Goal: Task Accomplishment & Management: Use online tool/utility

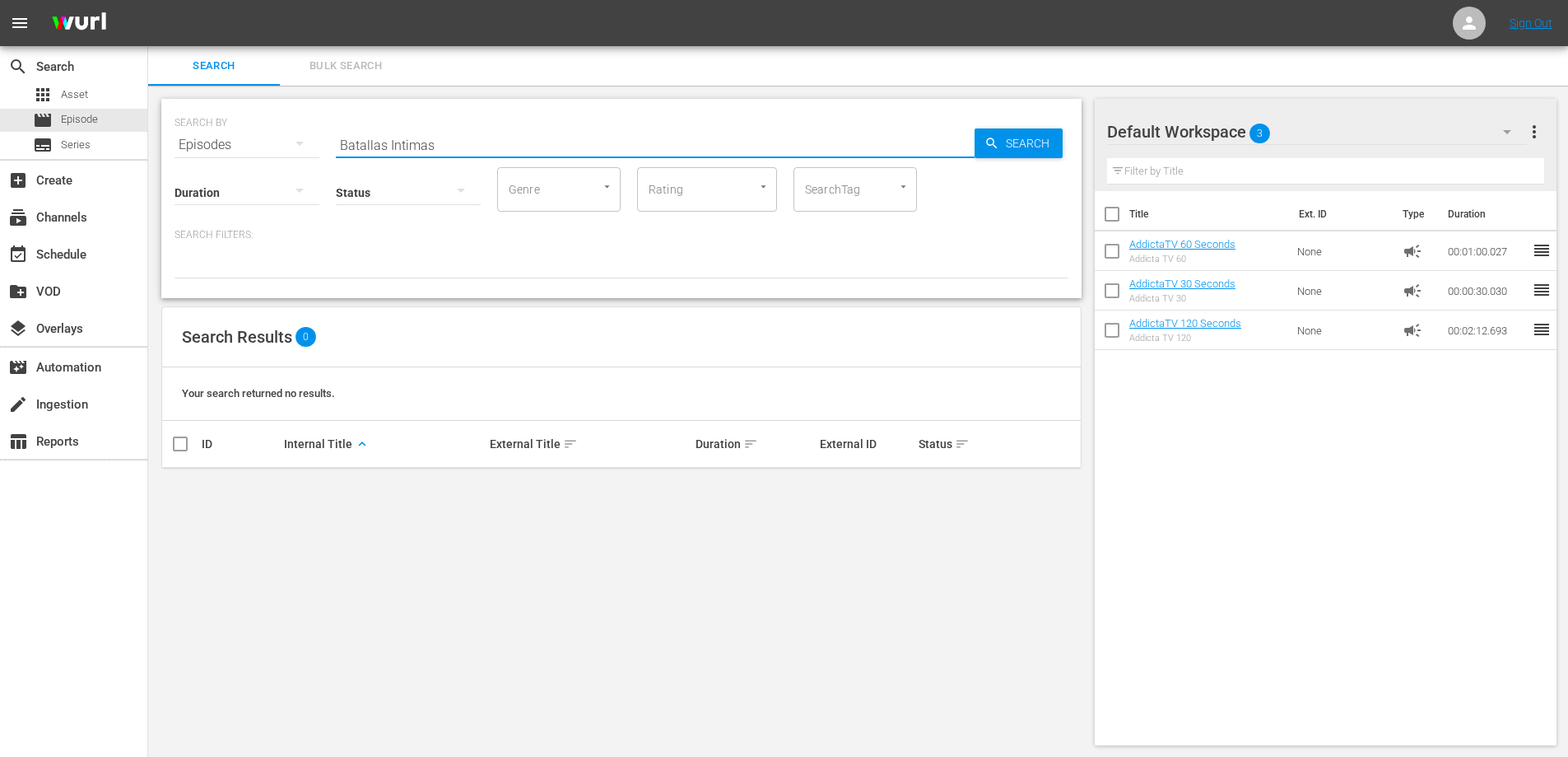
click at [418, 144] on input "Batallas Intimas" at bounding box center [655, 145] width 639 height 40
type input "Bat"
click at [350, 145] on input "Bat" at bounding box center [655, 145] width 639 height 40
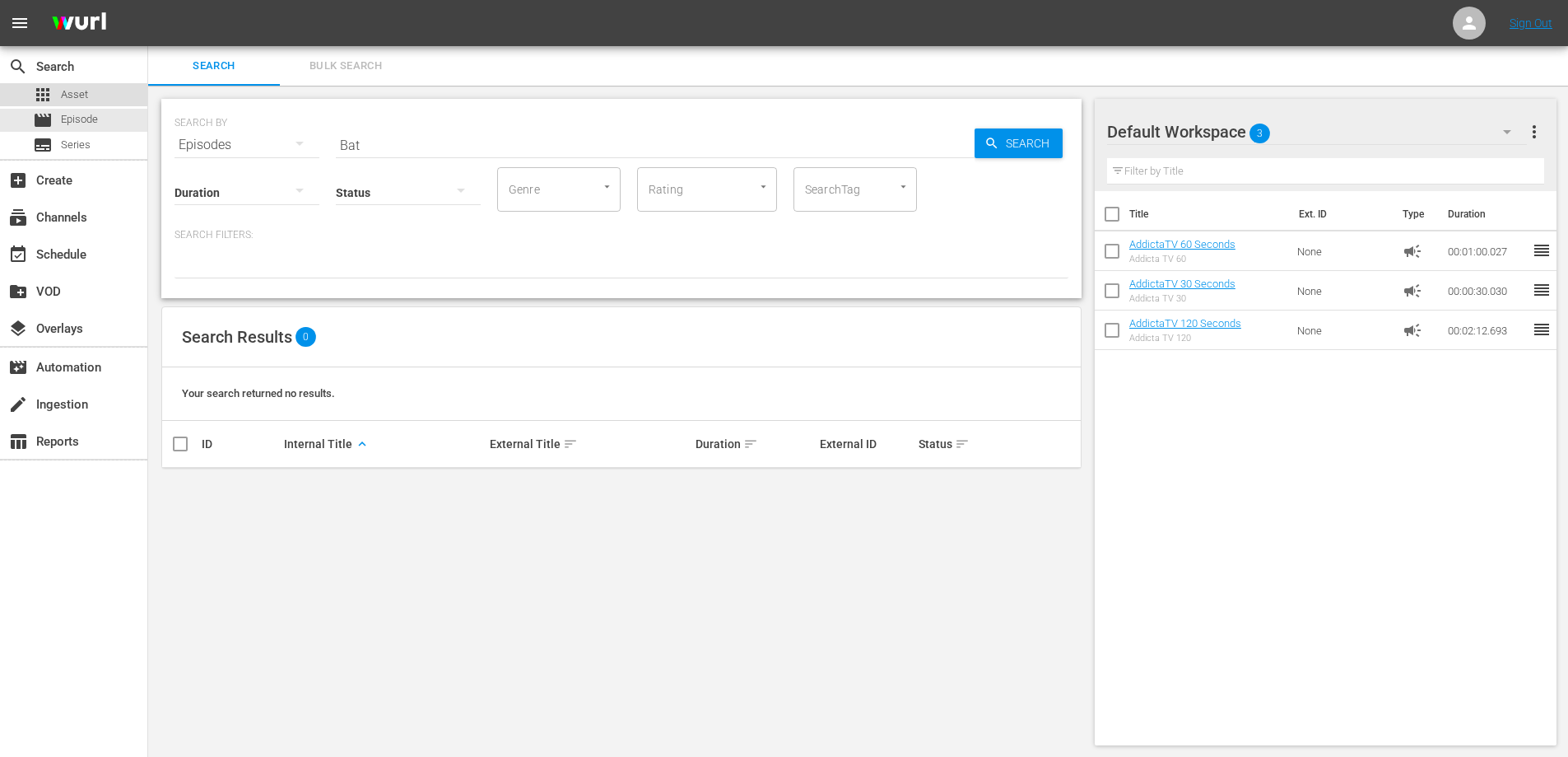
click at [74, 93] on span "Asset" at bounding box center [74, 94] width 27 height 16
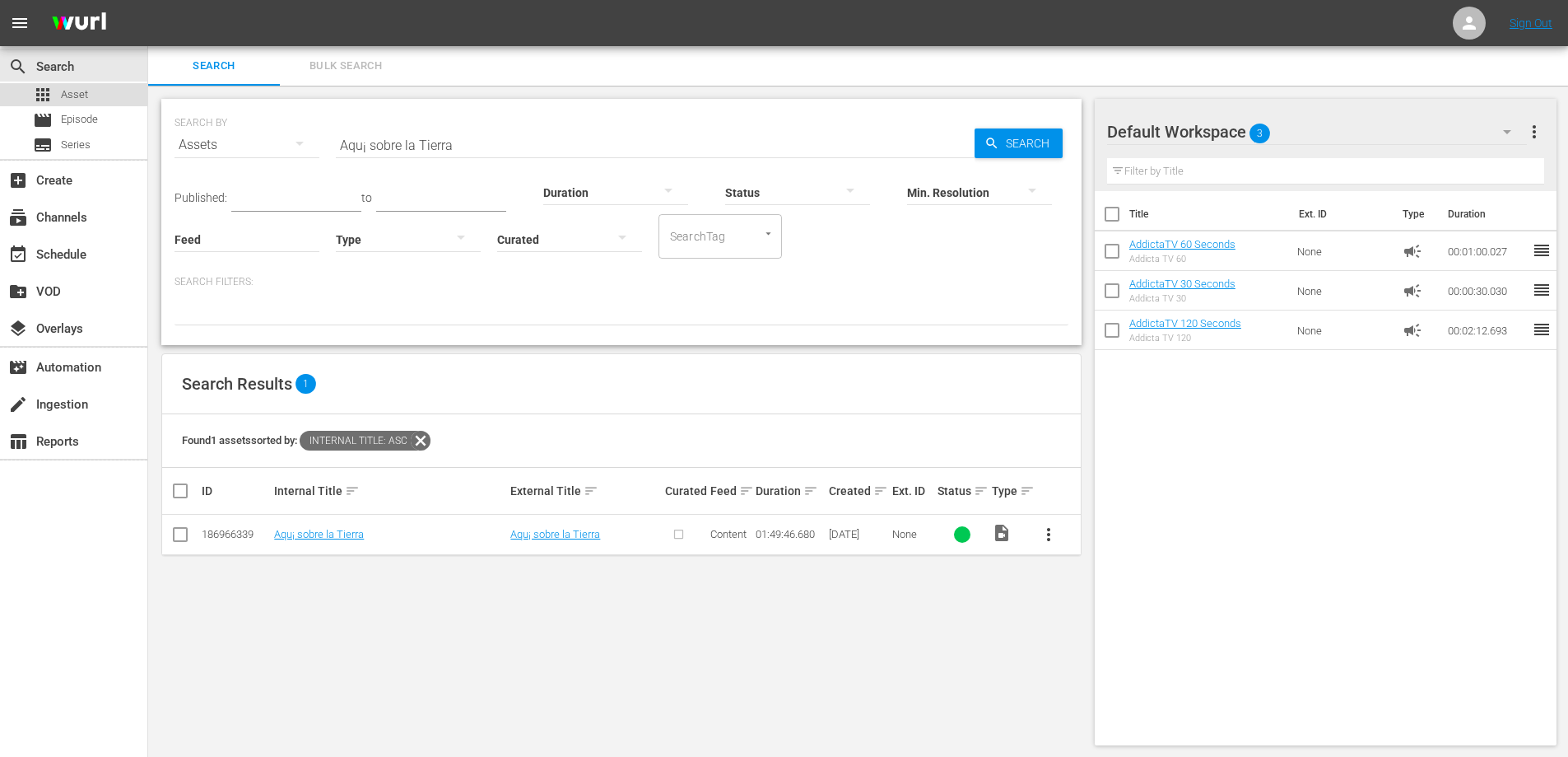
click at [66, 94] on span "Asset" at bounding box center [74, 94] width 27 height 16
click at [451, 148] on input "Aqu¡ sobre la Tierra" at bounding box center [655, 145] width 639 height 40
type input "BAT"
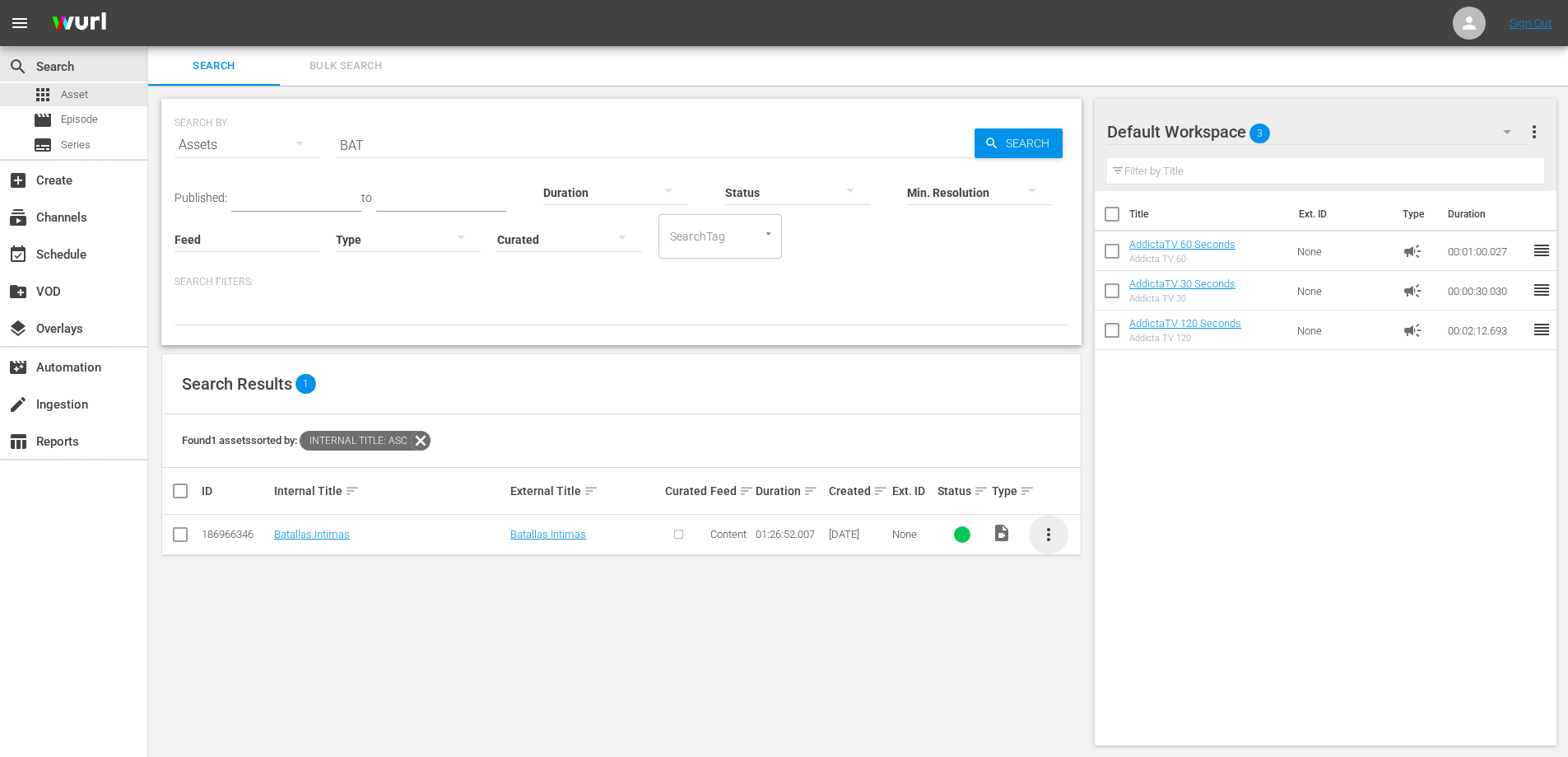
click at [1046, 536] on span "more_vert" at bounding box center [1048, 534] width 20 height 20
click at [1108, 658] on div "Episode" at bounding box center [1137, 660] width 112 height 40
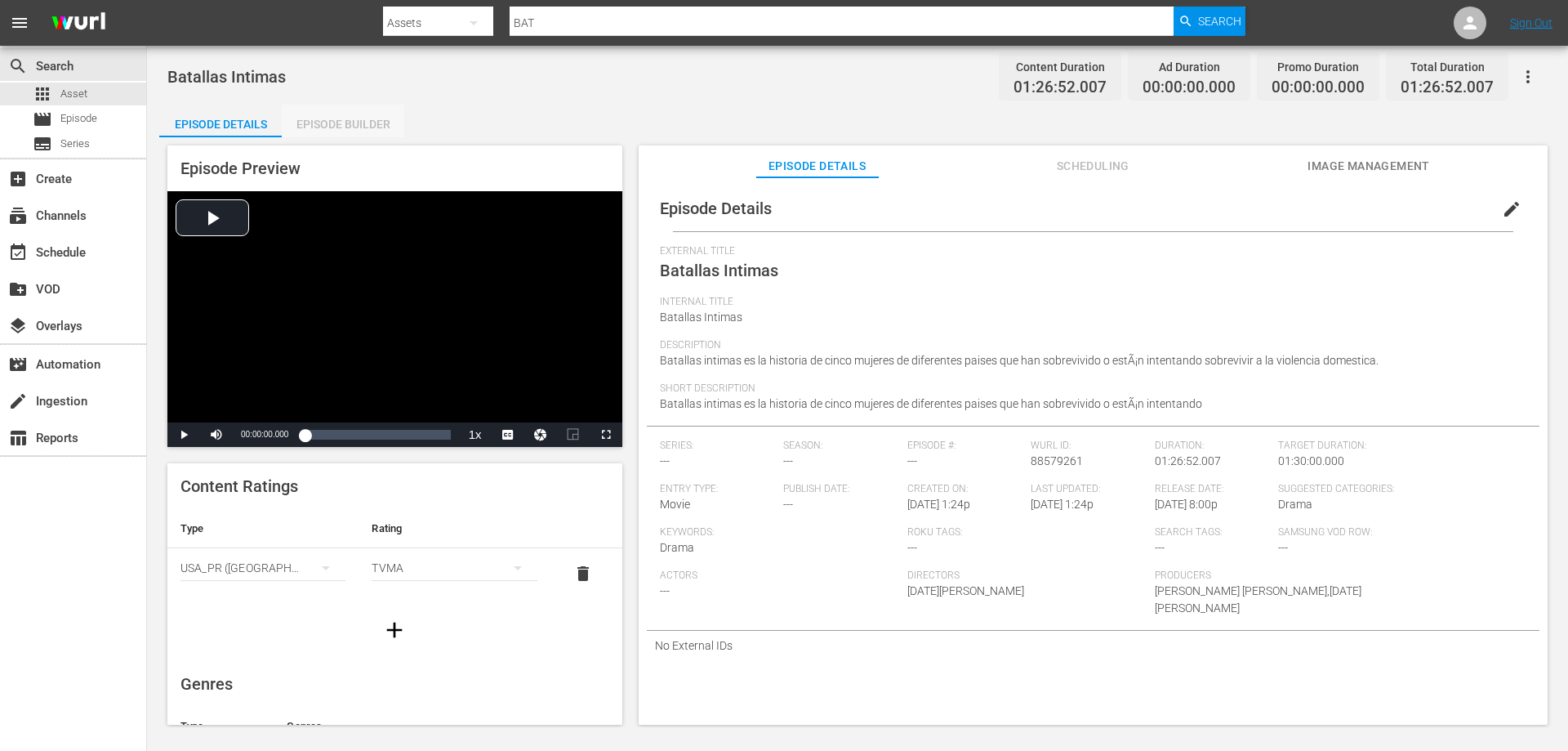
click at [364, 118] on div "Episode Builder" at bounding box center [342, 124] width 123 height 39
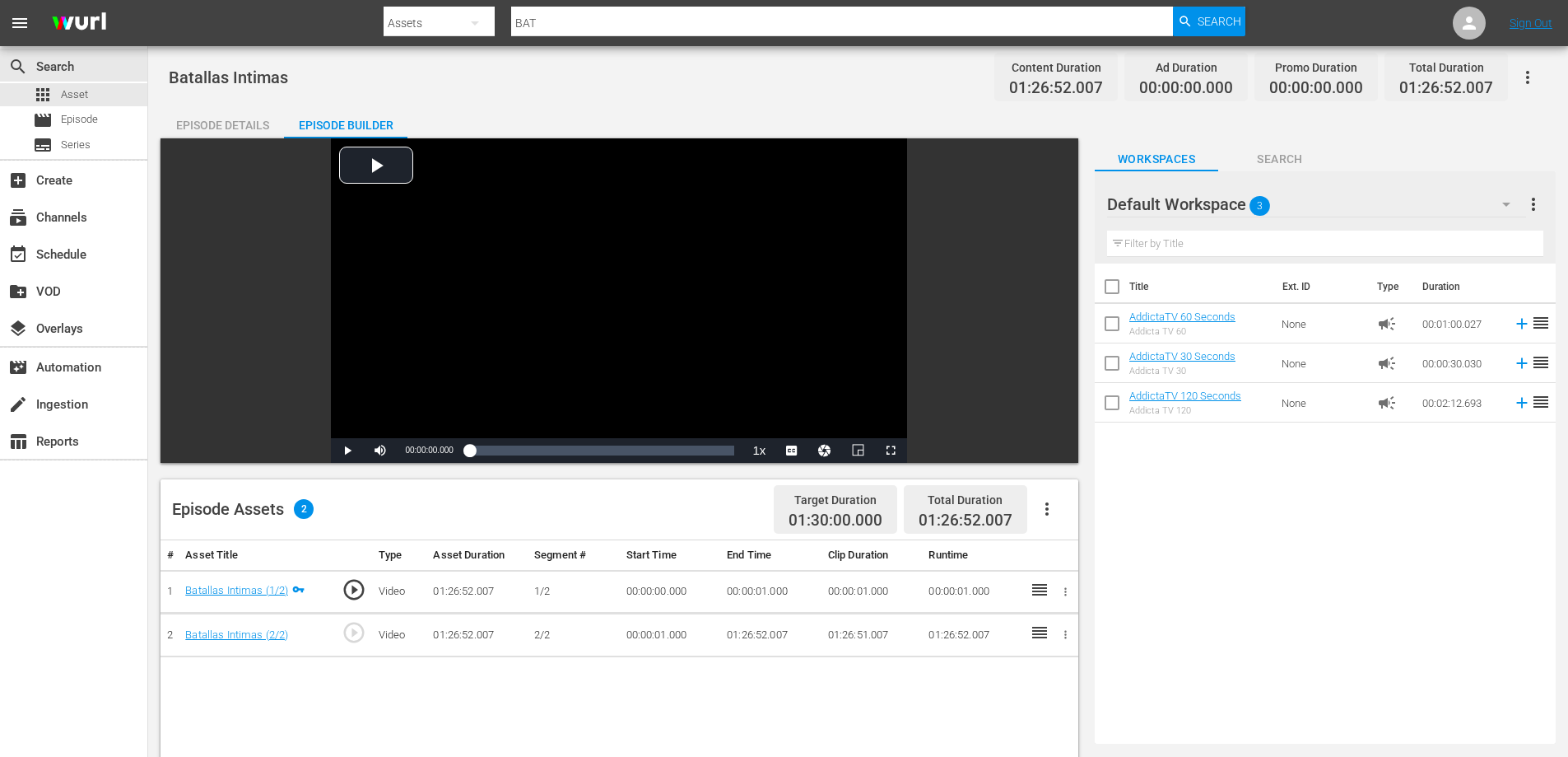
click at [1526, 74] on icon "button" at bounding box center [1527, 77] width 20 height 20
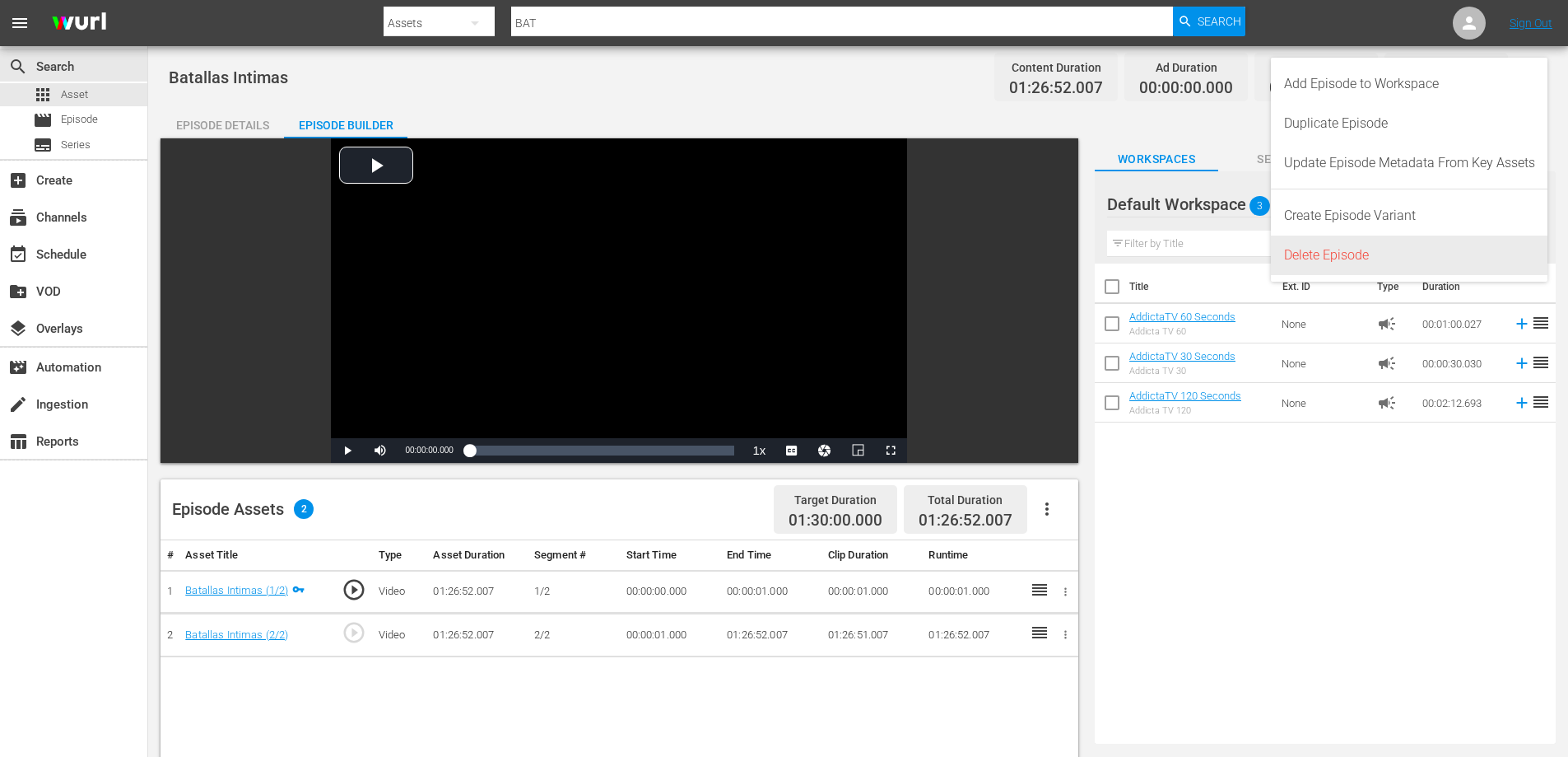
click at [1348, 254] on div "Delete Episode" at bounding box center [1410, 255] width 251 height 40
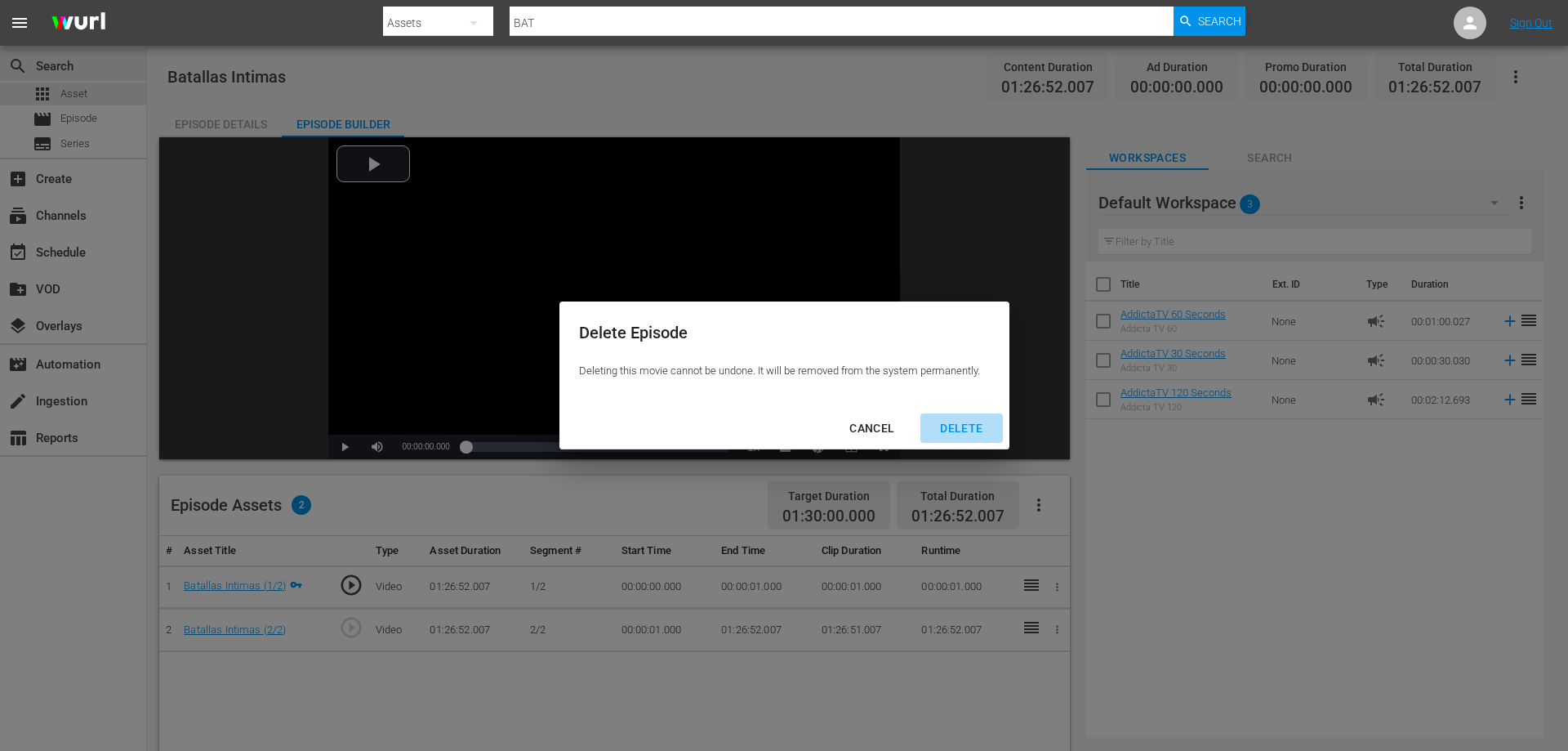
click at [962, 432] on div "DELETE" at bounding box center [961, 428] width 69 height 21
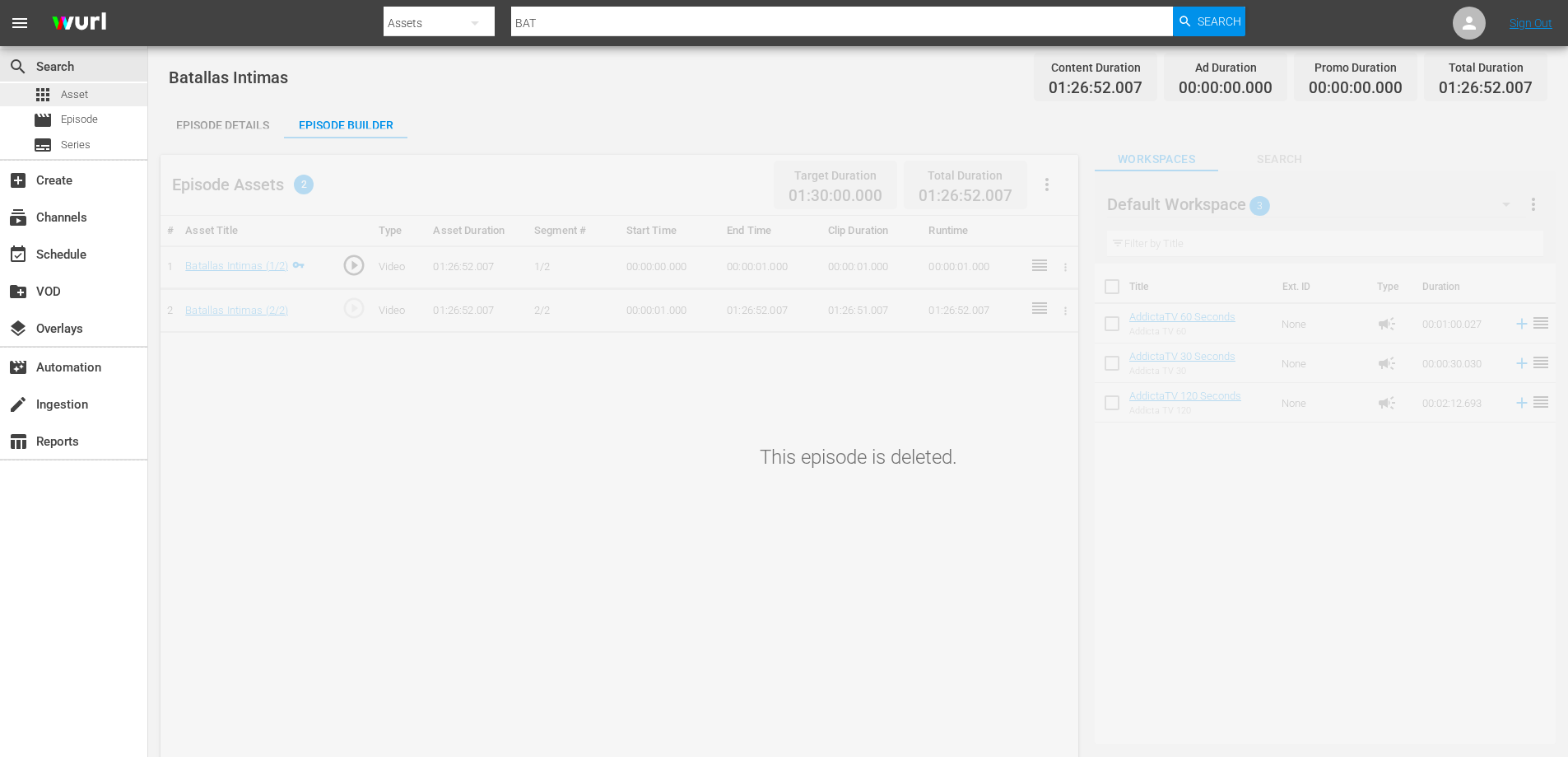
click at [74, 88] on span "Asset" at bounding box center [74, 94] width 27 height 16
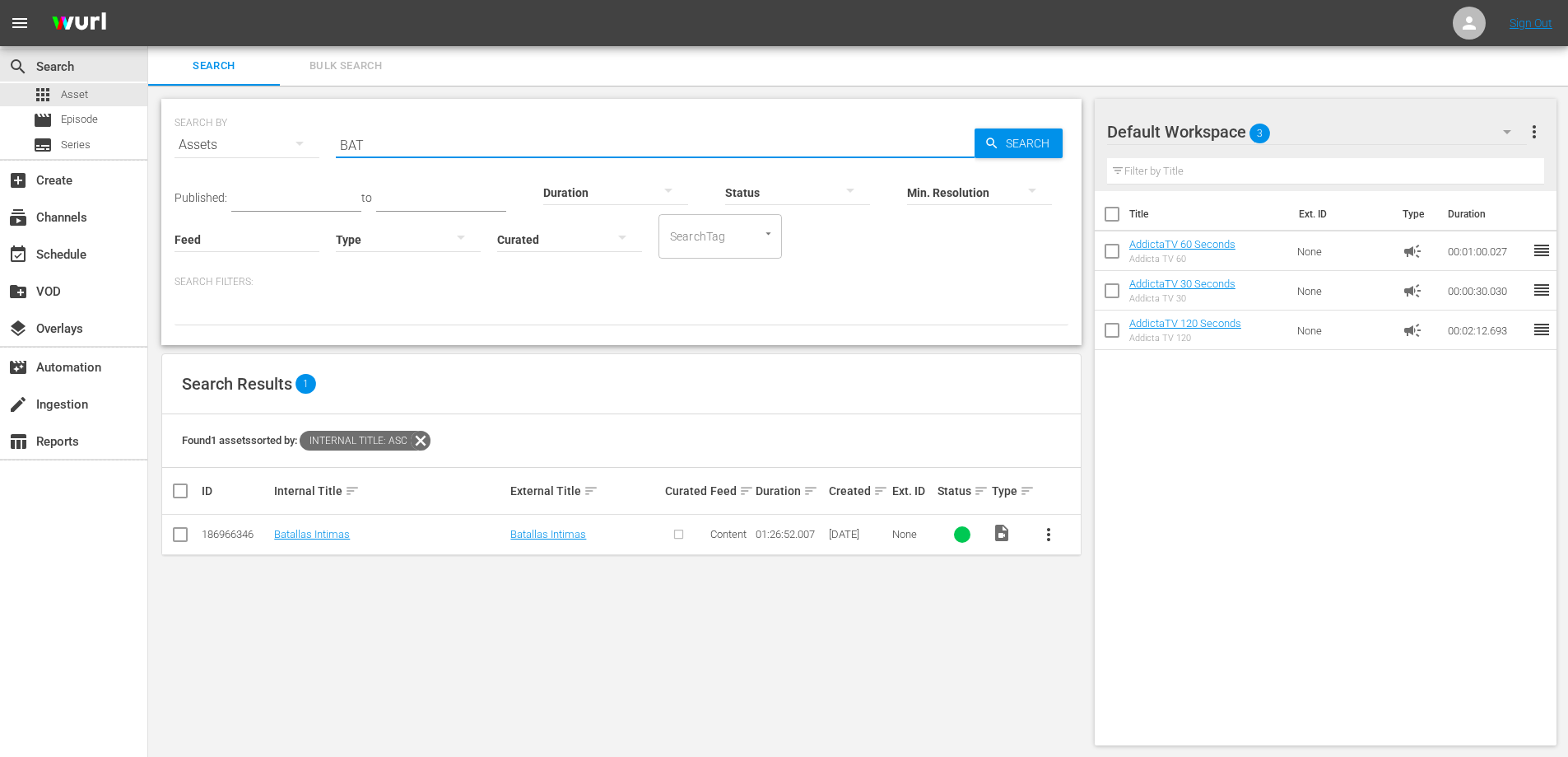
click at [351, 148] on input "BAT" at bounding box center [655, 145] width 639 height 40
type input "BUENA"
click at [1048, 534] on span "more_vert" at bounding box center [1048, 534] width 20 height 20
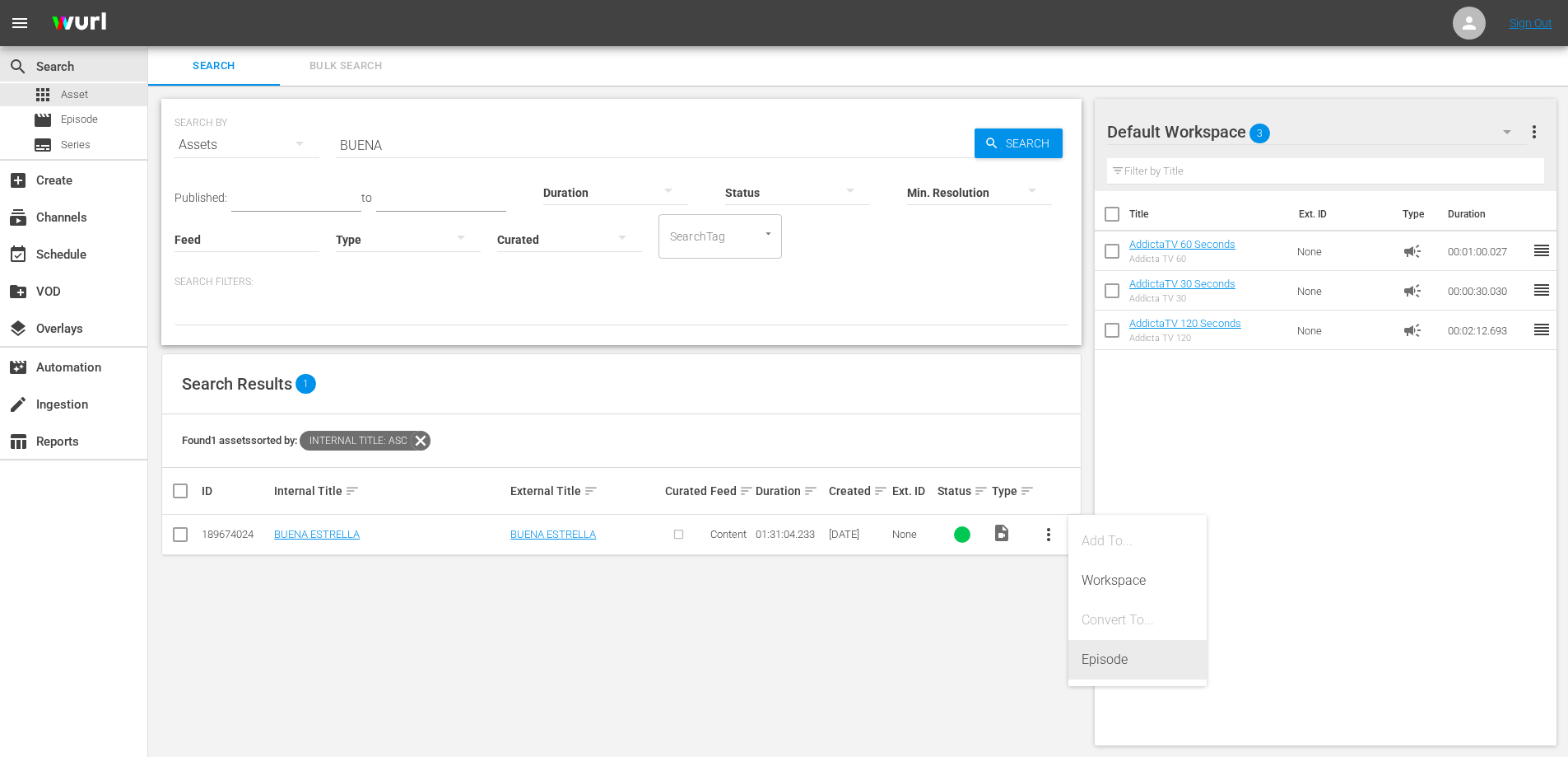
click at [1117, 663] on div "Episode" at bounding box center [1137, 660] width 112 height 40
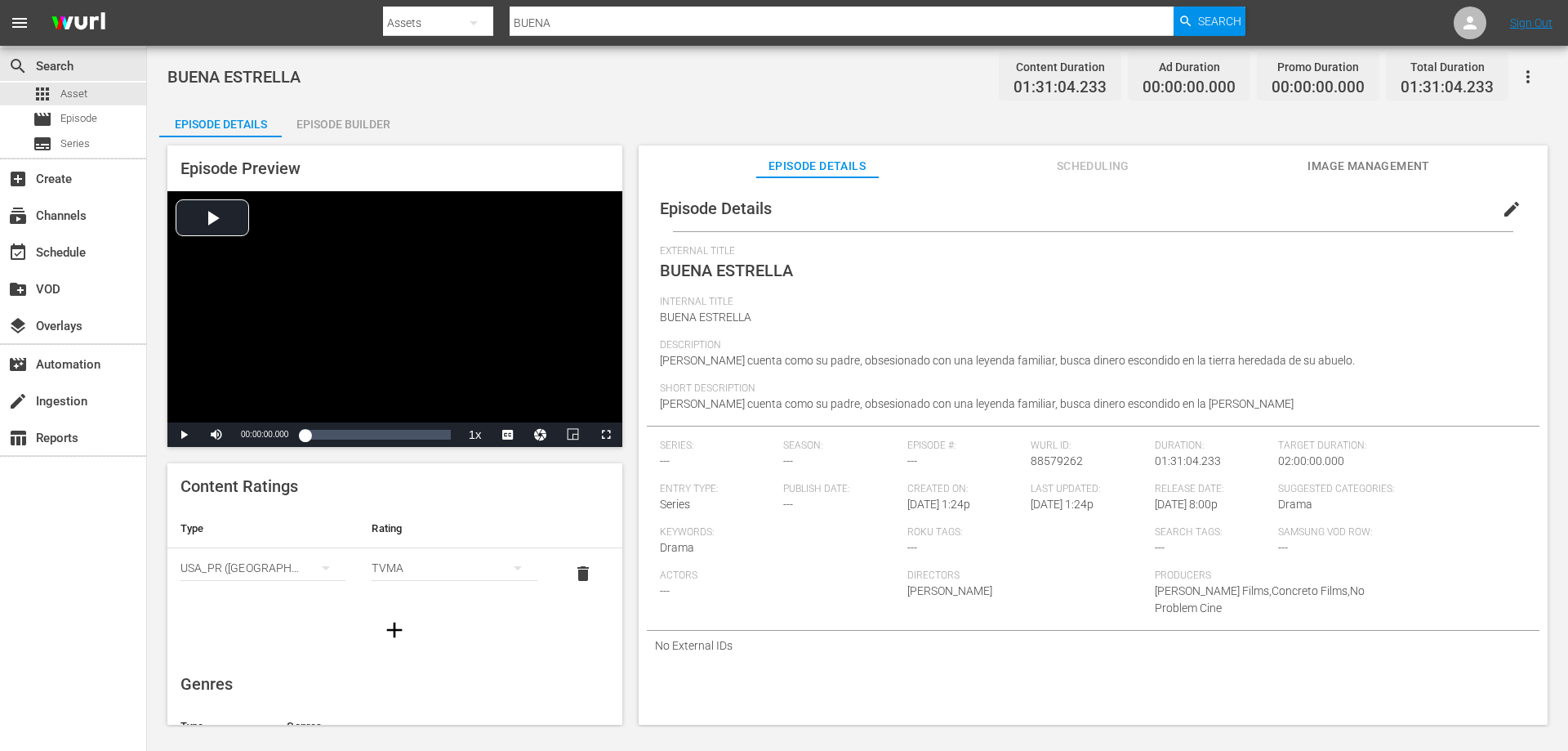
click at [371, 117] on div "Episode Builder" at bounding box center [342, 124] width 123 height 39
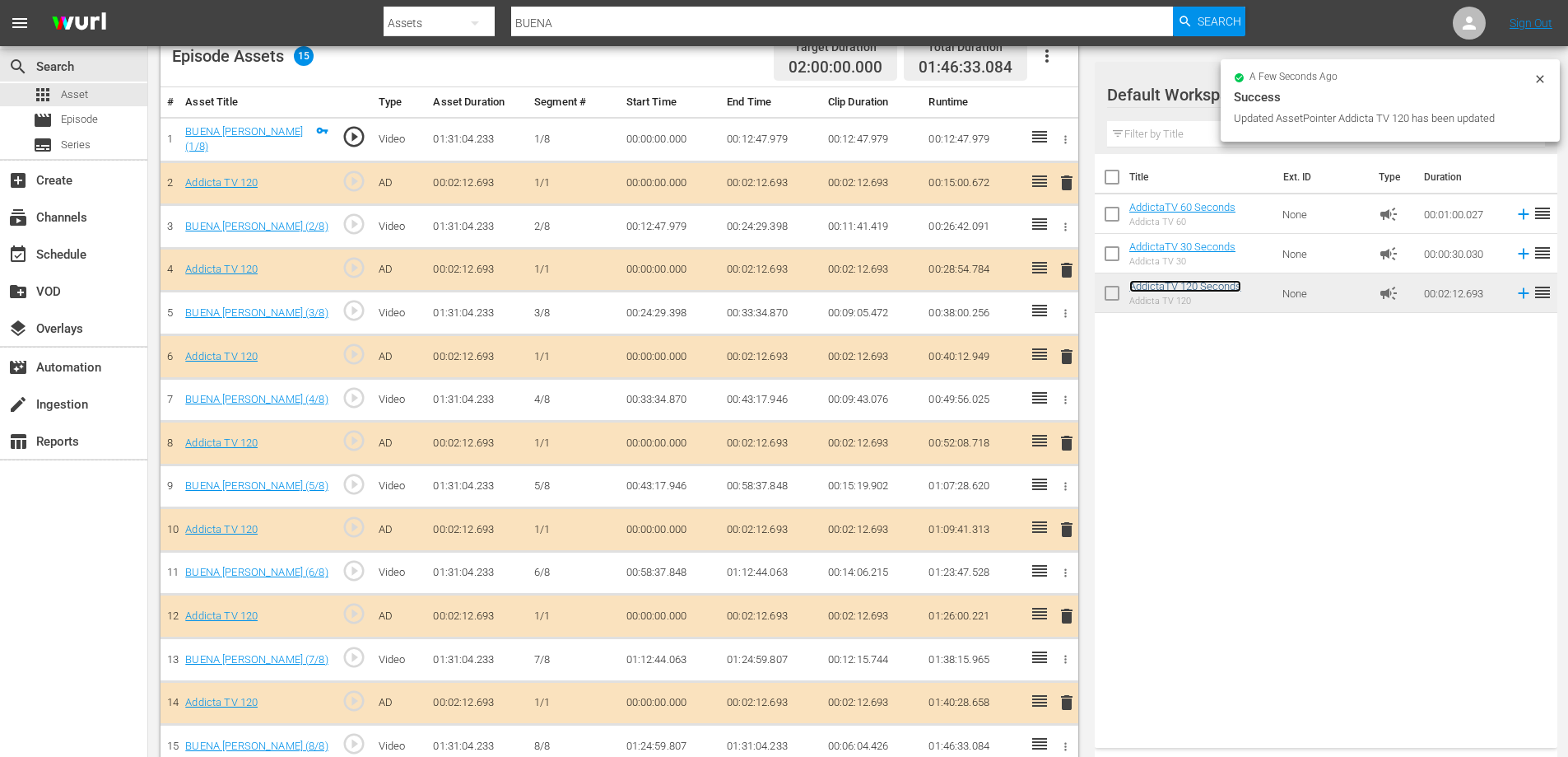
scroll to position [475, 0]
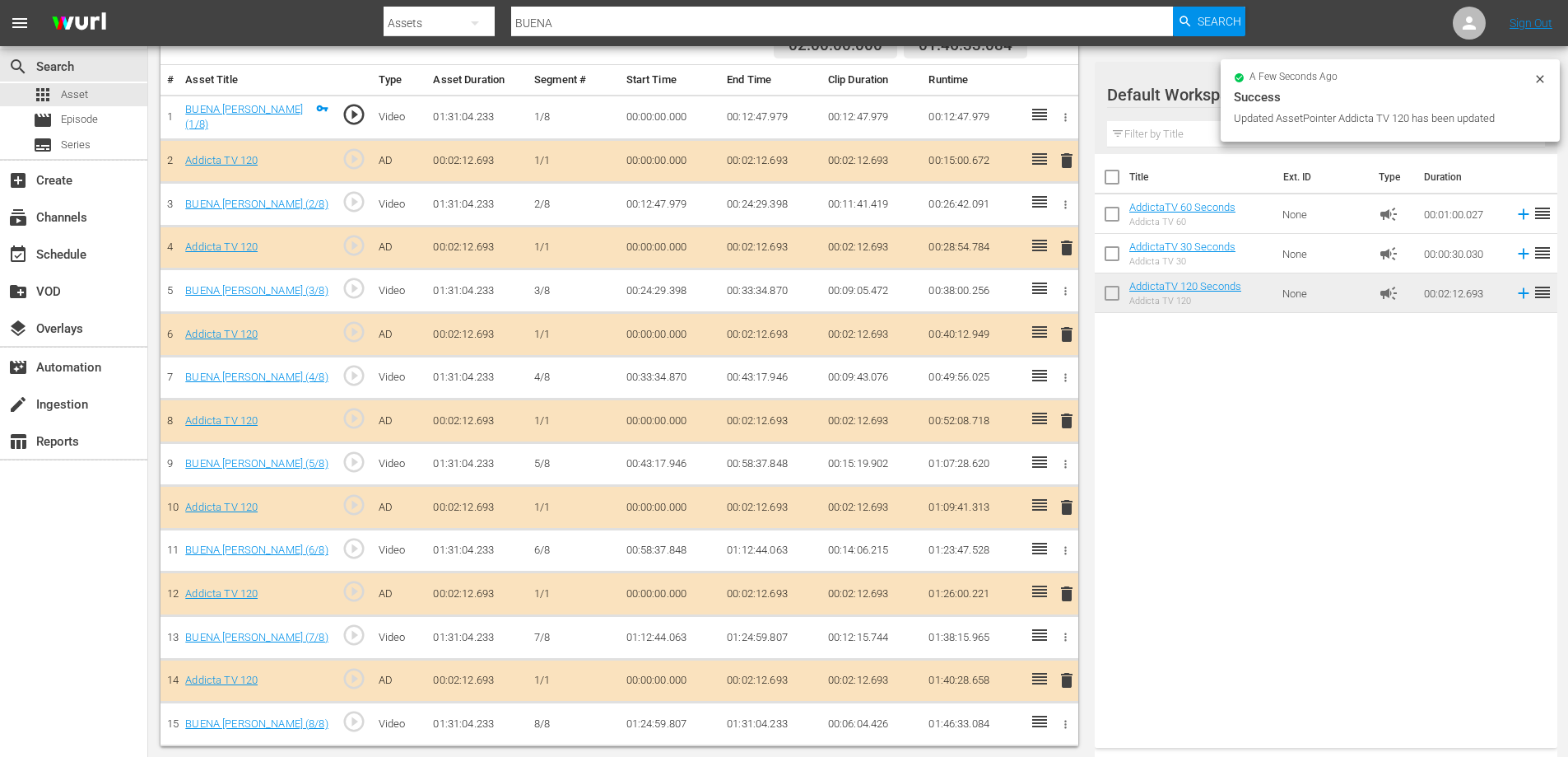
click at [1058, 686] on td "delete" at bounding box center [1064, 681] width 27 height 43
click at [1063, 677] on span "delete" at bounding box center [1066, 680] width 20 height 20
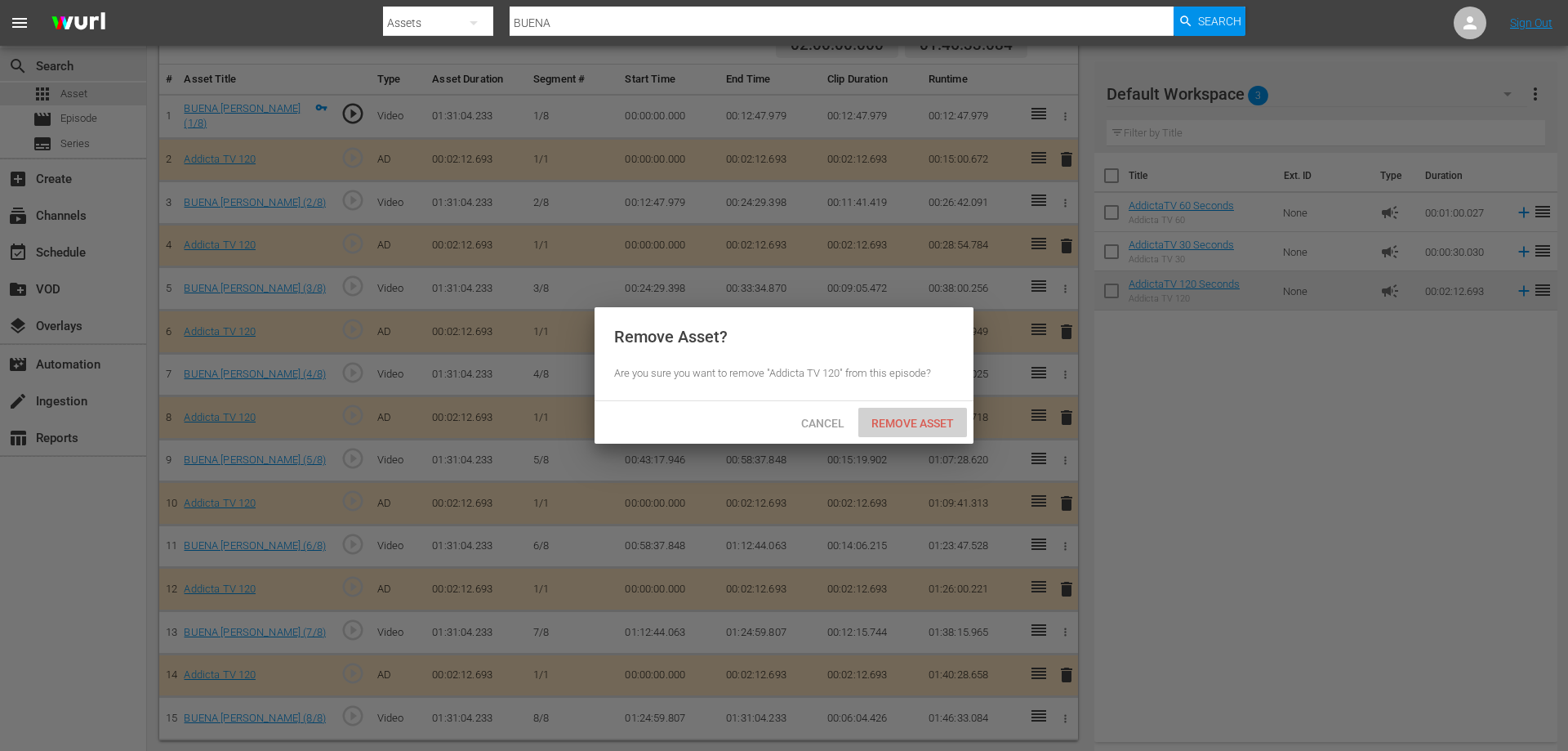
click at [919, 420] on span "Remove Asset" at bounding box center [913, 422] width 109 height 13
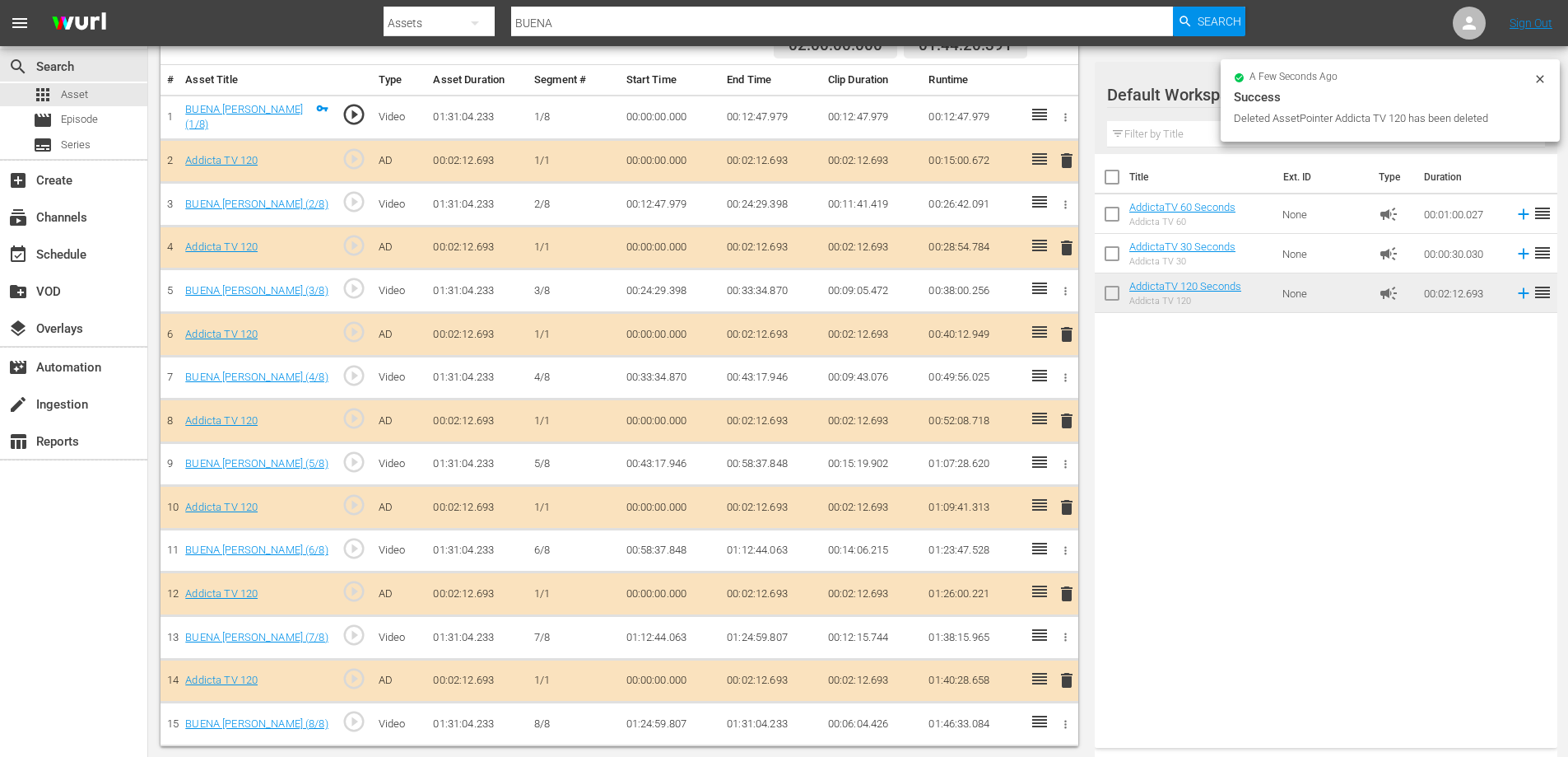
scroll to position [433, 0]
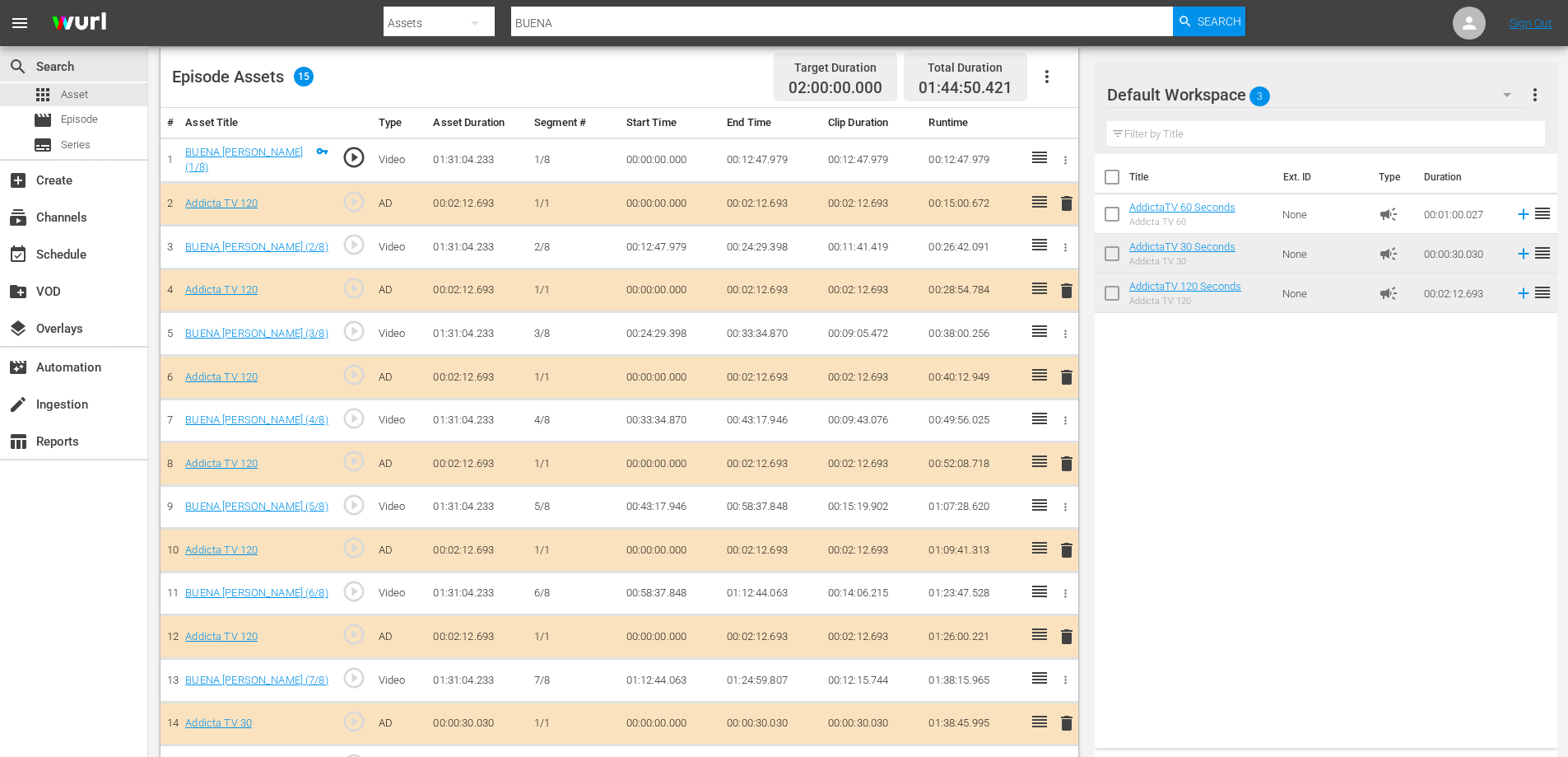
click at [1059, 724] on span "delete" at bounding box center [1066, 722] width 20 height 20
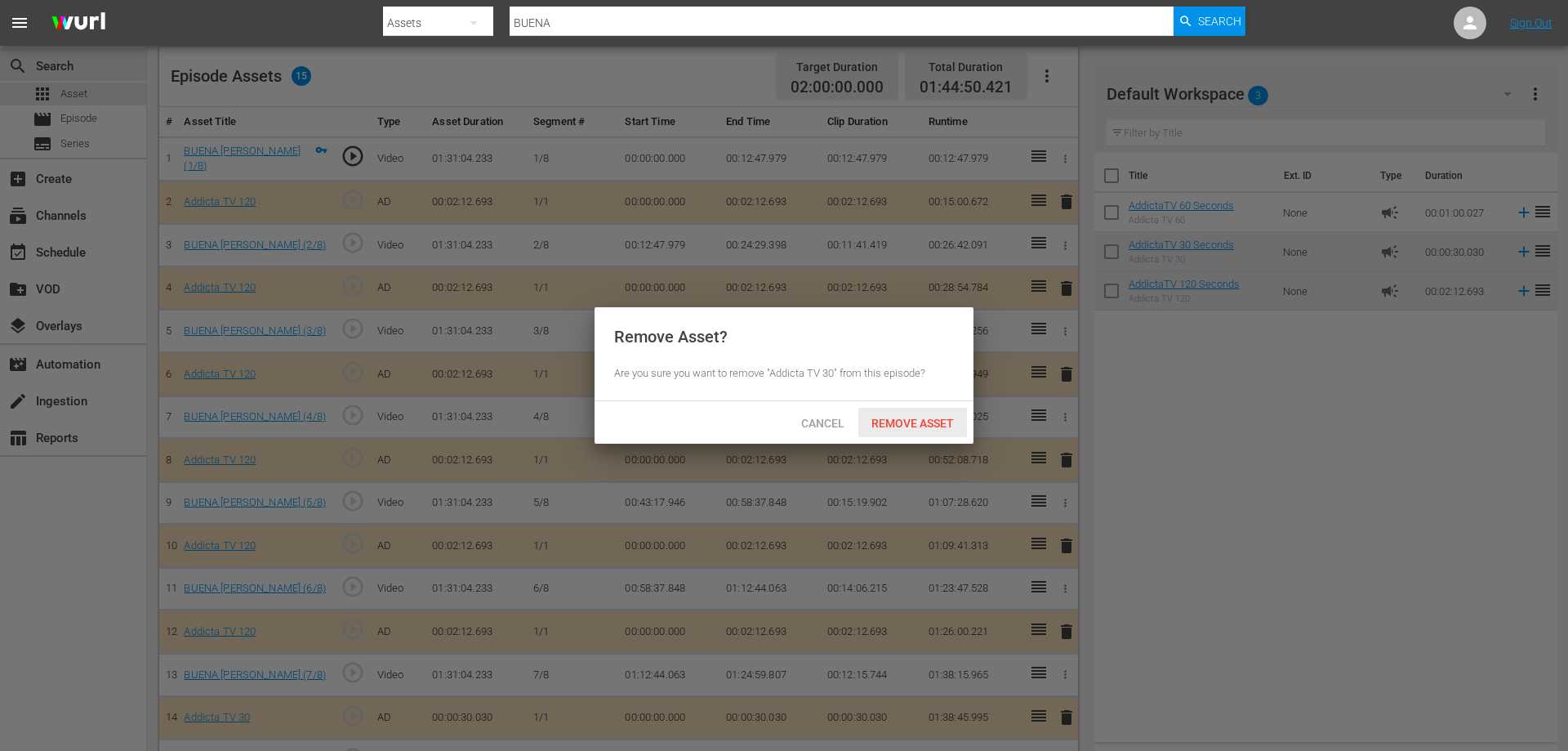
click at [917, 431] on div "Remove Asset" at bounding box center [913, 422] width 109 height 30
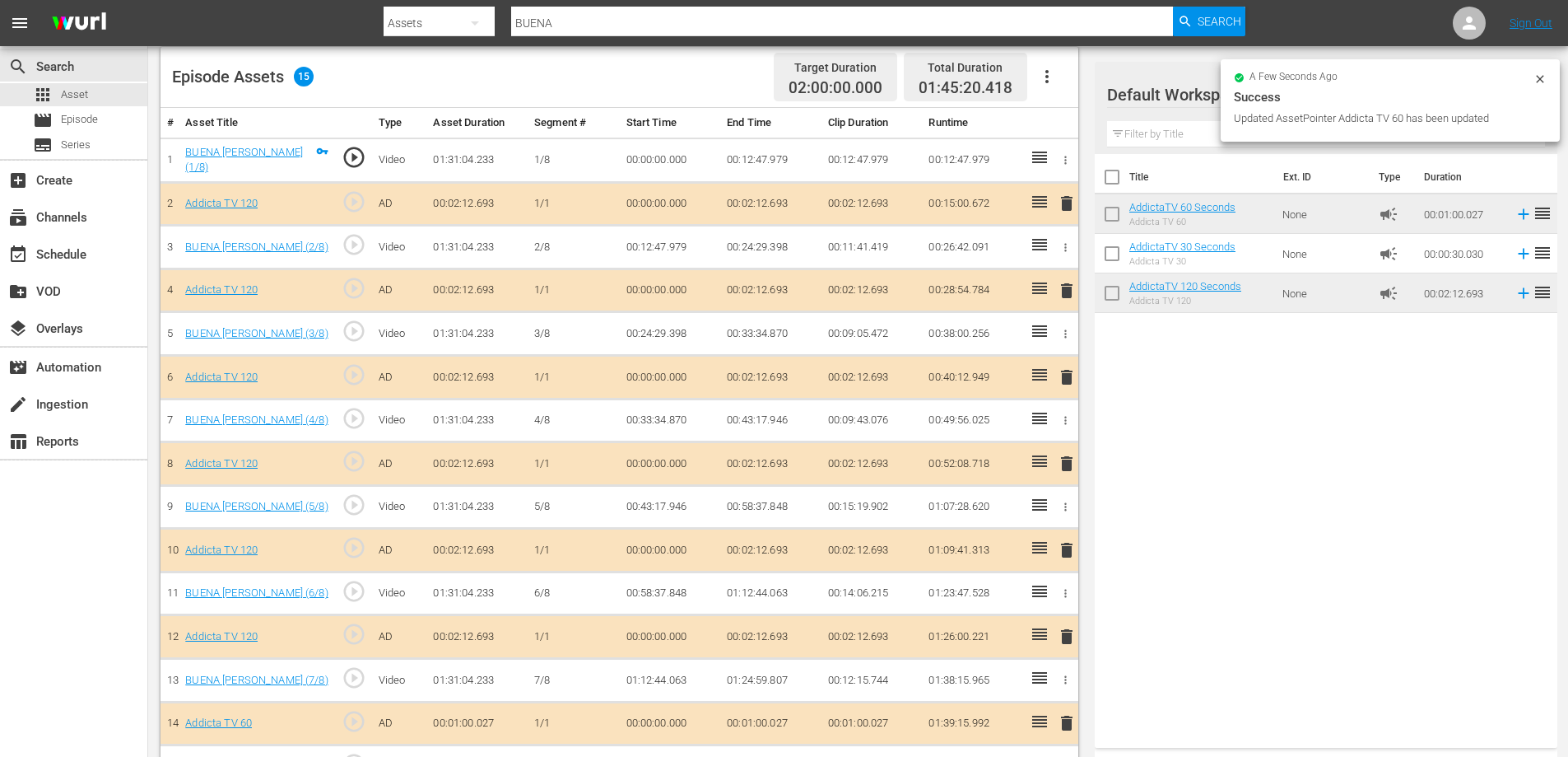
click at [1069, 459] on span "delete" at bounding box center [1066, 464] width 20 height 20
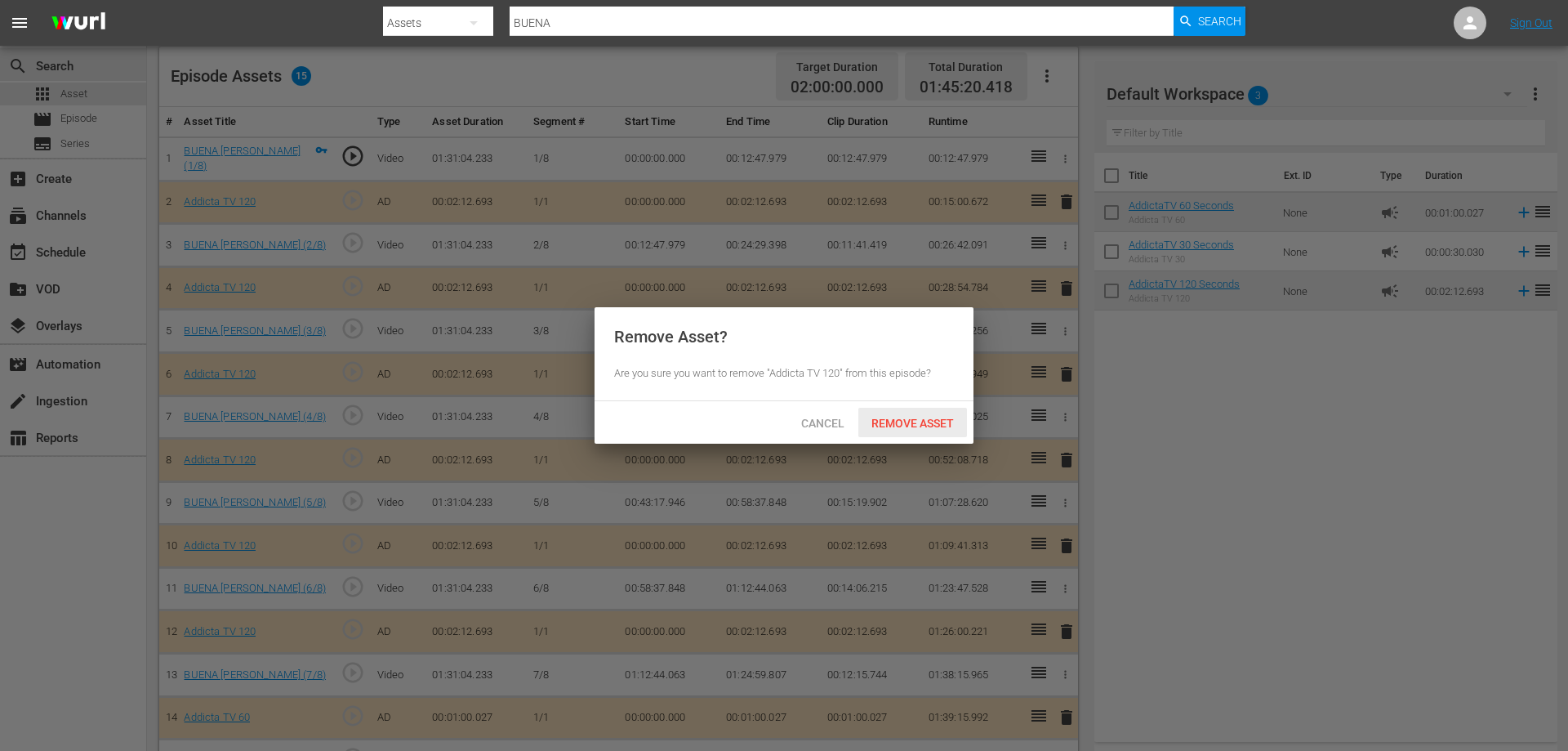
click at [919, 421] on span "Remove Asset" at bounding box center [913, 422] width 109 height 13
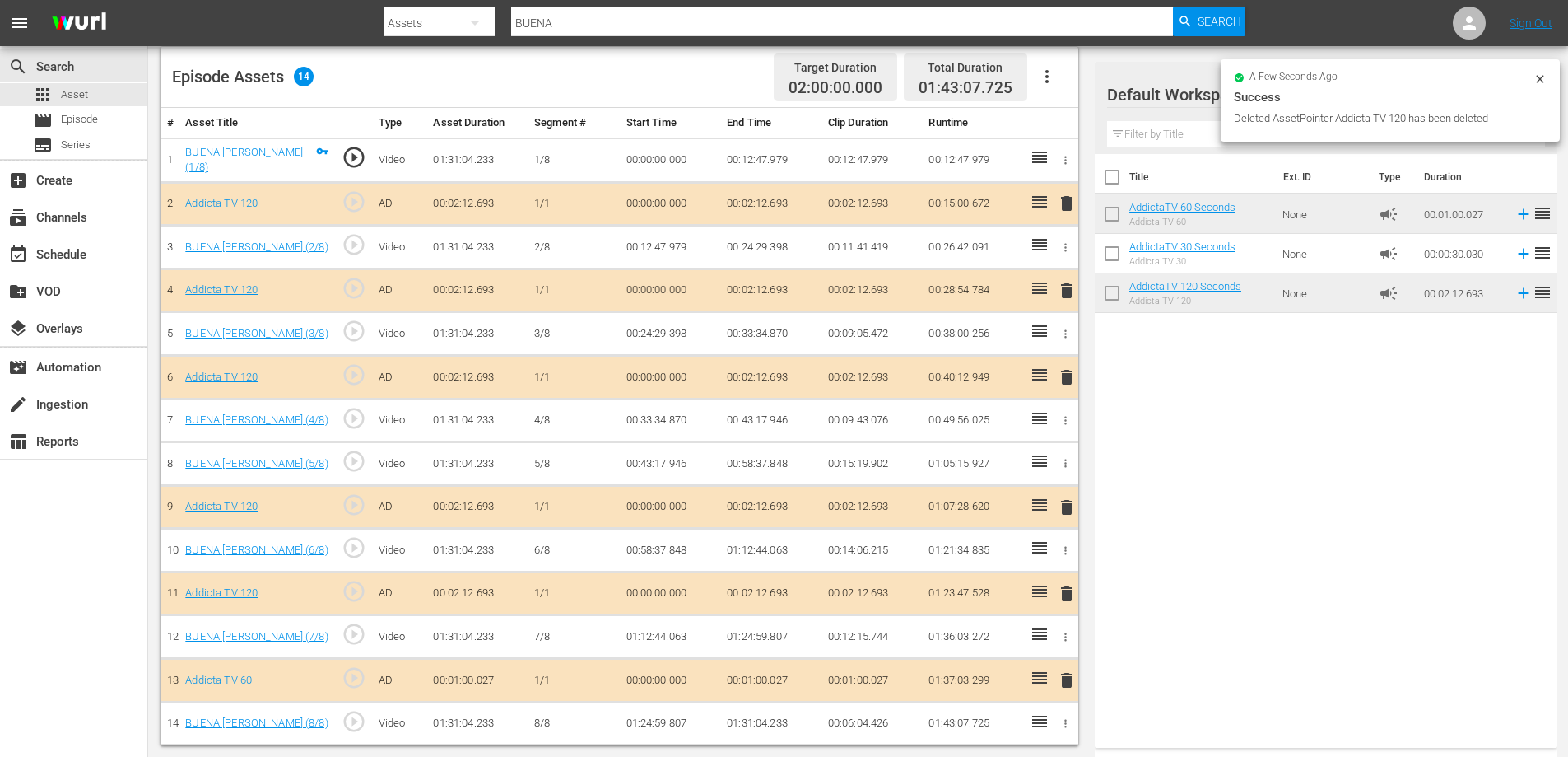
click at [1190, 199] on td "AddictaTV 60 Seconds Addicta TV 60" at bounding box center [1202, 215] width 146 height 40
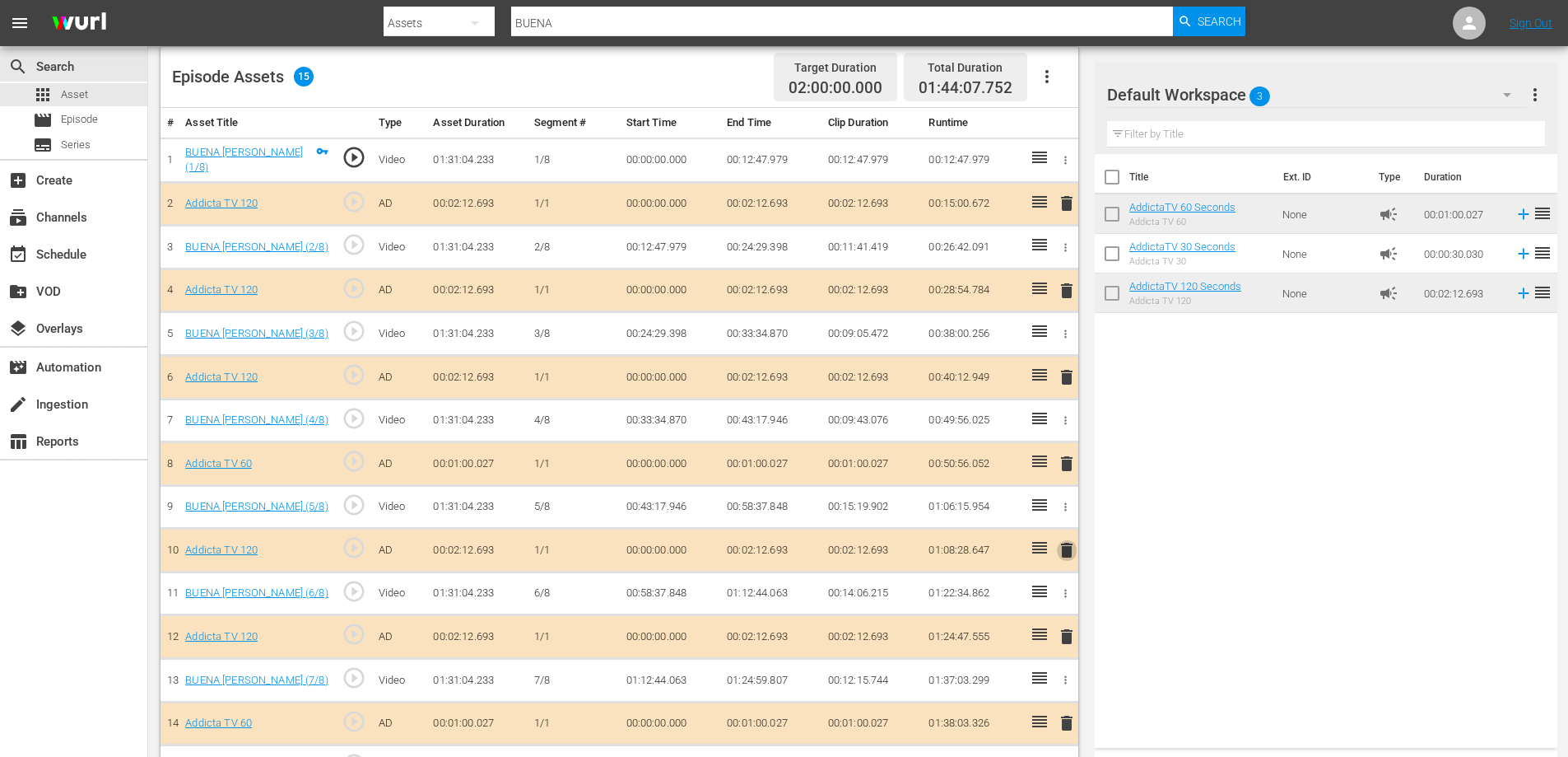
click at [1072, 552] on span "delete" at bounding box center [1066, 549] width 20 height 20
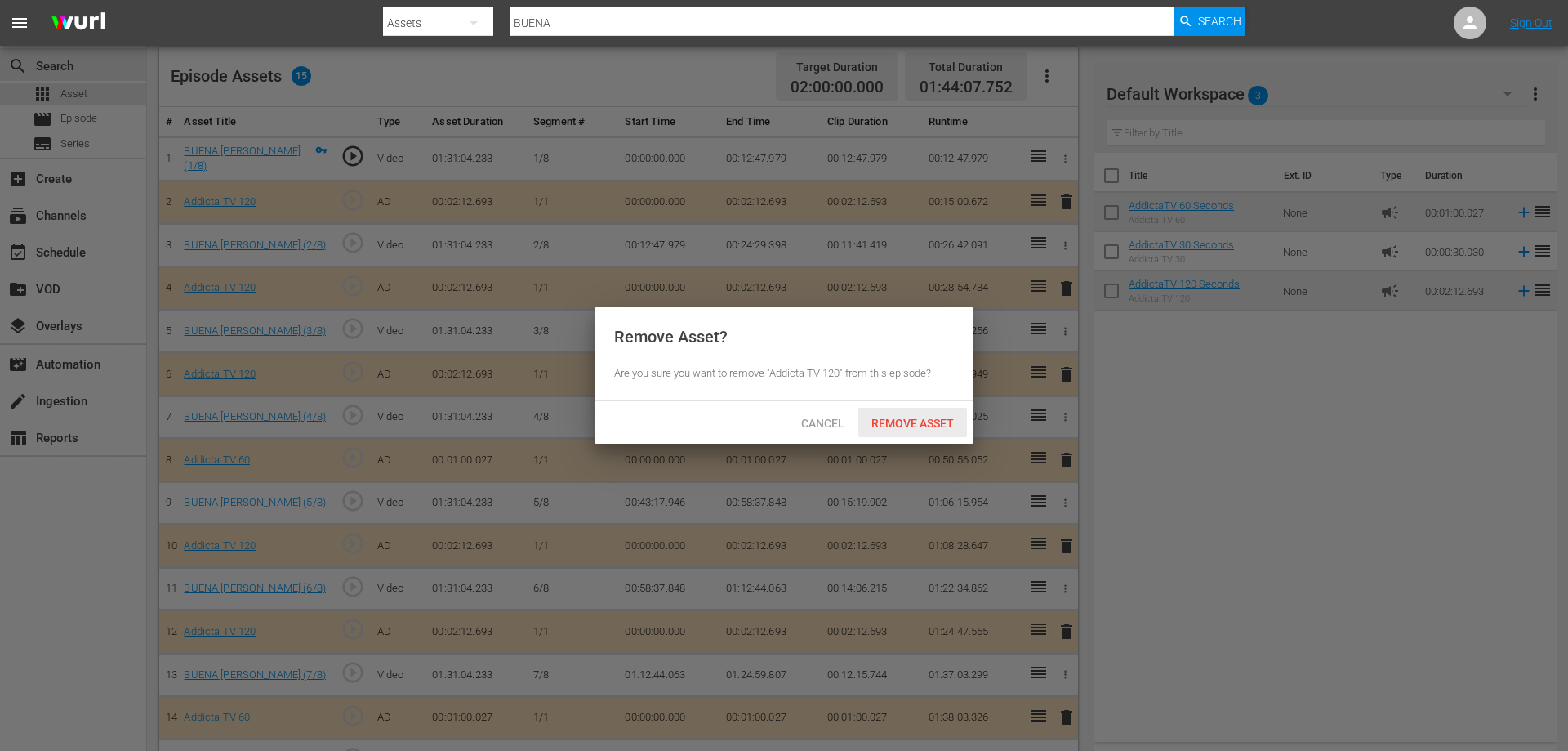
click at [920, 423] on span "Remove Asset" at bounding box center [913, 422] width 109 height 13
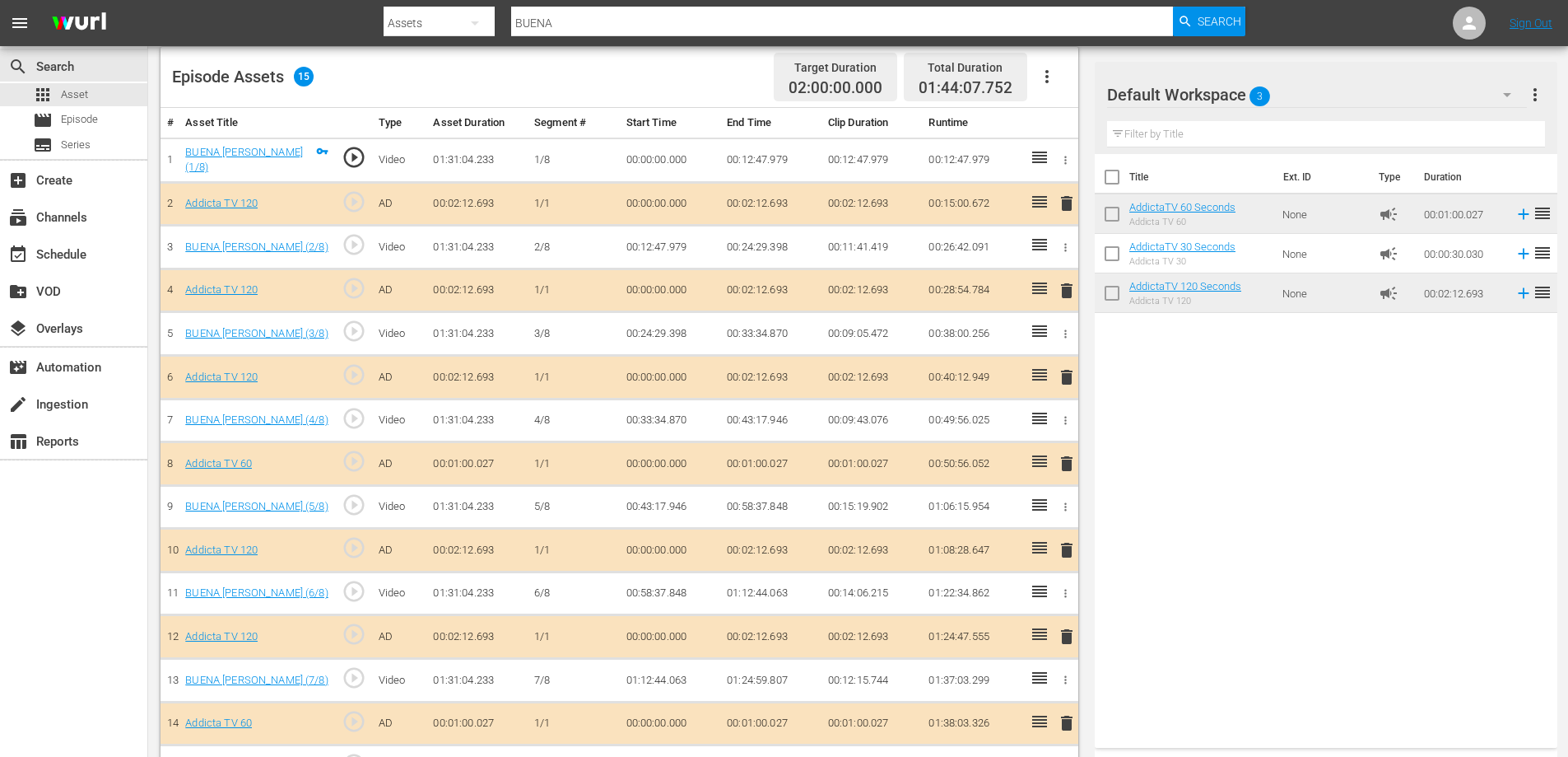
click at [1069, 461] on span "delete" at bounding box center [1066, 464] width 20 height 20
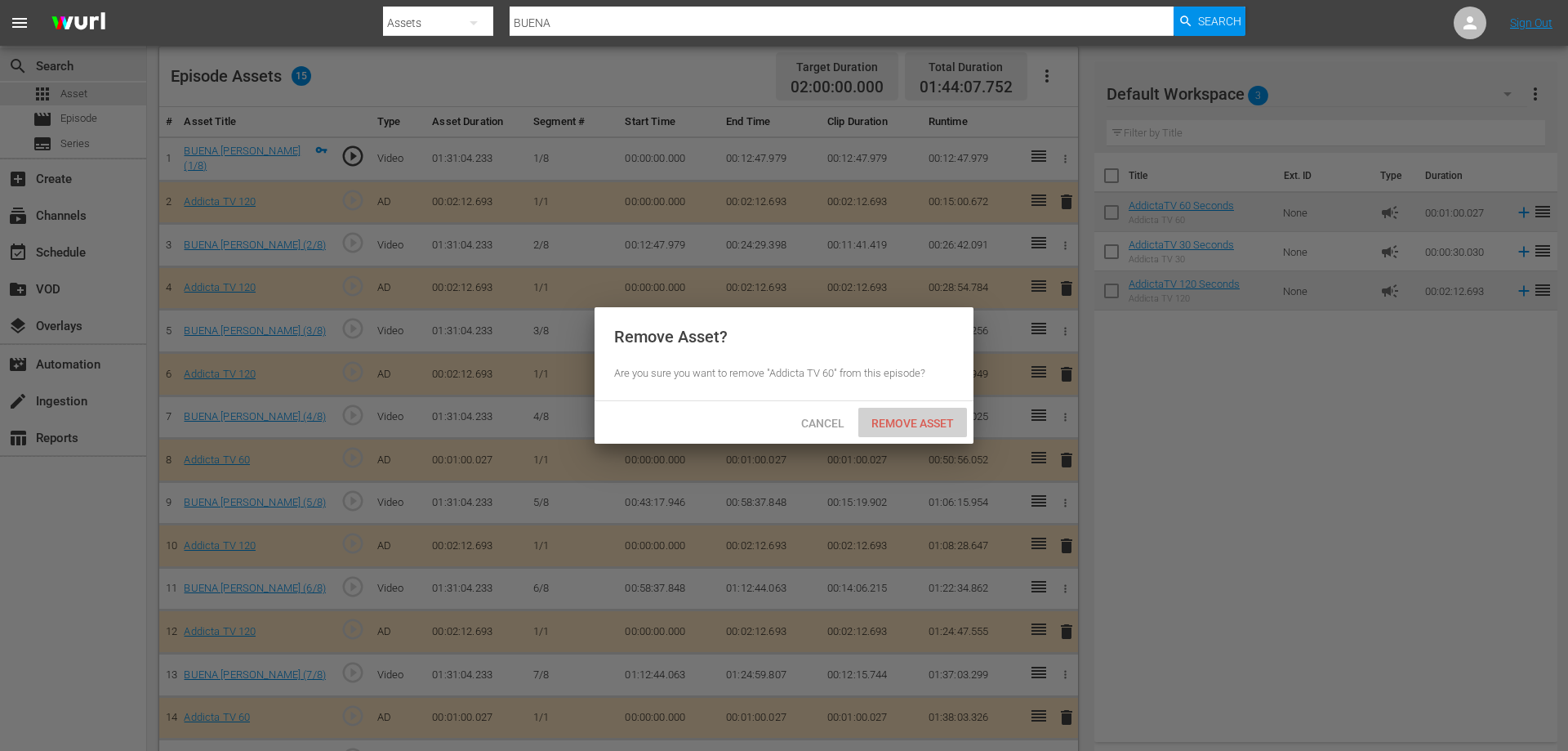
click at [906, 423] on span "Remove Asset" at bounding box center [913, 422] width 109 height 13
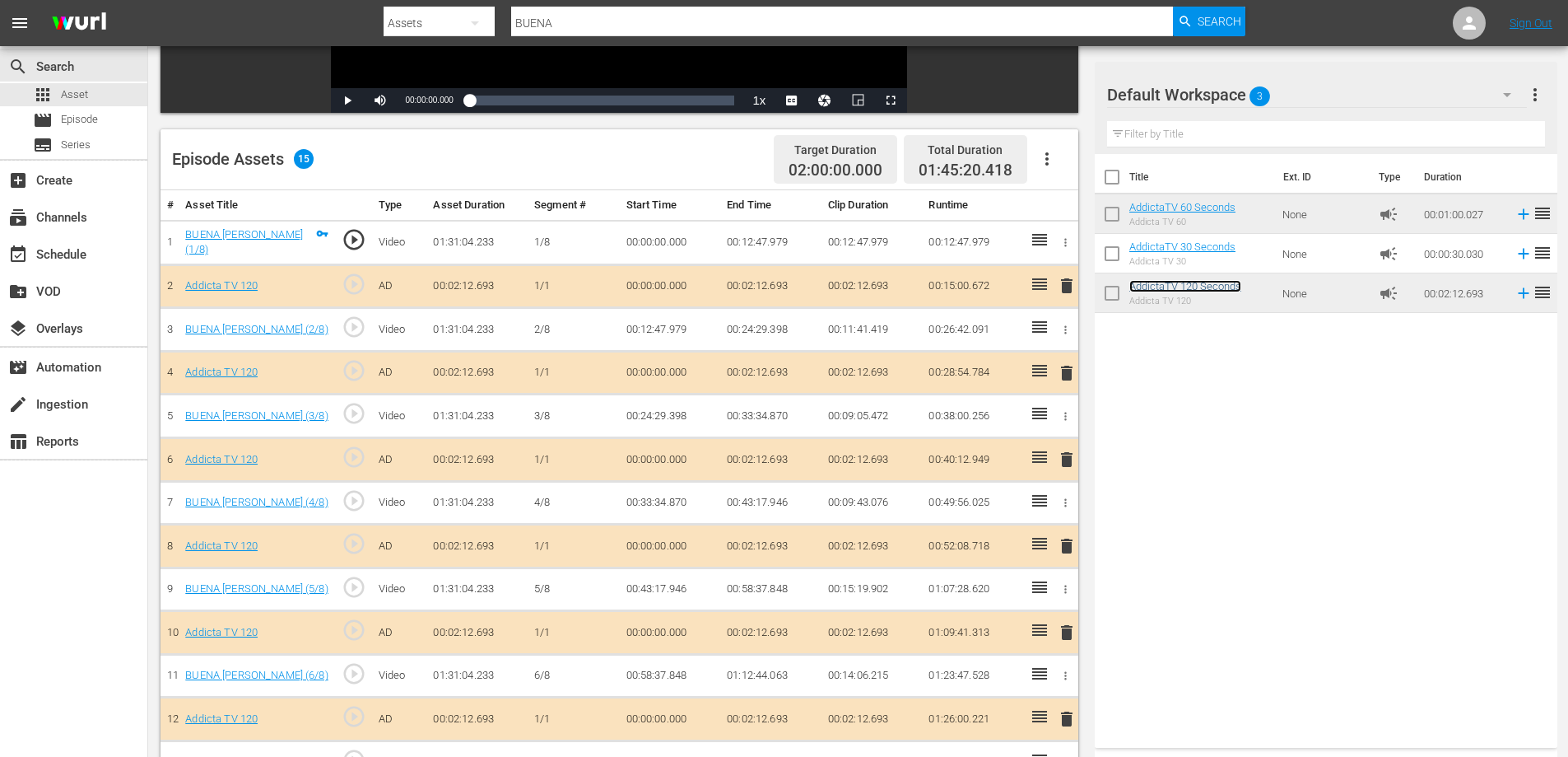
scroll to position [185, 0]
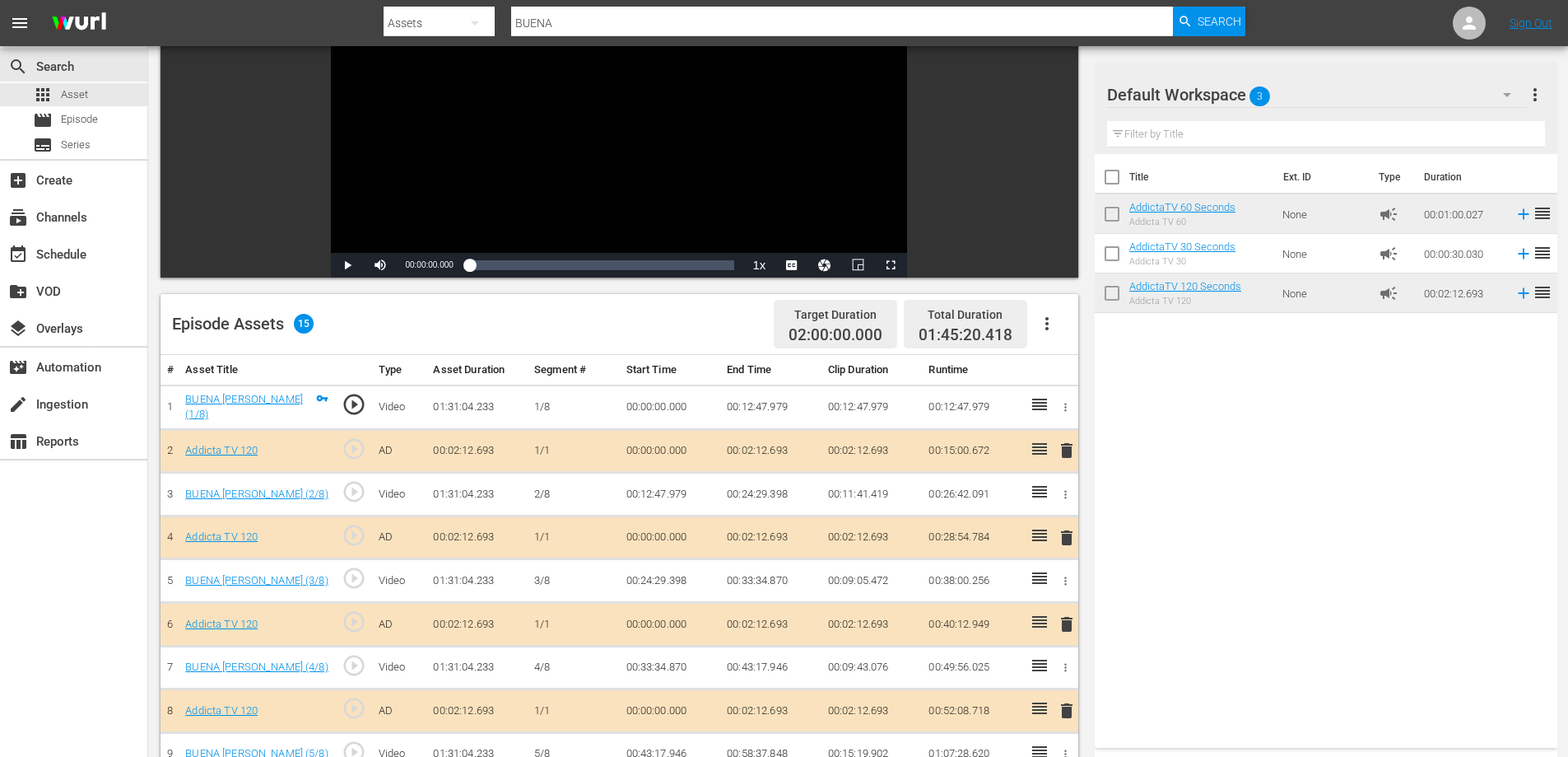
click at [1071, 448] on span "delete" at bounding box center [1066, 450] width 20 height 20
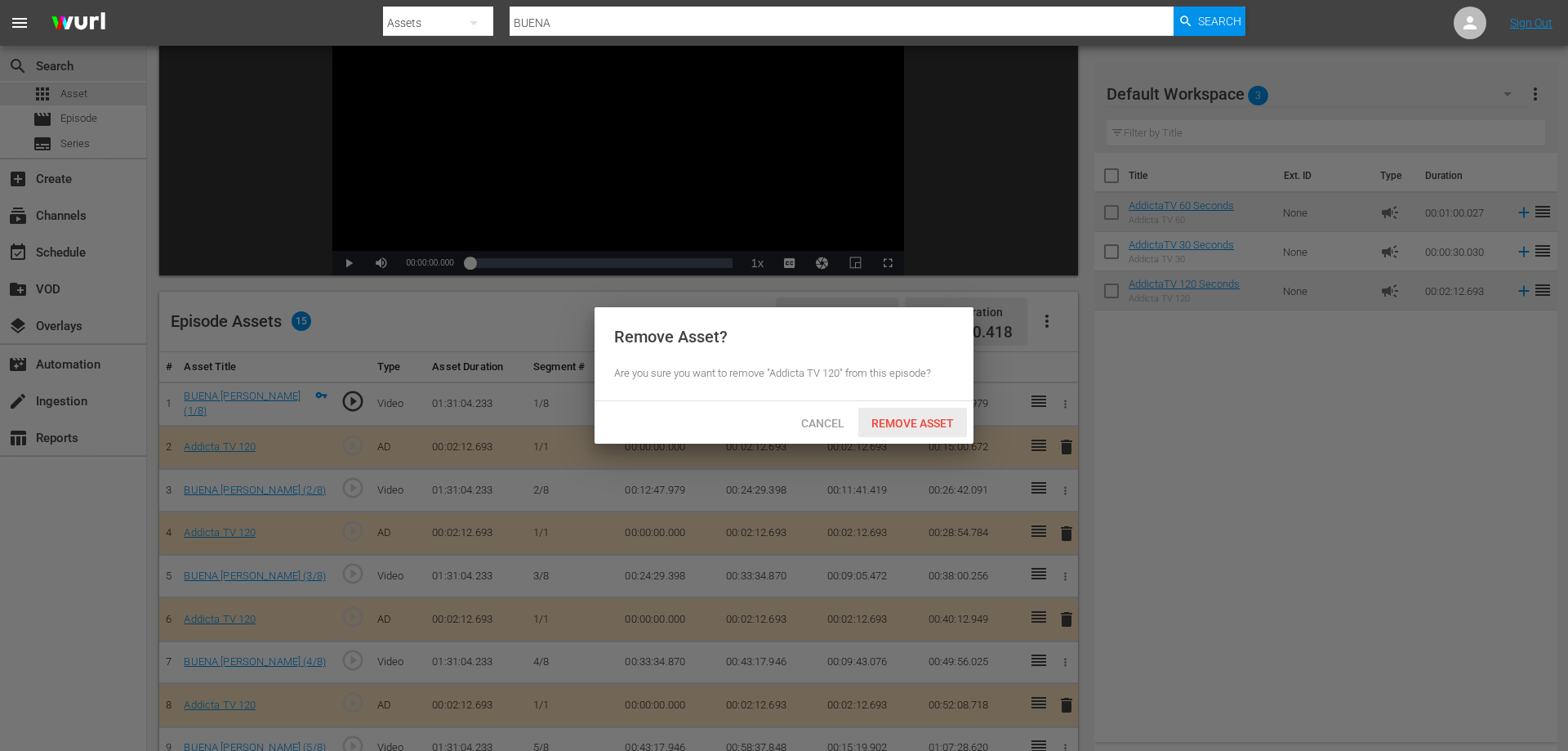
click at [933, 425] on span "Remove Asset" at bounding box center [913, 422] width 109 height 13
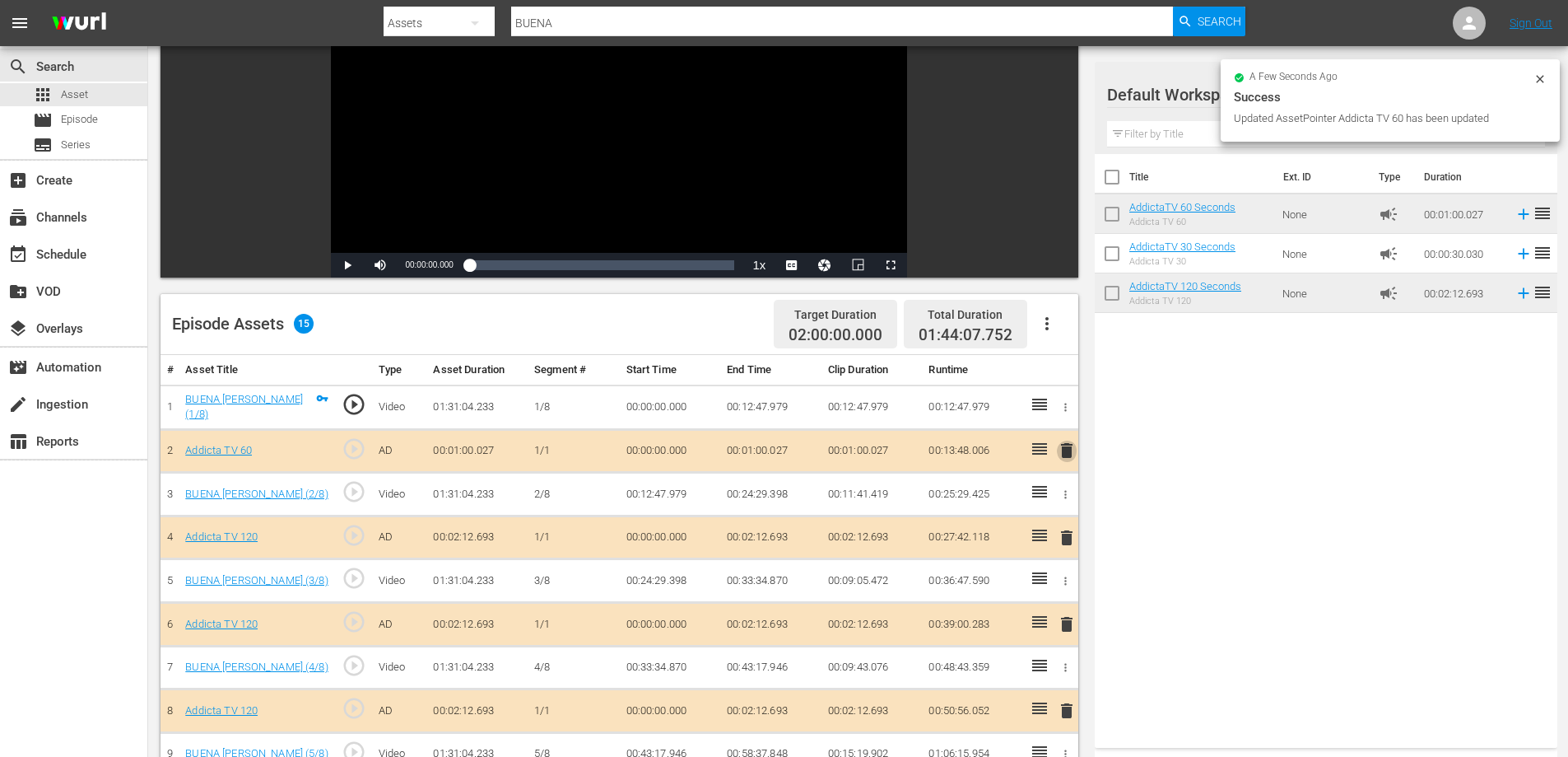
click at [1069, 452] on span "delete" at bounding box center [1066, 450] width 20 height 20
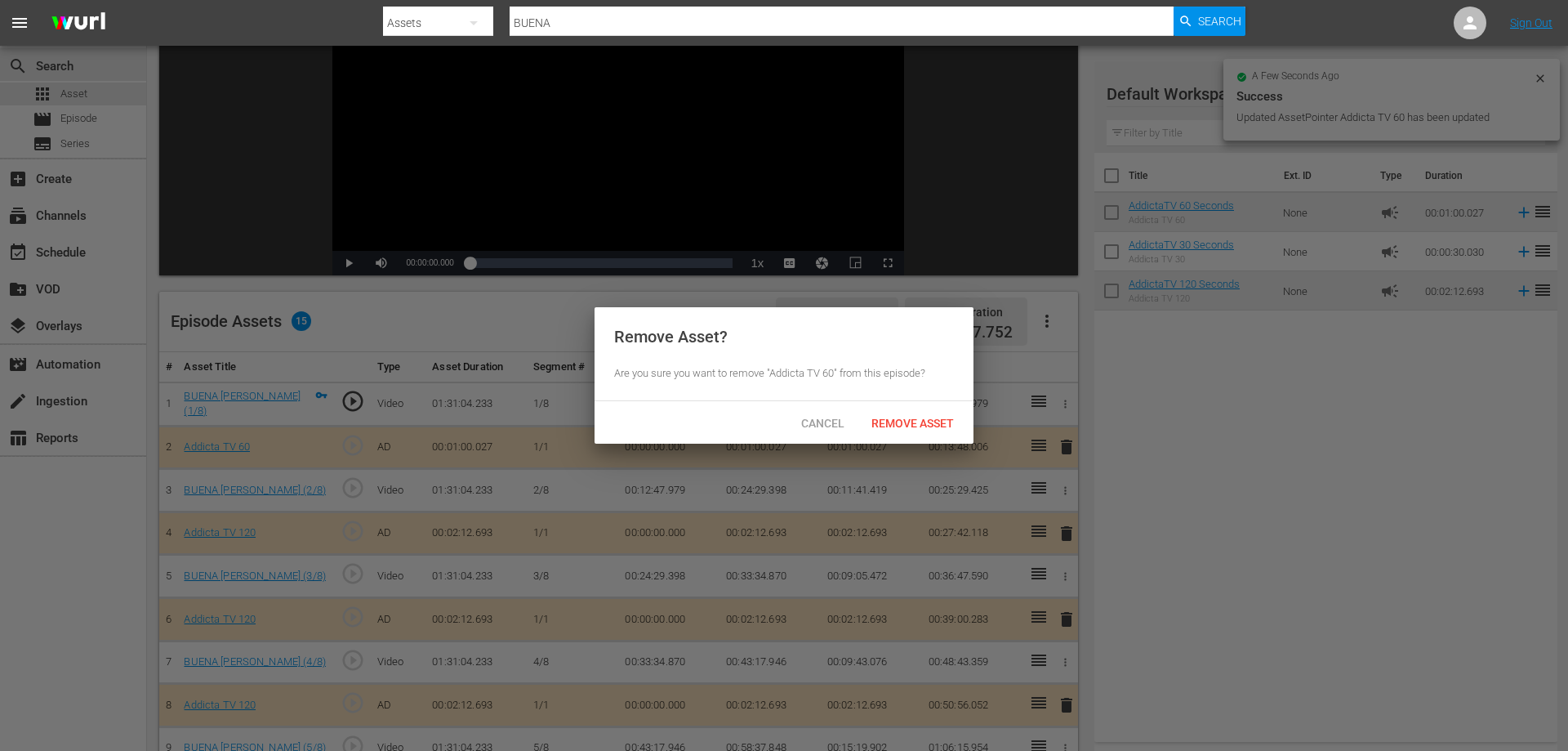
click at [919, 367] on div "Are you sure you want to remove "Addicta TV 60" from this episode?" at bounding box center [784, 373] width 340 height 15
click at [912, 419] on span "Remove Asset" at bounding box center [913, 422] width 109 height 13
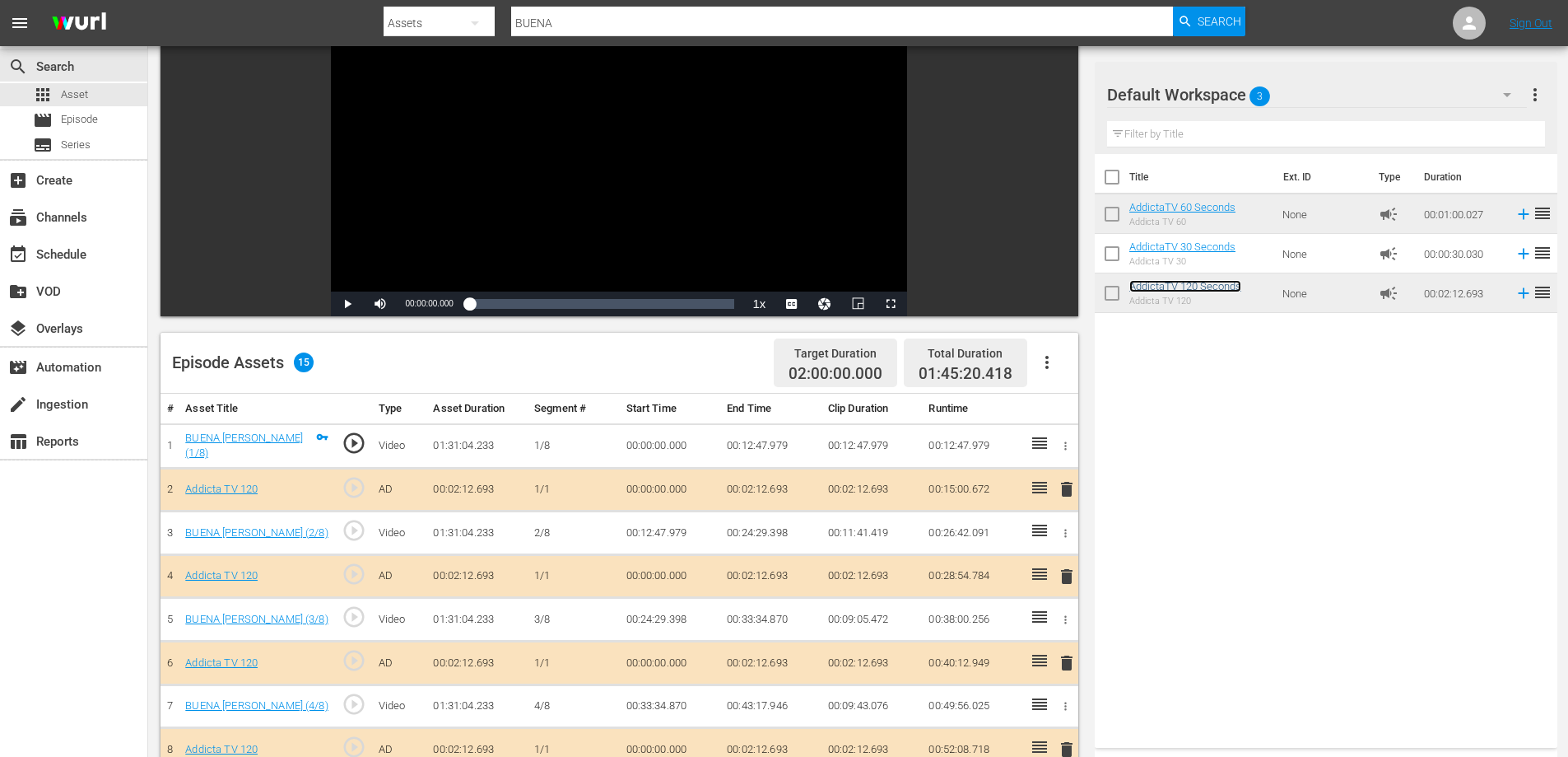
scroll to position [145, 0]
click at [76, 119] on span "Episode" at bounding box center [79, 119] width 37 height 16
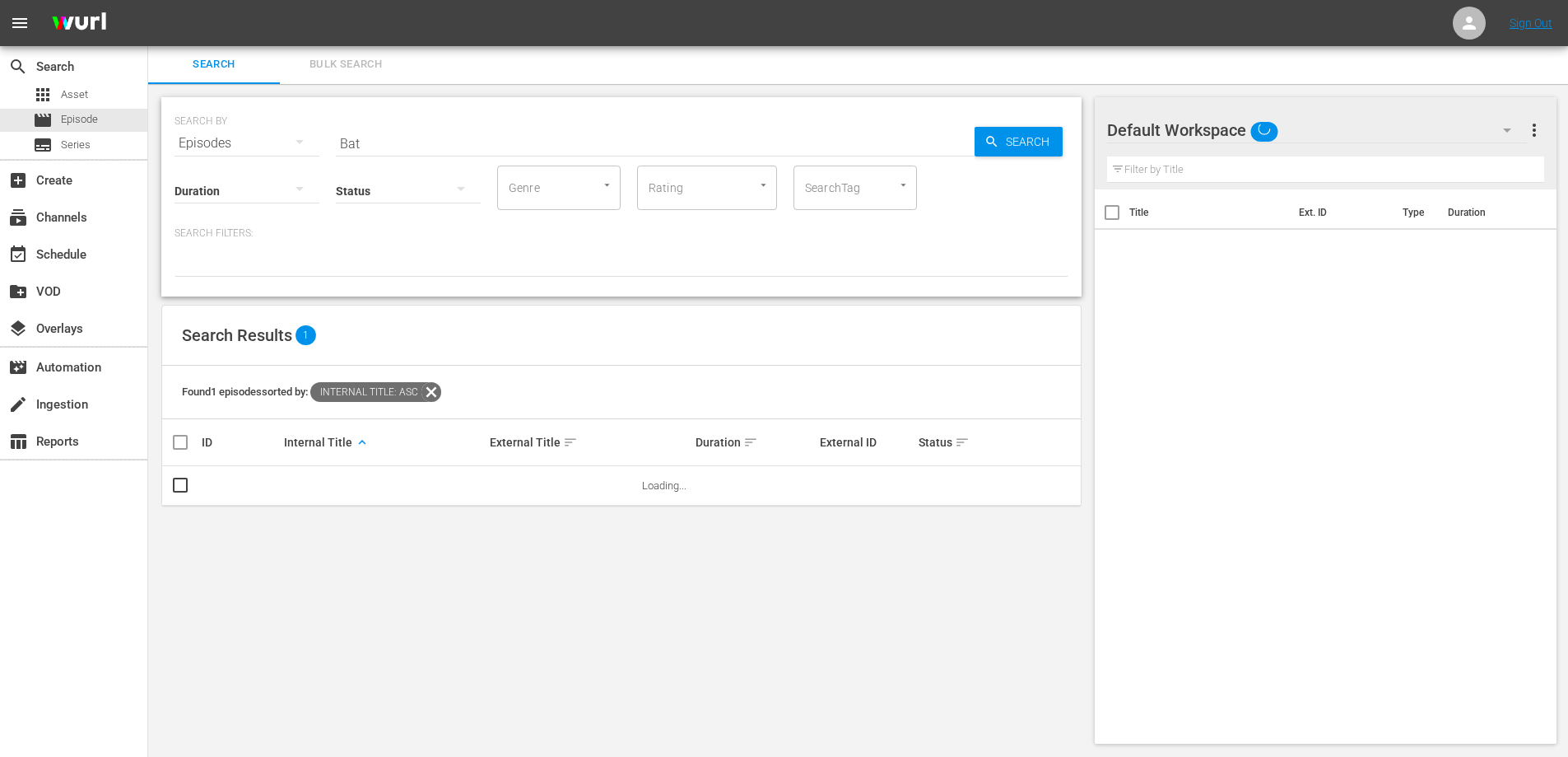
scroll to position [2, 0]
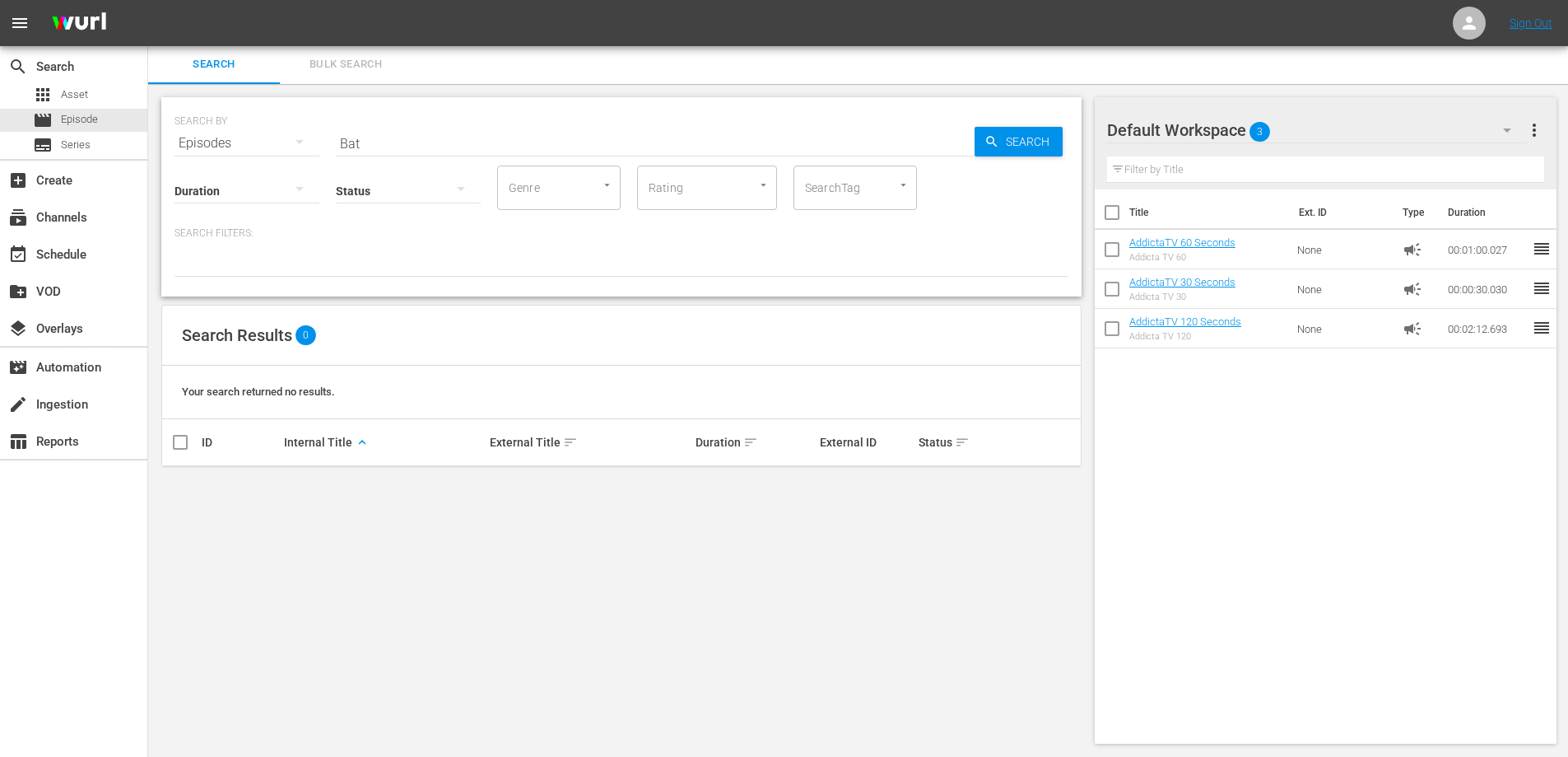
click at [379, 132] on input "Bat" at bounding box center [655, 144] width 639 height 40
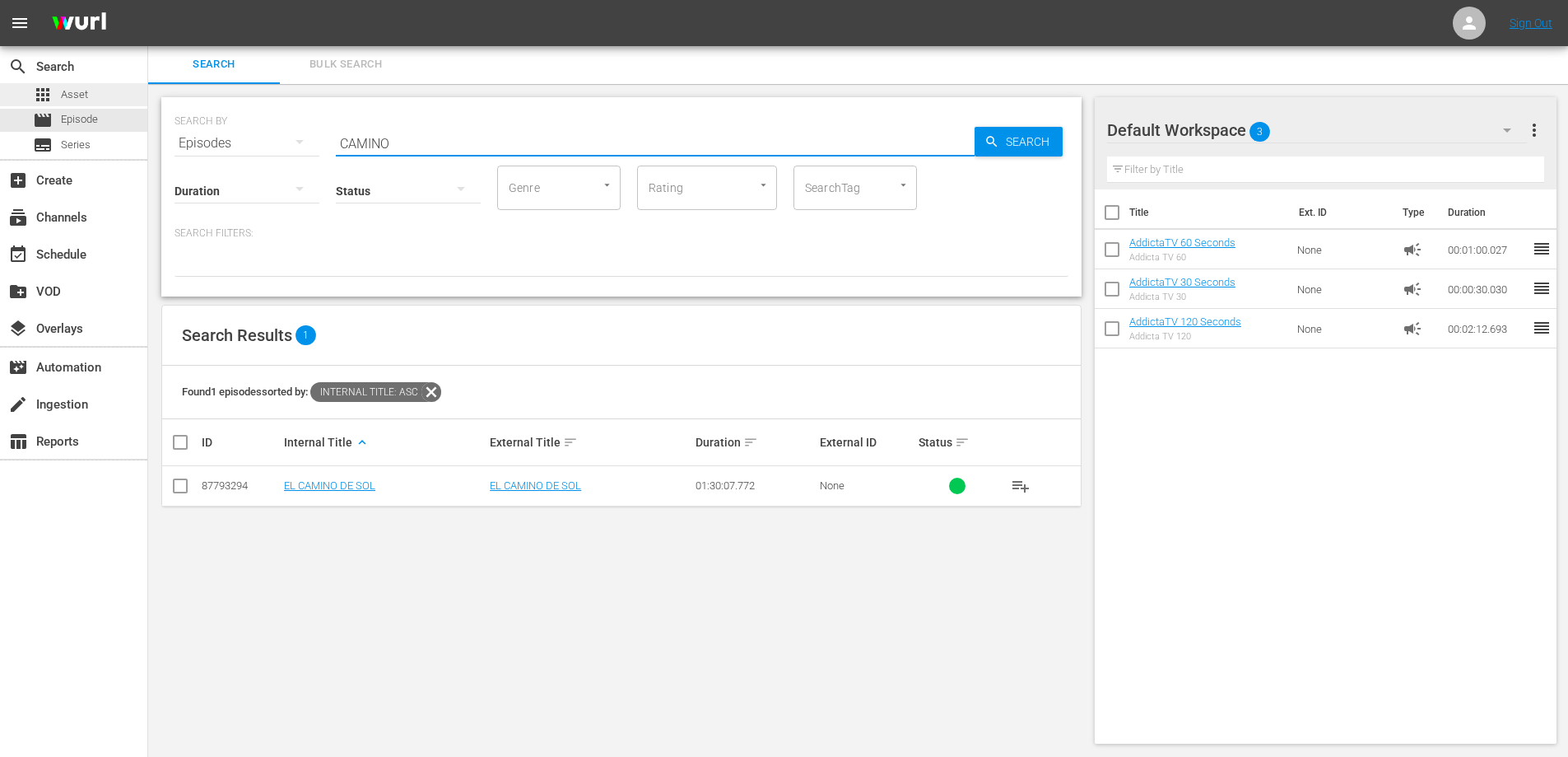
type input "CAMINO"
click at [82, 91] on span "Asset" at bounding box center [74, 94] width 27 height 16
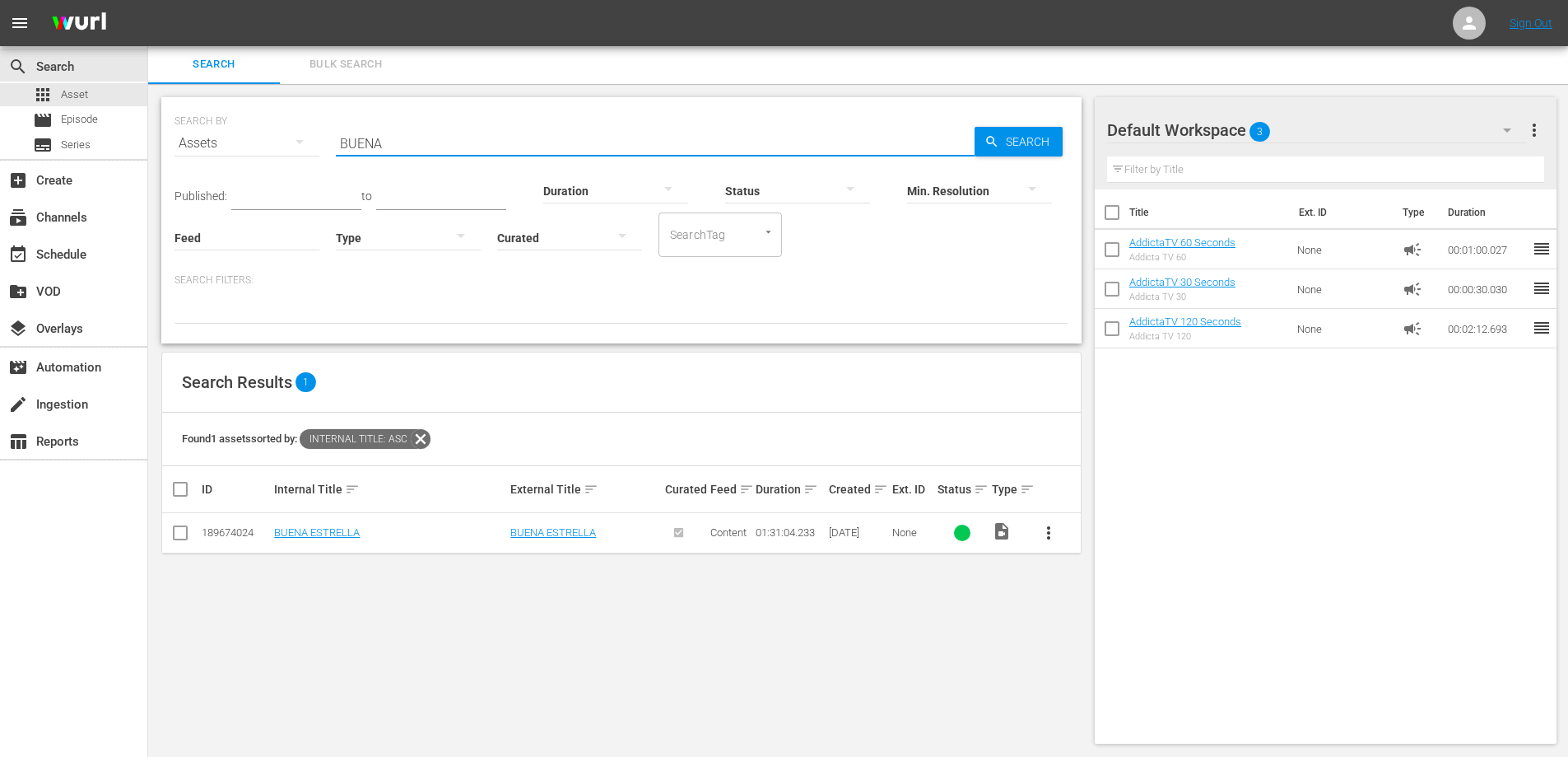
click at [368, 145] on input "BUENA" at bounding box center [655, 144] width 639 height 40
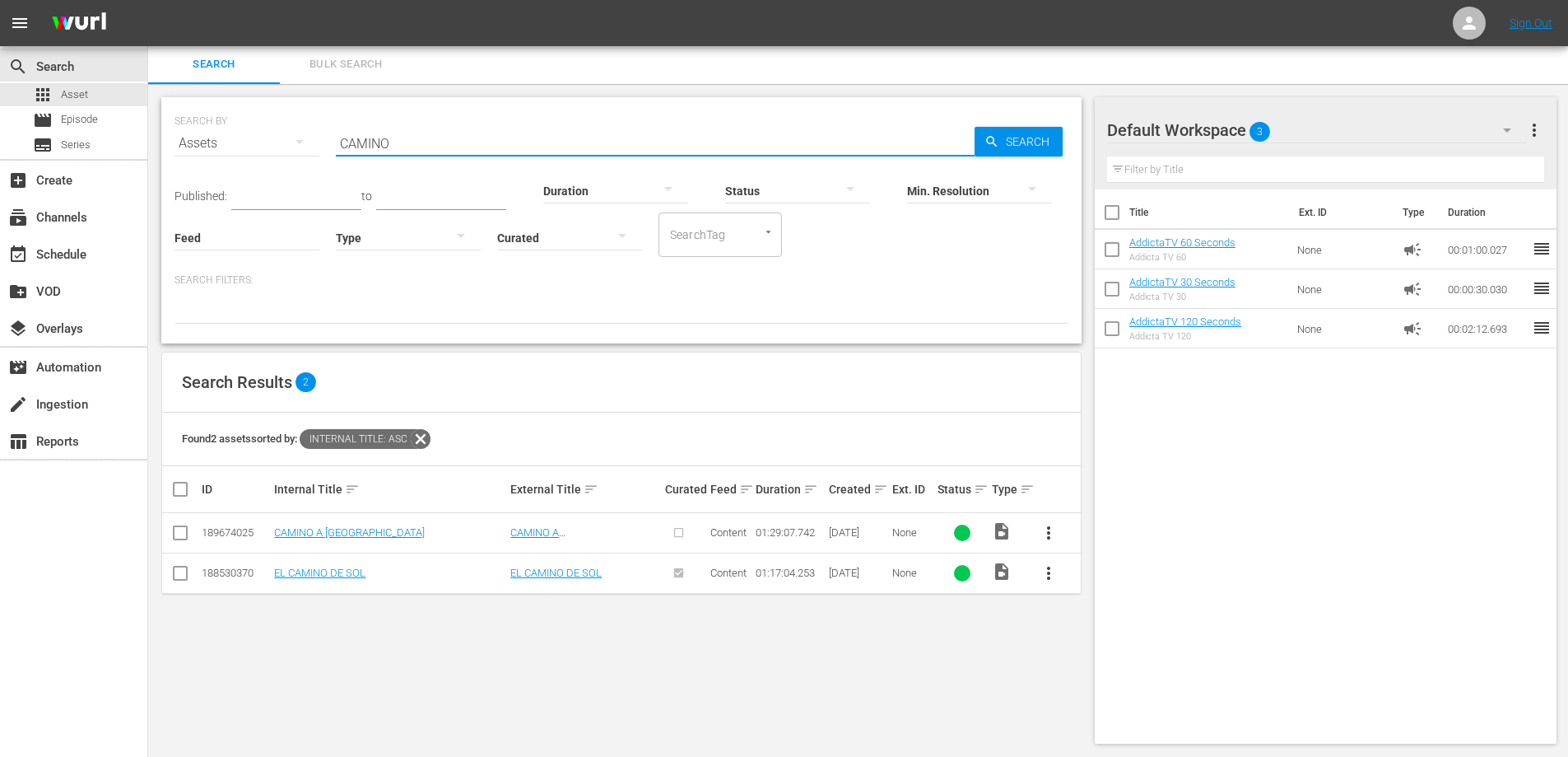
type input "CAMINO"
click at [1046, 529] on span "more_vert" at bounding box center [1048, 532] width 20 height 20
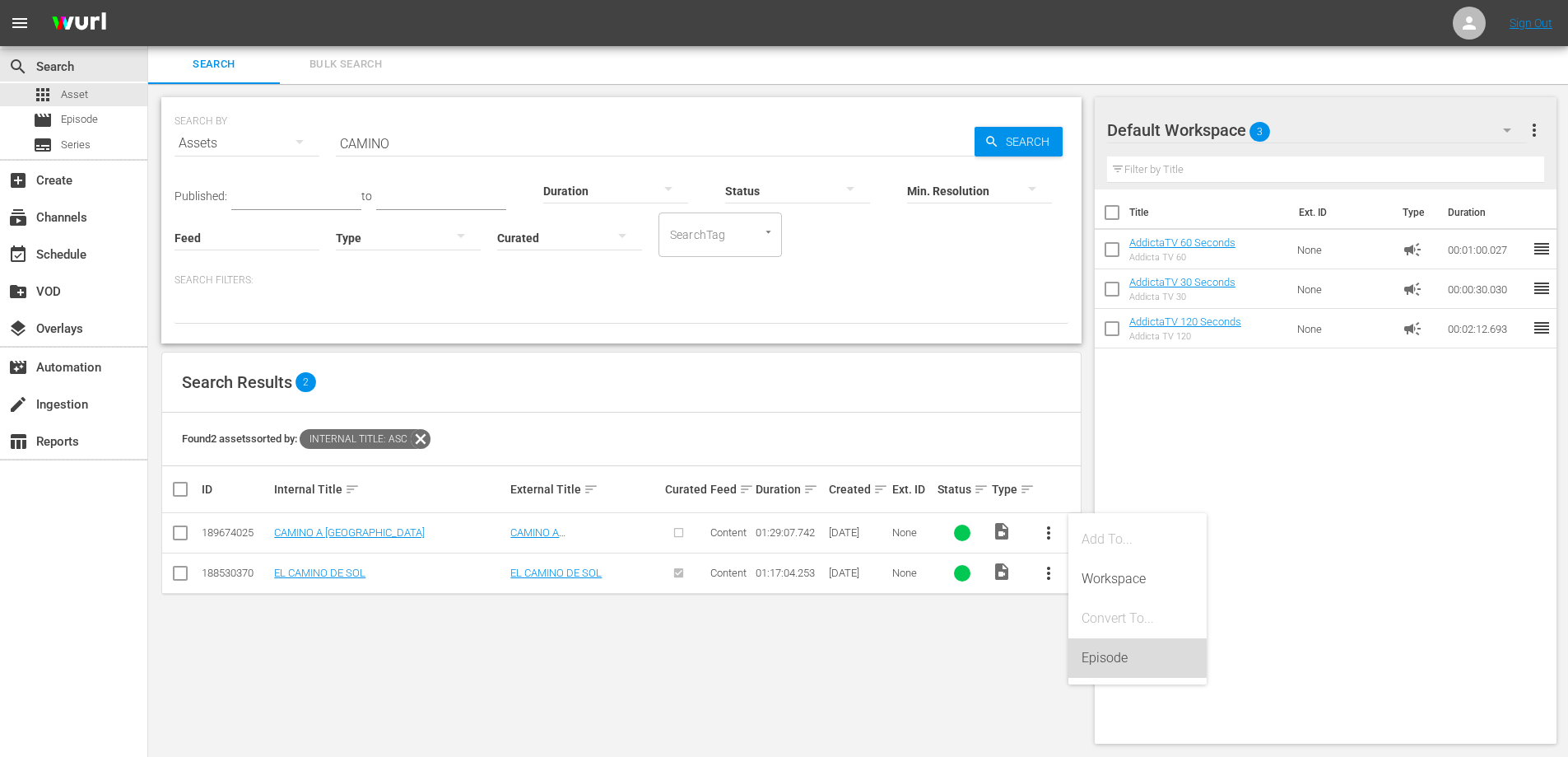
click at [1118, 657] on div "Episode" at bounding box center [1137, 658] width 112 height 40
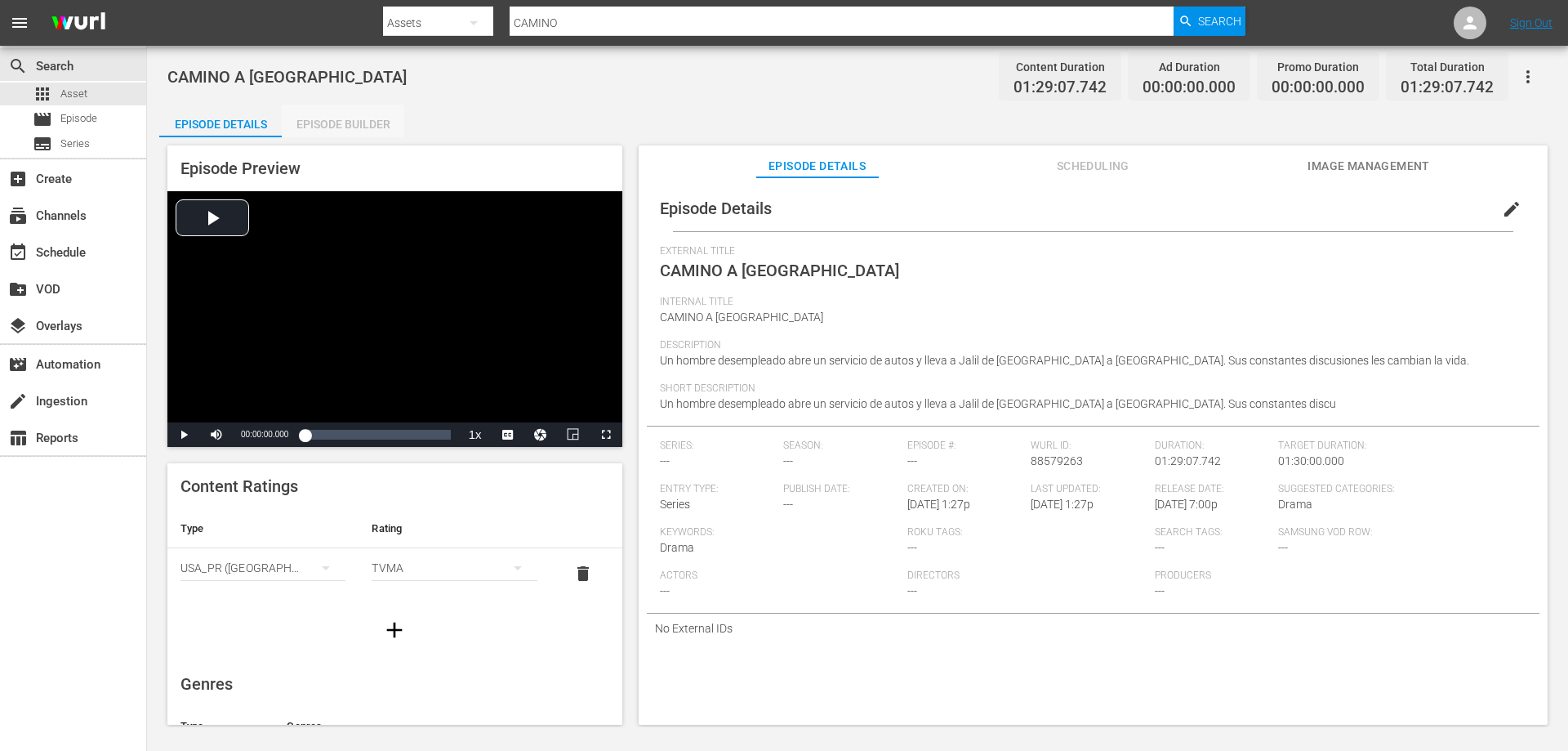
click at [353, 113] on div "Episode Builder" at bounding box center [342, 124] width 123 height 39
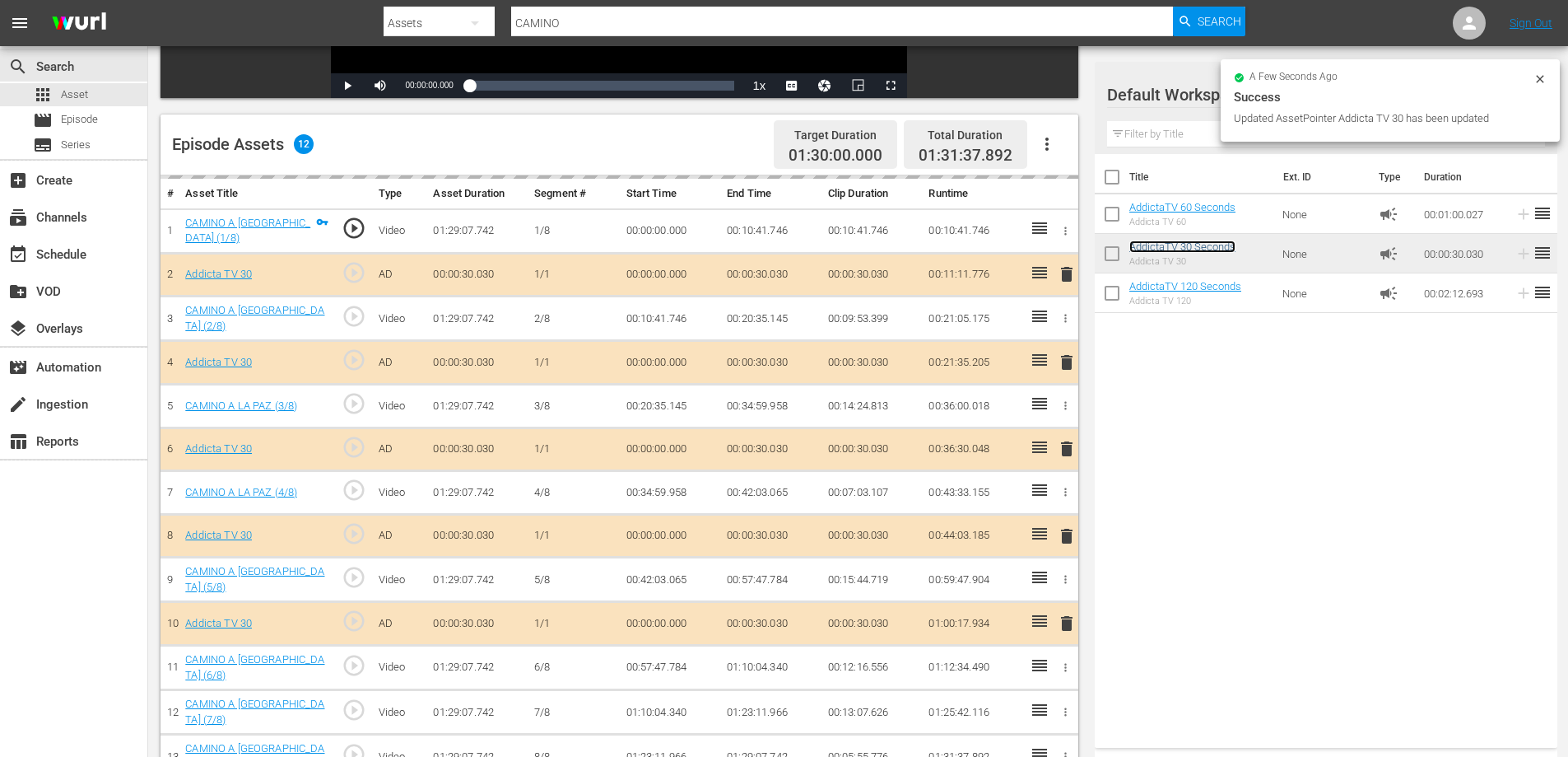
scroll to position [429, 0]
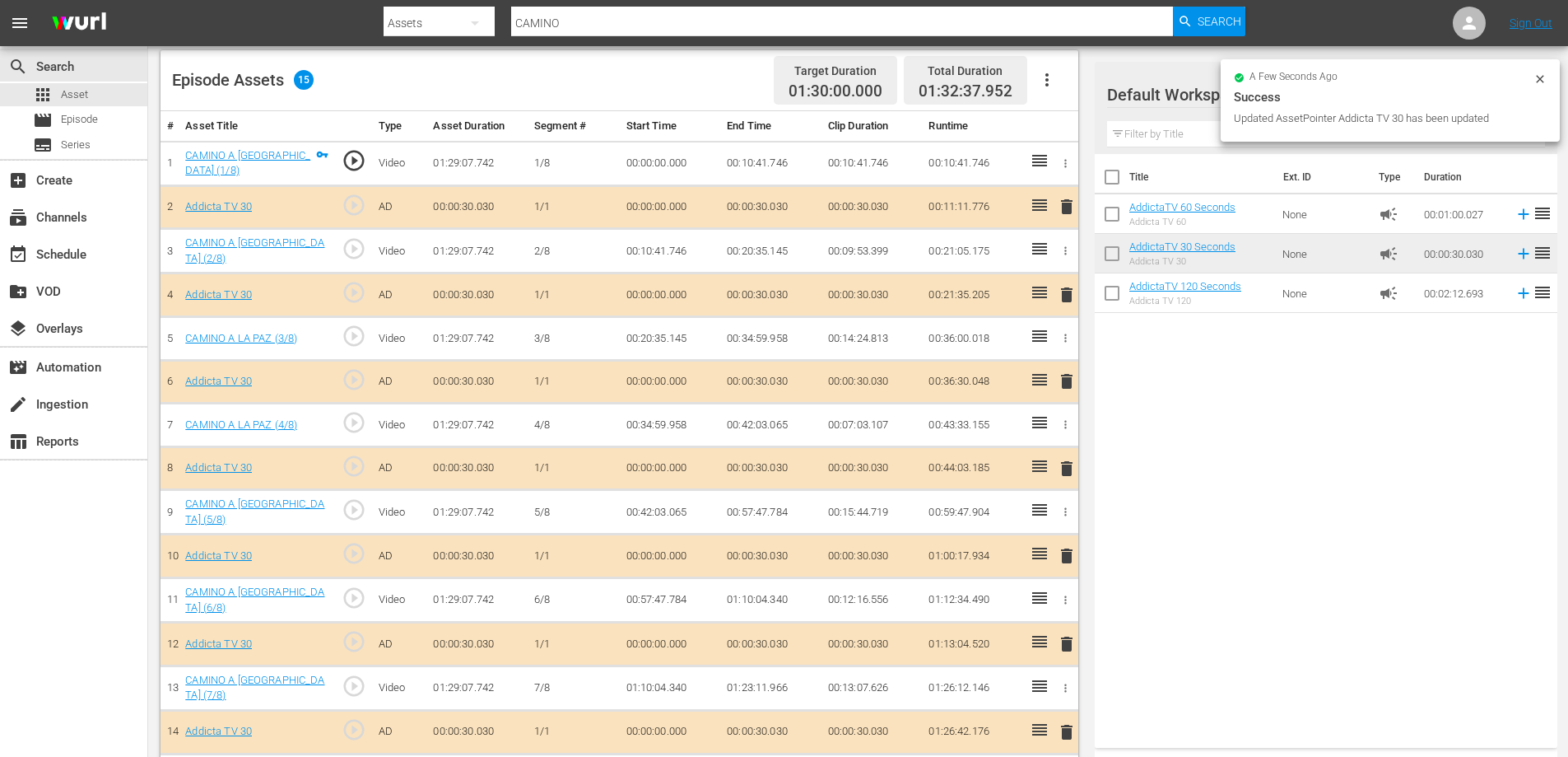
drag, startPoint x: 1069, startPoint y: 724, endPoint x: 1057, endPoint y: 678, distance: 47.5
click at [1069, 725] on span "delete" at bounding box center [1066, 732] width 20 height 20
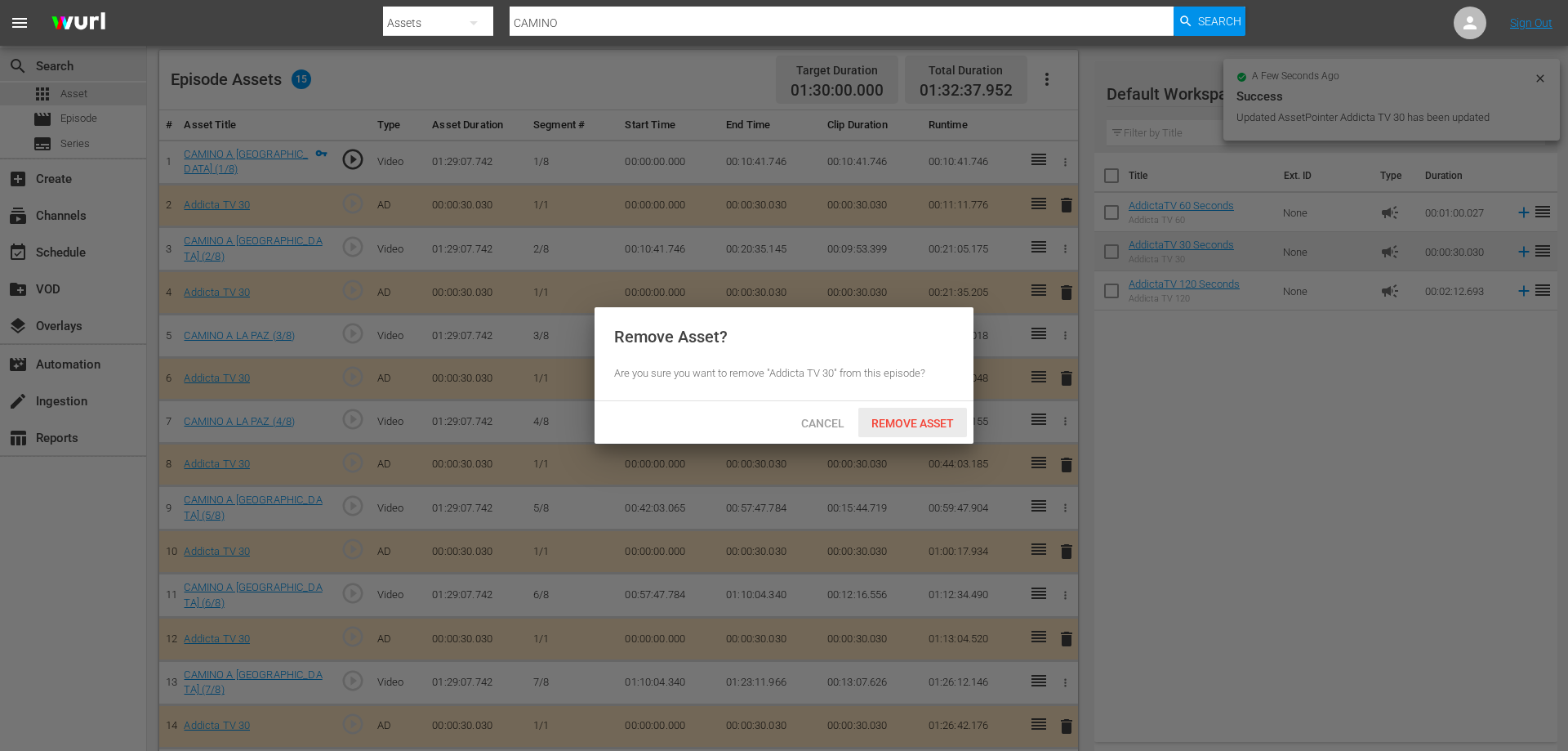
click at [932, 420] on span "Remove Asset" at bounding box center [913, 422] width 109 height 13
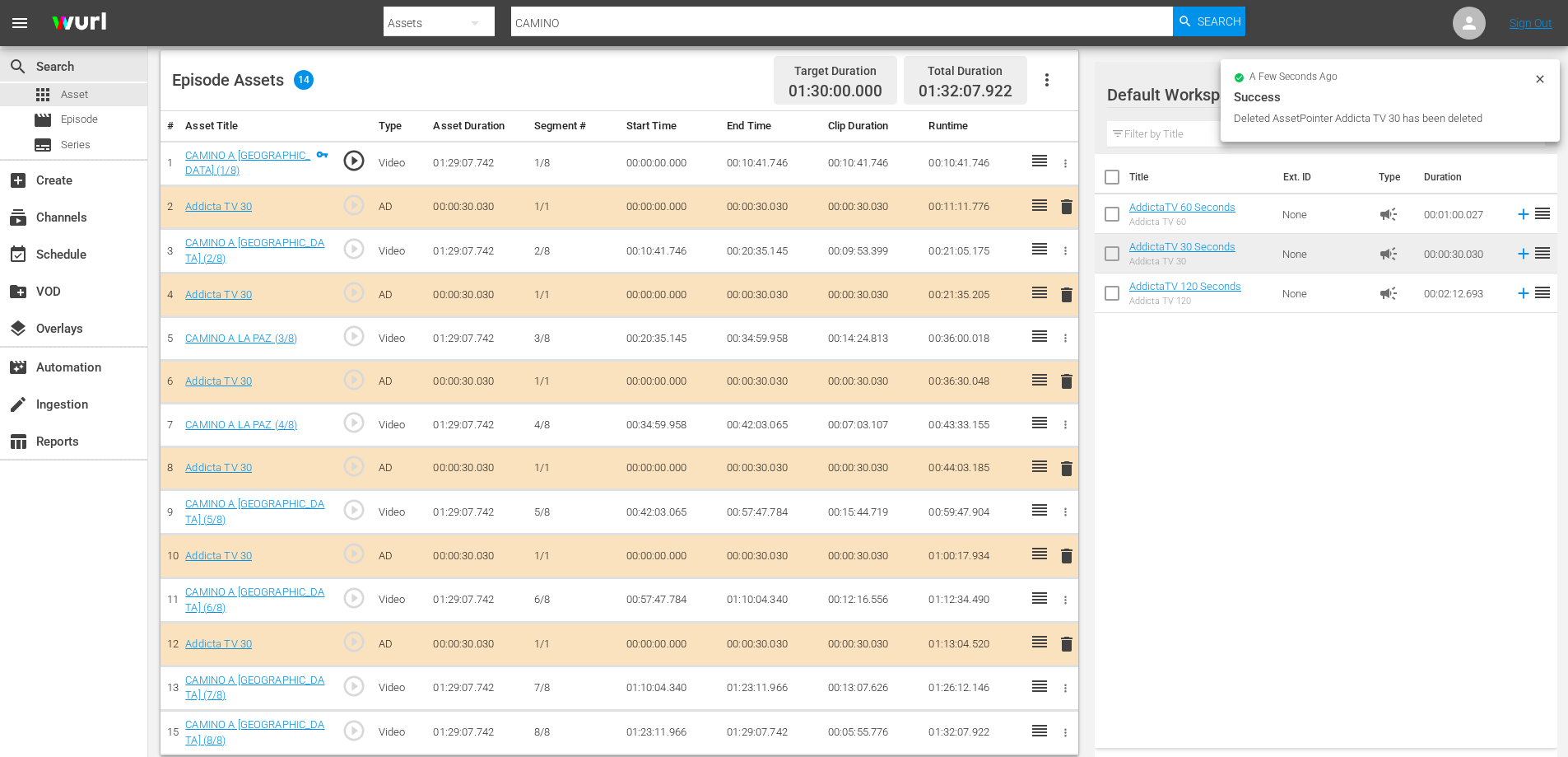
click at [1069, 639] on span "delete" at bounding box center [1066, 644] width 20 height 20
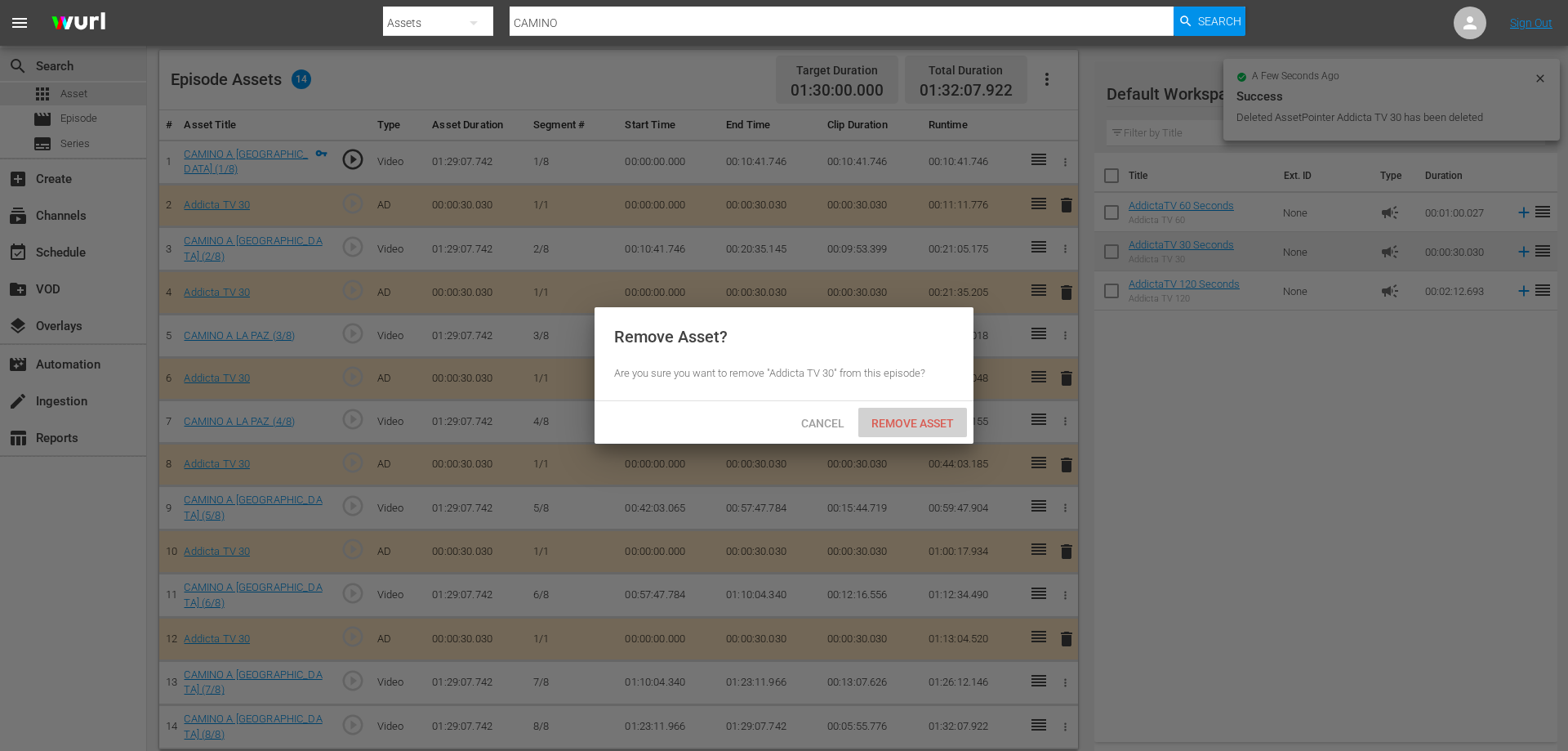
click at [926, 427] on span "Remove Asset" at bounding box center [913, 422] width 109 height 13
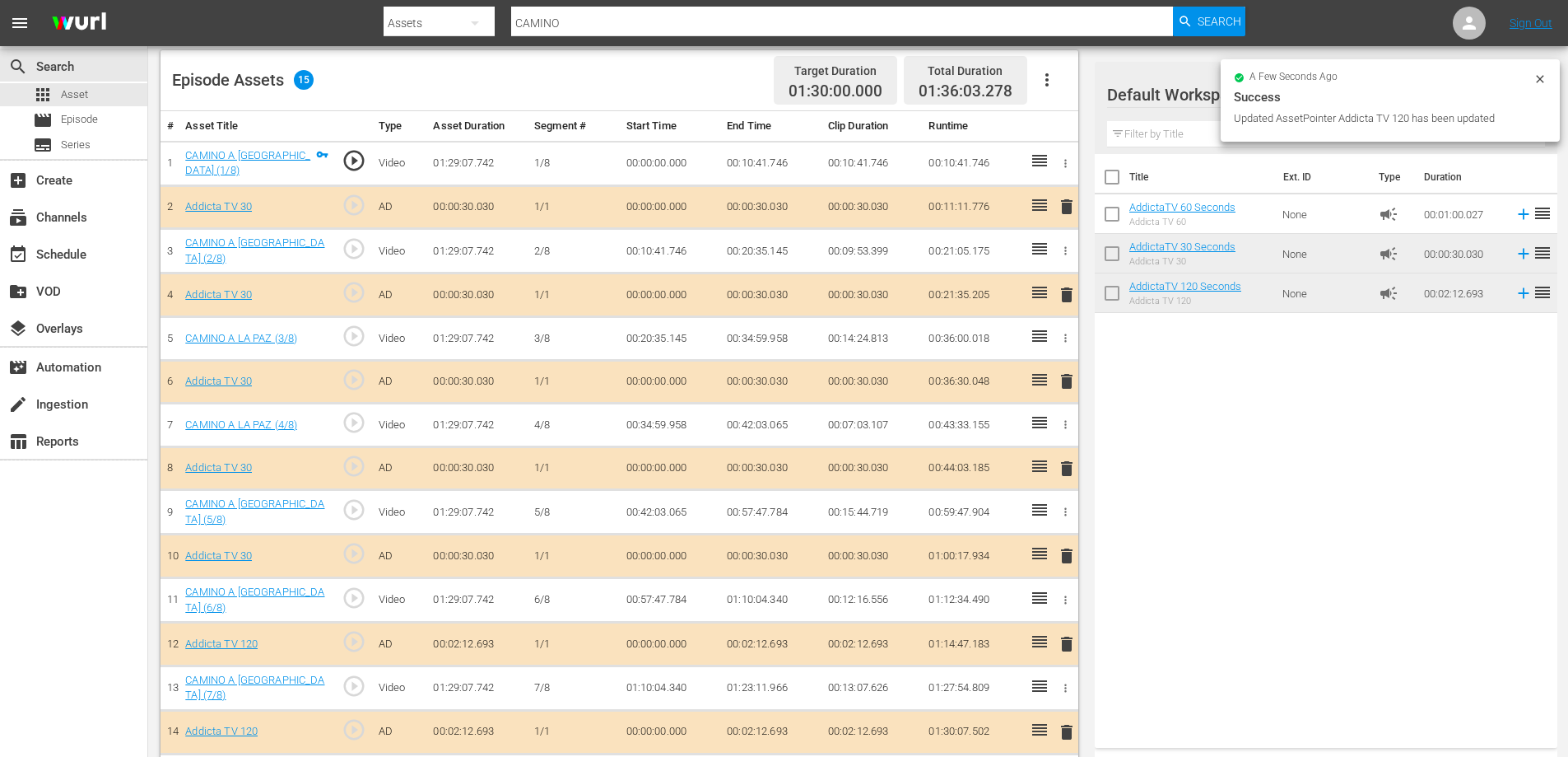
click at [1073, 459] on span "delete" at bounding box center [1066, 468] width 20 height 20
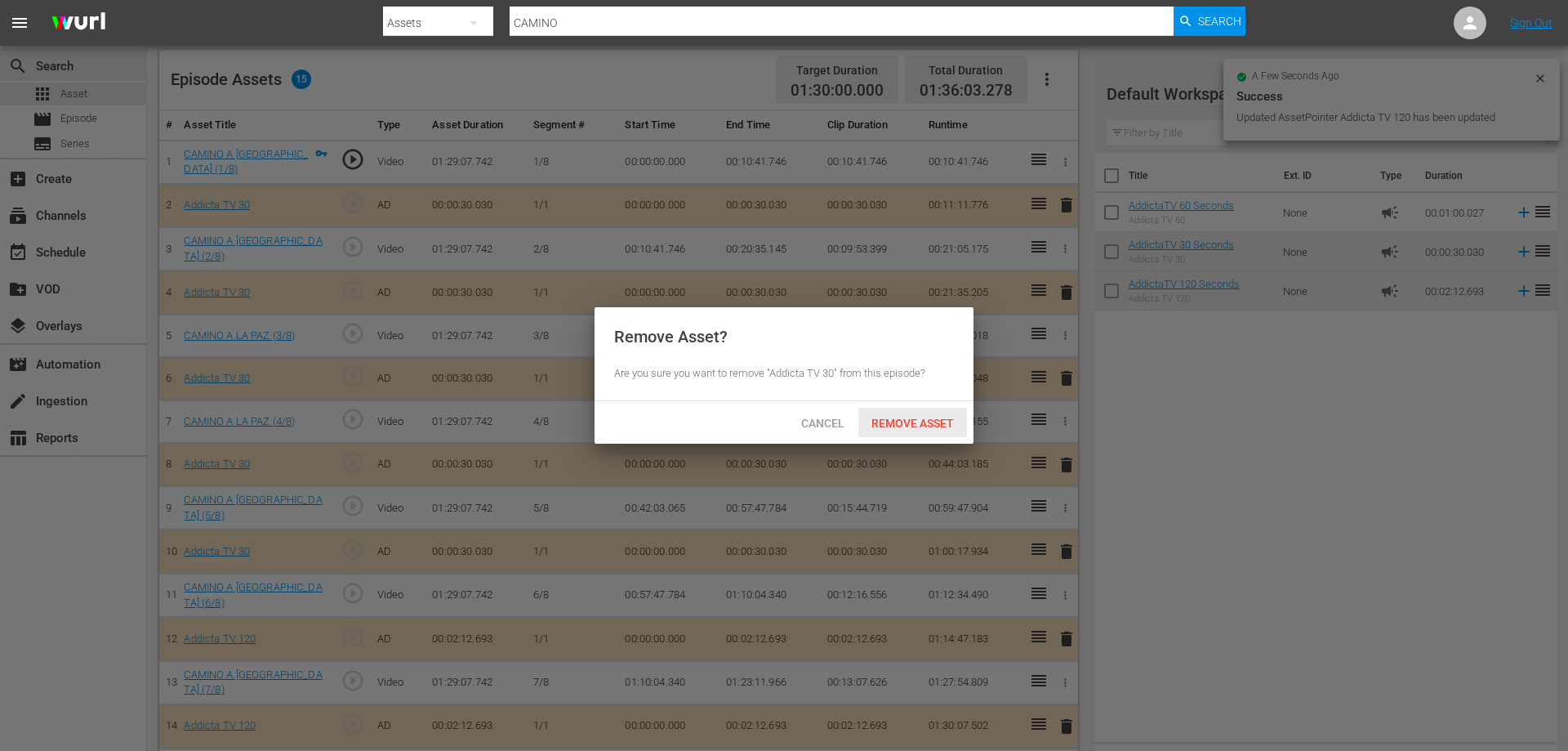
click at [908, 421] on span "Remove Asset" at bounding box center [913, 422] width 109 height 13
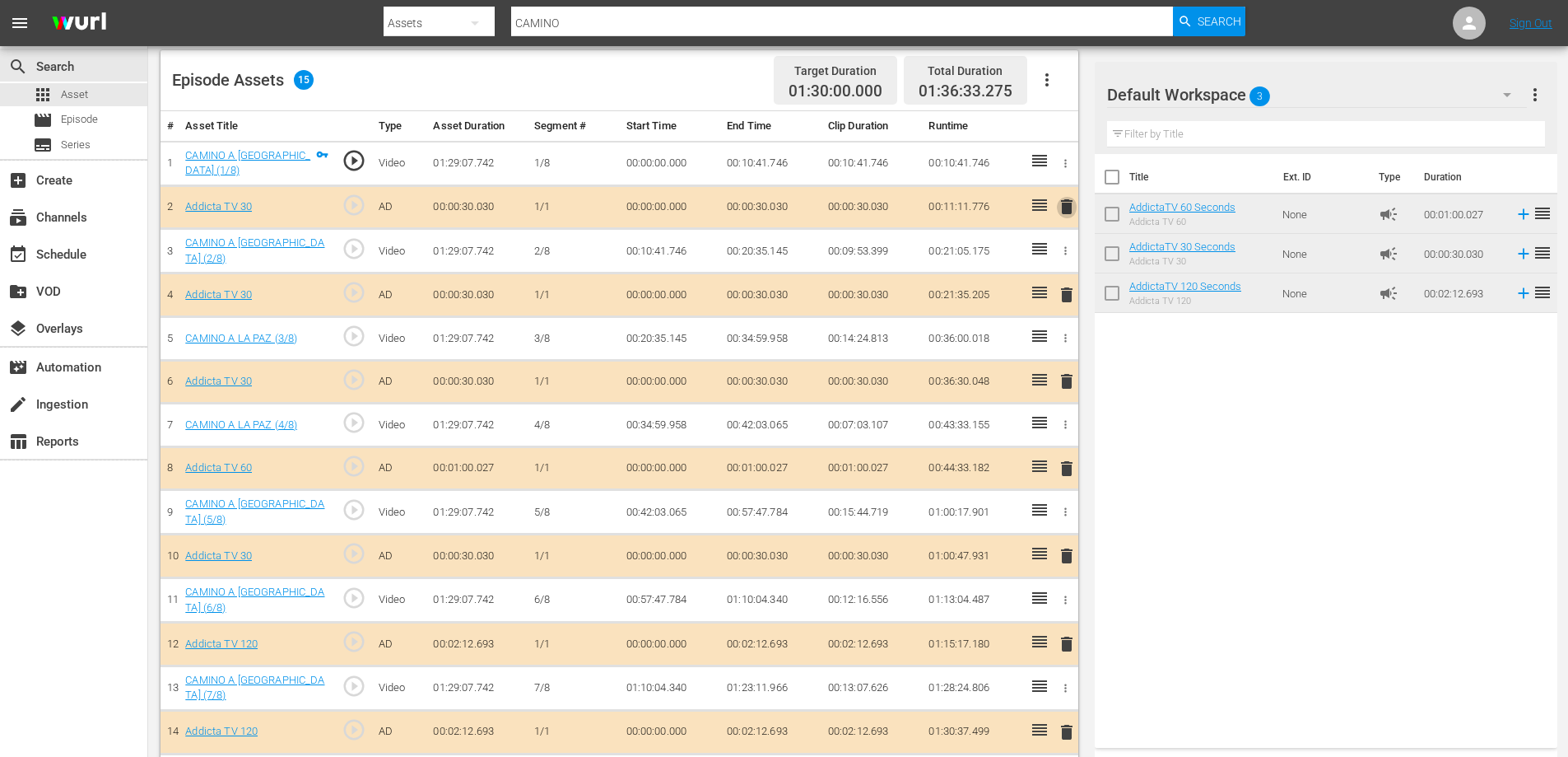
click at [1068, 208] on span "delete" at bounding box center [1066, 207] width 20 height 20
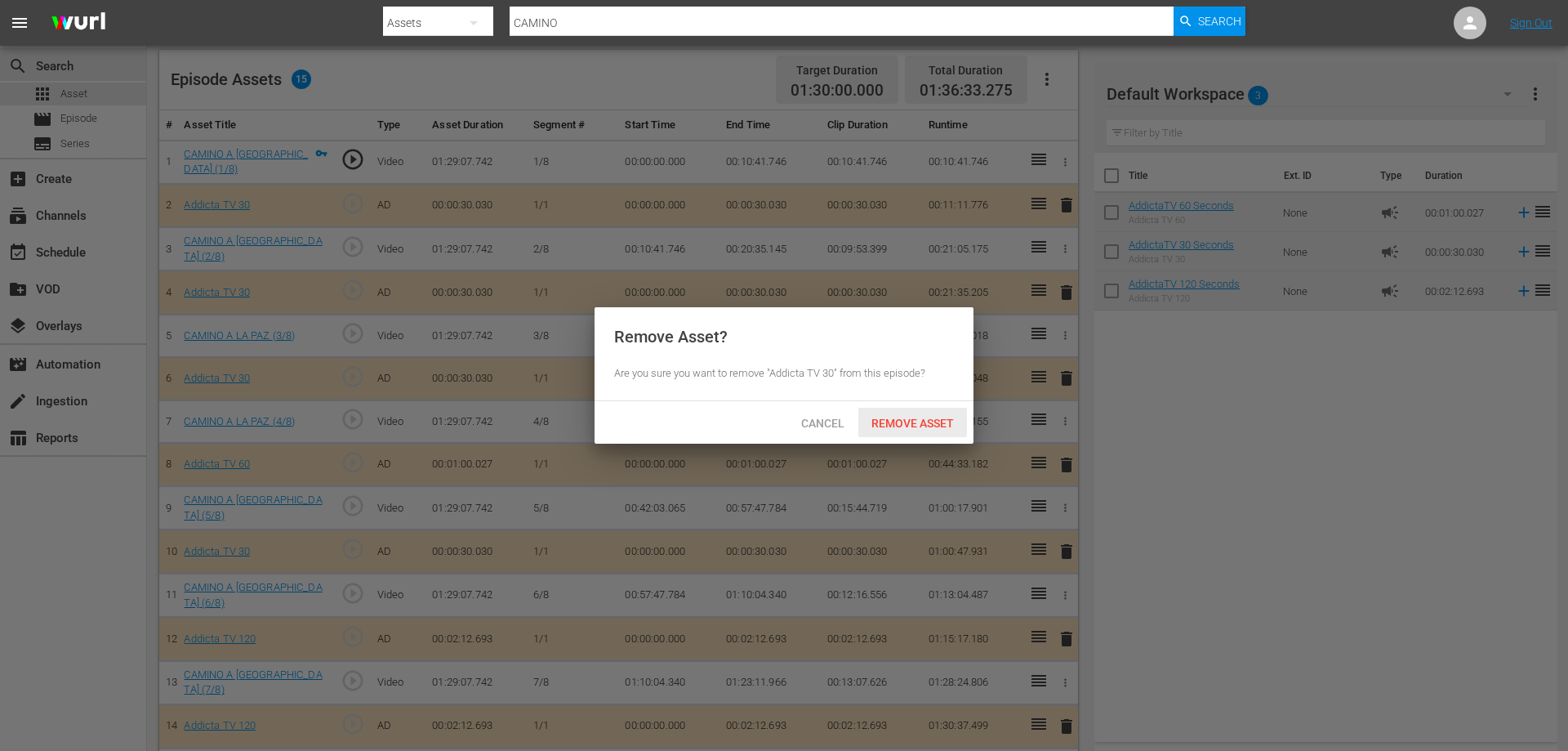
click at [911, 417] on span "Remove Asset" at bounding box center [913, 422] width 109 height 13
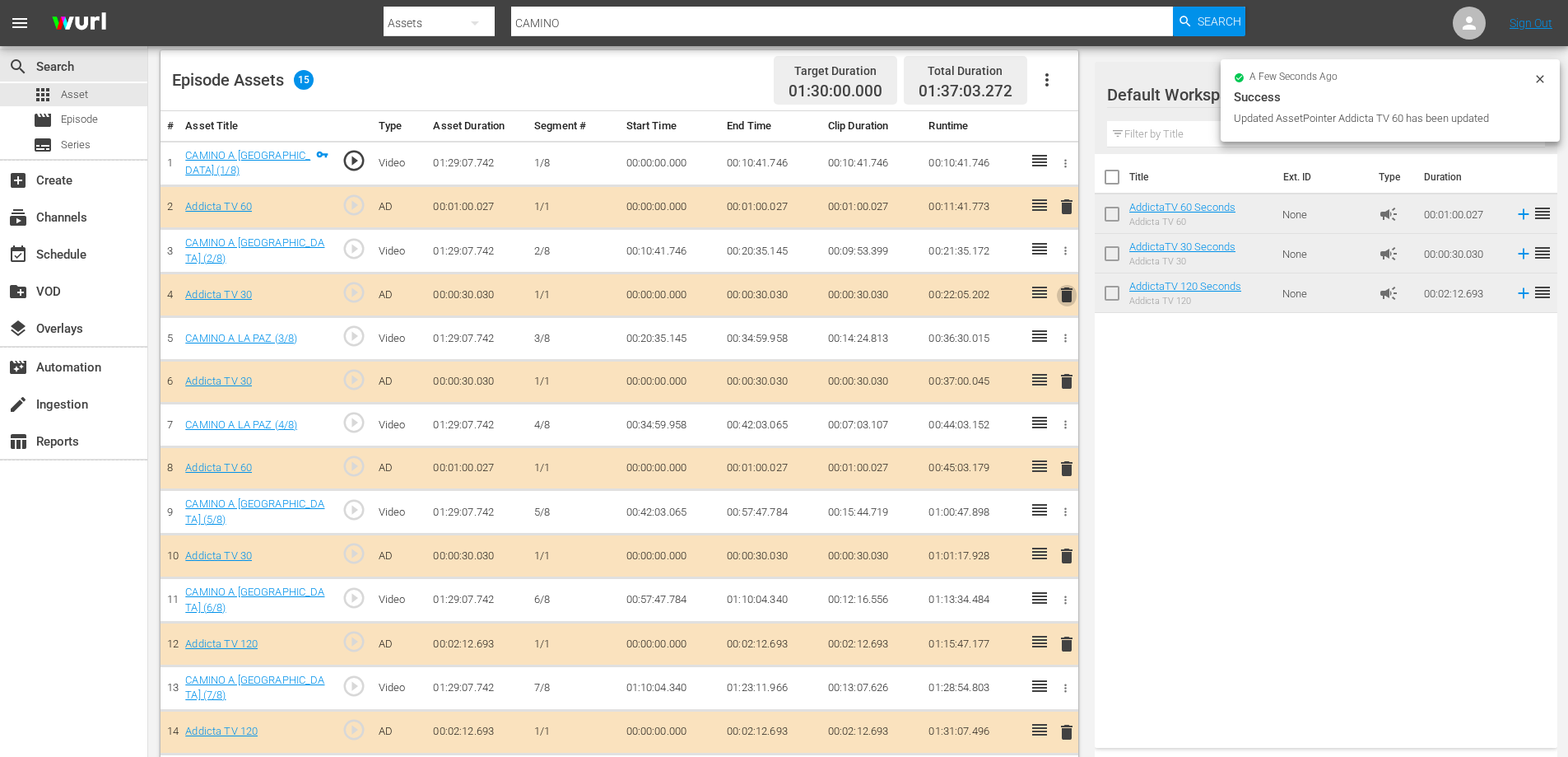
click at [1066, 300] on span "delete" at bounding box center [1066, 294] width 20 height 20
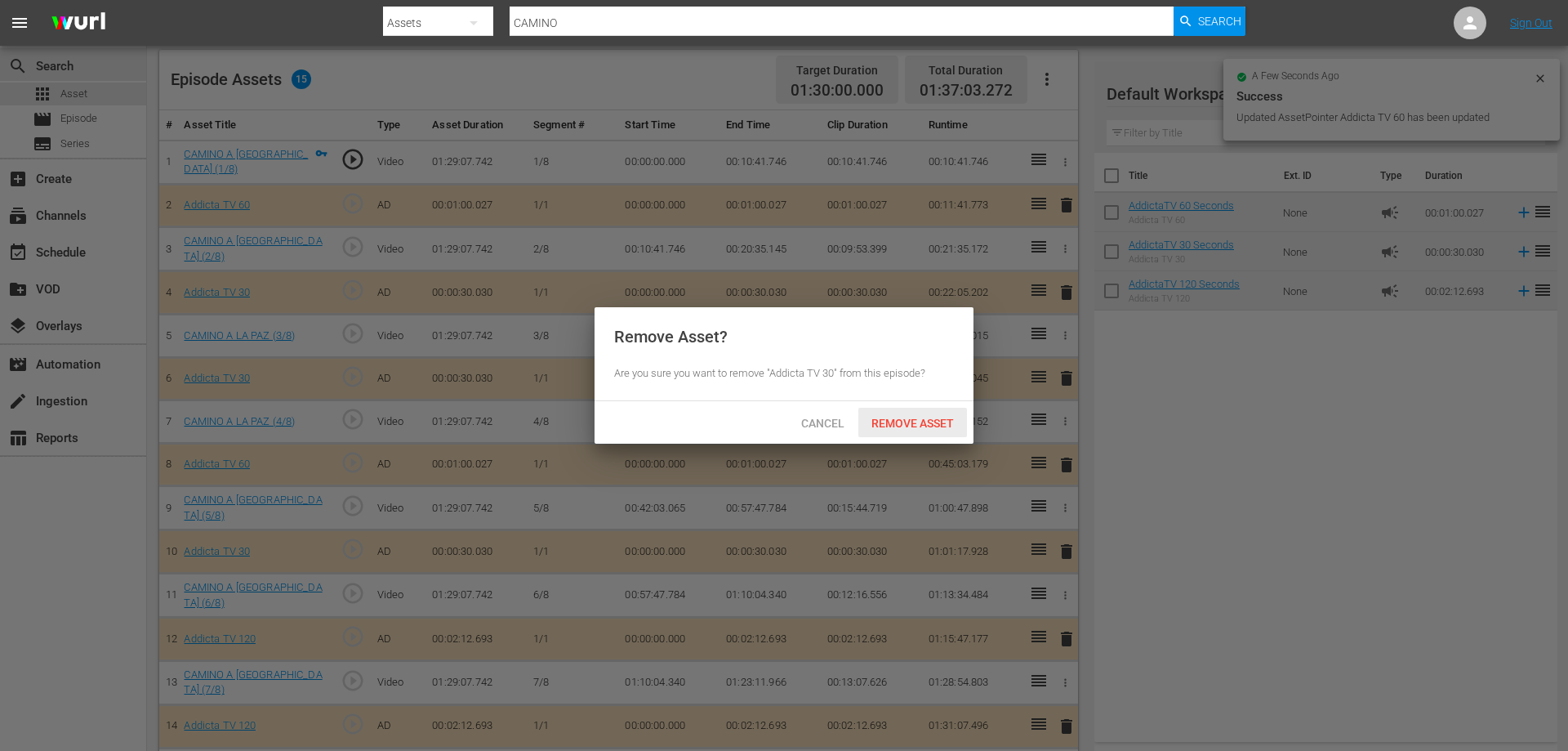
click at [914, 425] on span "Remove Asset" at bounding box center [913, 422] width 109 height 13
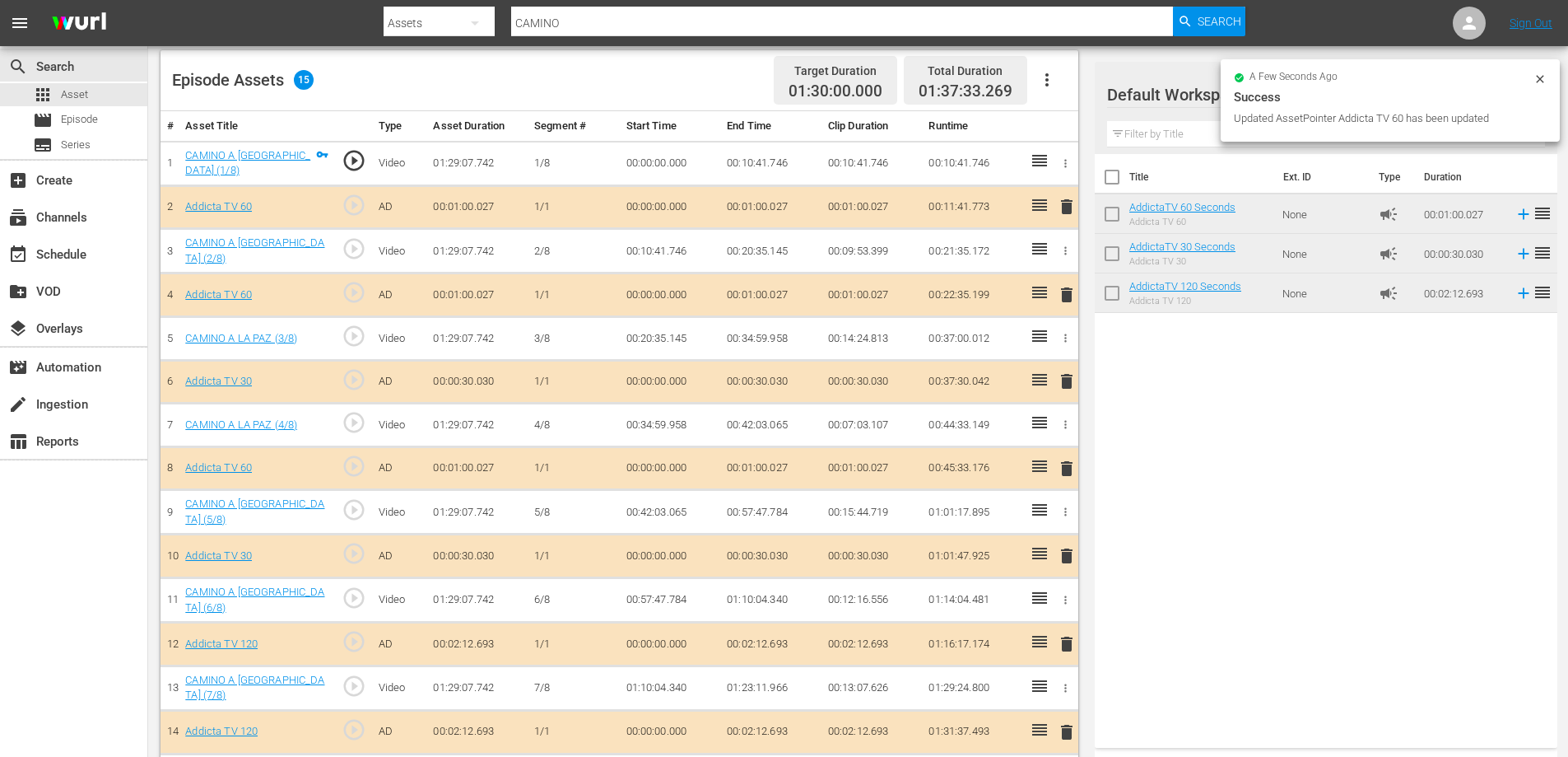
click at [1067, 376] on span "delete" at bounding box center [1066, 381] width 20 height 20
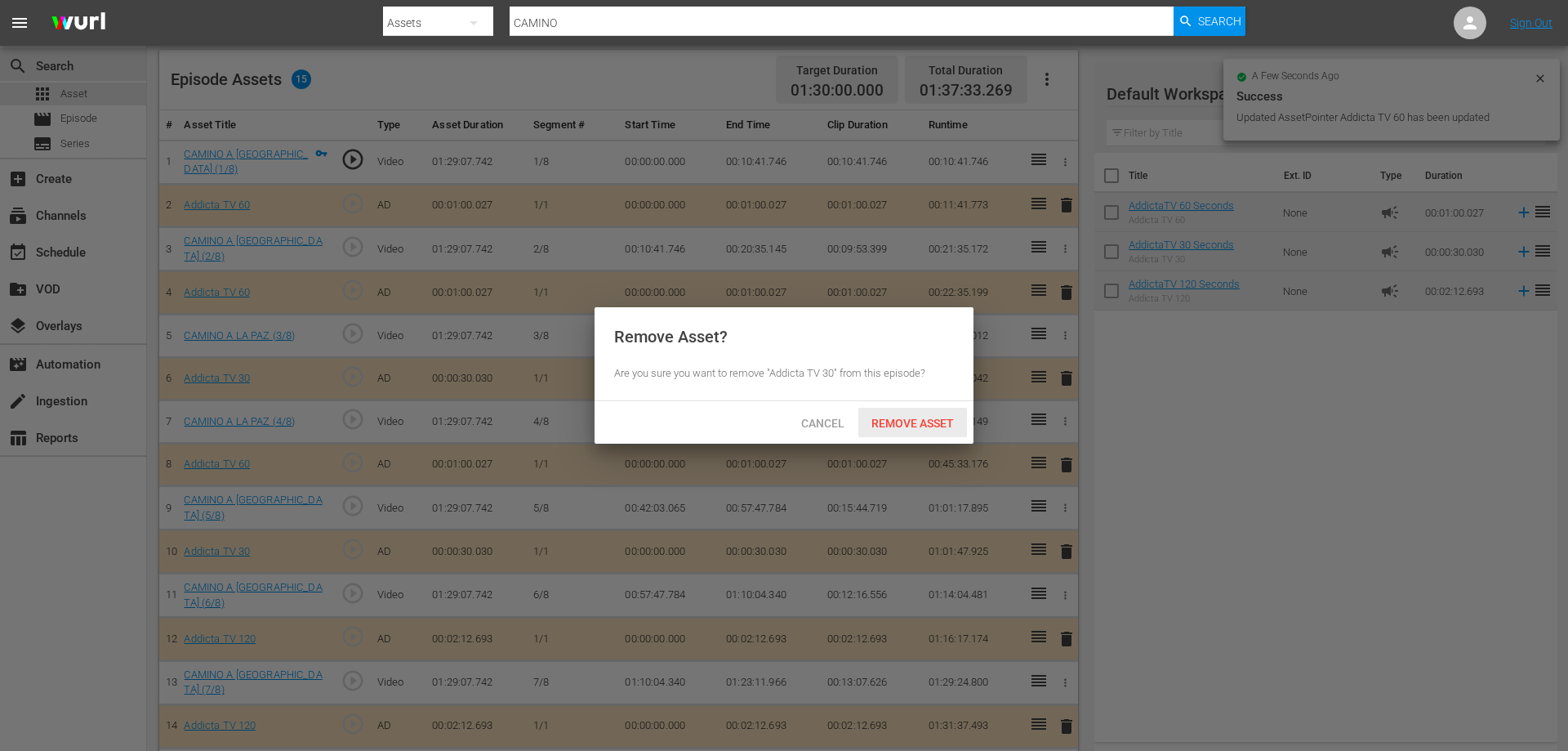
click at [920, 433] on div "Remove Asset" at bounding box center [913, 422] width 109 height 30
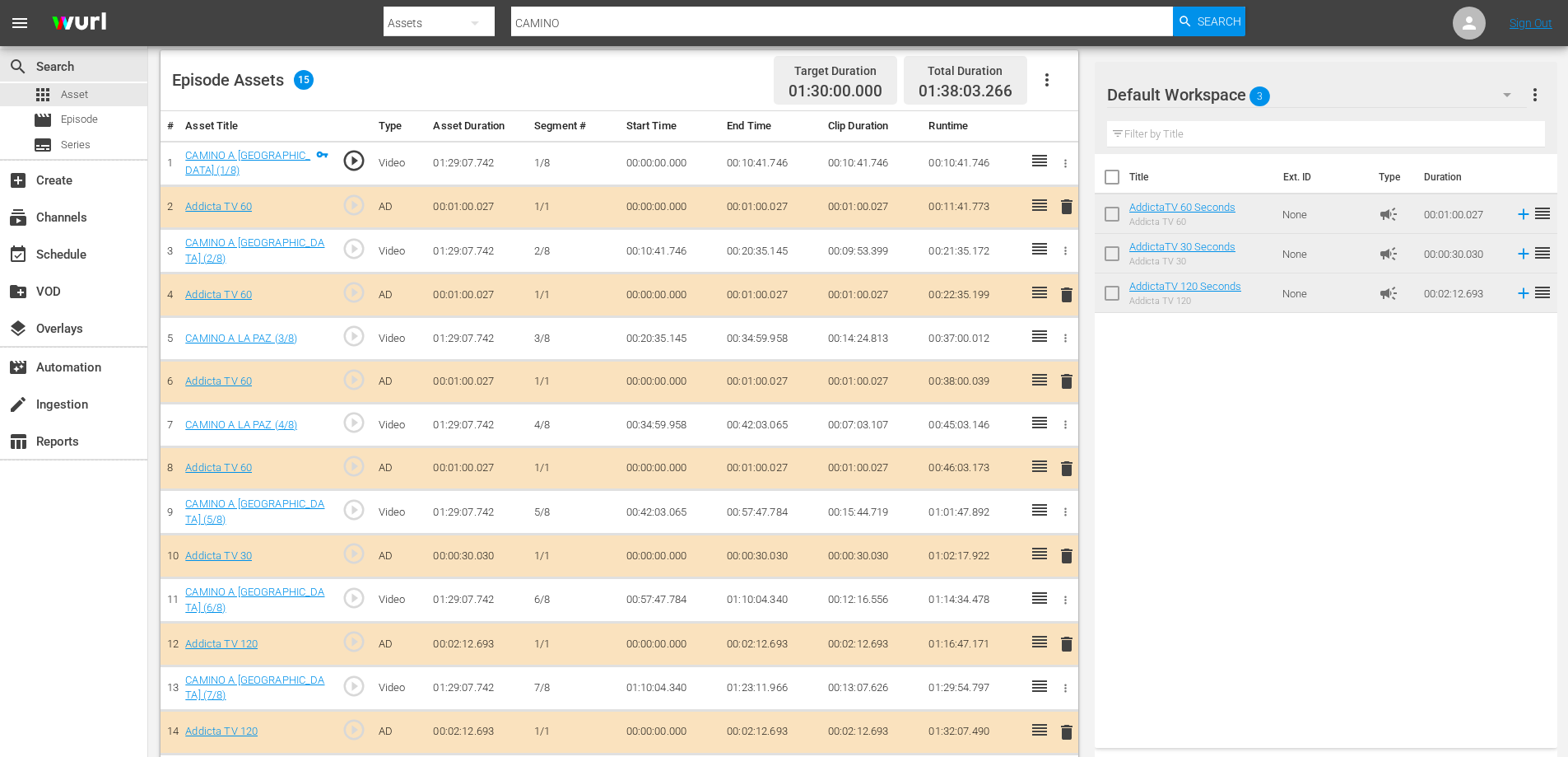
click at [1067, 552] on span "delete" at bounding box center [1066, 555] width 20 height 20
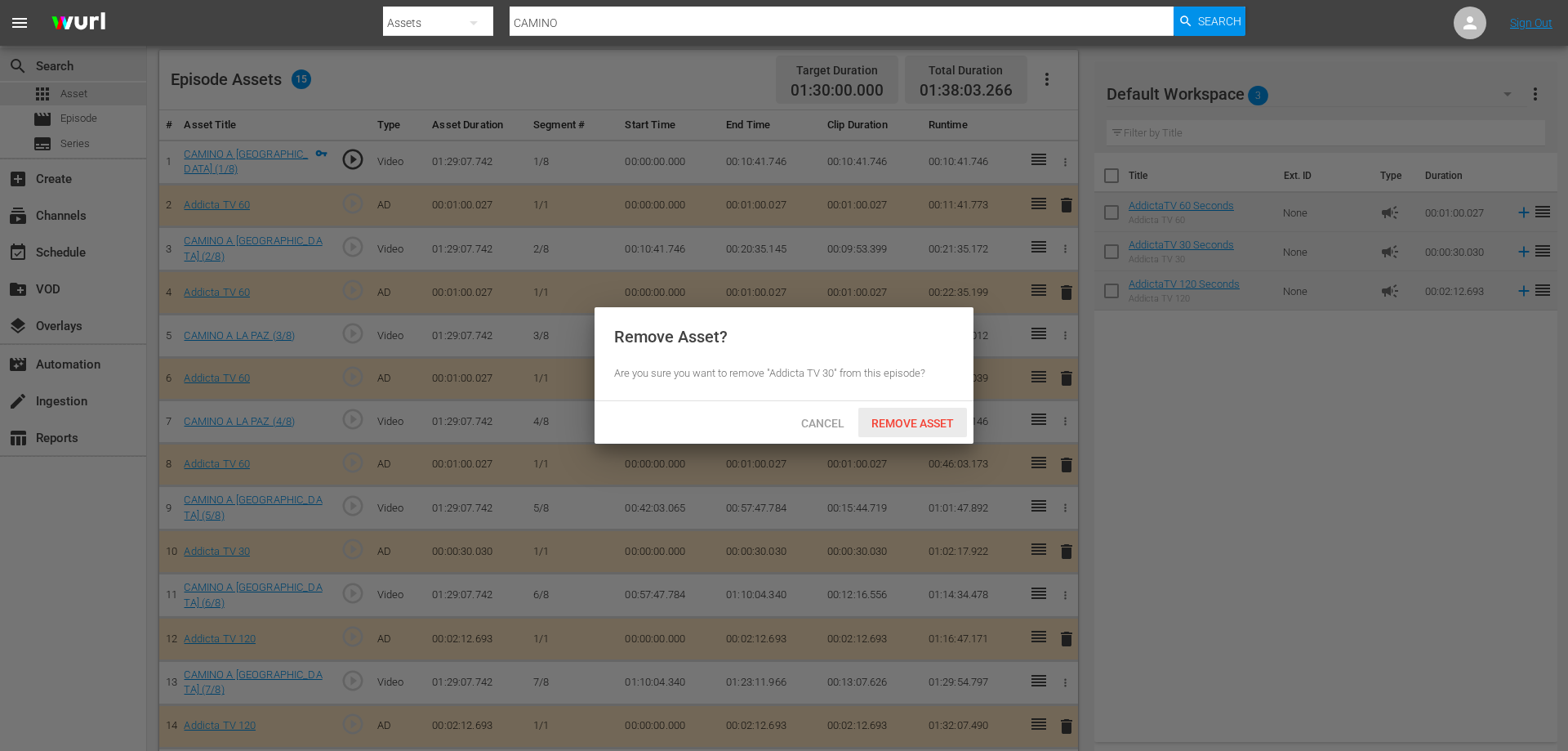
click at [893, 419] on span "Remove Asset" at bounding box center [913, 422] width 109 height 13
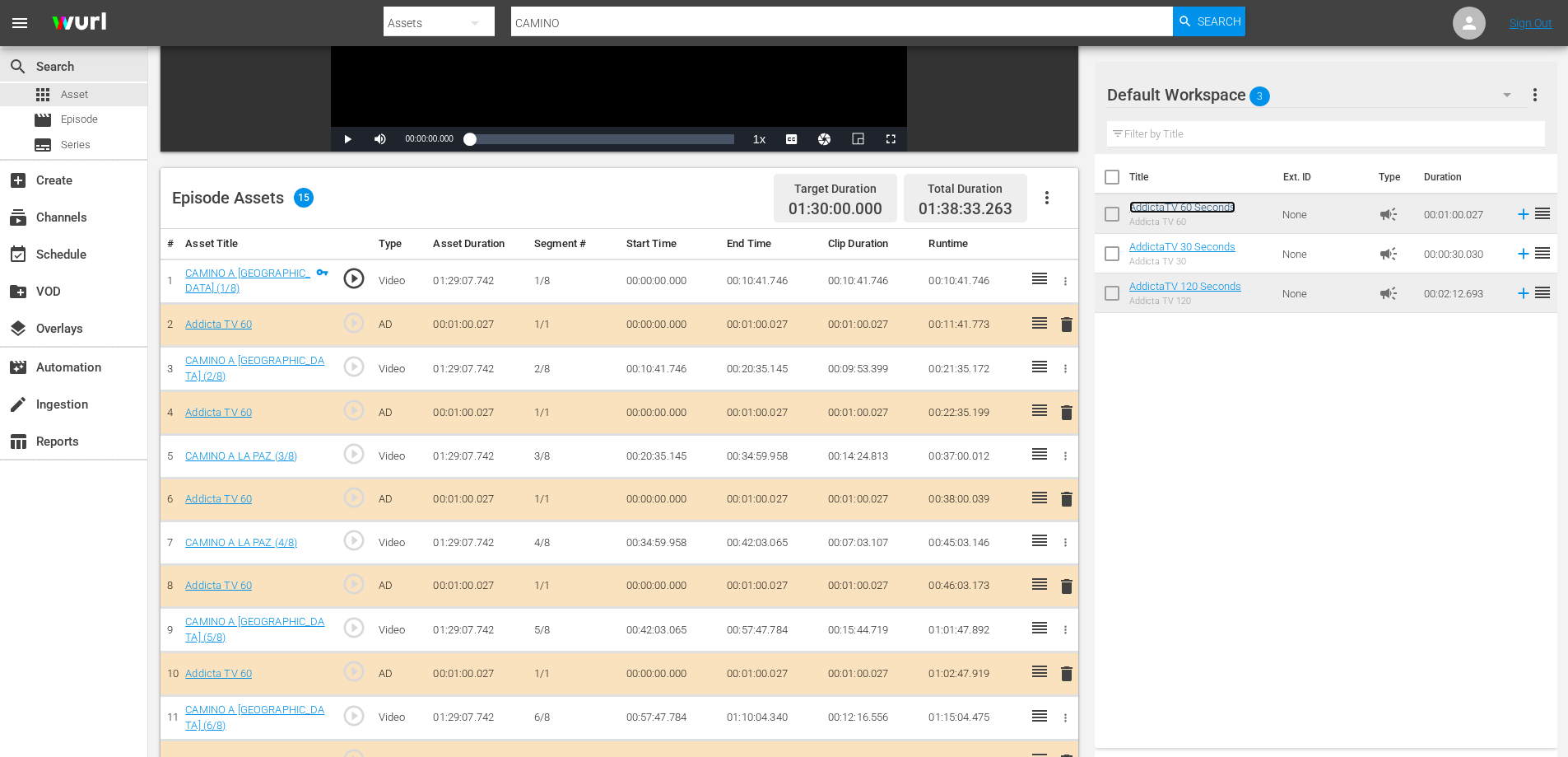
scroll to position [311, 0]
click at [1064, 323] on span "delete" at bounding box center [1066, 325] width 20 height 20
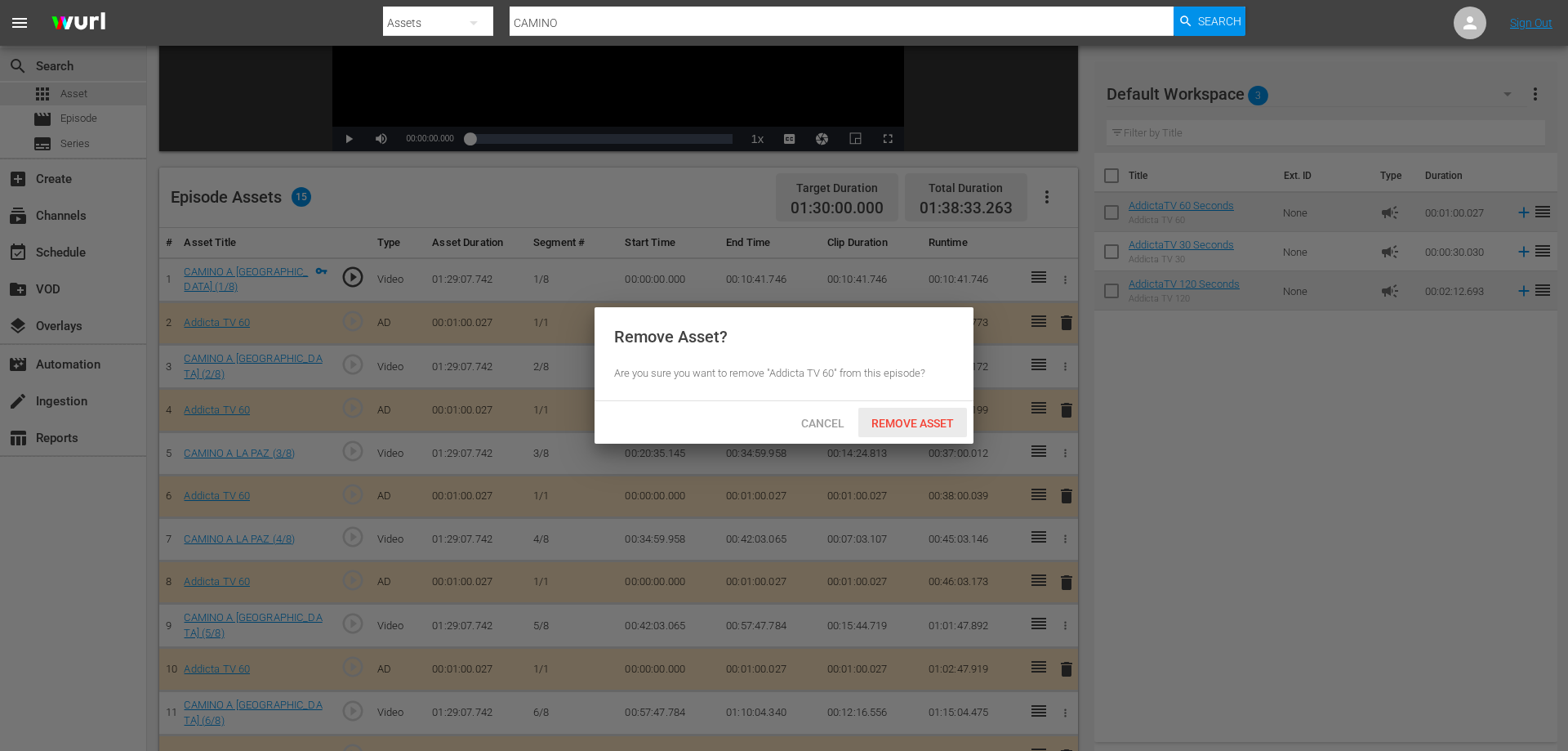
click at [884, 429] on div "Remove Asset" at bounding box center [913, 422] width 109 height 30
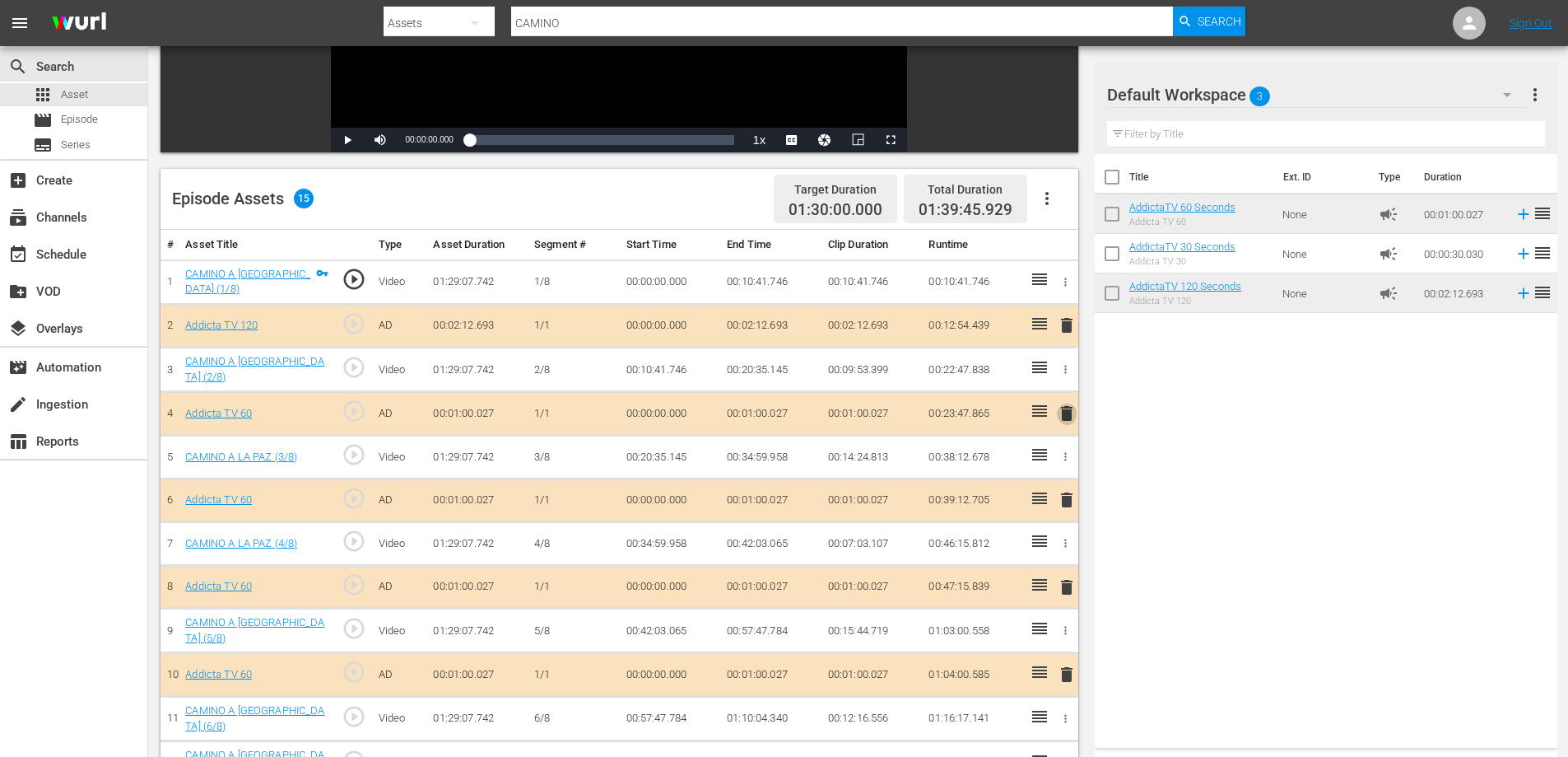
click at [1069, 418] on span "delete" at bounding box center [1066, 413] width 20 height 20
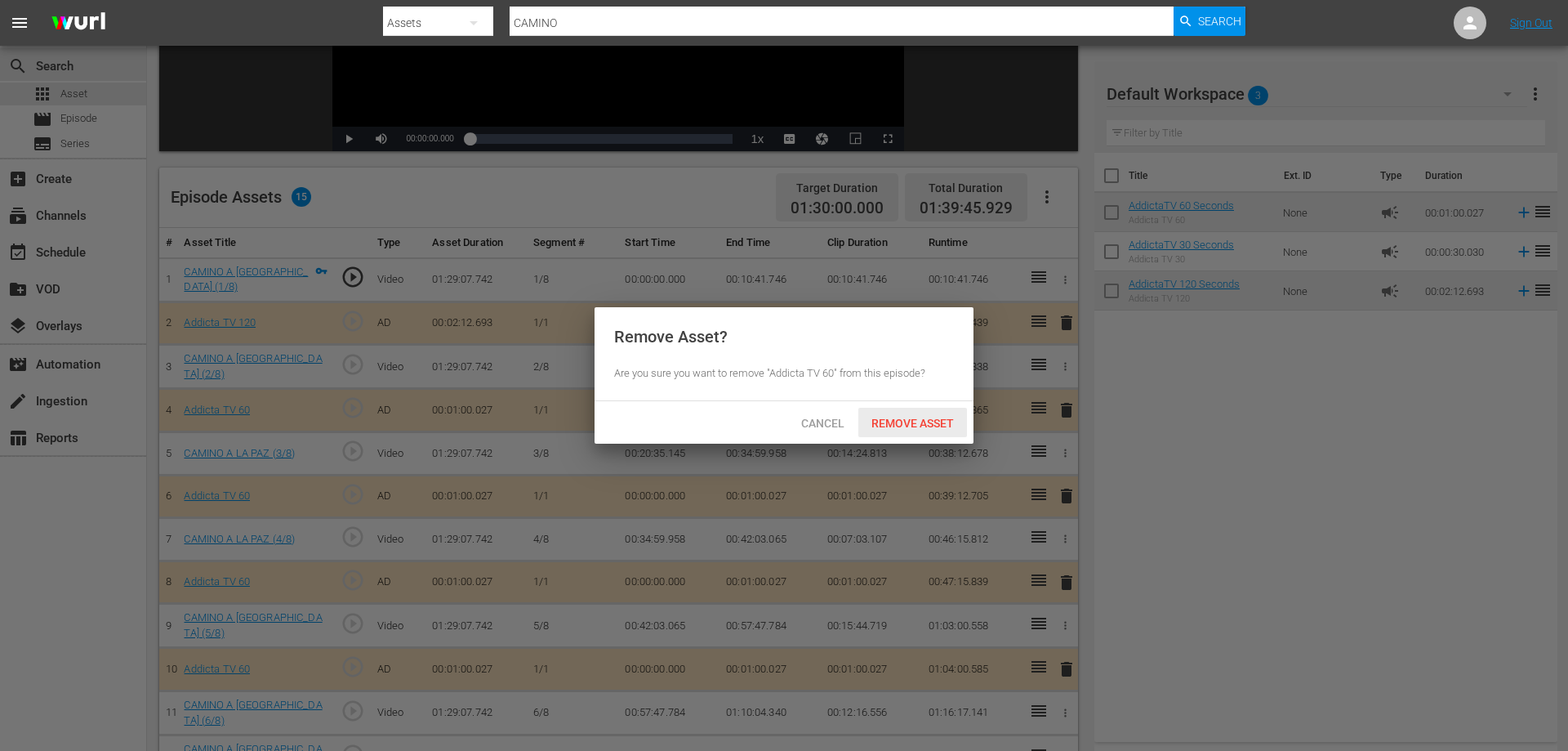
click at [915, 429] on div "Remove Asset" at bounding box center [913, 422] width 109 height 30
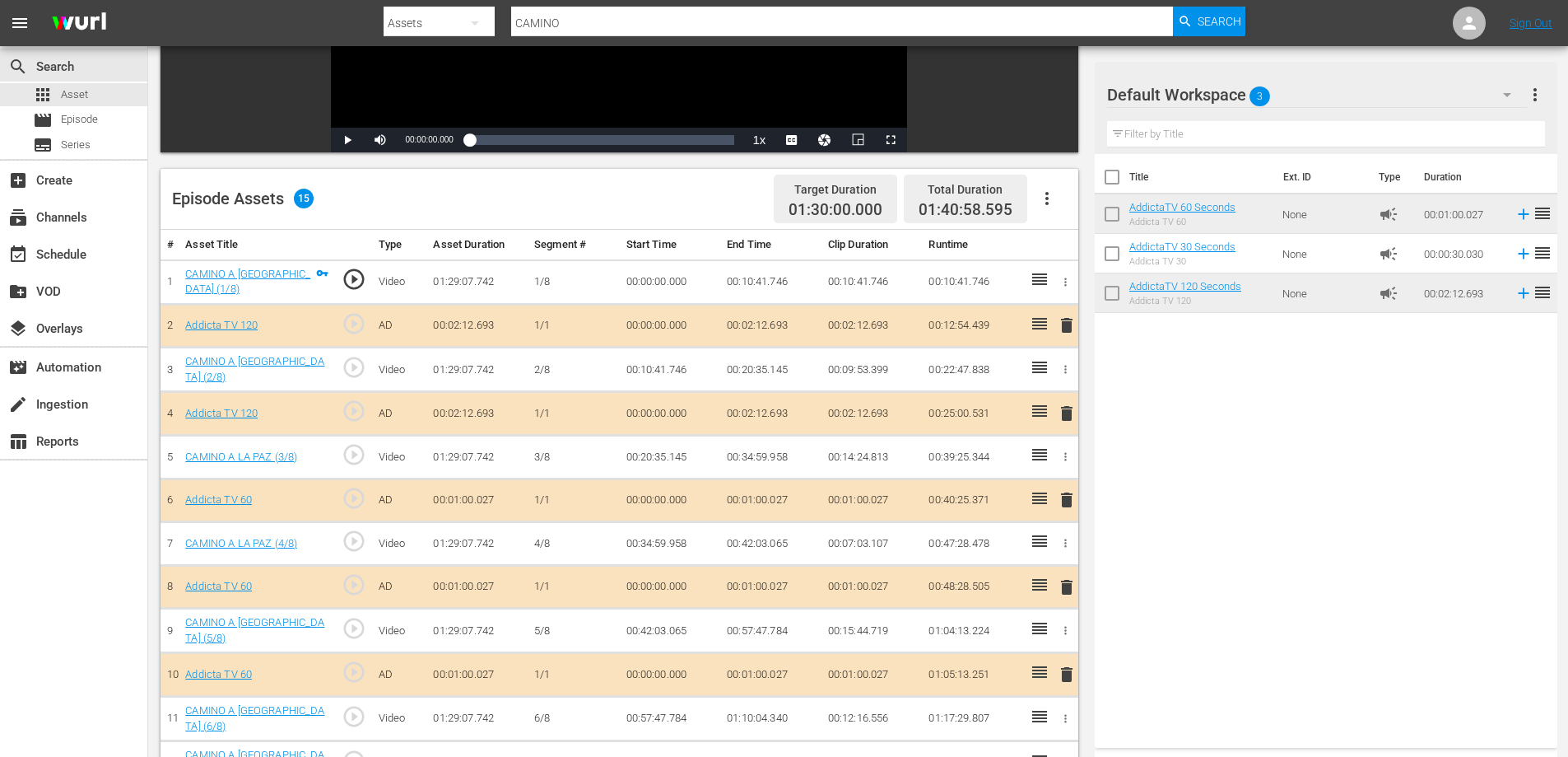
click at [1066, 407] on span "delete" at bounding box center [1066, 413] width 20 height 20
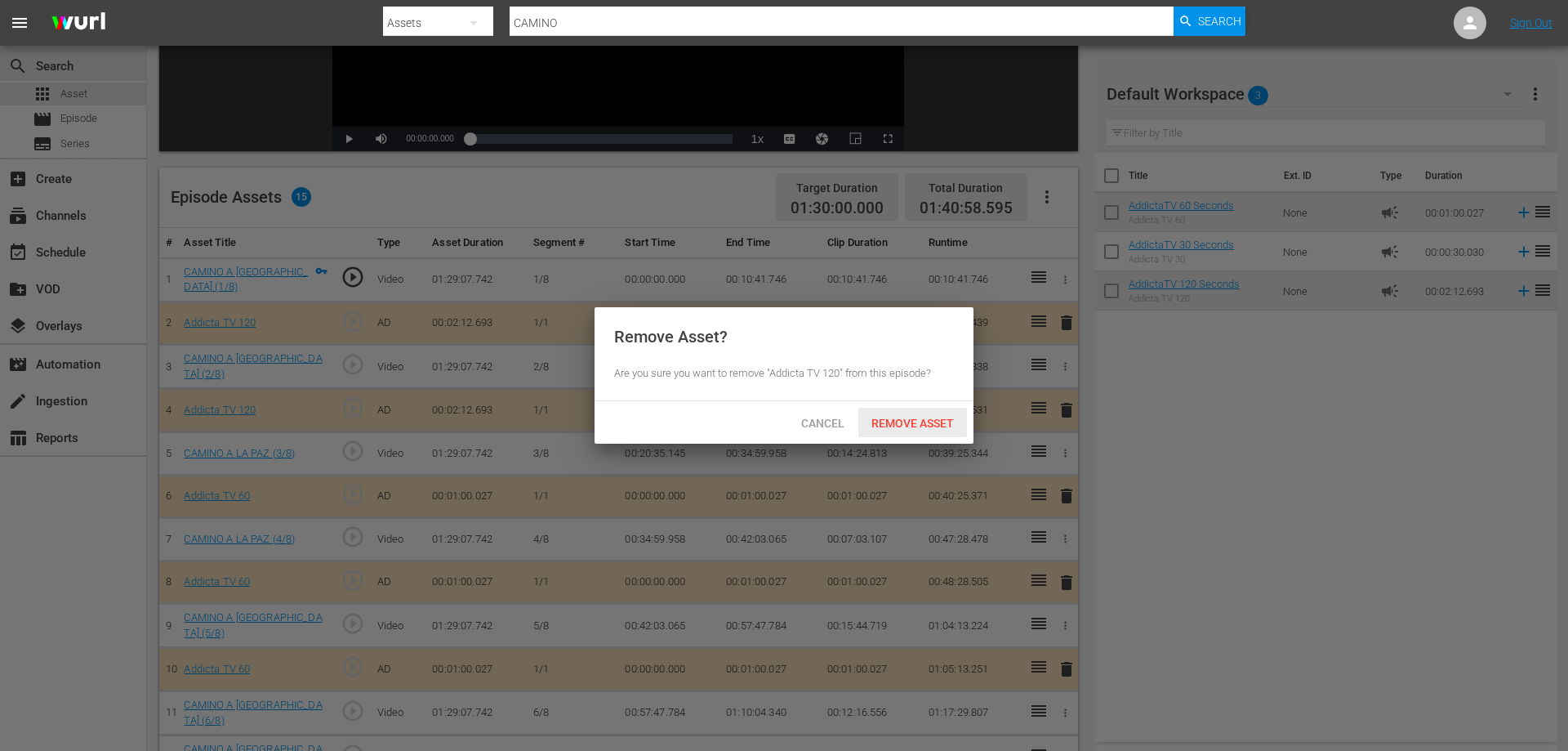
click at [932, 421] on span "Remove Asset" at bounding box center [913, 422] width 109 height 13
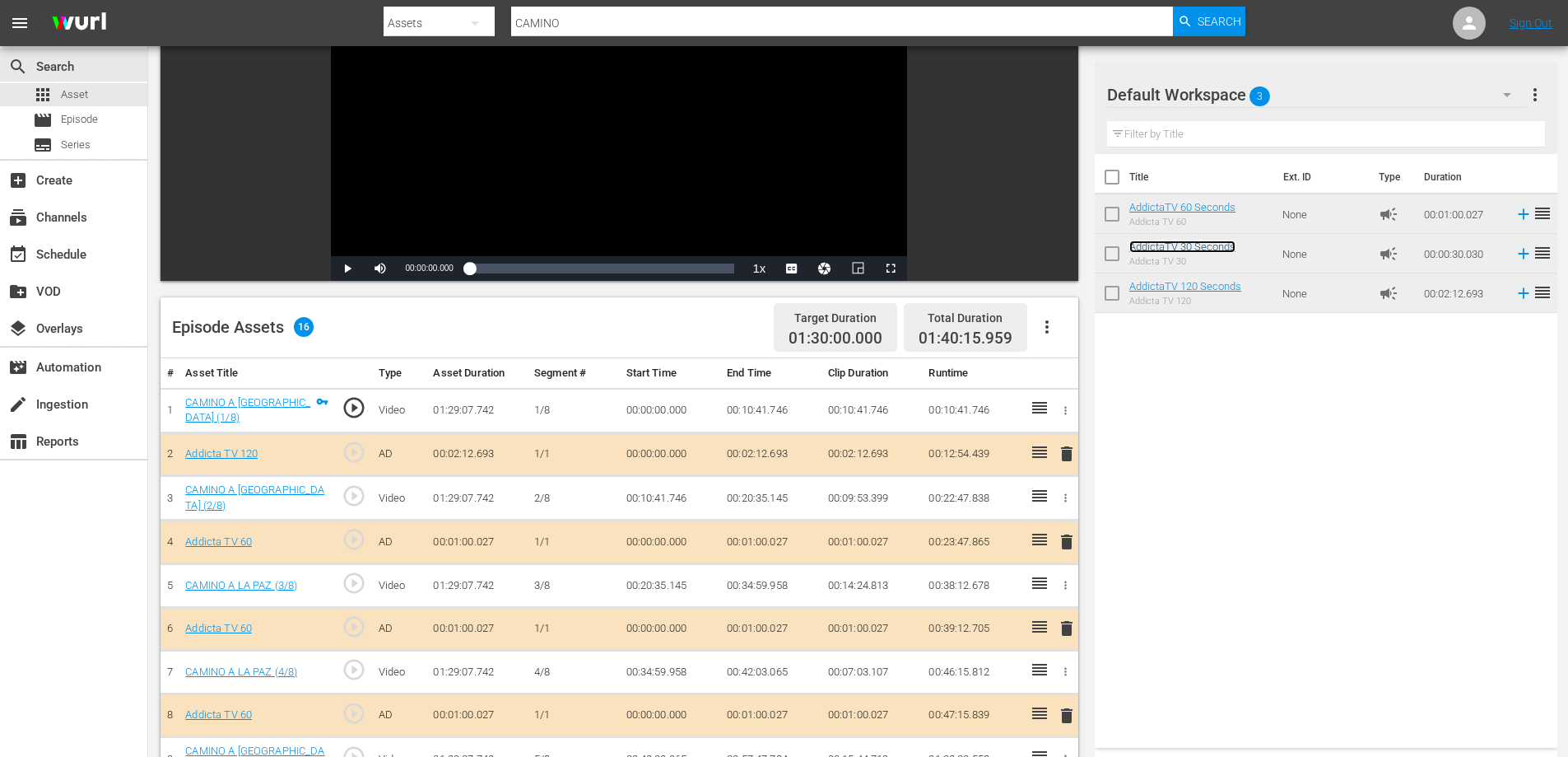
scroll to position [25, 0]
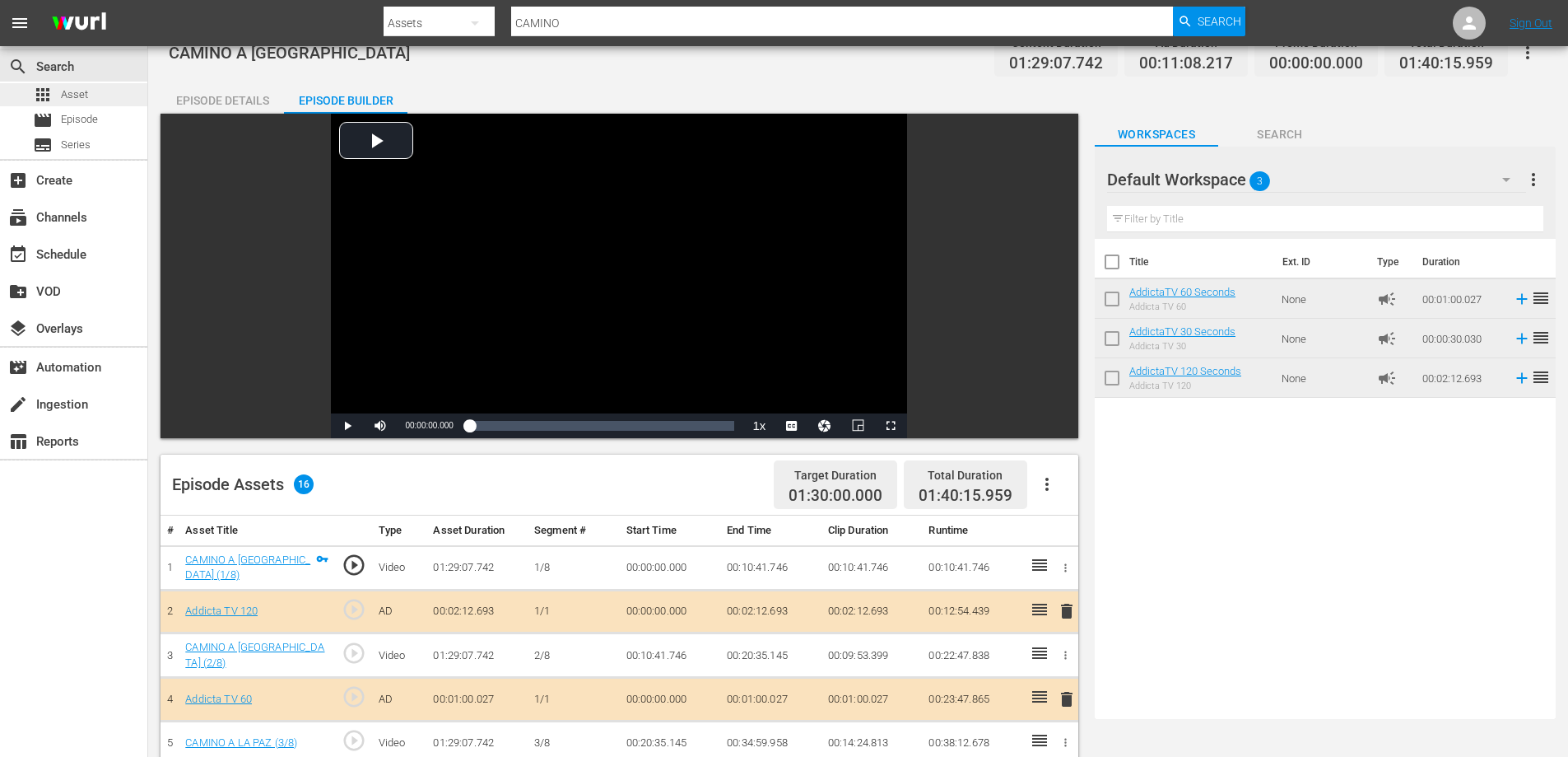
click at [67, 95] on span "Asset" at bounding box center [74, 94] width 27 height 16
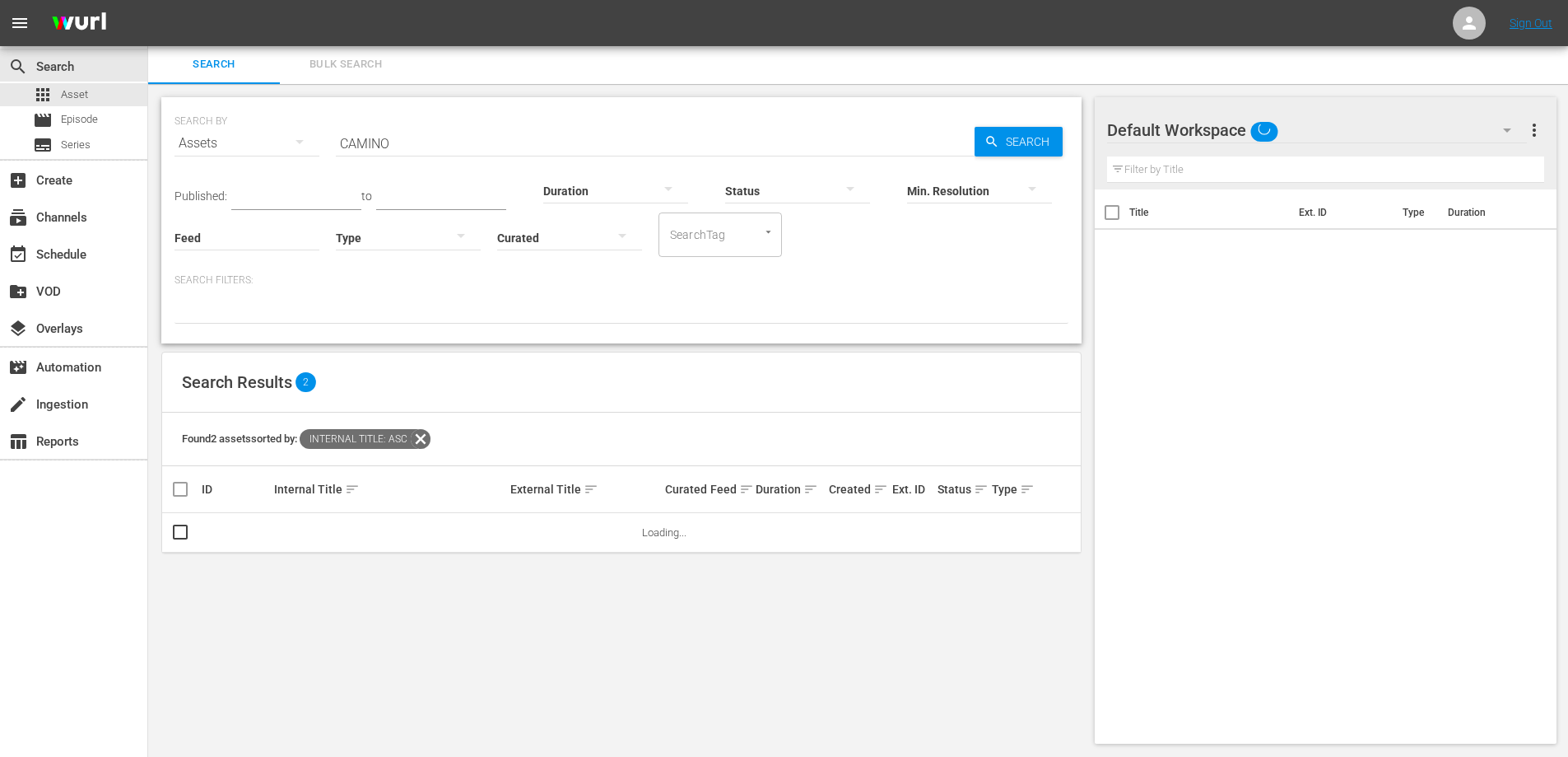
scroll to position [2, 0]
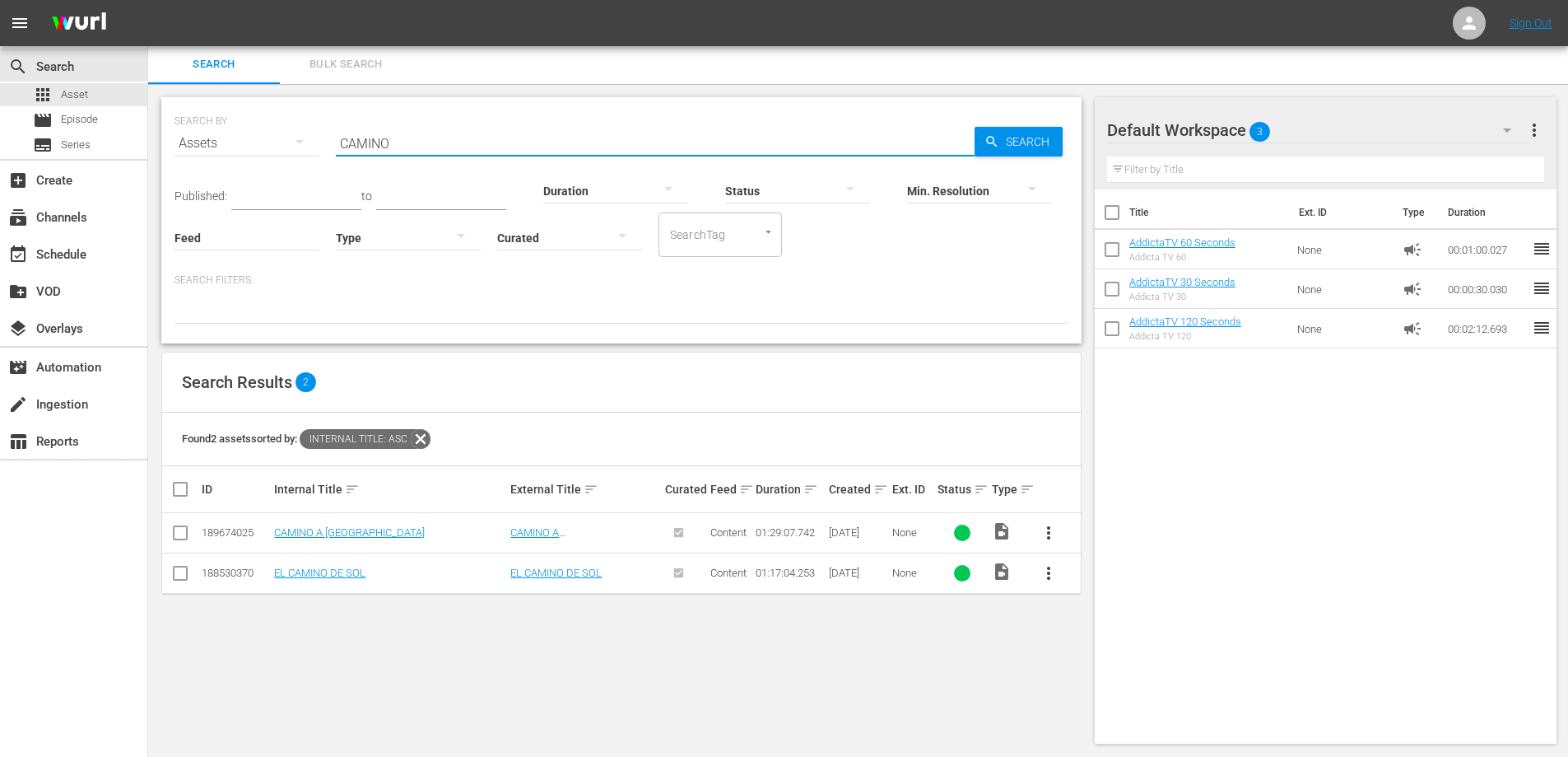
drag, startPoint x: 355, startPoint y: 143, endPoint x: 286, endPoint y: 141, distance: 69.0
click at [286, 141] on div "SEARCH BY Search By Assets Search ID, Title, Description, Keywords, or Category…" at bounding box center [622, 133] width 894 height 60
click at [406, 146] on input "CAMINO" at bounding box center [655, 144] width 639 height 40
drag, startPoint x: 413, startPoint y: 144, endPoint x: 291, endPoint y: 143, distance: 122.0
click at [291, 143] on div "SEARCH BY Search By Assets Search ID, Title, Description, Keywords, or Category…" at bounding box center [622, 133] width 894 height 60
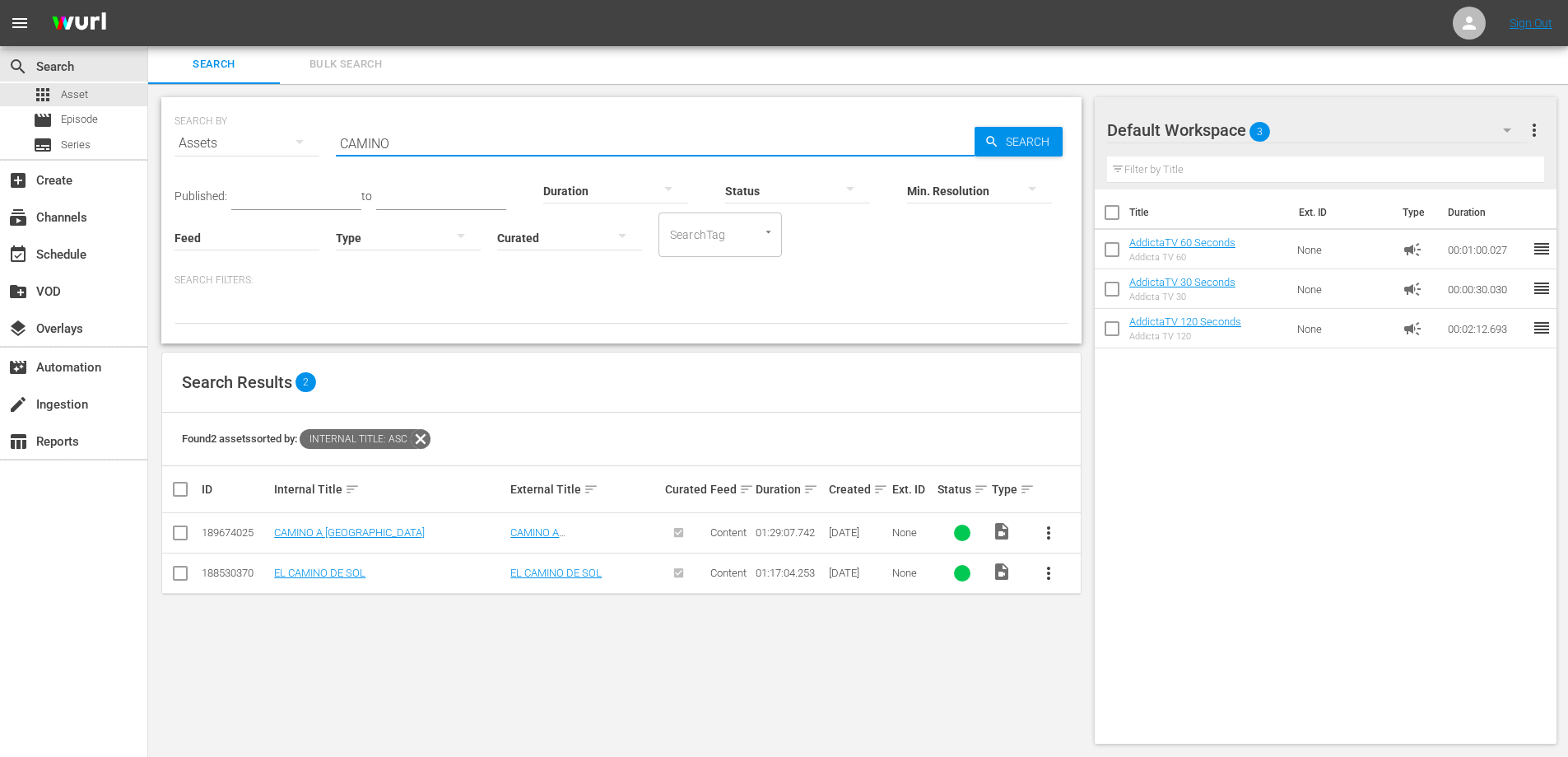
paste input "ara o Cruz"
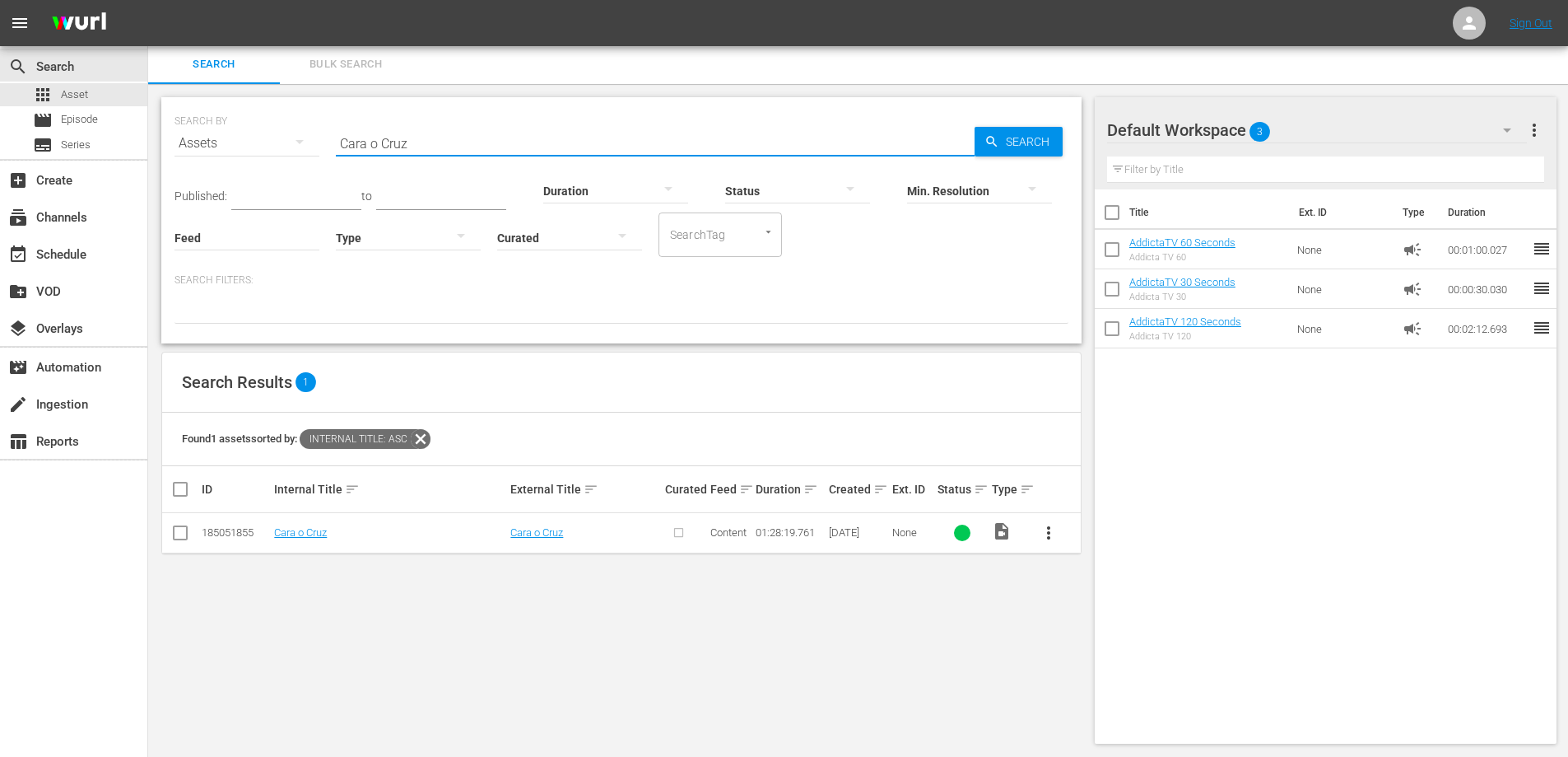
type input "Cara o Cruz"
click at [1061, 537] on button "more_vert" at bounding box center [1049, 533] width 40 height 40
click at [1104, 662] on div "Episode" at bounding box center [1137, 658] width 112 height 40
click at [1097, 658] on div "Episode" at bounding box center [1137, 658] width 112 height 40
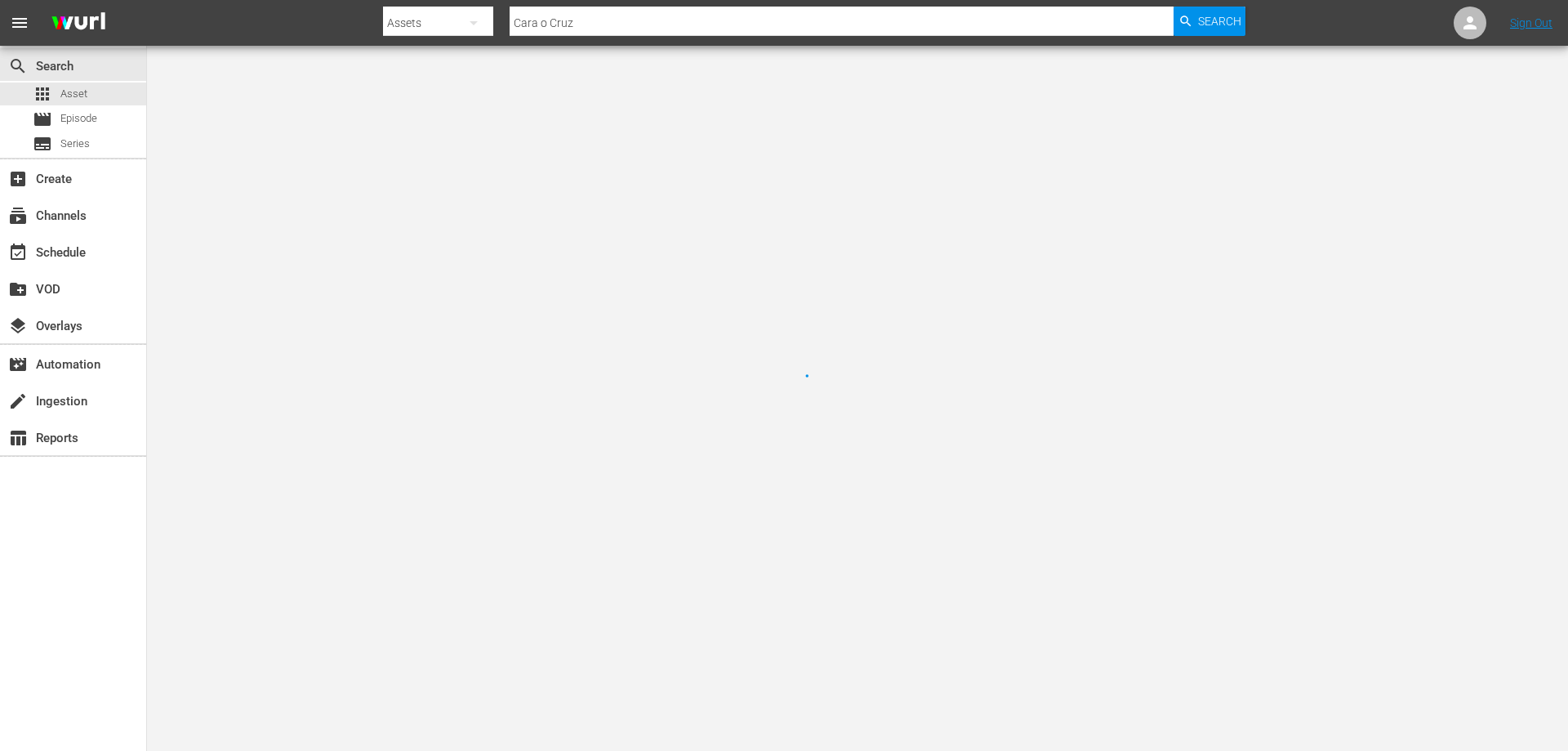
click at [377, 118] on div at bounding box center [784, 375] width 1568 height 751
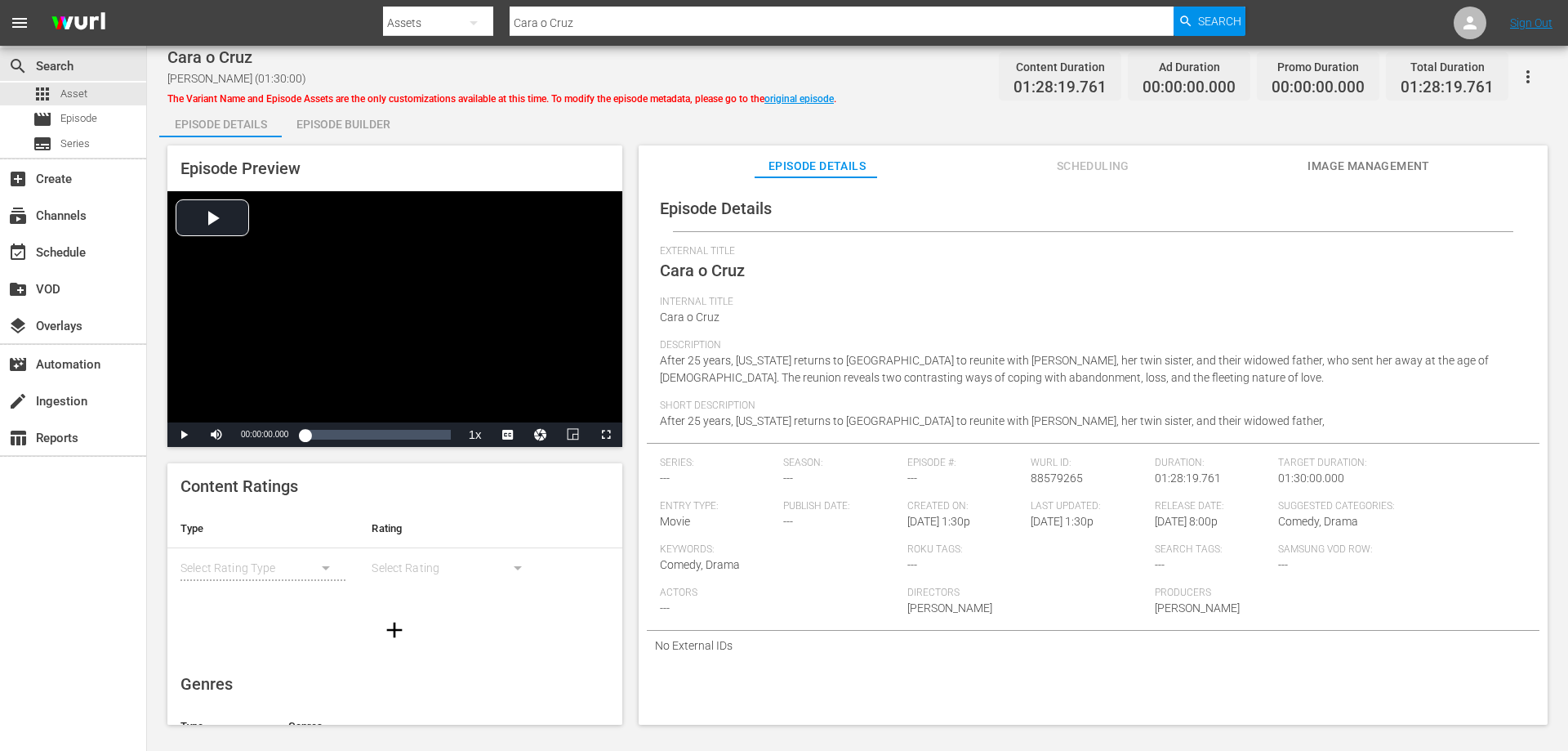
click at [348, 120] on div "Episode Builder" at bounding box center [342, 124] width 123 height 39
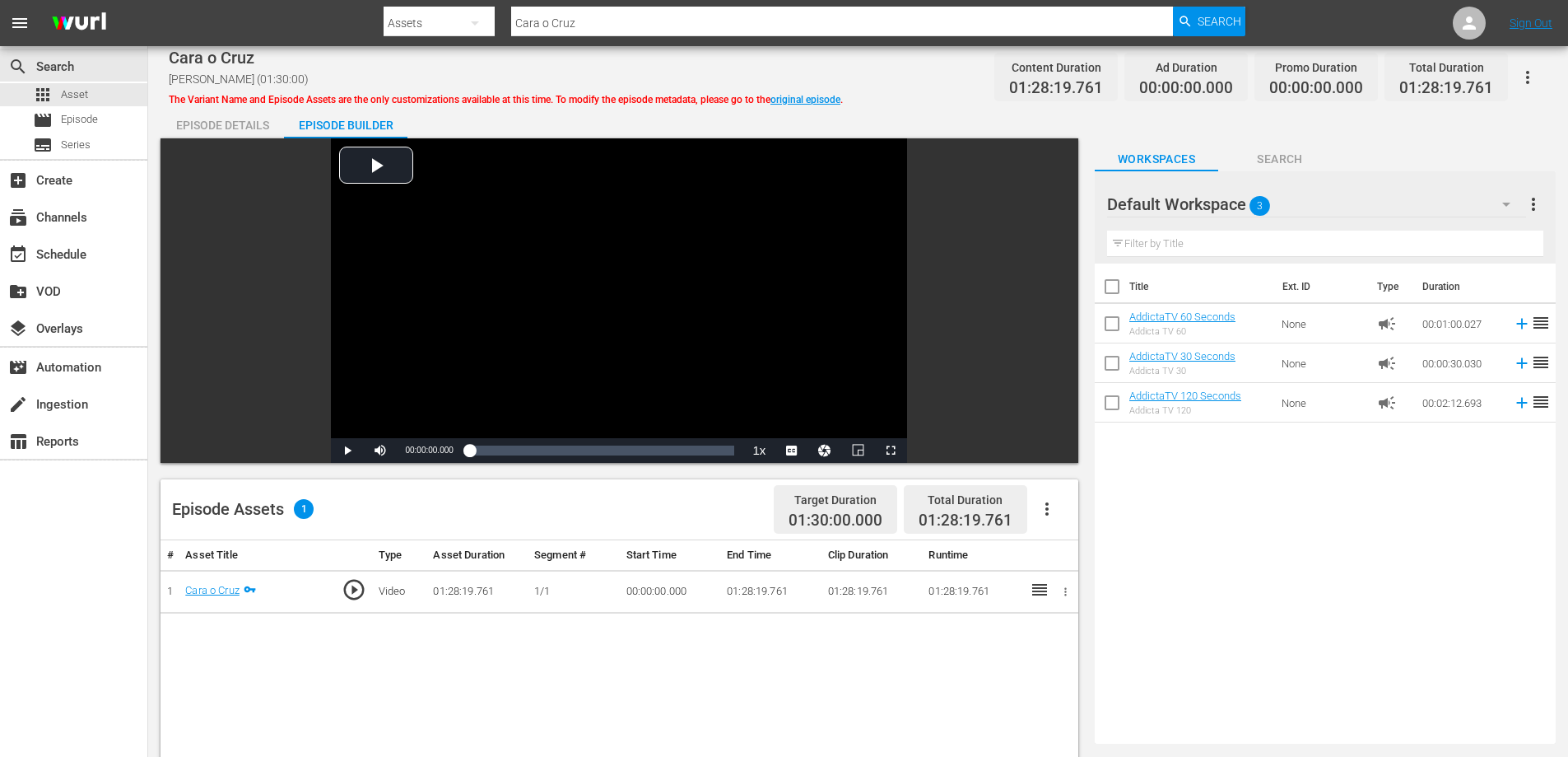
click at [1532, 69] on icon "button" at bounding box center [1527, 77] width 20 height 20
click at [1413, 136] on div "DELETE VARIANT" at bounding box center [1456, 137] width 158 height 40
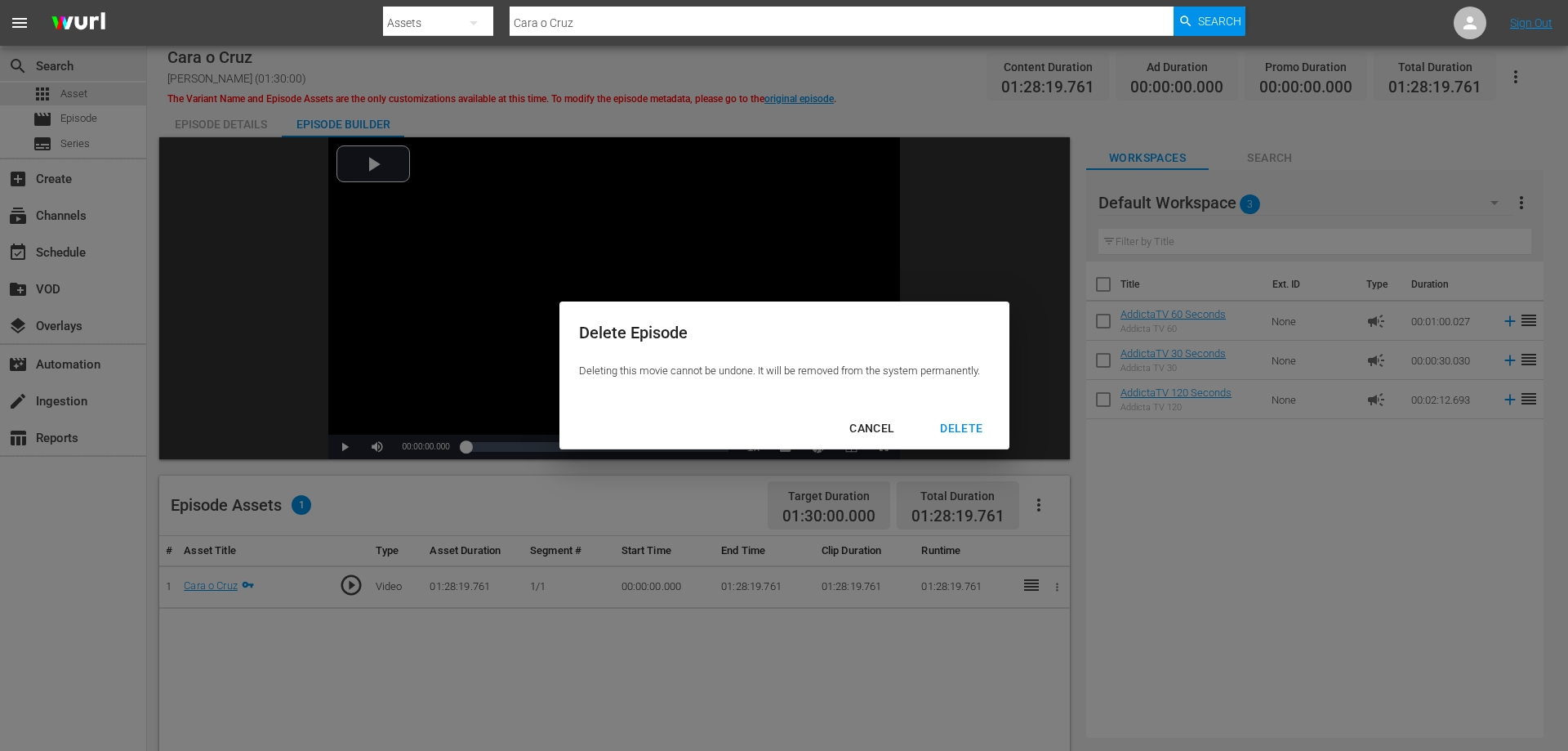
click at [951, 427] on div "DELETE" at bounding box center [961, 428] width 69 height 21
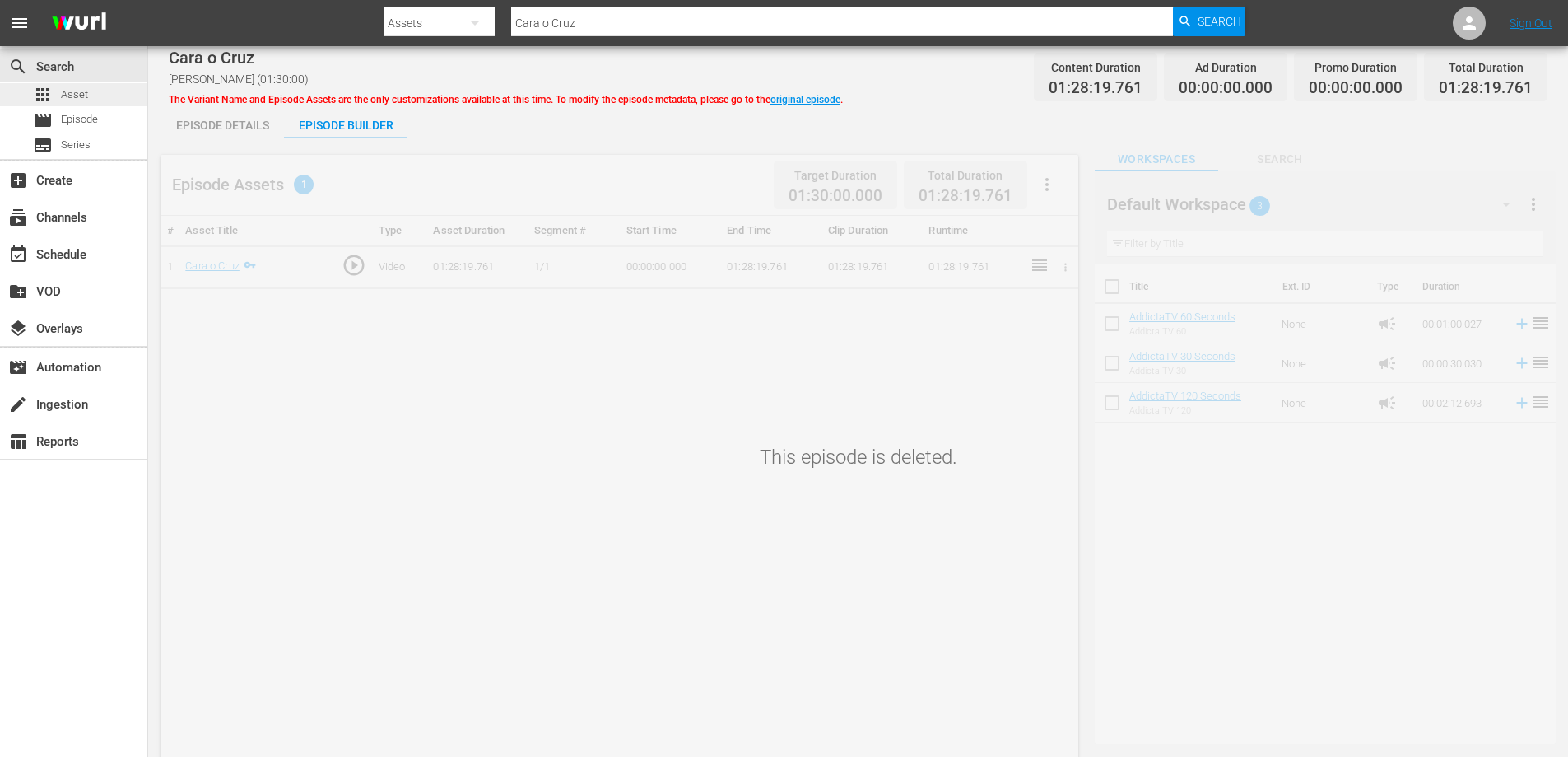
click at [68, 92] on span "Asset" at bounding box center [74, 94] width 27 height 16
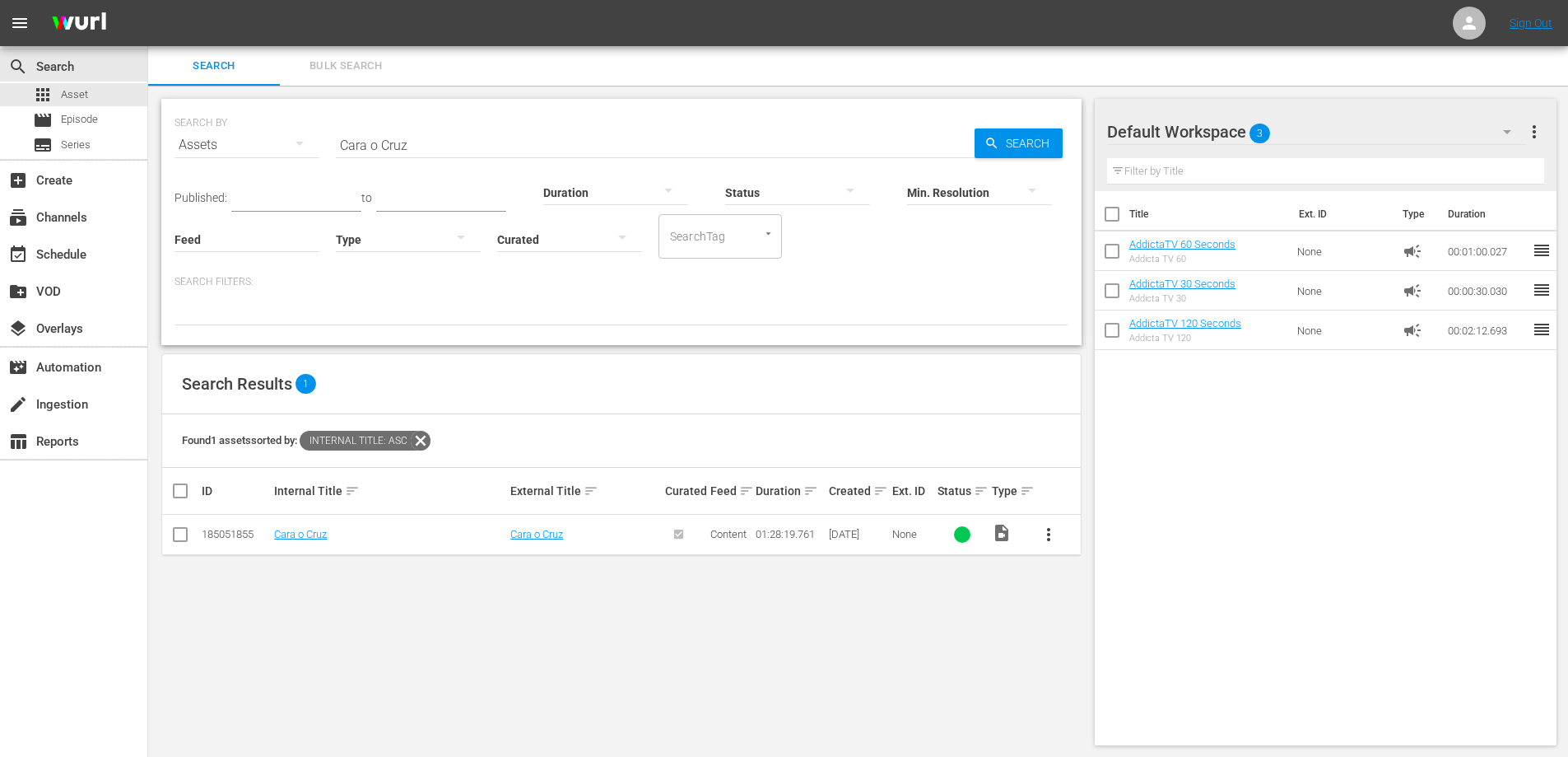
click at [372, 132] on input "Cara o Cruz" at bounding box center [655, 145] width 639 height 40
paste input "ARMEN VIDAL"
type input "[PERSON_NAME]"
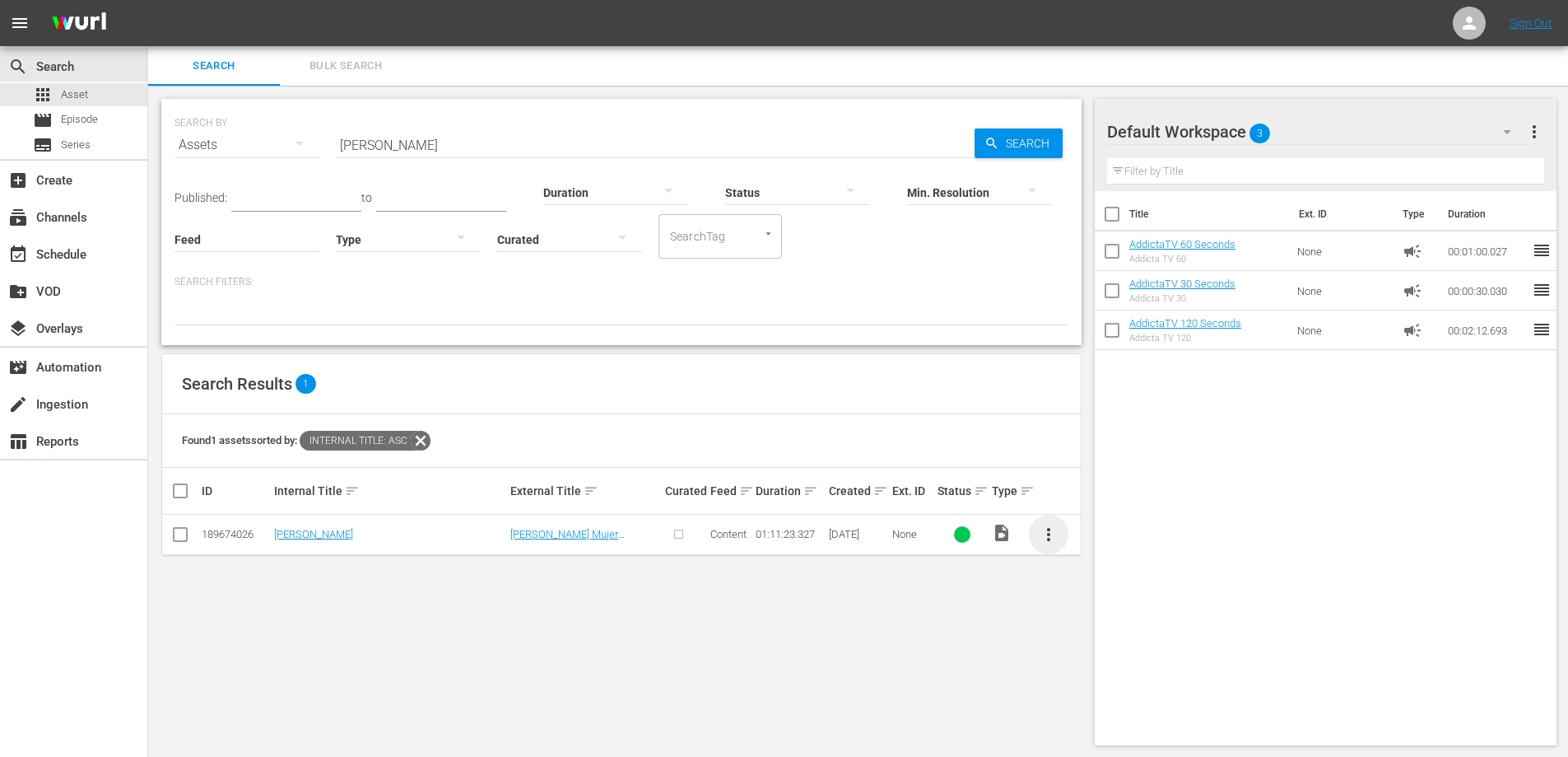
click at [1050, 542] on span "more_vert" at bounding box center [1048, 534] width 20 height 20
click at [1110, 659] on div "Episode" at bounding box center [1137, 660] width 112 height 40
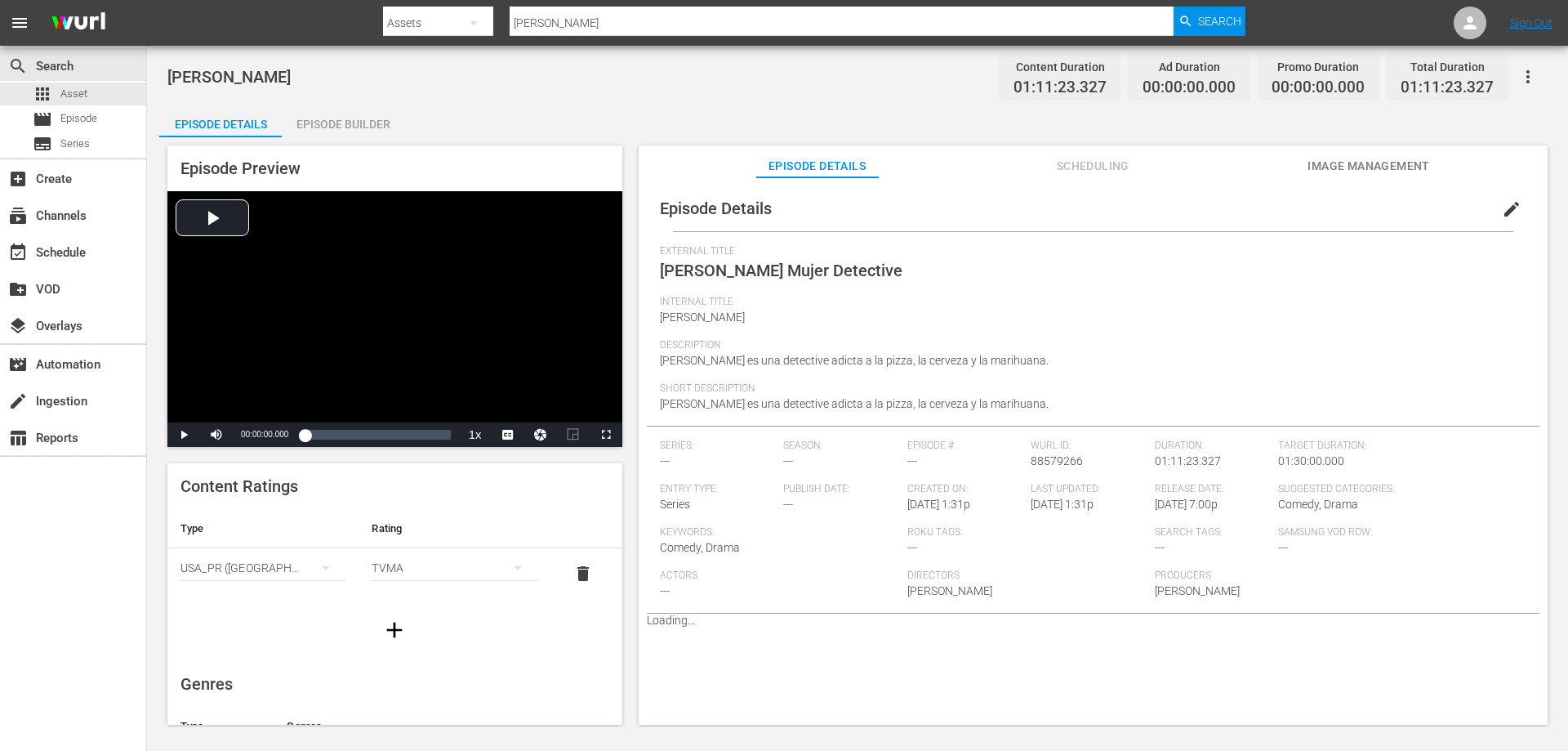
click at [351, 120] on div "Episode Builder" at bounding box center [342, 124] width 123 height 39
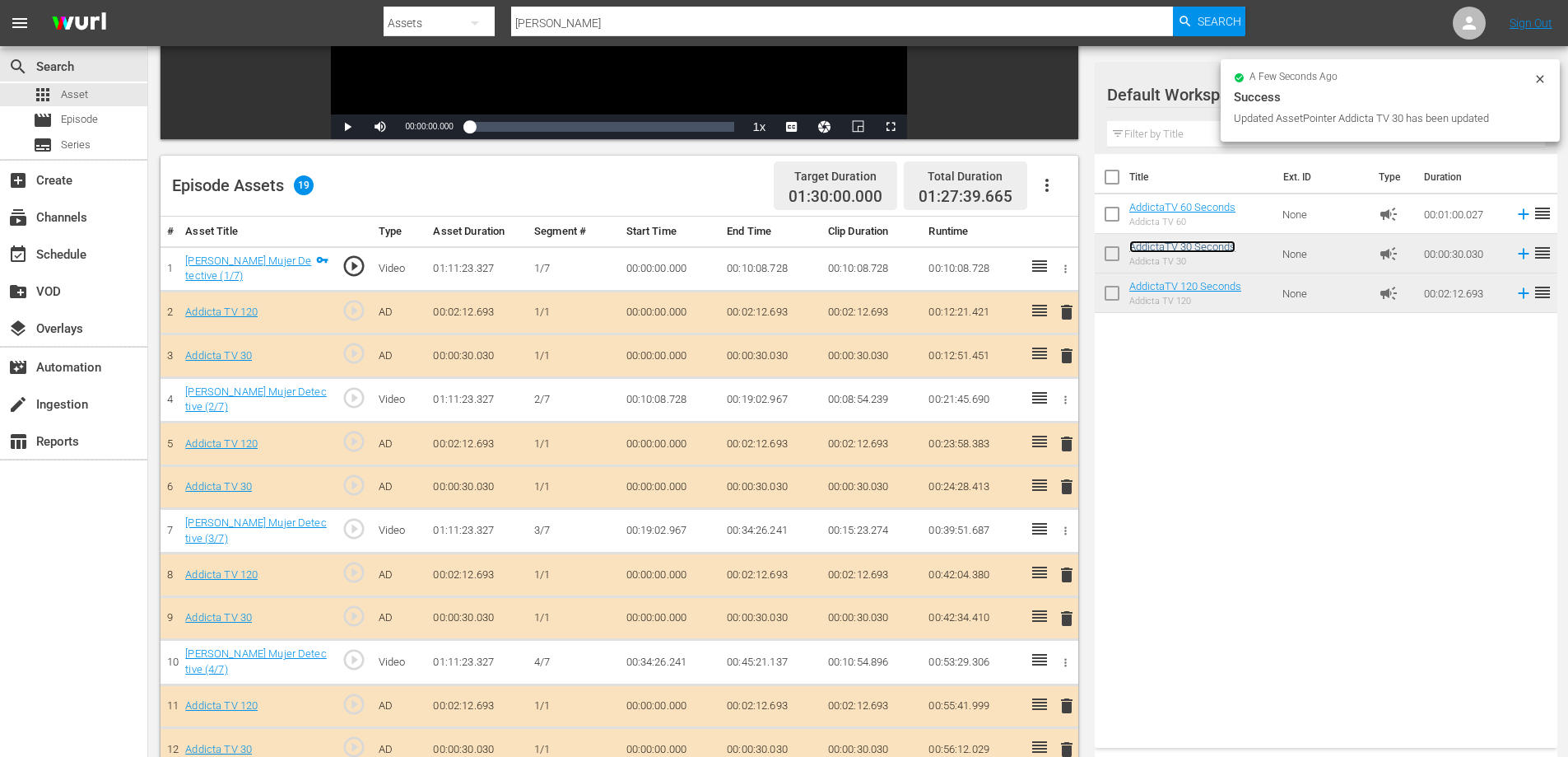
scroll to position [241, 0]
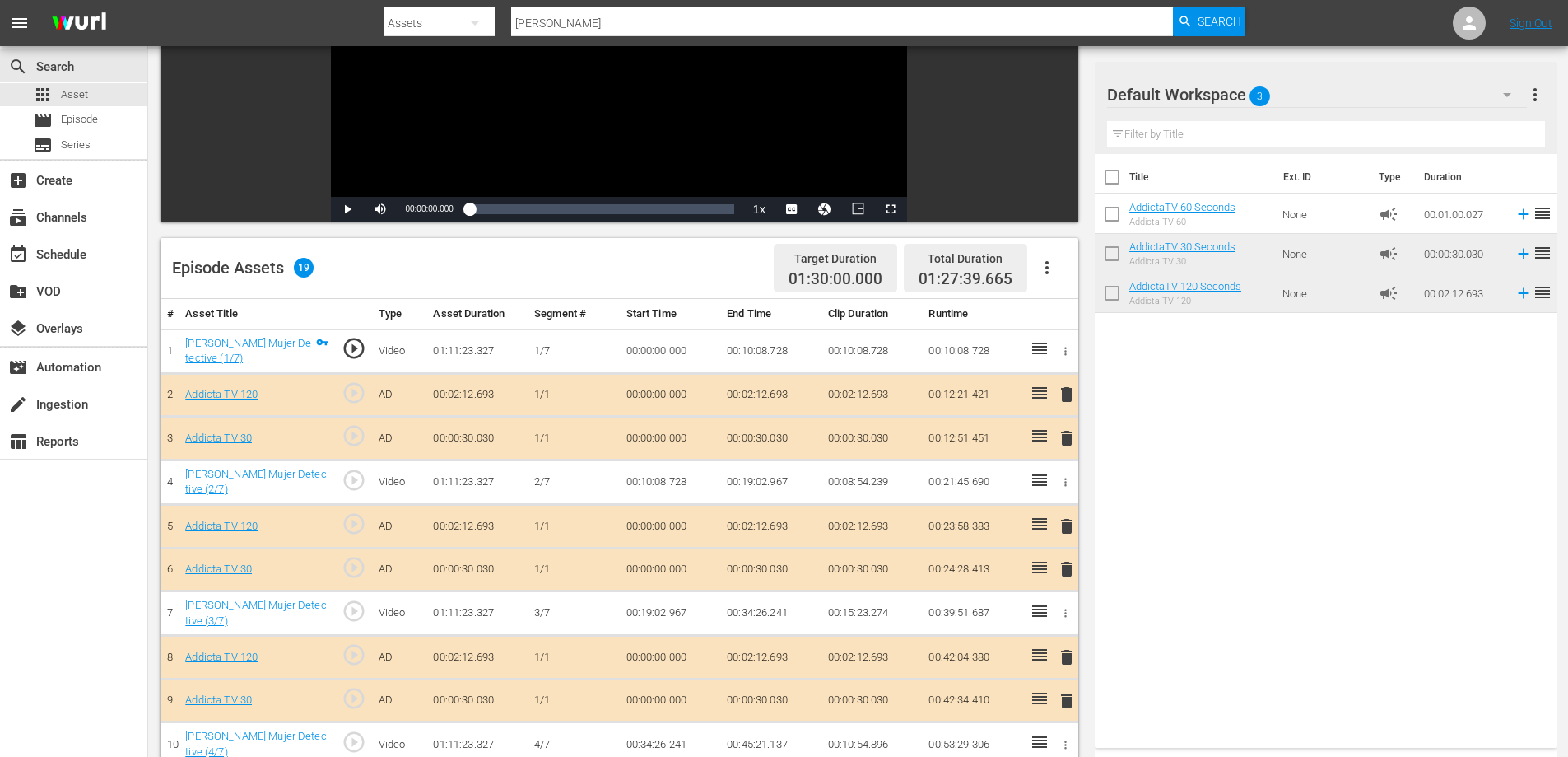
click at [1066, 442] on span "delete" at bounding box center [1066, 438] width 20 height 20
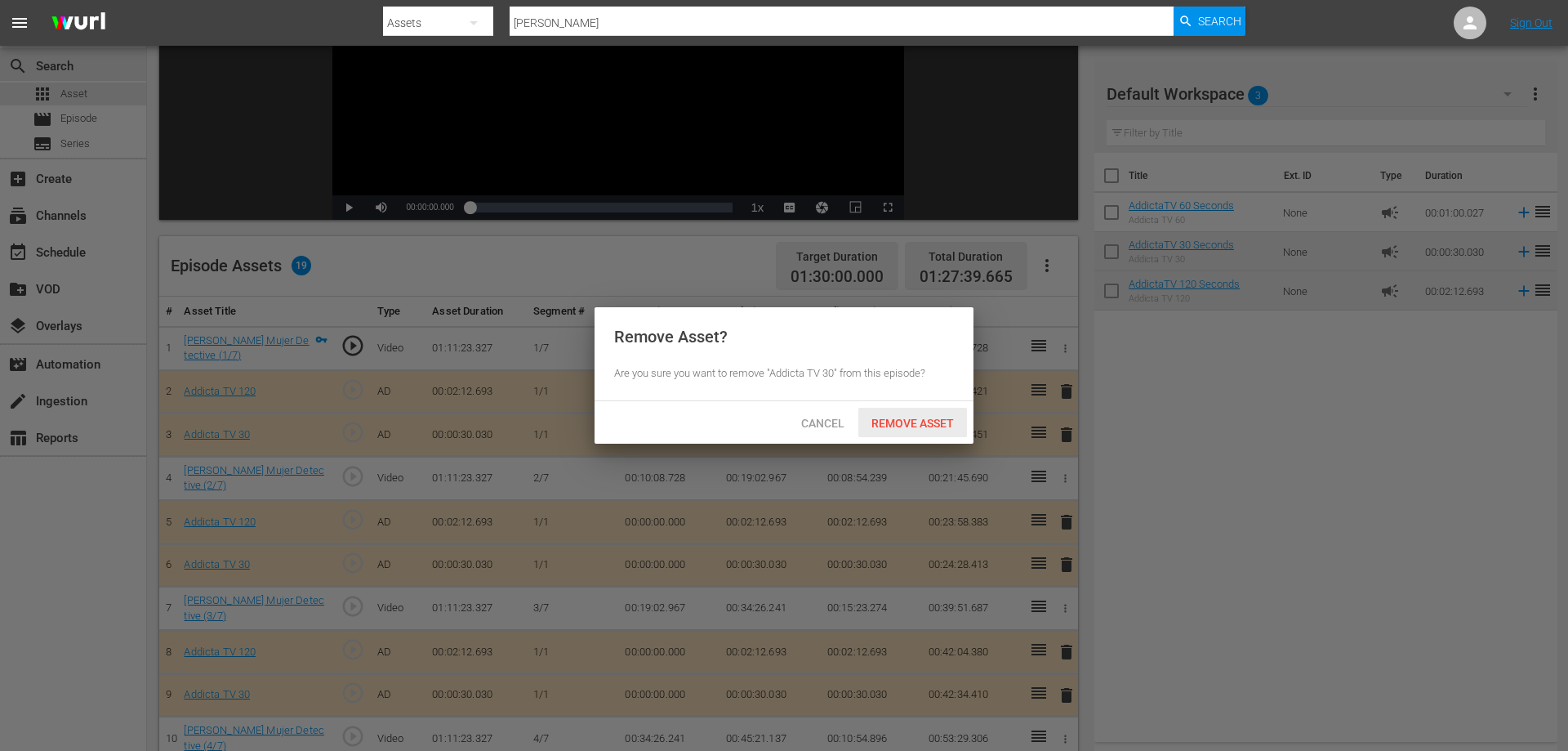
click at [912, 424] on span "Remove Asset" at bounding box center [913, 422] width 109 height 13
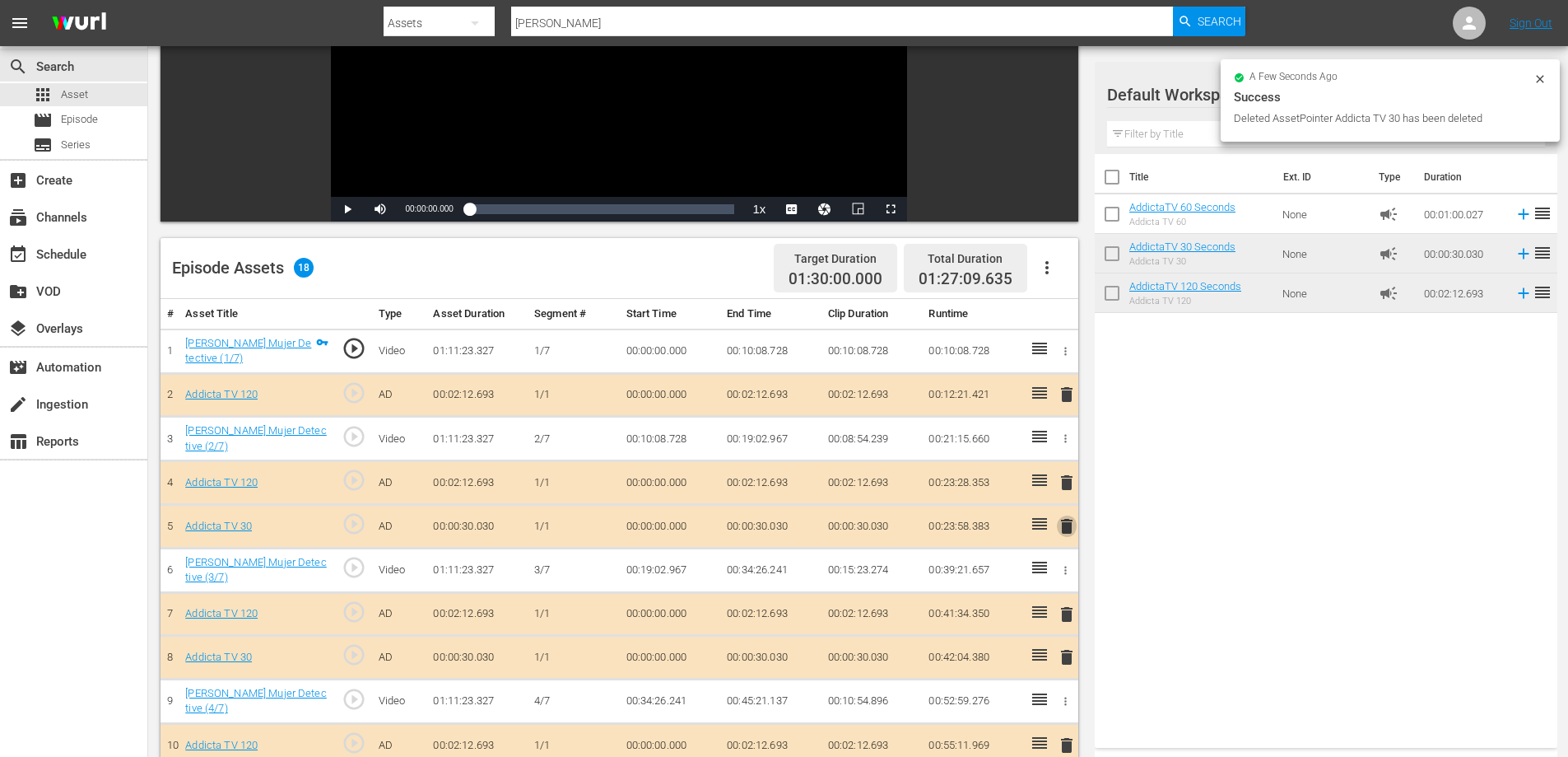
click at [1071, 528] on span "delete" at bounding box center [1066, 526] width 20 height 20
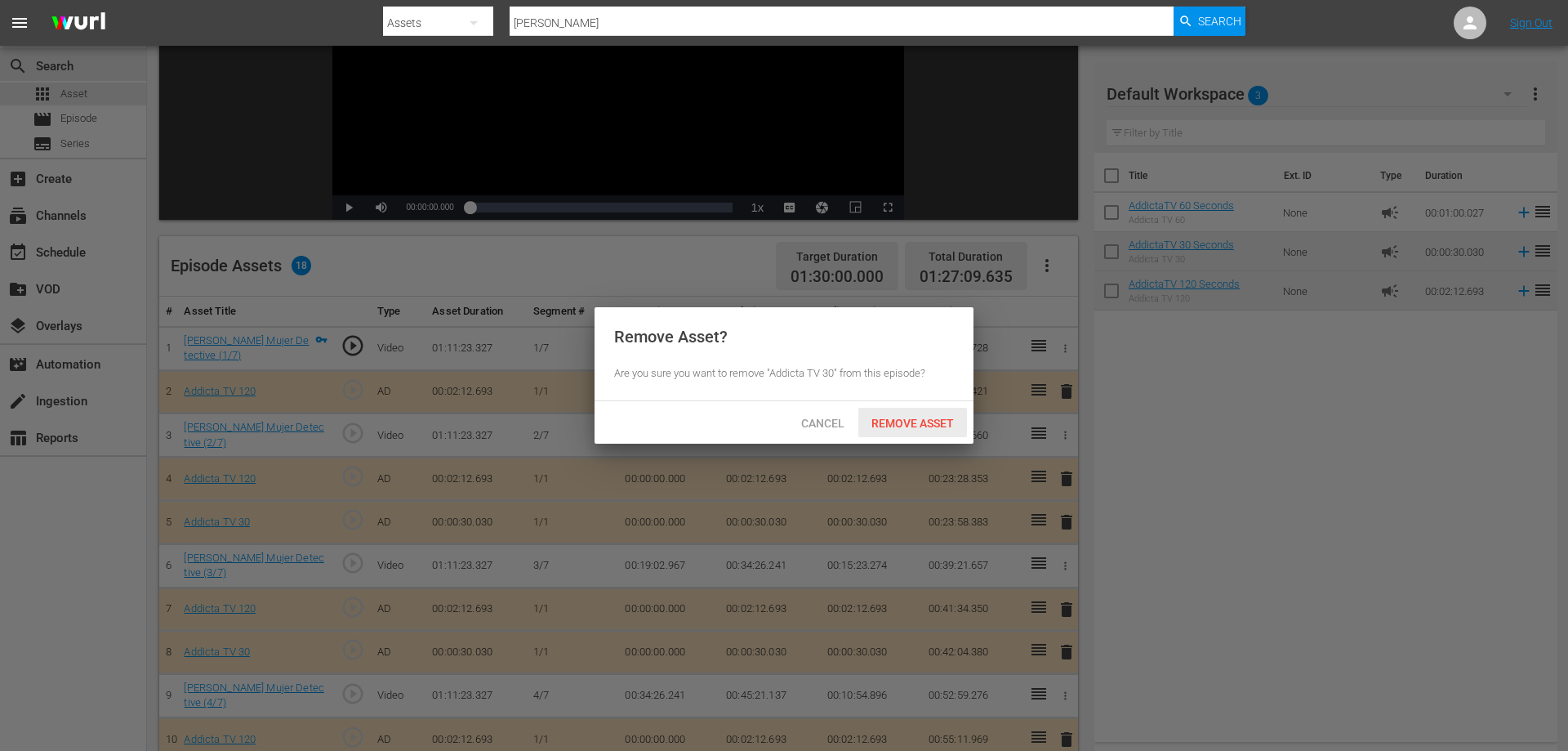
click at [877, 421] on span "Remove Asset" at bounding box center [913, 422] width 109 height 13
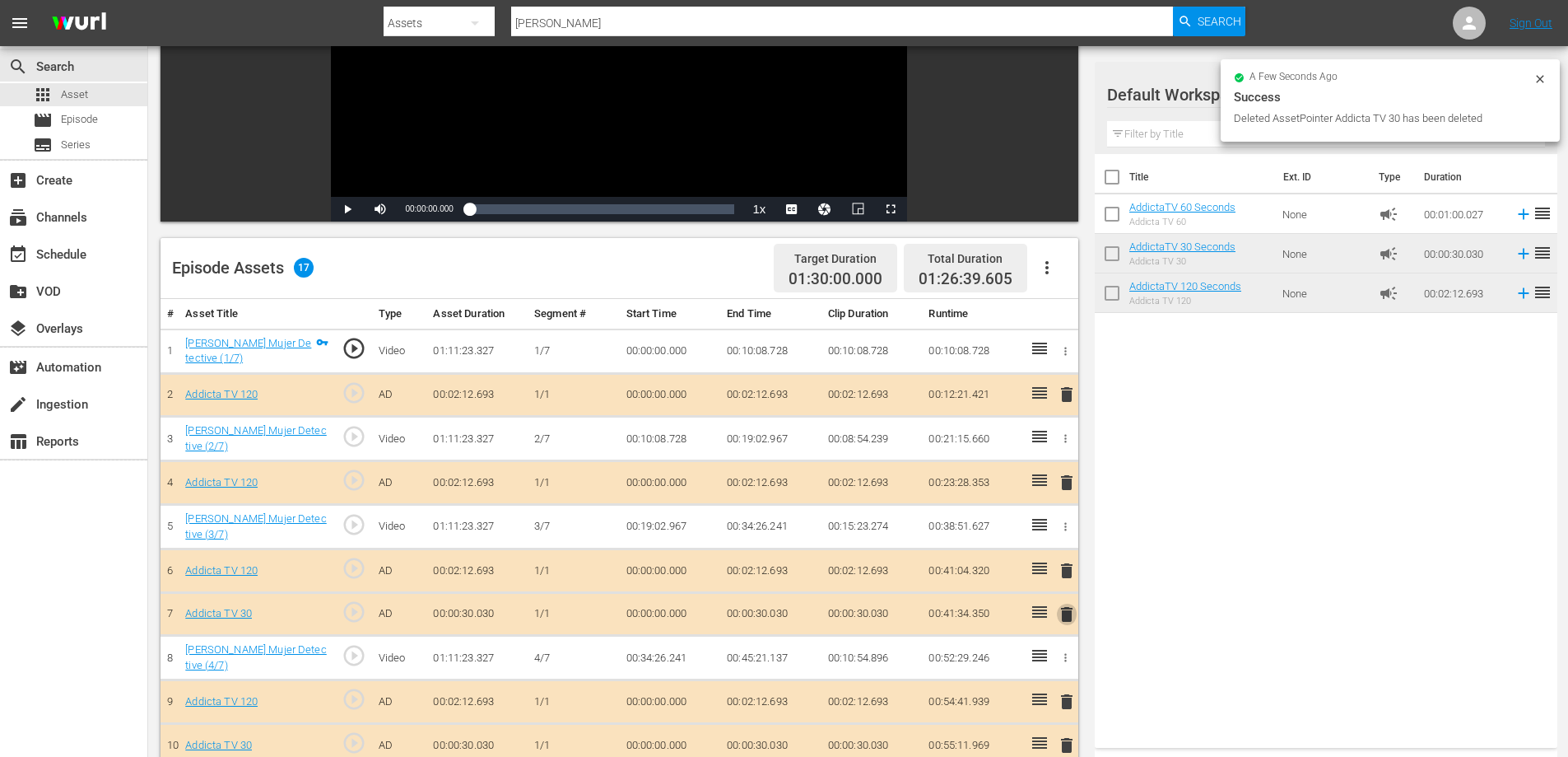
click at [1072, 616] on span "delete" at bounding box center [1066, 614] width 20 height 20
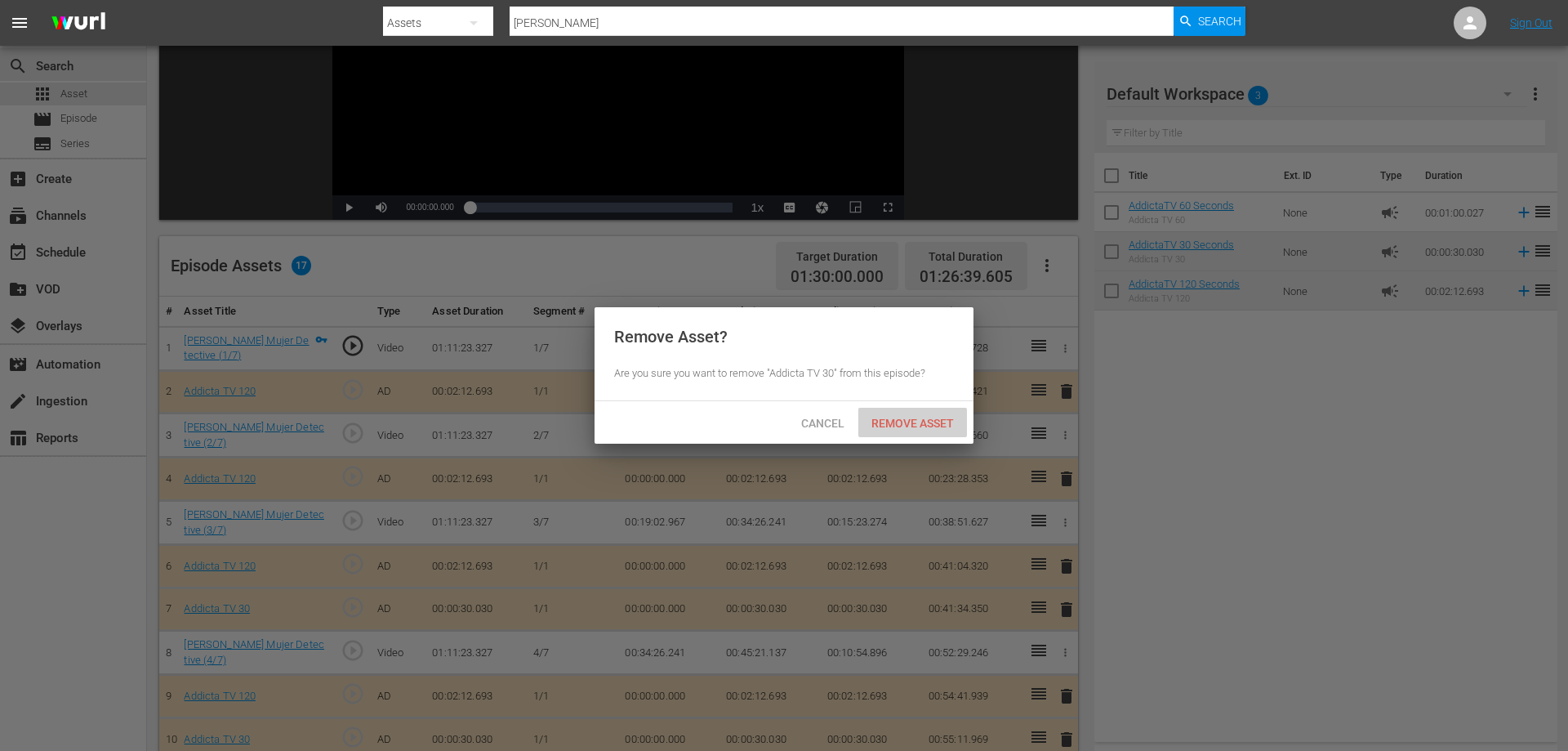
click at [875, 424] on span "Remove Asset" at bounding box center [913, 422] width 109 height 13
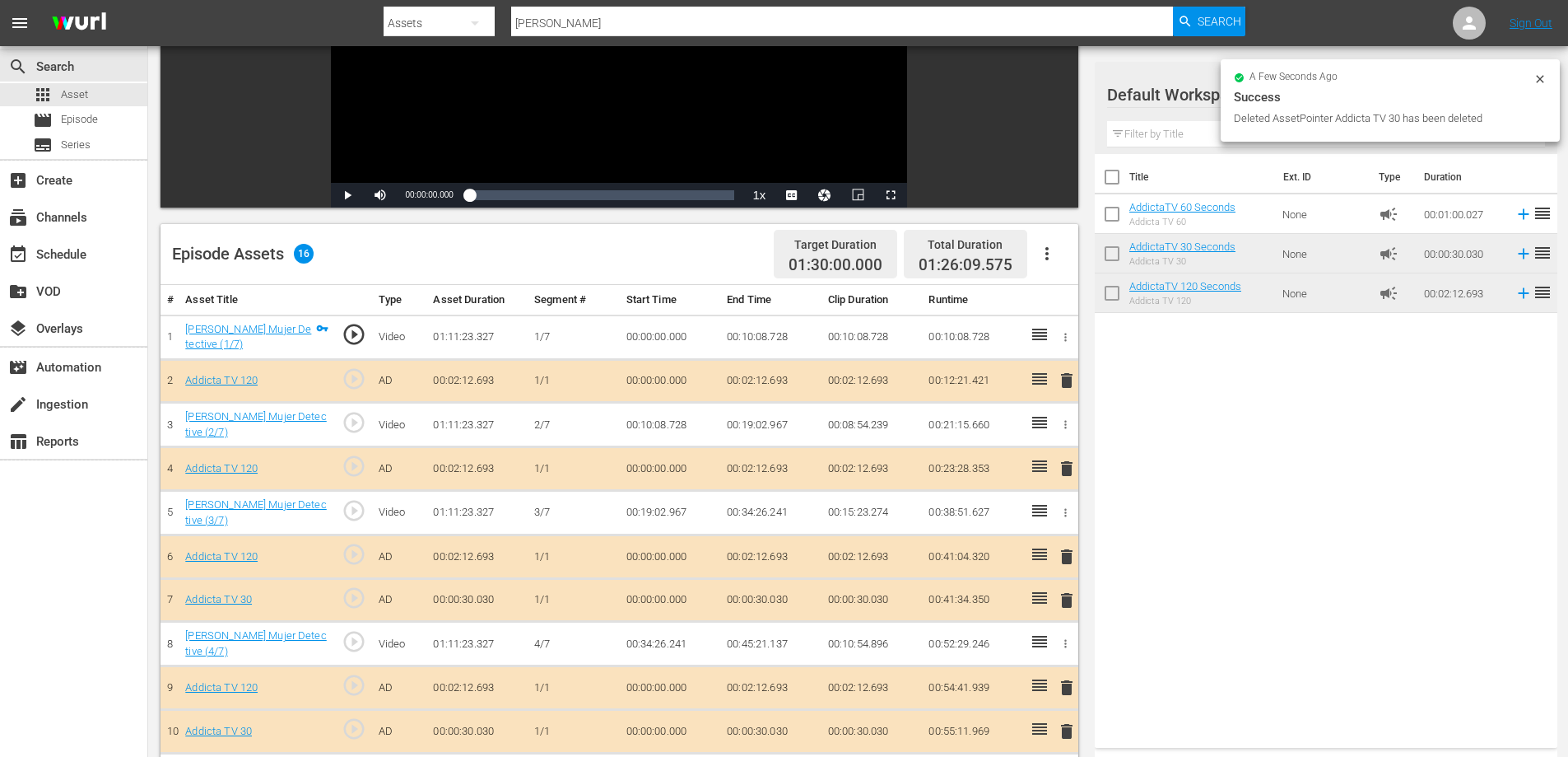
scroll to position [406, 0]
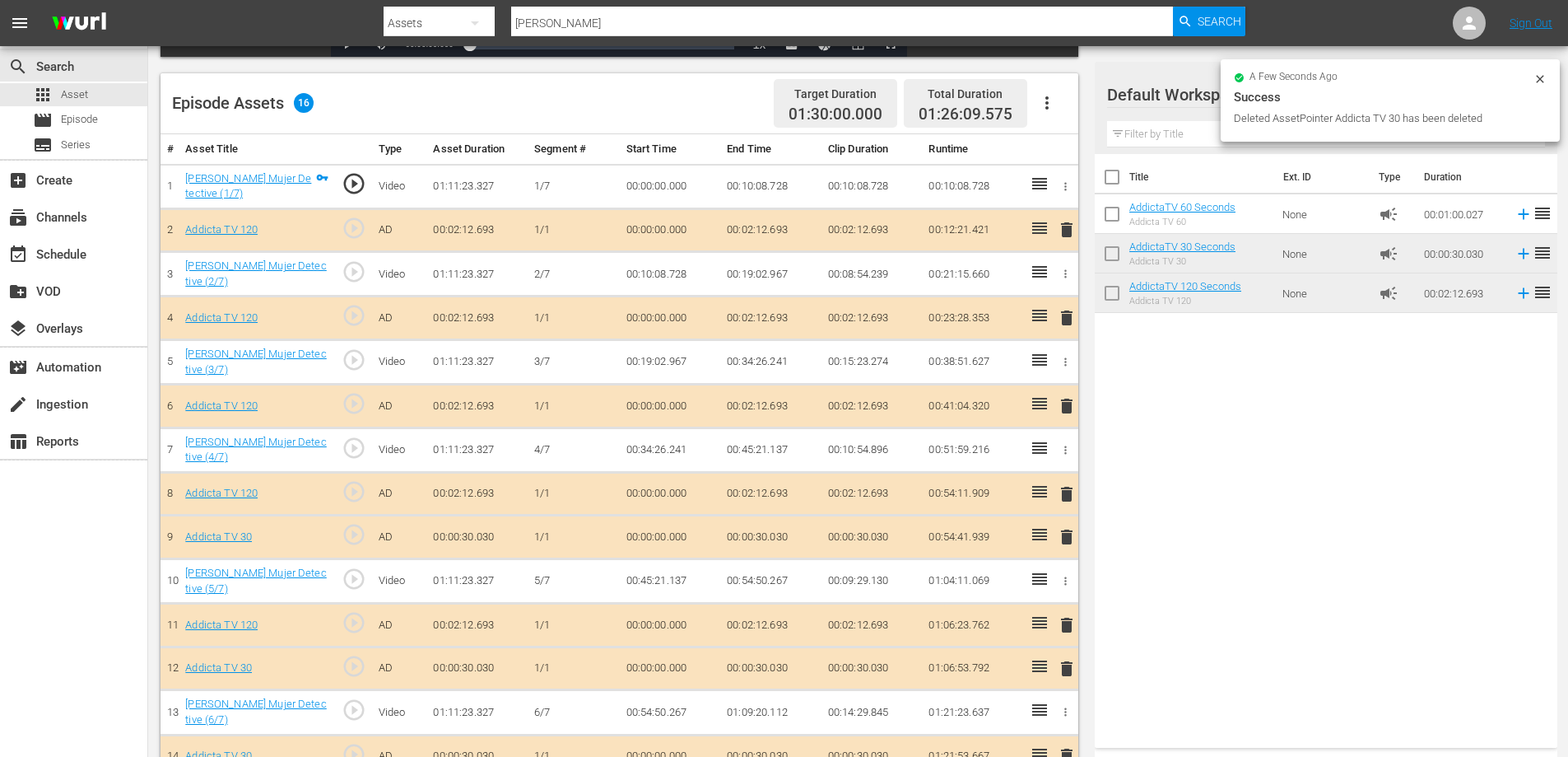
click at [1061, 537] on span "delete" at bounding box center [1066, 536] width 20 height 20
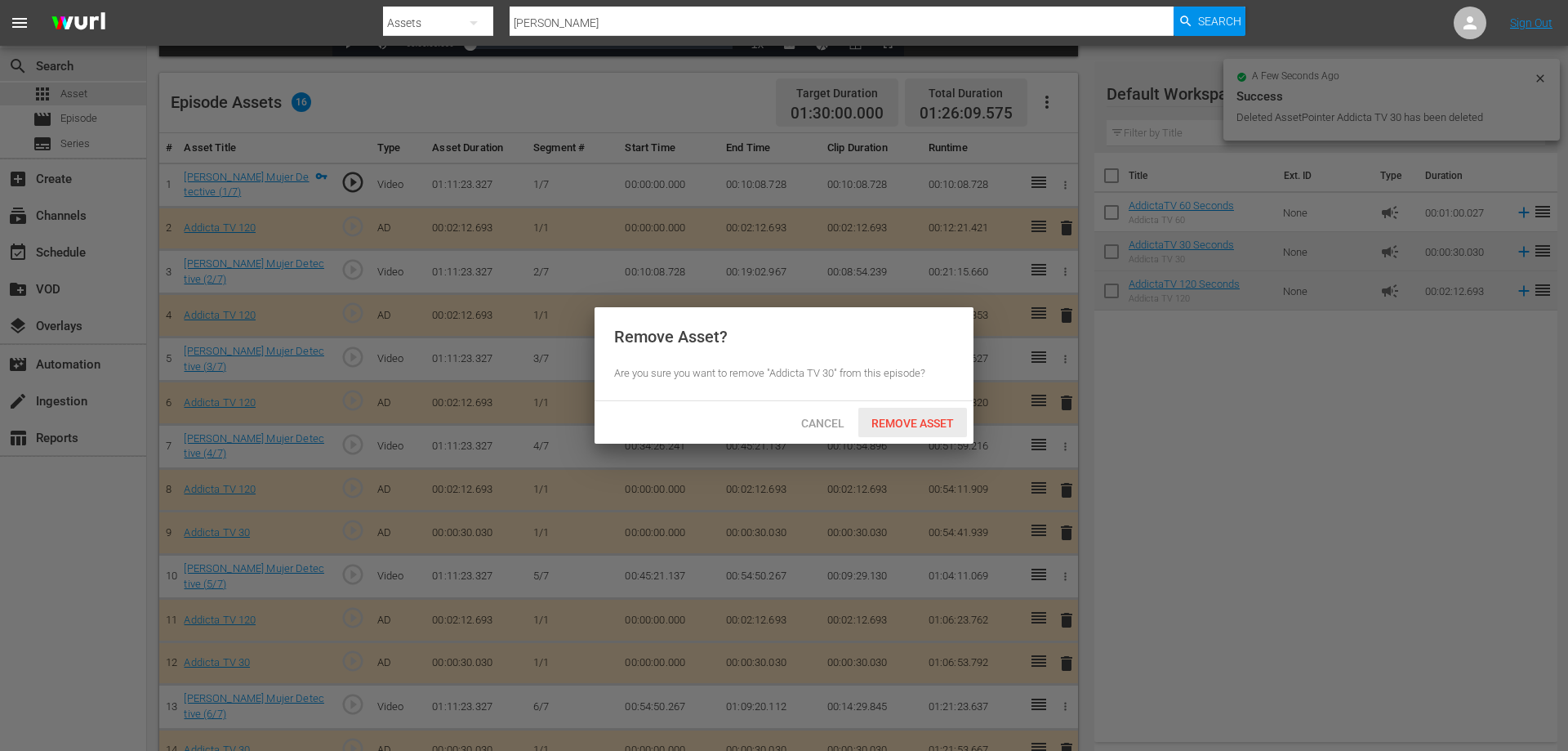
click at [914, 423] on span "Remove Asset" at bounding box center [913, 422] width 109 height 13
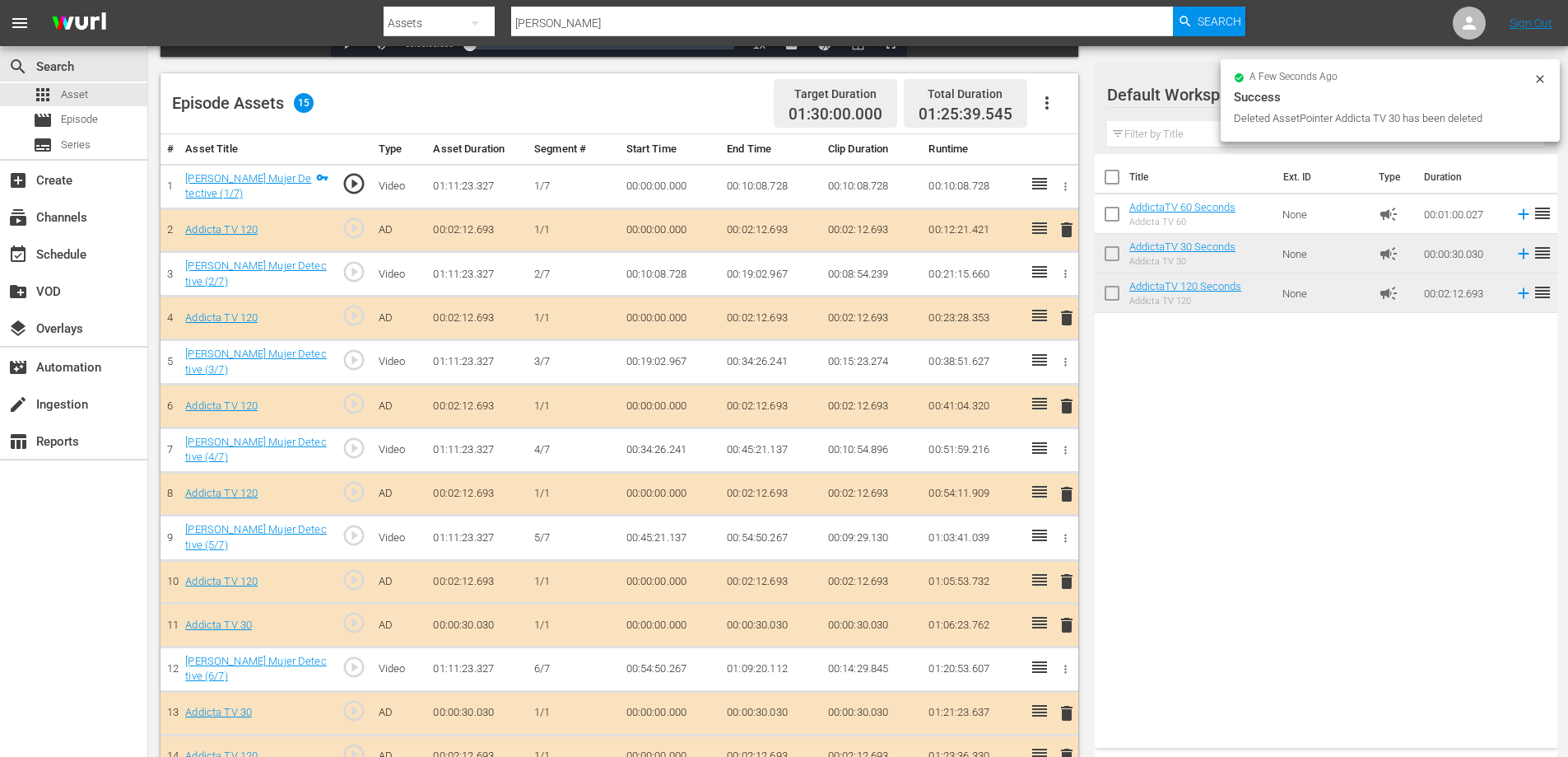
click at [1068, 628] on span "delete" at bounding box center [1066, 625] width 20 height 20
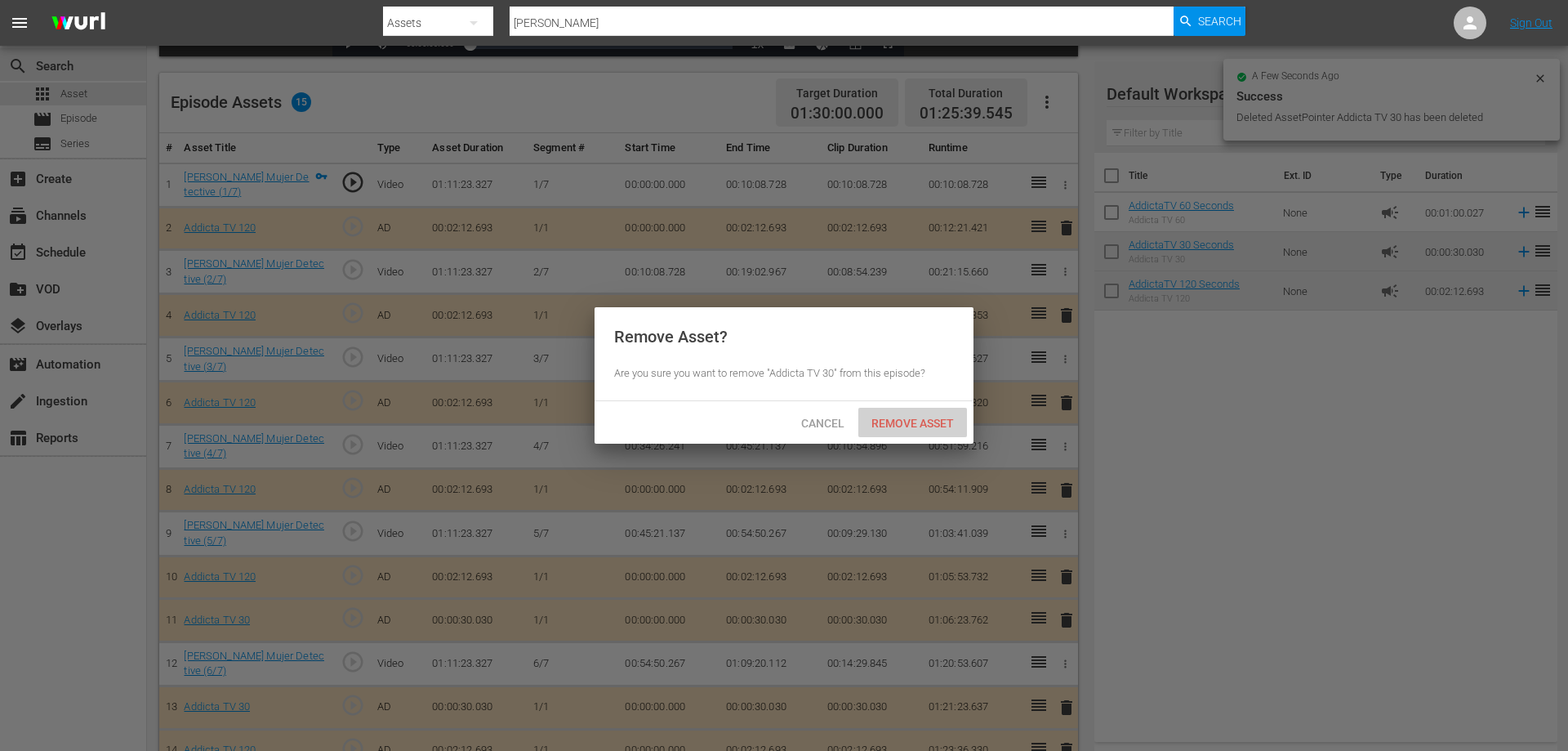
click at [890, 418] on span "Remove Asset" at bounding box center [913, 422] width 109 height 13
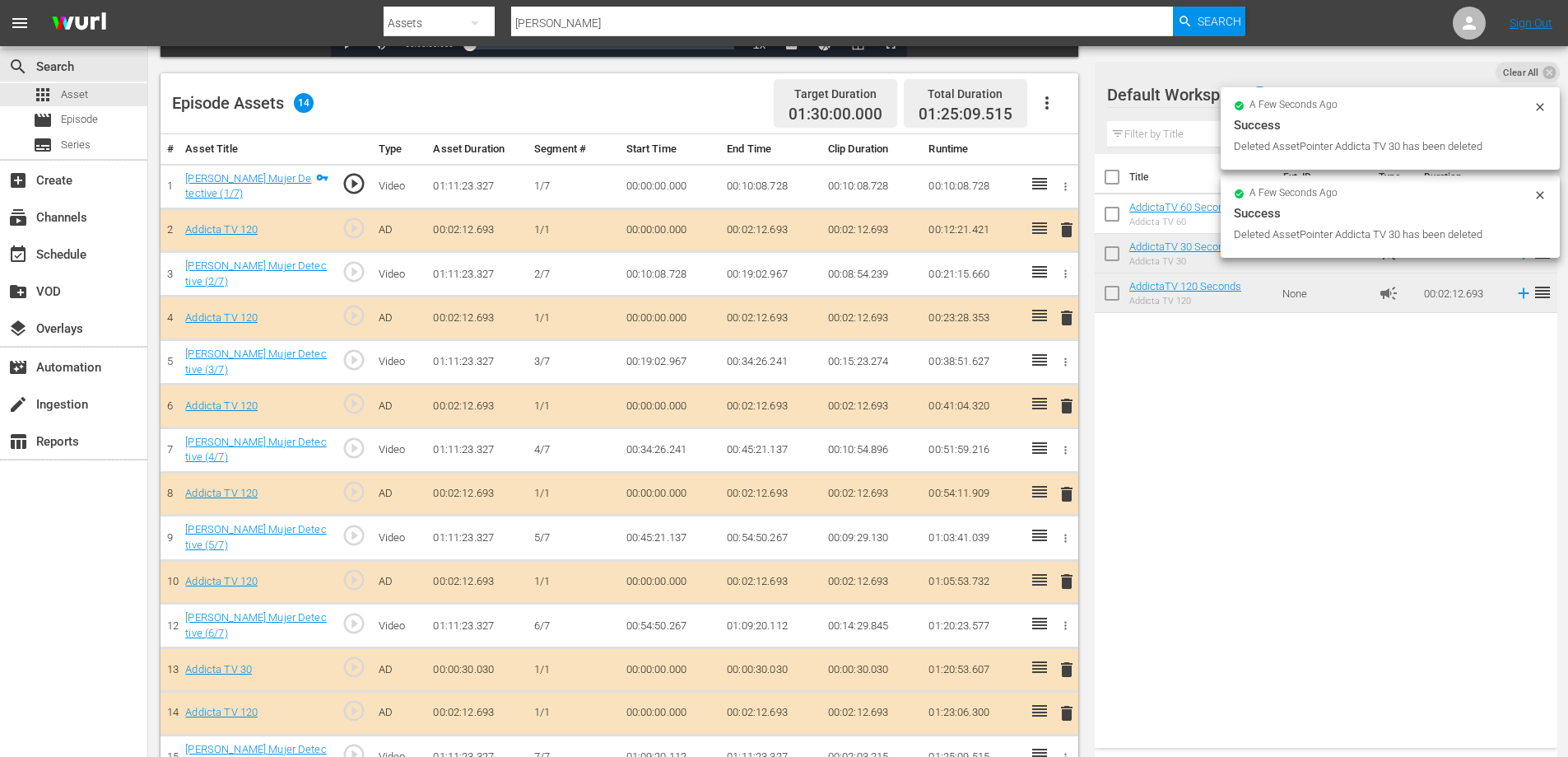
scroll to position [441, 0]
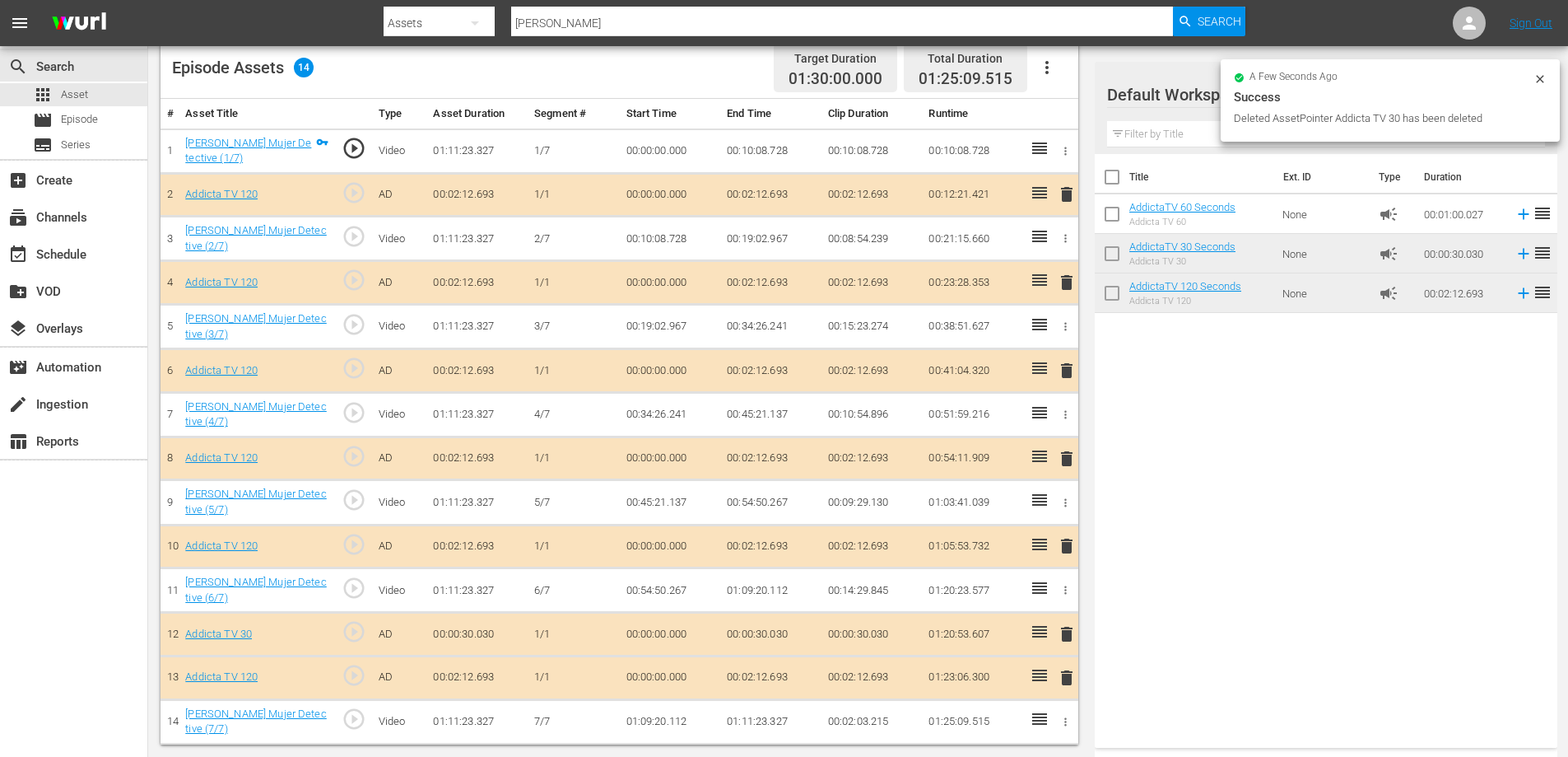
click at [1074, 686] on span "delete" at bounding box center [1066, 677] width 20 height 20
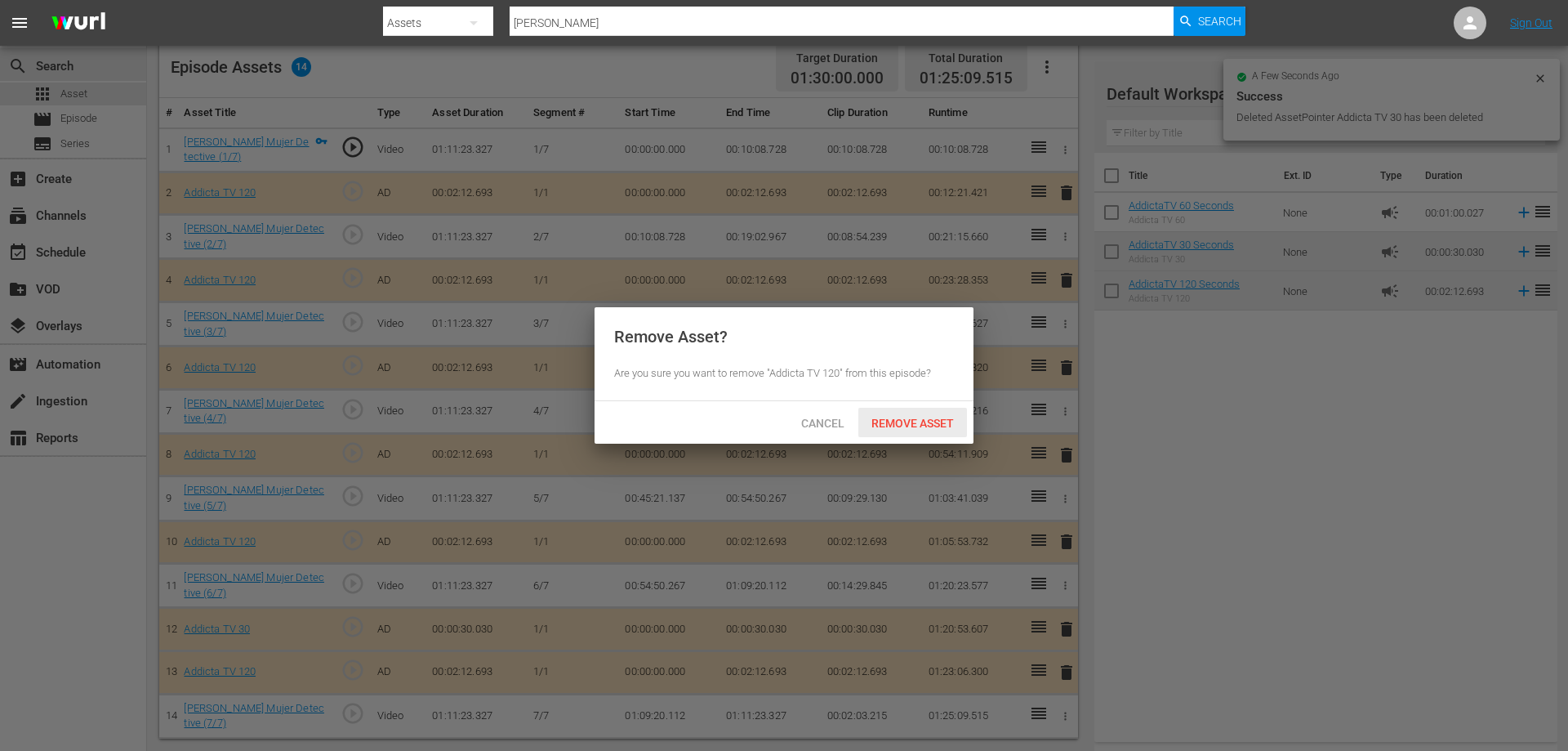
drag, startPoint x: 889, startPoint y: 421, endPoint x: 828, endPoint y: 517, distance: 113.7
click at [890, 422] on span "Remove Asset" at bounding box center [913, 422] width 109 height 13
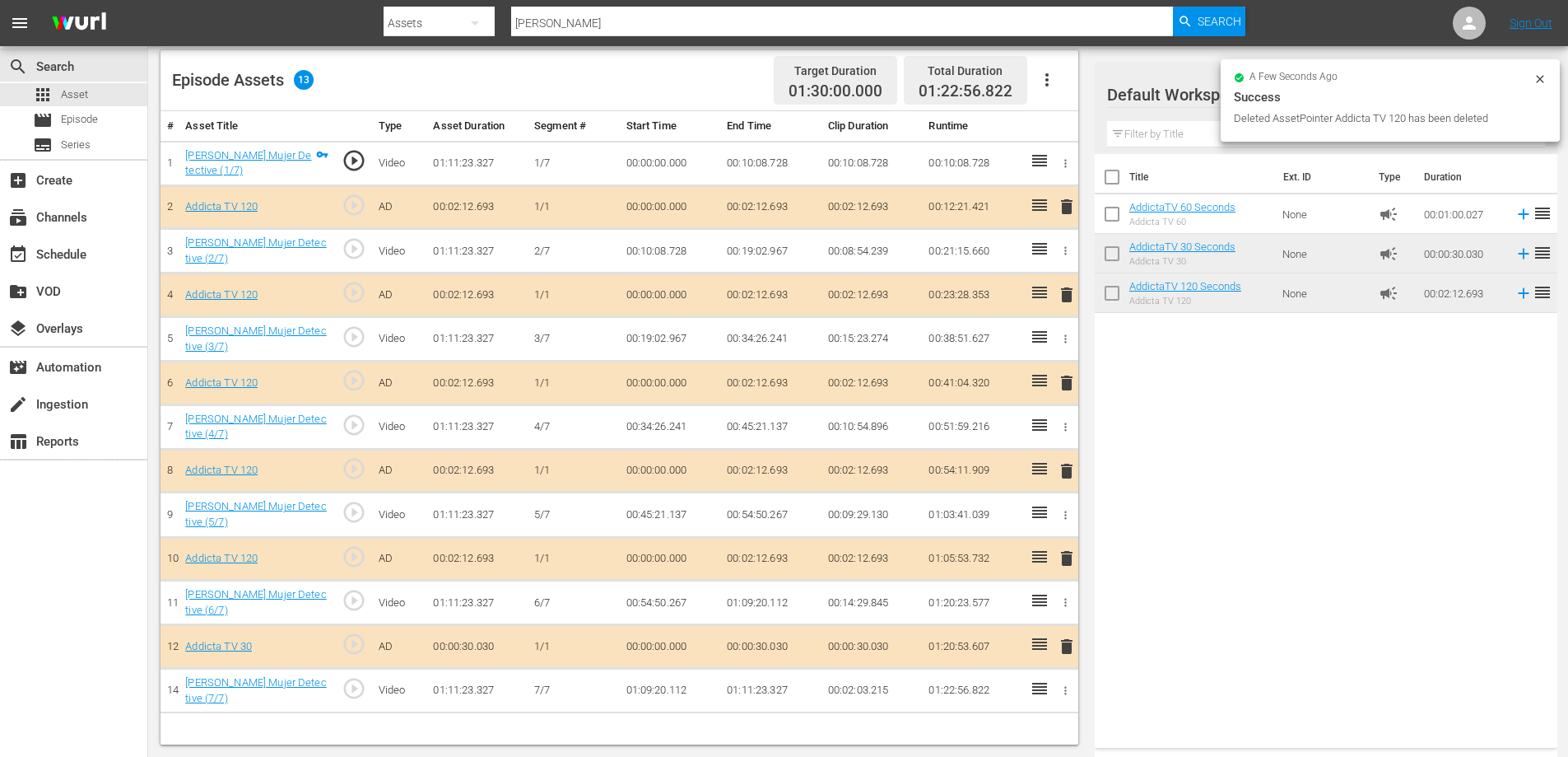
scroll to position [429, 0]
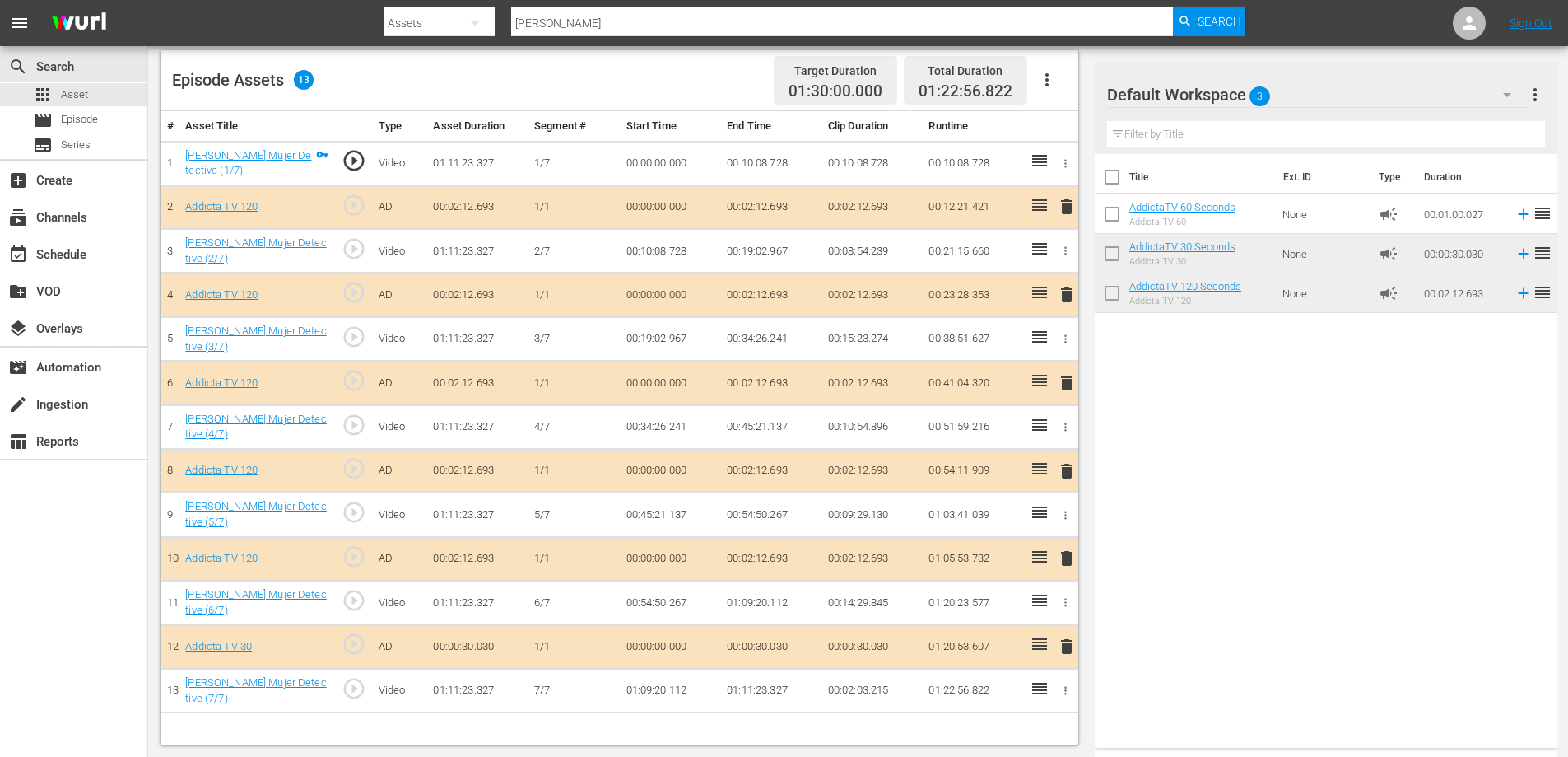
click at [1069, 558] on span "delete" at bounding box center [1066, 558] width 20 height 20
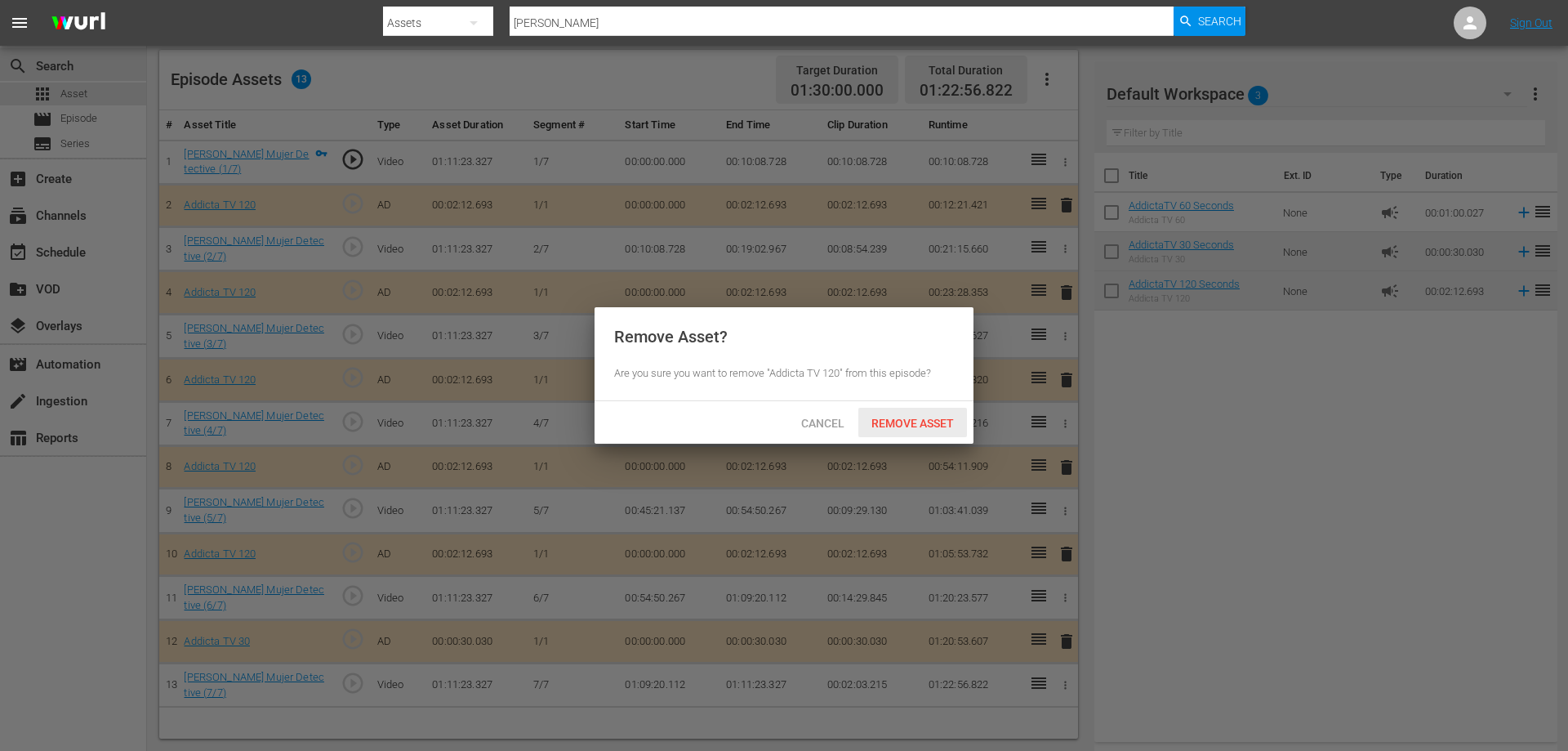
click at [891, 423] on span "Remove Asset" at bounding box center [913, 422] width 109 height 13
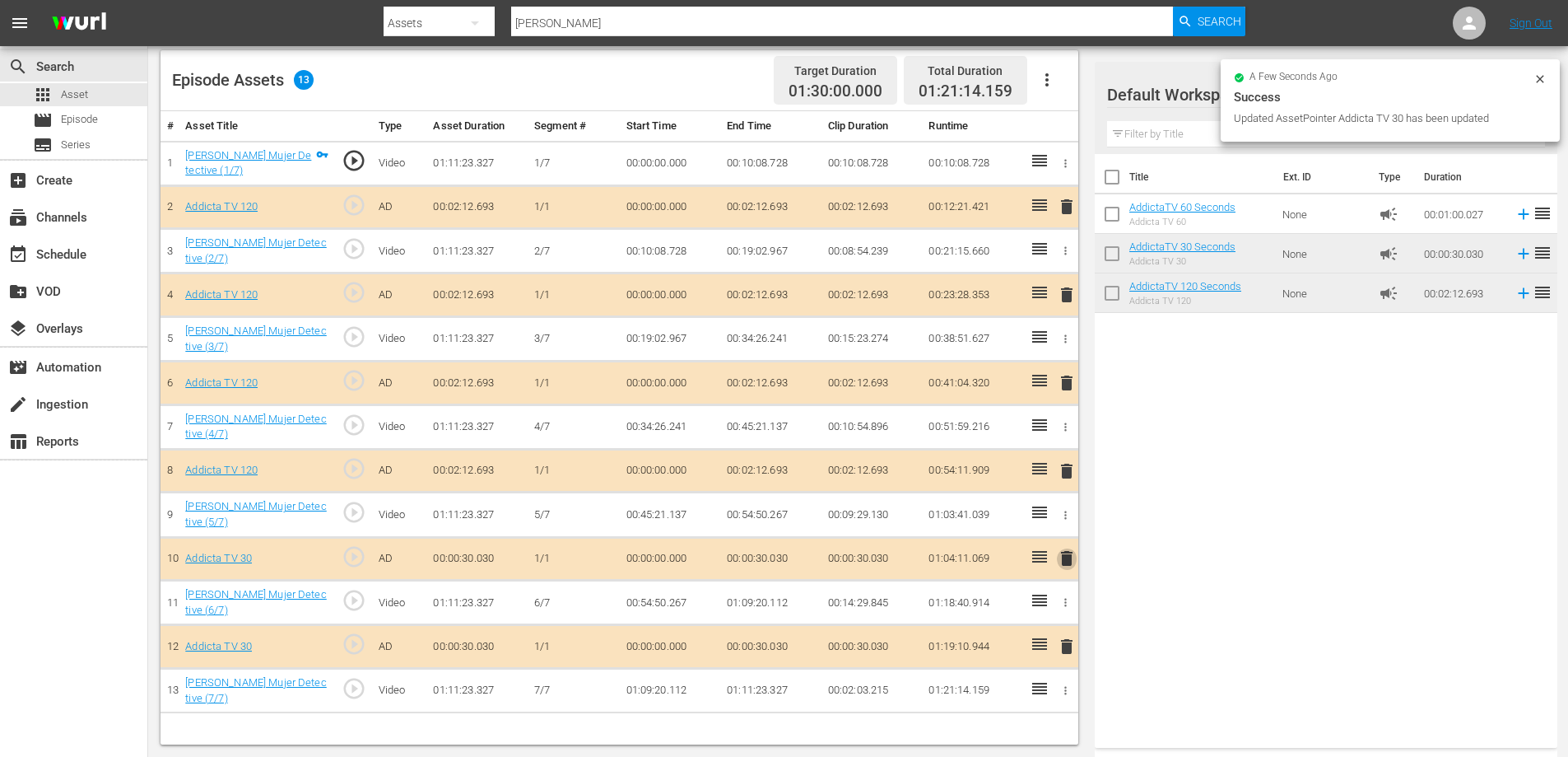
click at [1066, 559] on span "delete" at bounding box center [1066, 558] width 20 height 20
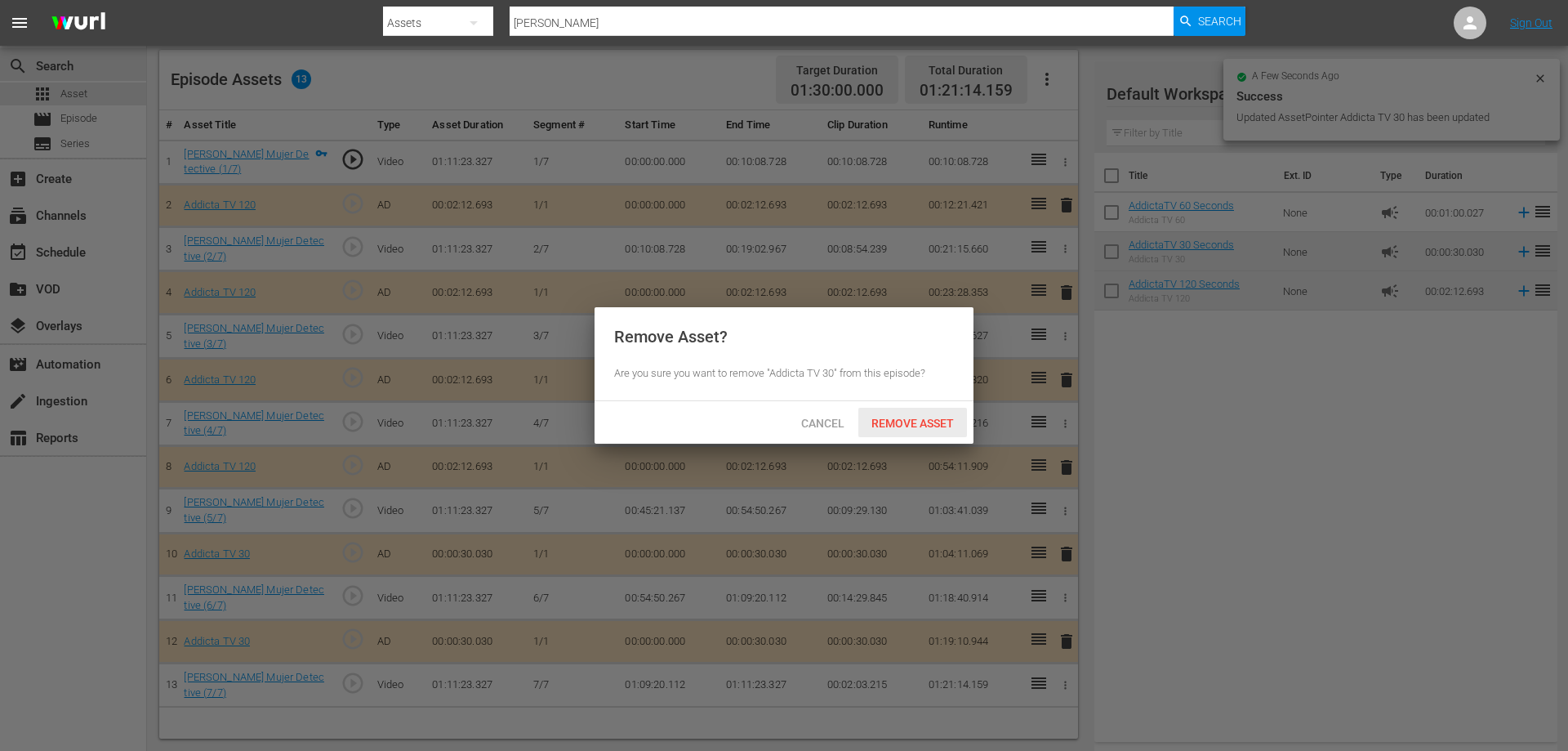
click at [890, 417] on span "Remove Asset" at bounding box center [913, 422] width 109 height 13
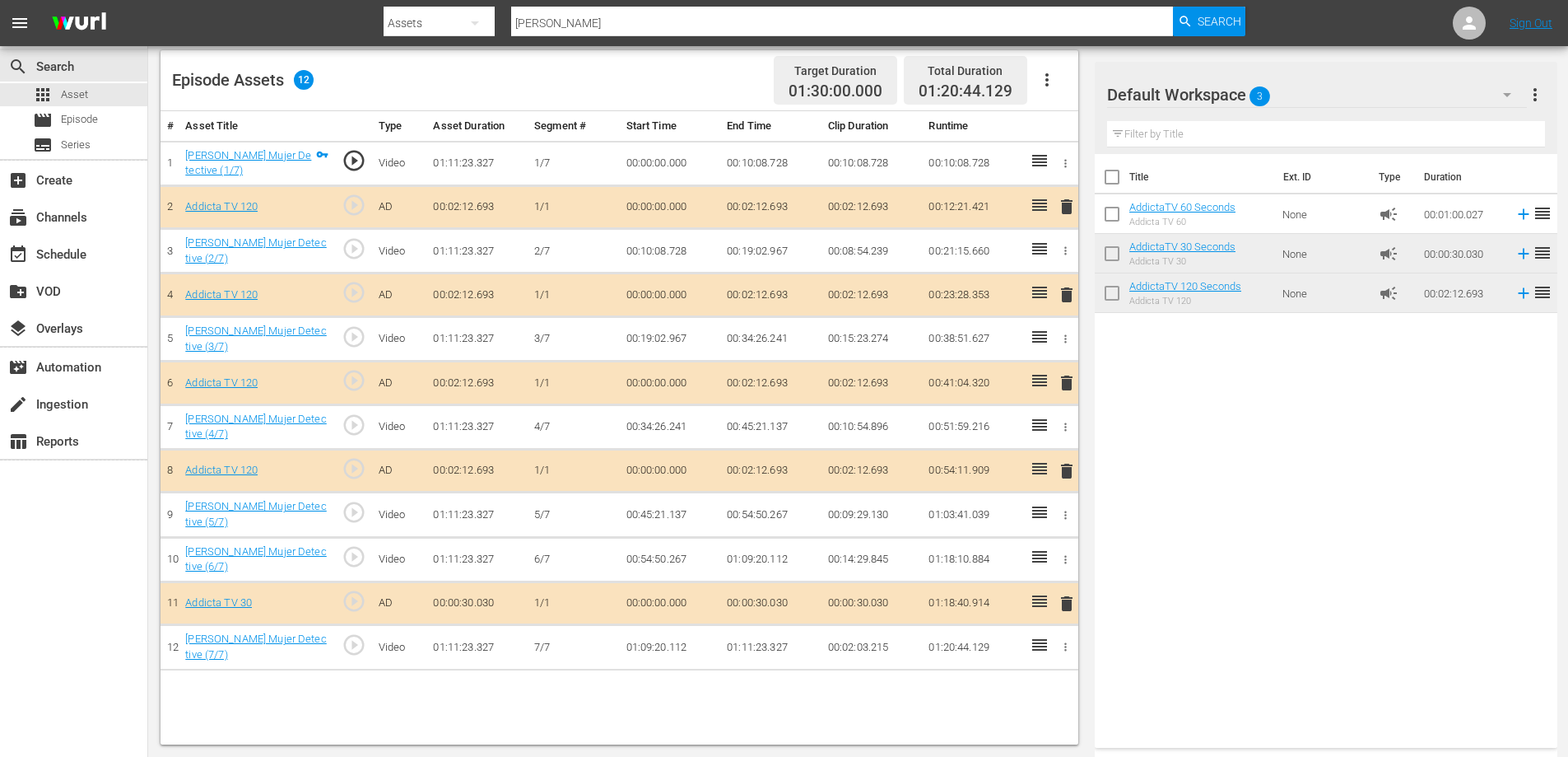
click at [1074, 378] on span "delete" at bounding box center [1066, 382] width 20 height 20
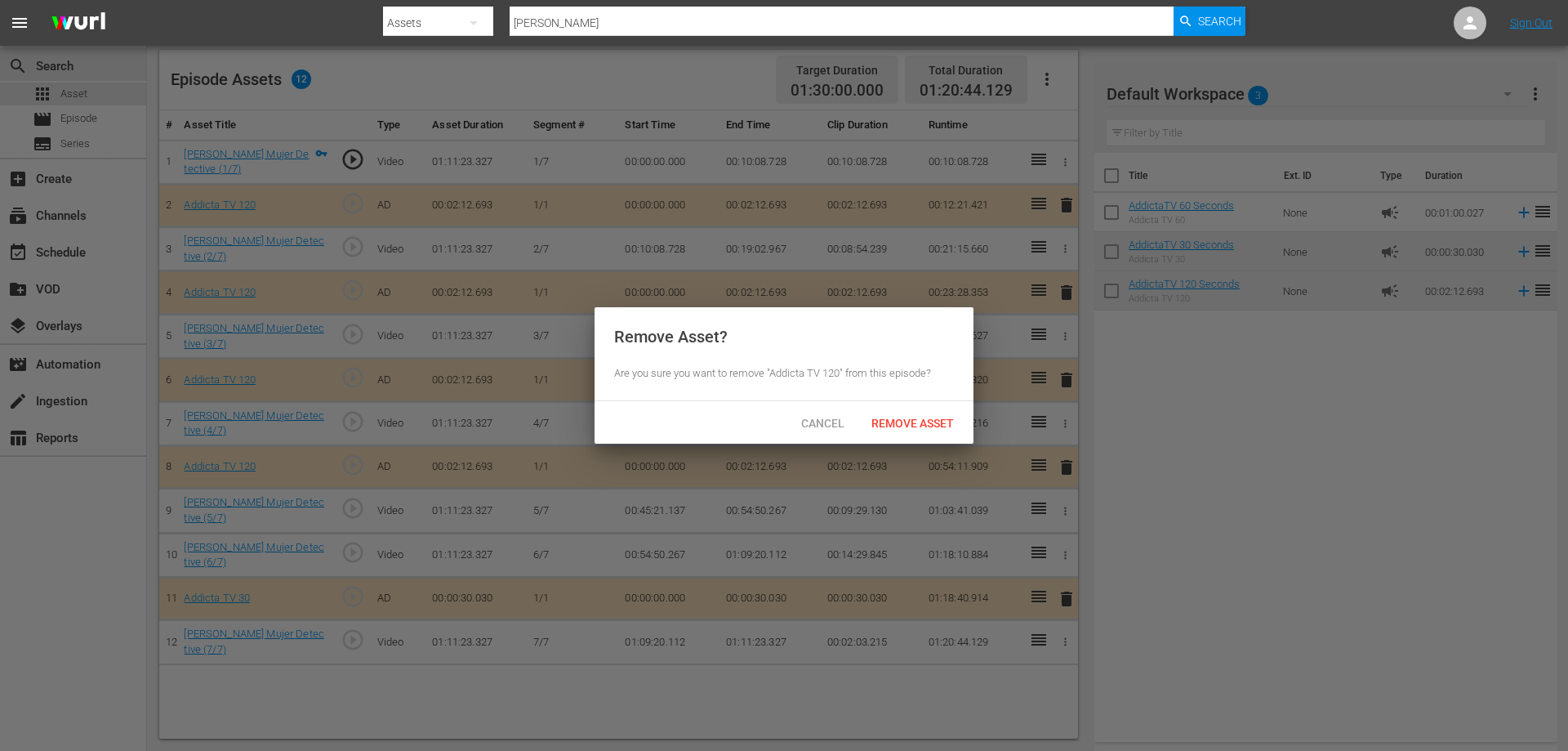
click at [905, 432] on div "Remove Asset" at bounding box center [913, 422] width 109 height 30
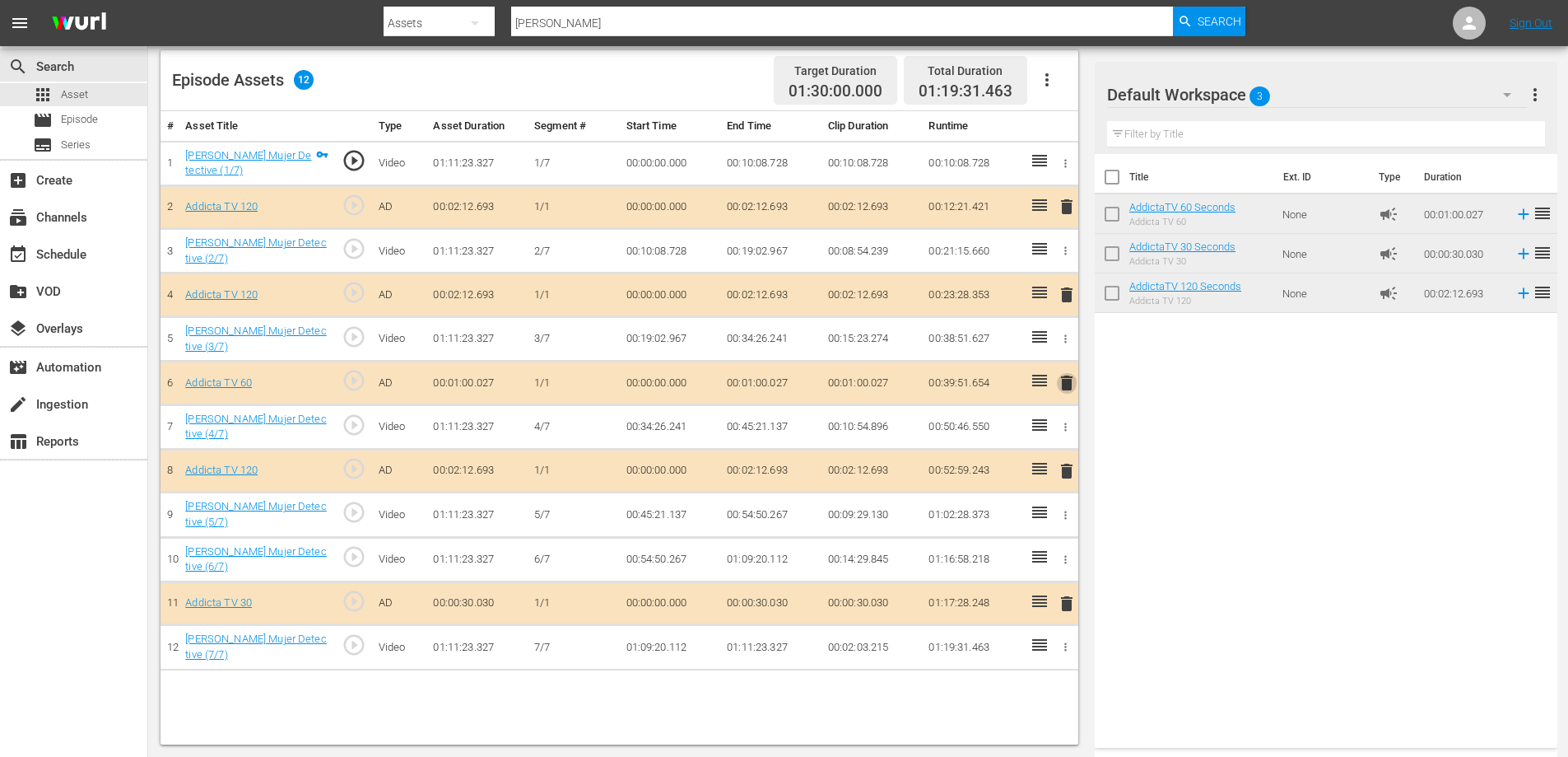
click at [1066, 385] on span "delete" at bounding box center [1066, 382] width 20 height 20
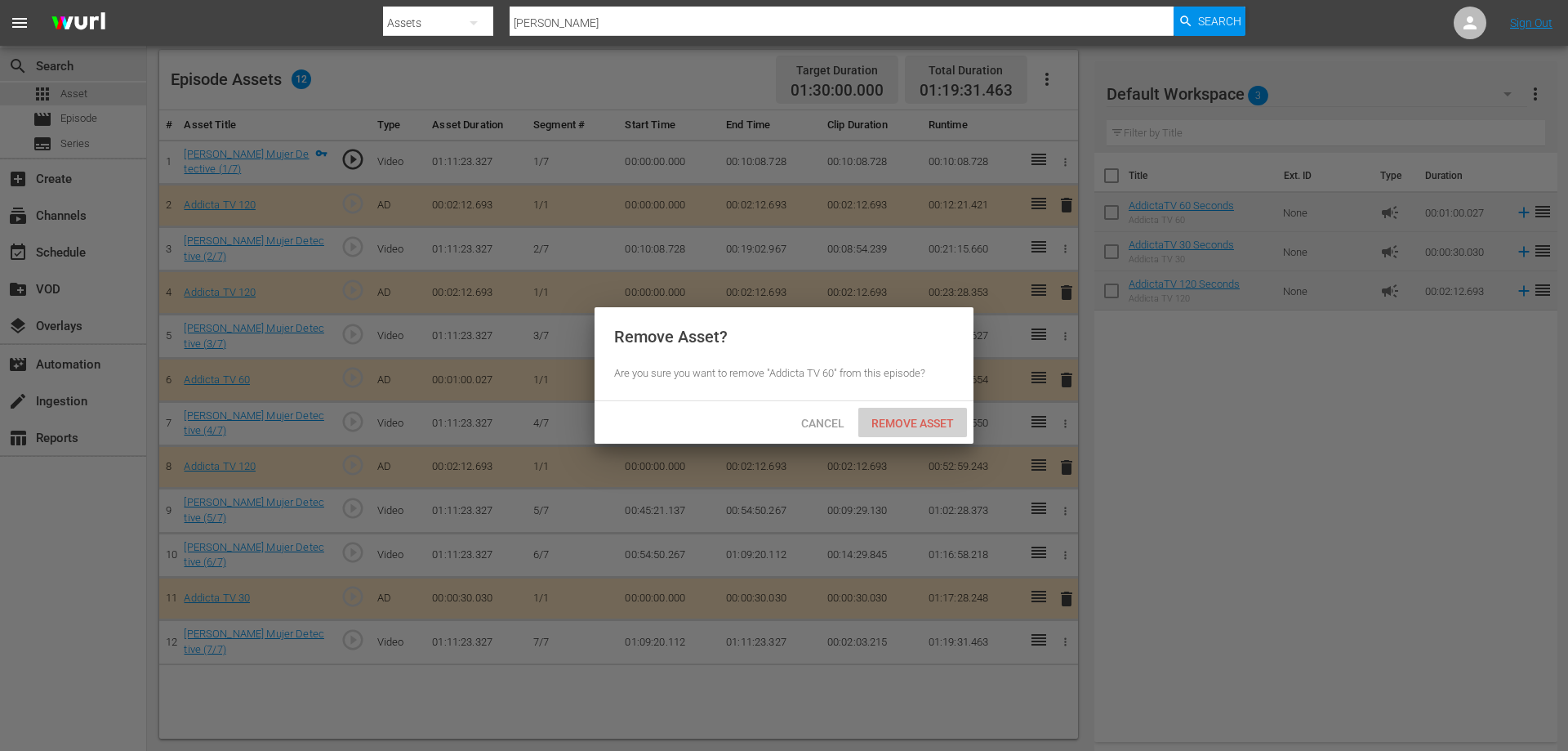
click at [920, 421] on span "Remove Asset" at bounding box center [913, 422] width 109 height 13
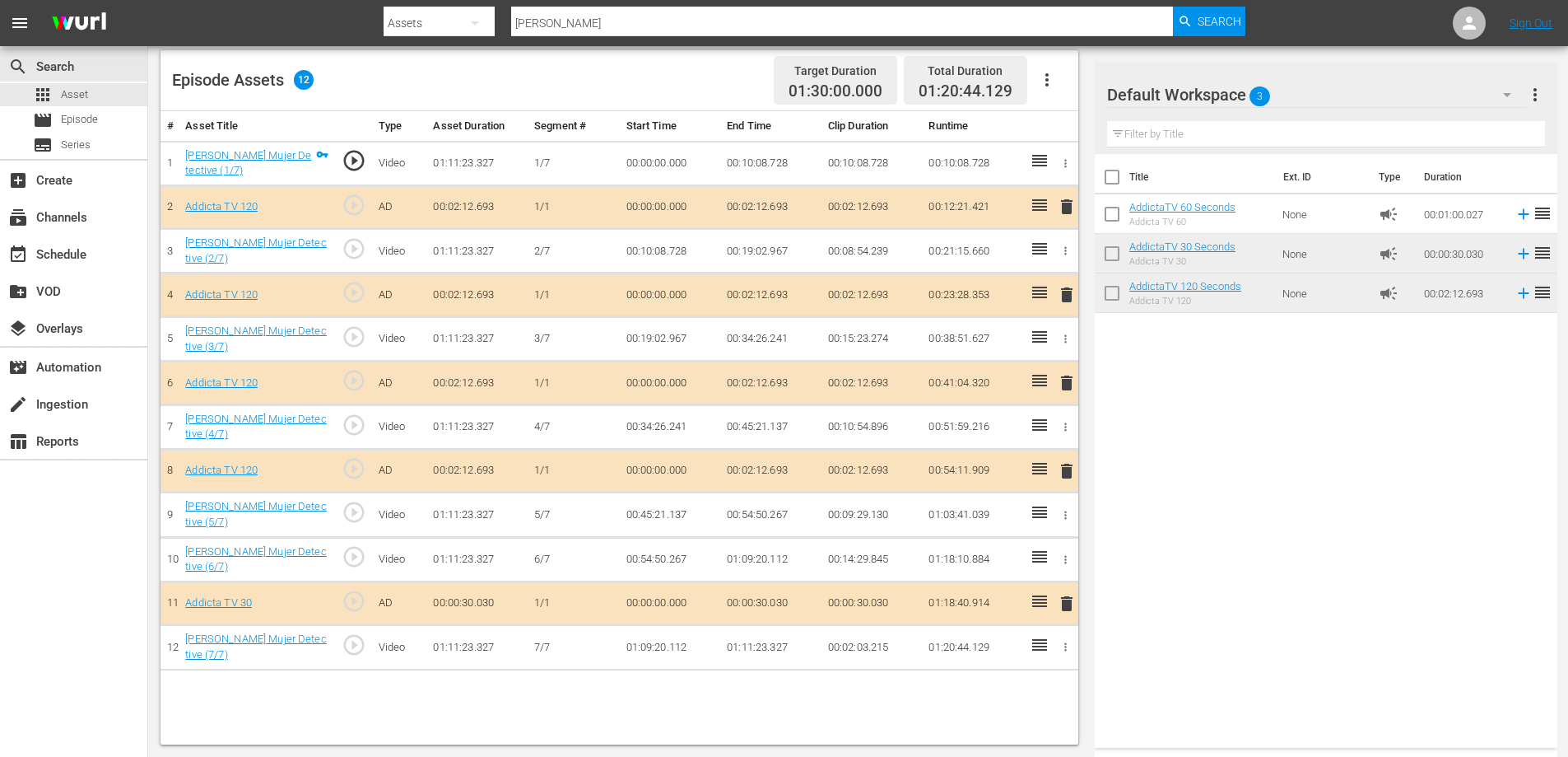
click at [1069, 386] on span "delete" at bounding box center [1066, 382] width 20 height 20
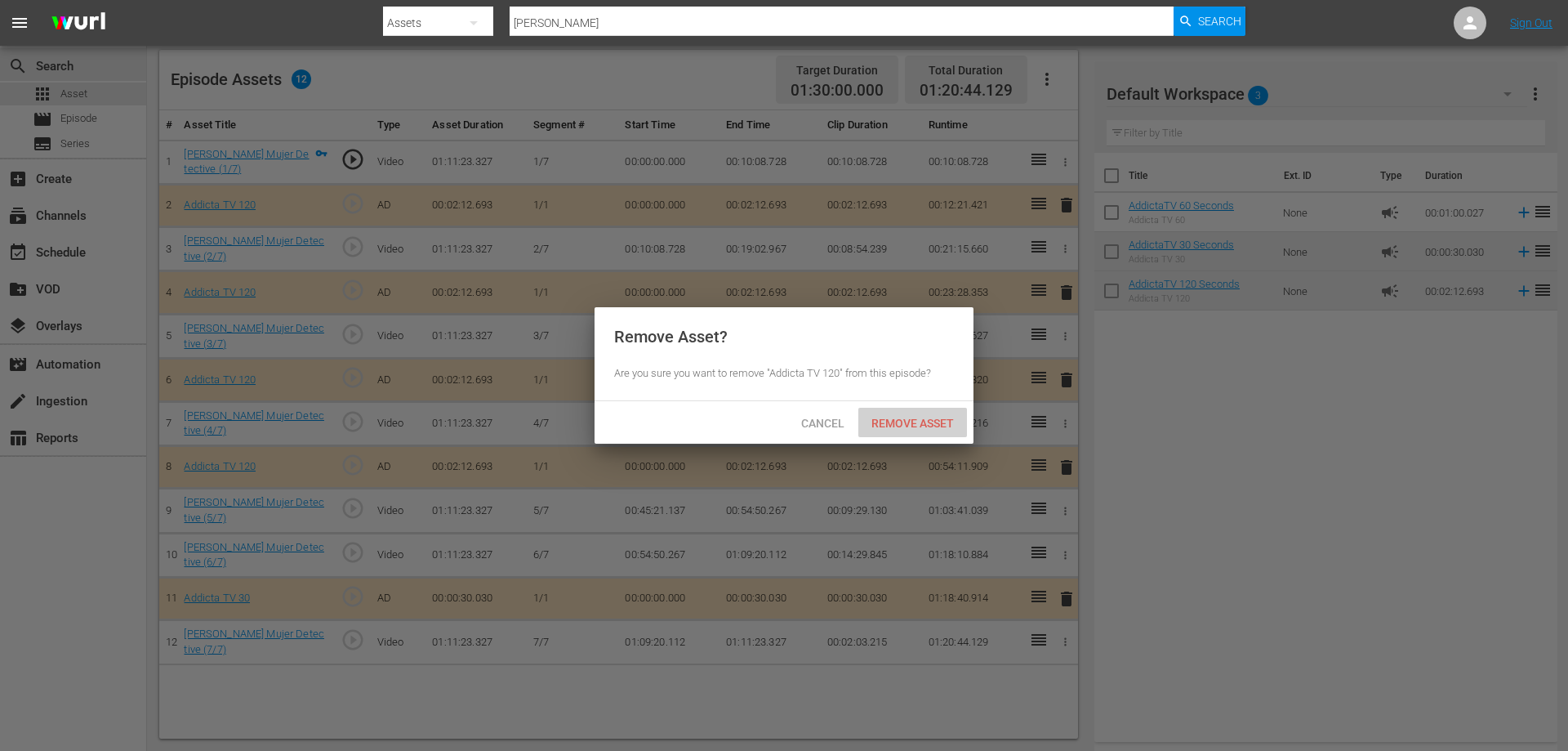
click at [921, 433] on div "Remove Asset" at bounding box center [913, 422] width 109 height 30
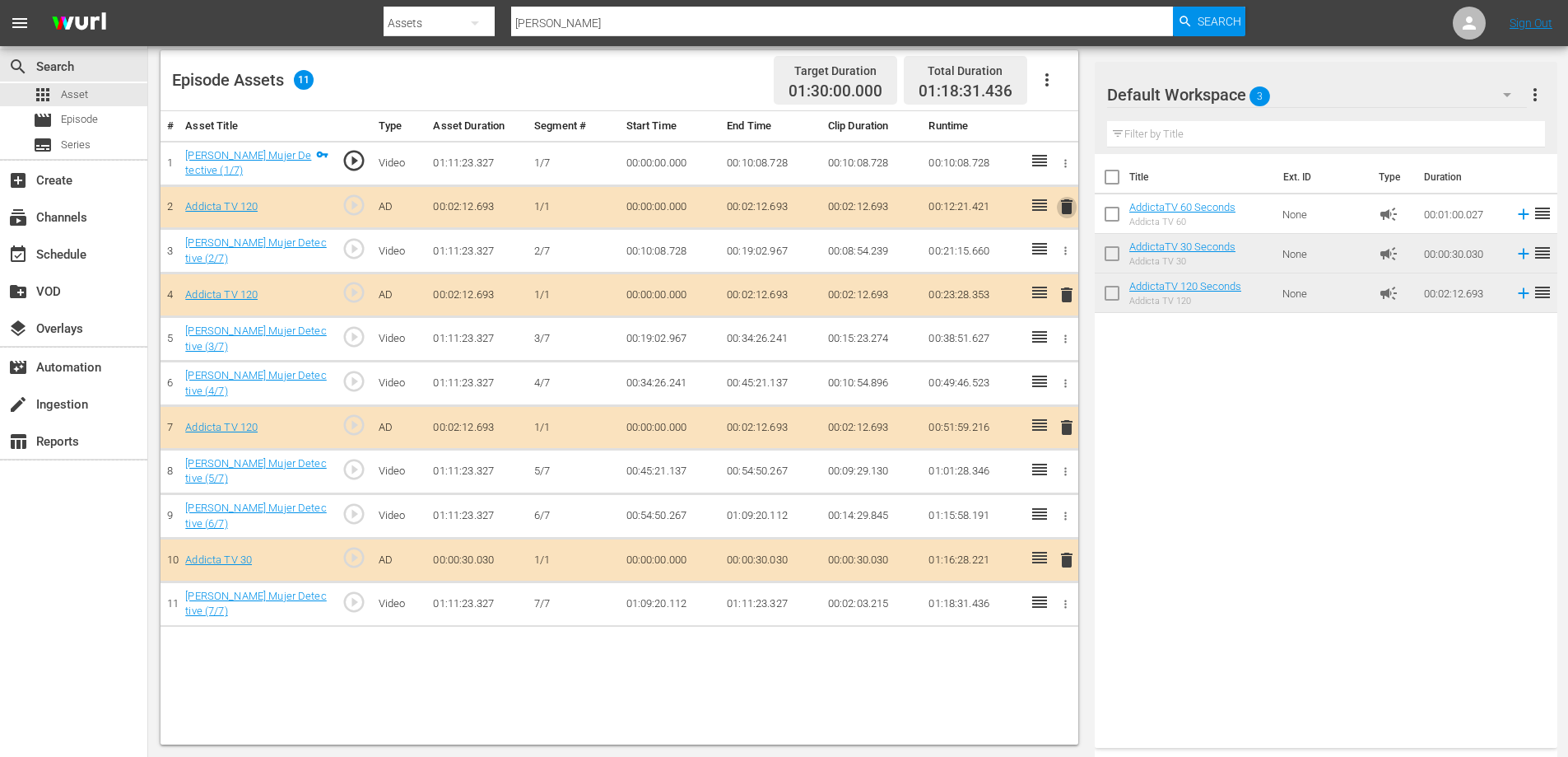
click at [1063, 206] on span "delete" at bounding box center [1066, 207] width 20 height 20
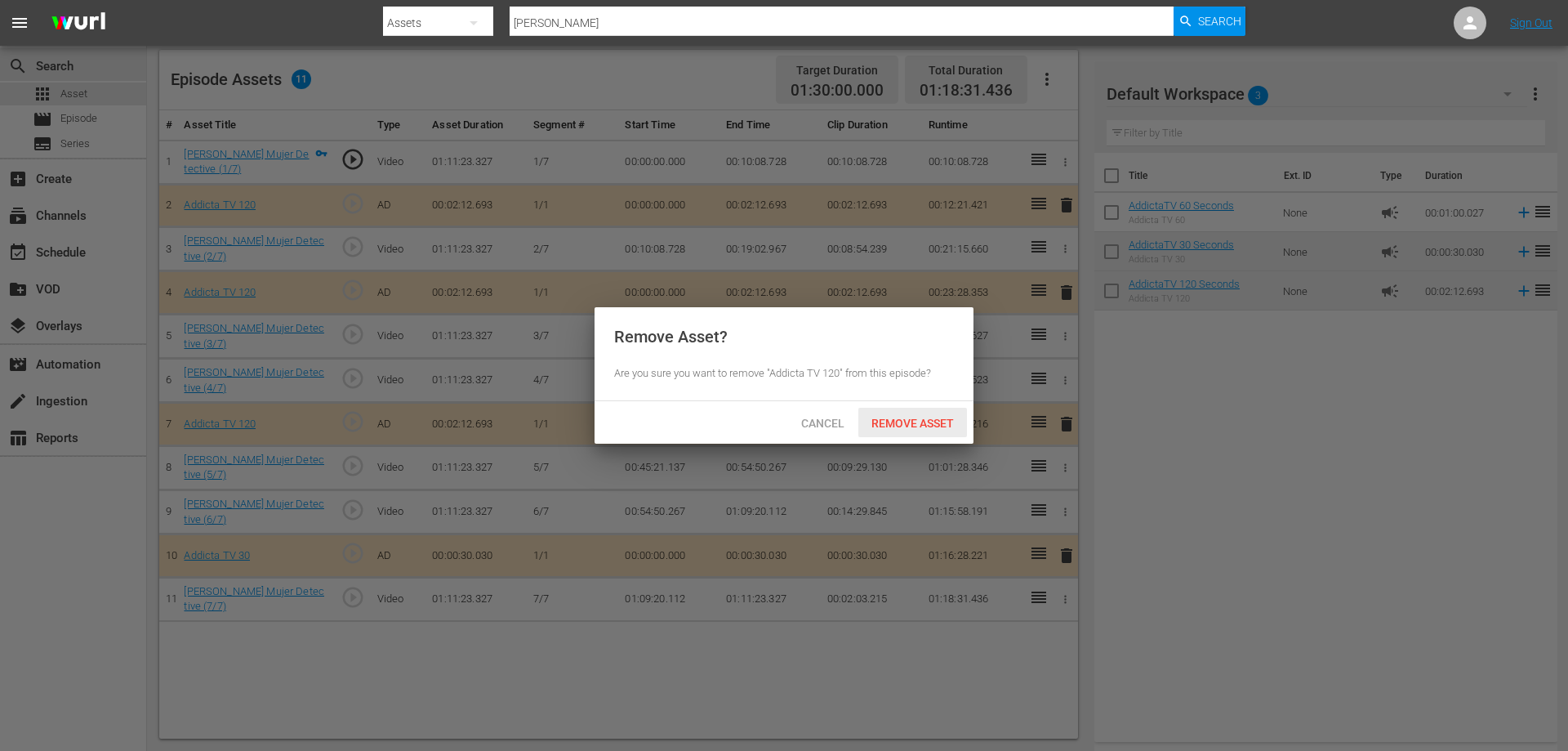
click at [903, 416] on span "Remove Asset" at bounding box center [913, 422] width 109 height 13
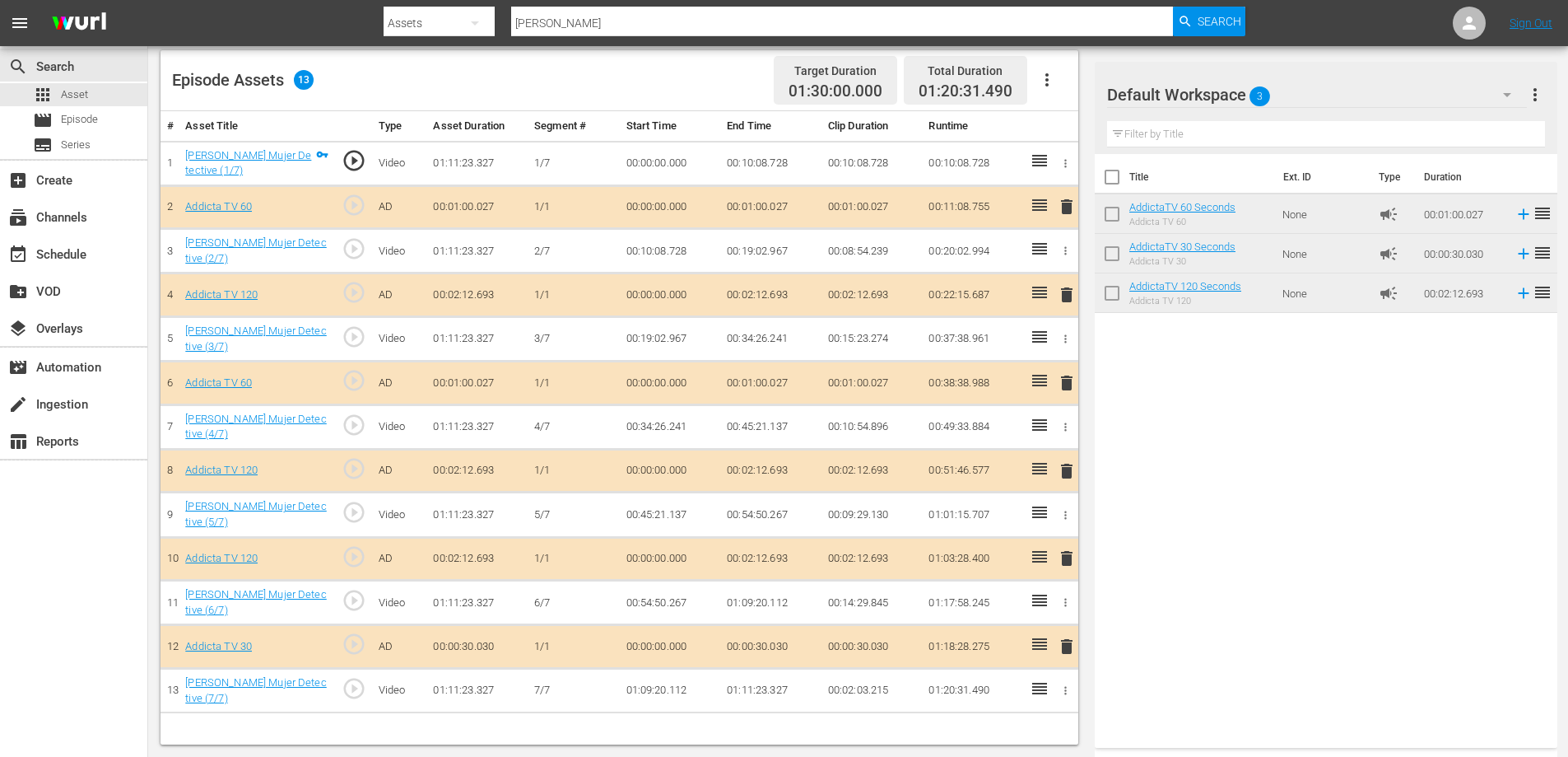
click at [1065, 557] on span "delete" at bounding box center [1066, 558] width 20 height 20
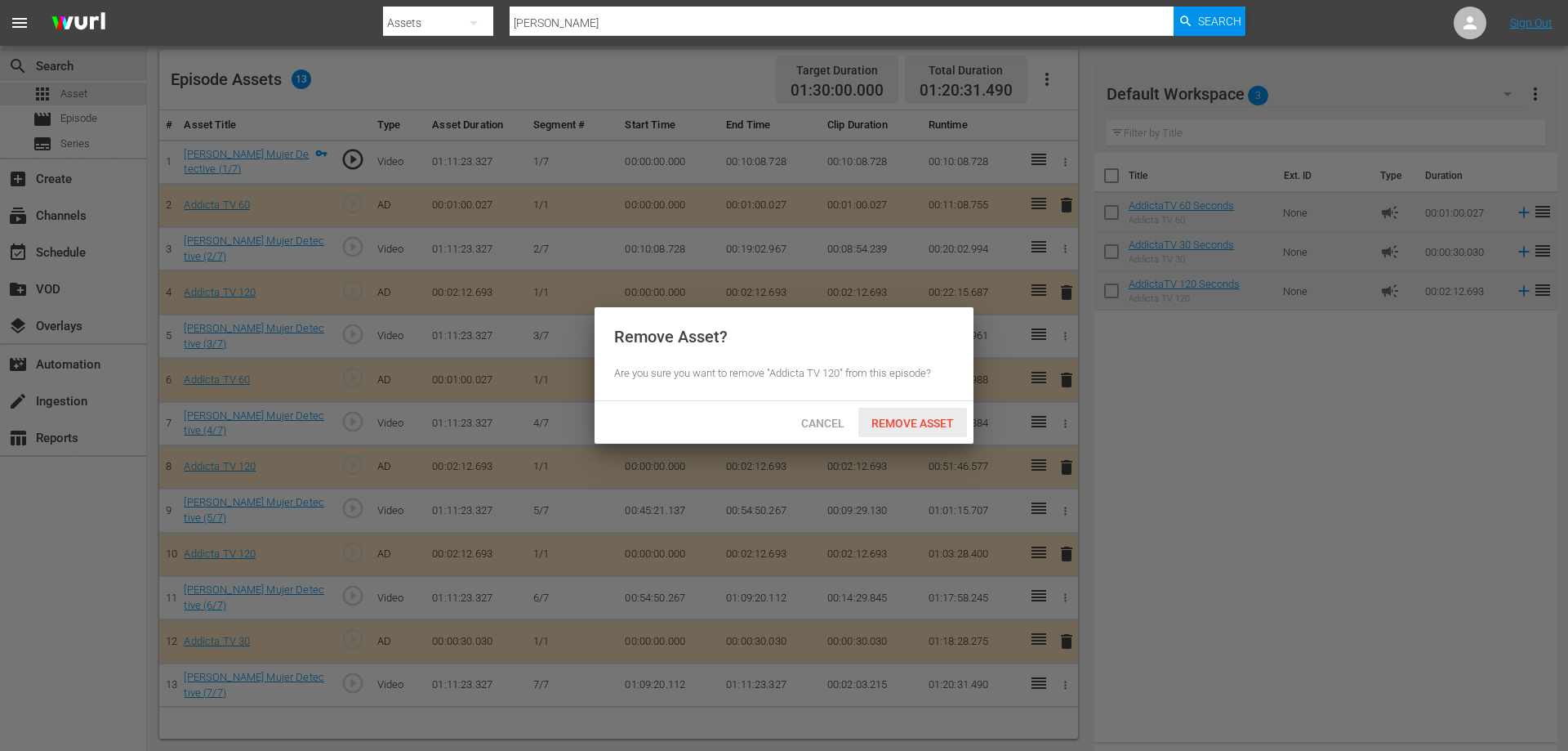
click at [926, 427] on span "Remove Asset" at bounding box center [913, 422] width 109 height 13
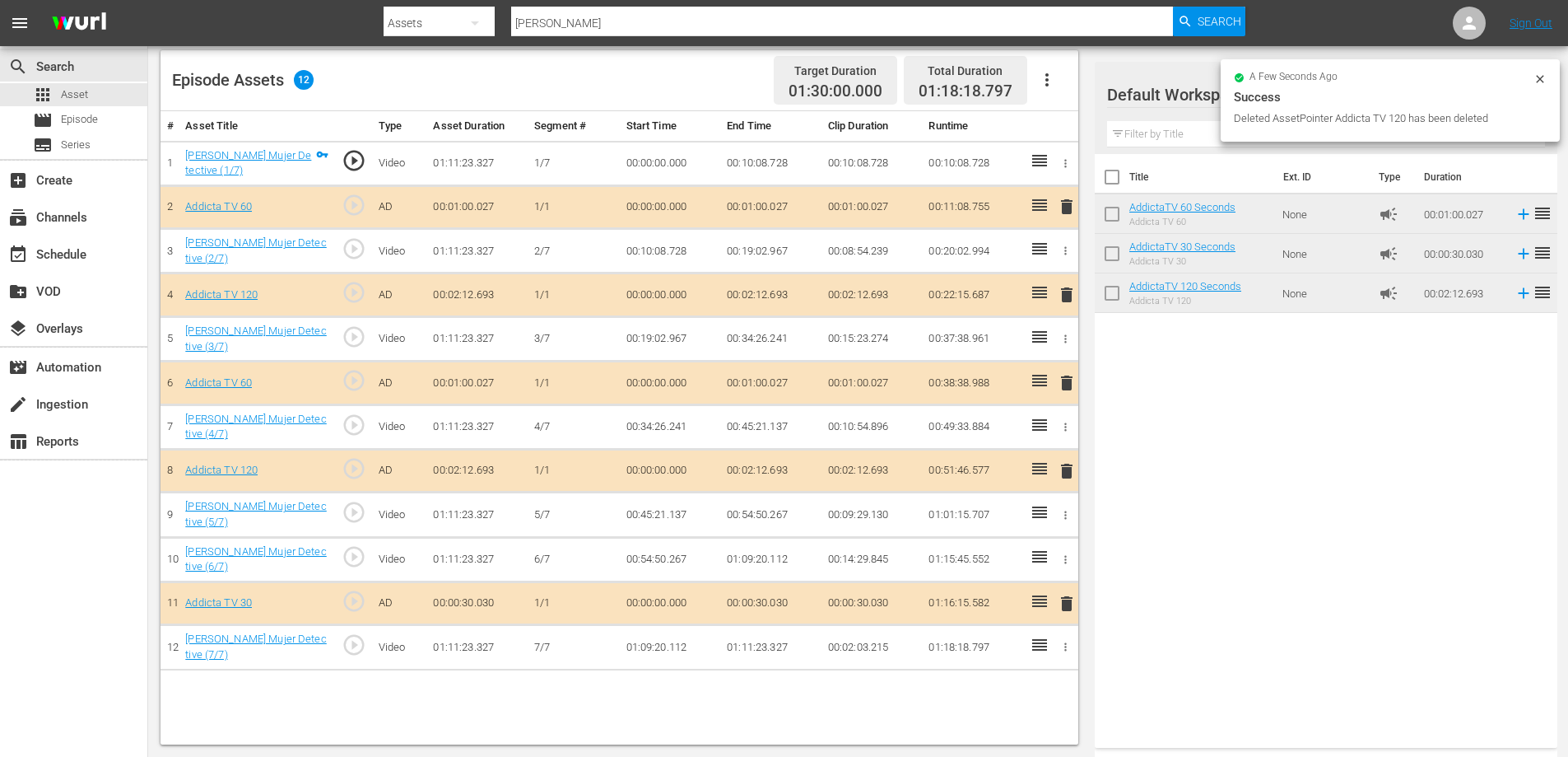
click at [1070, 599] on span "delete" at bounding box center [1066, 603] width 20 height 20
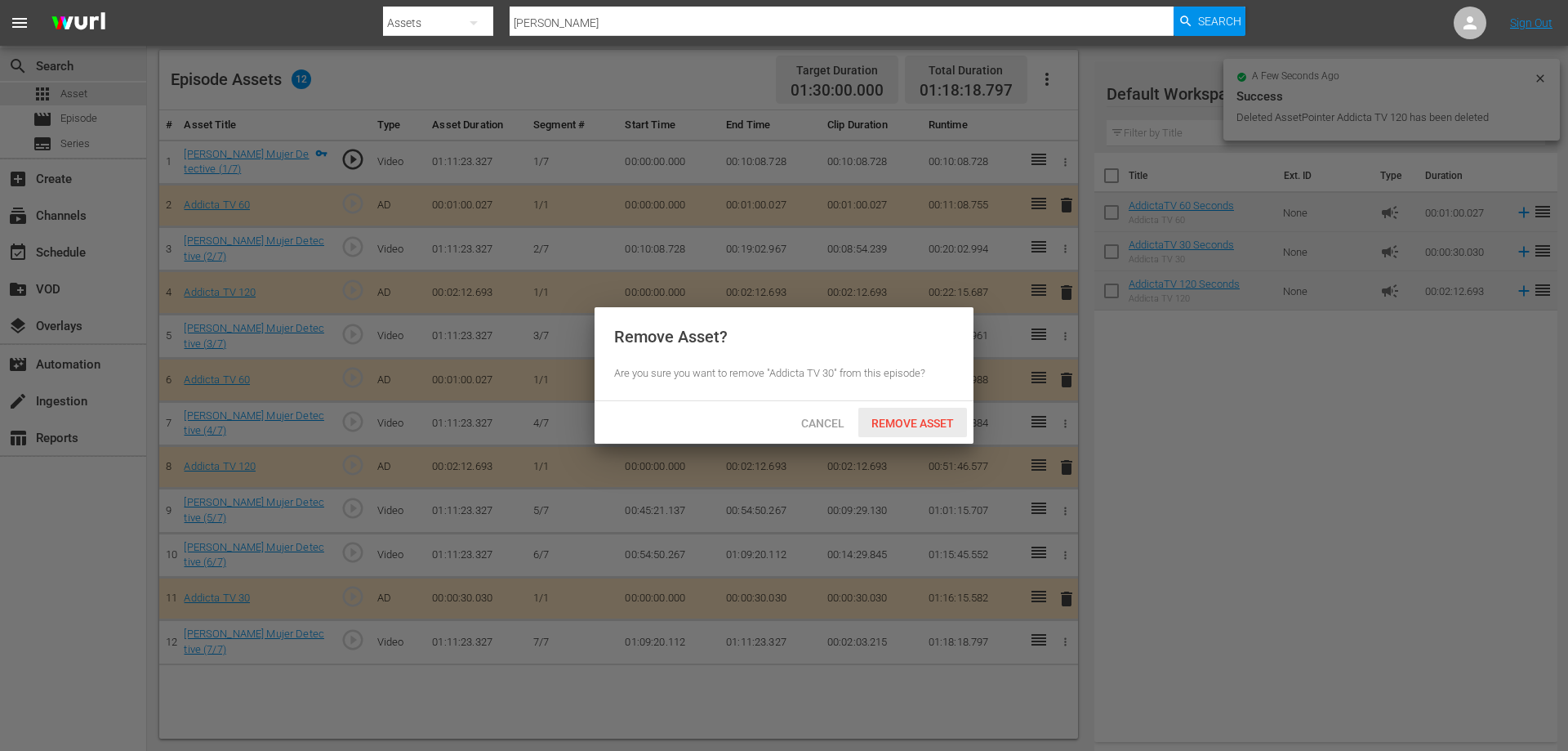
click at [937, 424] on span "Remove Asset" at bounding box center [913, 422] width 109 height 13
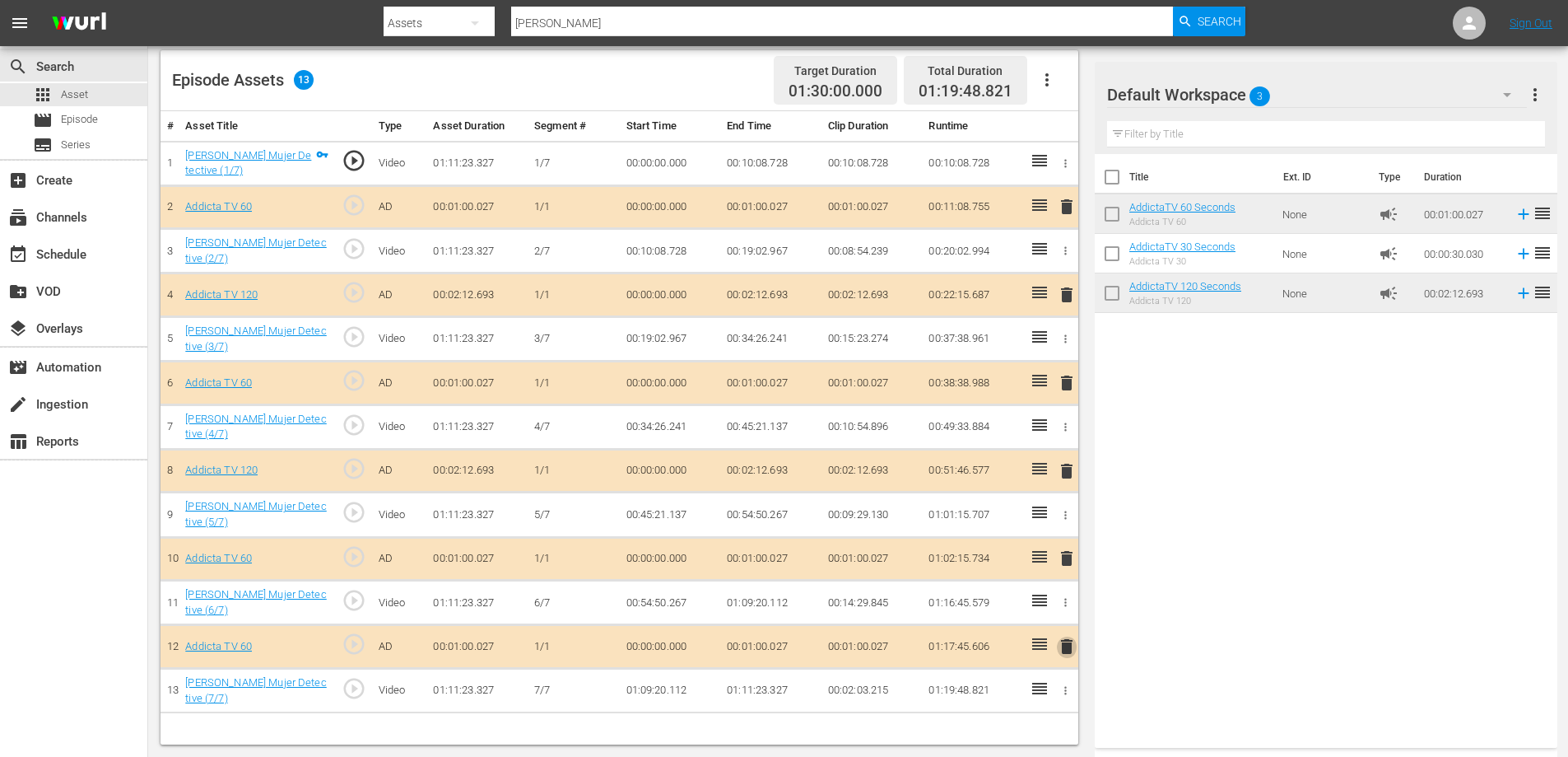
click at [1069, 645] on span "delete" at bounding box center [1066, 646] width 20 height 20
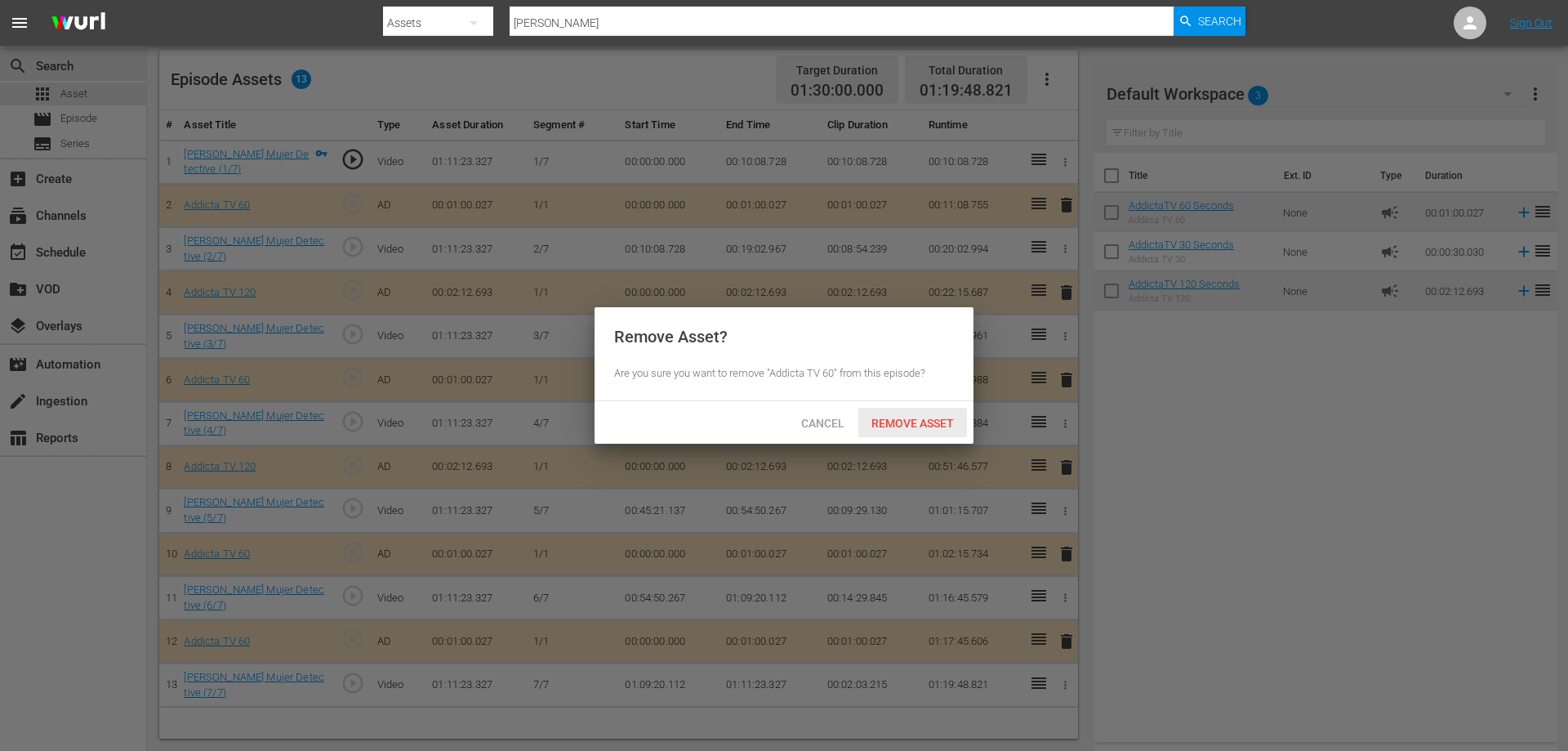
click at [930, 417] on span "Remove Asset" at bounding box center [913, 422] width 109 height 13
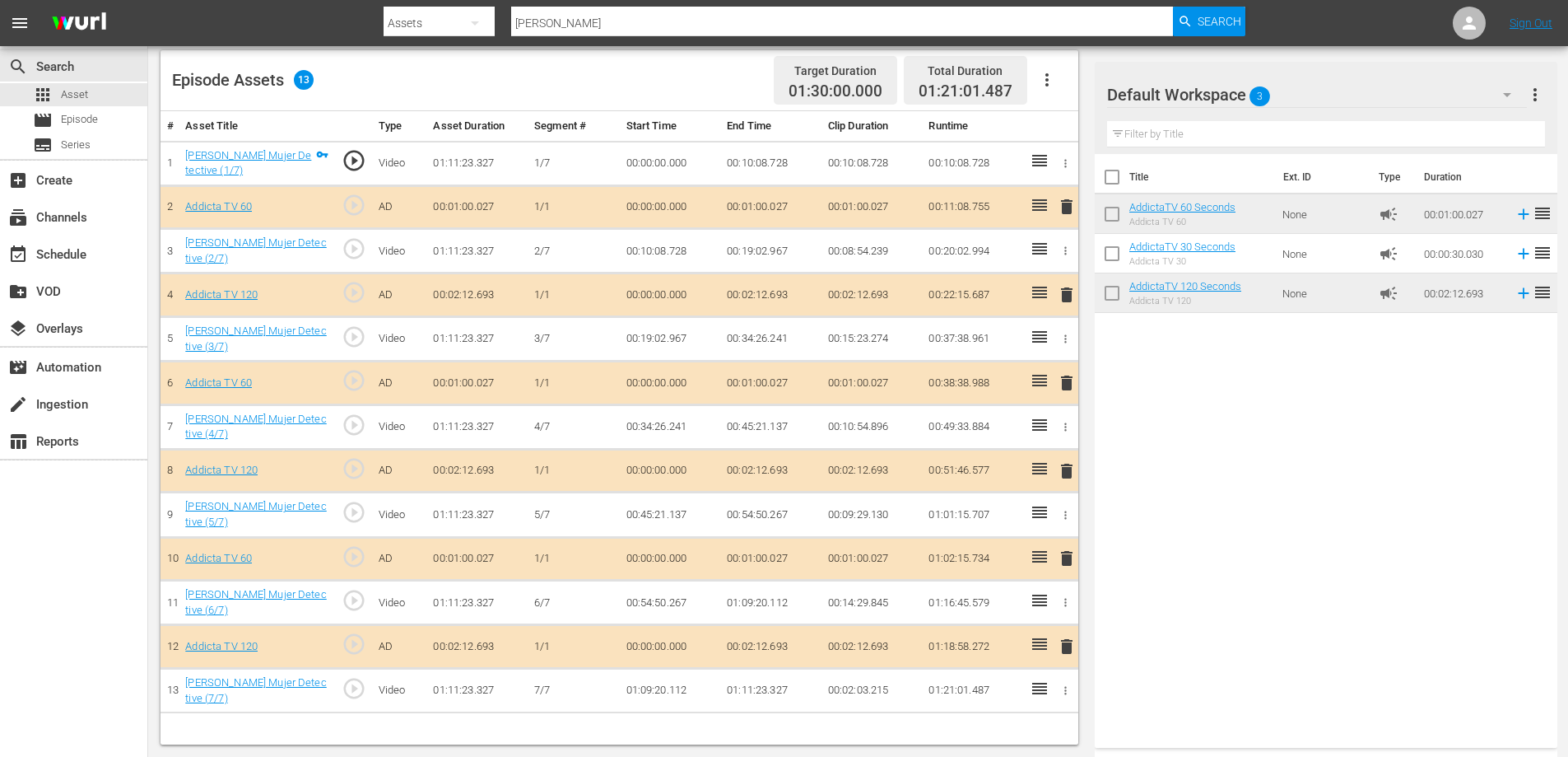
click at [1061, 649] on span "delete" at bounding box center [1066, 646] width 20 height 20
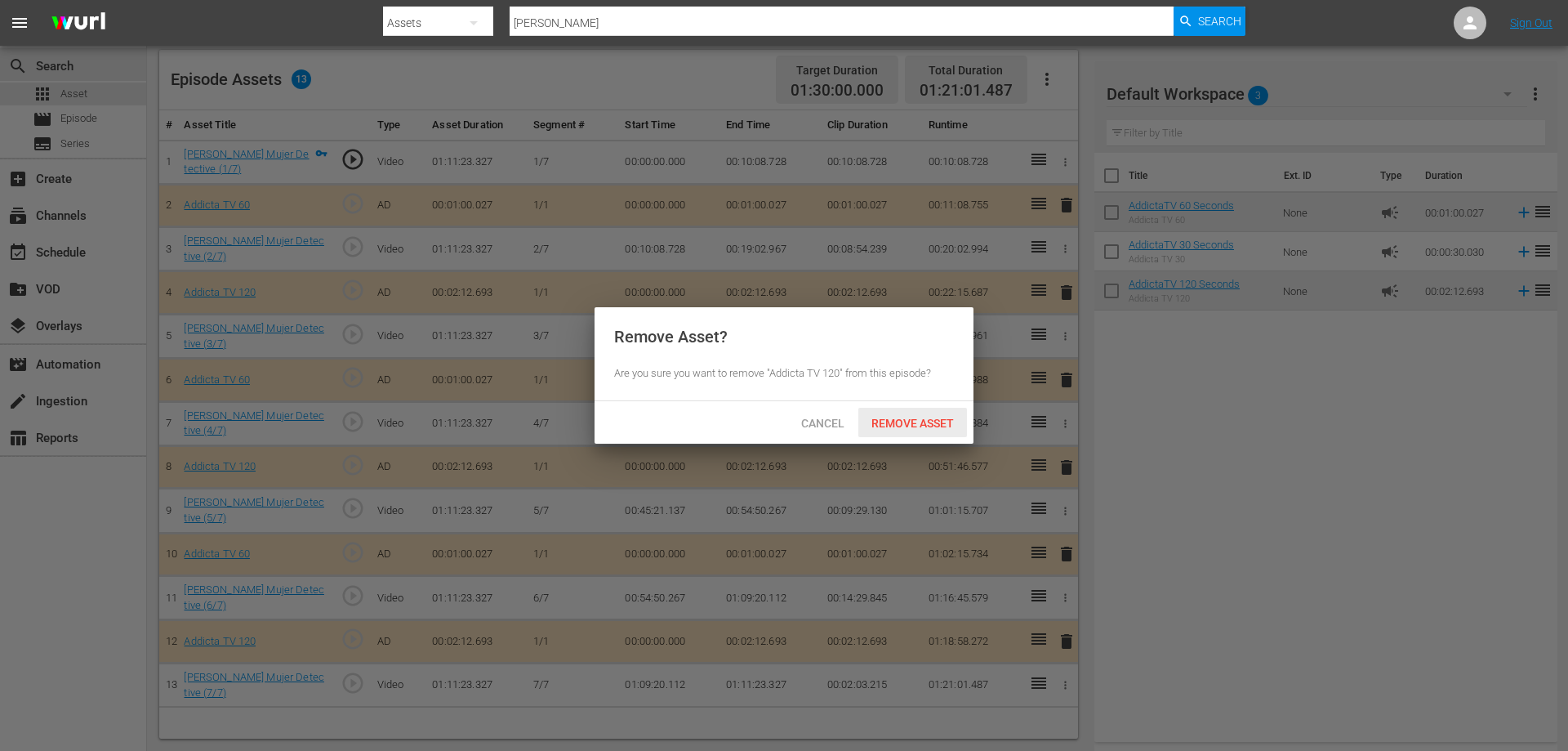
click at [882, 418] on span "Remove Asset" at bounding box center [913, 422] width 109 height 13
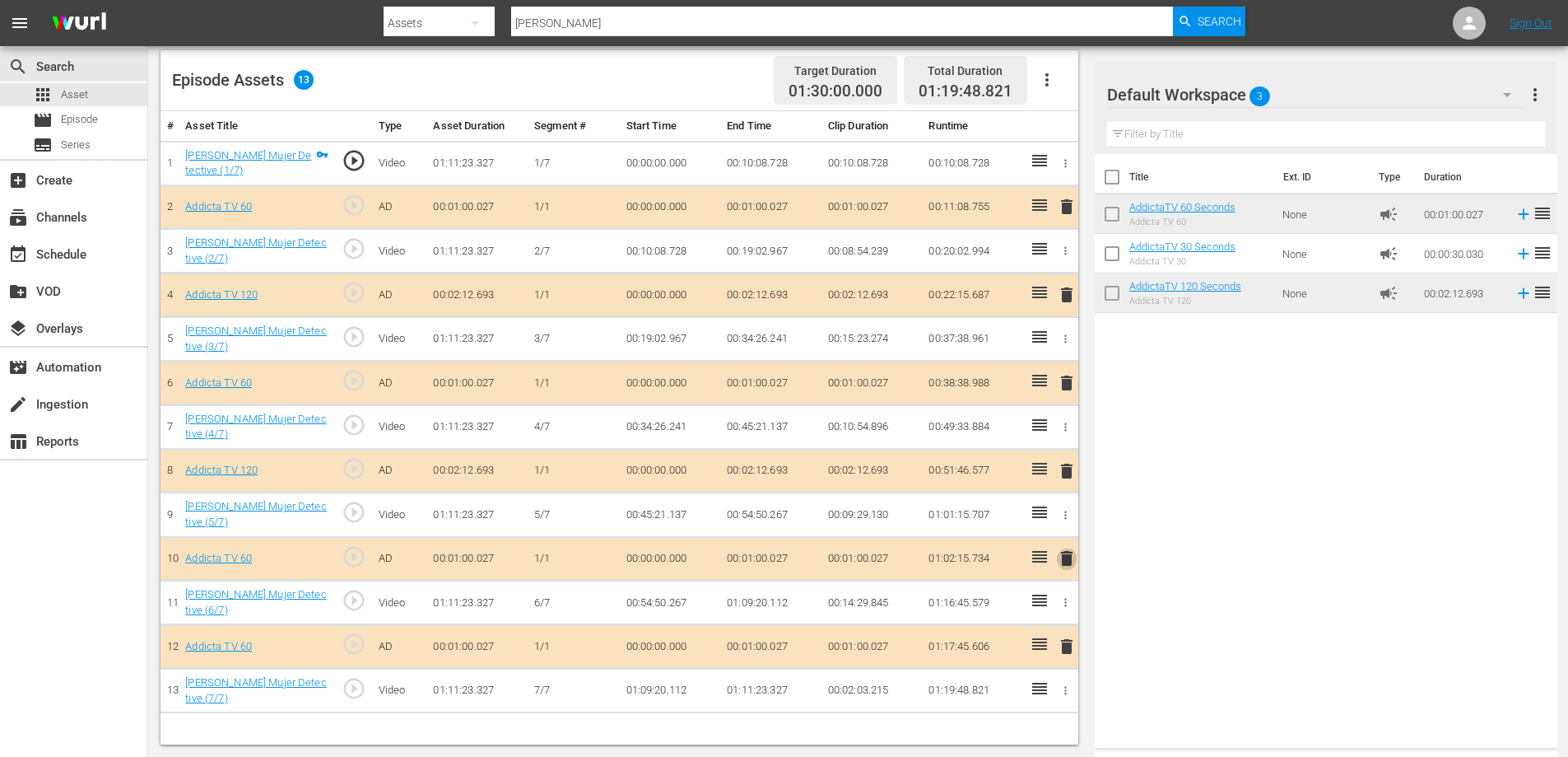
click at [1068, 561] on span "delete" at bounding box center [1066, 558] width 20 height 20
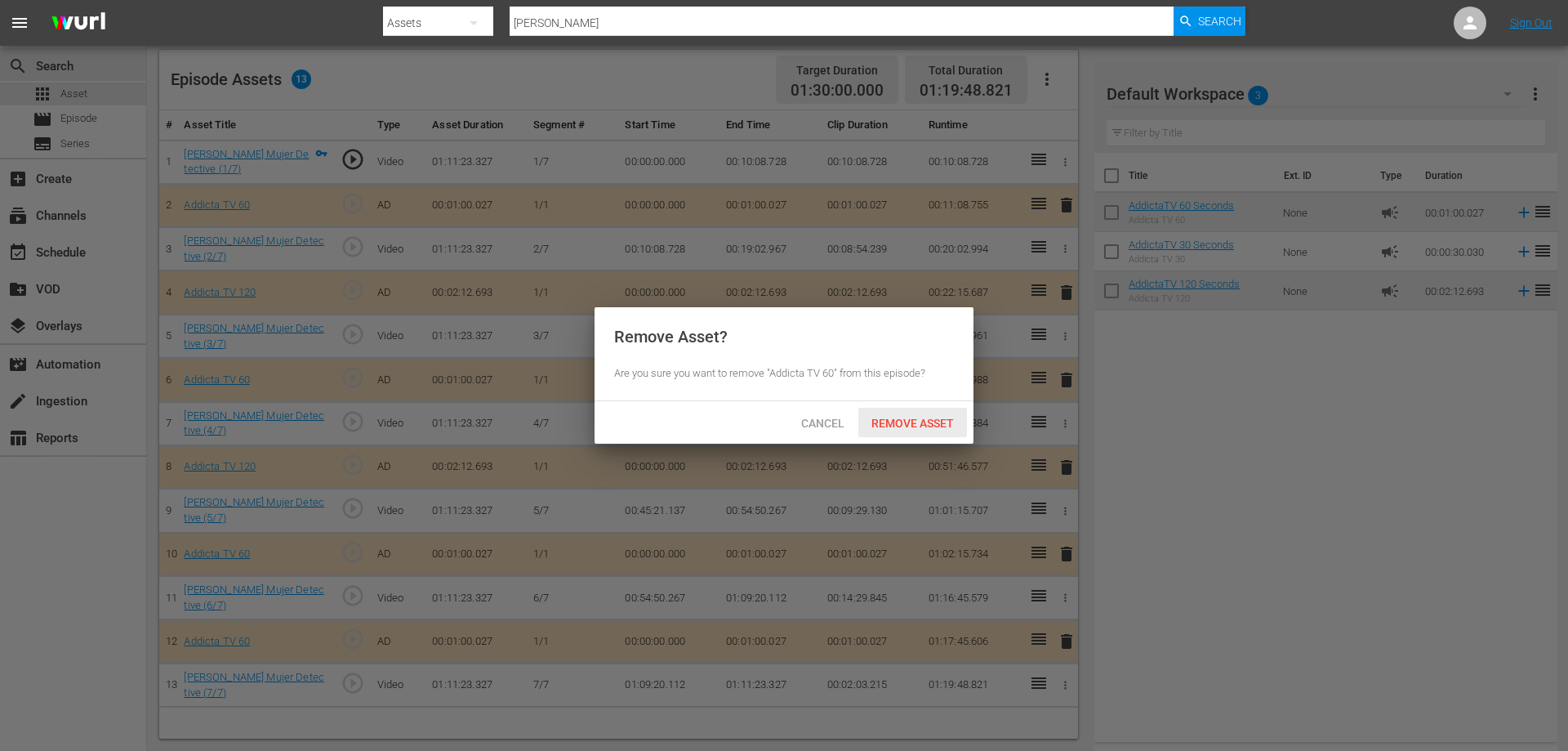
click at [911, 429] on div "Remove Asset" at bounding box center [913, 422] width 109 height 30
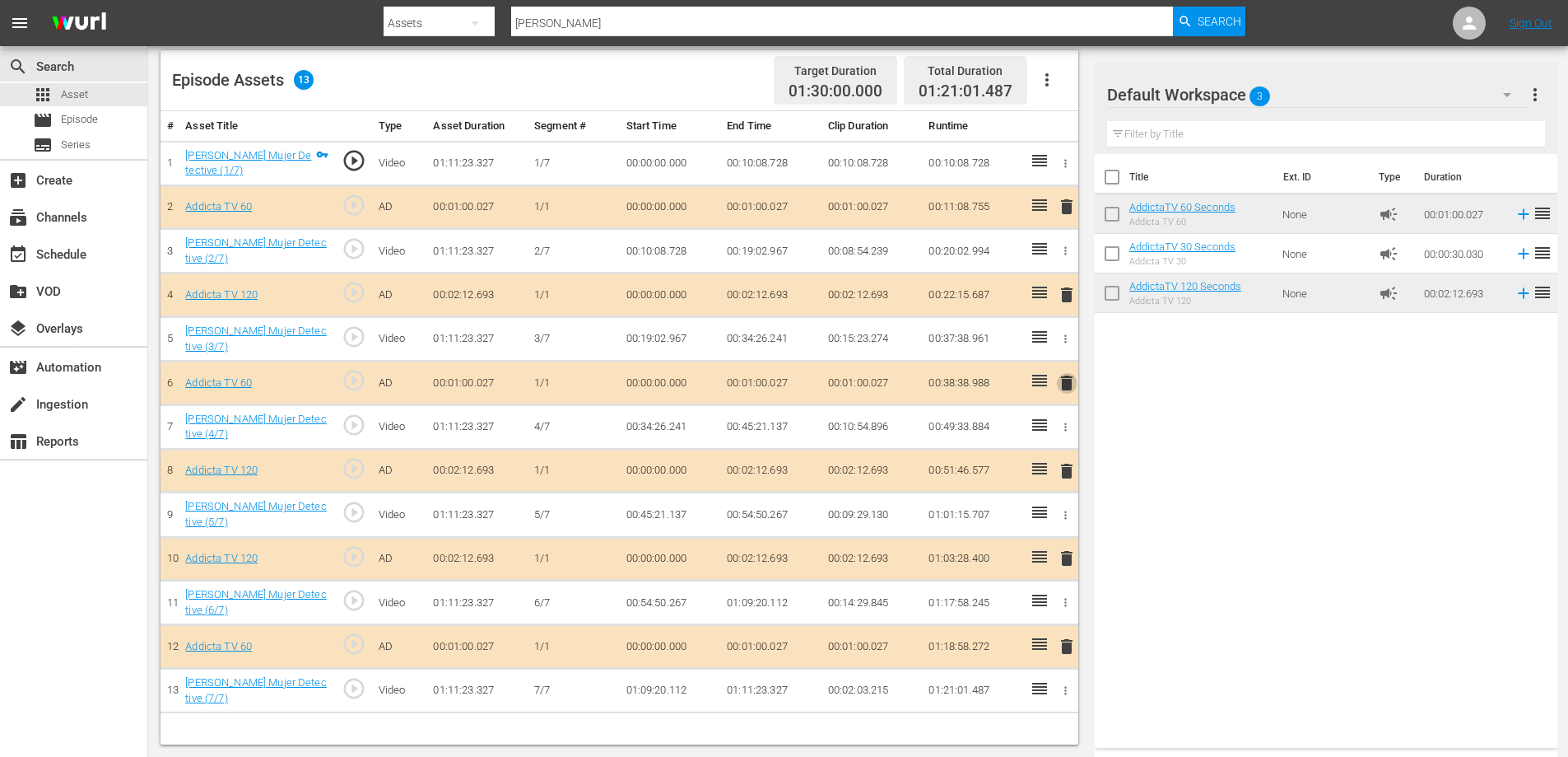
click at [1069, 386] on span "delete" at bounding box center [1066, 382] width 20 height 20
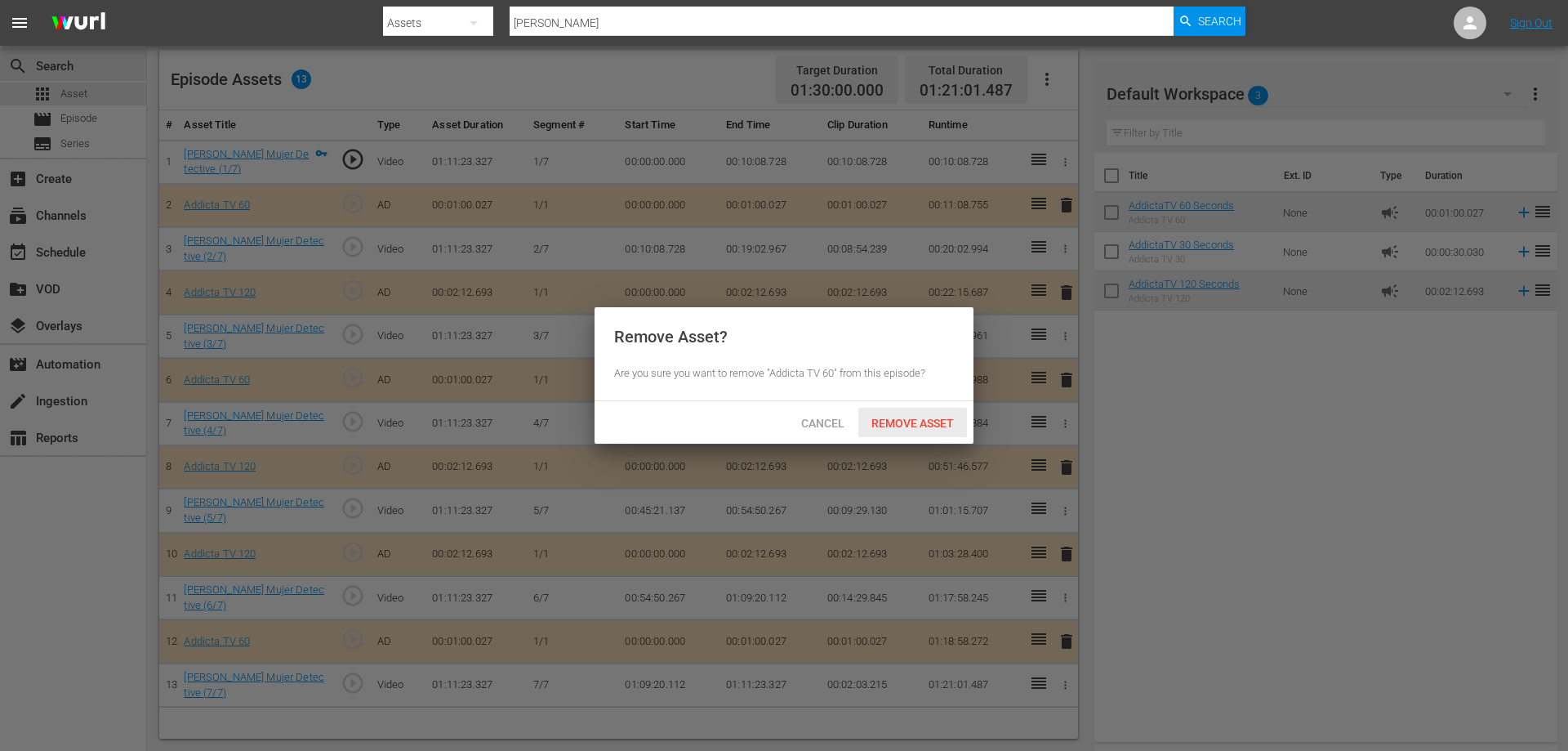
click at [890, 421] on span "Remove Asset" at bounding box center [913, 422] width 109 height 13
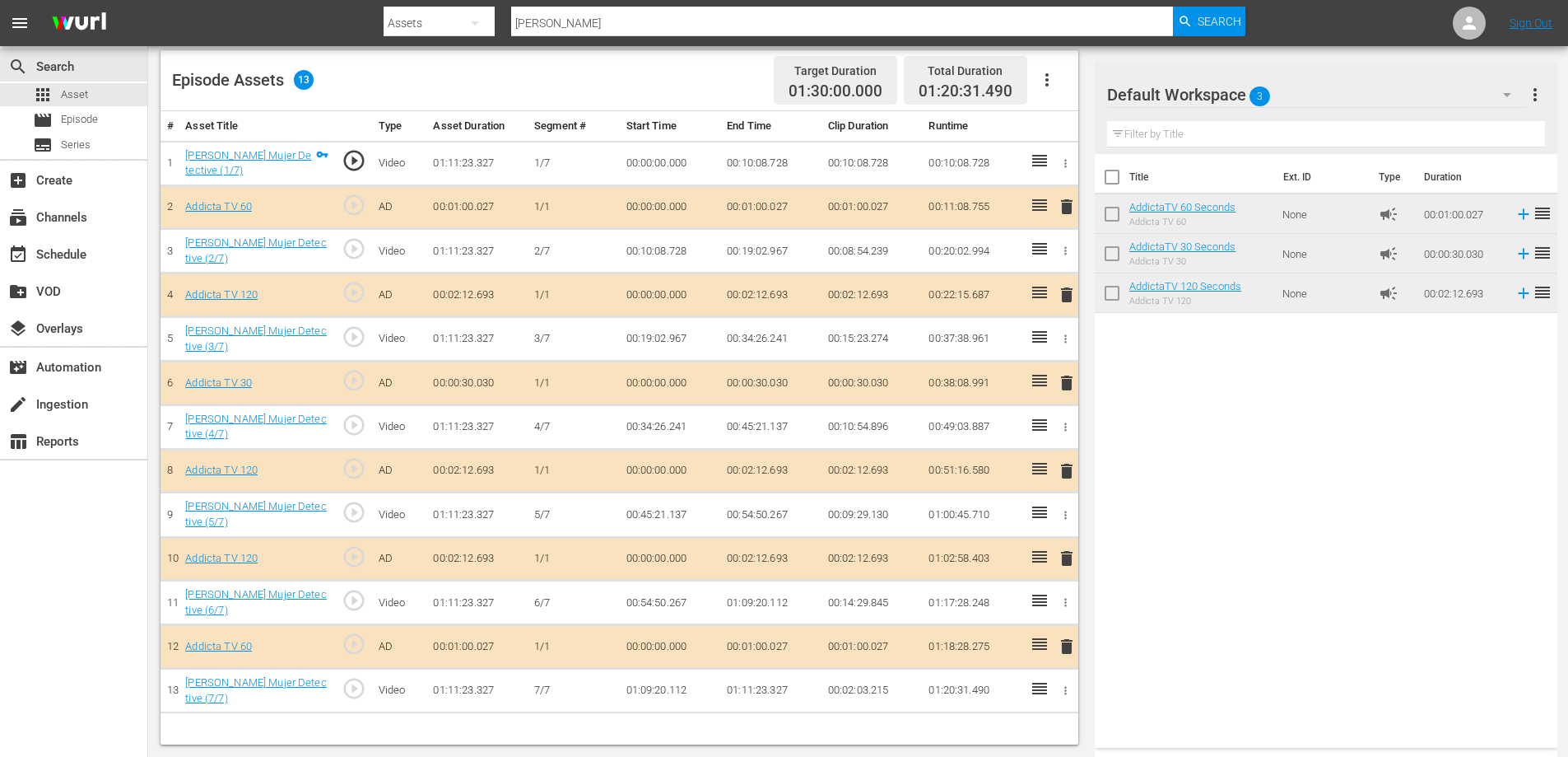
click at [1068, 382] on span "delete" at bounding box center [1066, 382] width 20 height 20
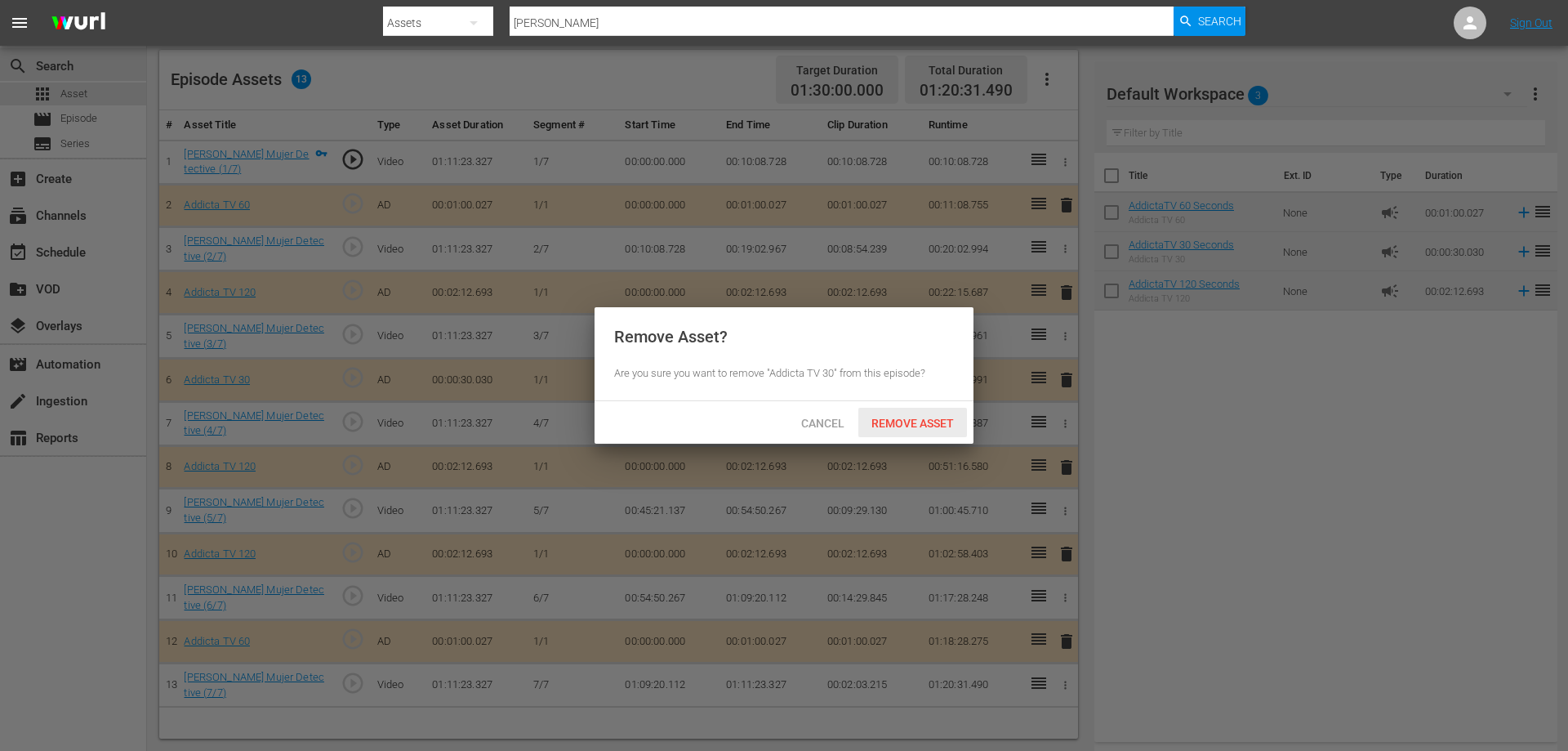
click at [896, 418] on span "Remove Asset" at bounding box center [913, 422] width 109 height 13
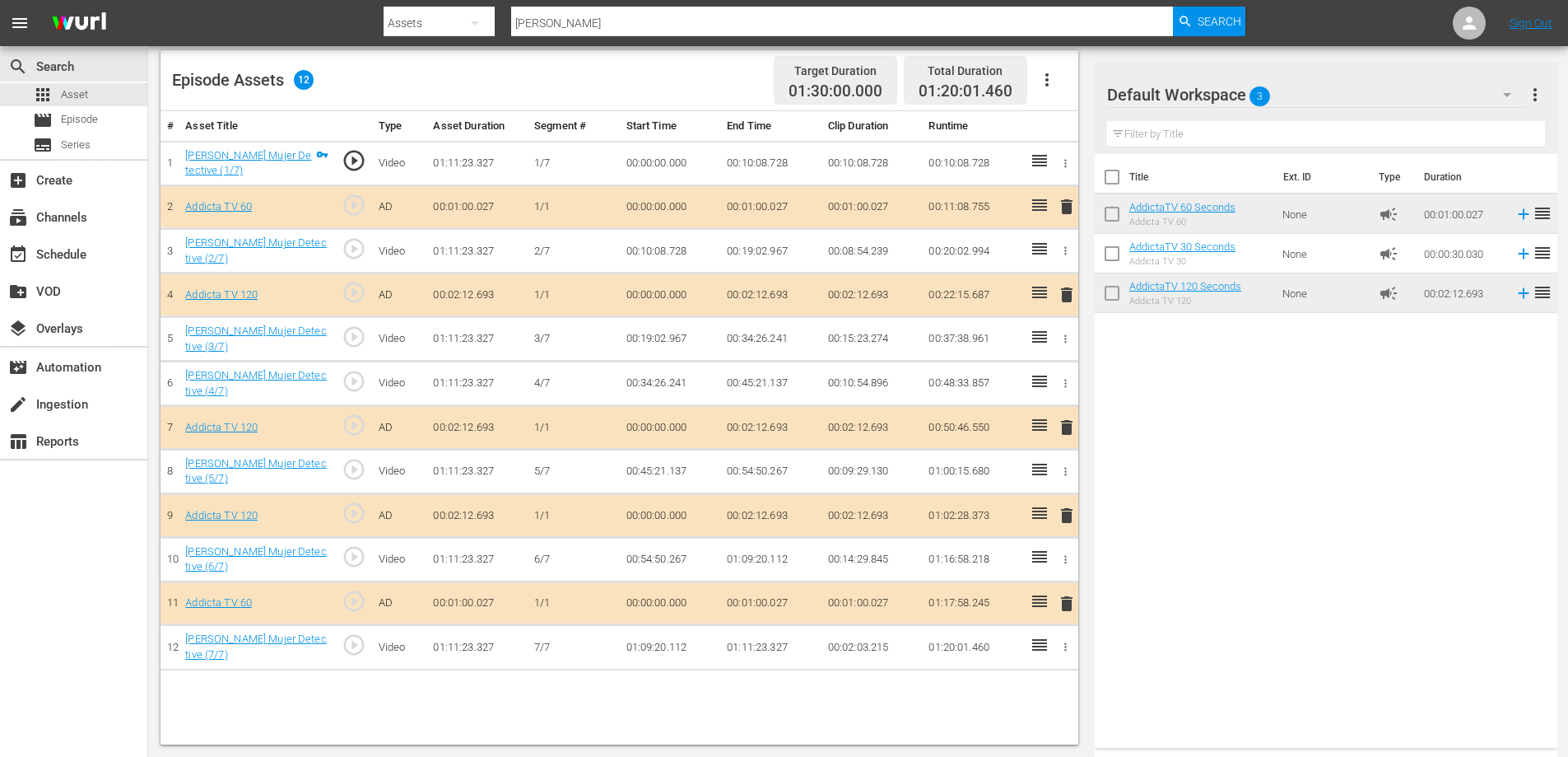
click at [1069, 208] on span "delete" at bounding box center [1066, 207] width 20 height 20
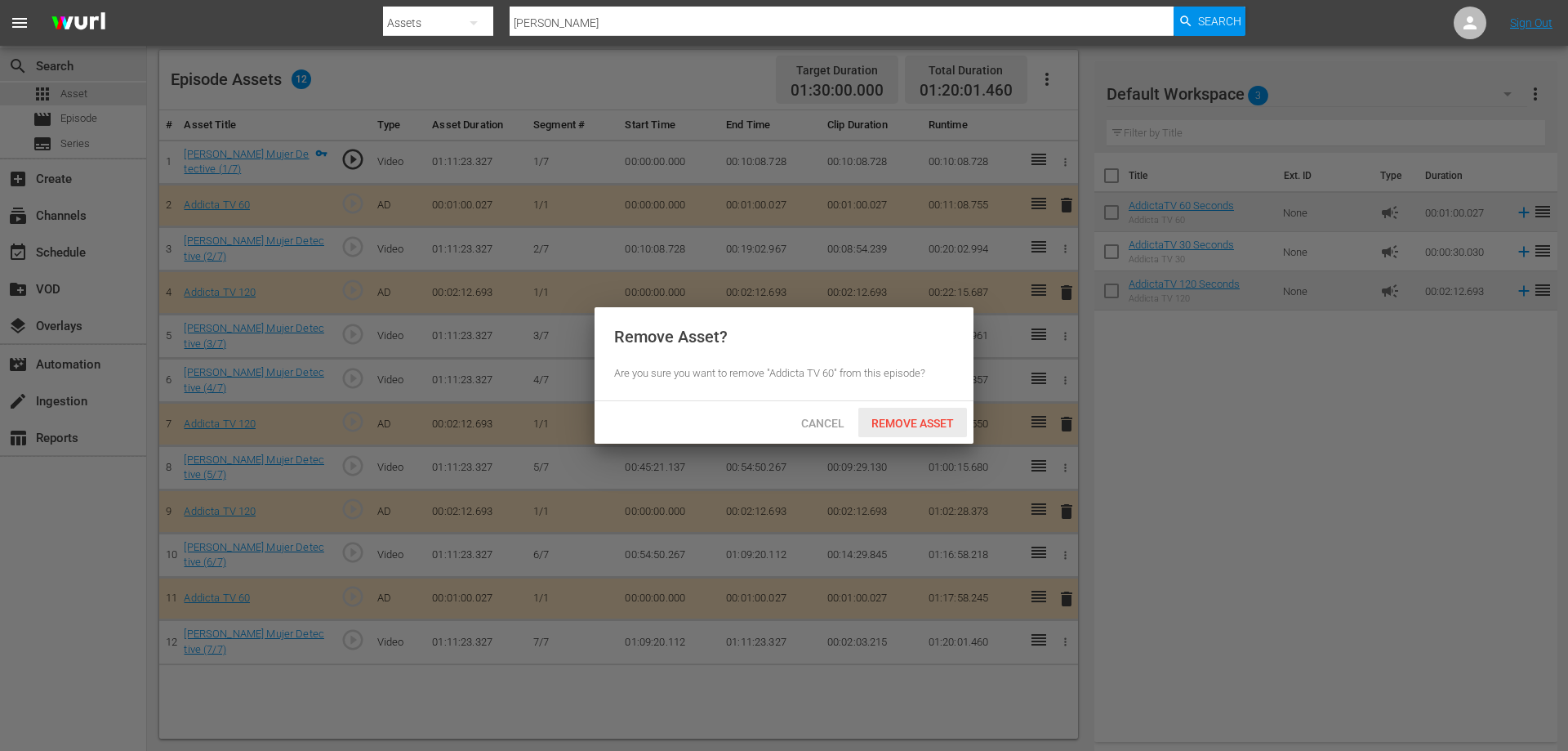
click at [897, 426] on span "Remove Asset" at bounding box center [913, 422] width 109 height 13
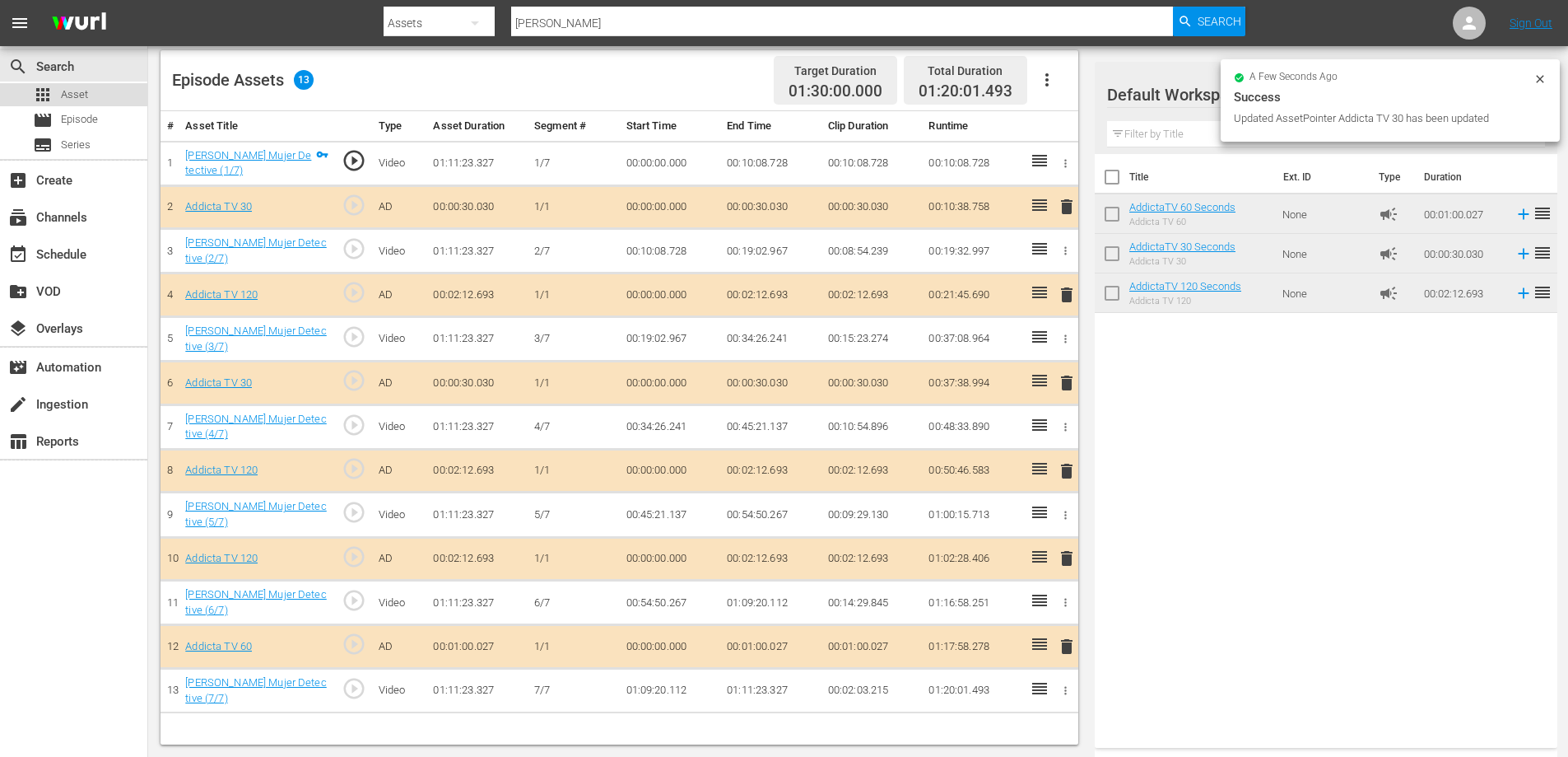
click at [75, 93] on span "Asset" at bounding box center [74, 94] width 27 height 16
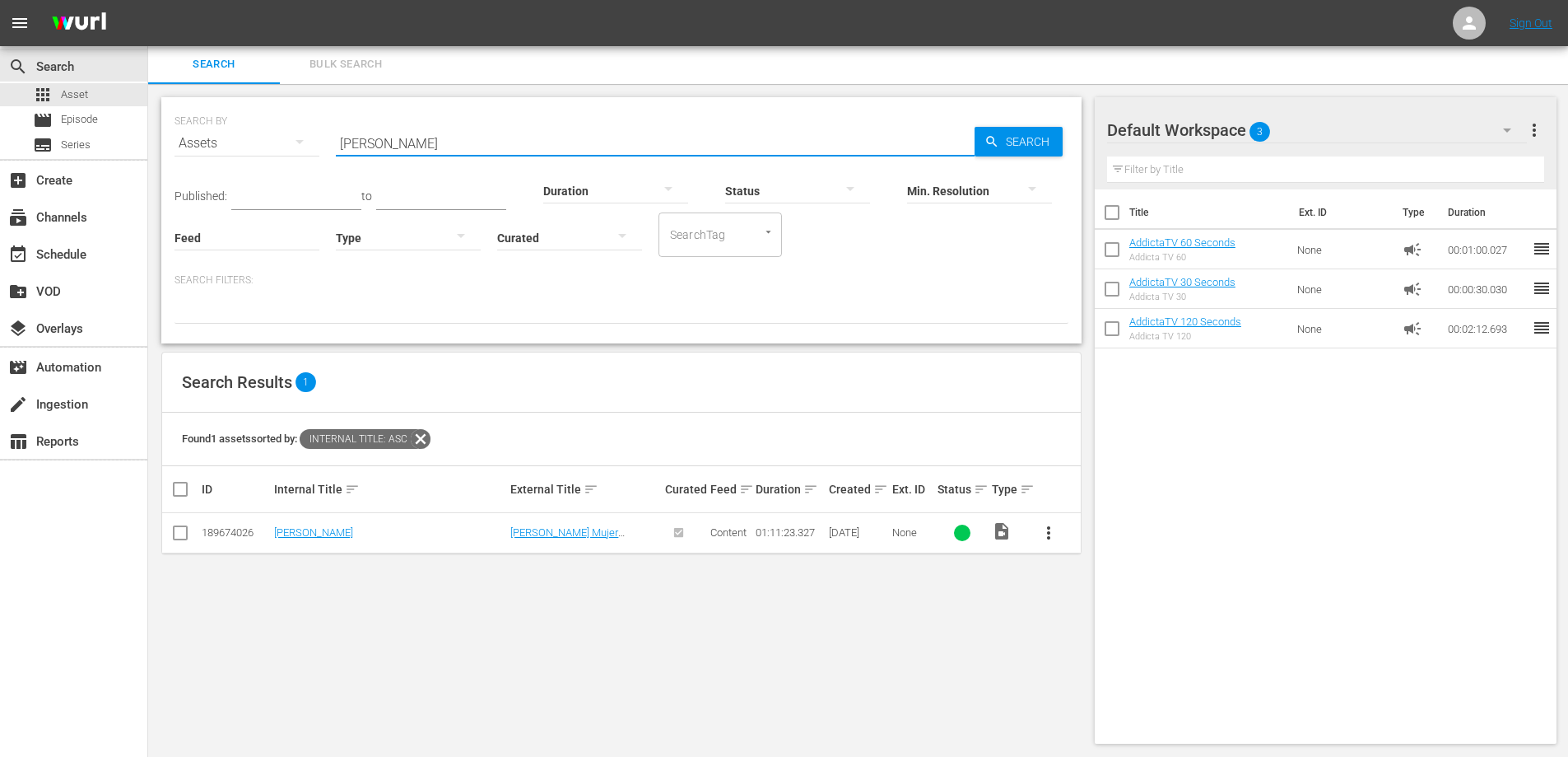
click at [376, 140] on input "[PERSON_NAME]" at bounding box center [655, 144] width 639 height 40
paste input "IN"
type input "CARMIN"
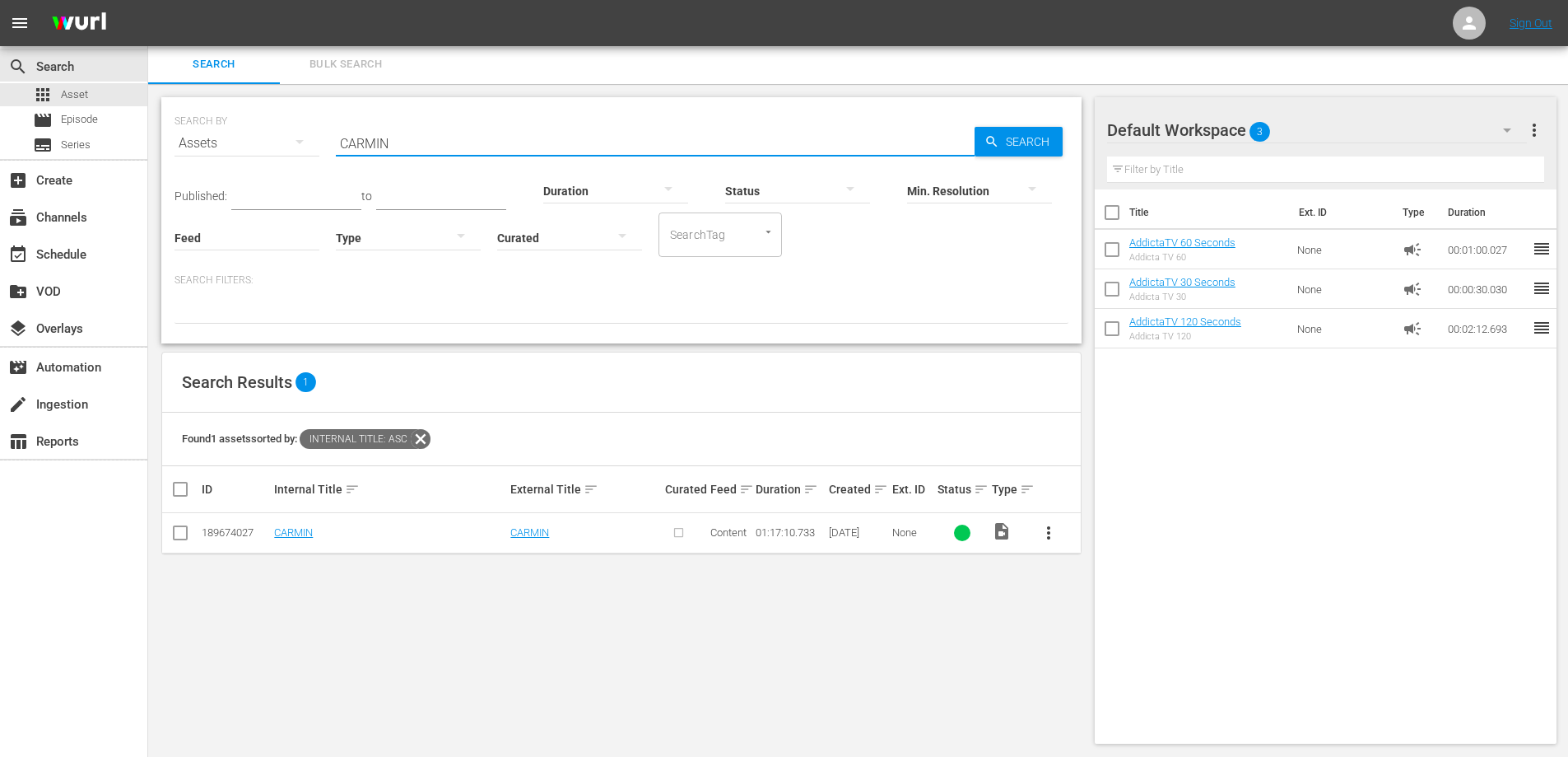
click at [1048, 536] on span "more_vert" at bounding box center [1048, 532] width 20 height 20
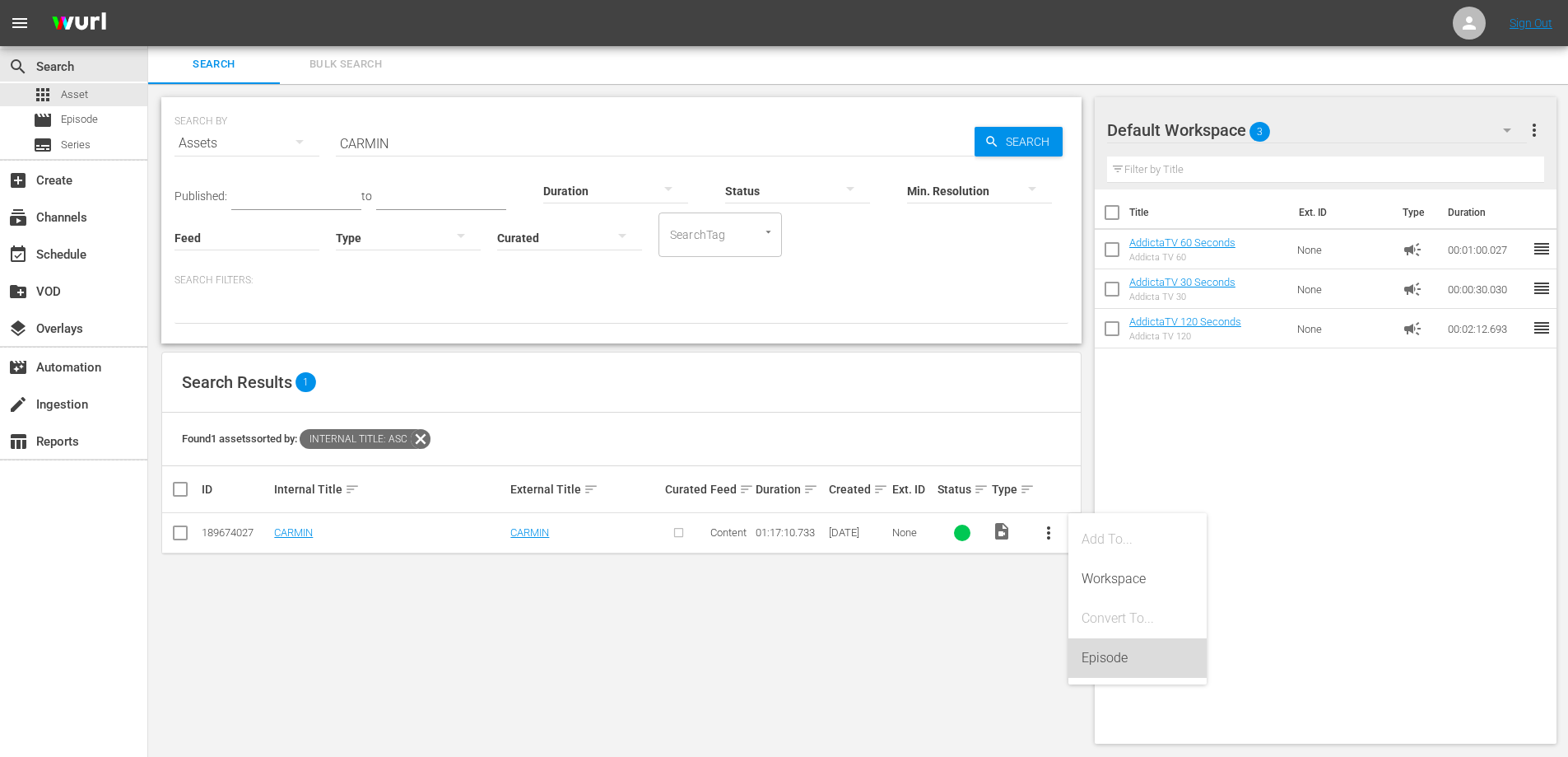
click at [1107, 662] on div "Episode" at bounding box center [1137, 658] width 112 height 40
click at [1107, 655] on div "Episode" at bounding box center [1137, 658] width 112 height 40
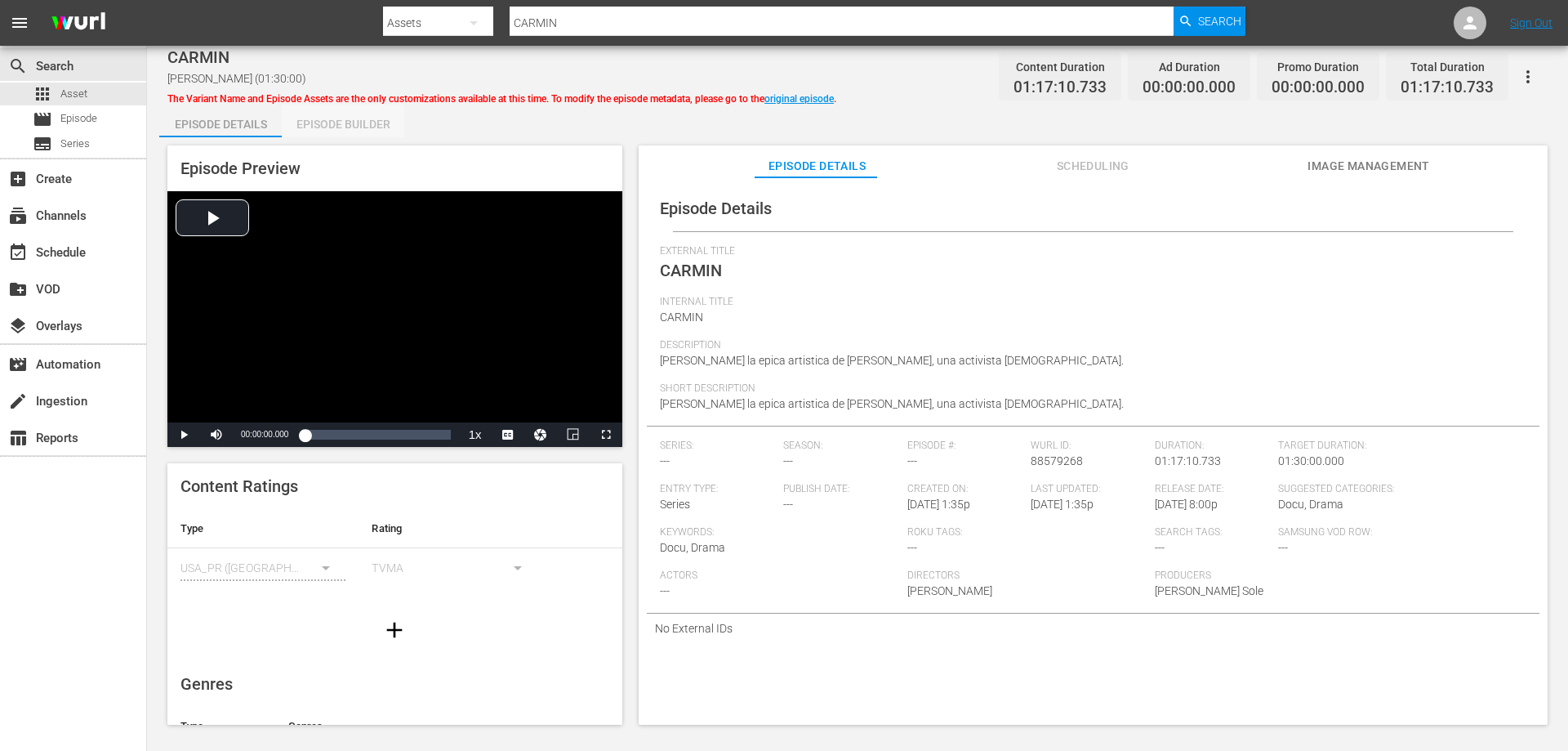
click at [334, 126] on div "Episode Builder" at bounding box center [342, 124] width 123 height 39
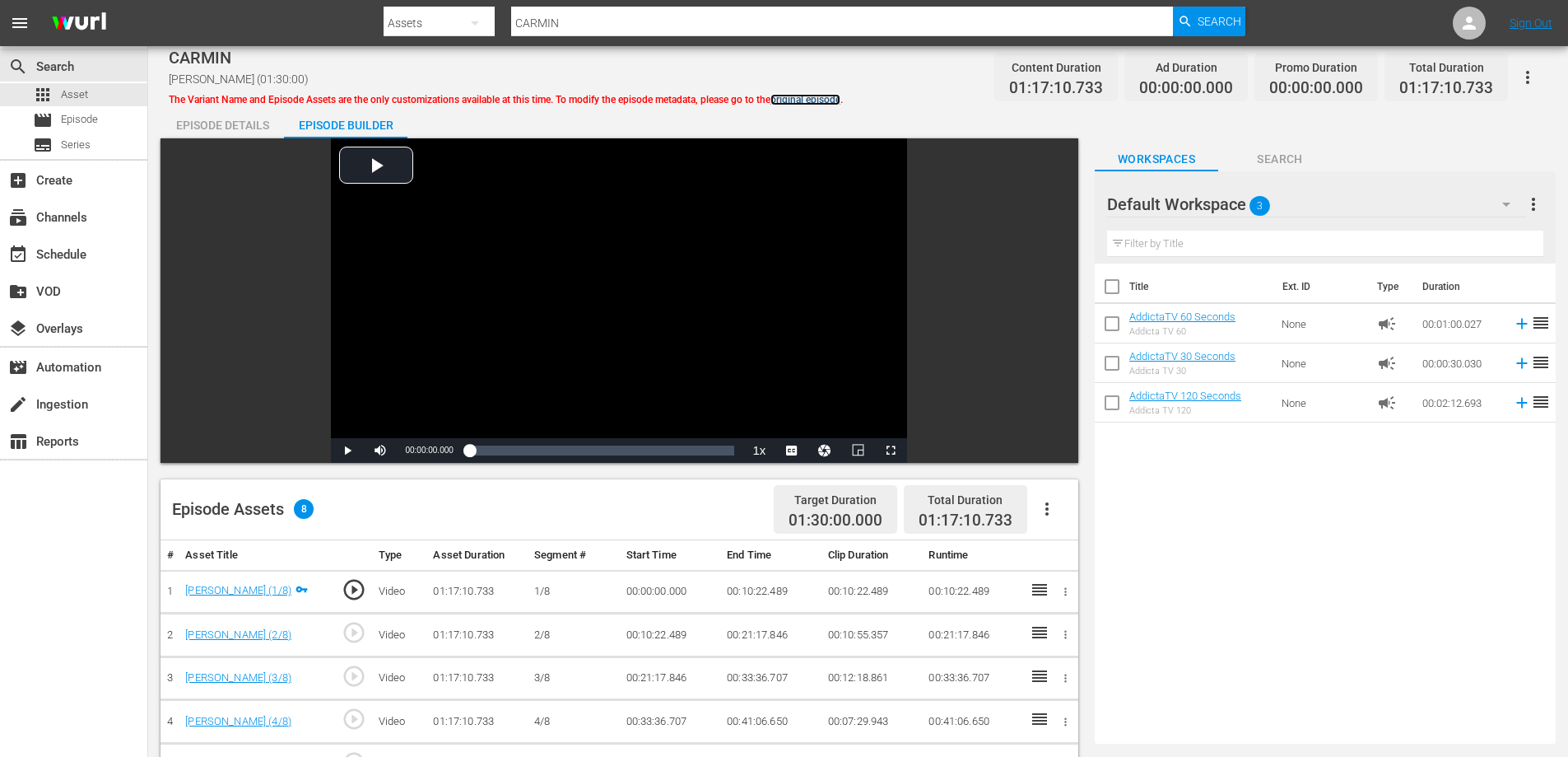
click at [824, 101] on link "original episode" at bounding box center [805, 99] width 70 height 11
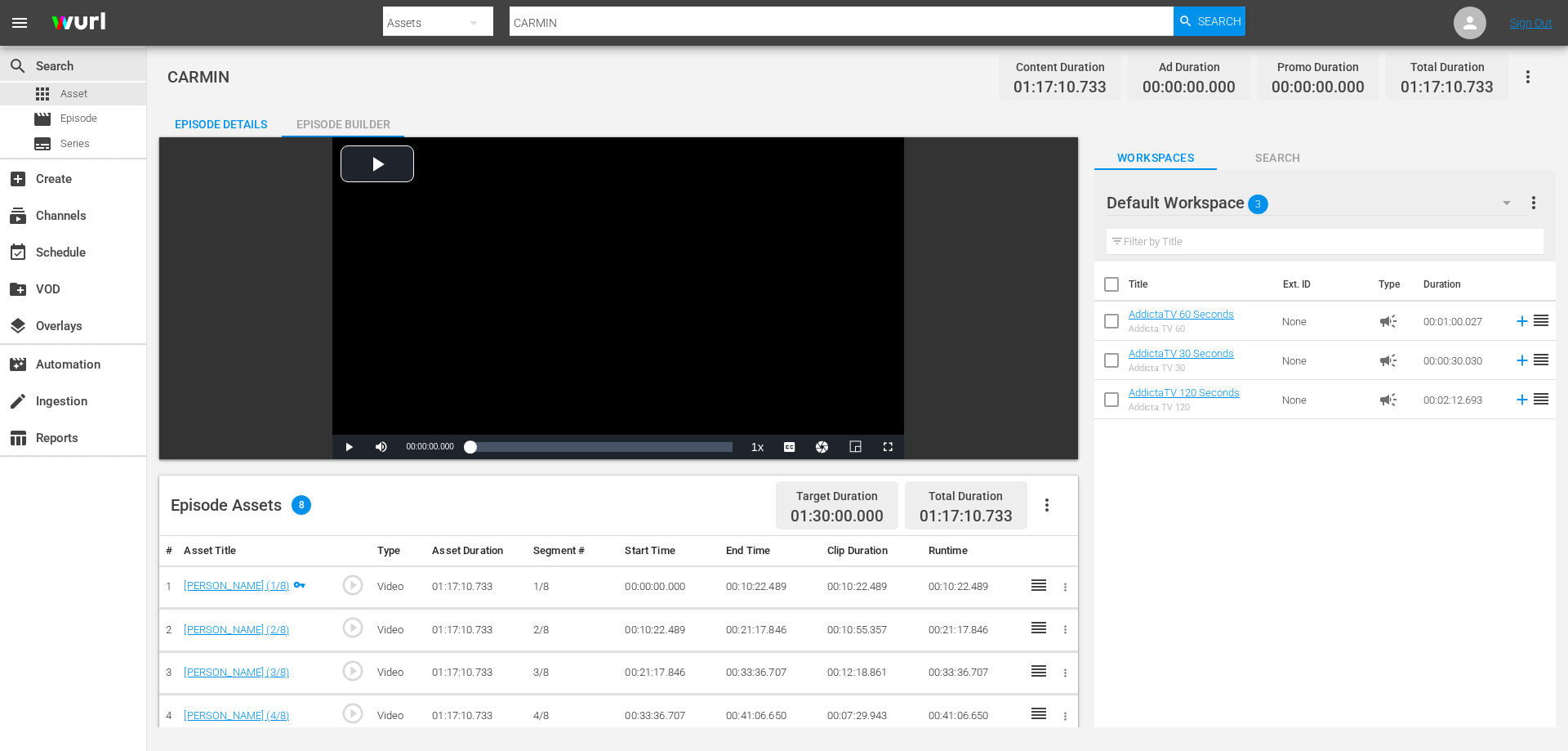
click at [382, 122] on div "Episode Builder" at bounding box center [342, 124] width 123 height 39
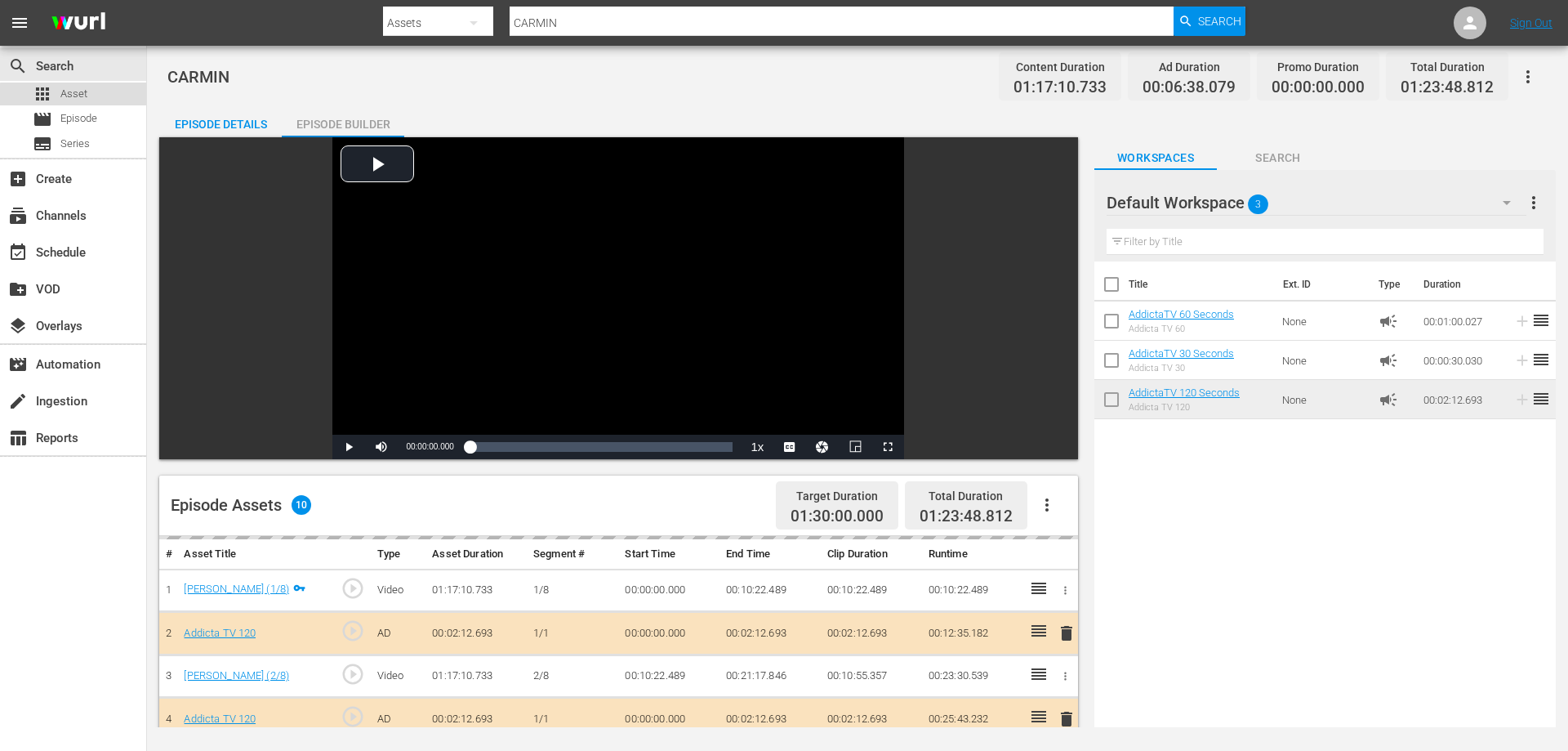
click at [77, 100] on span "Asset" at bounding box center [73, 94] width 27 height 16
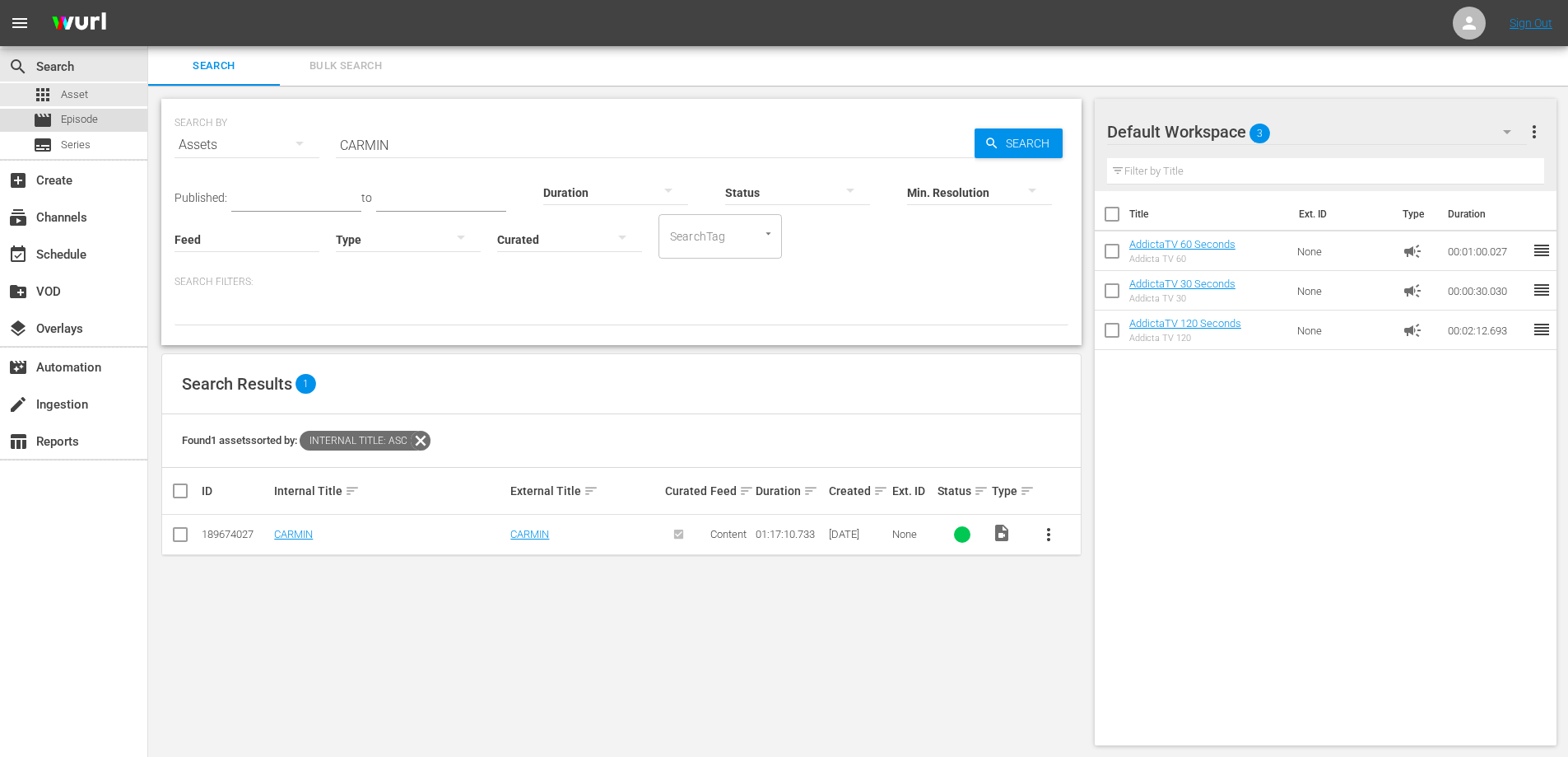
click at [74, 124] on span "Episode" at bounding box center [79, 119] width 37 height 16
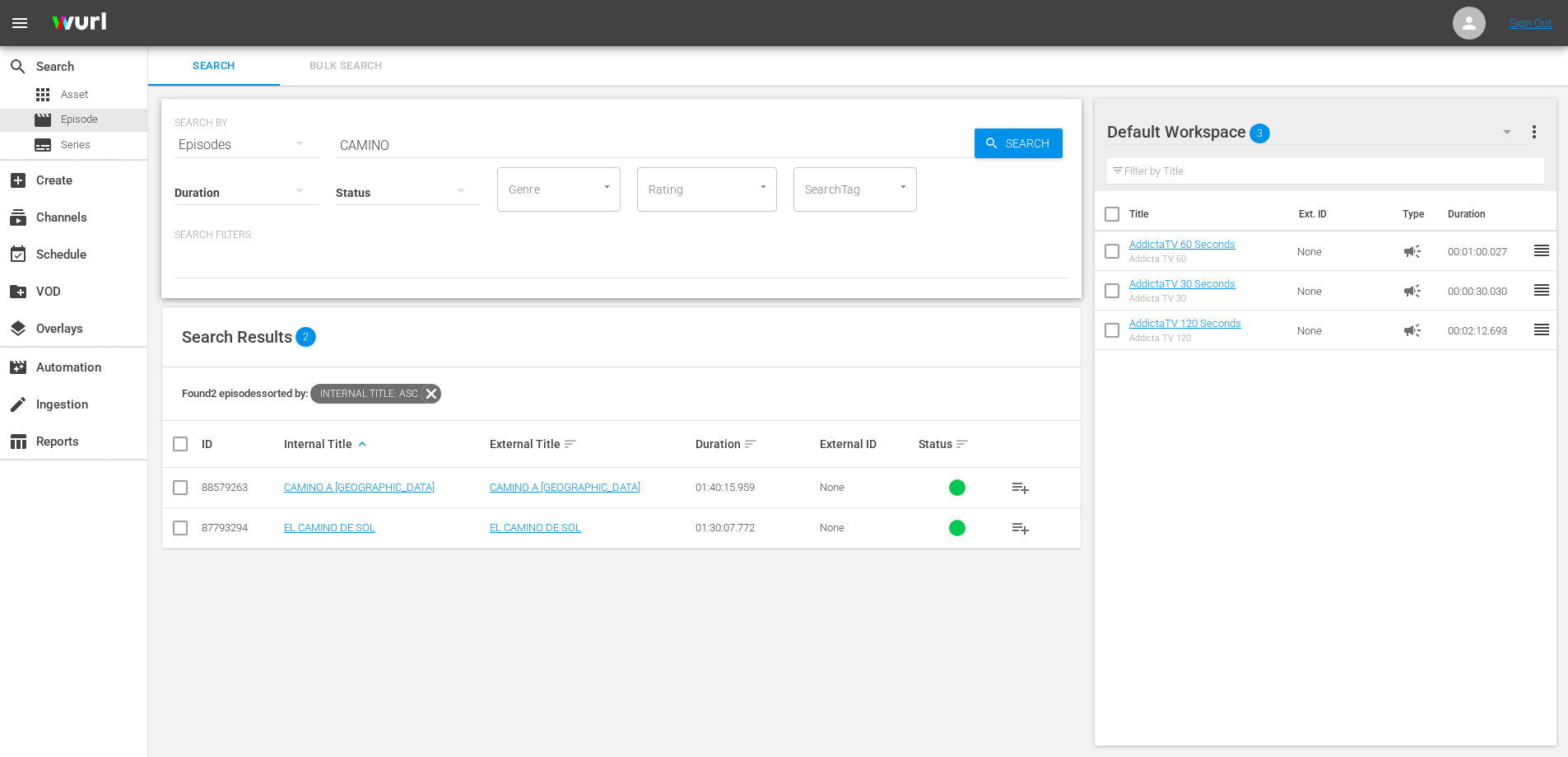
click at [403, 140] on input "CAMINO" at bounding box center [655, 145] width 639 height 40
drag, startPoint x: 409, startPoint y: 144, endPoint x: 293, endPoint y: 144, distance: 116.0
click at [293, 144] on div "SEARCH BY Search By Episodes Search ID, Title, Description, Keywords, or Catego…" at bounding box center [622, 135] width 894 height 60
paste input "RMIN"
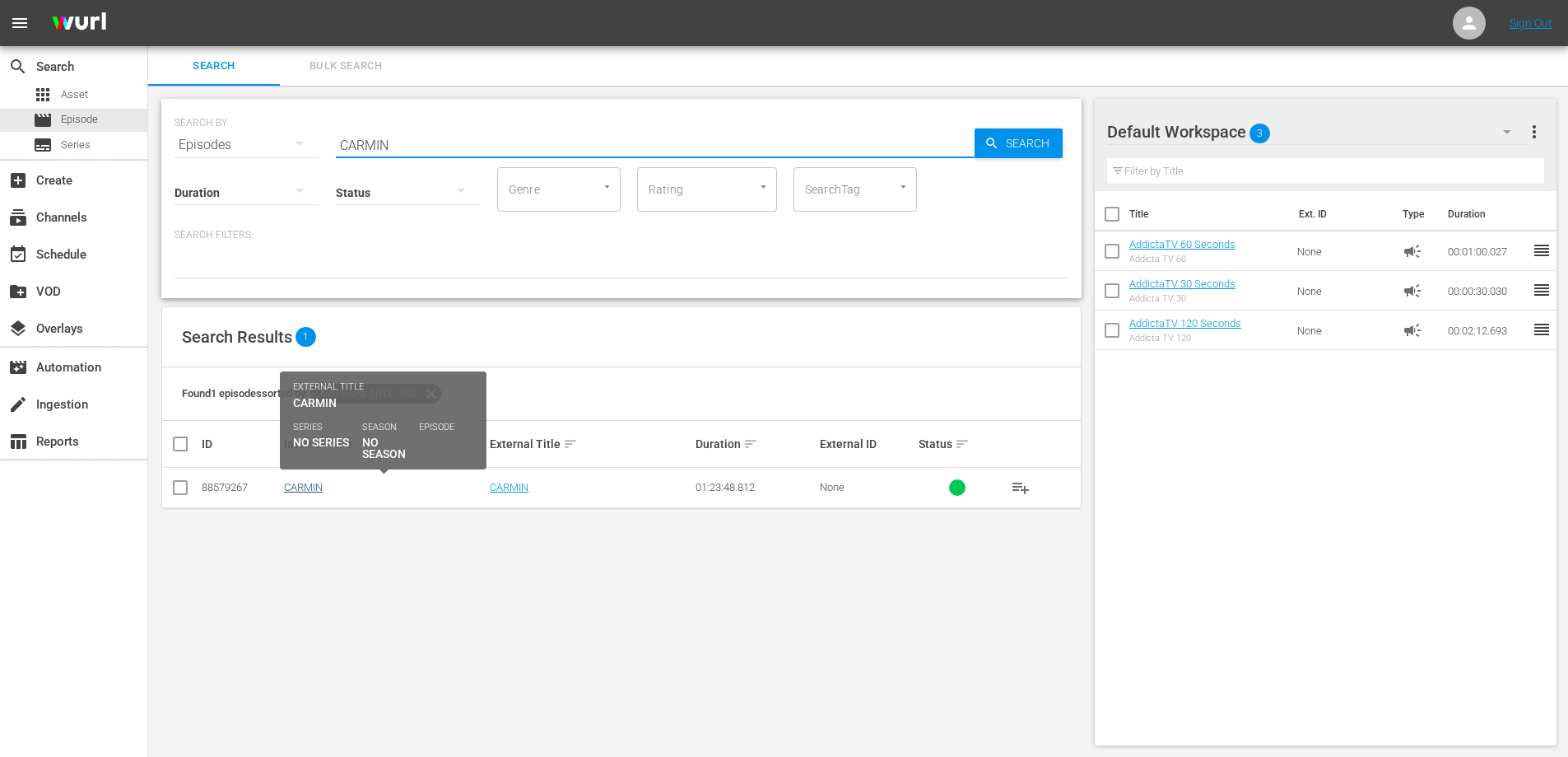
type input "CARMIN"
click at [303, 486] on link "CARMIN" at bounding box center [303, 487] width 39 height 12
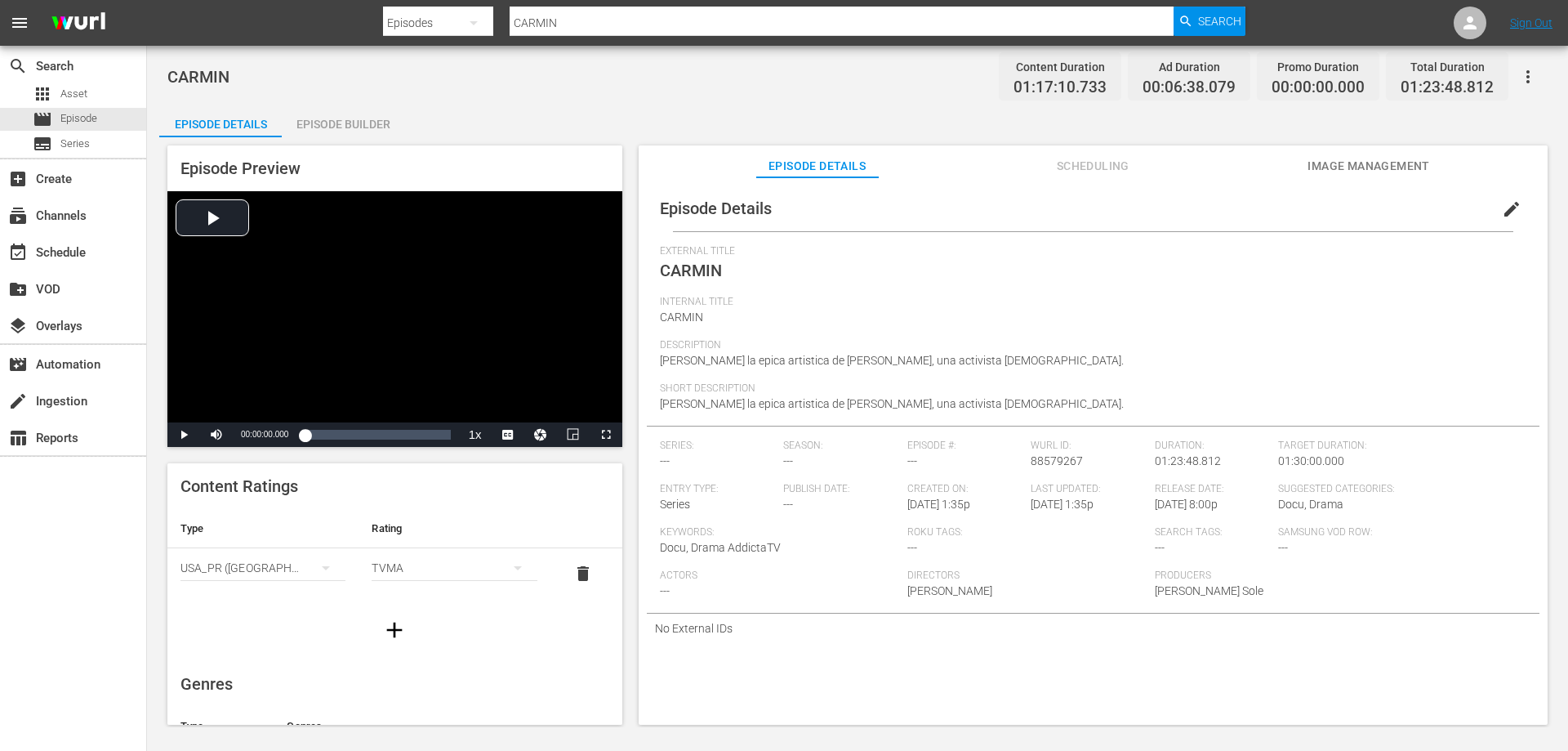
click at [328, 124] on div "Episode Builder" at bounding box center [342, 124] width 123 height 39
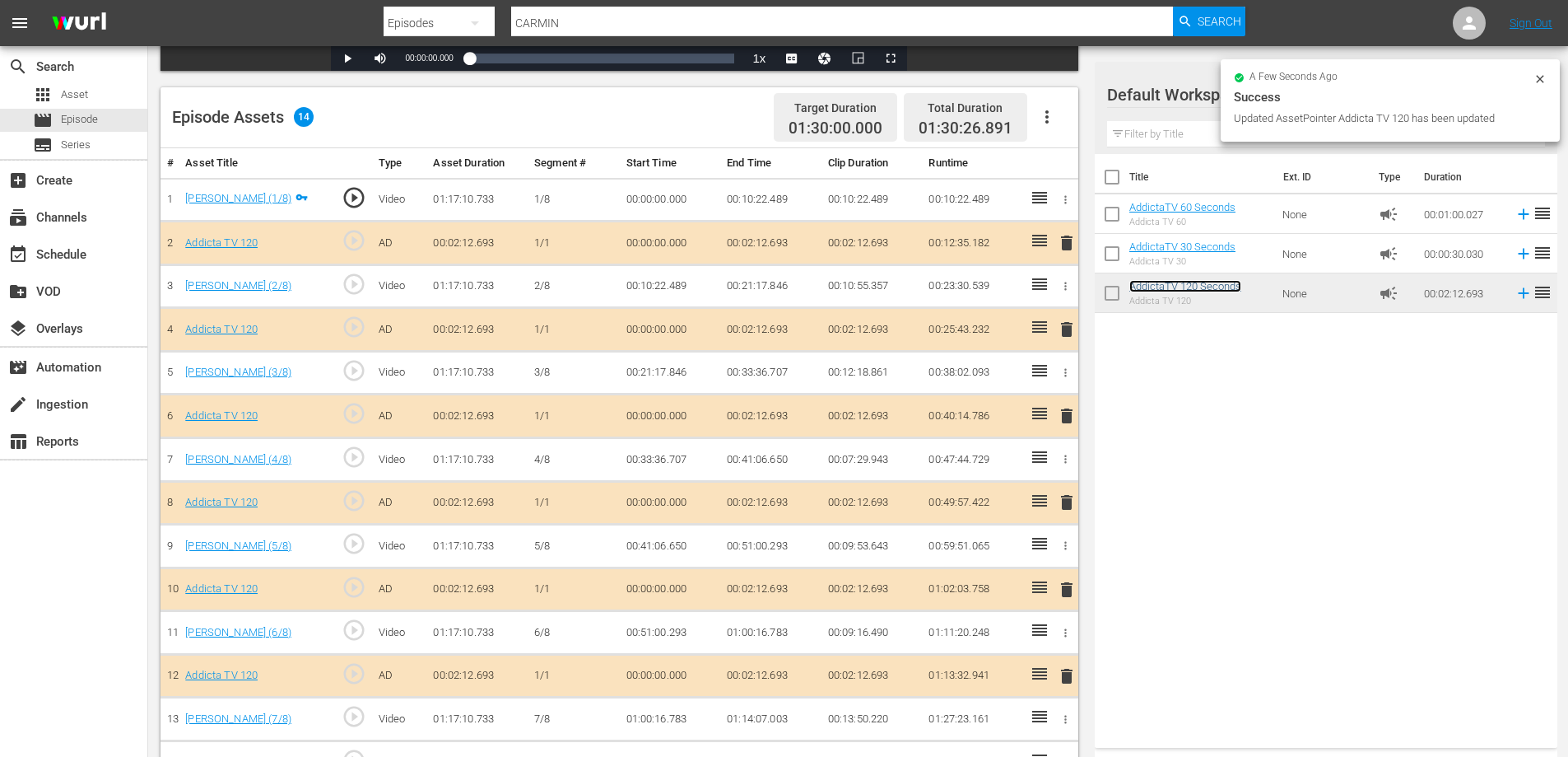
scroll to position [433, 0]
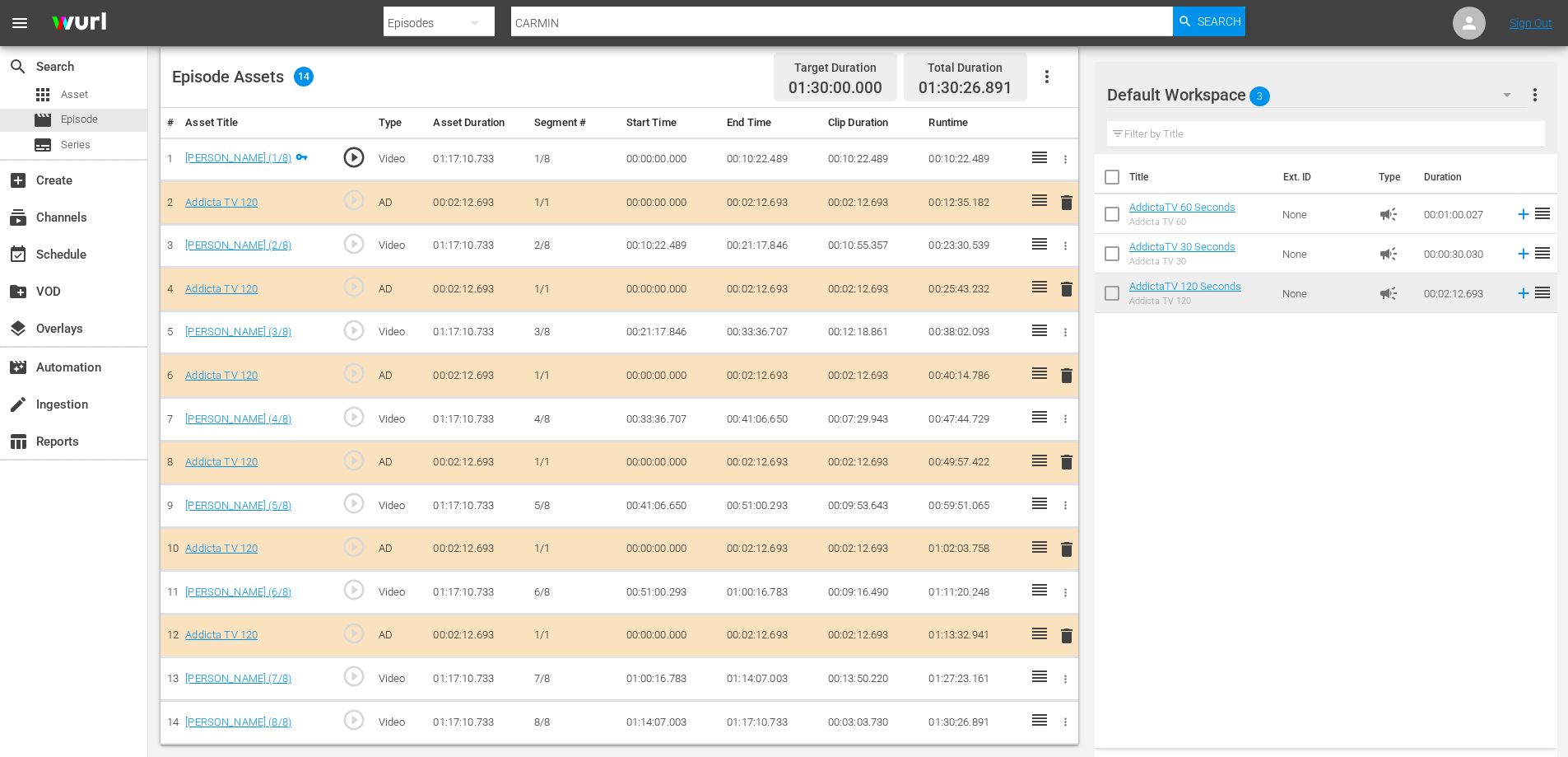
click at [1062, 640] on span "delete" at bounding box center [1066, 635] width 20 height 20
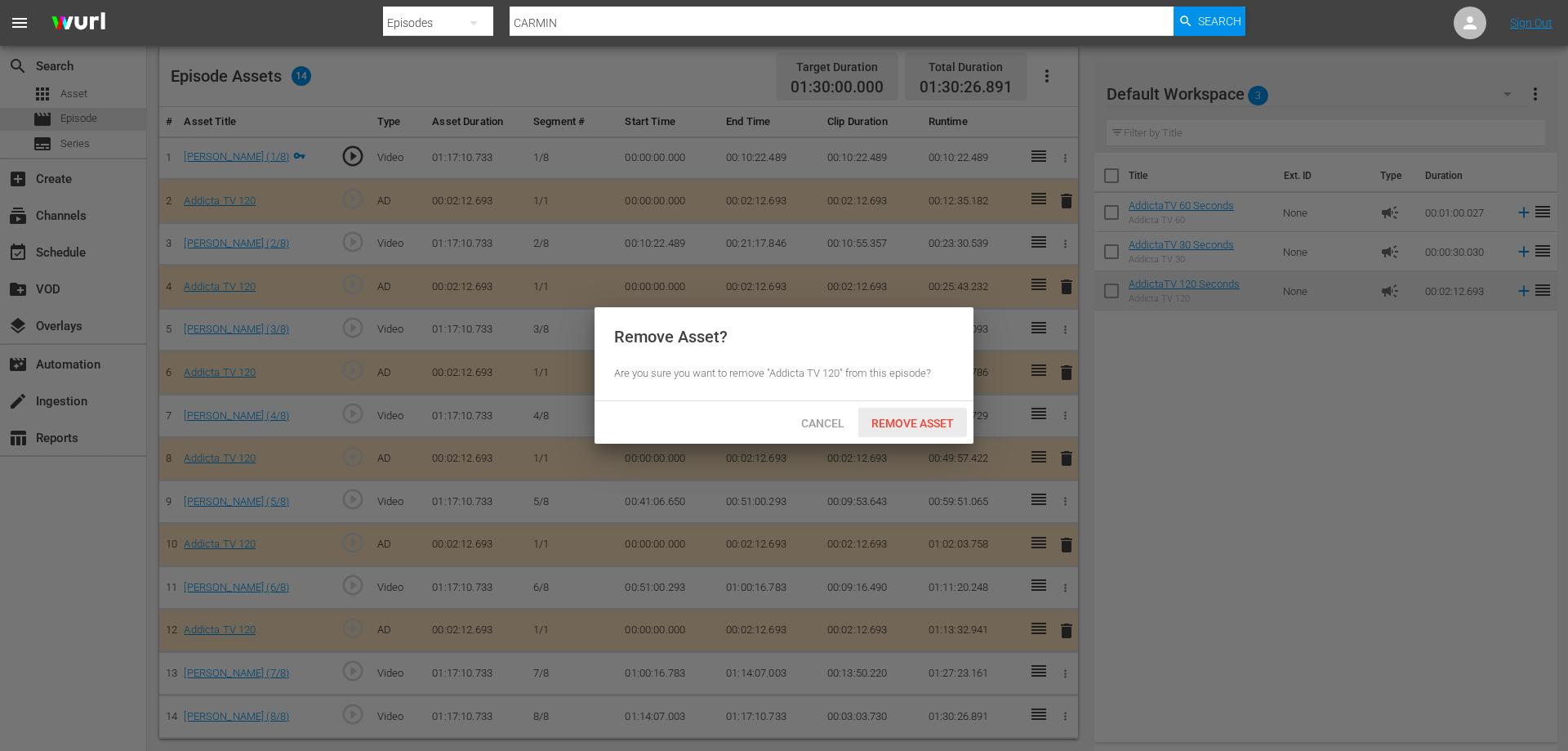
click at [886, 421] on span "Remove Asset" at bounding box center [913, 422] width 109 height 13
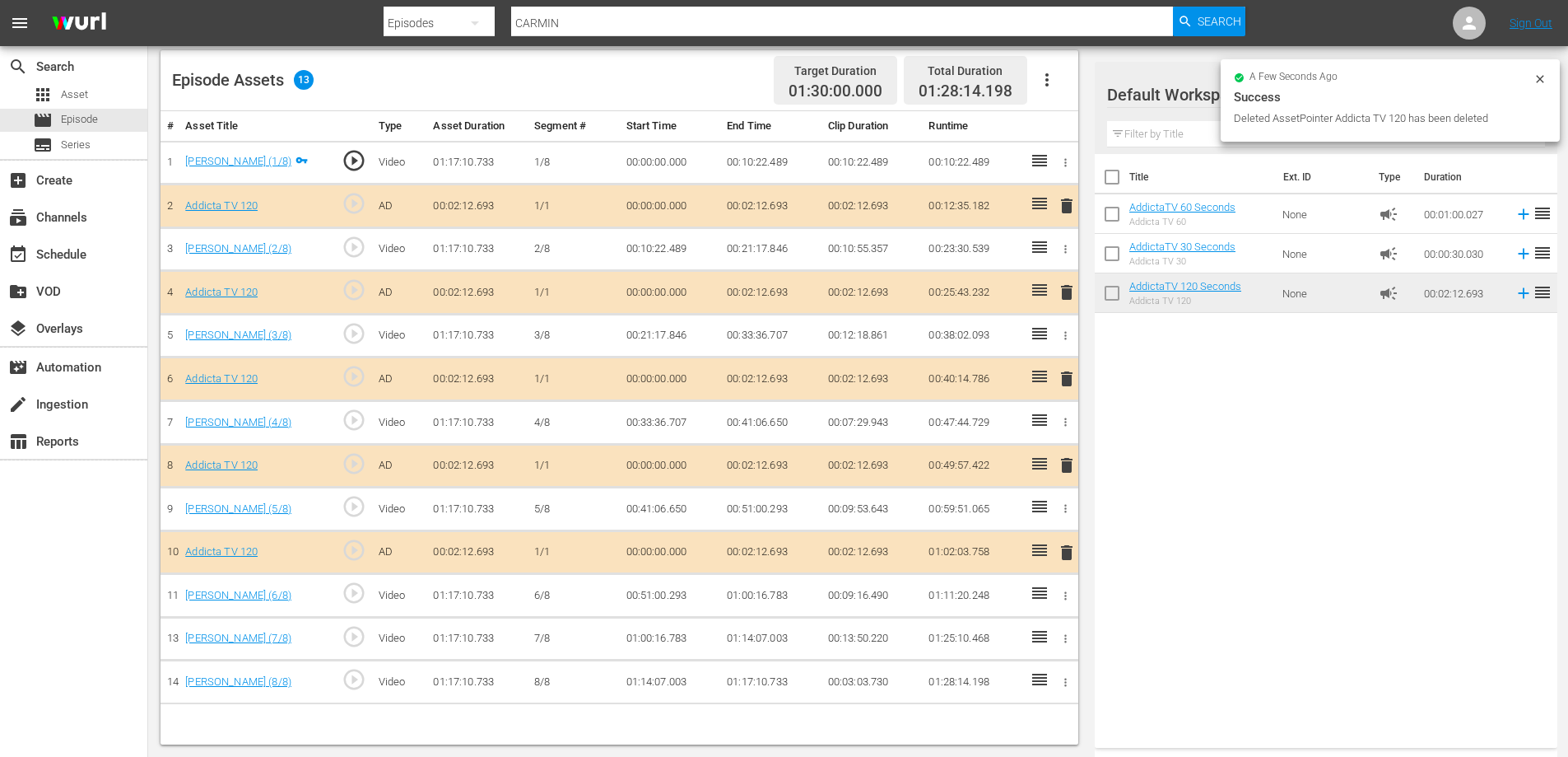
scroll to position [429, 0]
click at [1069, 552] on span "delete" at bounding box center [1066, 552] width 20 height 20
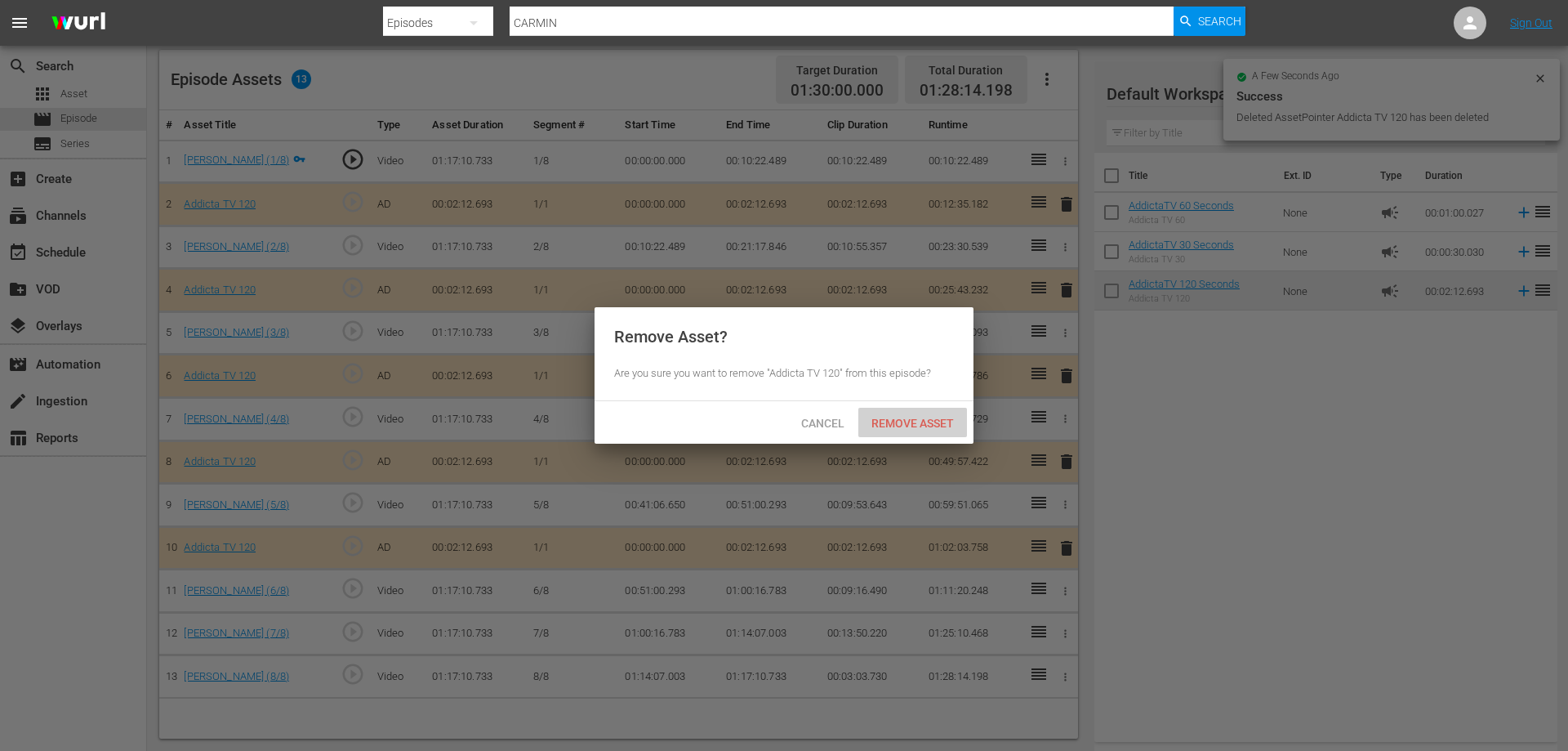
click at [932, 421] on span "Remove Asset" at bounding box center [913, 422] width 109 height 13
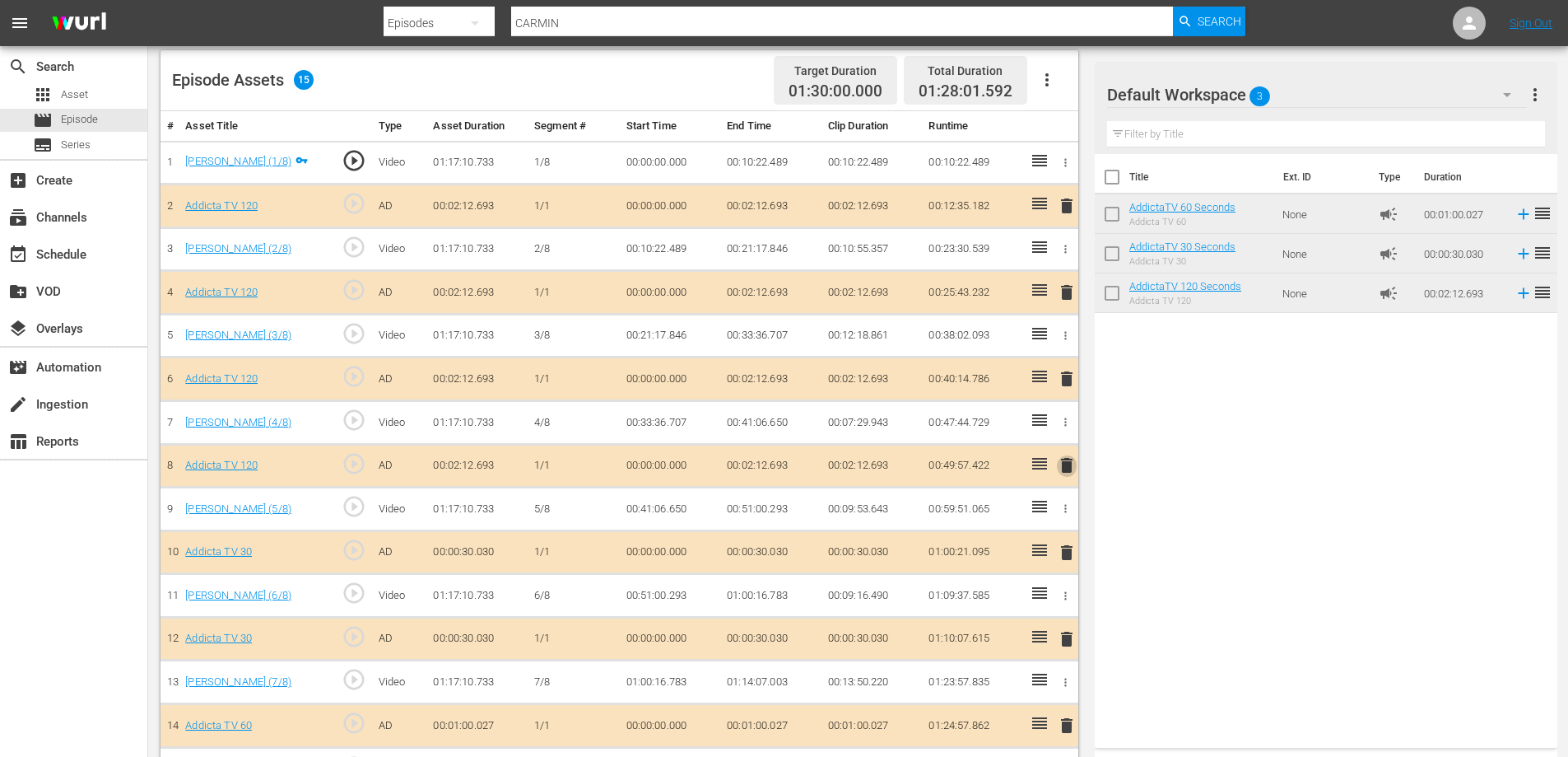
click at [1070, 465] on span "delete" at bounding box center [1066, 465] width 20 height 20
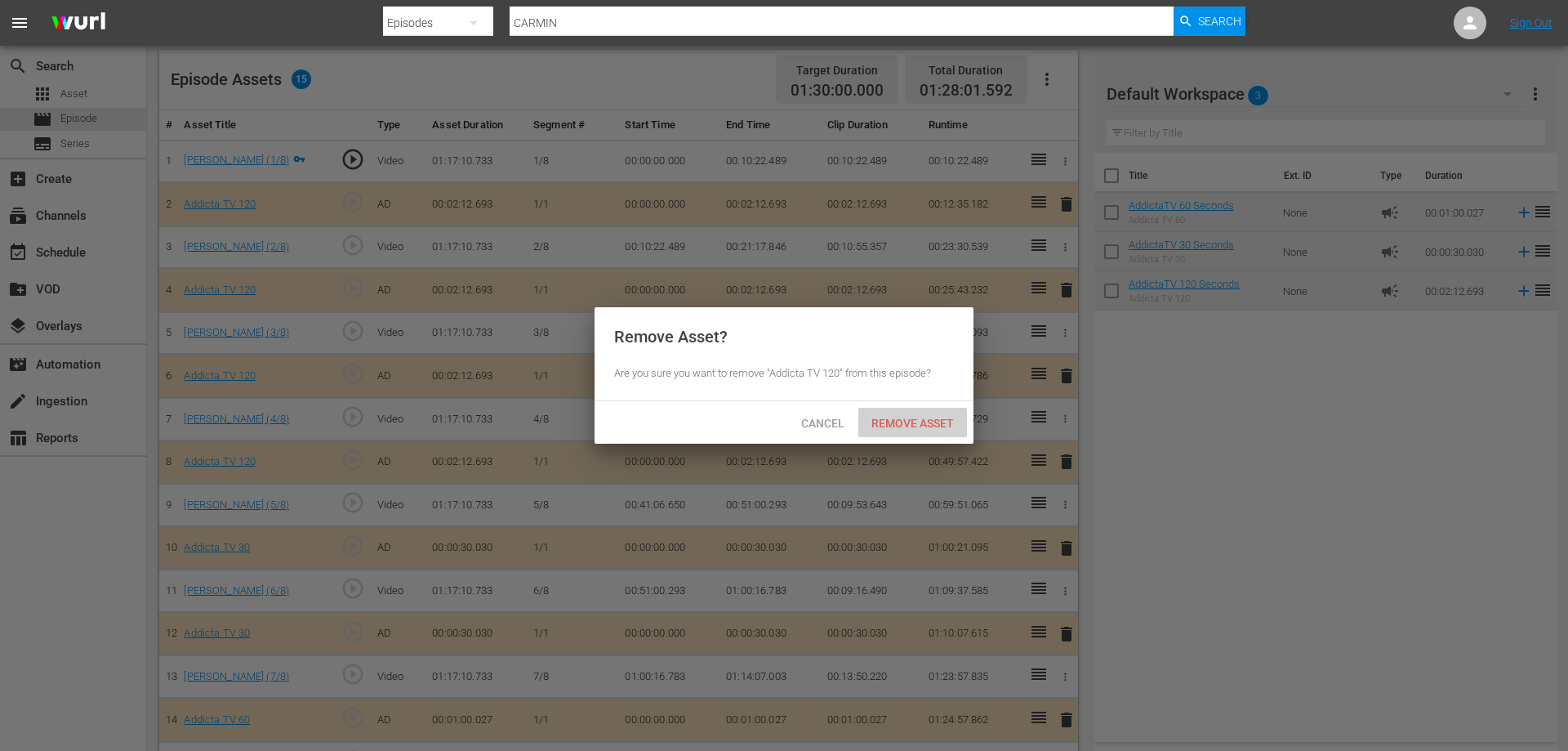
click at [900, 424] on span "Remove Asset" at bounding box center [913, 422] width 109 height 13
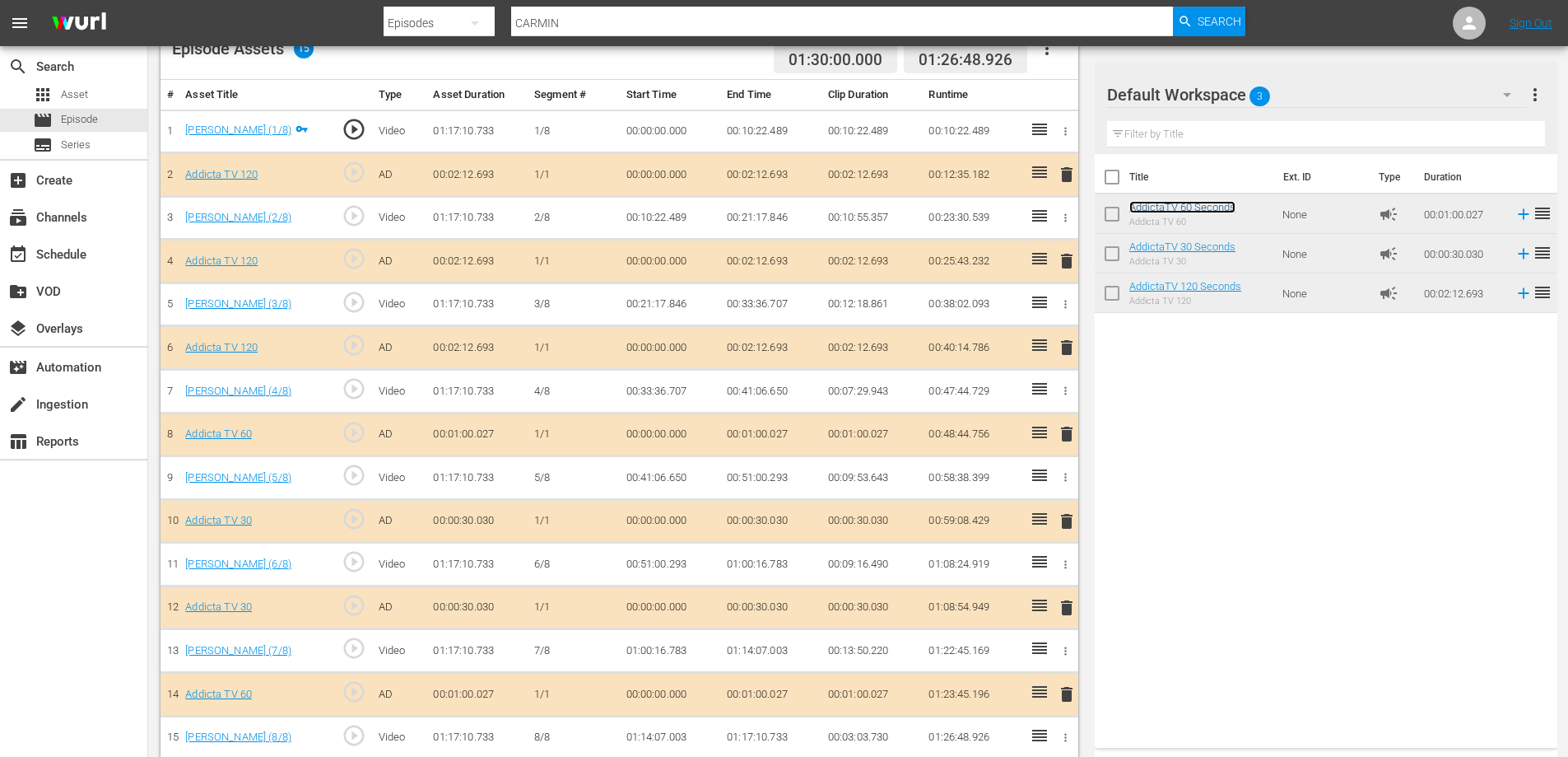
scroll to position [475, 0]
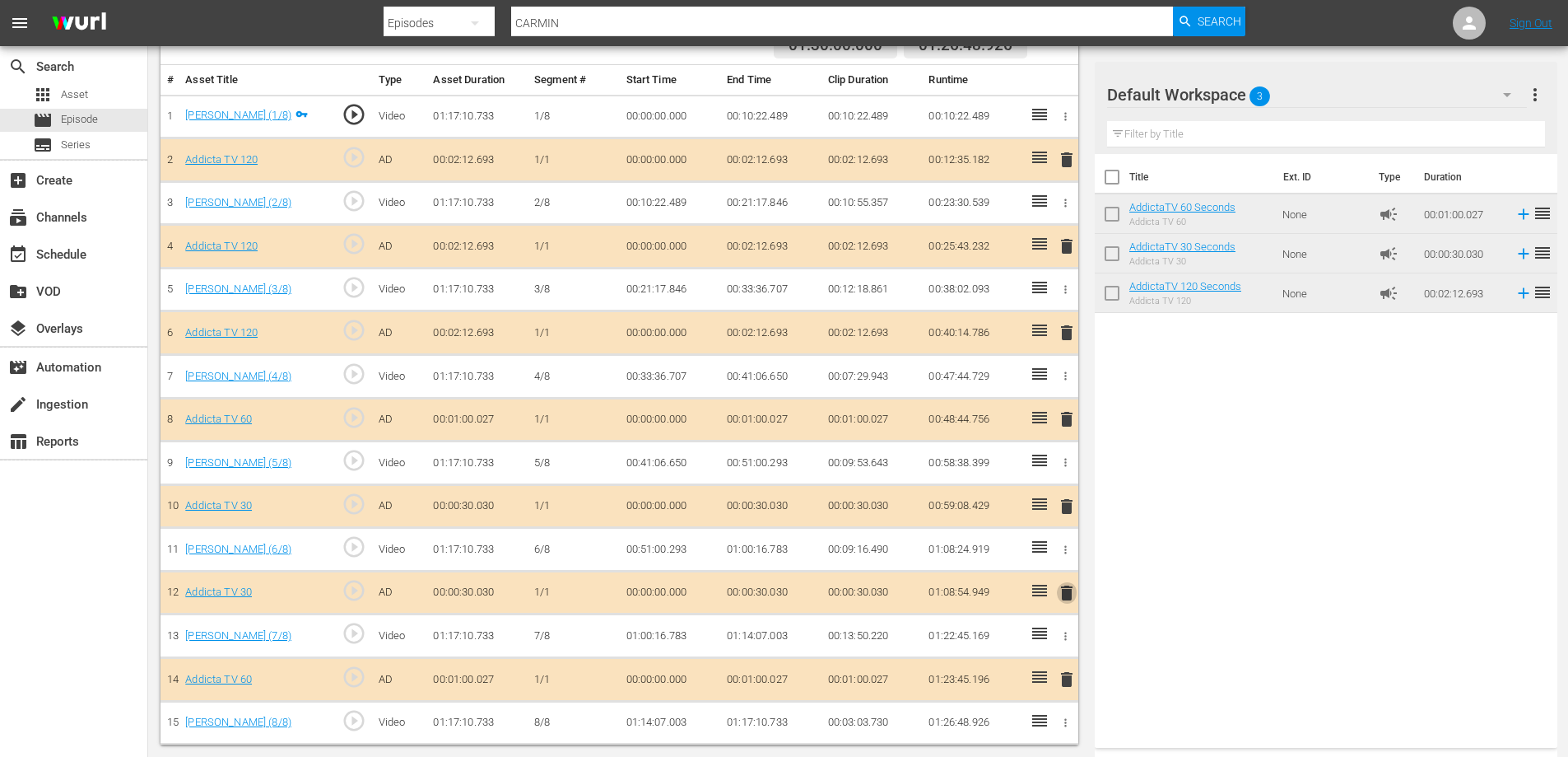
click at [1070, 593] on span "delete" at bounding box center [1066, 593] width 20 height 20
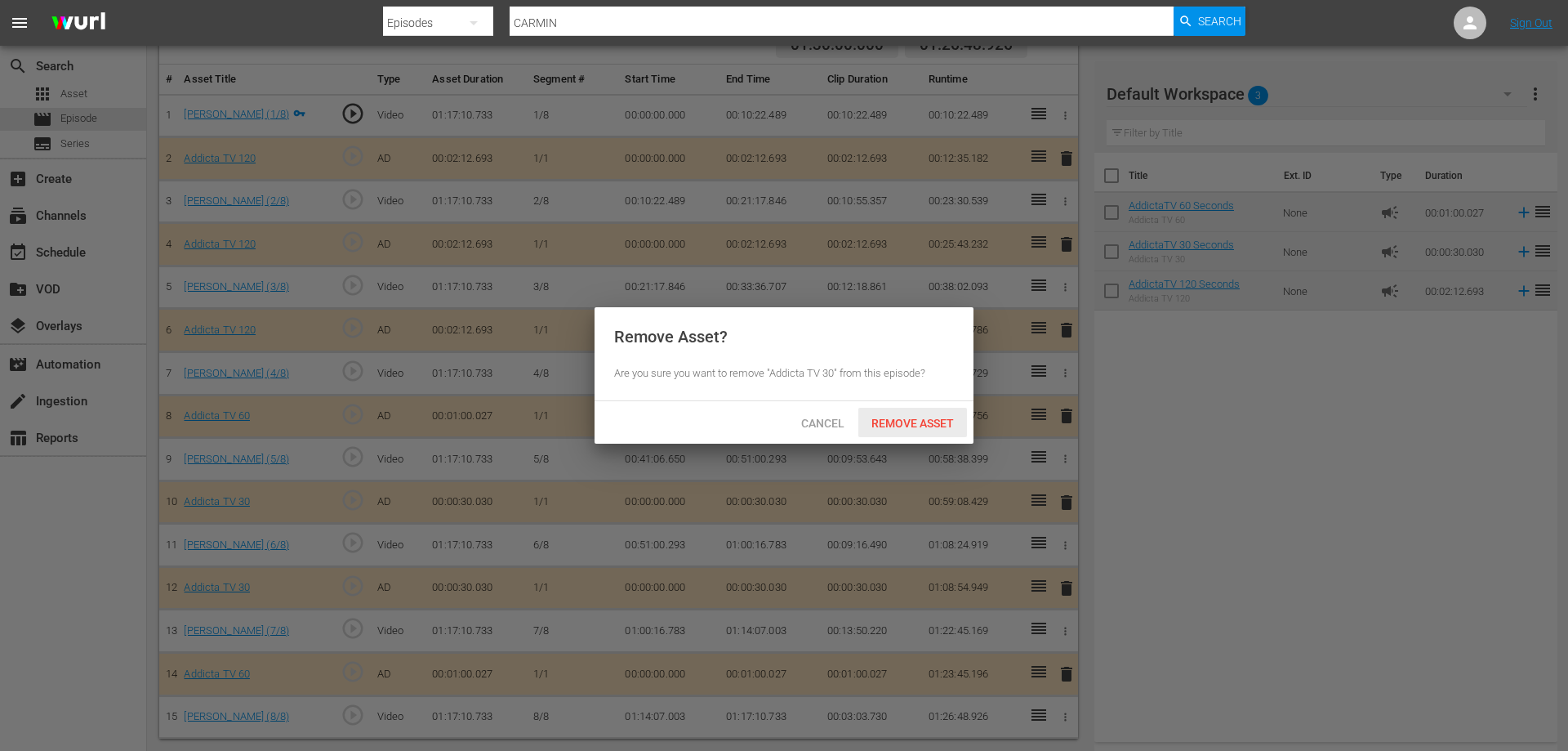
drag, startPoint x: 913, startPoint y: 422, endPoint x: 1164, endPoint y: 395, distance: 252.4
click at [914, 422] on span "Remove Asset" at bounding box center [913, 422] width 109 height 13
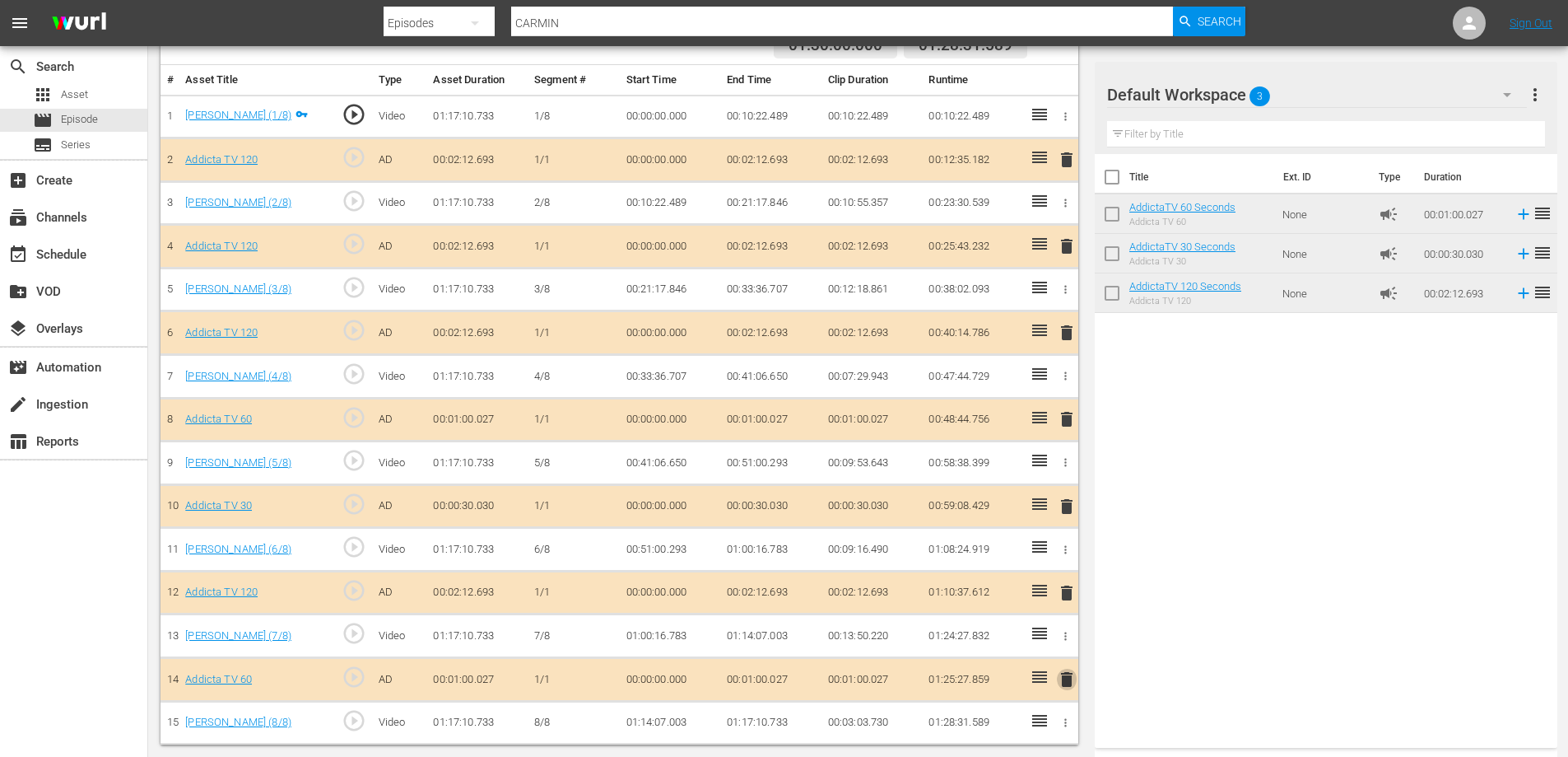
click at [1066, 680] on span "delete" at bounding box center [1066, 679] width 20 height 20
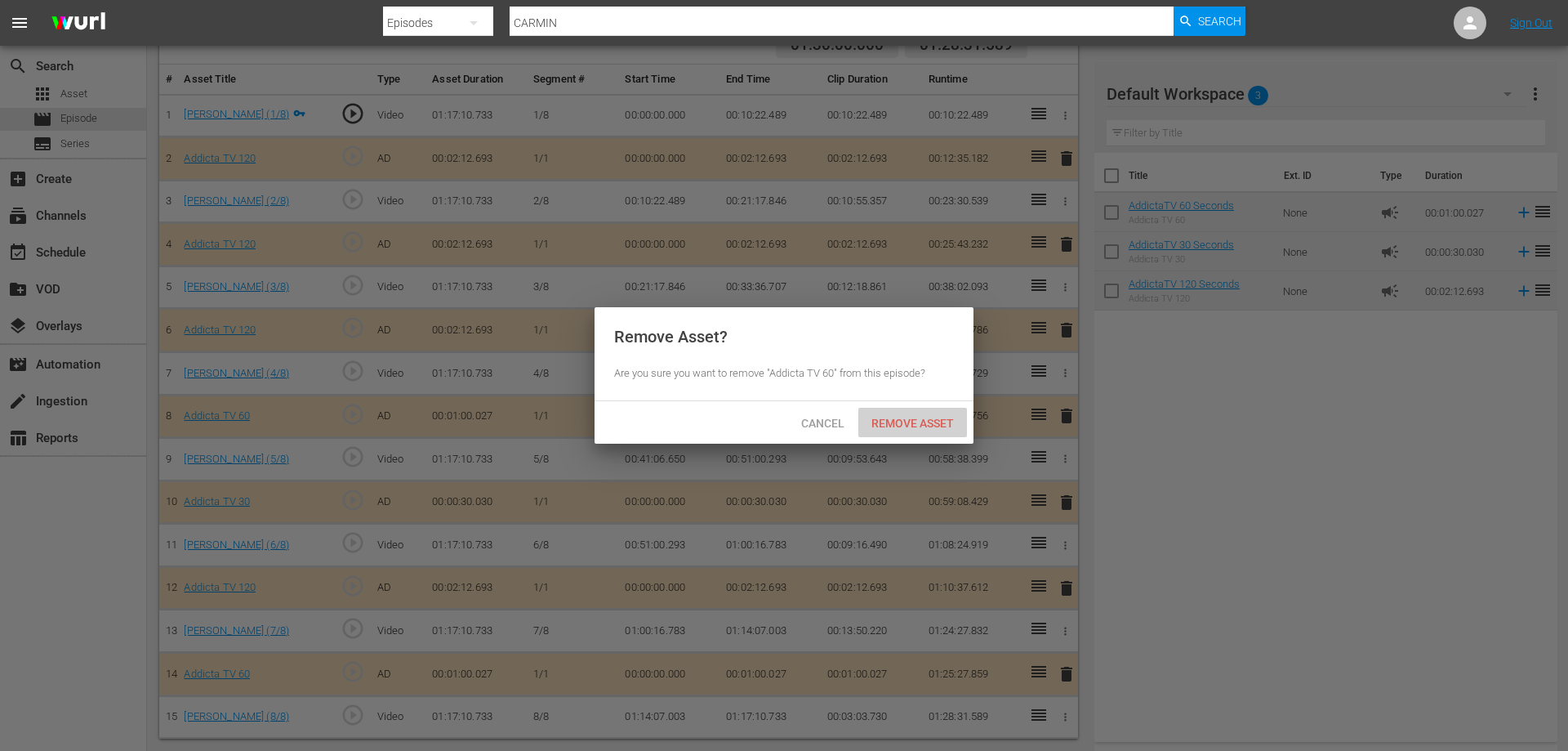
drag, startPoint x: 890, startPoint y: 422, endPoint x: 1125, endPoint y: 332, distance: 251.6
click at [890, 427] on span "Remove Asset" at bounding box center [913, 422] width 109 height 13
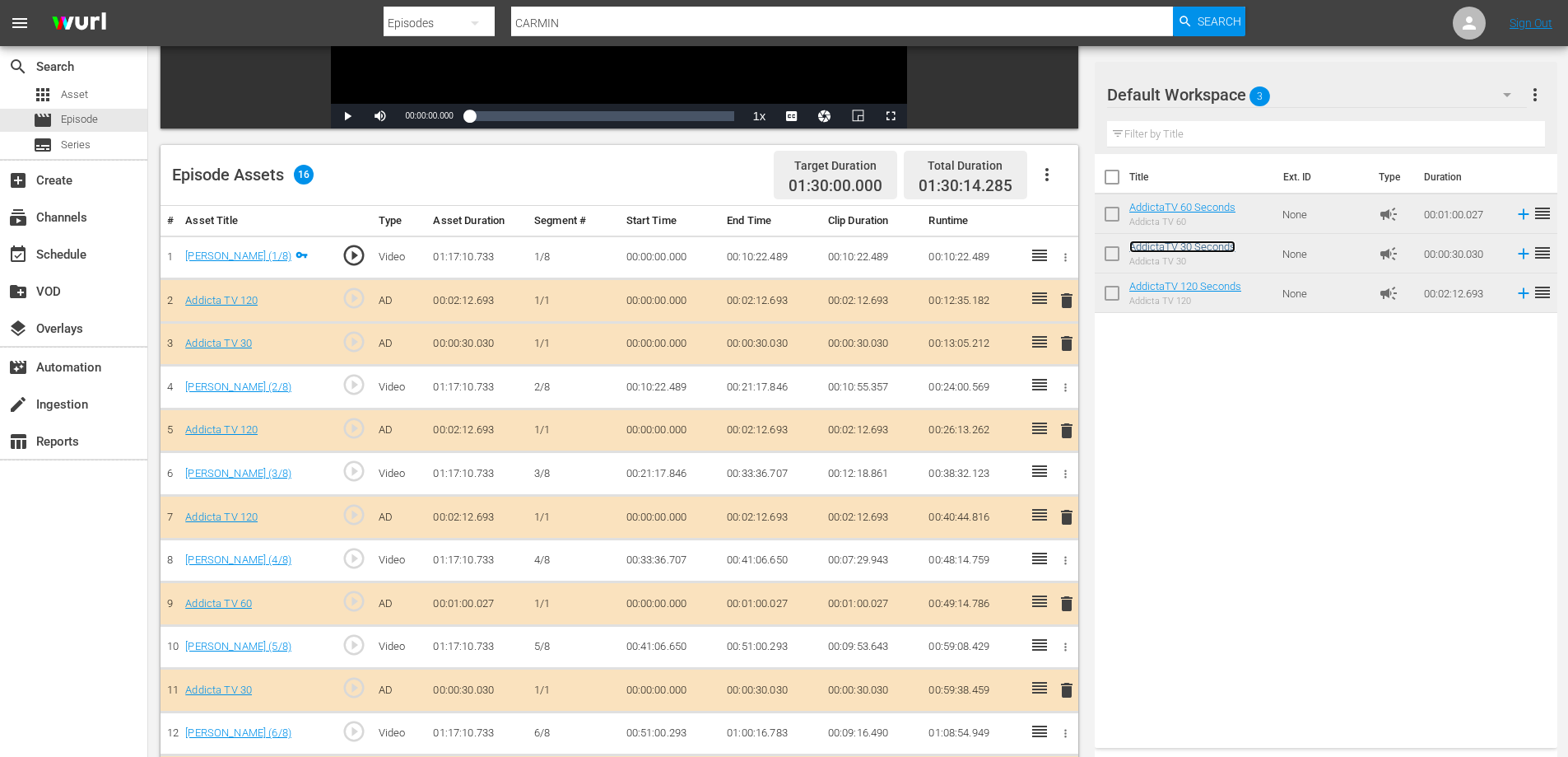
scroll to position [350, 0]
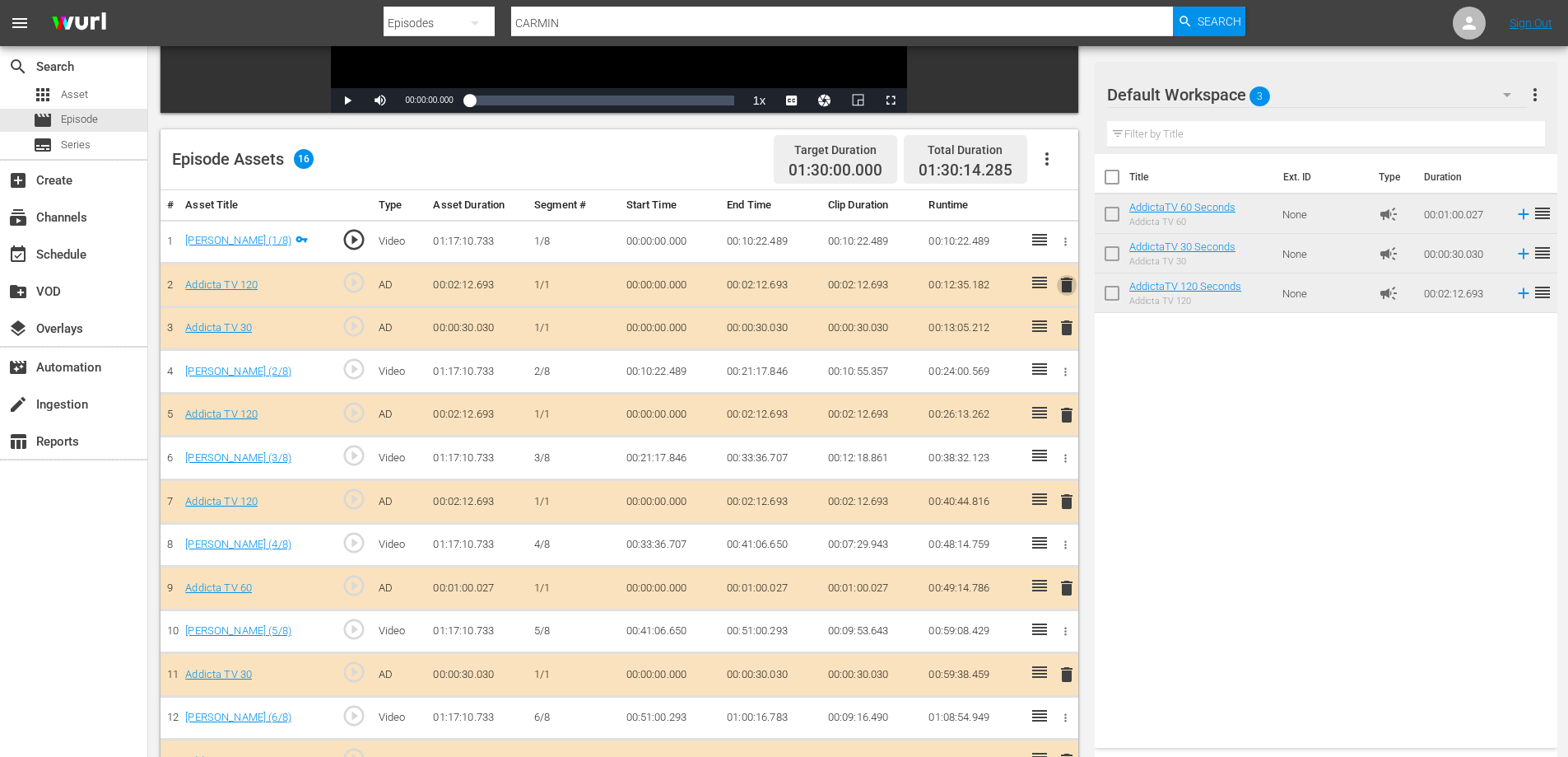
click at [1066, 280] on span "delete" at bounding box center [1066, 285] width 20 height 20
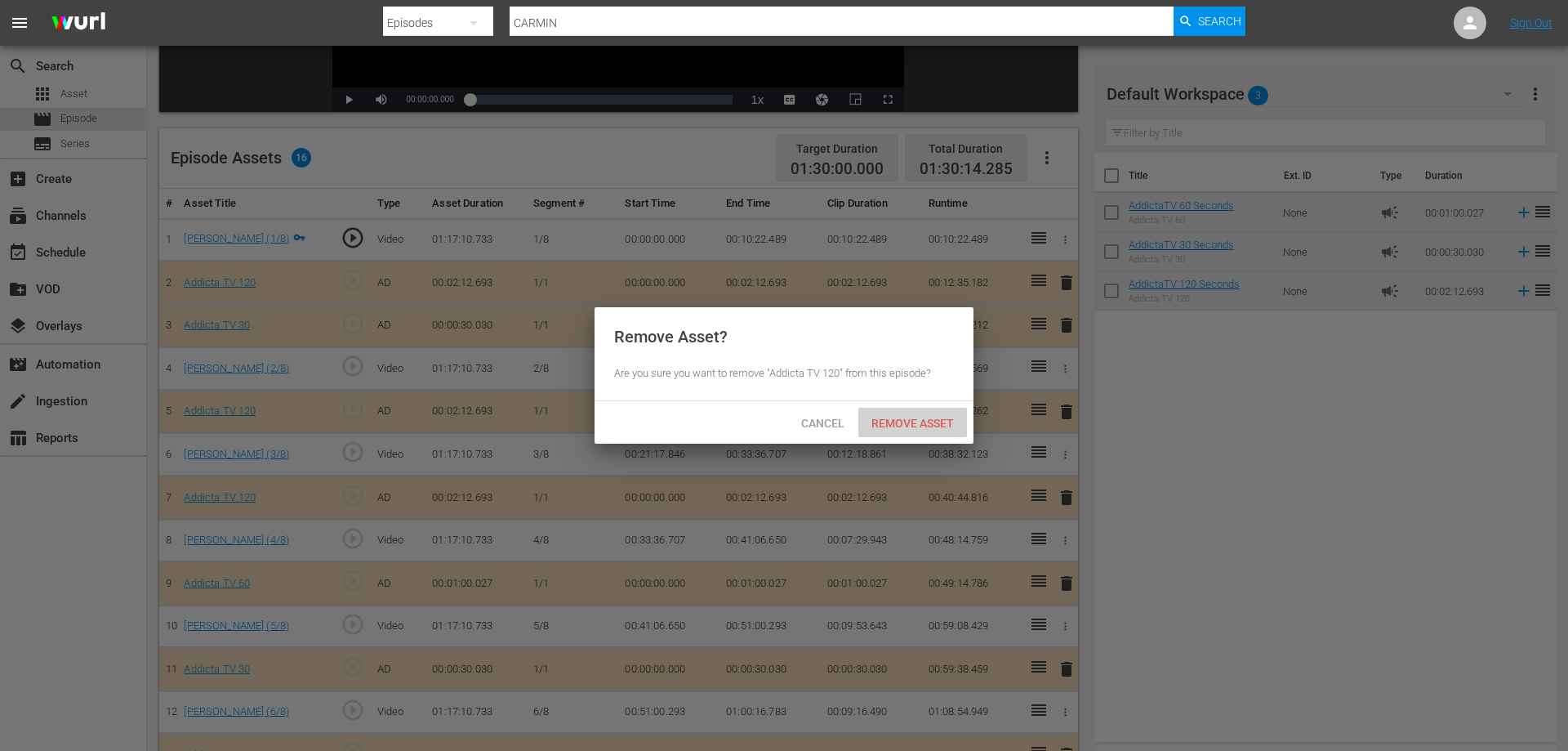
click at [878, 419] on span "Remove Asset" at bounding box center [913, 422] width 109 height 13
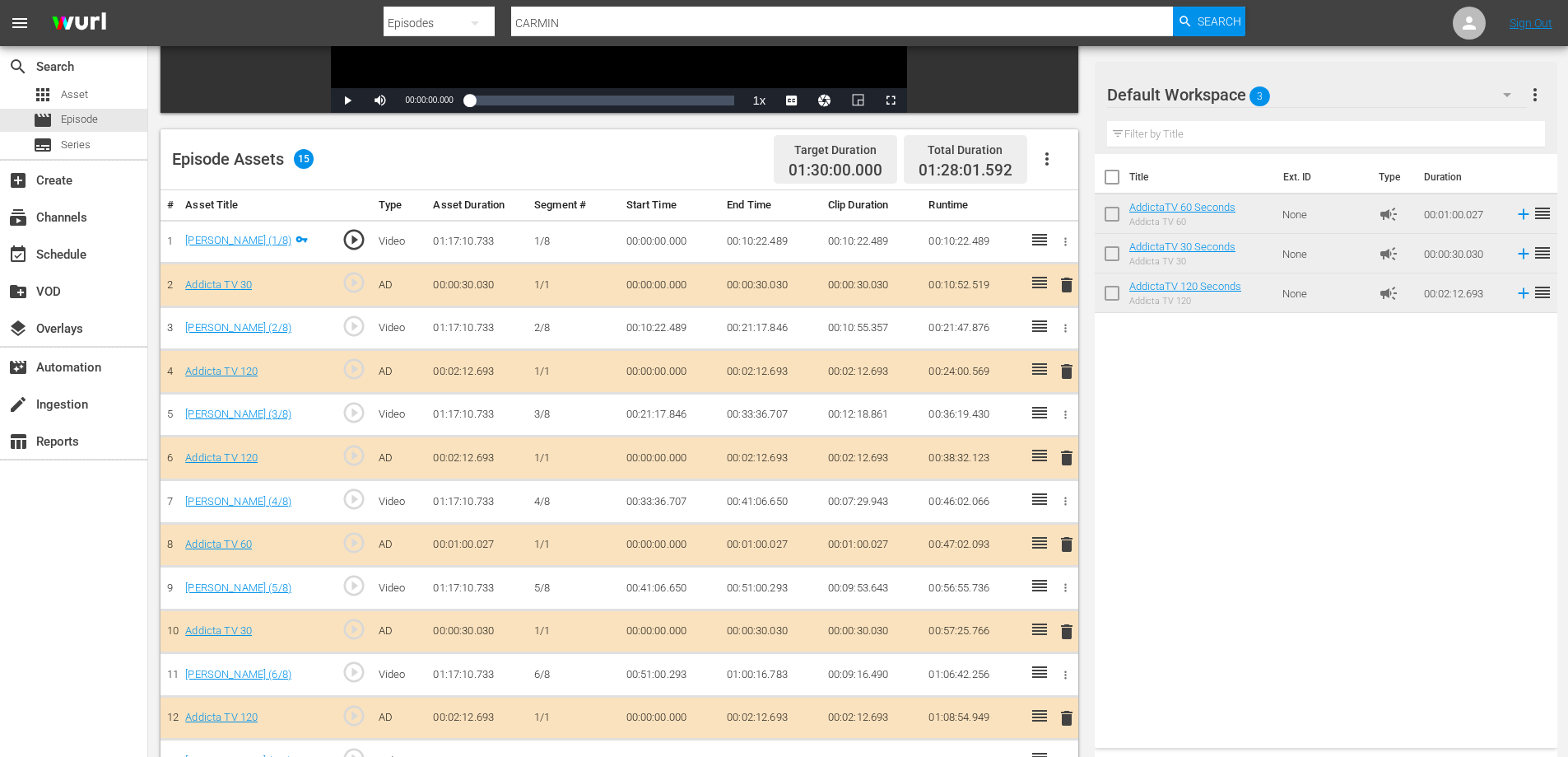
click at [1066, 636] on span "delete" at bounding box center [1066, 632] width 20 height 20
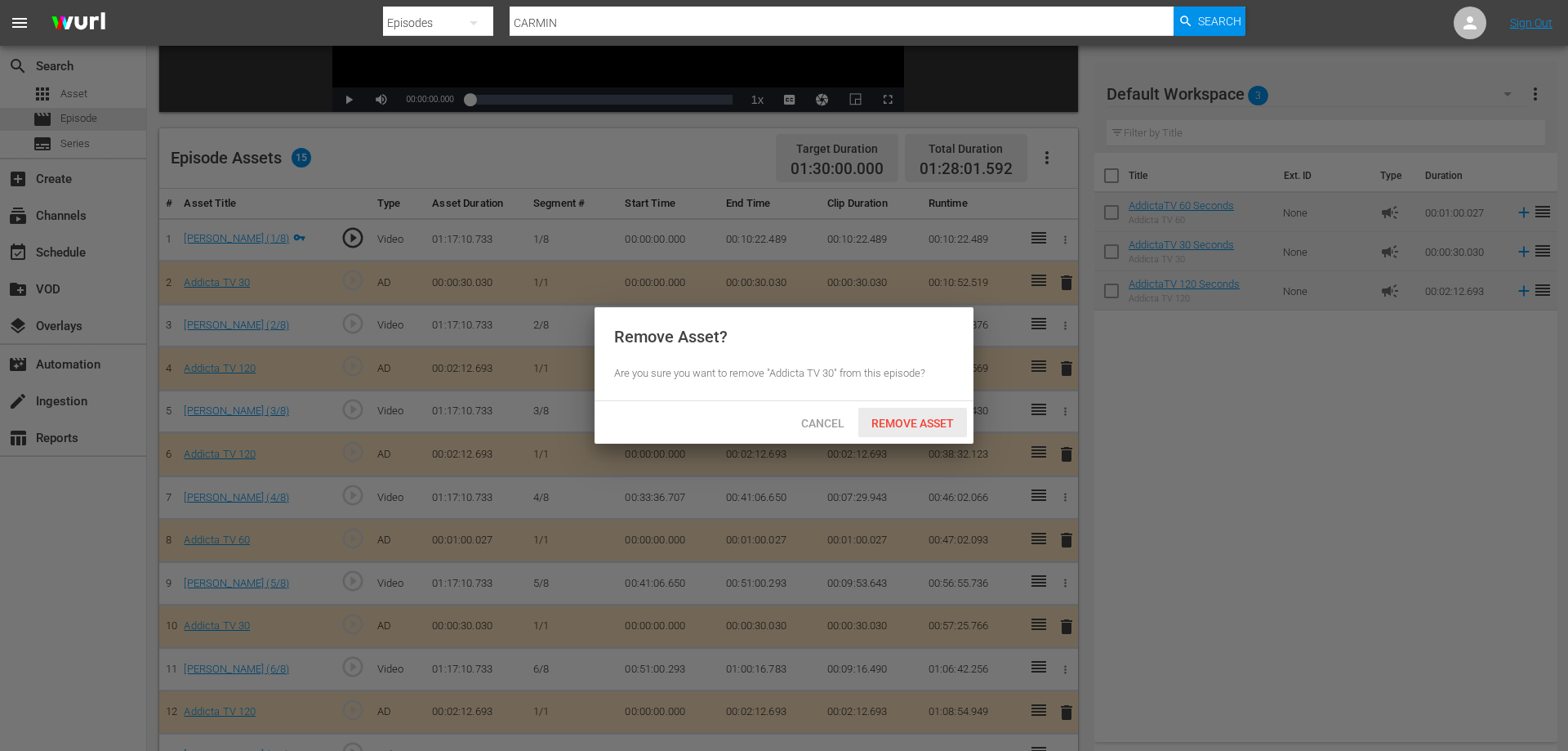
click at [921, 427] on span "Remove Asset" at bounding box center [913, 422] width 109 height 13
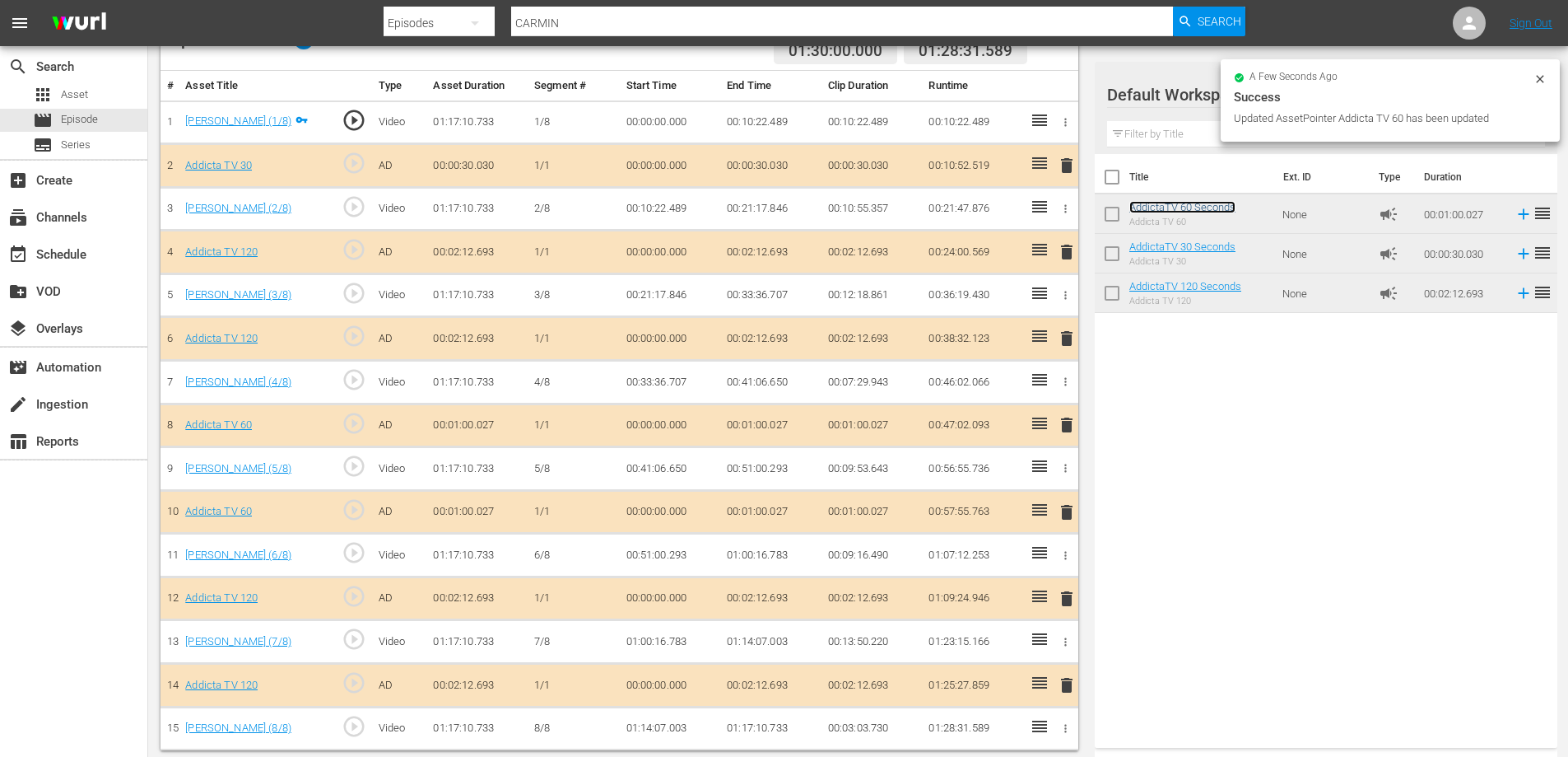
scroll to position [475, 0]
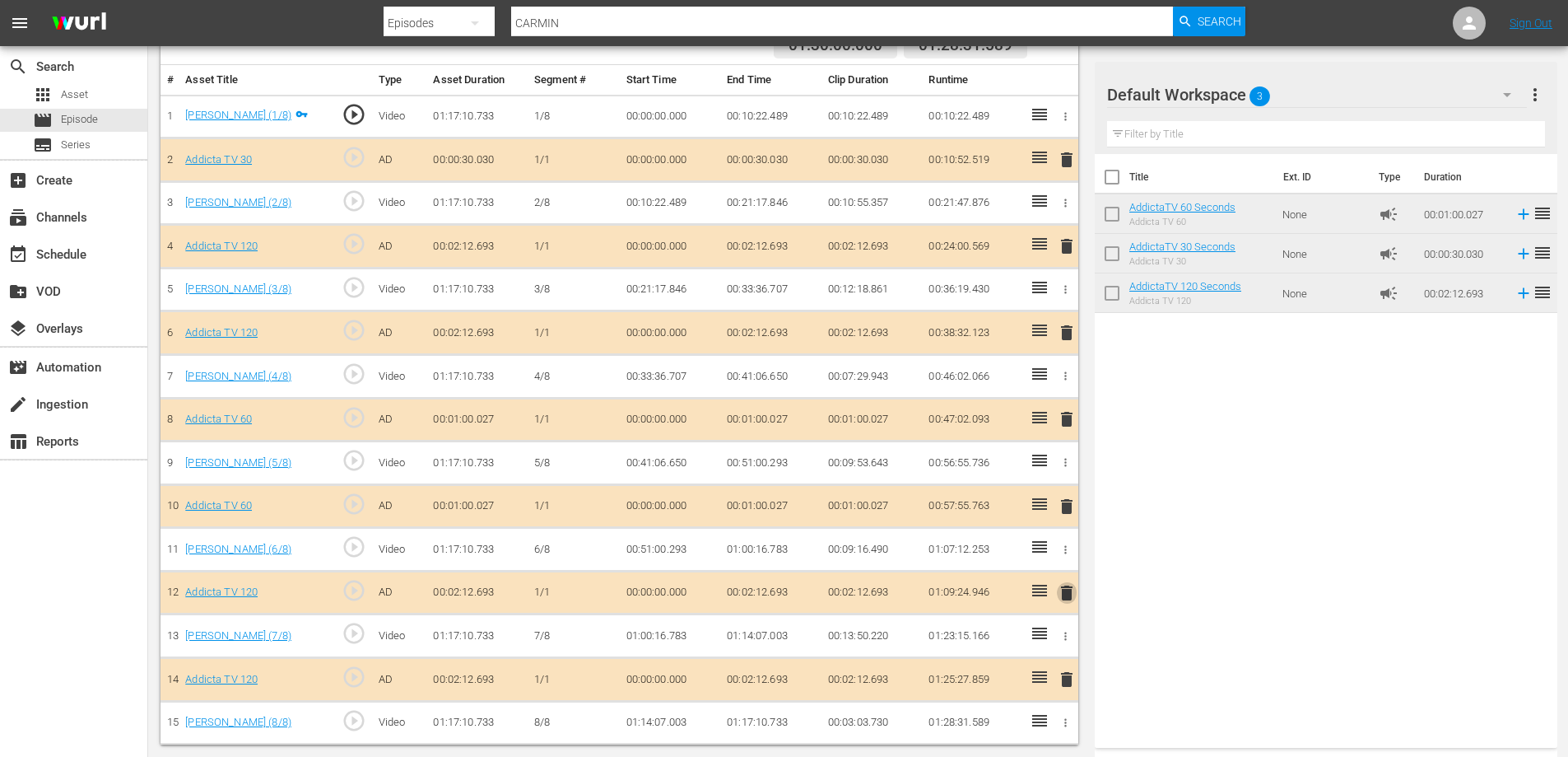
click at [1063, 594] on span "delete" at bounding box center [1066, 593] width 20 height 20
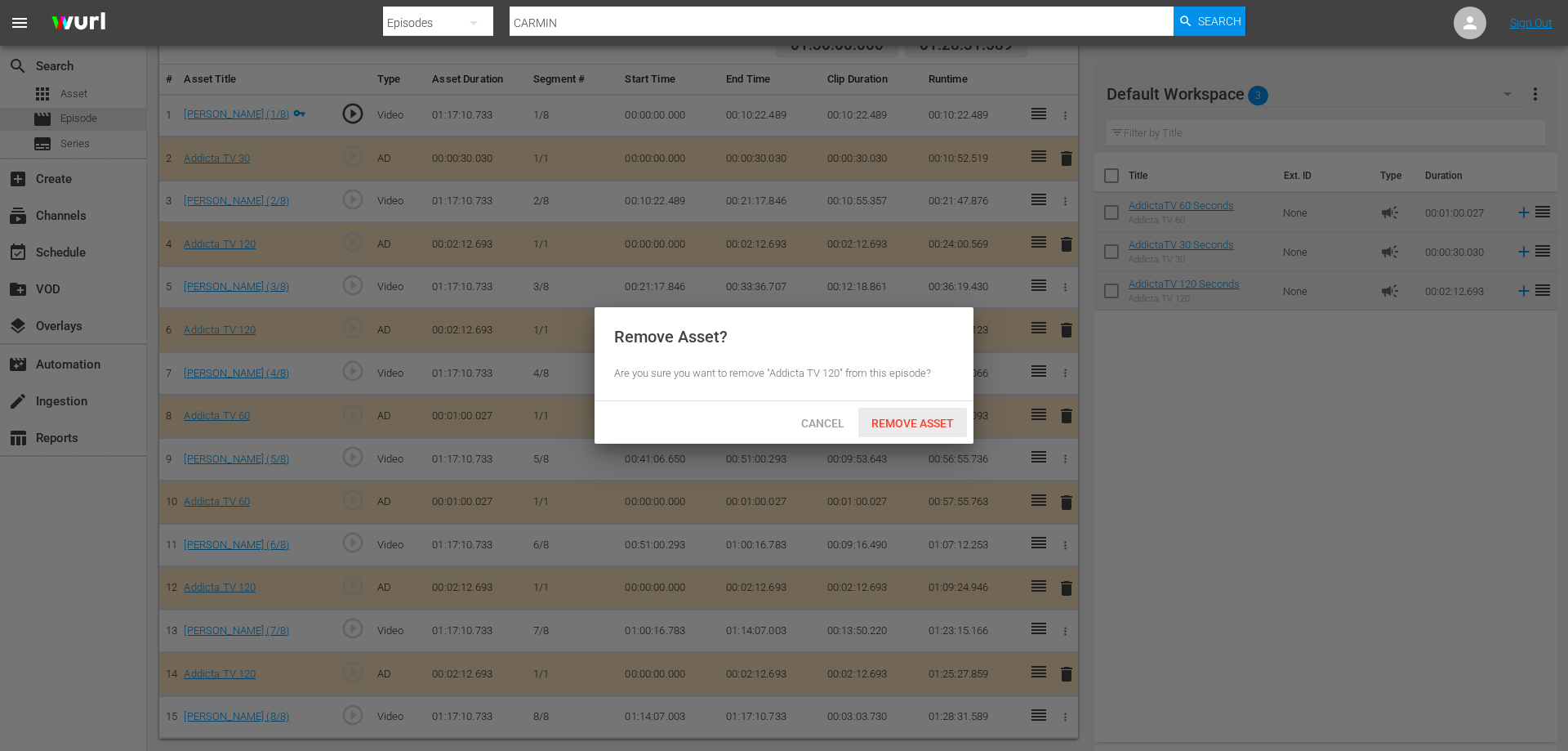
click at [895, 416] on span "Remove Asset" at bounding box center [913, 422] width 109 height 13
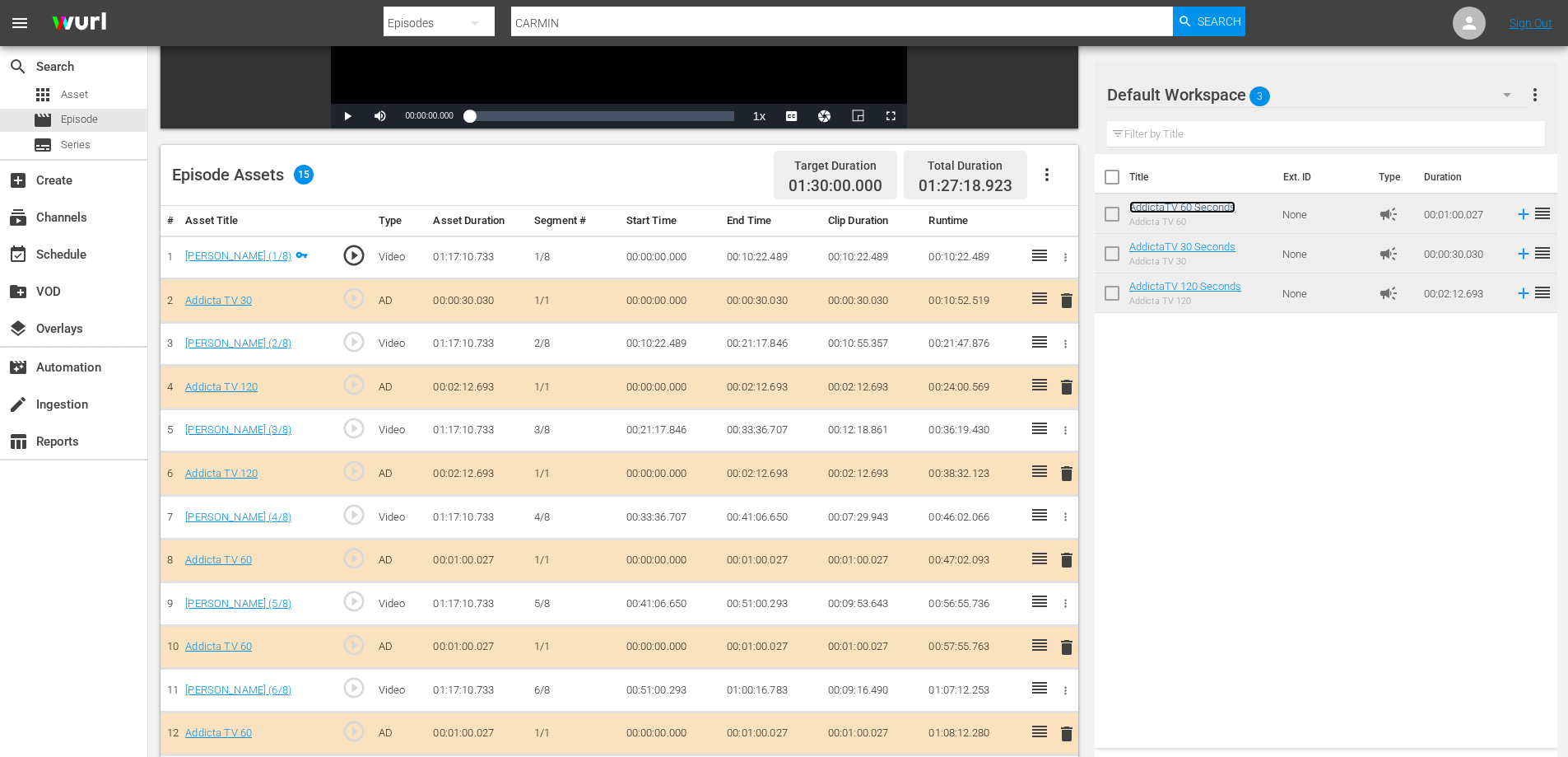
scroll to position [228, 0]
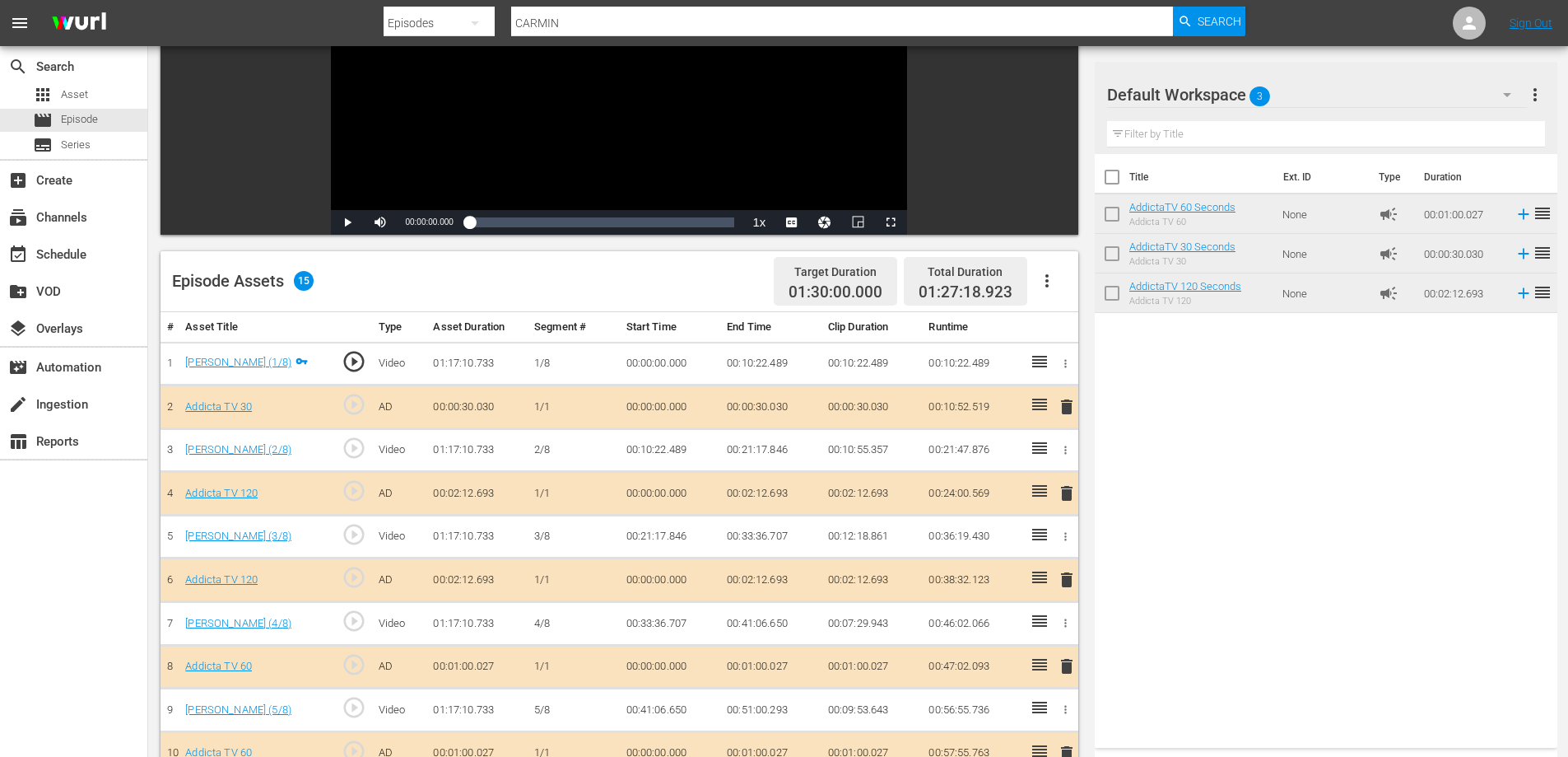
click at [1075, 404] on span "delete" at bounding box center [1066, 407] width 20 height 20
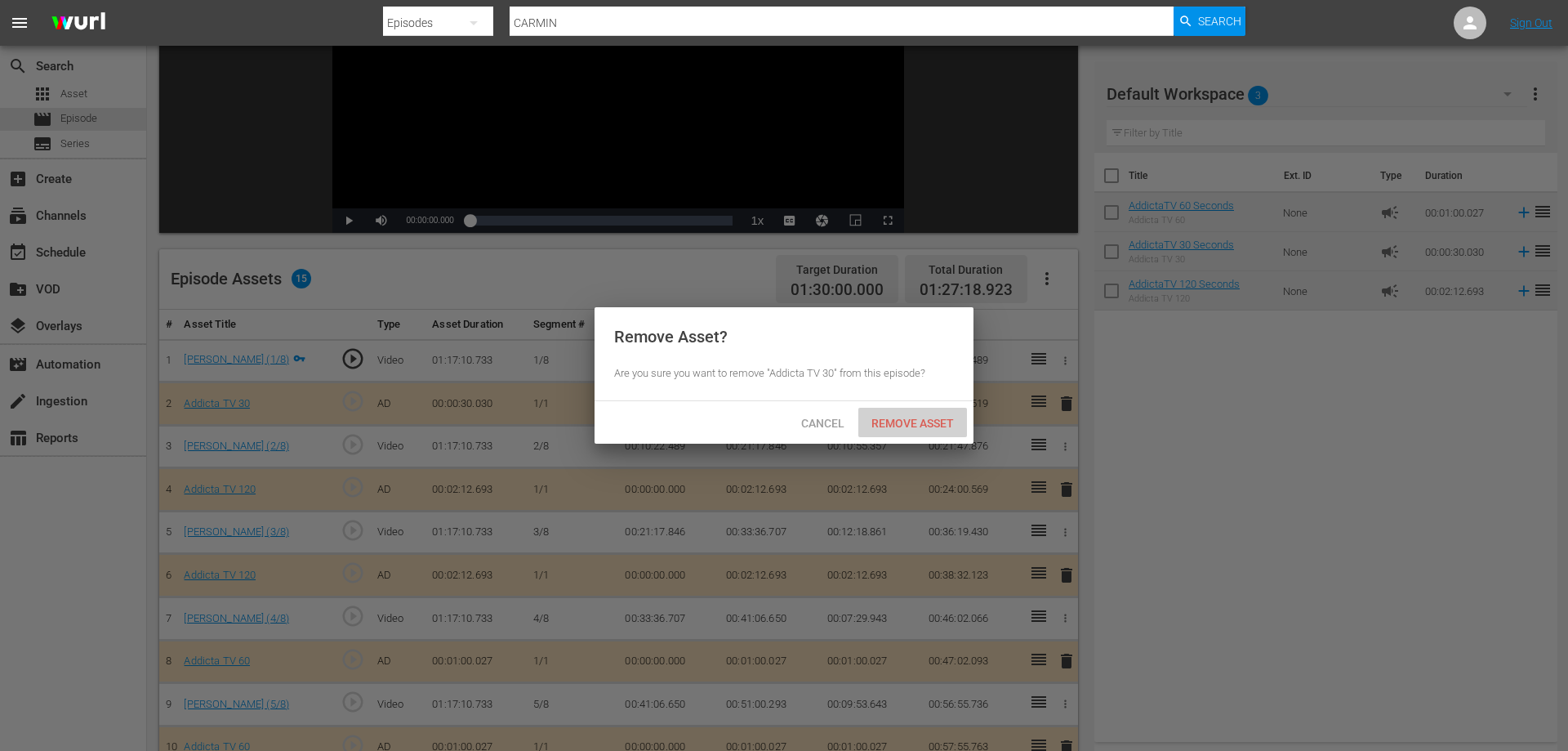
click at [910, 427] on span "Remove Asset" at bounding box center [913, 422] width 109 height 13
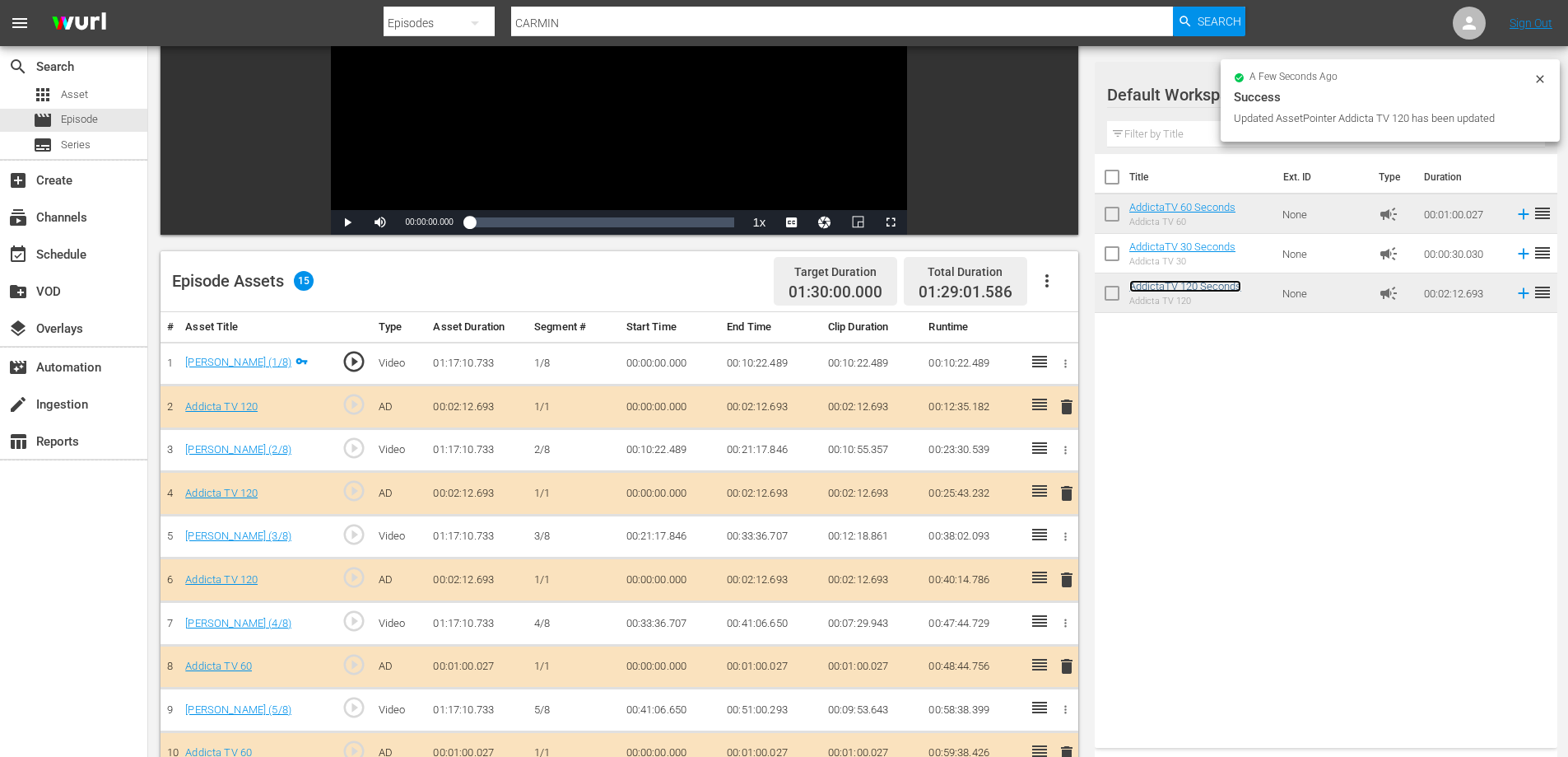
scroll to position [475, 0]
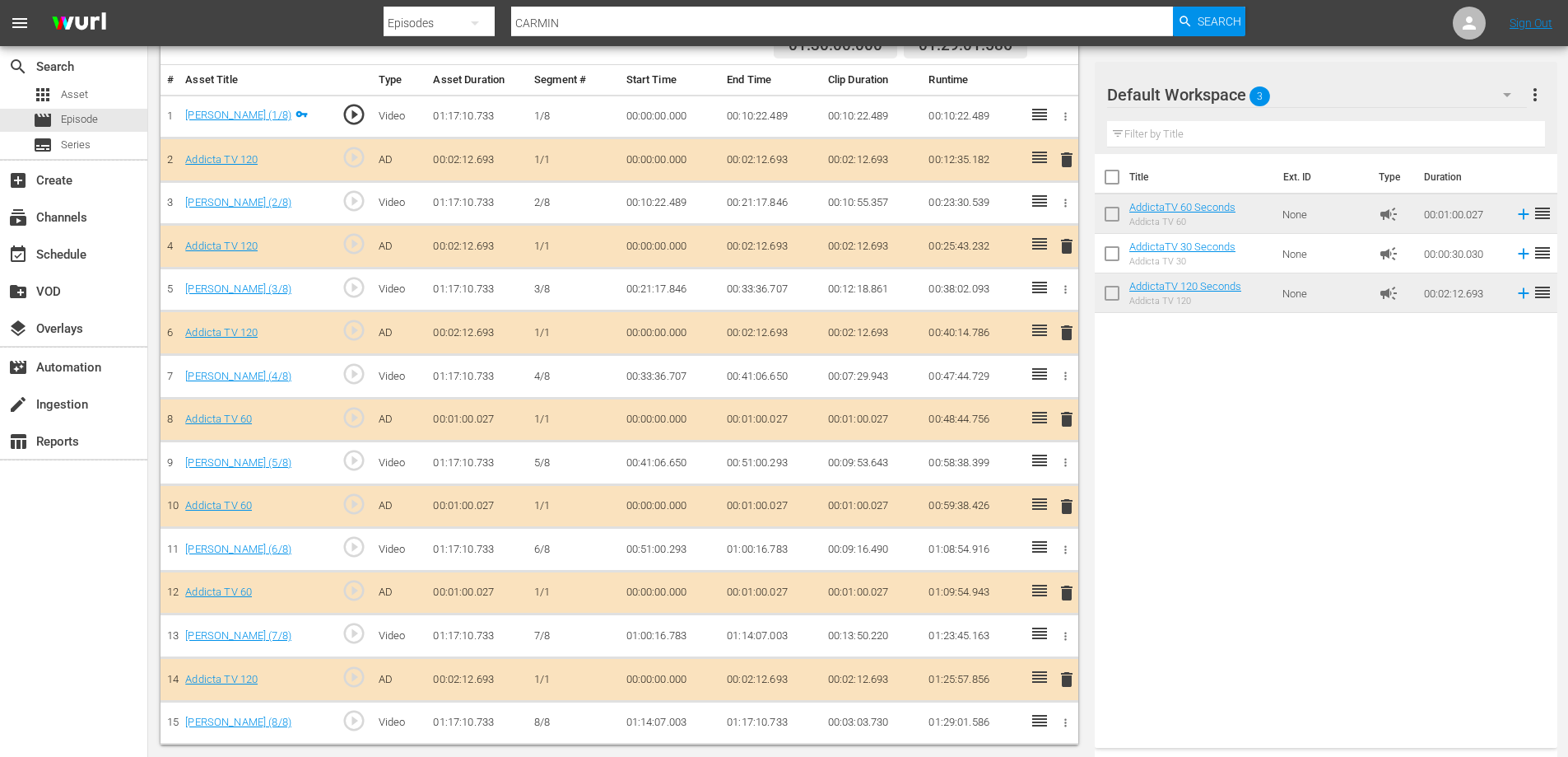
click at [1067, 418] on span "delete" at bounding box center [1066, 419] width 20 height 20
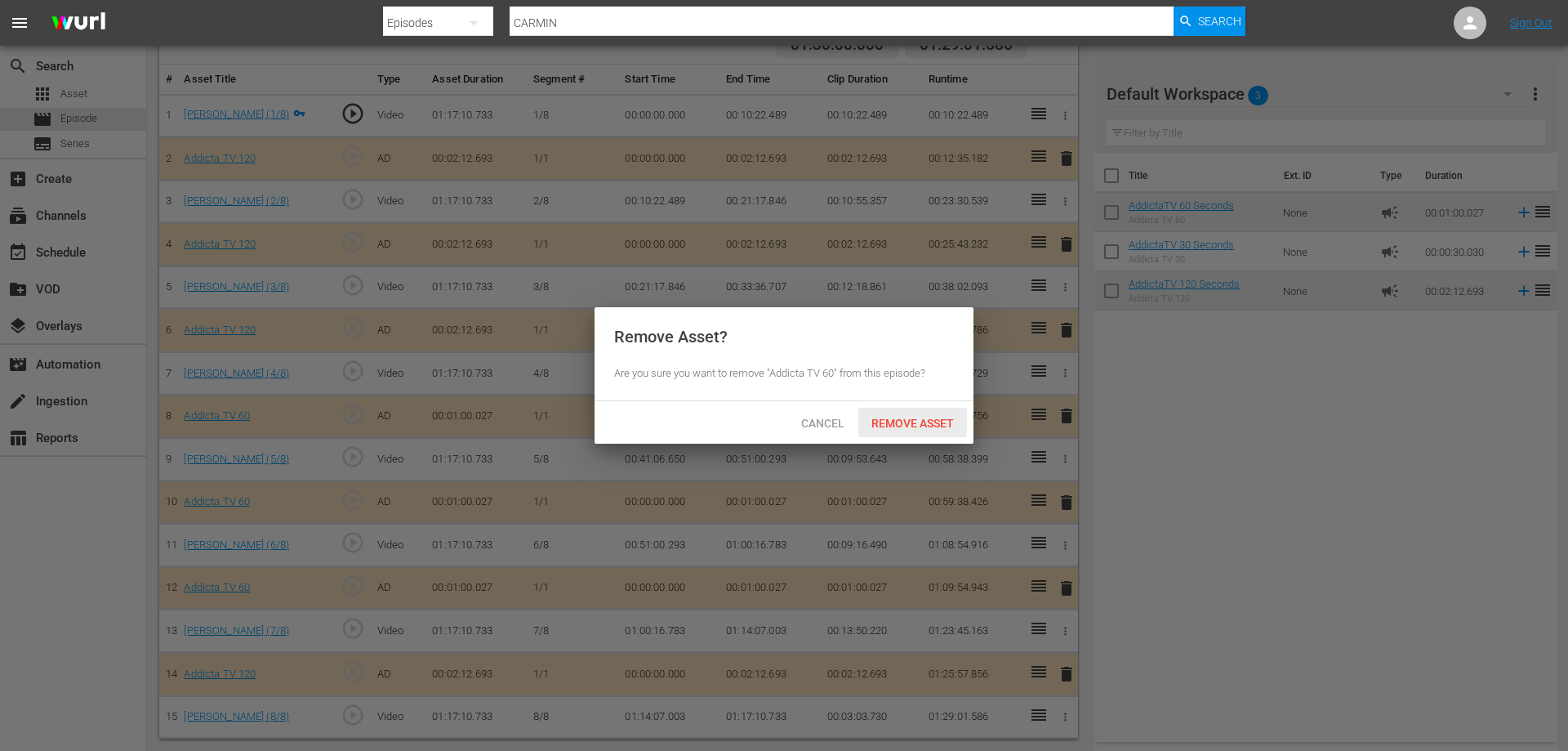
click at [938, 422] on span "Remove Asset" at bounding box center [913, 422] width 109 height 13
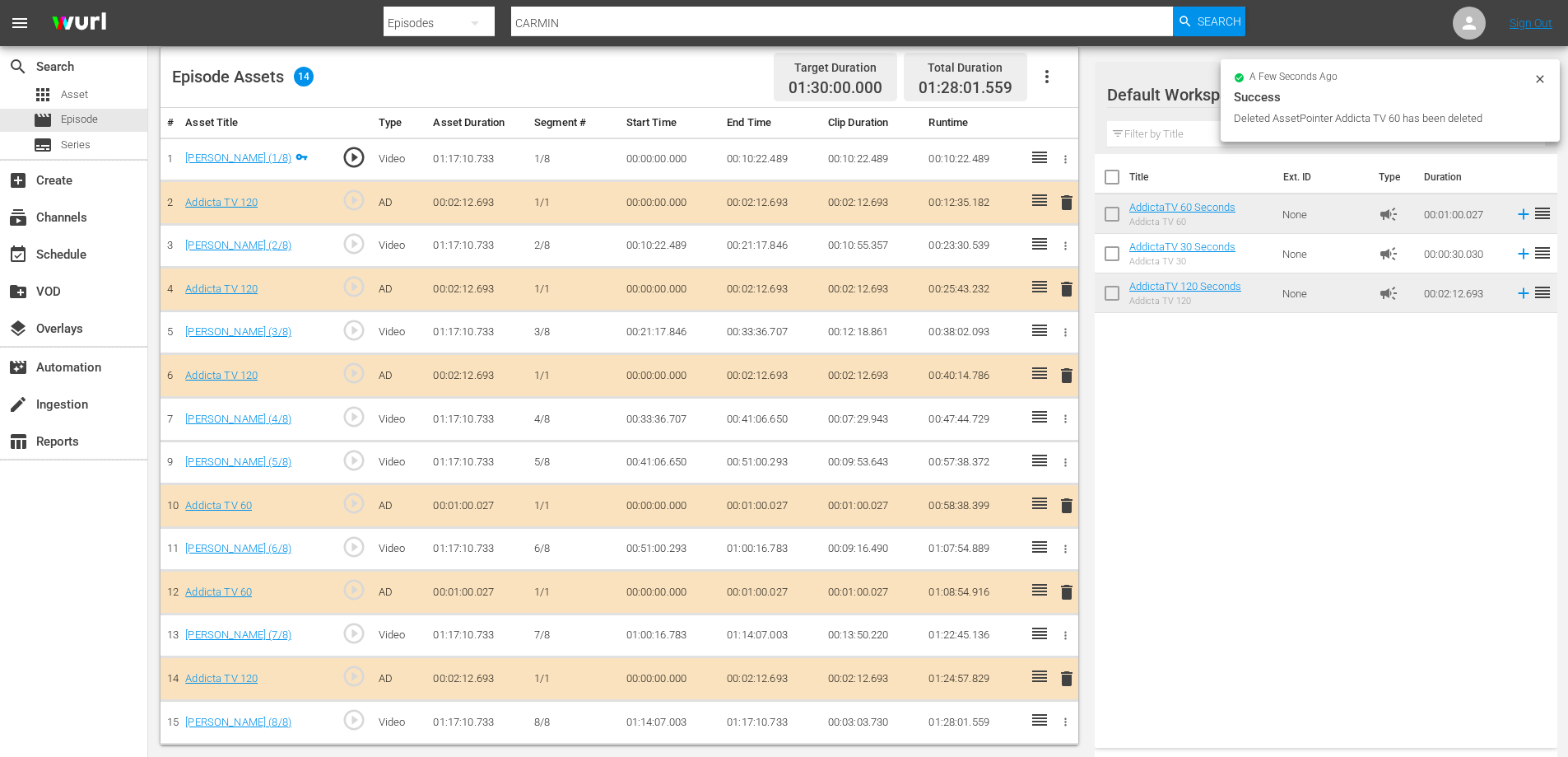
scroll to position [433, 0]
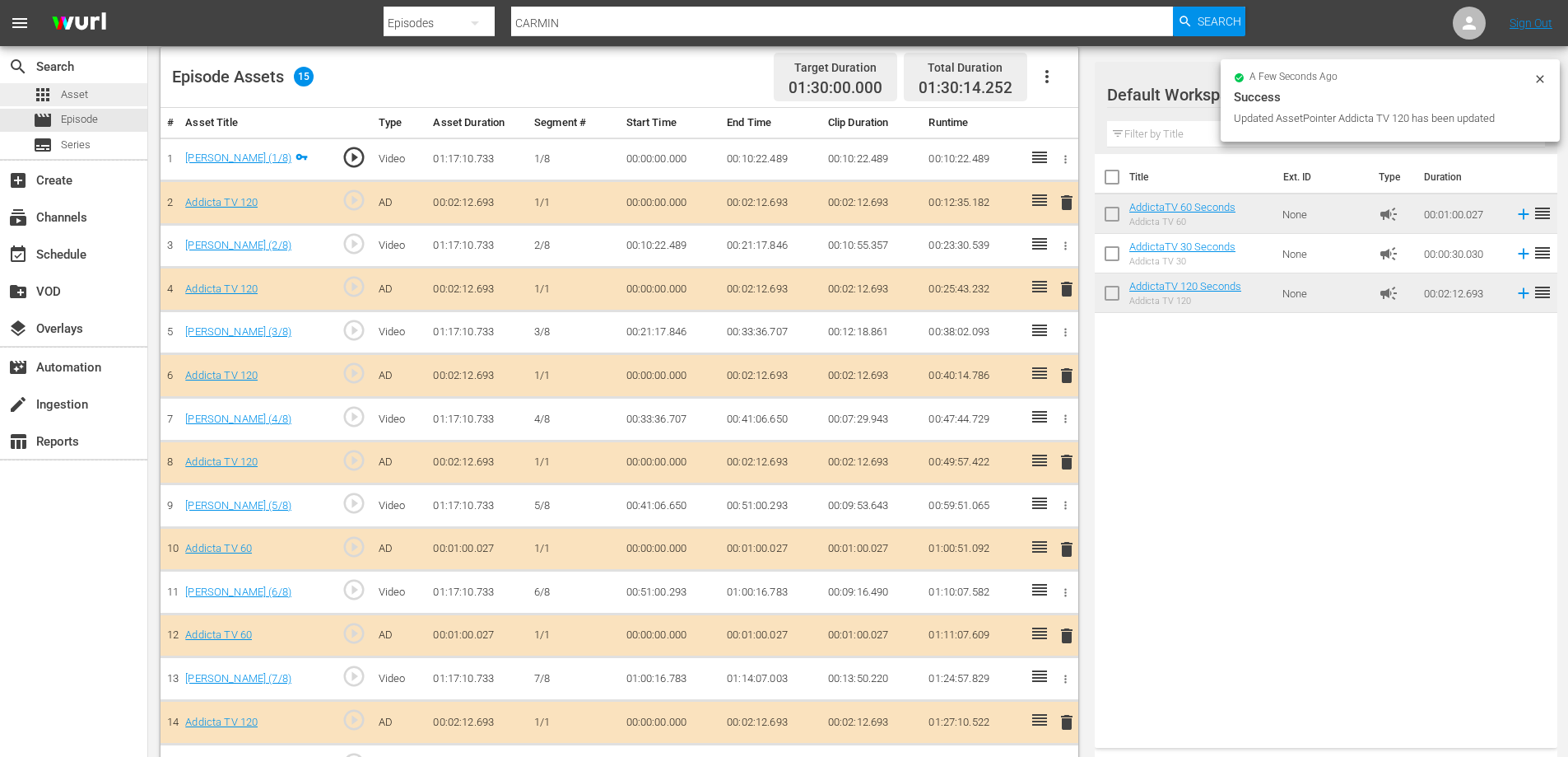
click at [78, 95] on span "Asset" at bounding box center [74, 94] width 27 height 16
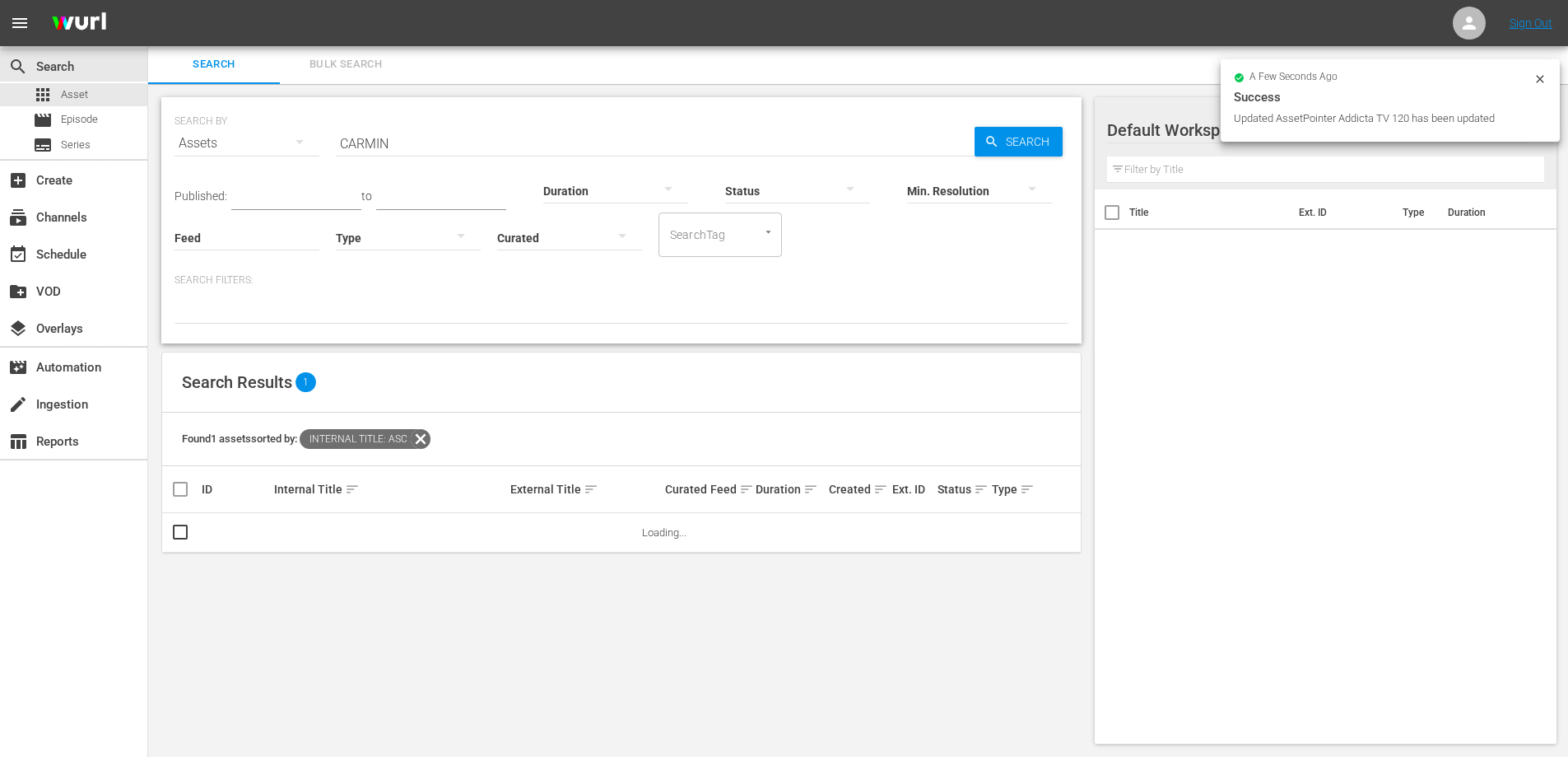
scroll to position [2, 0]
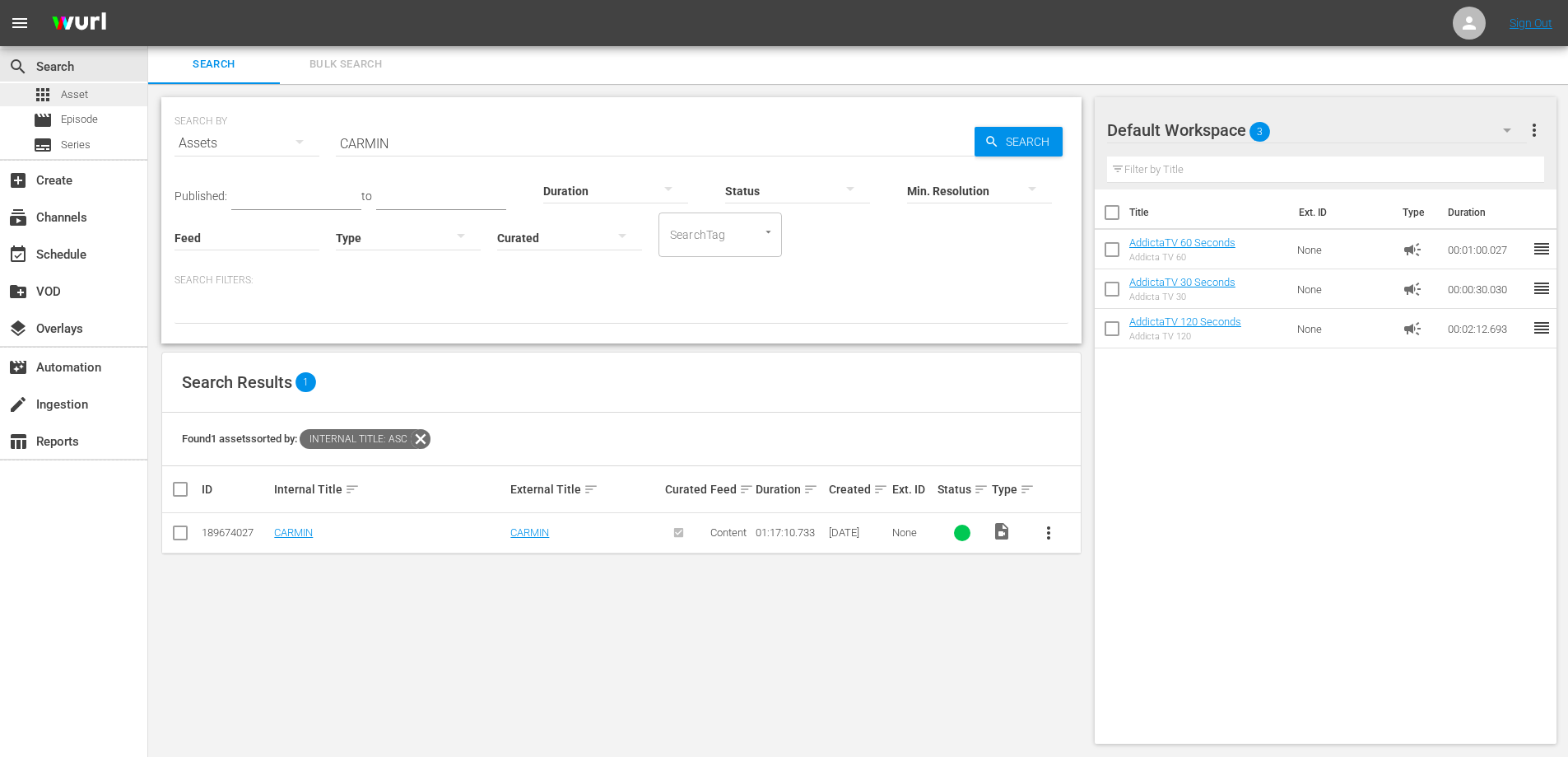
click at [71, 92] on span "Asset" at bounding box center [74, 94] width 27 height 16
click at [377, 151] on input "CARMIN" at bounding box center [655, 144] width 639 height 40
paste input "IELO ESCONDIDO"
type input "CIELO ESCONDIDO"
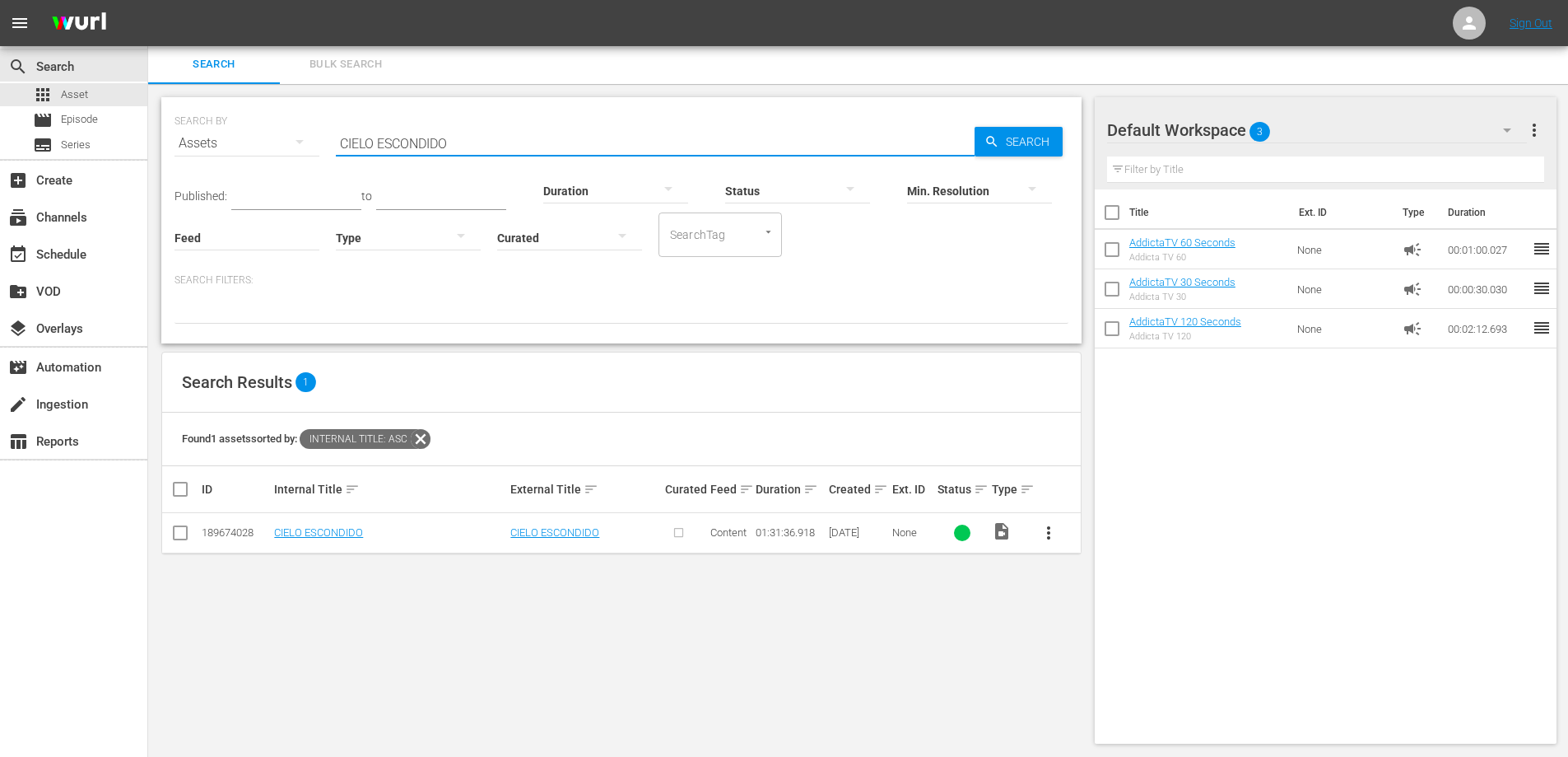
click at [1043, 534] on span "more_vert" at bounding box center [1048, 532] width 20 height 20
click at [1121, 657] on div "Episode" at bounding box center [1137, 658] width 112 height 40
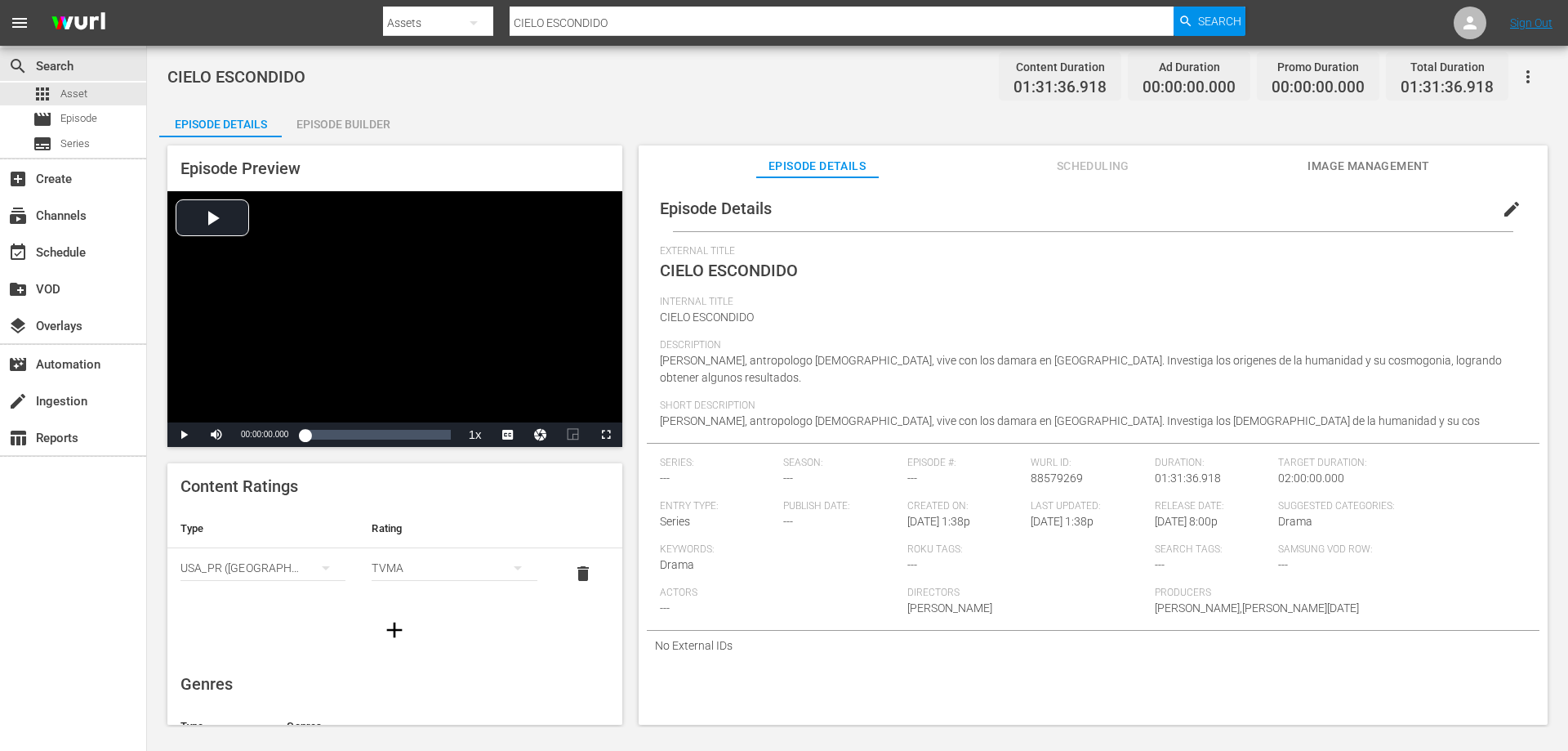
click at [327, 120] on div "Episode Builder" at bounding box center [342, 124] width 123 height 39
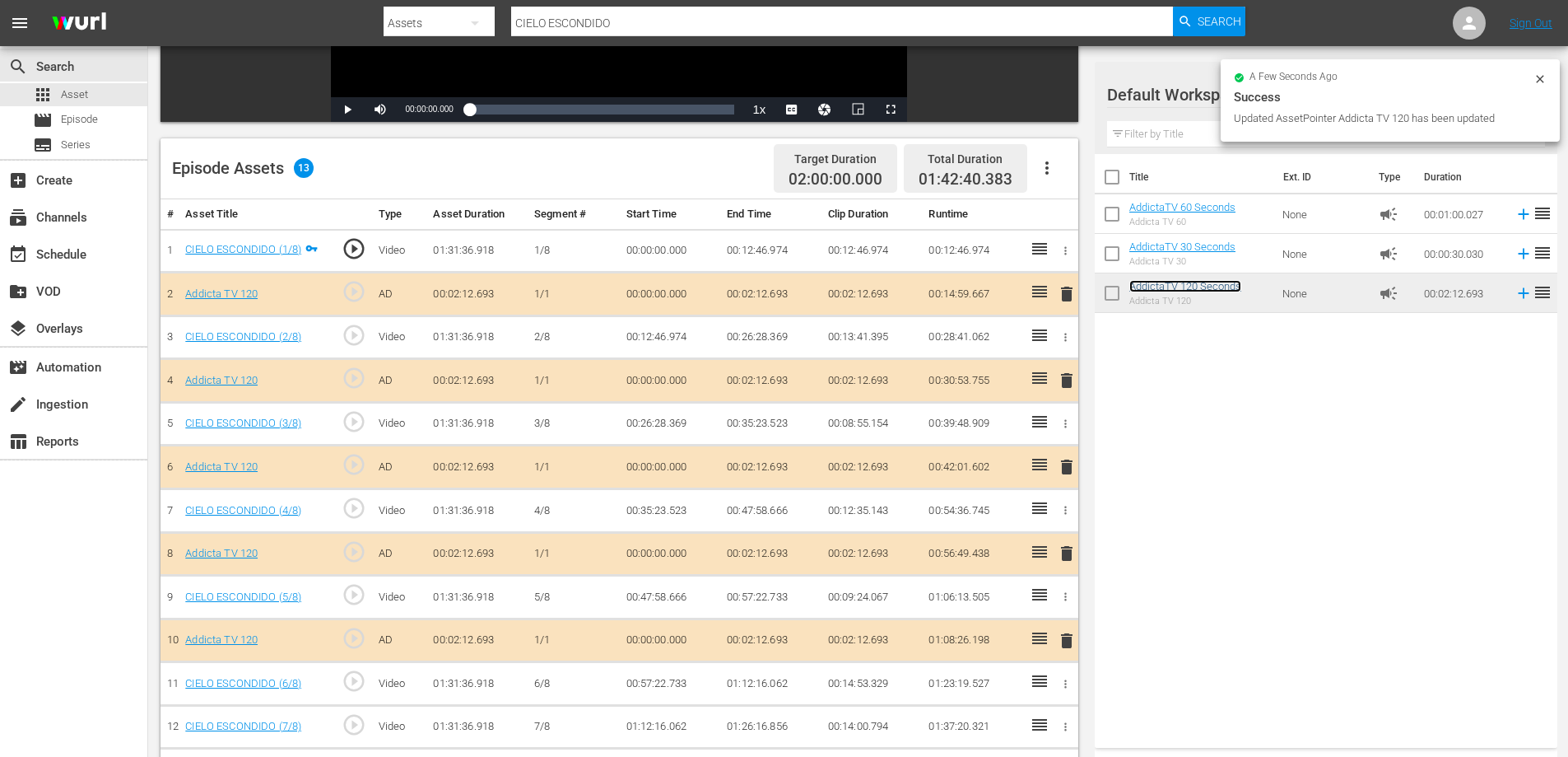
scroll to position [429, 0]
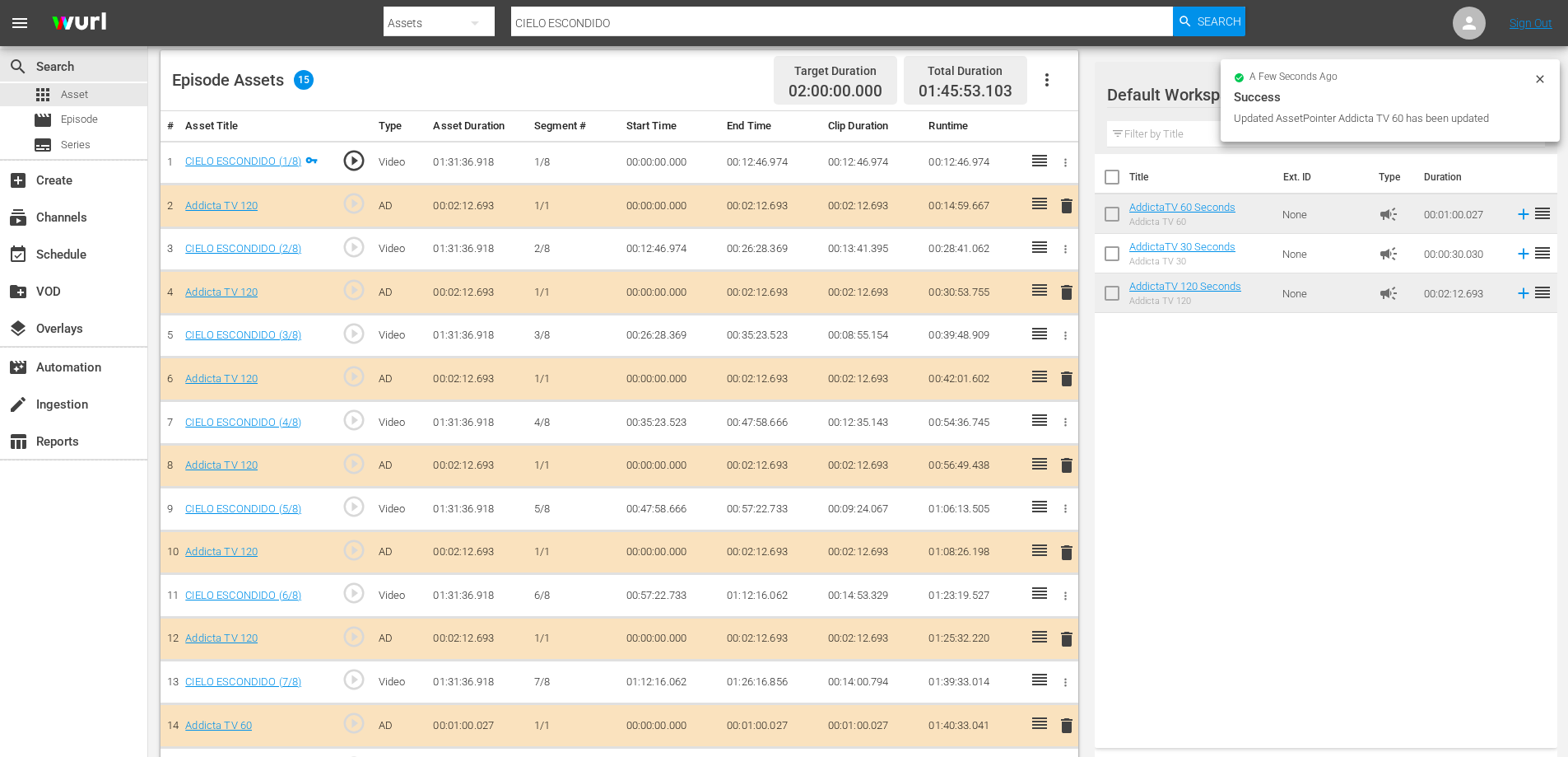
click at [1067, 639] on span "delete" at bounding box center [1066, 638] width 20 height 20
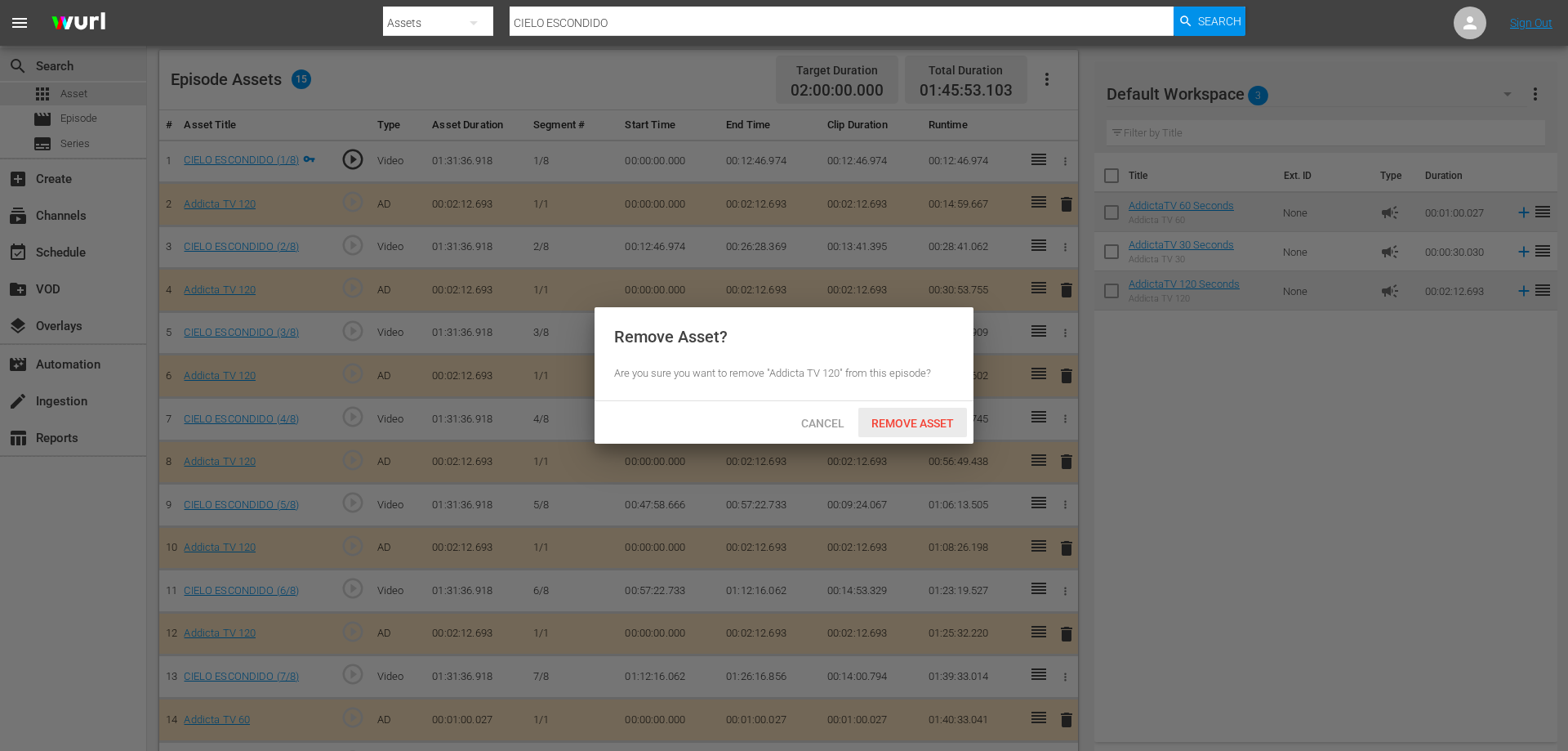
click at [938, 421] on span "Remove Asset" at bounding box center [913, 422] width 109 height 13
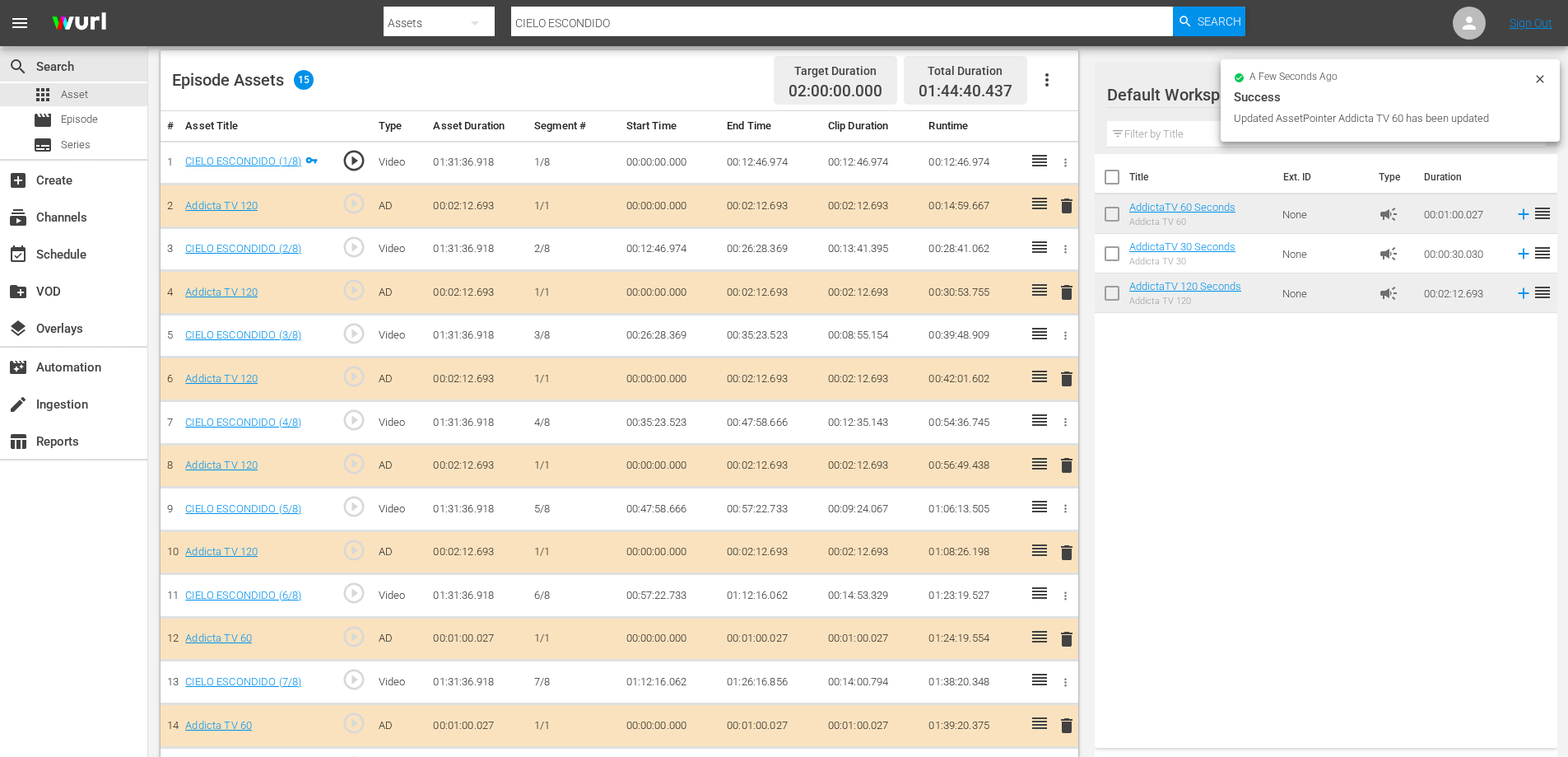
click at [1066, 461] on span "delete" at bounding box center [1066, 465] width 20 height 20
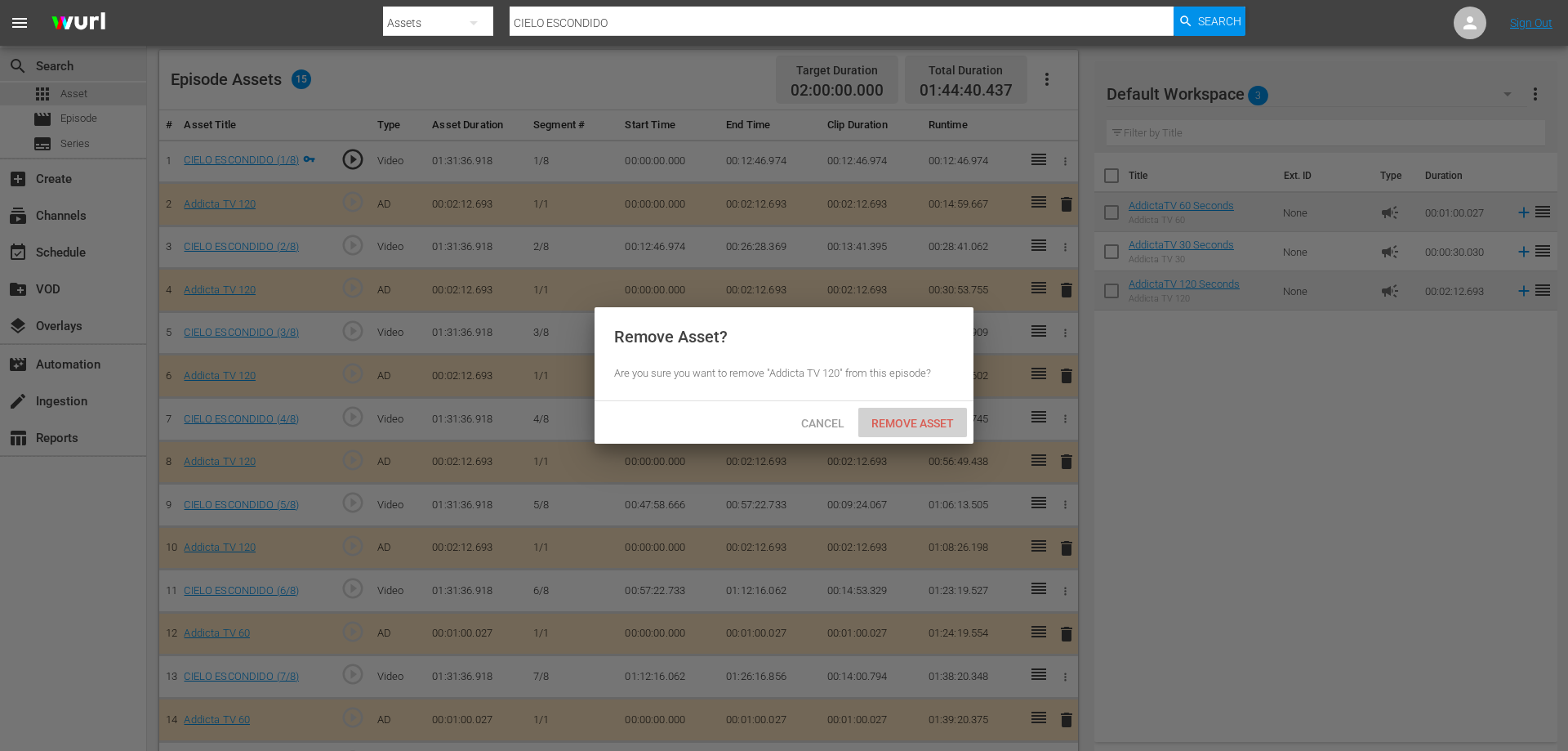
click at [928, 423] on span "Remove Asset" at bounding box center [913, 422] width 109 height 13
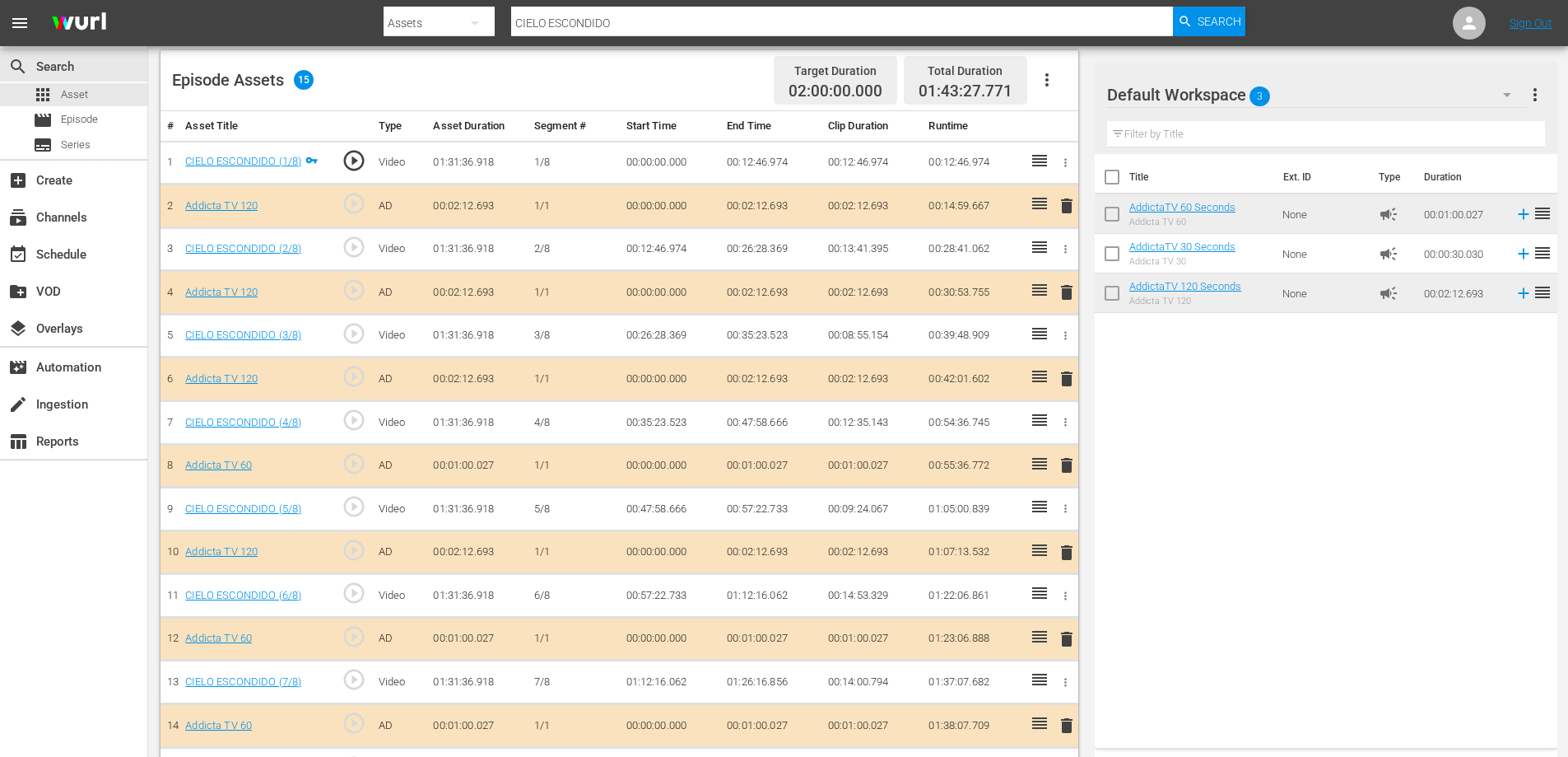
click at [1065, 472] on span "delete" at bounding box center [1066, 465] width 20 height 20
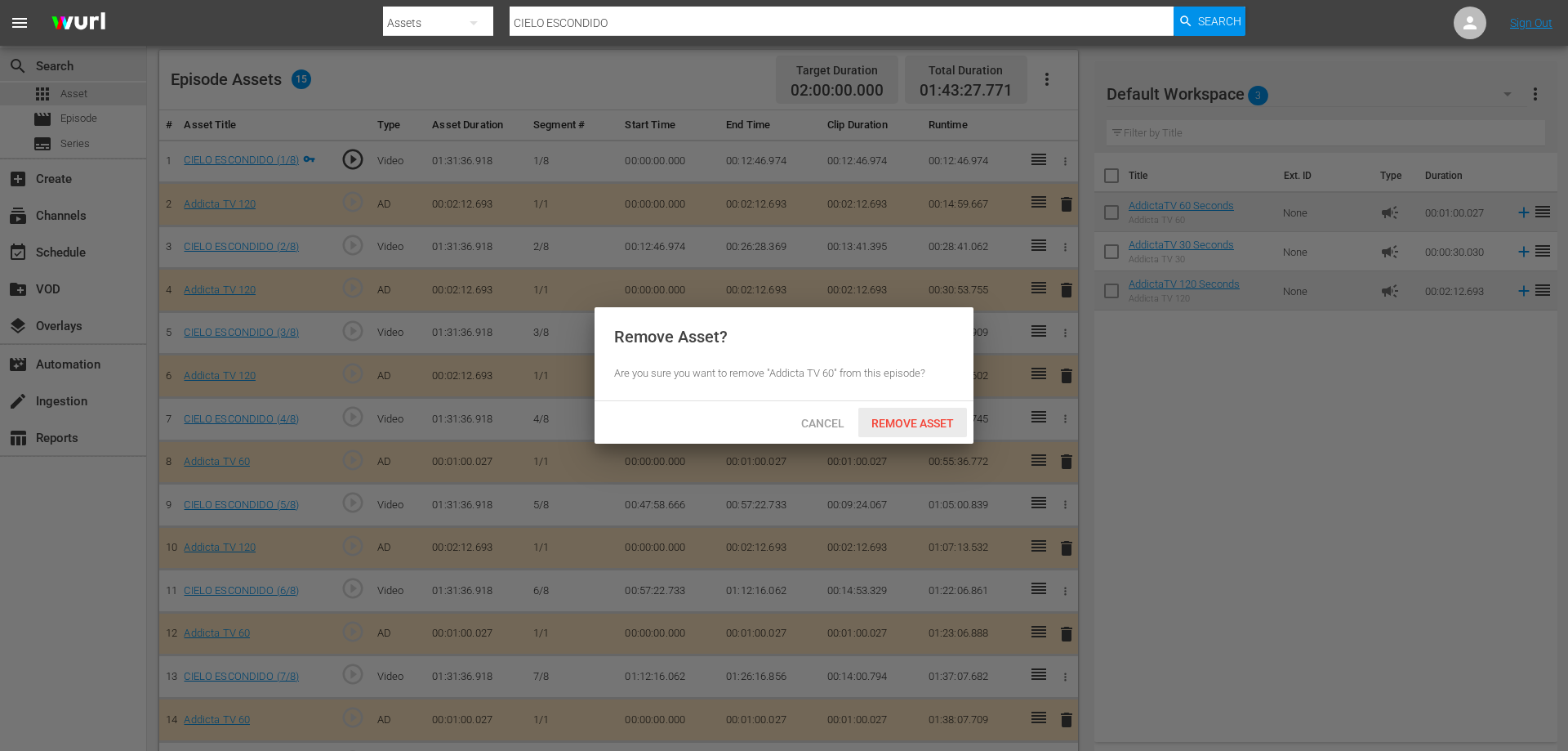
click at [916, 424] on span "Remove Asset" at bounding box center [913, 422] width 109 height 13
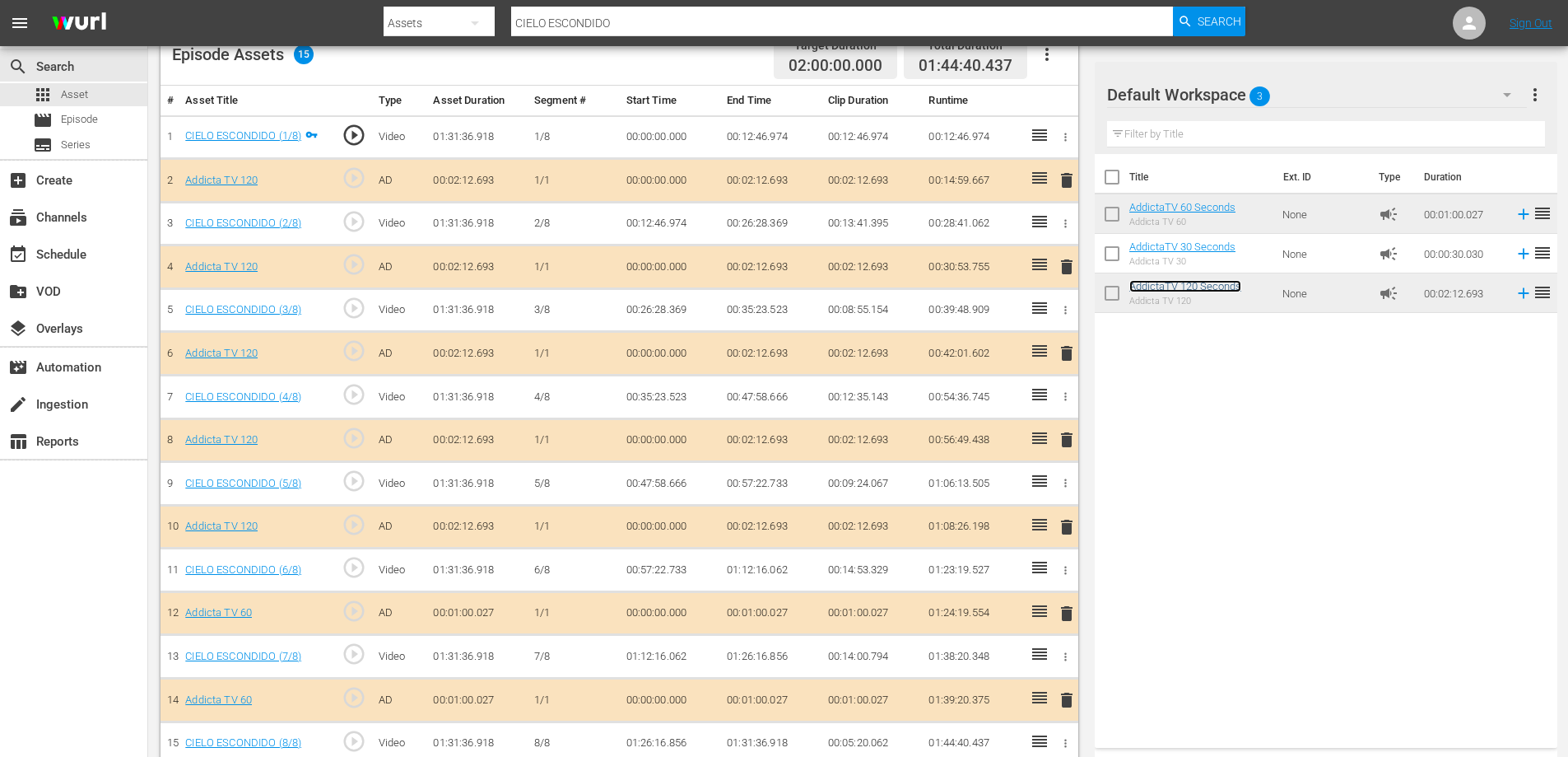
scroll to position [475, 0]
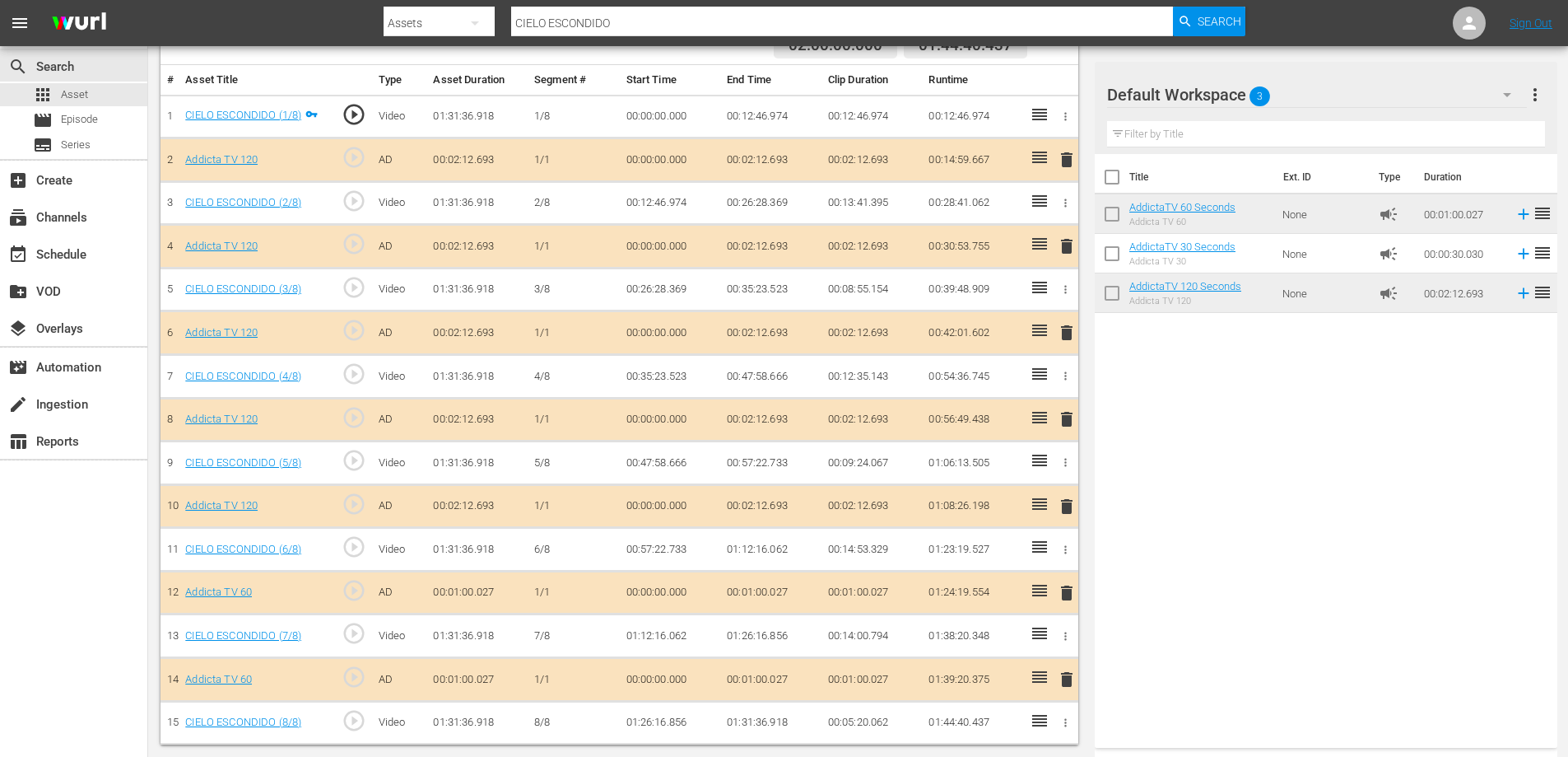
click at [1063, 600] on span "delete" at bounding box center [1066, 593] width 20 height 20
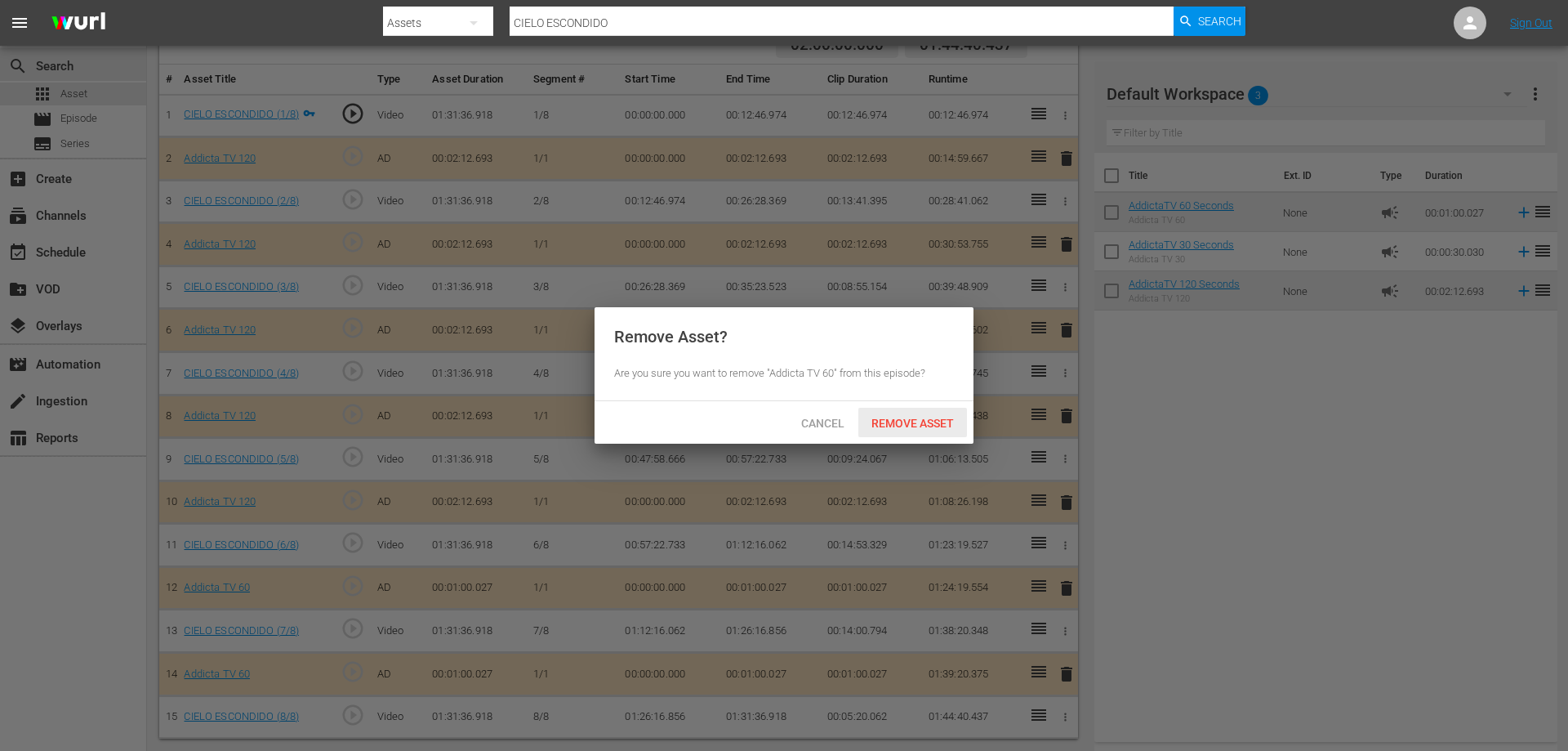
click at [895, 424] on span "Remove Asset" at bounding box center [913, 422] width 109 height 13
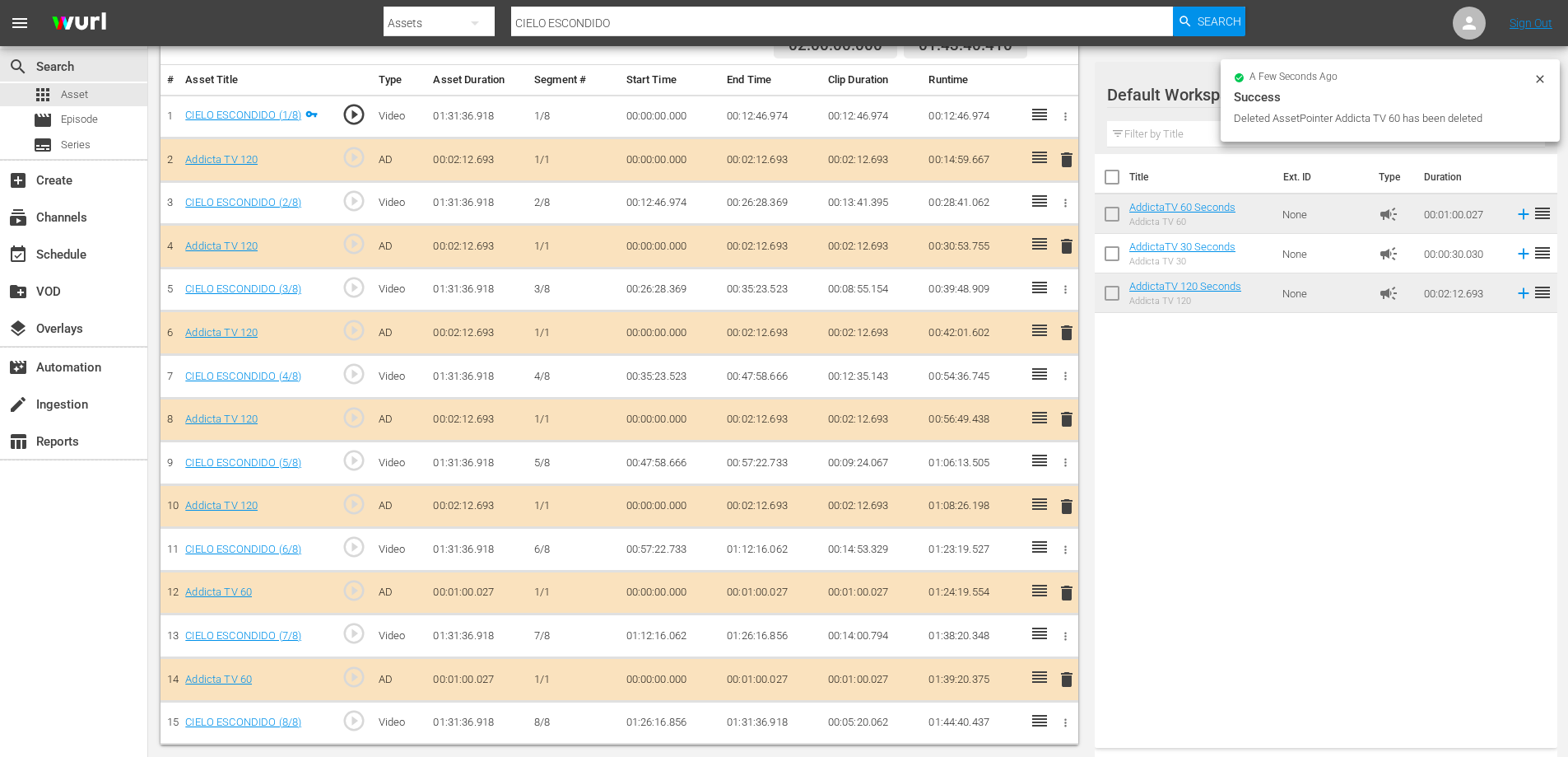
scroll to position [433, 0]
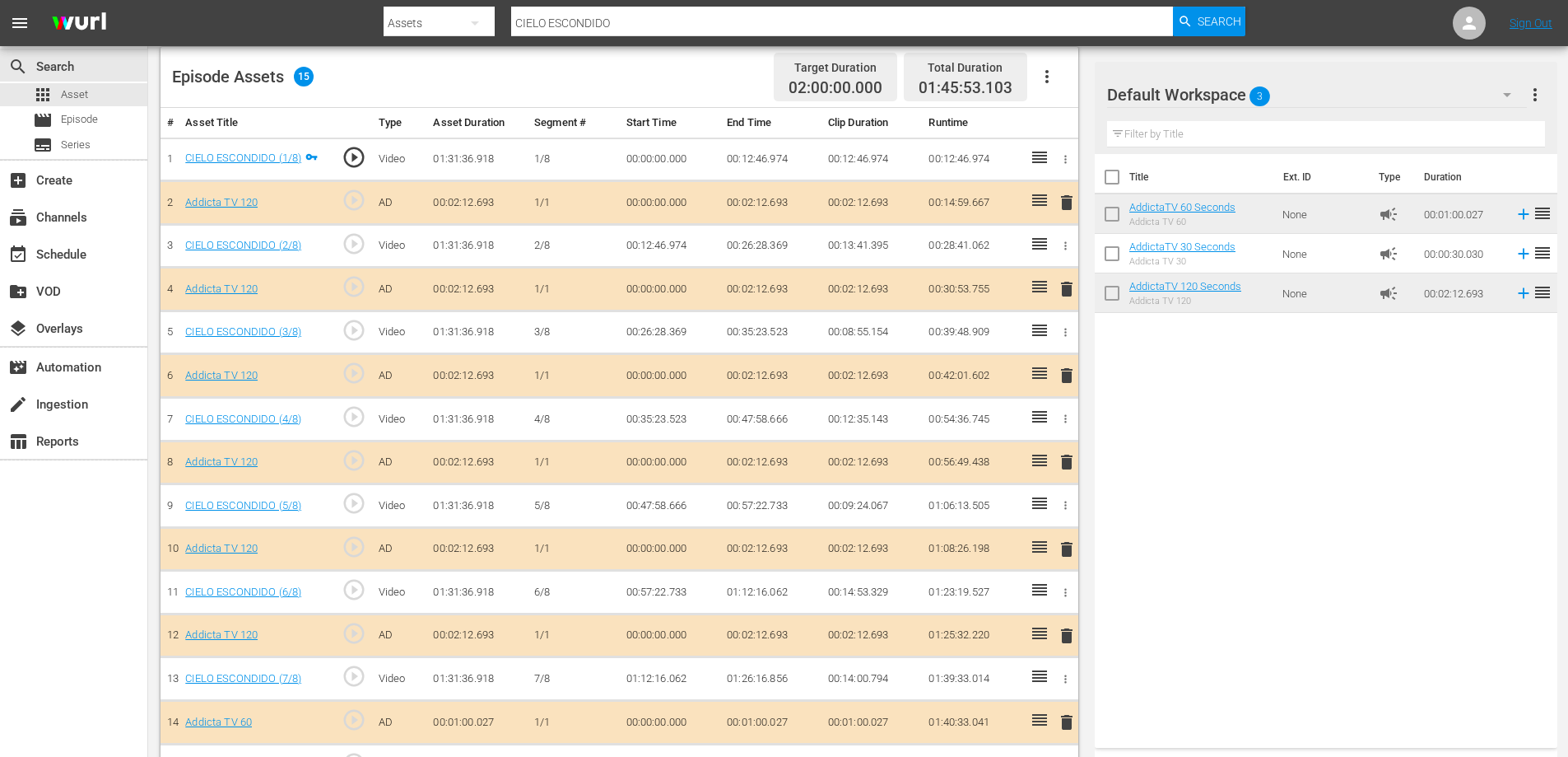
click at [1065, 722] on span "delete" at bounding box center [1066, 722] width 20 height 20
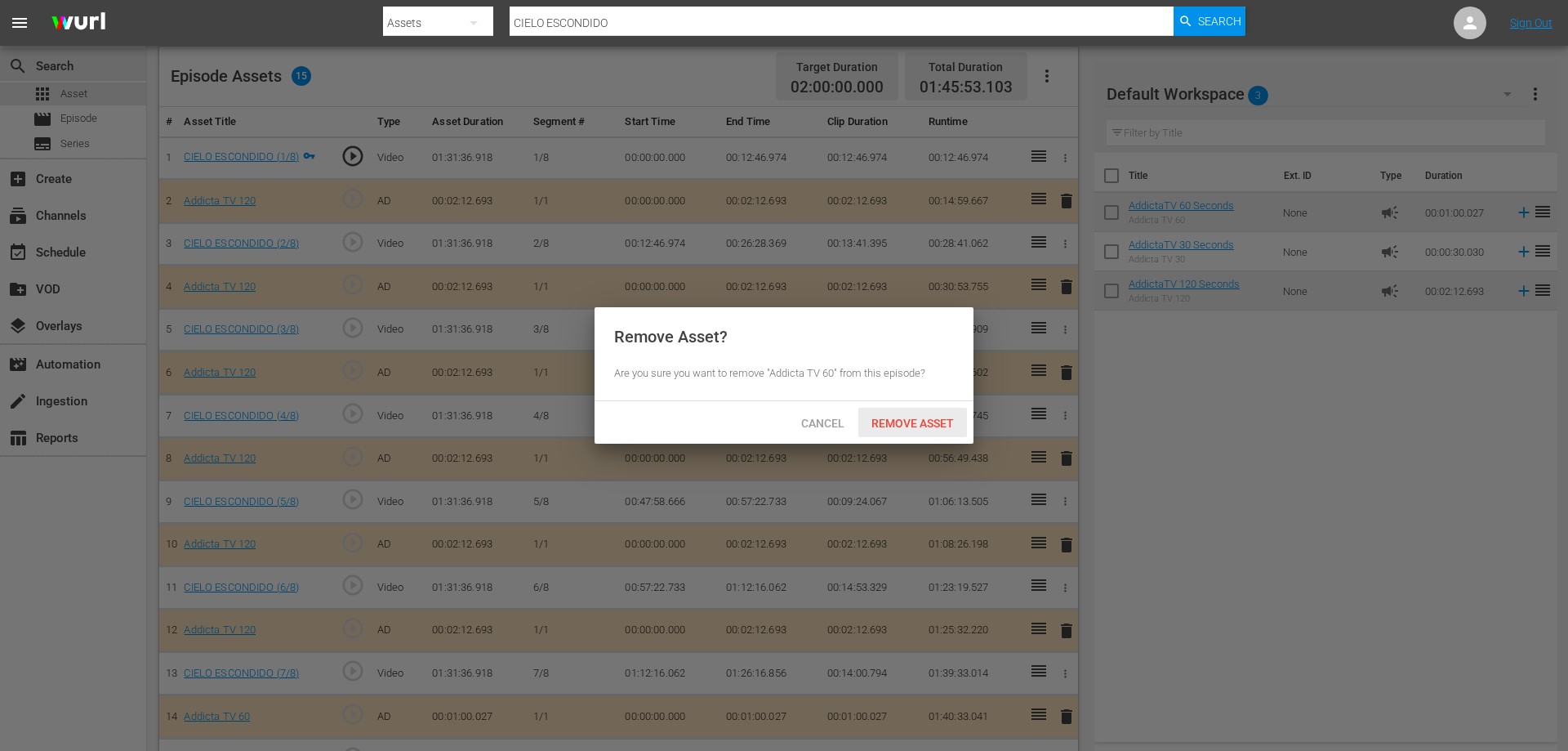
click at [918, 419] on span "Remove Asset" at bounding box center [913, 422] width 109 height 13
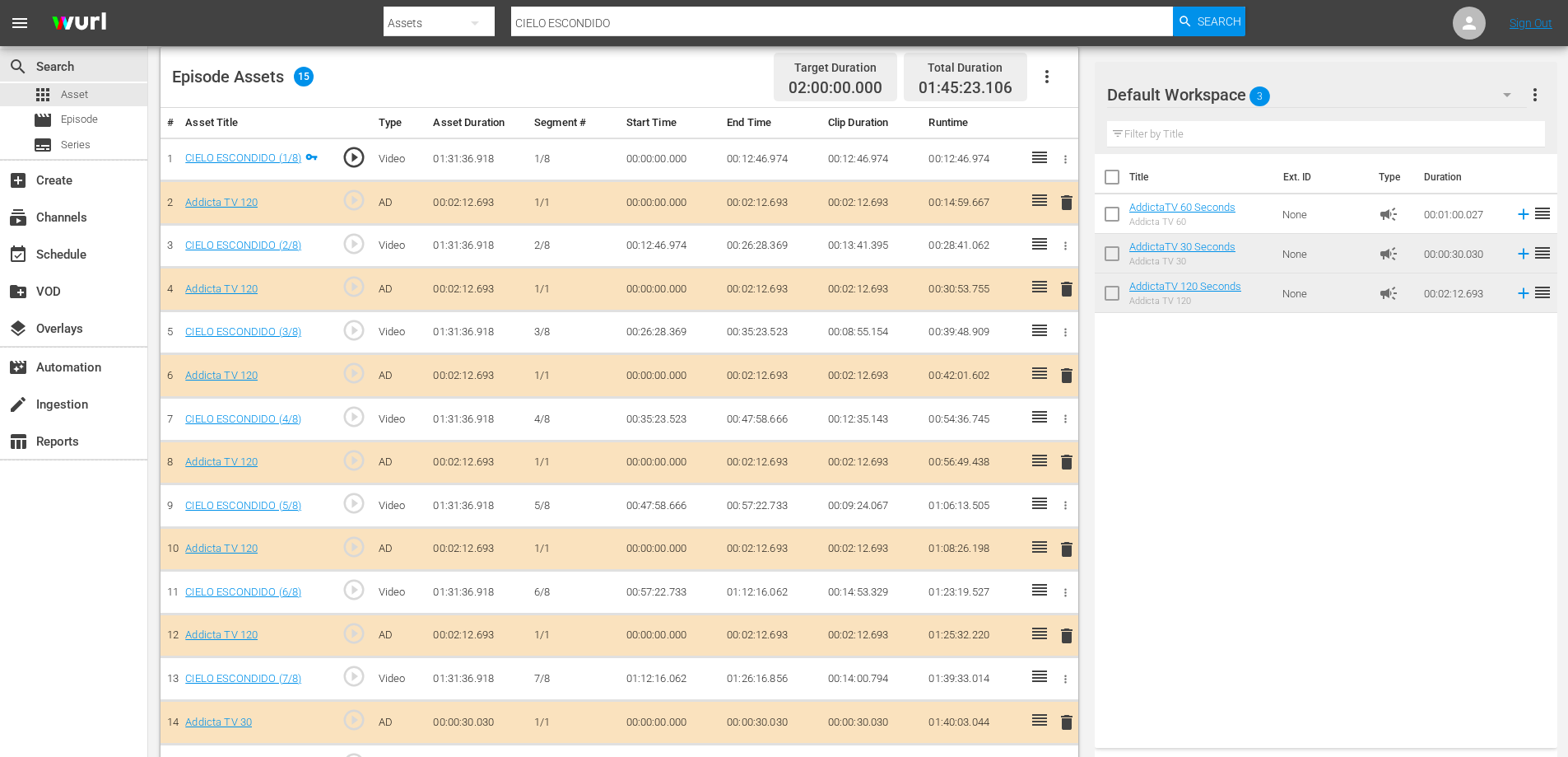
click at [1065, 549] on span "delete" at bounding box center [1066, 549] width 20 height 20
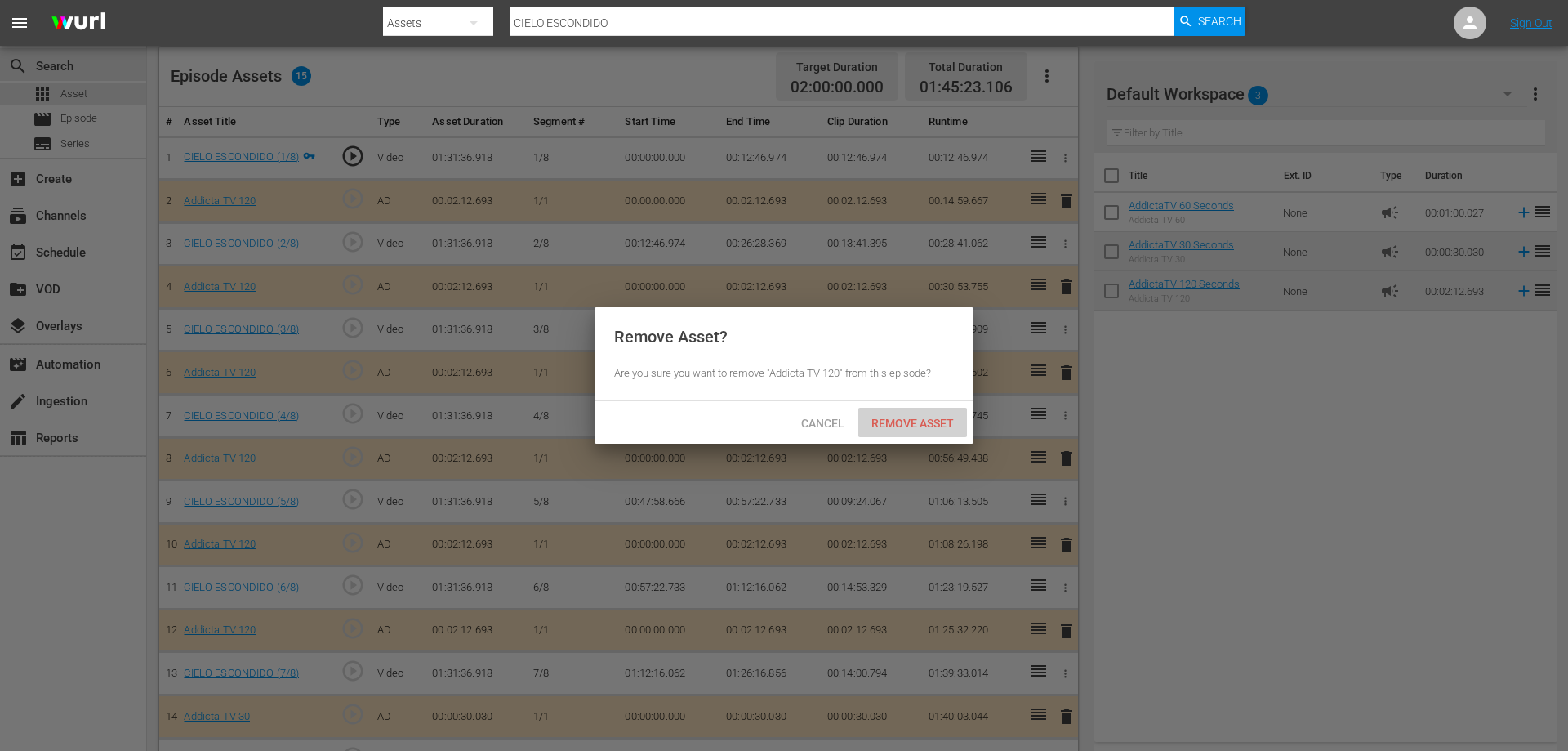
click at [884, 416] on span "Remove Asset" at bounding box center [913, 422] width 109 height 13
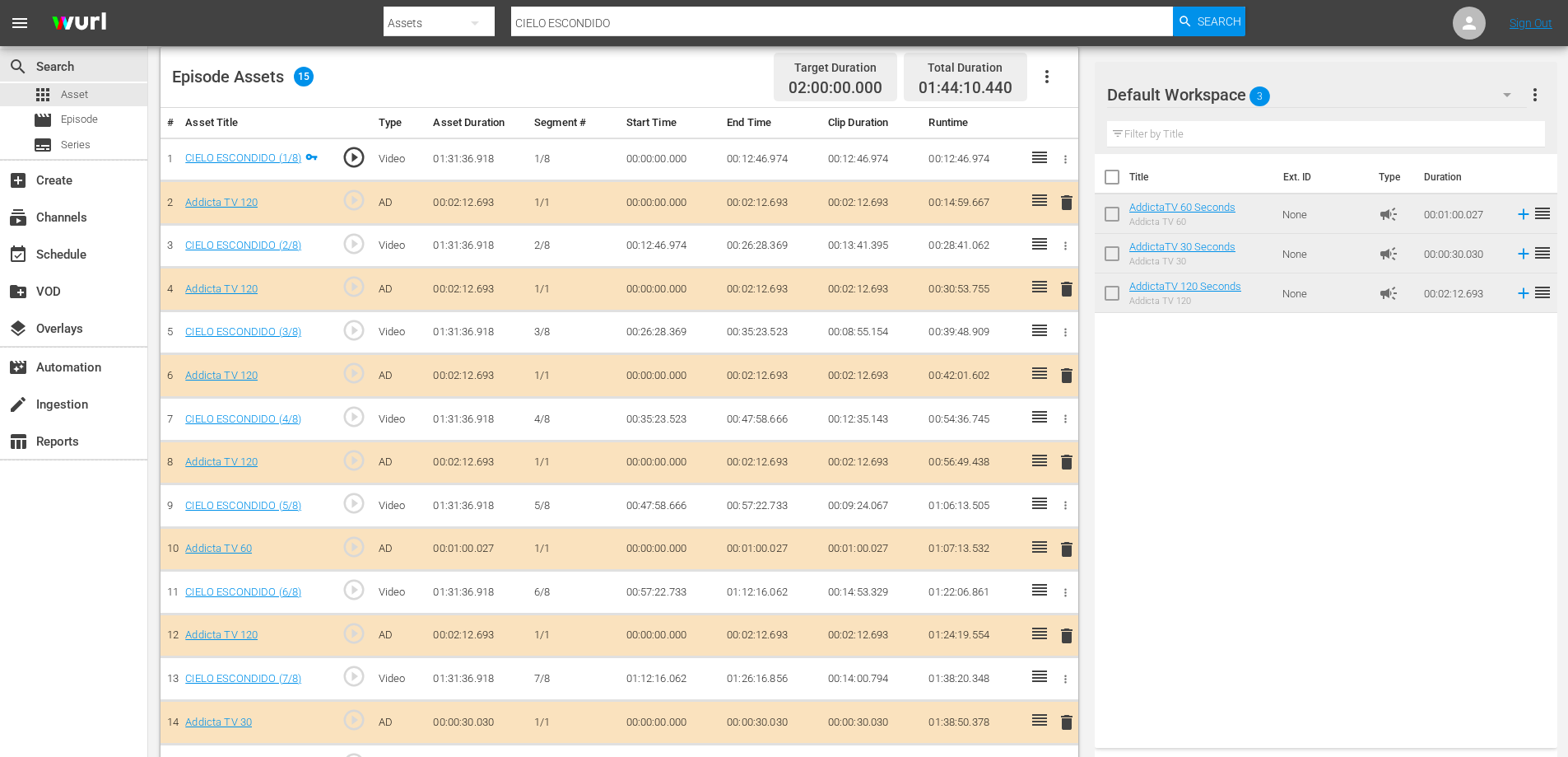
click at [1070, 466] on span "delete" at bounding box center [1066, 462] width 20 height 20
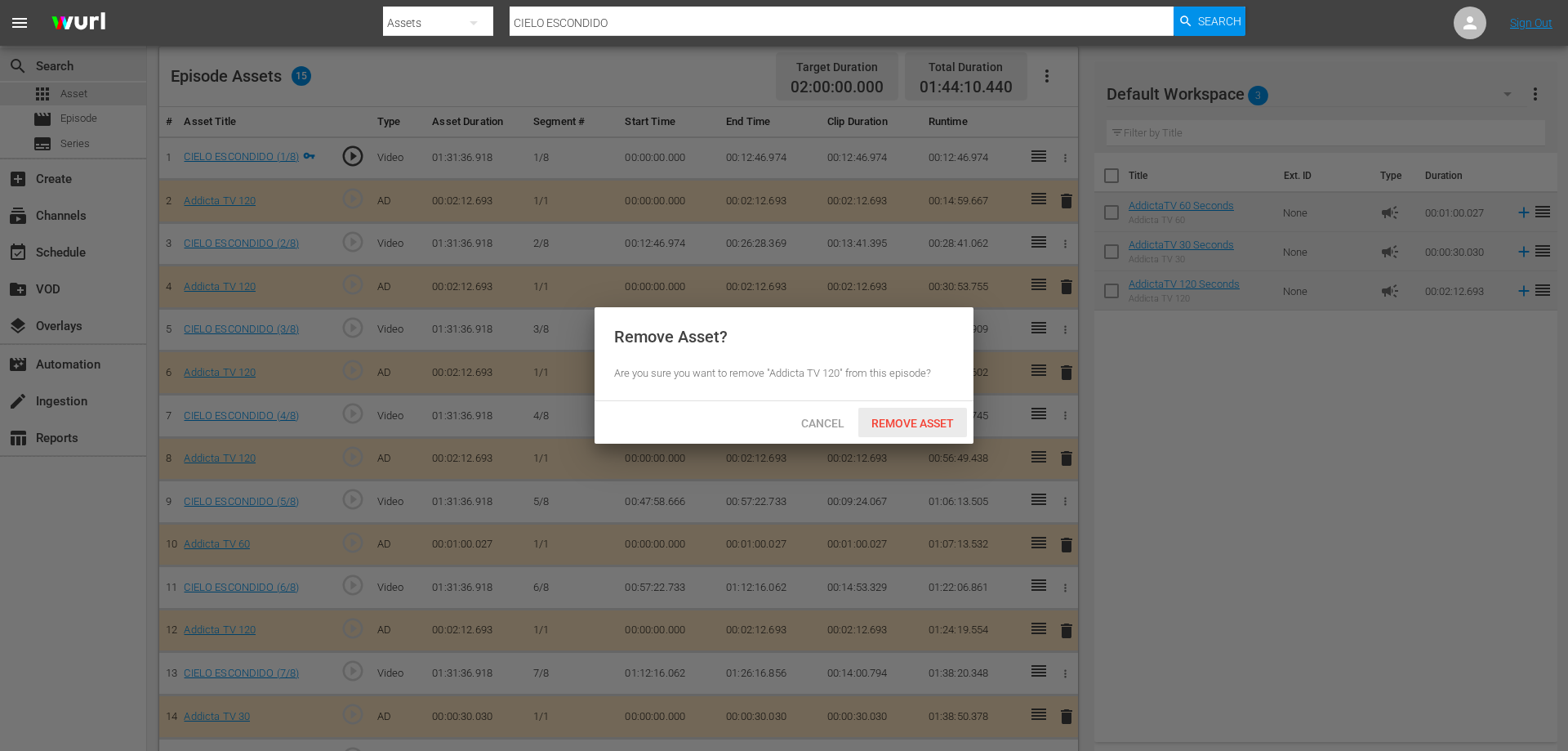
click at [938, 425] on span "Remove Asset" at bounding box center [913, 422] width 109 height 13
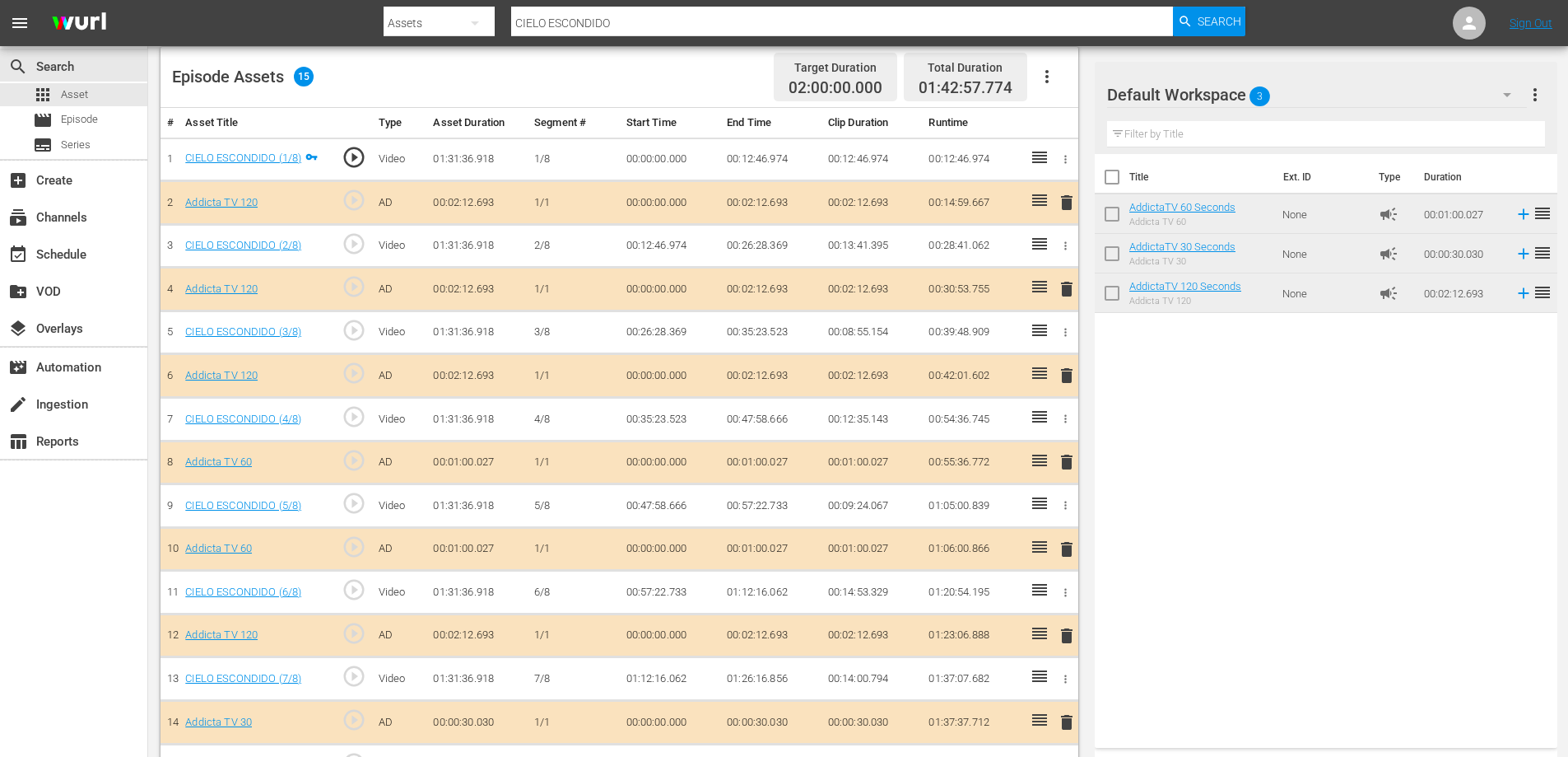
click at [1071, 464] on span "delete" at bounding box center [1066, 462] width 20 height 20
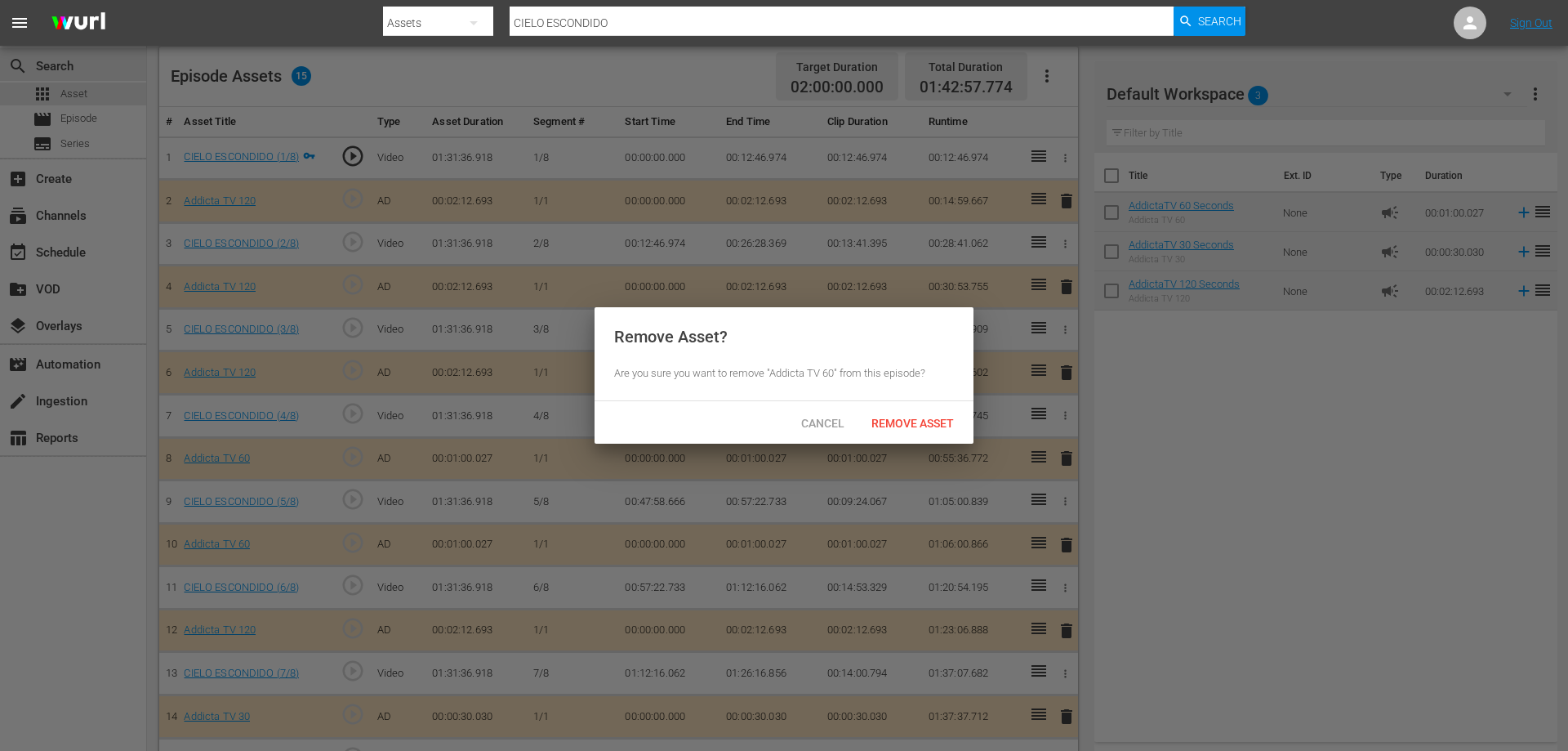
click at [909, 420] on span "Remove Asset" at bounding box center [913, 422] width 109 height 13
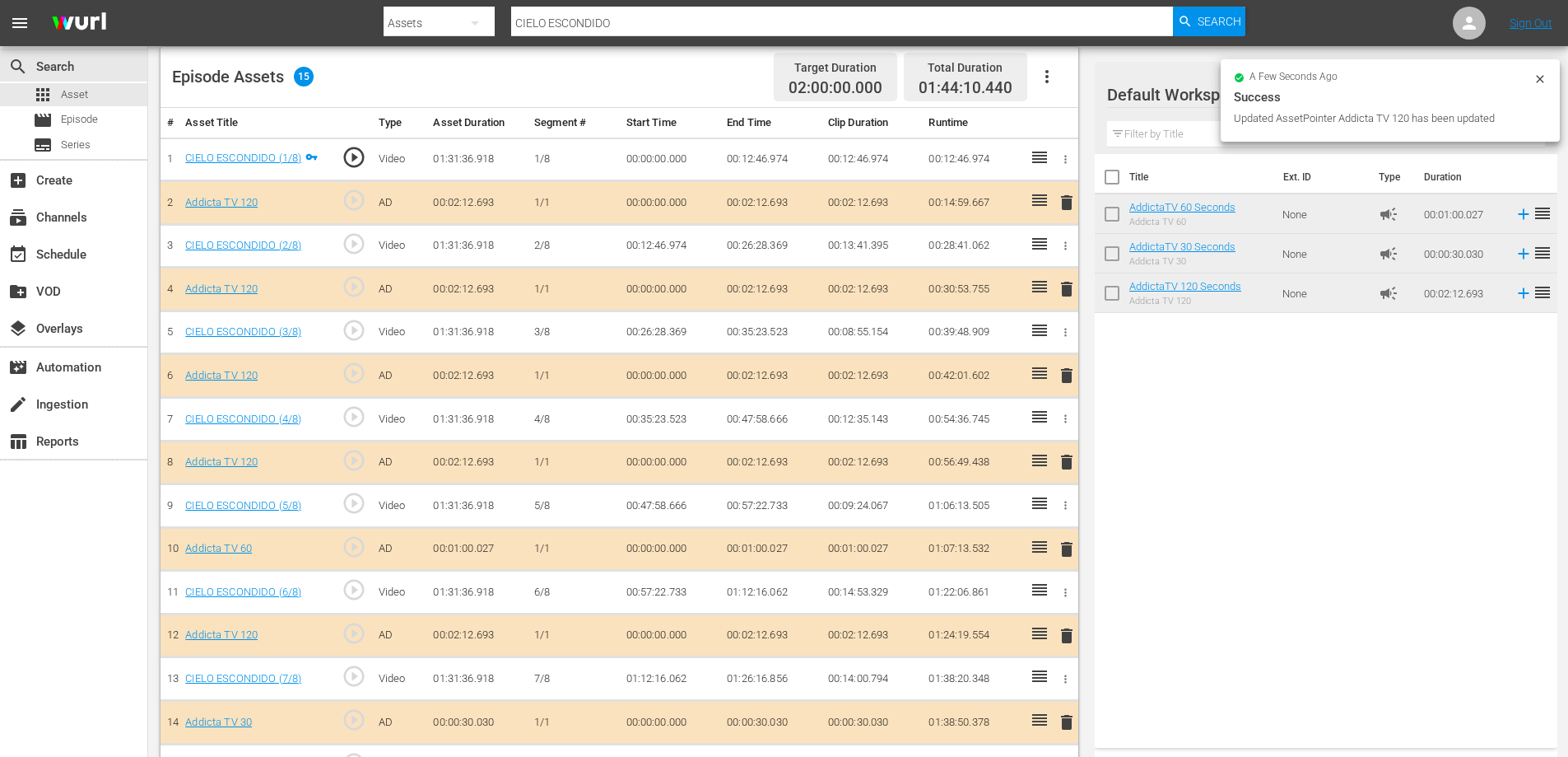
click at [1069, 547] on span "delete" at bounding box center [1066, 549] width 20 height 20
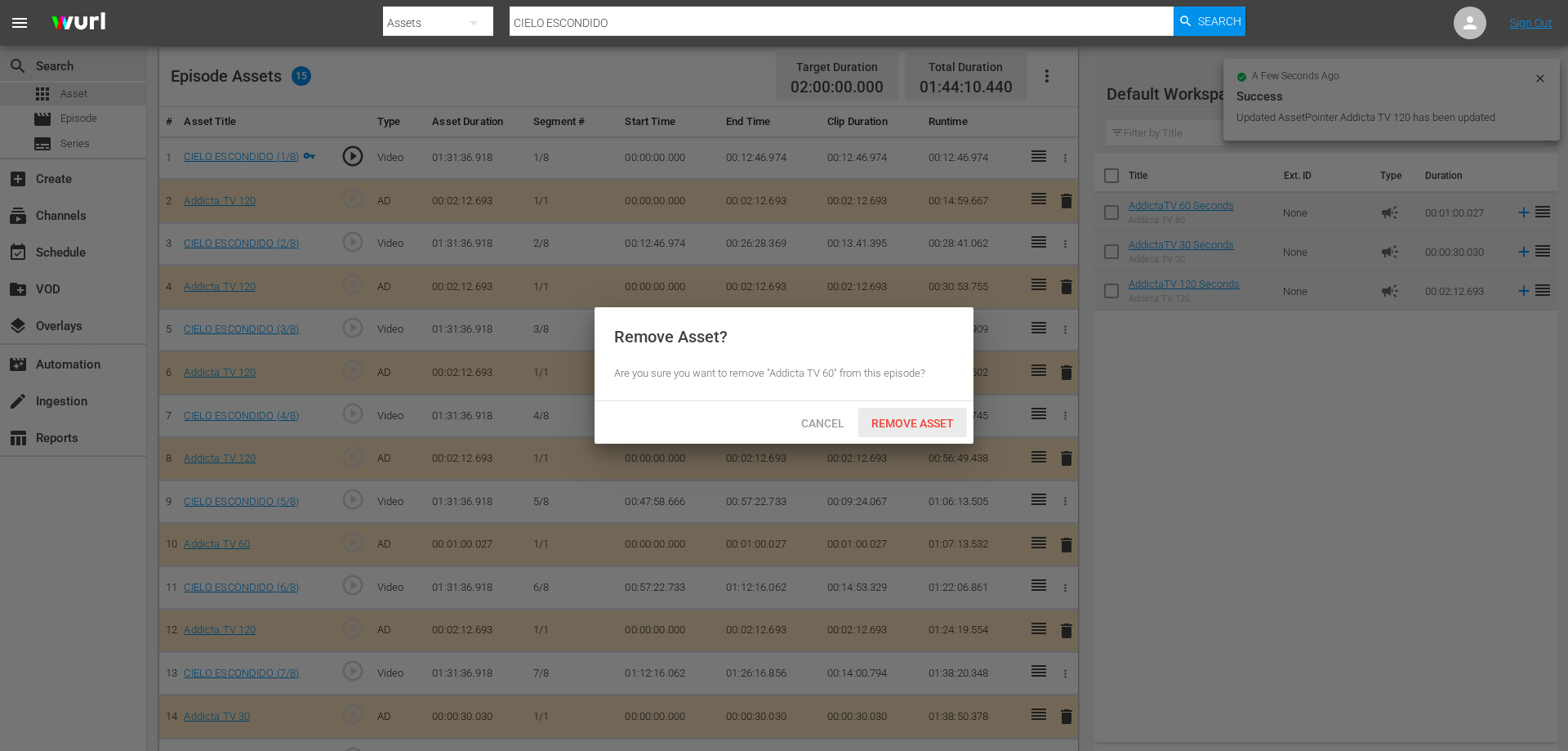
click at [916, 417] on span "Remove Asset" at bounding box center [913, 422] width 109 height 13
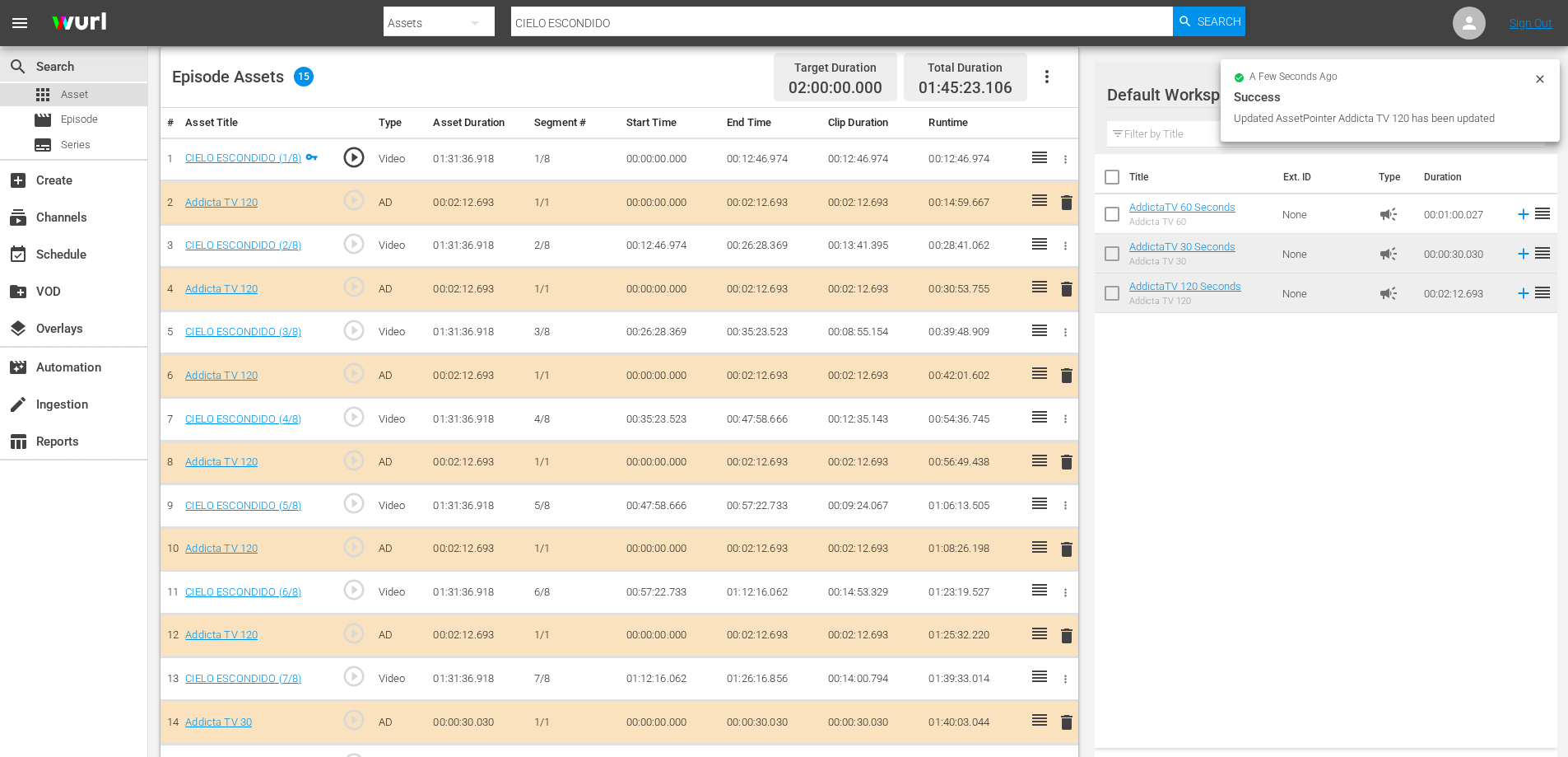
click at [78, 91] on span "Asset" at bounding box center [74, 94] width 27 height 16
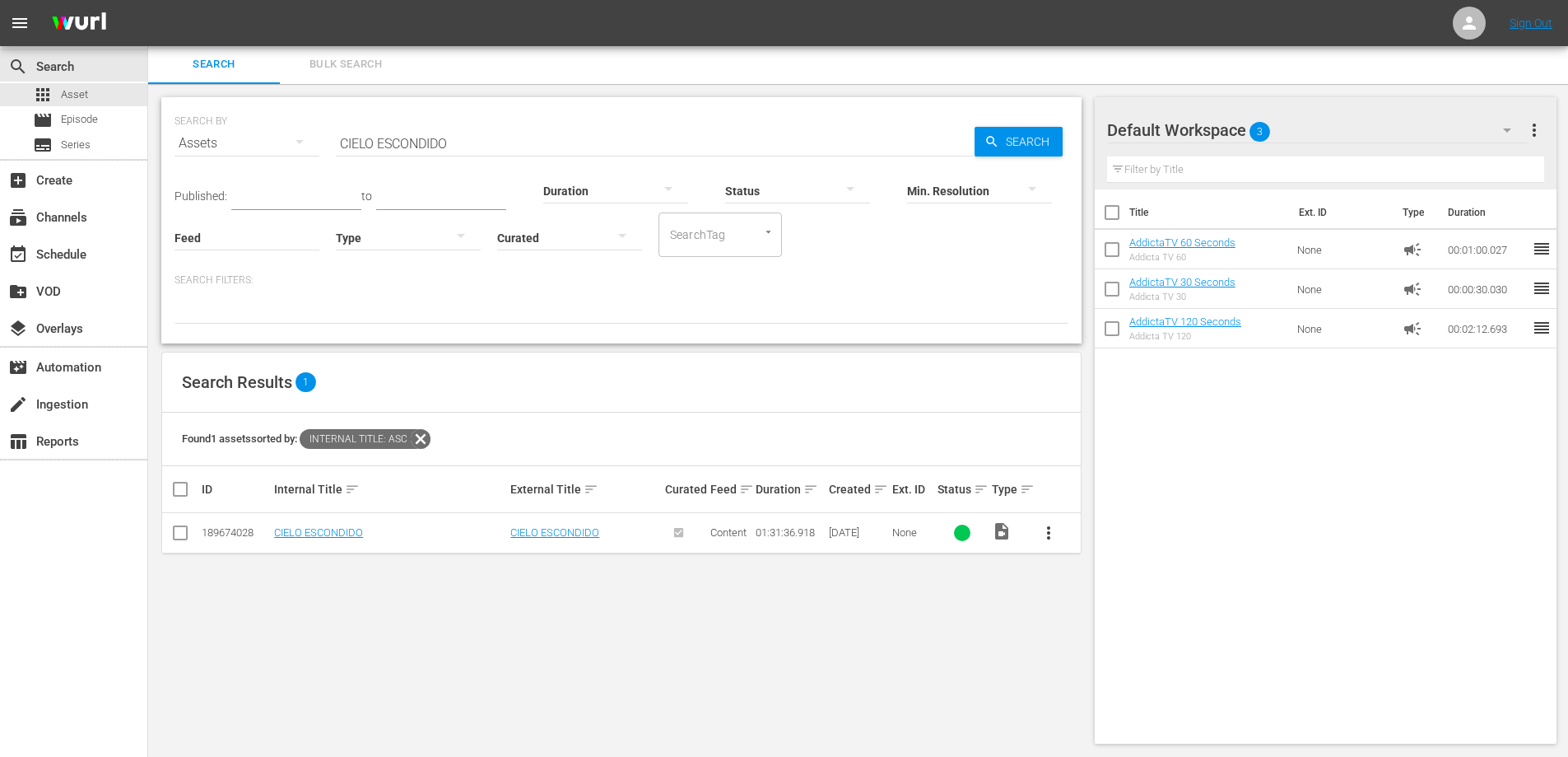
click at [386, 137] on input "CIELO ESCONDIDO" at bounding box center [655, 144] width 639 height 40
paste input "LEMENTE"
click at [374, 145] on input "CLEMENTE" at bounding box center [655, 144] width 639 height 40
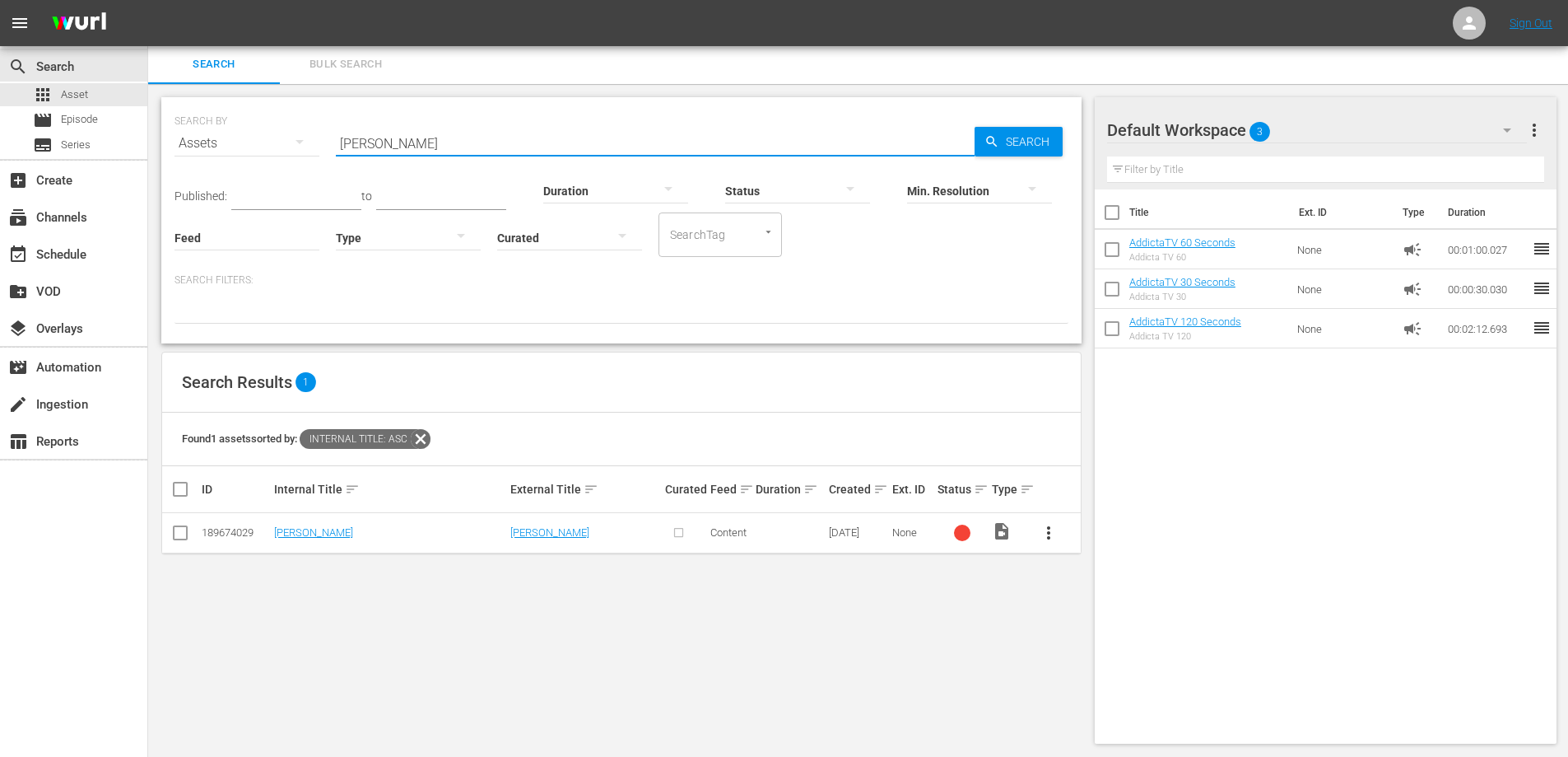
click at [374, 145] on input "CLEMENTE" at bounding box center [655, 144] width 639 height 40
paste input "VER"
type input "CLEVER"
click at [1045, 532] on span "more_vert" at bounding box center [1048, 532] width 20 height 20
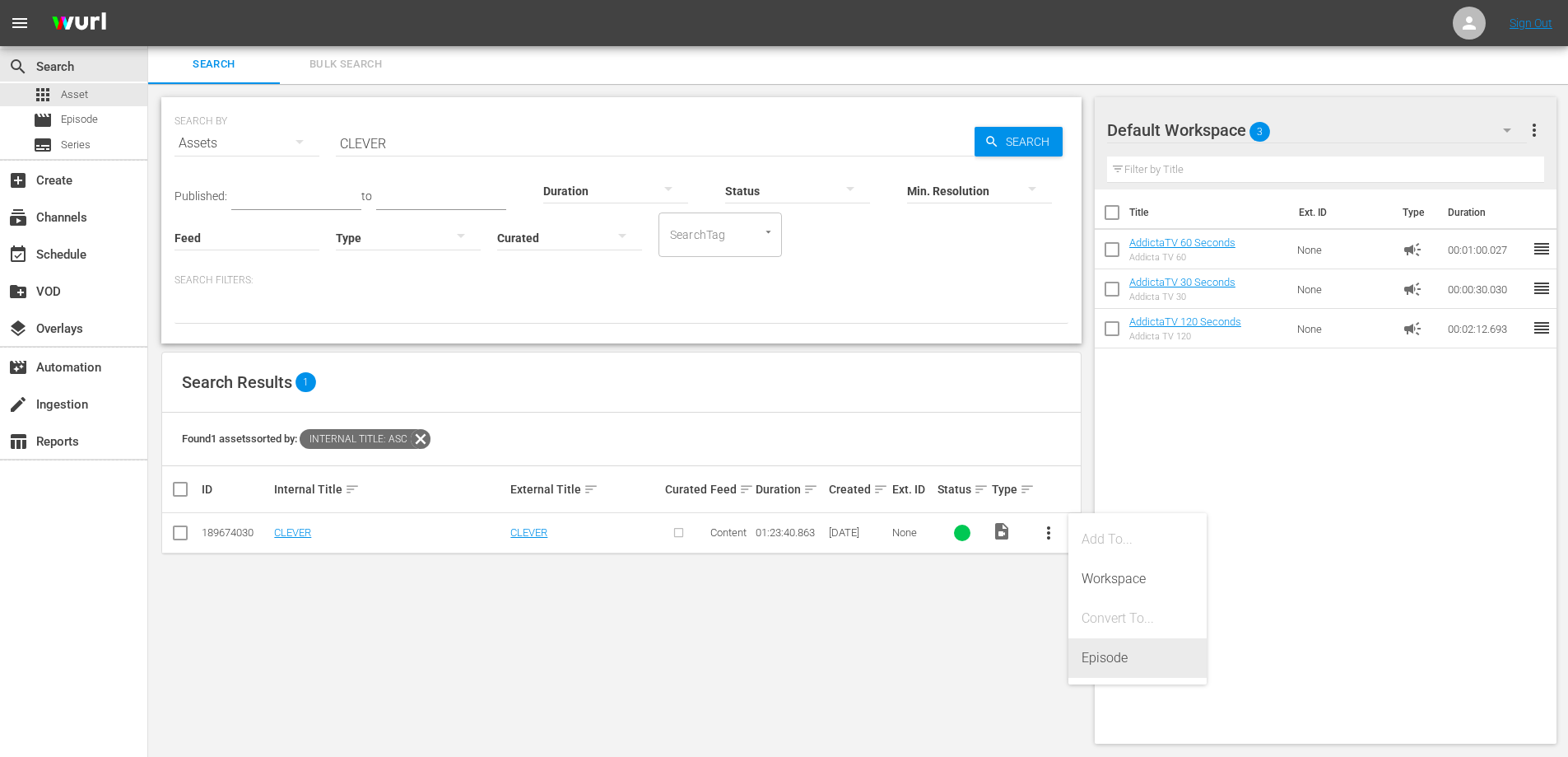
click at [1106, 657] on div "Episode" at bounding box center [1137, 658] width 112 height 40
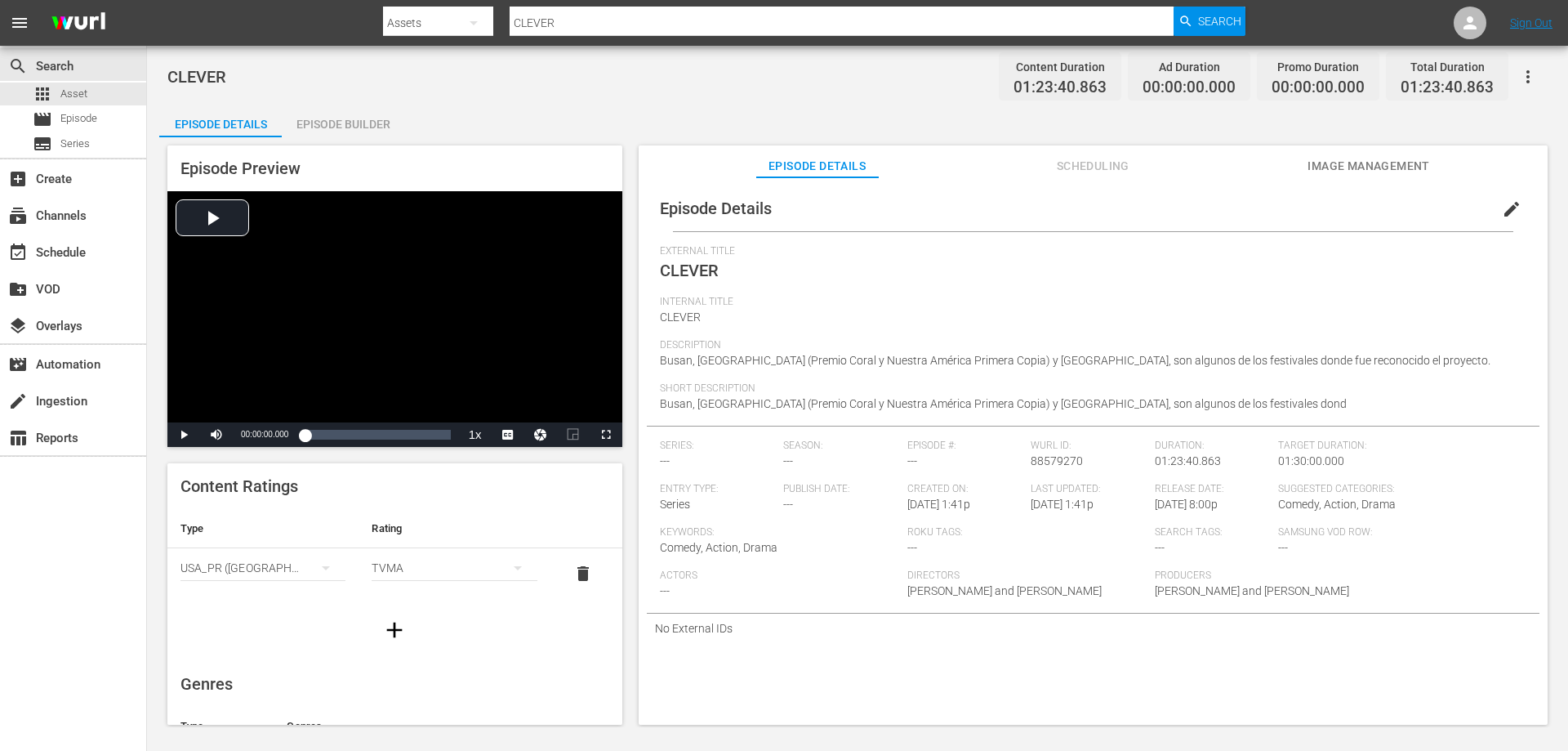
click at [353, 118] on div "Episode Builder" at bounding box center [342, 124] width 123 height 39
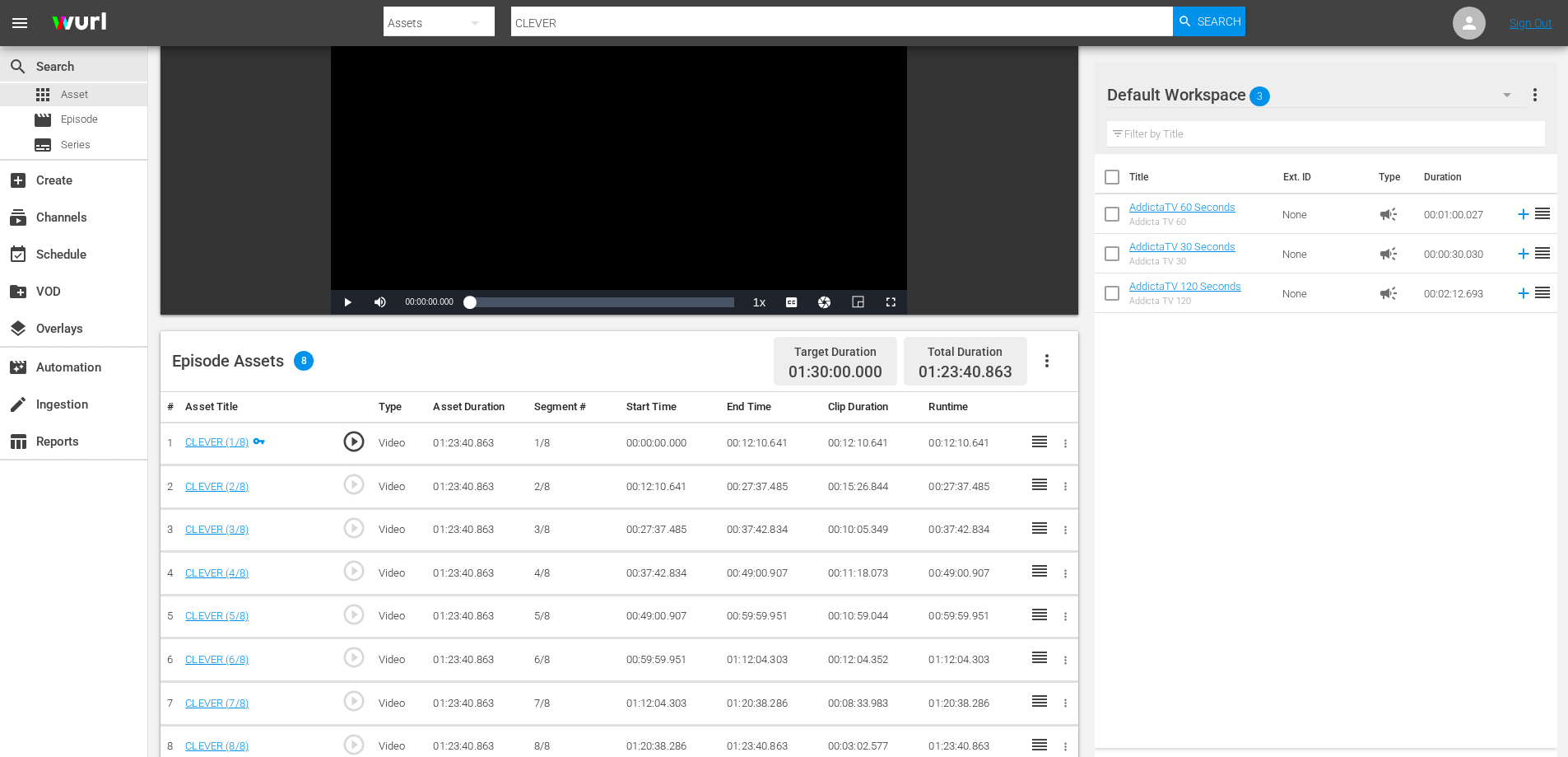
scroll to position [330, 0]
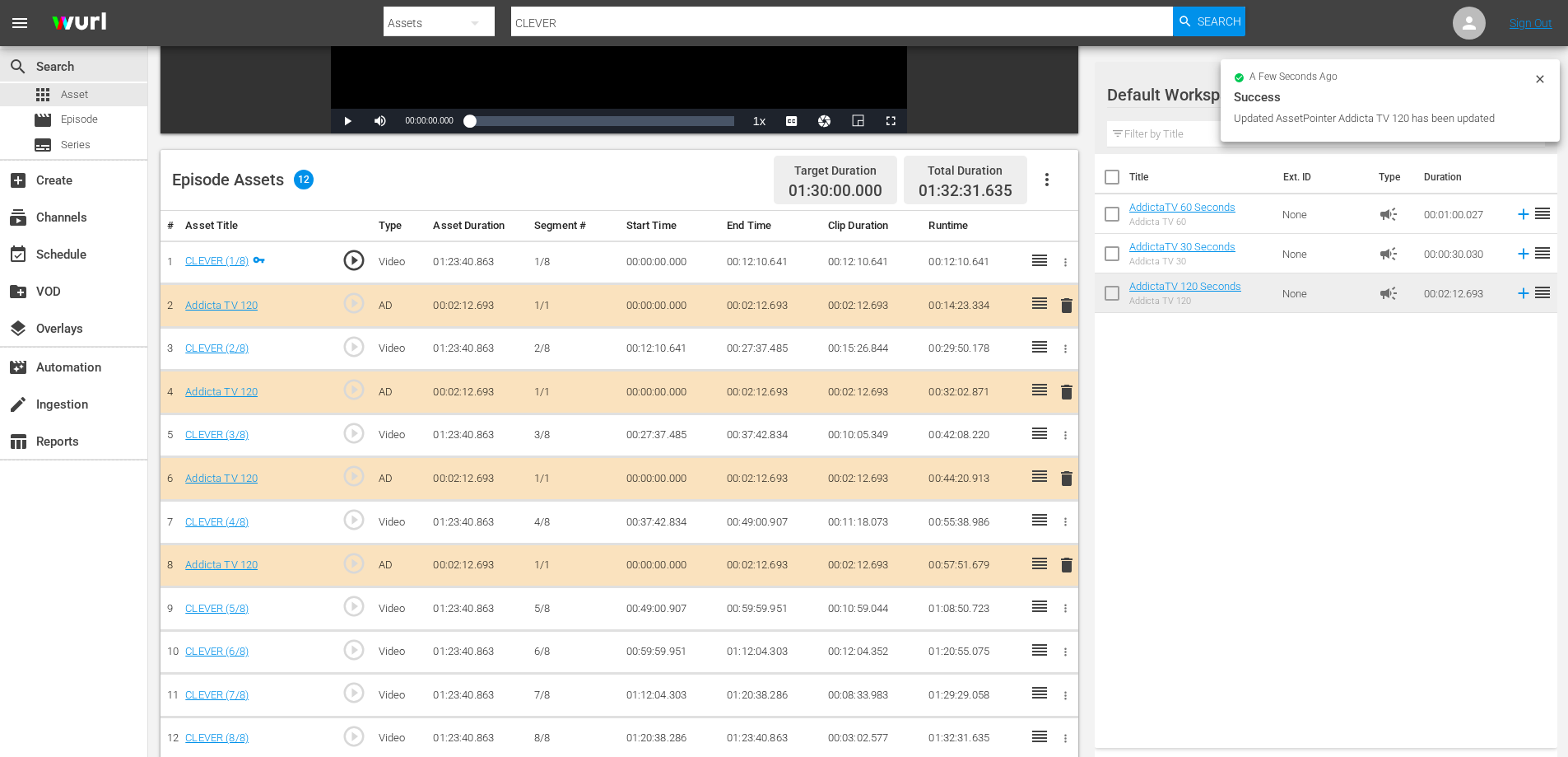
click at [1062, 563] on span "delete" at bounding box center [1066, 565] width 20 height 20
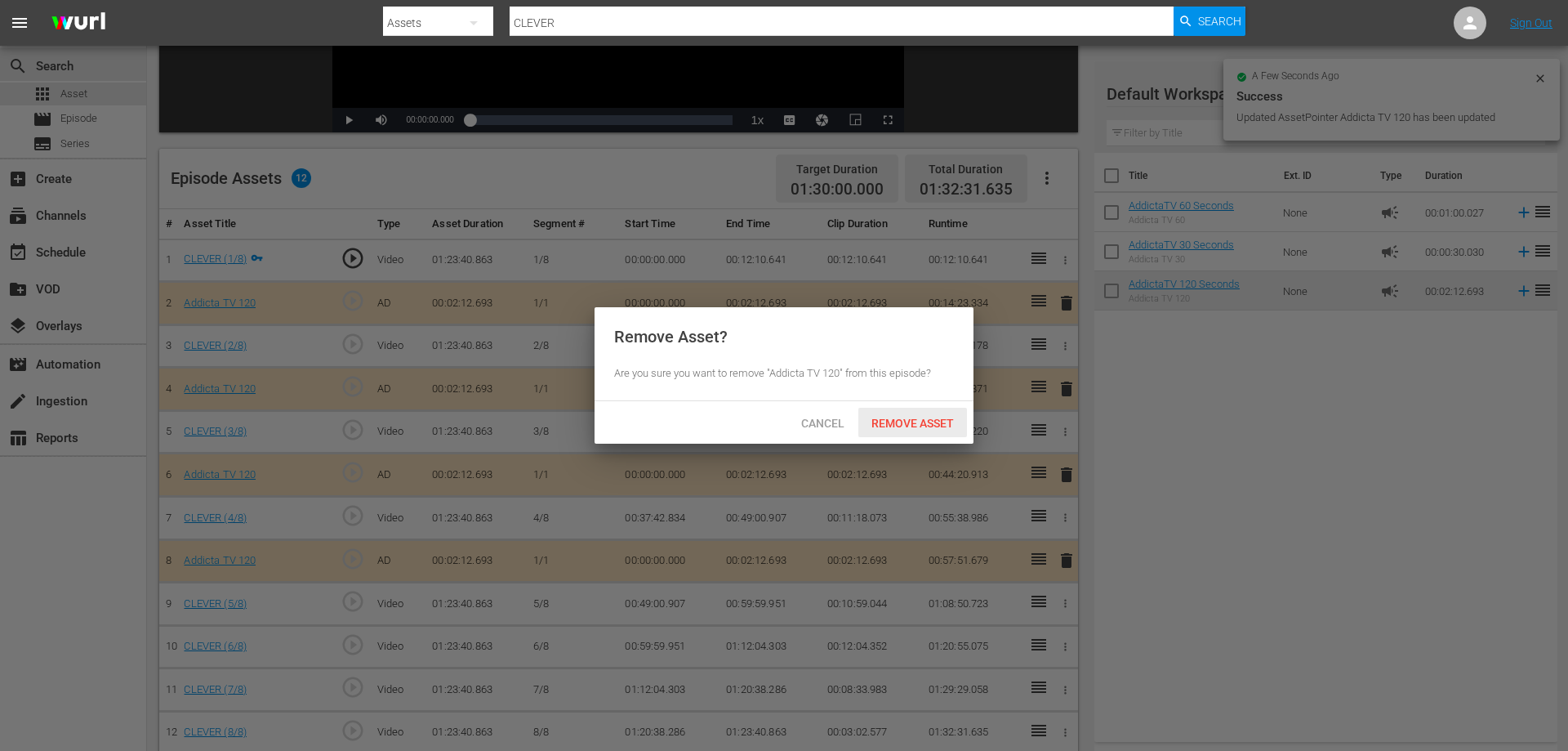
click at [902, 427] on span "Remove Asset" at bounding box center [913, 422] width 109 height 13
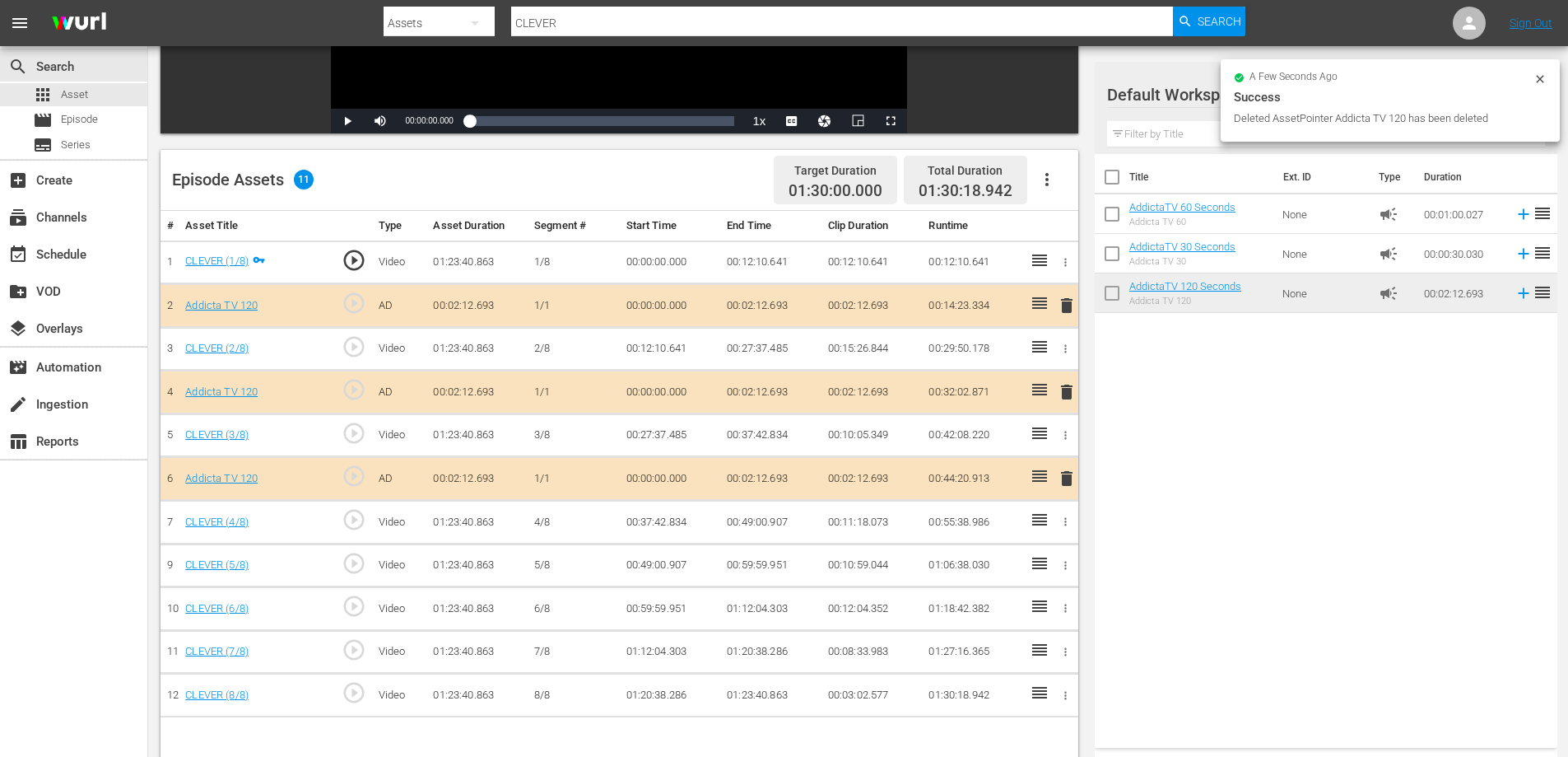
click at [1068, 481] on span "delete" at bounding box center [1066, 478] width 20 height 20
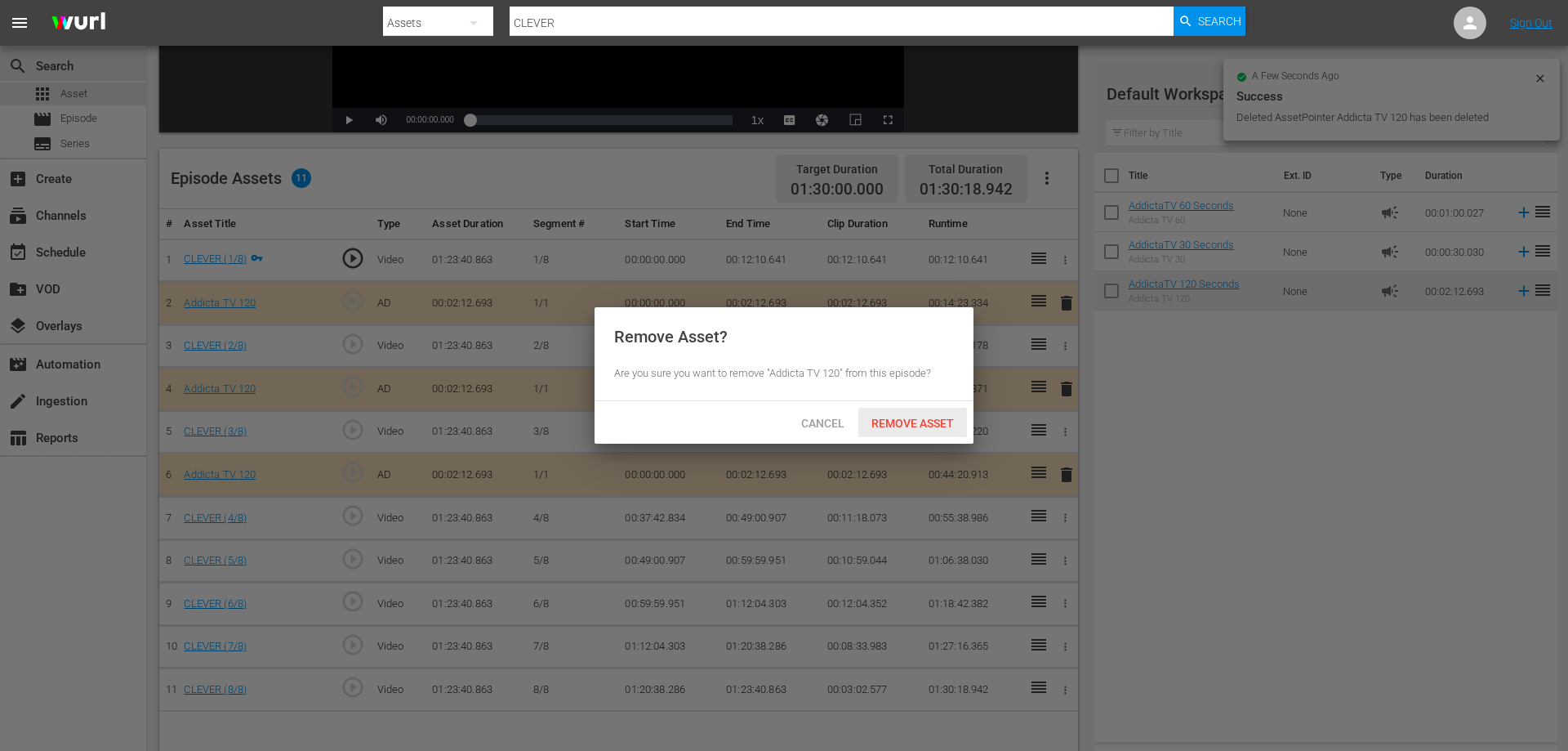
click at [938, 415] on div "Remove Asset" at bounding box center [913, 422] width 109 height 30
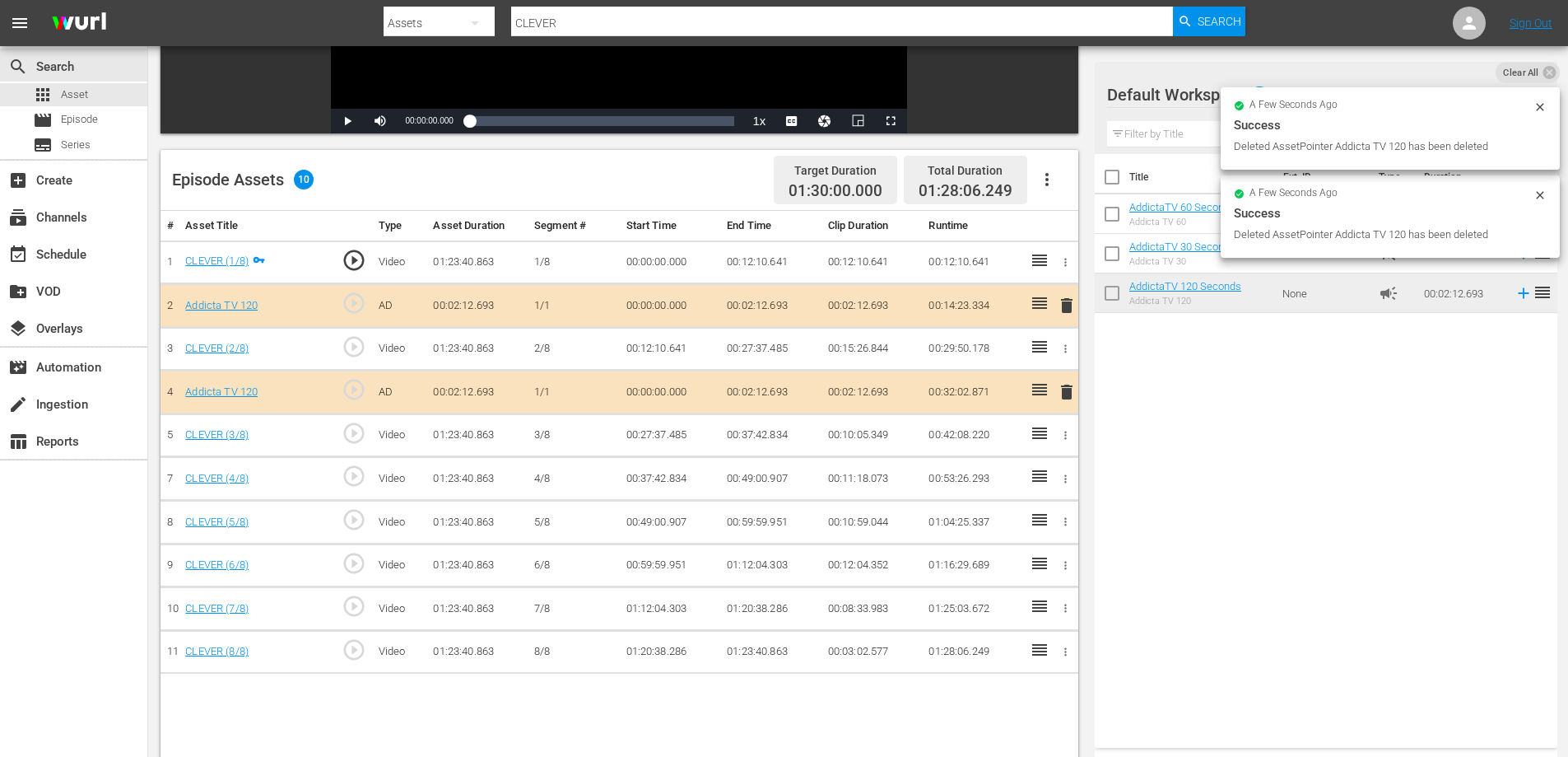
click at [1063, 392] on span "delete" at bounding box center [1066, 392] width 20 height 20
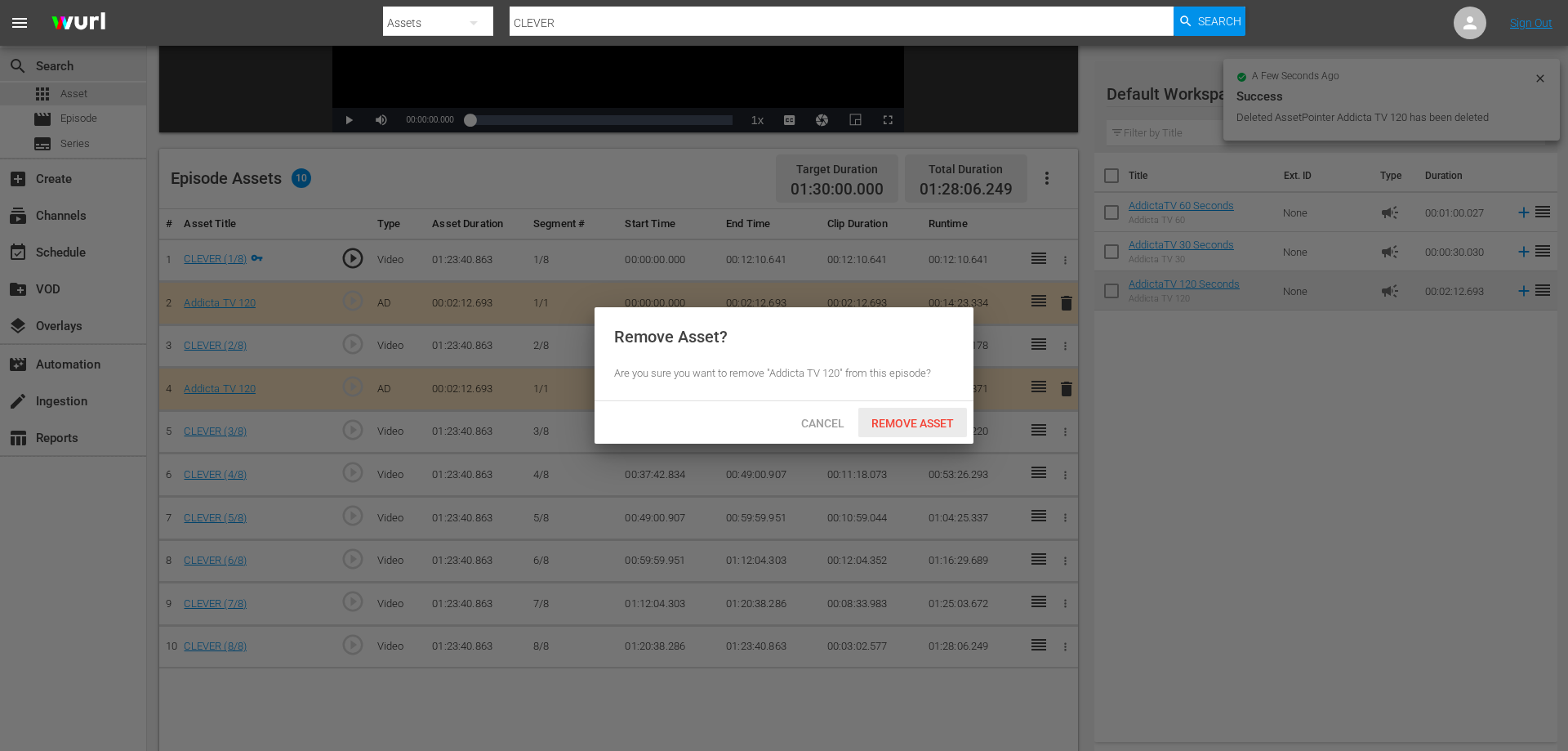
click at [932, 423] on span "Remove Asset" at bounding box center [913, 422] width 109 height 13
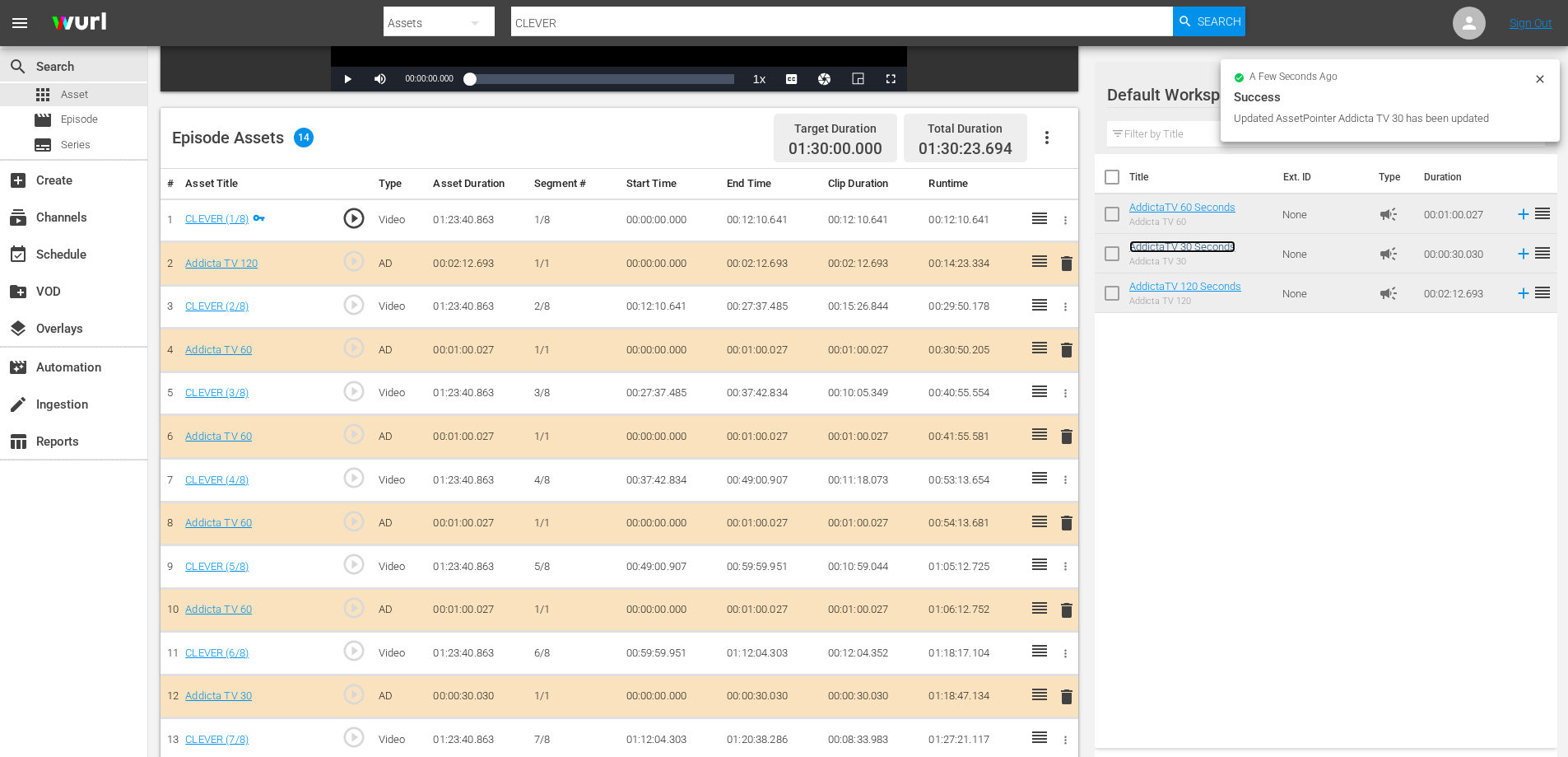
scroll to position [433, 0]
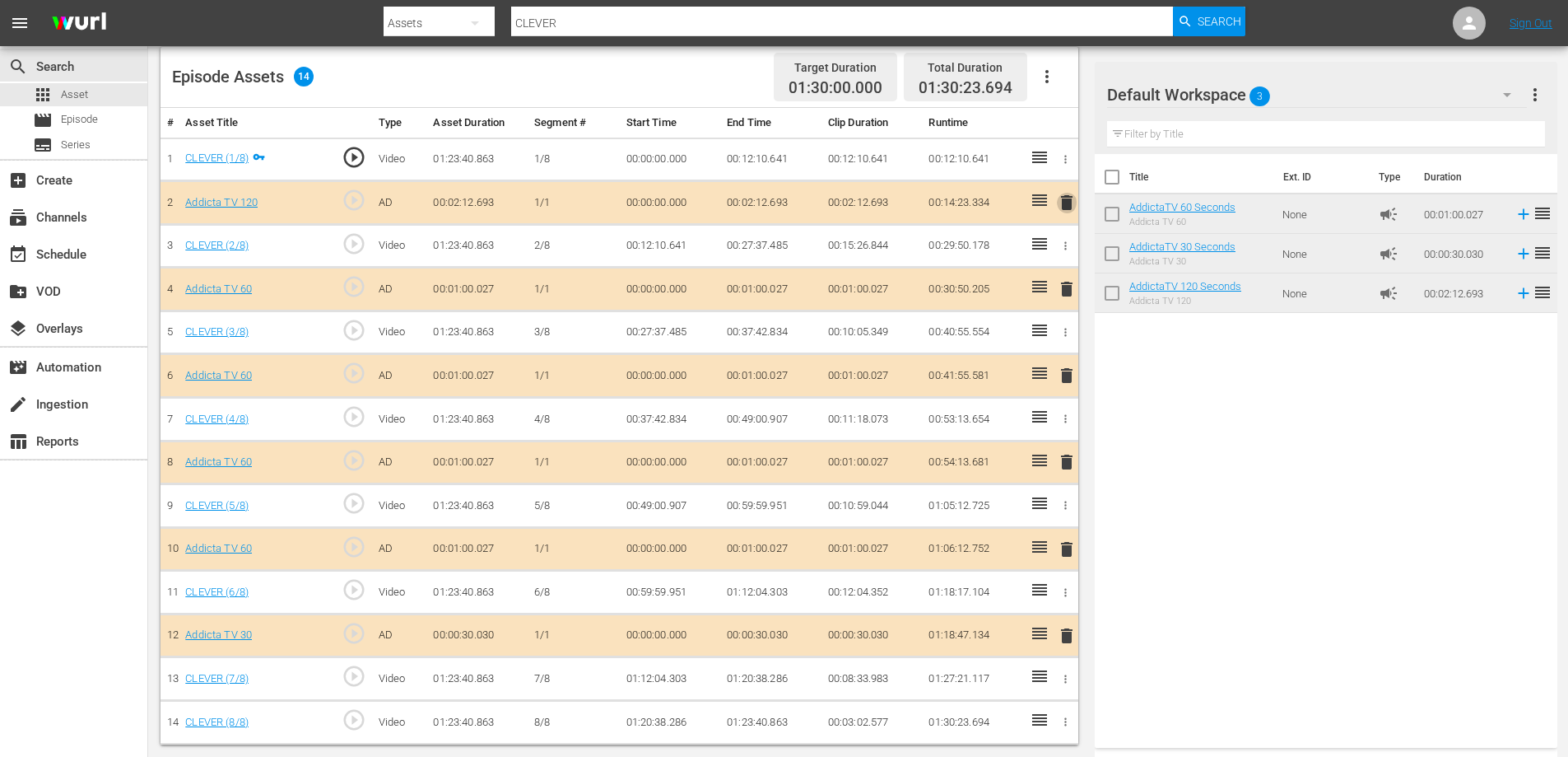
drag, startPoint x: 1066, startPoint y: 202, endPoint x: 1027, endPoint y: 225, distance: 45.3
click at [1066, 203] on span "delete" at bounding box center [1066, 202] width 20 height 20
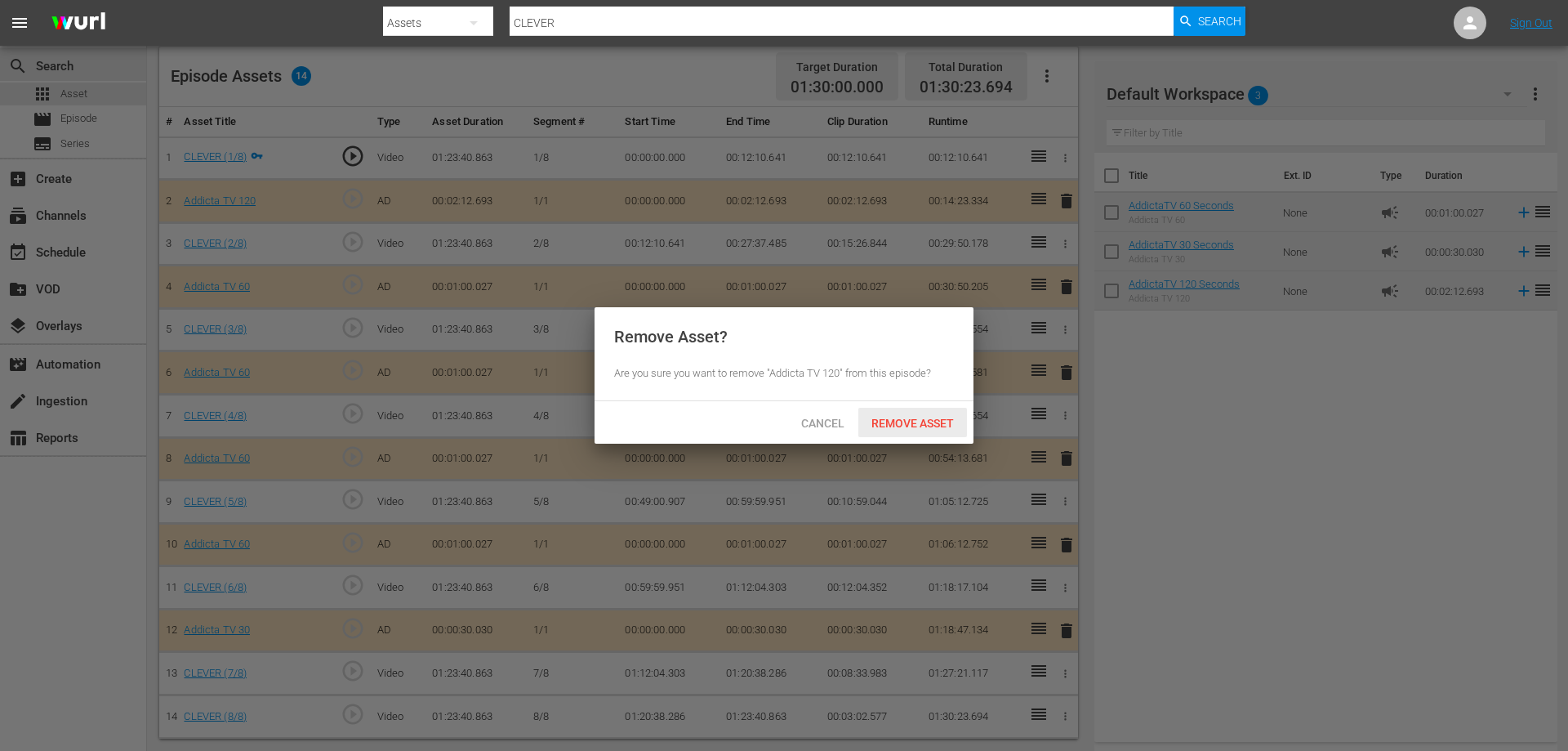
drag, startPoint x: 893, startPoint y: 416, endPoint x: 1052, endPoint y: 330, distance: 180.8
click at [893, 418] on span "Remove Asset" at bounding box center [913, 422] width 109 height 13
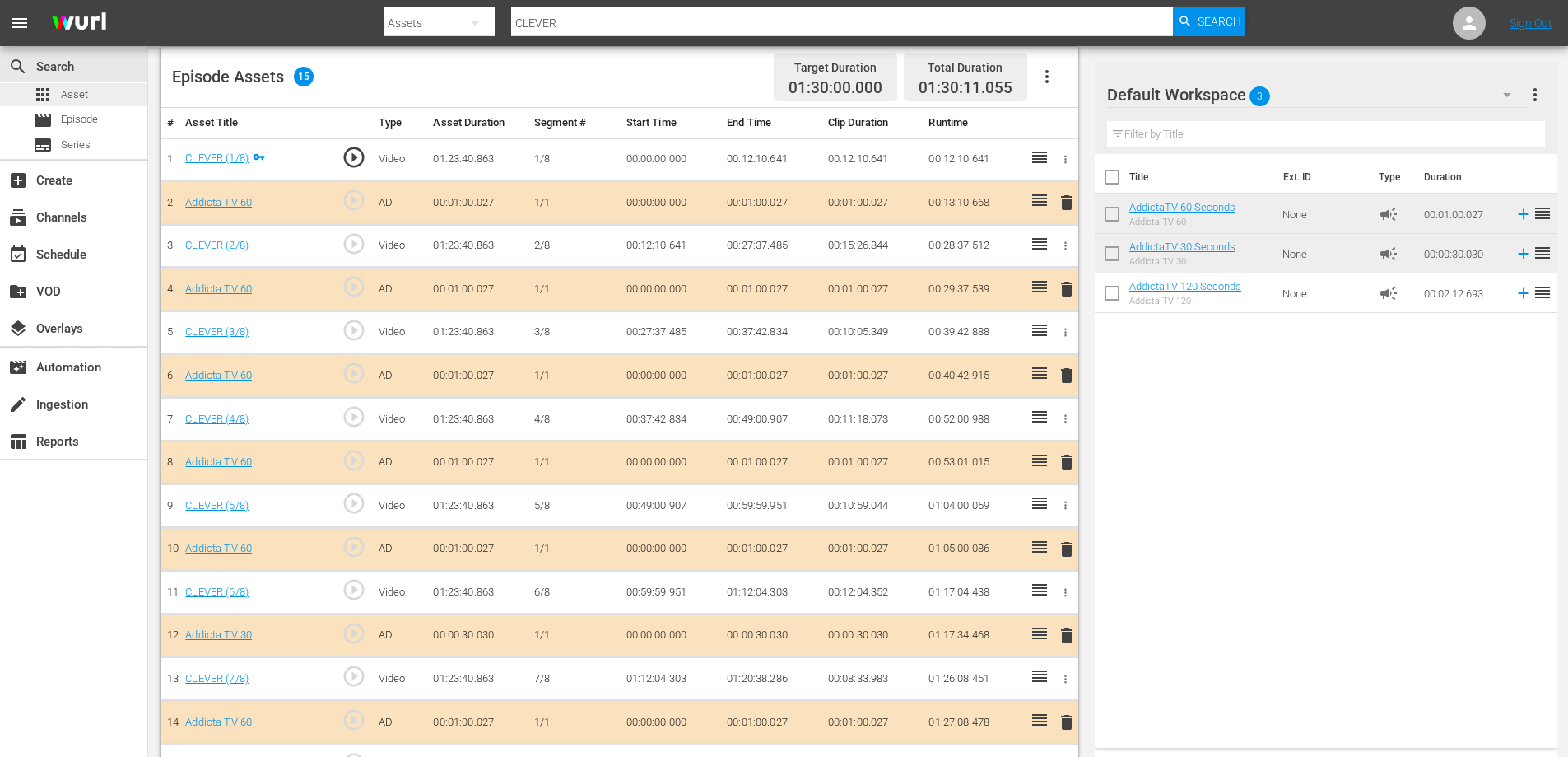
click at [69, 94] on span "Asset" at bounding box center [74, 94] width 27 height 16
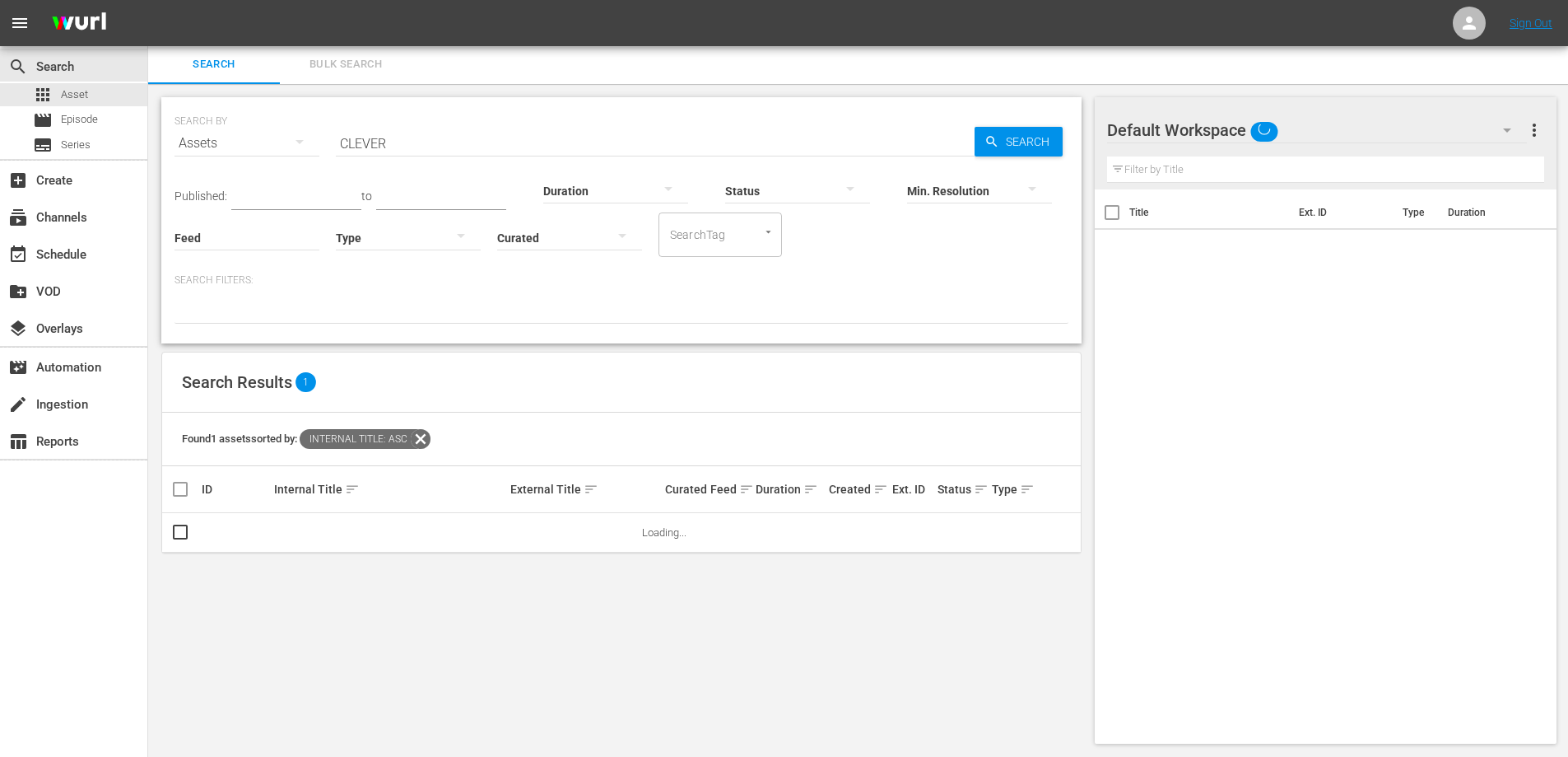
scroll to position [2, 0]
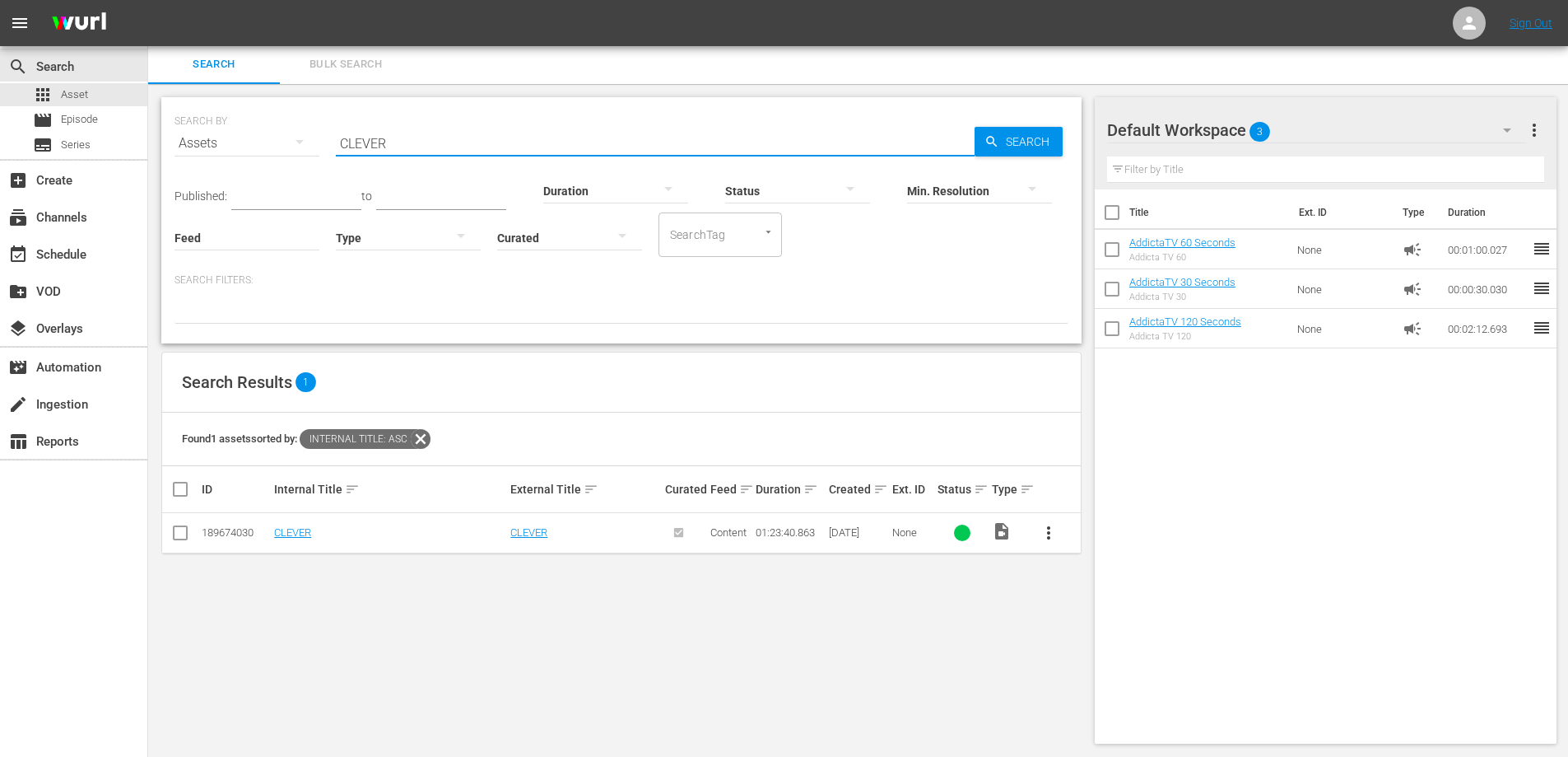
drag, startPoint x: 323, startPoint y: 148, endPoint x: 312, endPoint y: 149, distance: 11.0
click at [312, 149] on div "SEARCH BY Search By Assets Search ID, Title, Description, Keywords, or Category…" at bounding box center [622, 133] width 894 height 60
paste input "raft Beer Passion"
type input "Craft Beer Passion"
click at [1050, 537] on span "more_vert" at bounding box center [1048, 532] width 20 height 20
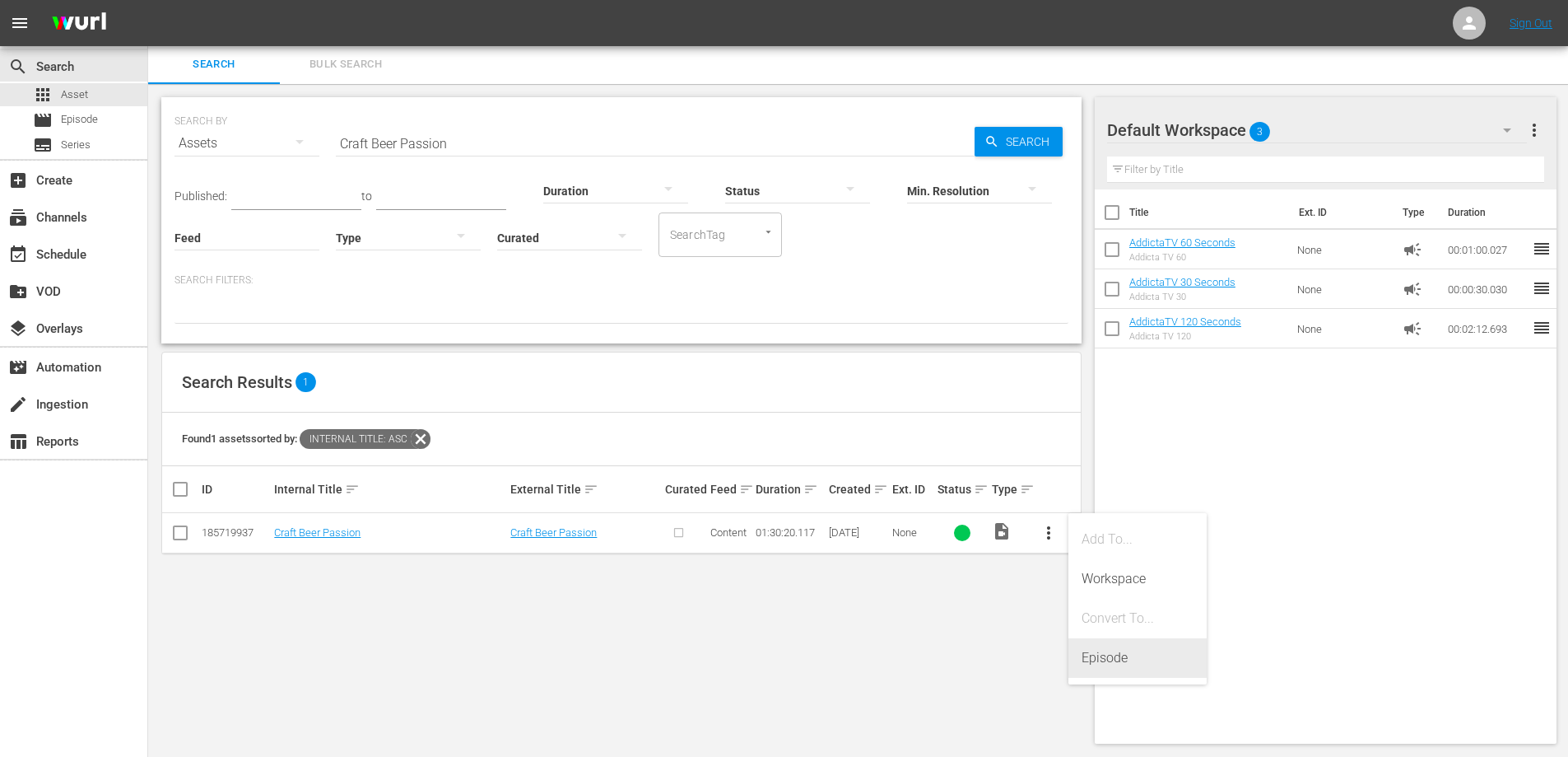
click at [1111, 664] on div "Episode" at bounding box center [1137, 658] width 112 height 40
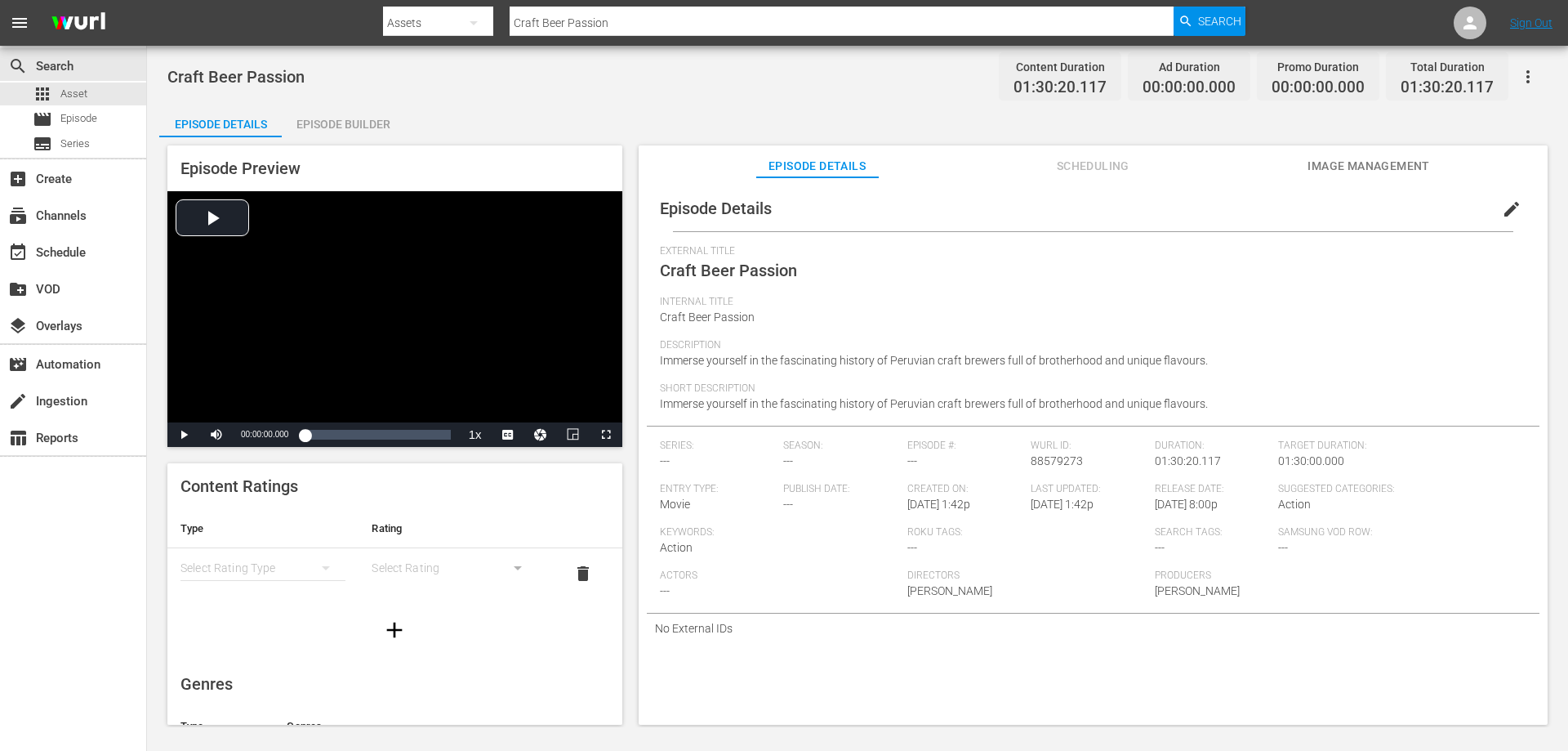
click at [365, 126] on div "Episode Builder" at bounding box center [342, 124] width 123 height 39
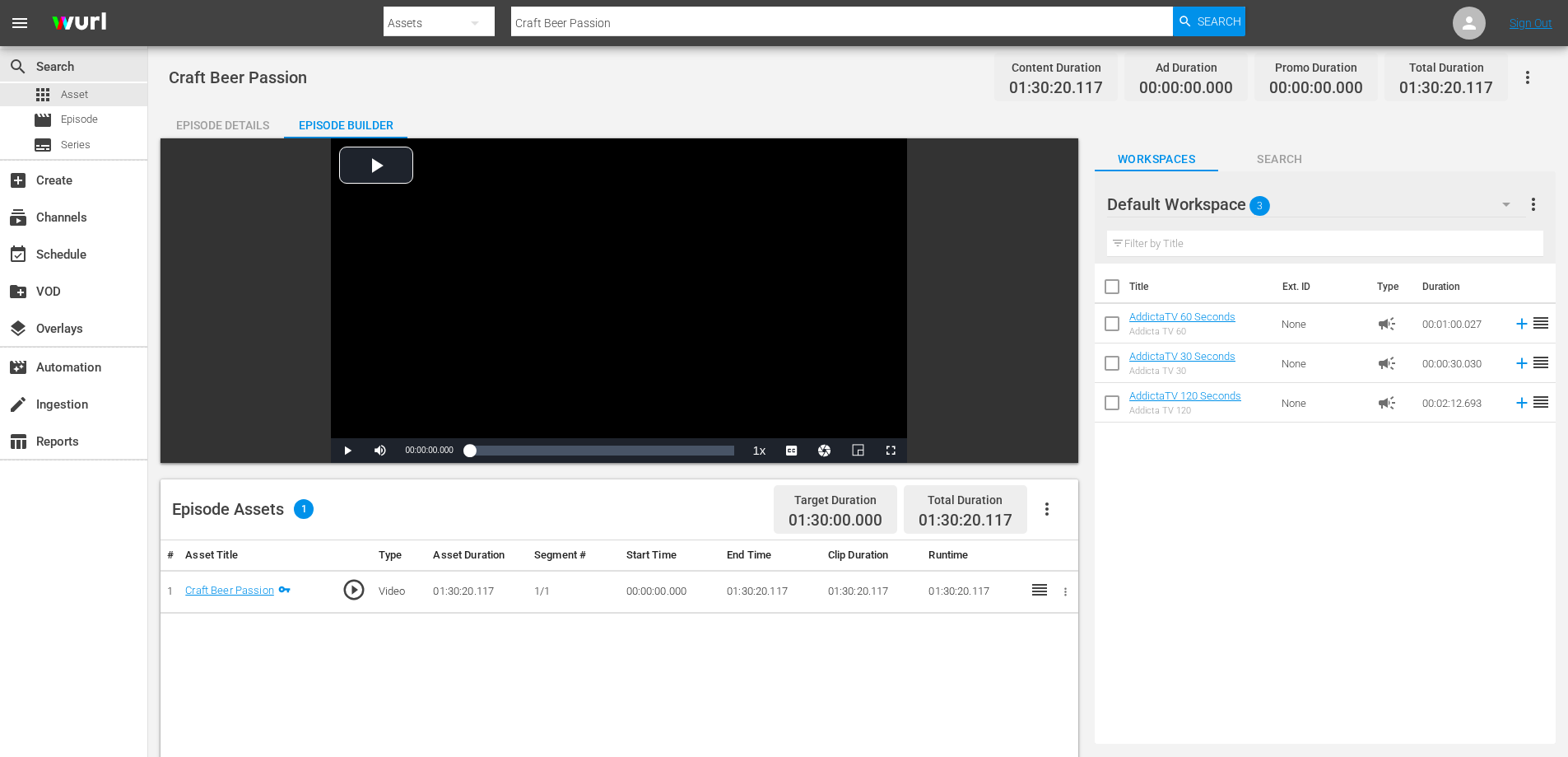
click at [1524, 77] on icon "button" at bounding box center [1527, 77] width 20 height 20
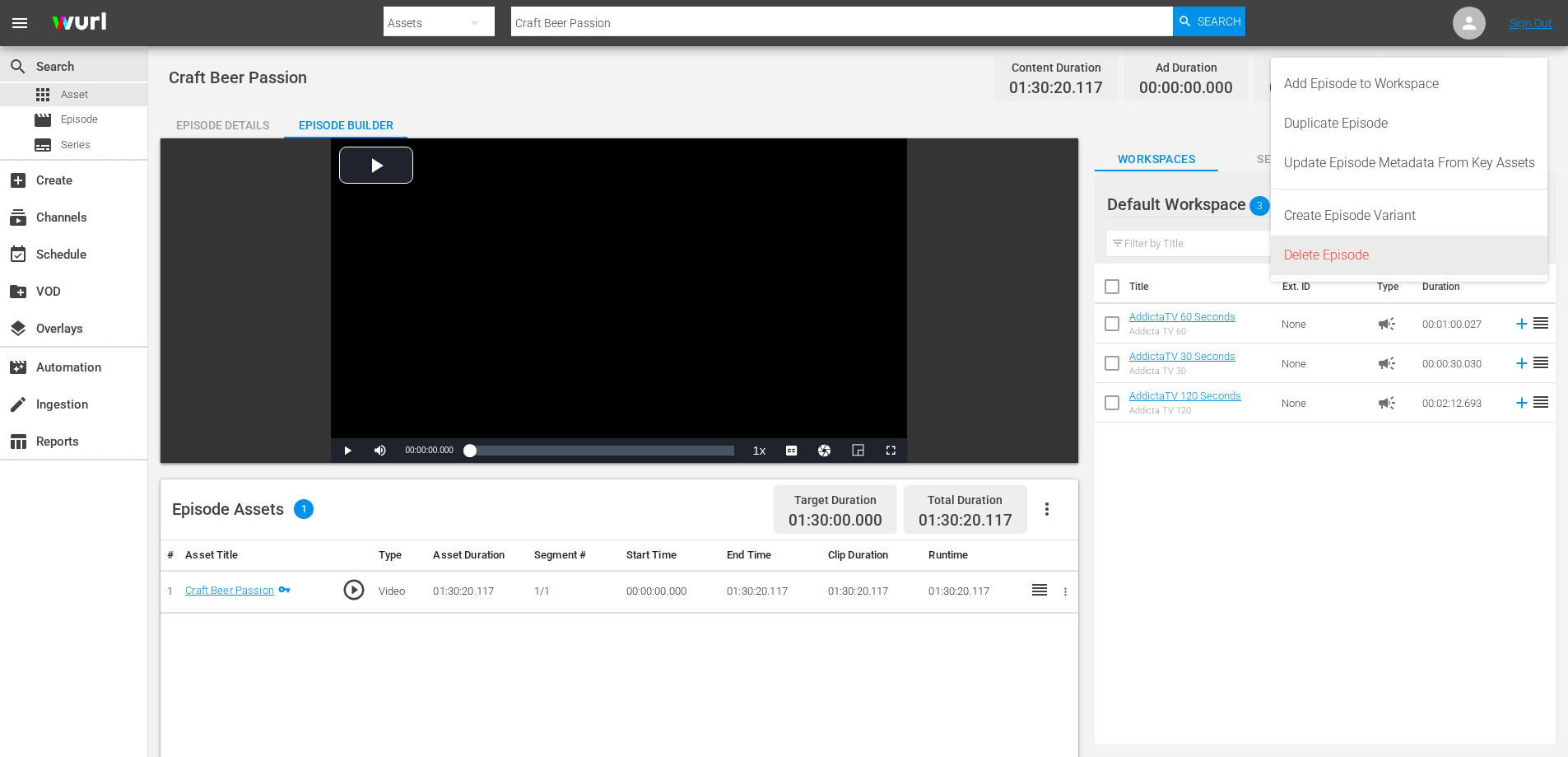
click at [1342, 253] on div "Delete Episode" at bounding box center [1410, 255] width 251 height 40
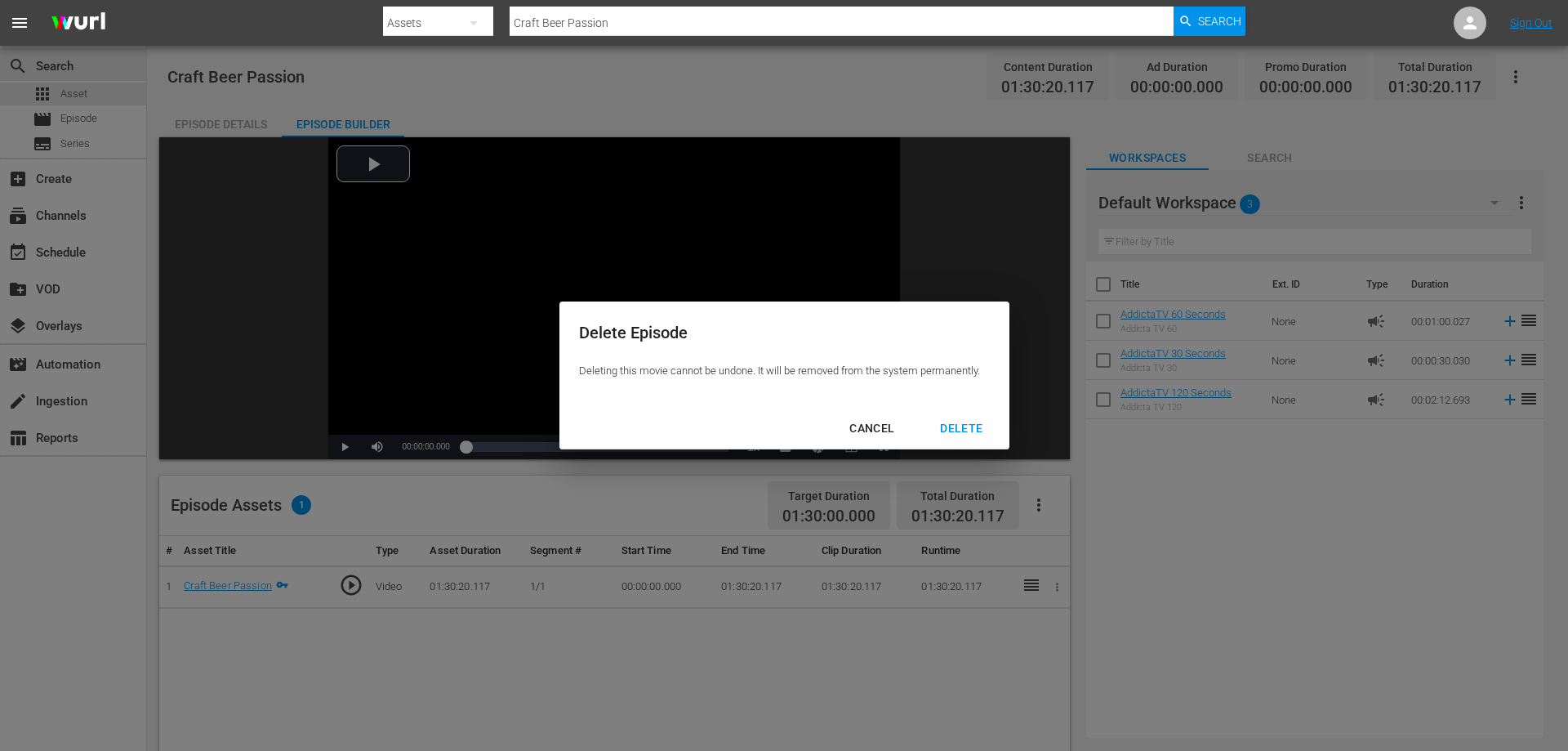
click at [954, 425] on div "DELETE" at bounding box center [961, 428] width 69 height 21
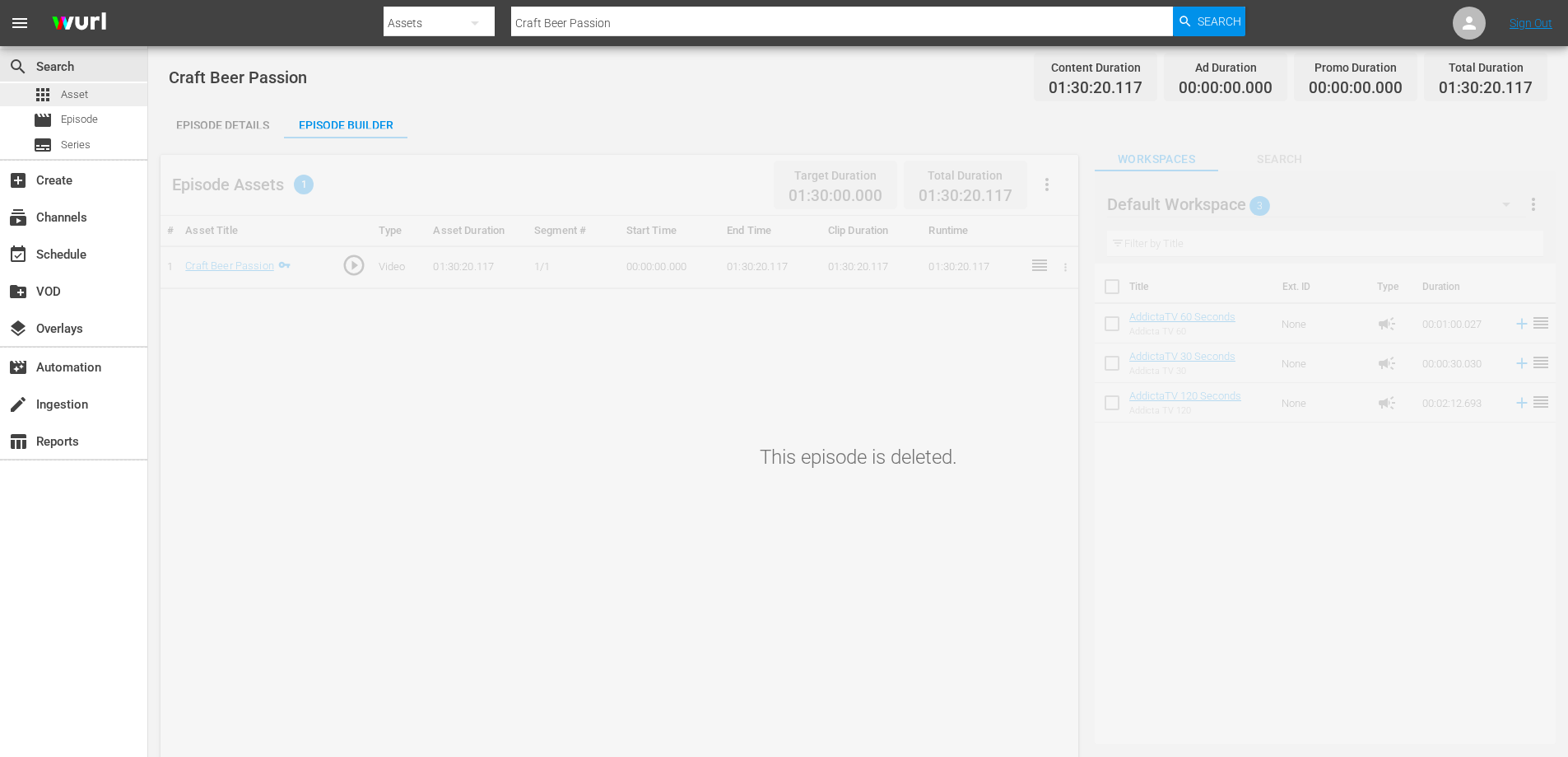
click at [74, 87] on span "Asset" at bounding box center [74, 94] width 27 height 16
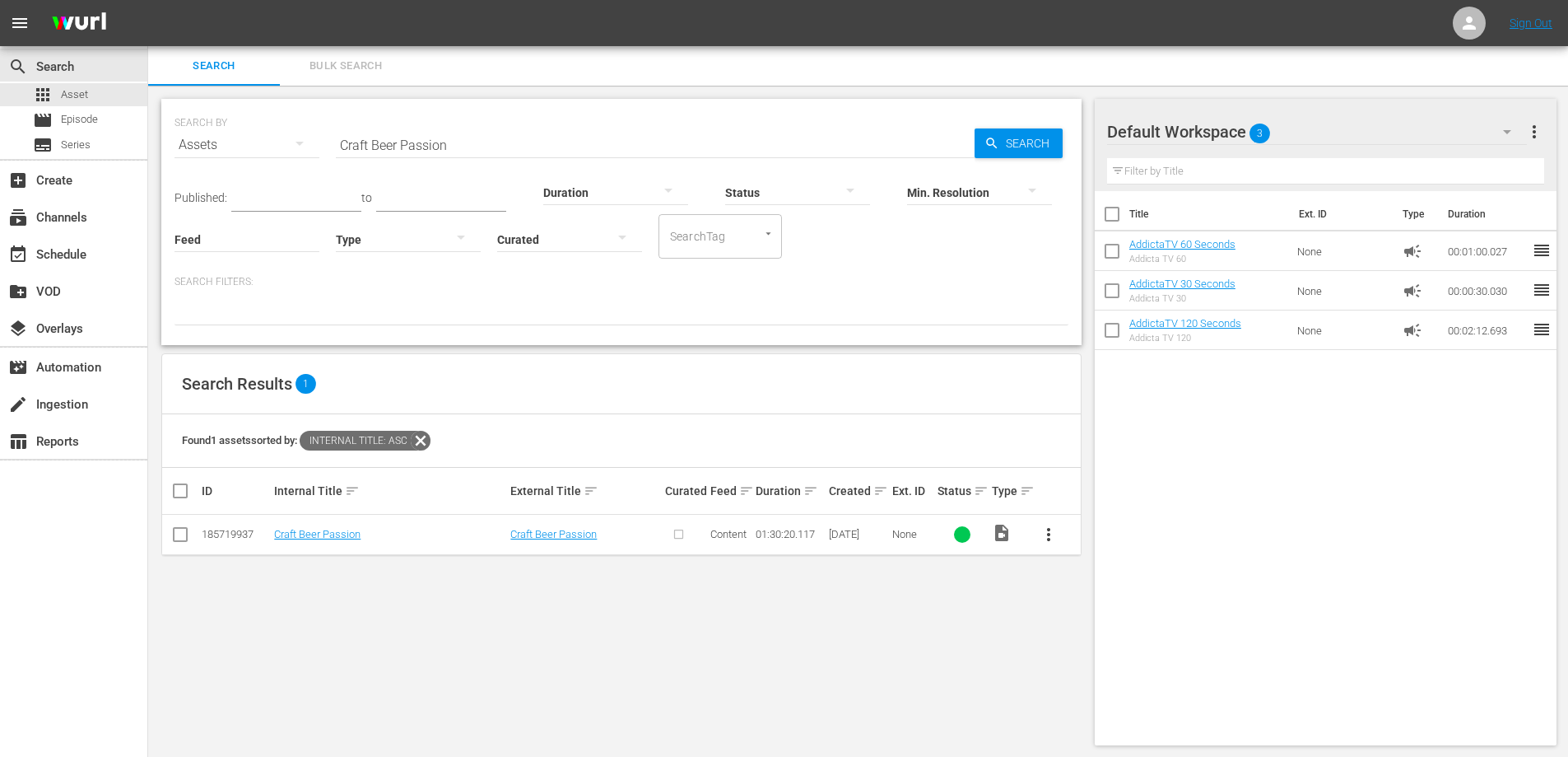
click at [416, 139] on input "Craft Beer Passion" at bounding box center [655, 145] width 639 height 40
paste input "RONICA DE UN SUENO"
type input "CRONICA DE UN SUENO"
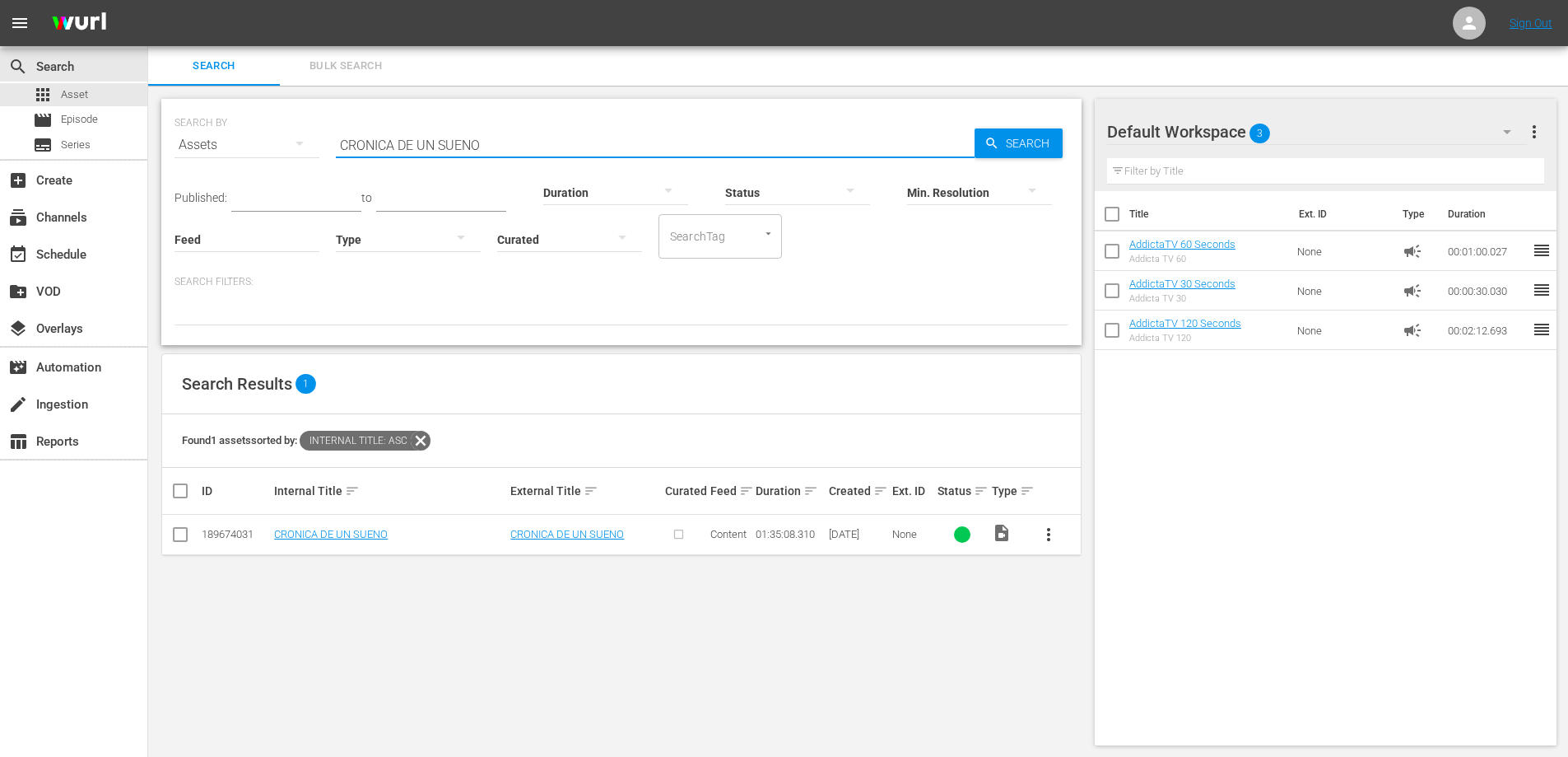
click at [1043, 537] on span "more_vert" at bounding box center [1048, 534] width 20 height 20
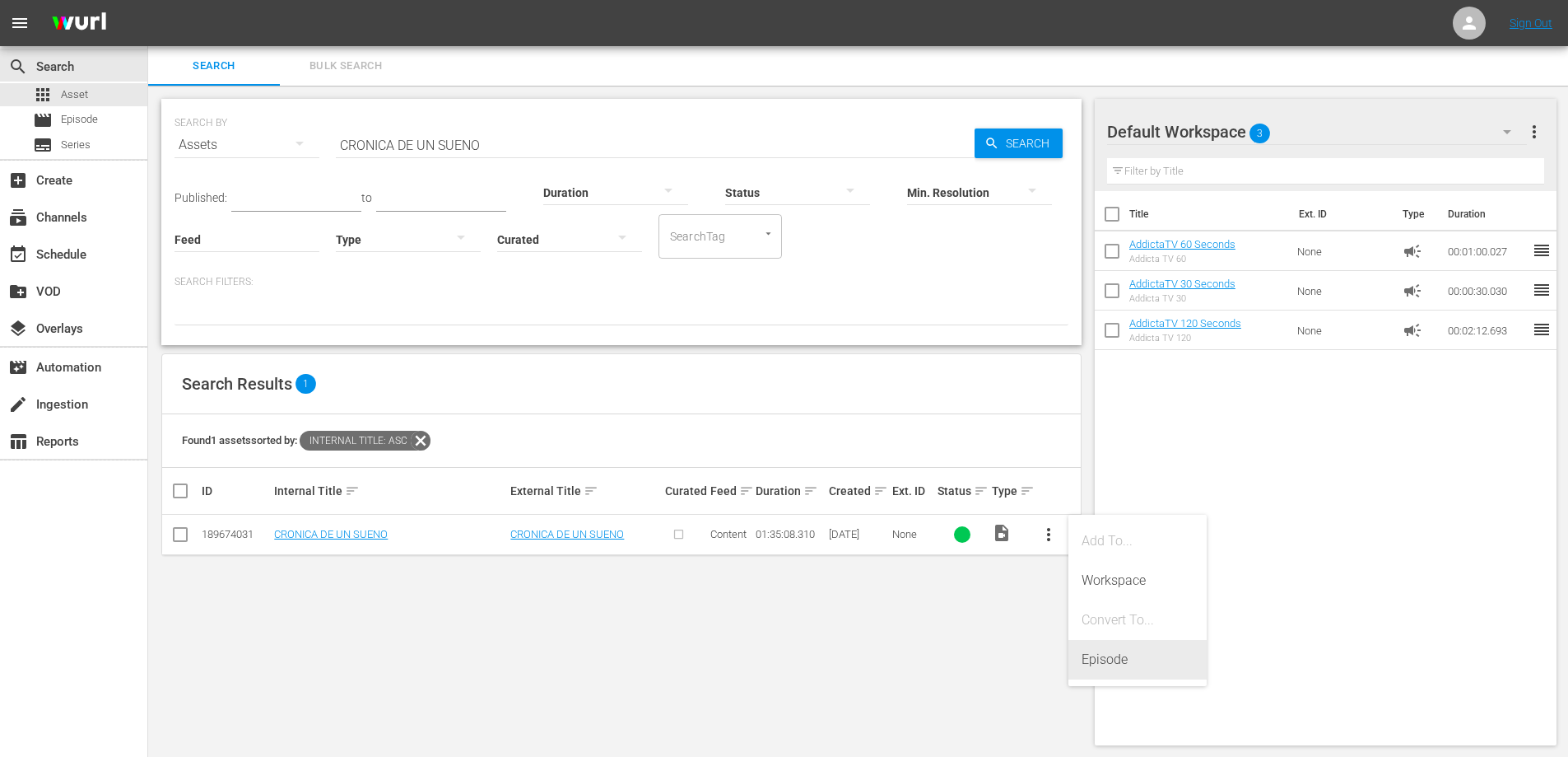
click at [1123, 660] on div "Episode" at bounding box center [1137, 660] width 112 height 40
click at [1123, 656] on div "Episode" at bounding box center [1137, 660] width 112 height 40
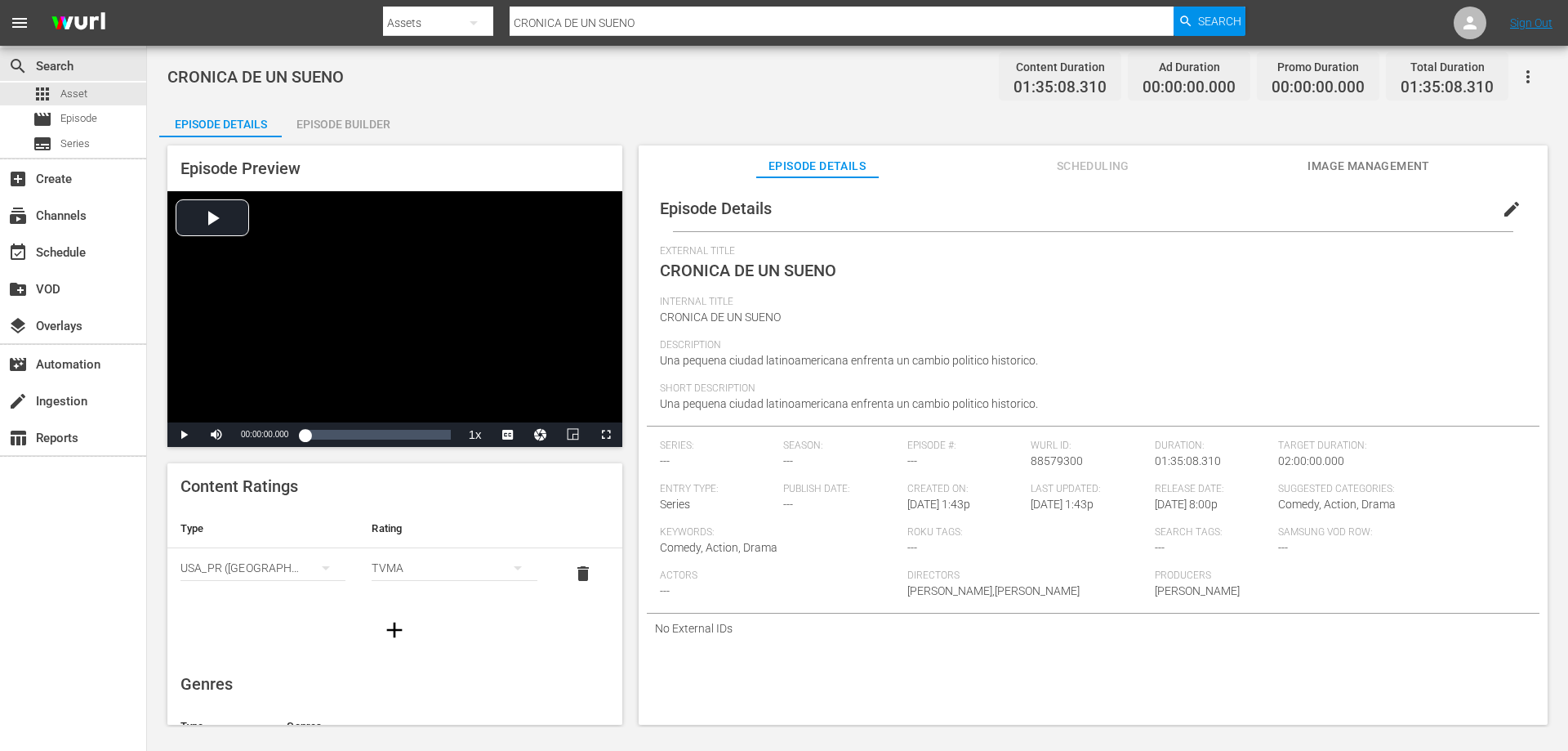
click at [341, 121] on div "Episode Builder" at bounding box center [342, 124] width 123 height 39
click at [377, 127] on div "Episode Builder" at bounding box center [342, 124] width 123 height 39
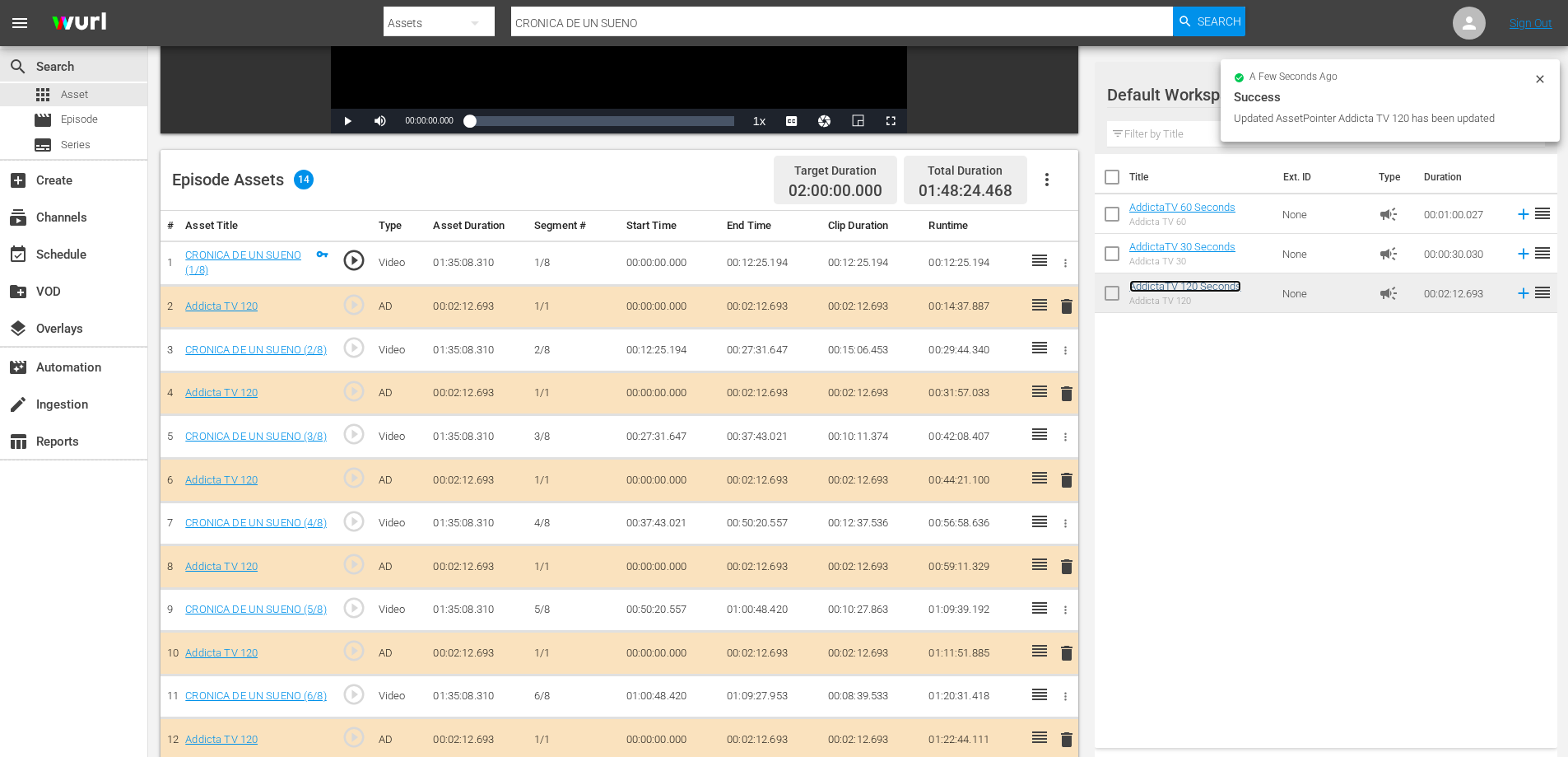
scroll to position [442, 0]
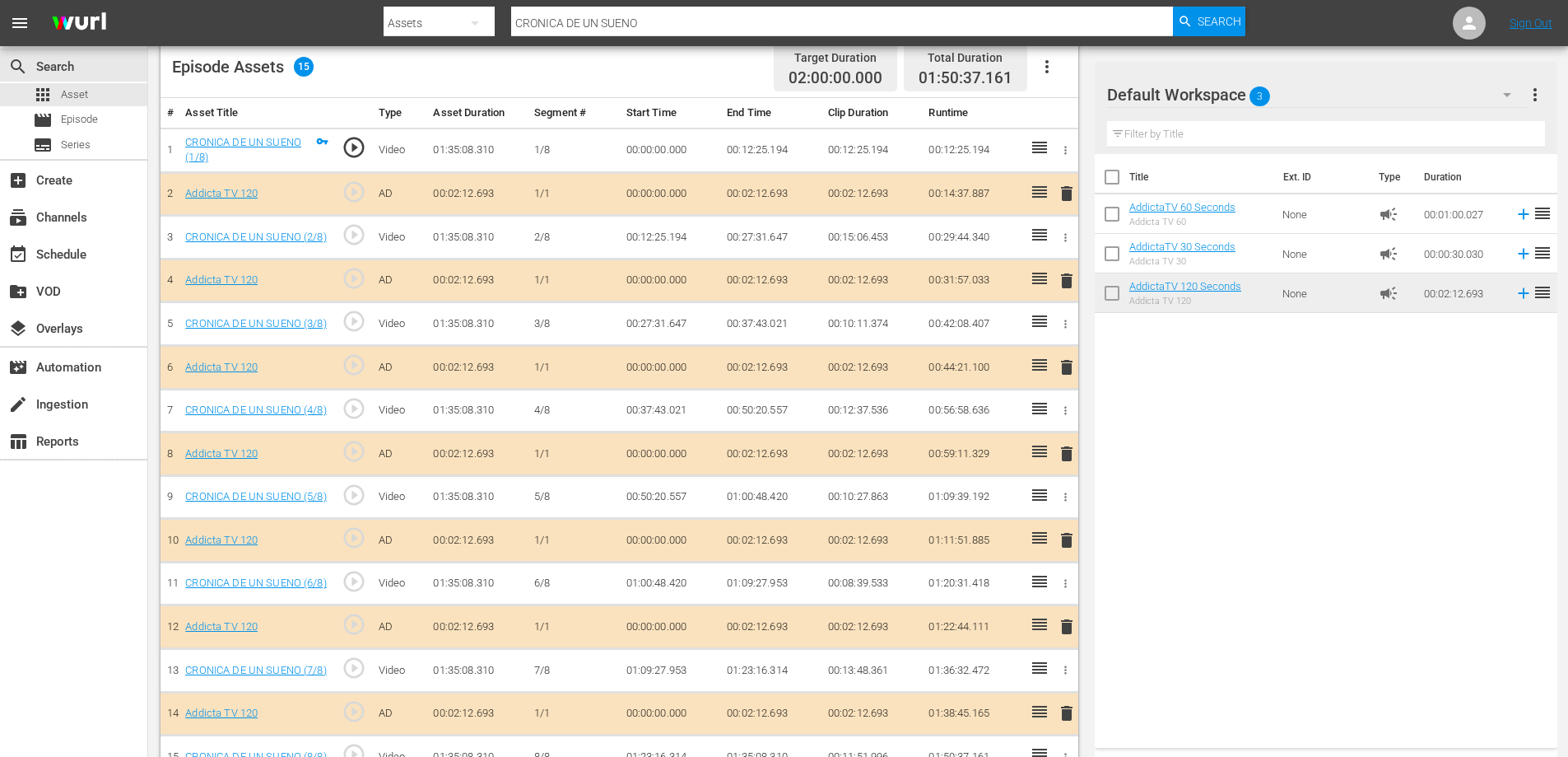
click at [1069, 717] on span "delete" at bounding box center [1066, 713] width 20 height 20
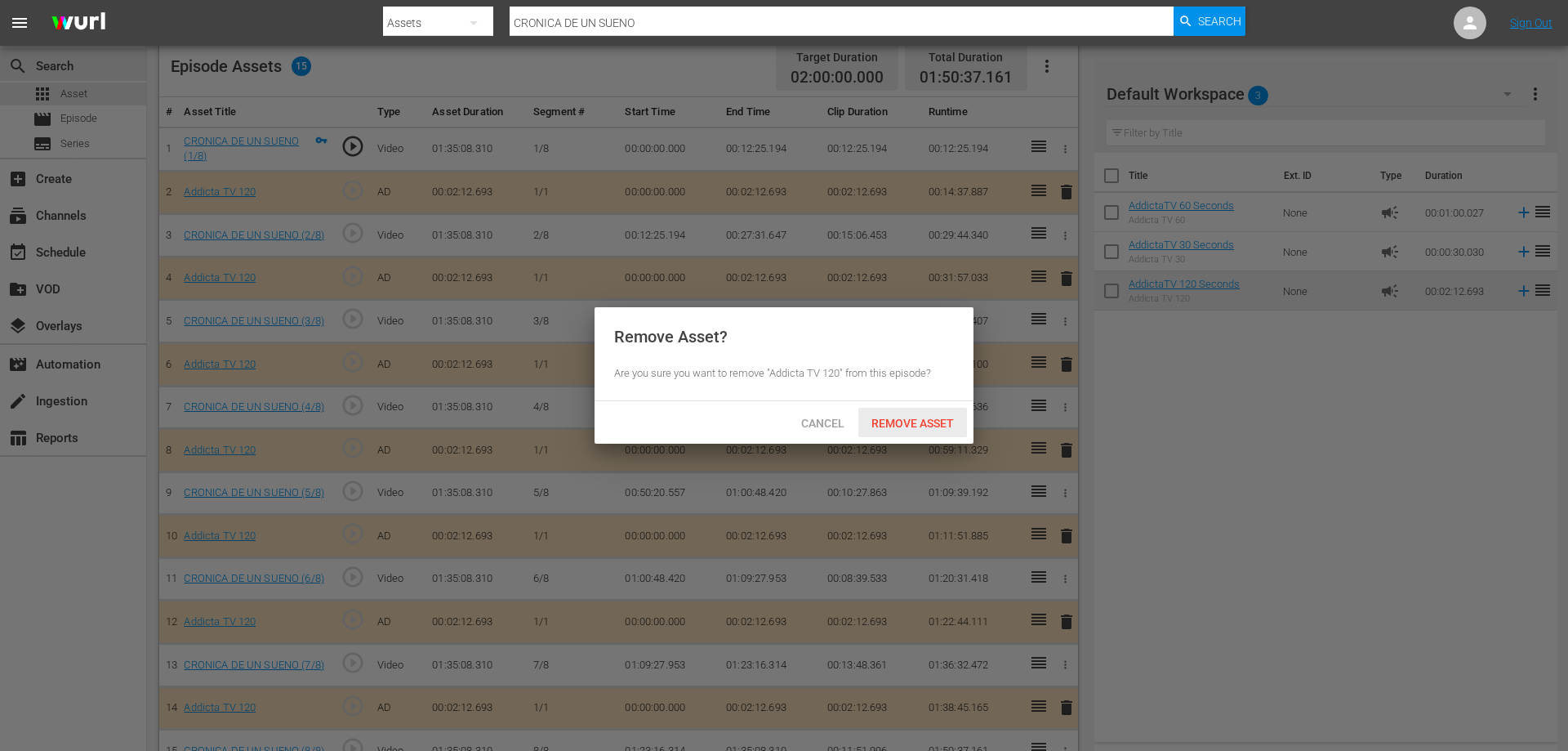
click at [932, 420] on span "Remove Asset" at bounding box center [913, 422] width 109 height 13
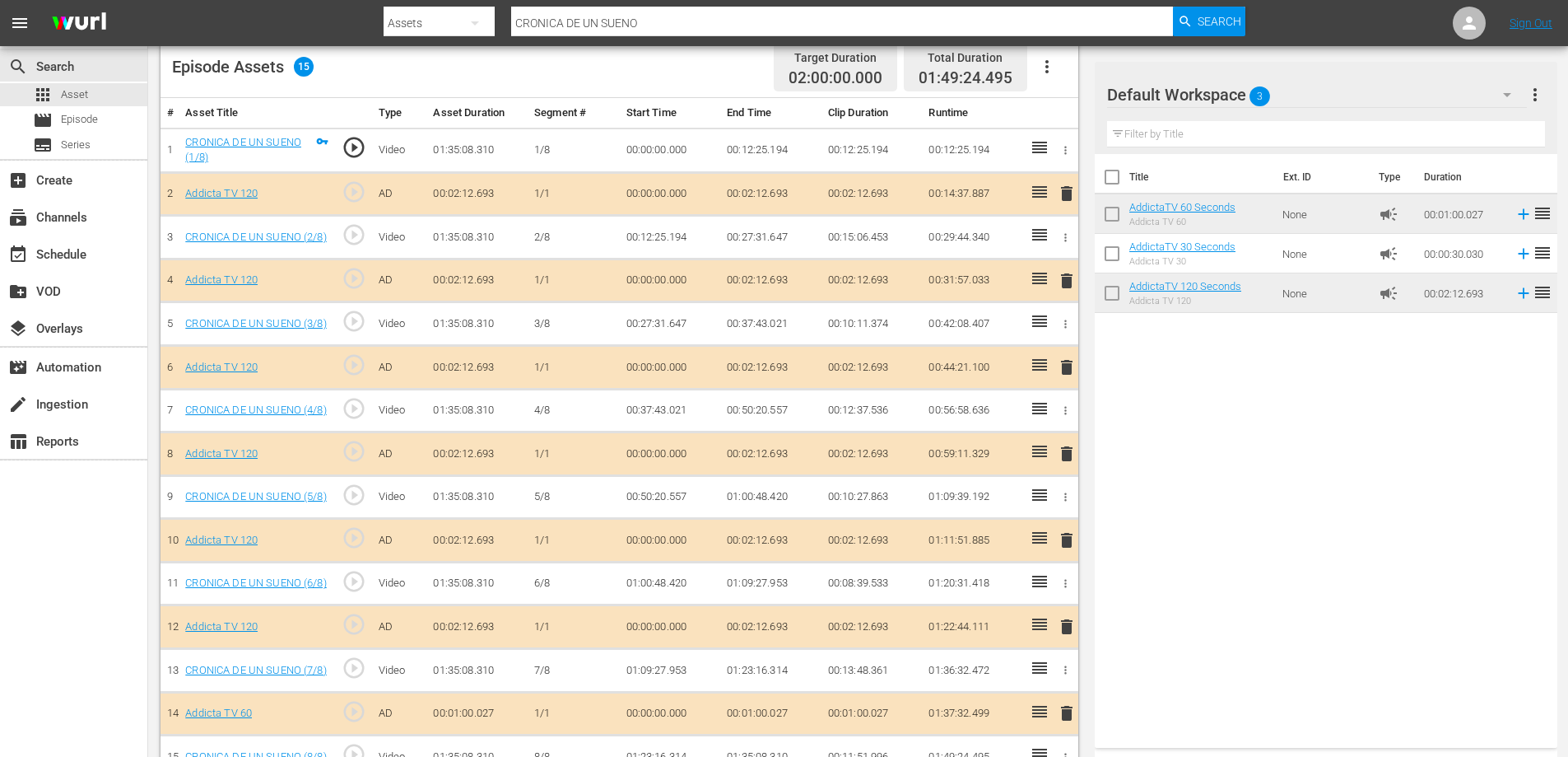
click at [1072, 633] on span "delete" at bounding box center [1066, 626] width 20 height 20
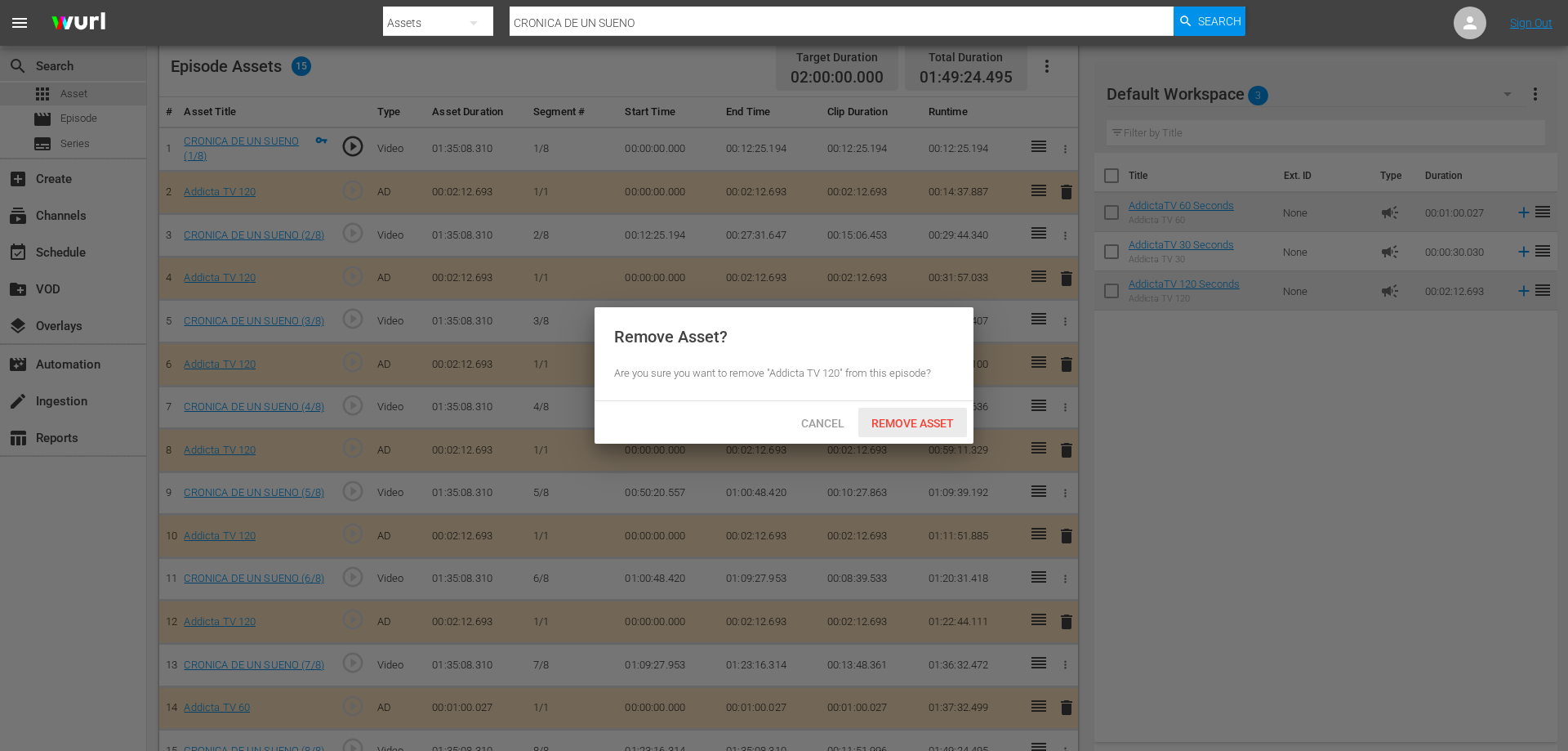
click at [912, 421] on span "Remove Asset" at bounding box center [913, 422] width 109 height 13
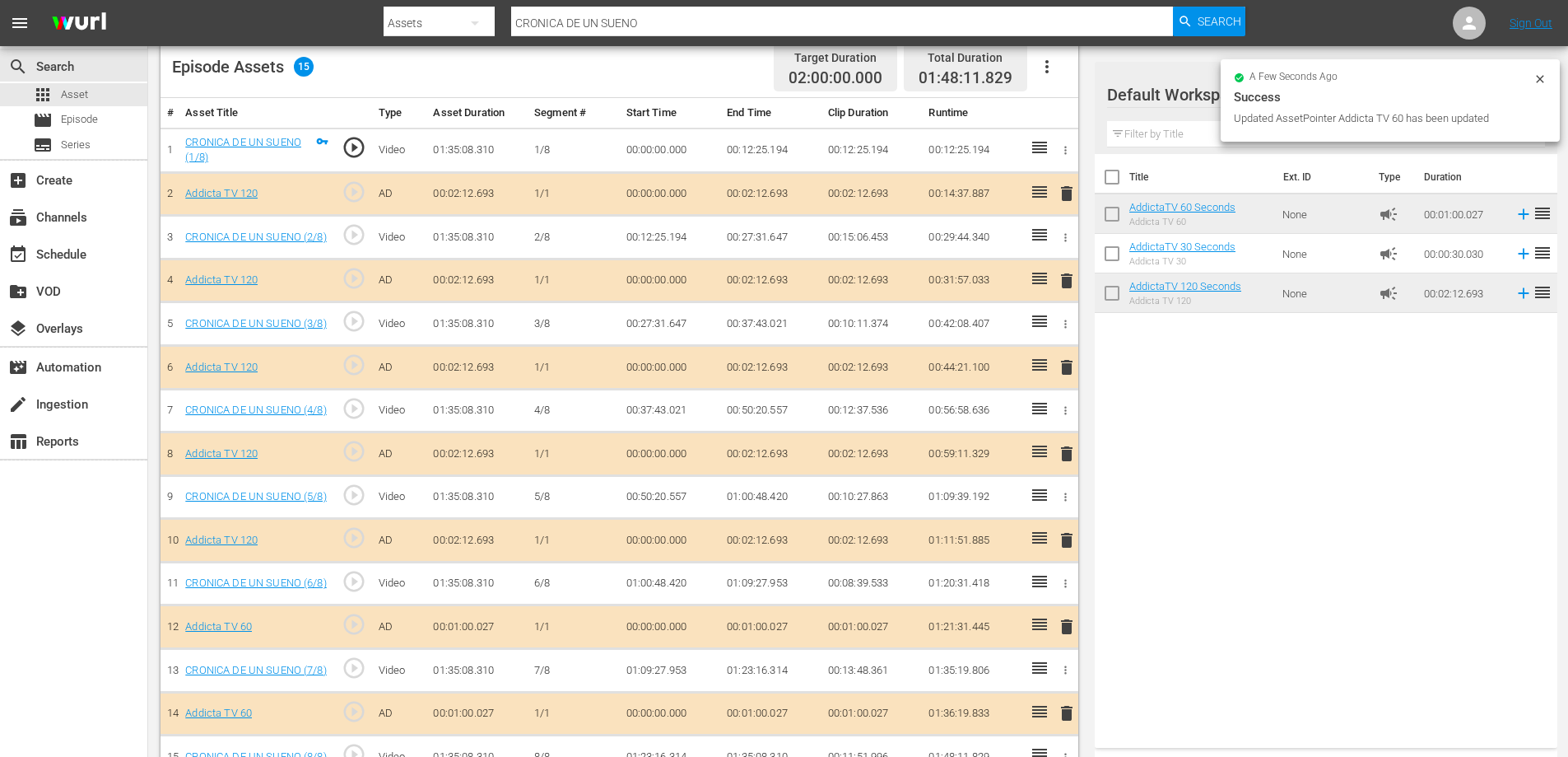
click at [1061, 454] on span "delete" at bounding box center [1066, 453] width 20 height 20
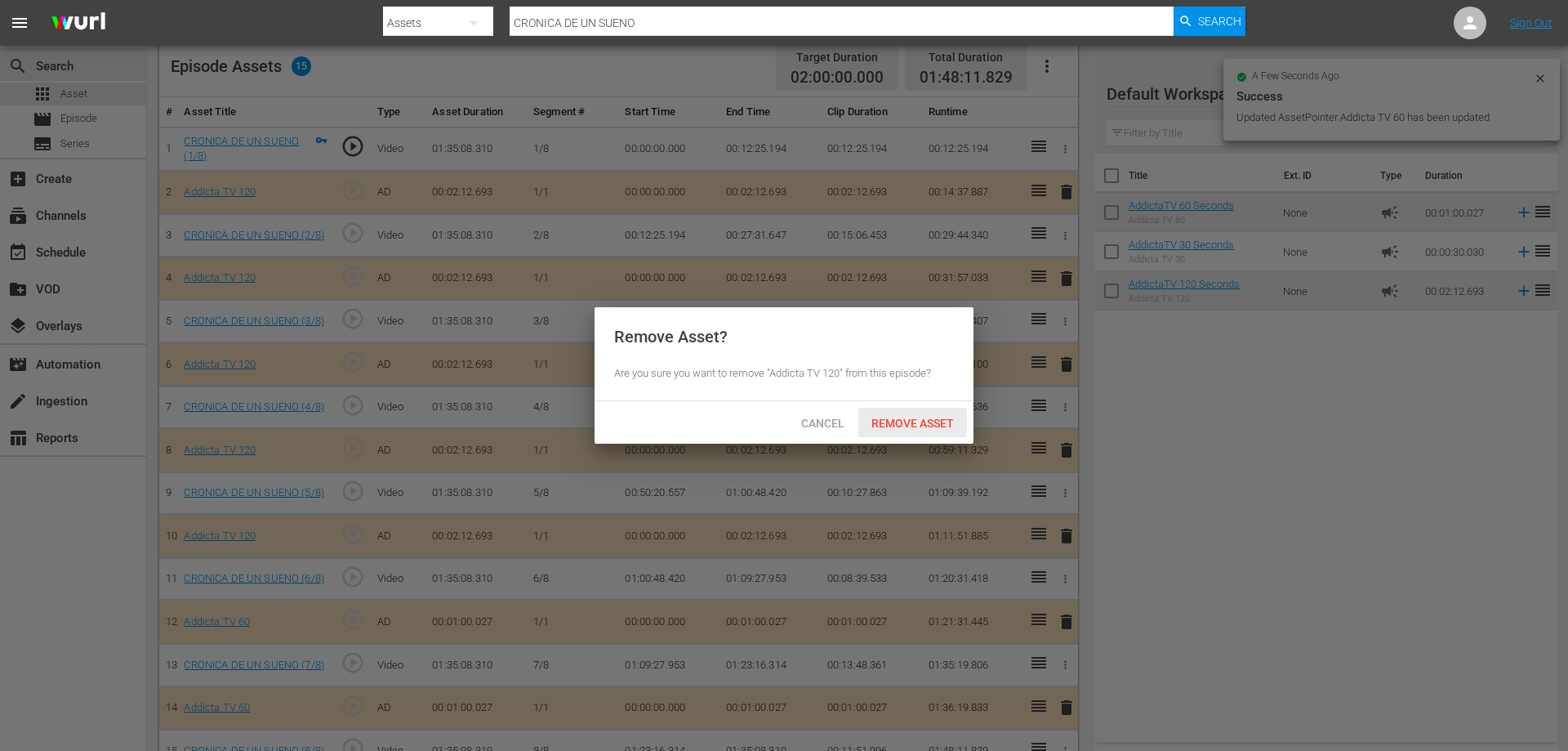
drag, startPoint x: 906, startPoint y: 418, endPoint x: 1008, endPoint y: 389, distance: 106.0
click at [908, 418] on span "Remove Asset" at bounding box center [913, 422] width 109 height 13
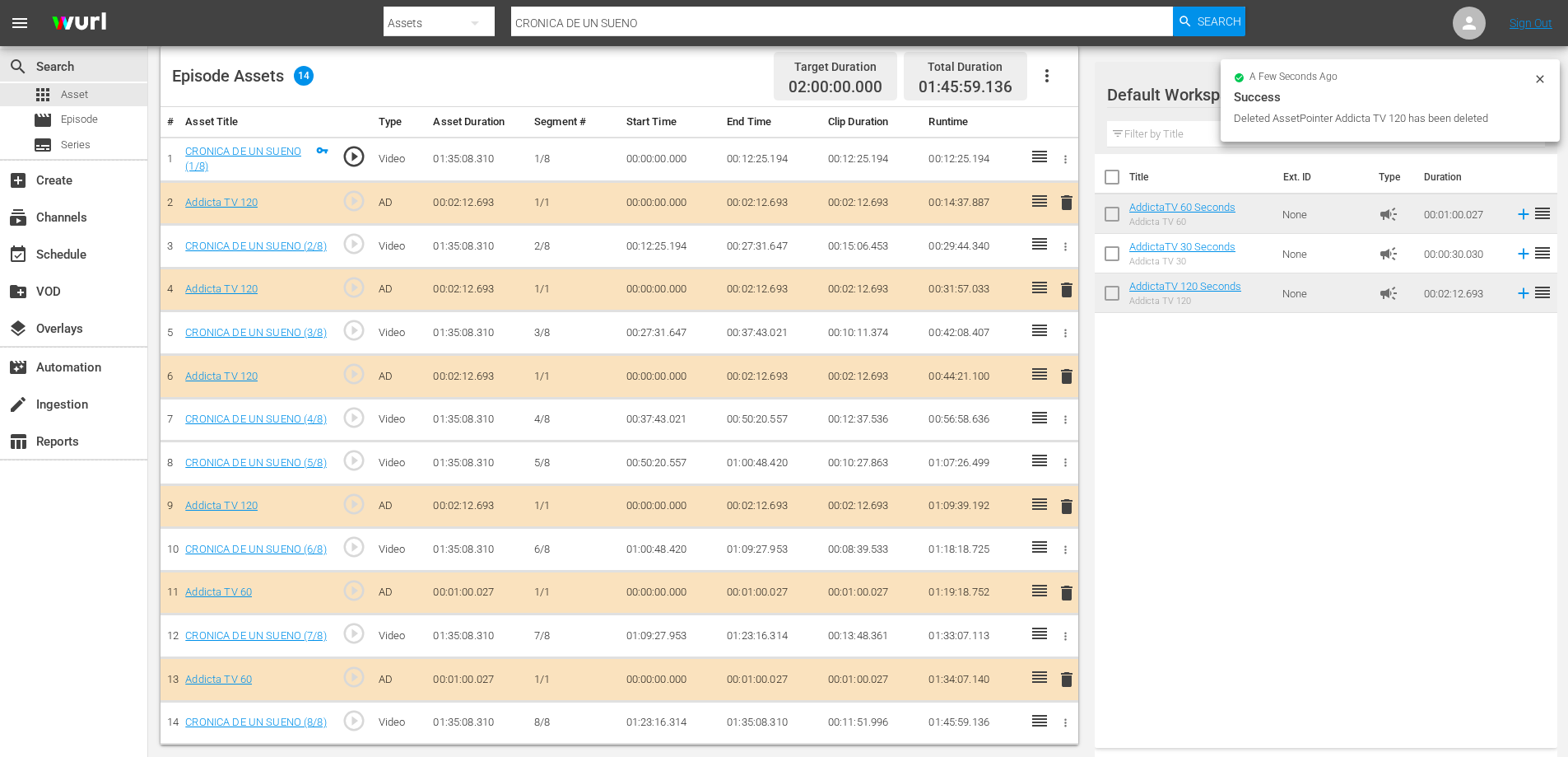
click at [1066, 367] on span "delete" at bounding box center [1066, 376] width 20 height 20
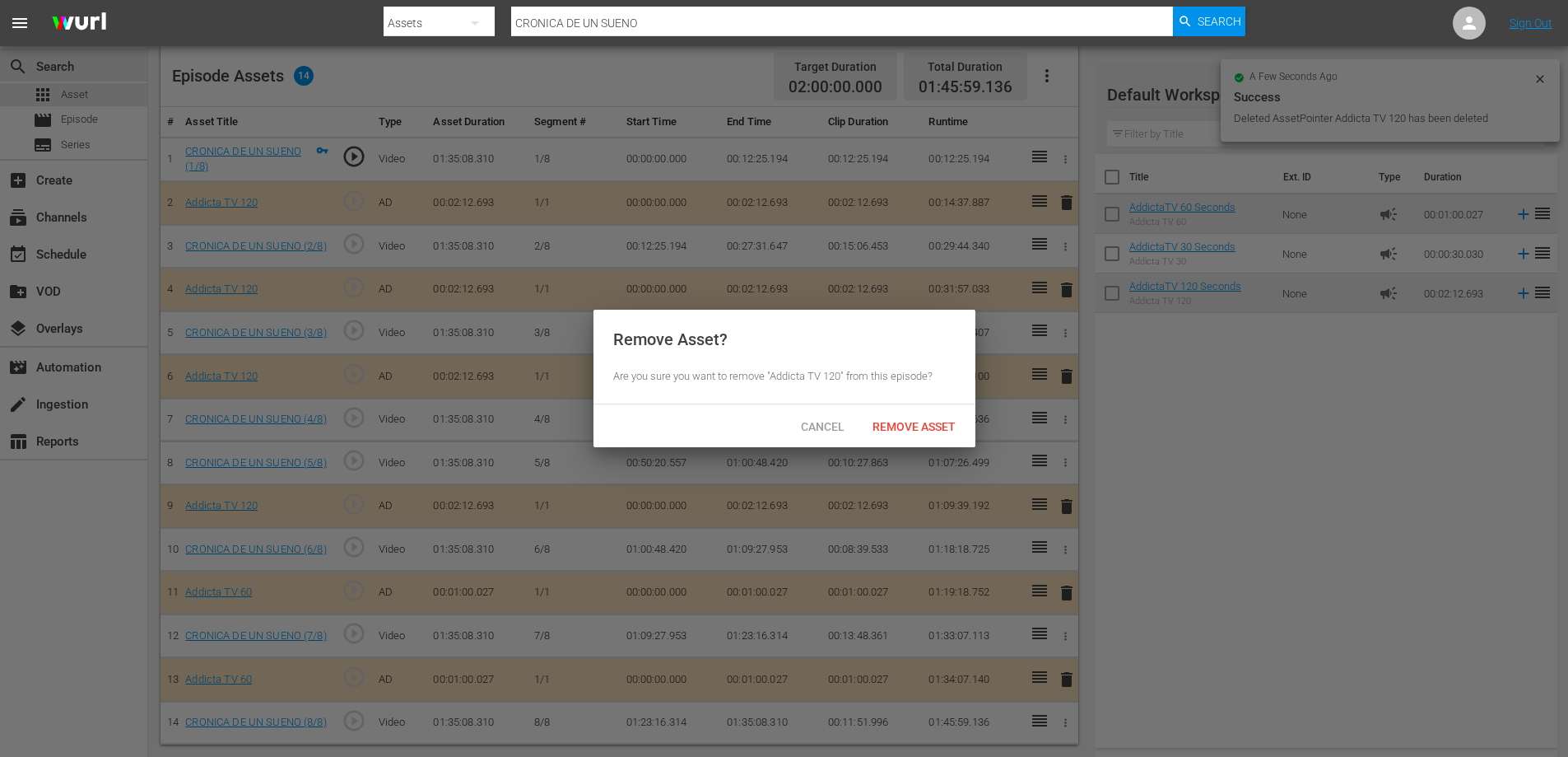
scroll to position [433, 0]
click at [928, 433] on div "Remove Asset" at bounding box center [920, 426] width 110 height 30
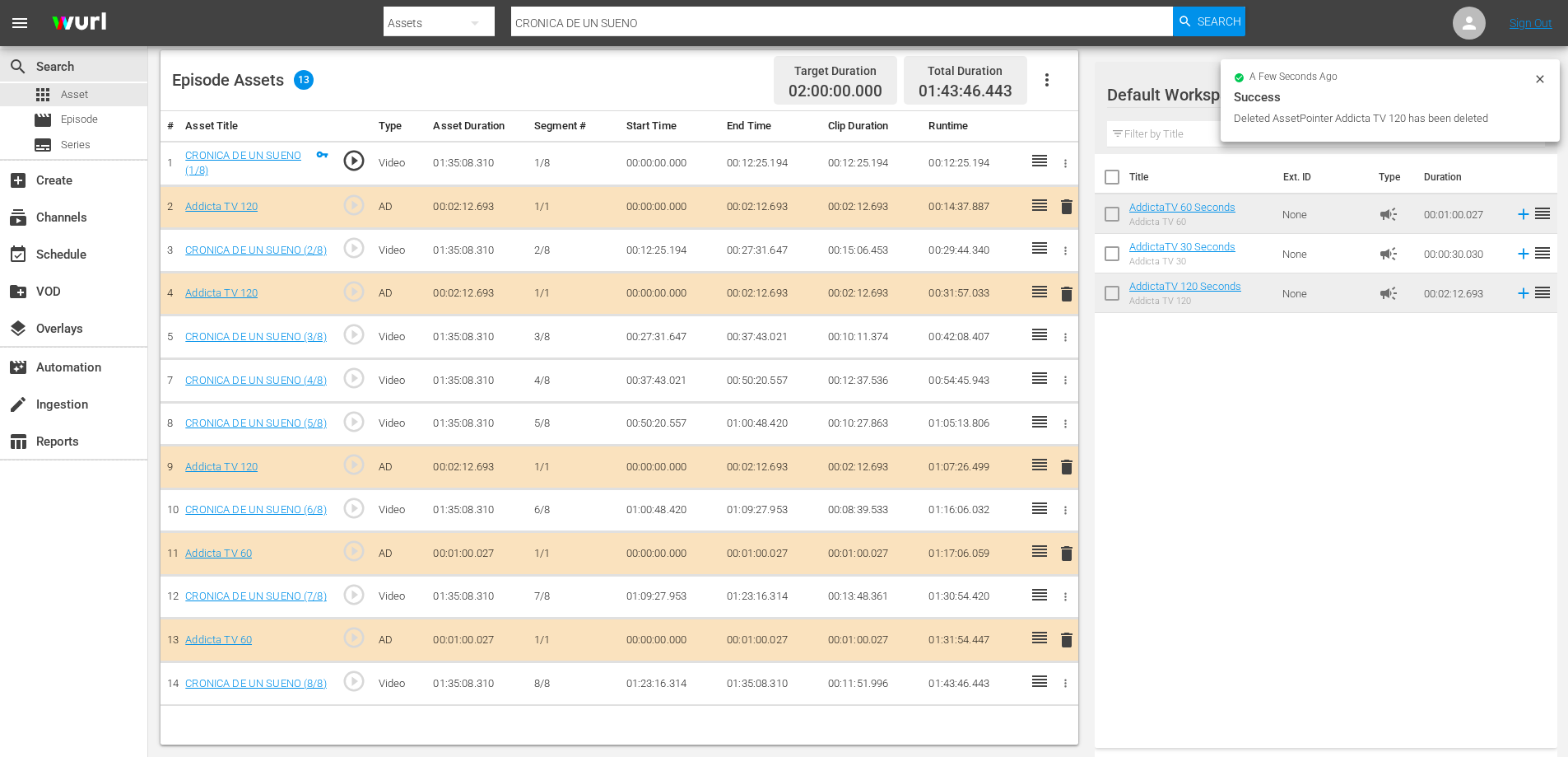
scroll to position [429, 0]
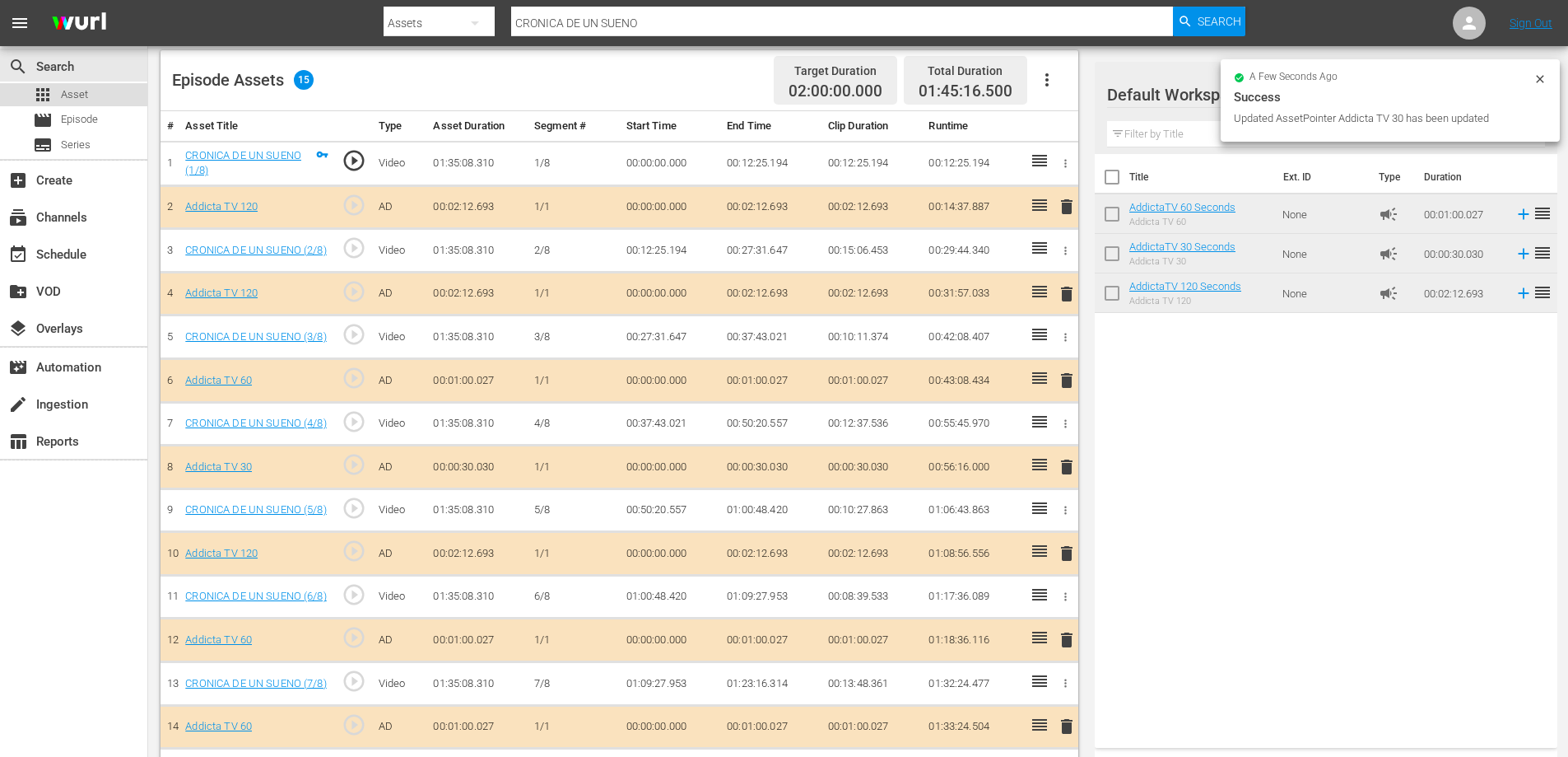
click at [72, 88] on span "Asset" at bounding box center [74, 94] width 27 height 16
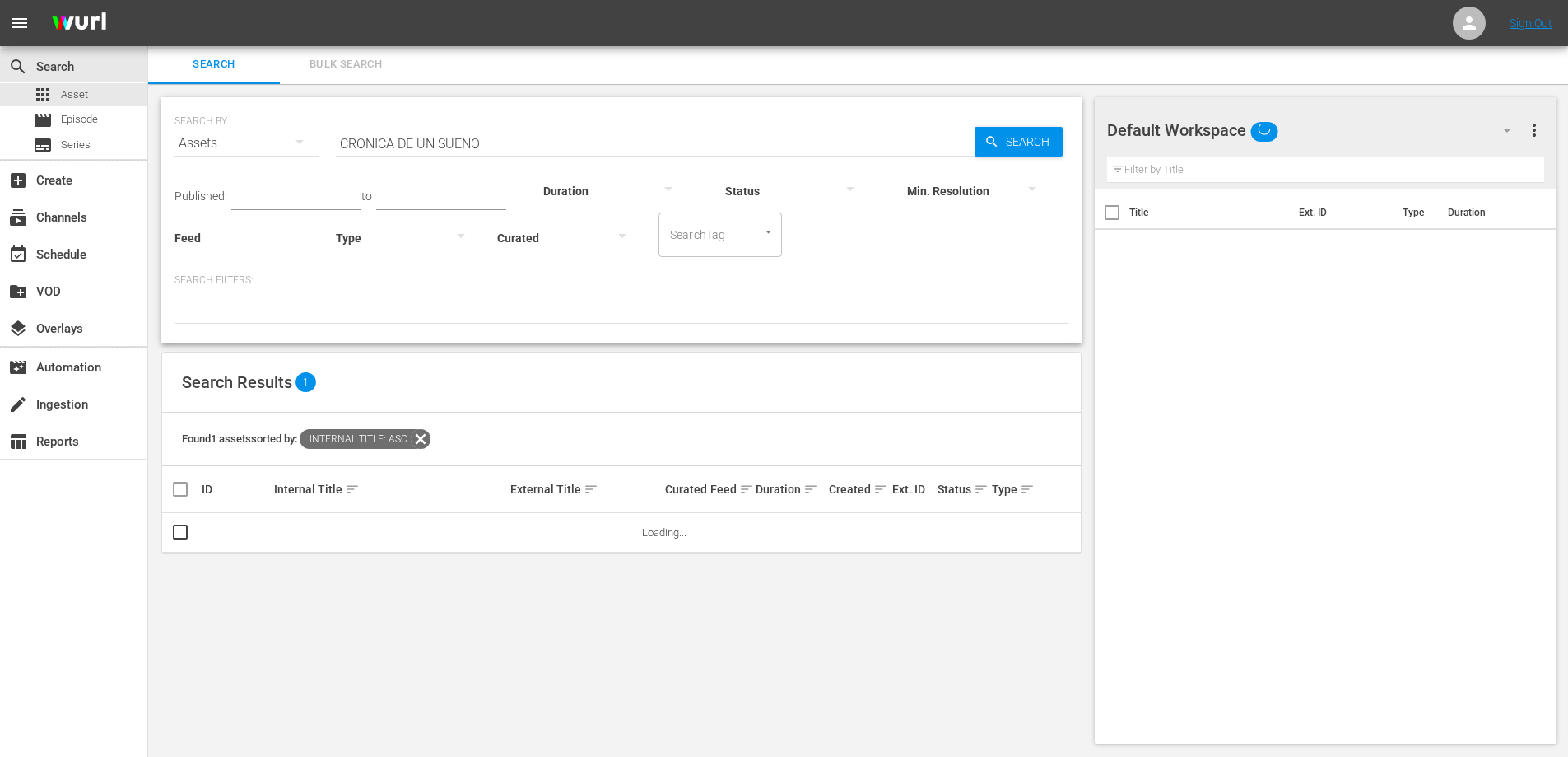
scroll to position [2, 0]
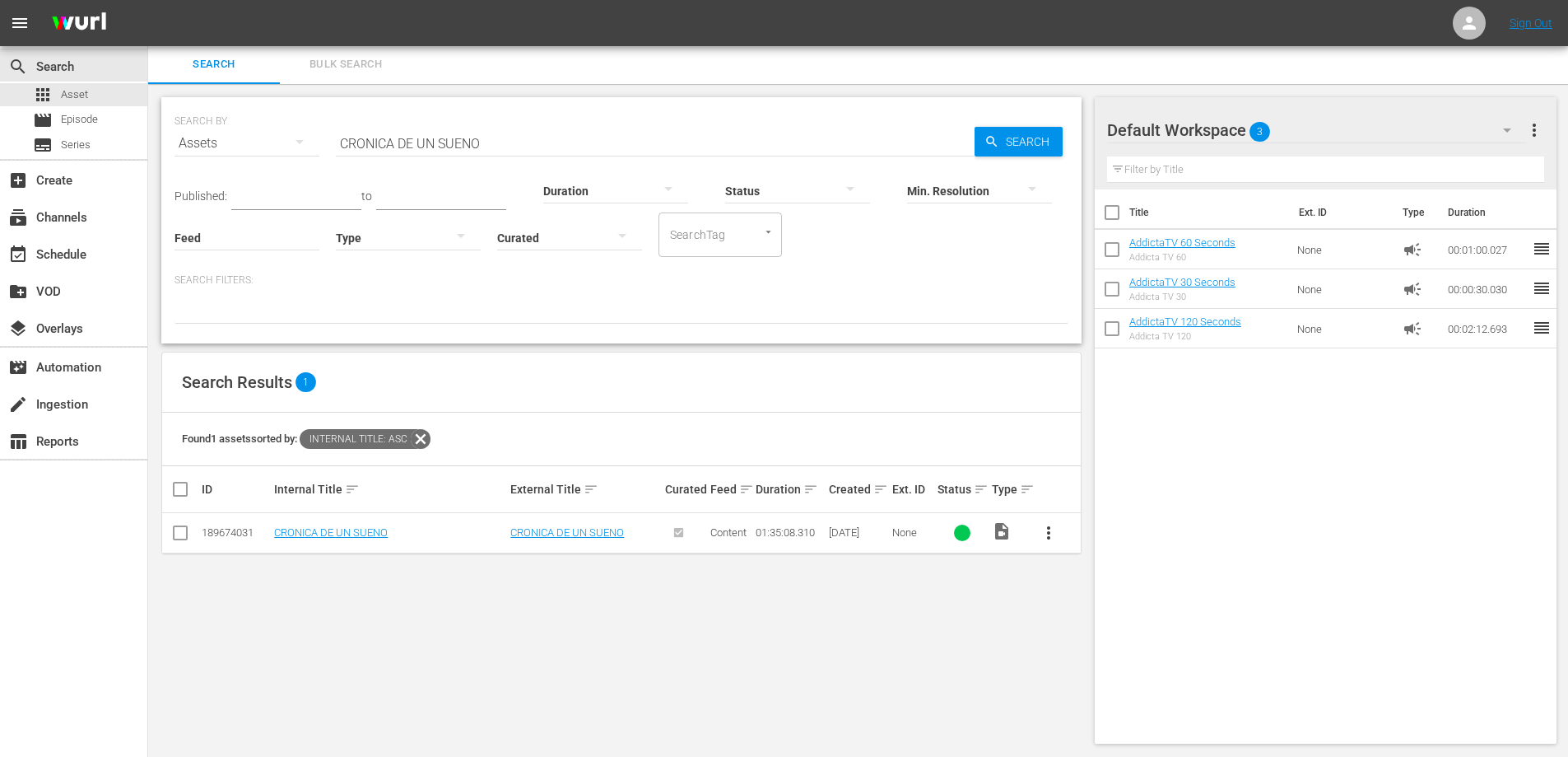
click at [440, 145] on input "CRONICA DE UN SUENO" at bounding box center [655, 144] width 639 height 40
paste input "DAMIANA"
type input "DAMIANA"
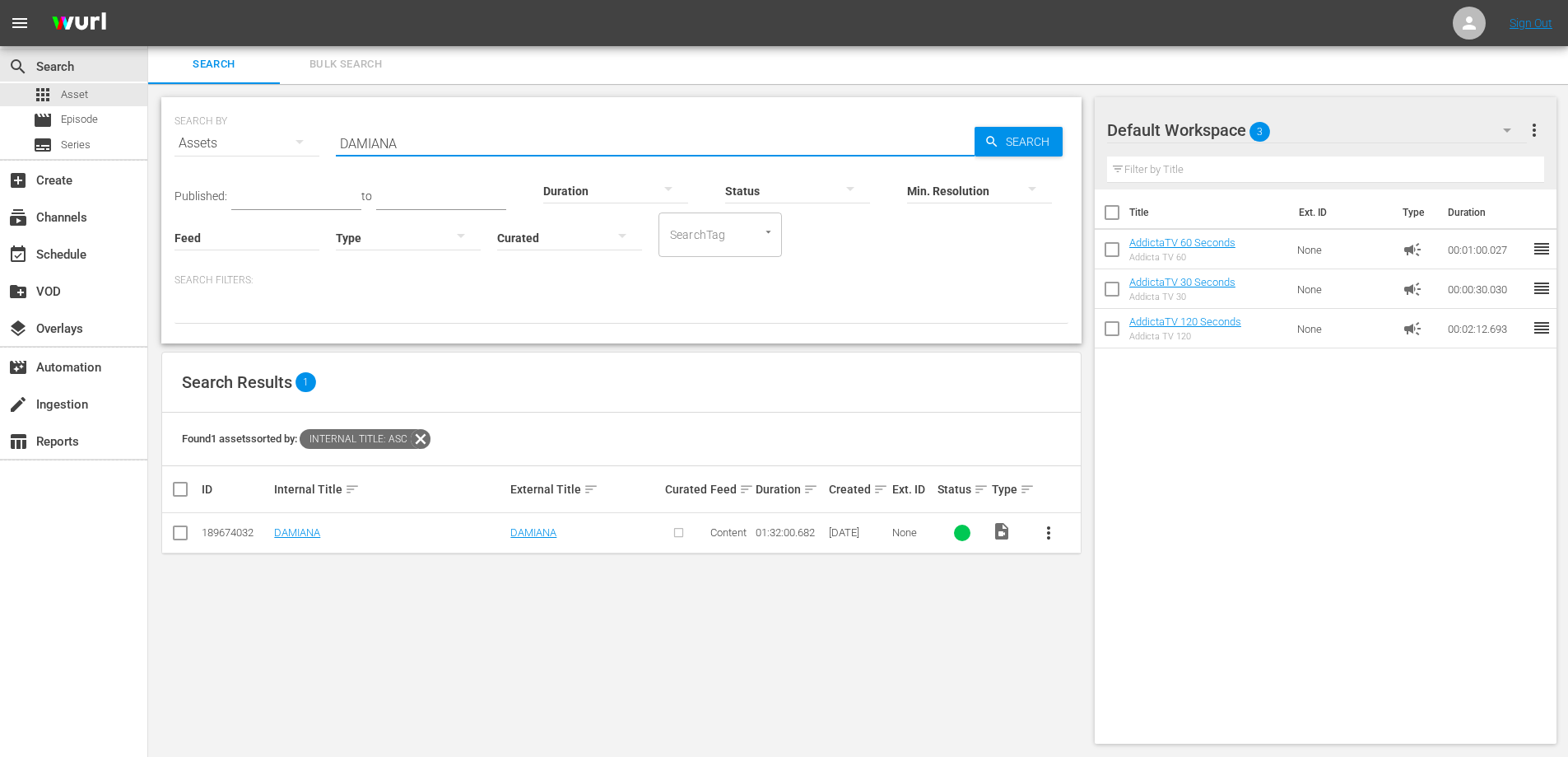
click at [1046, 542] on span "more_vert" at bounding box center [1048, 532] width 20 height 20
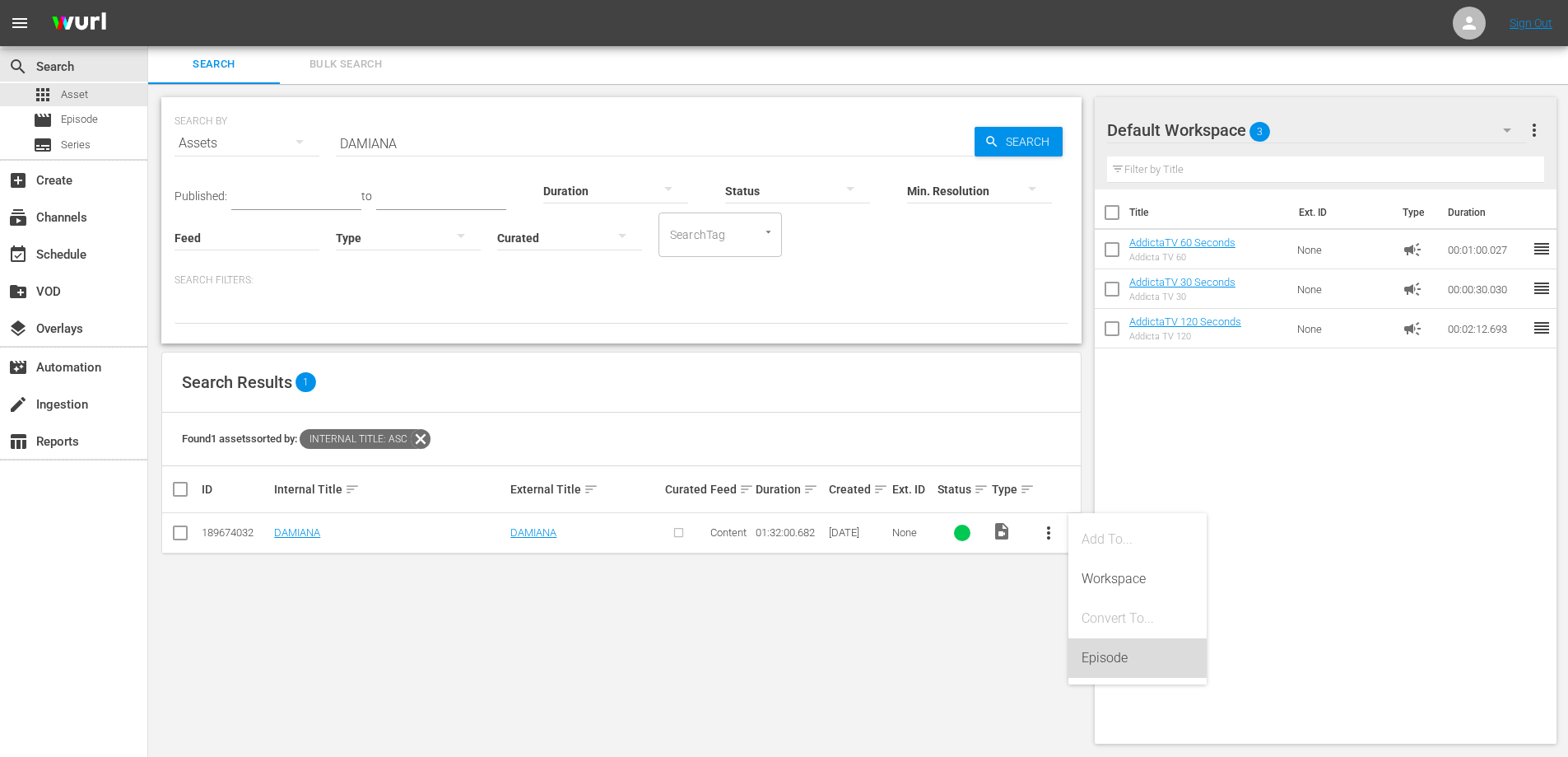
click at [1105, 657] on div "Episode" at bounding box center [1137, 658] width 112 height 40
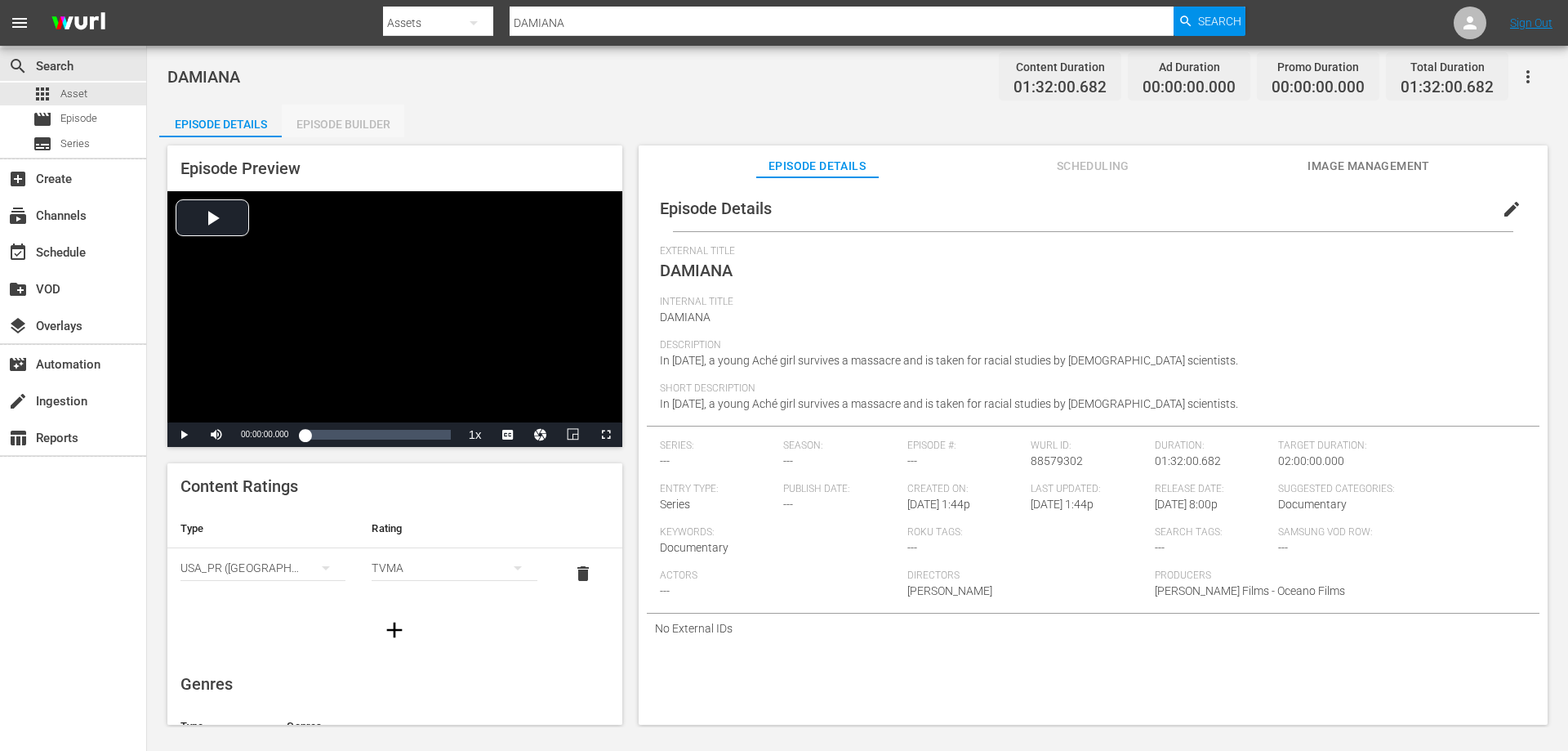
click at [371, 122] on div "Episode Builder" at bounding box center [342, 124] width 123 height 39
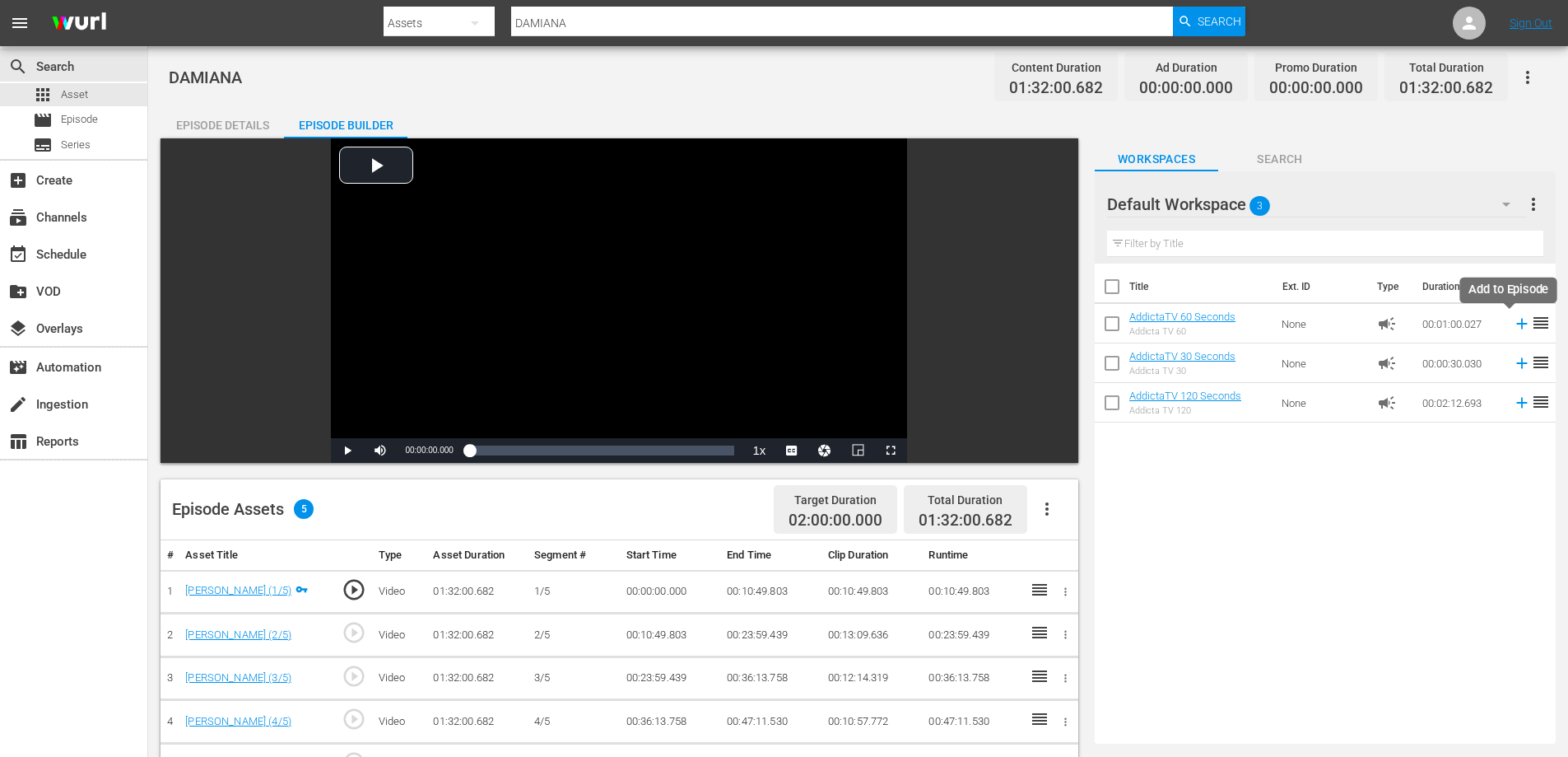
click at [1514, 320] on icon at bounding box center [1522, 324] width 18 height 18
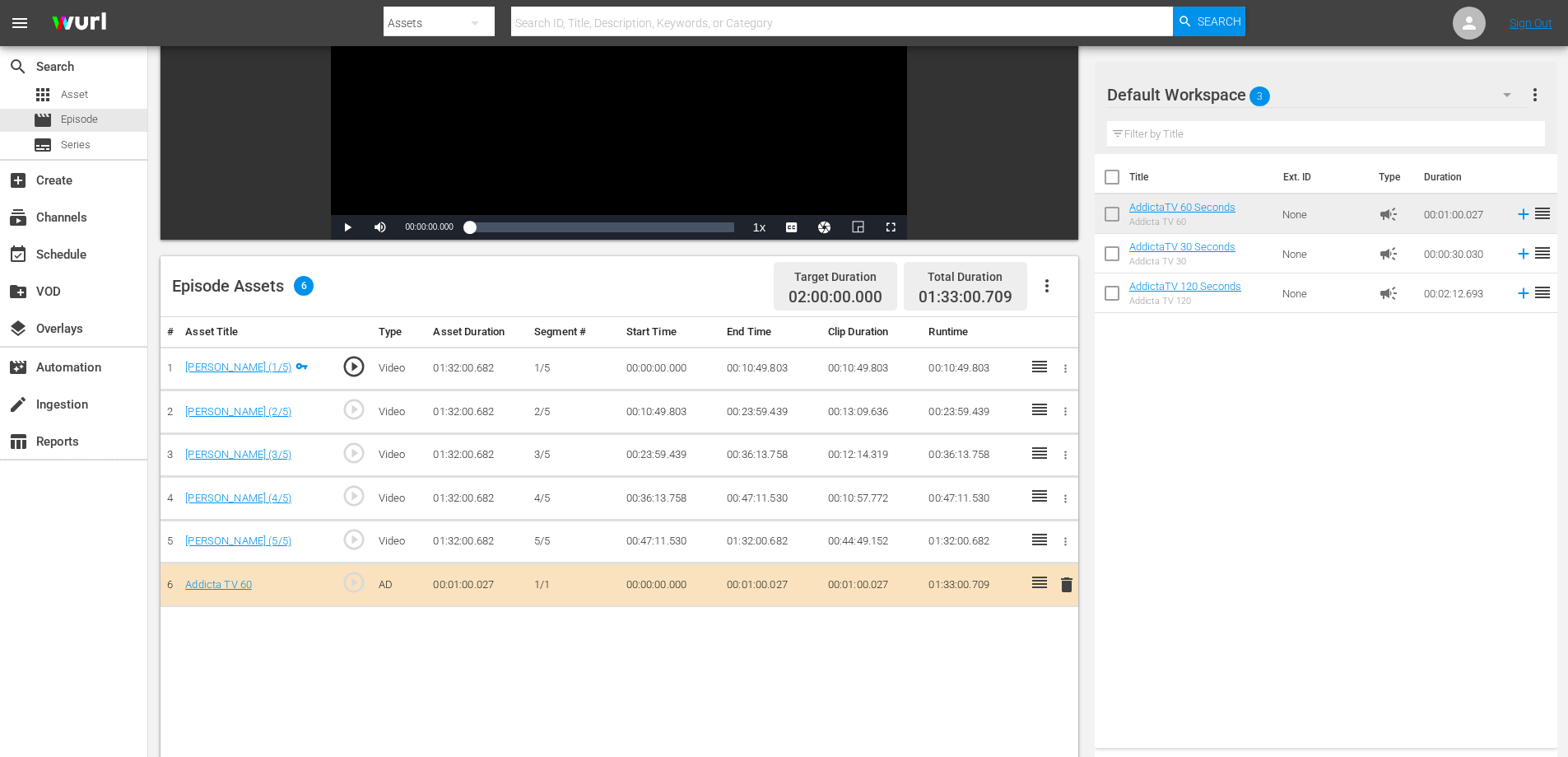
scroll to position [164, 0]
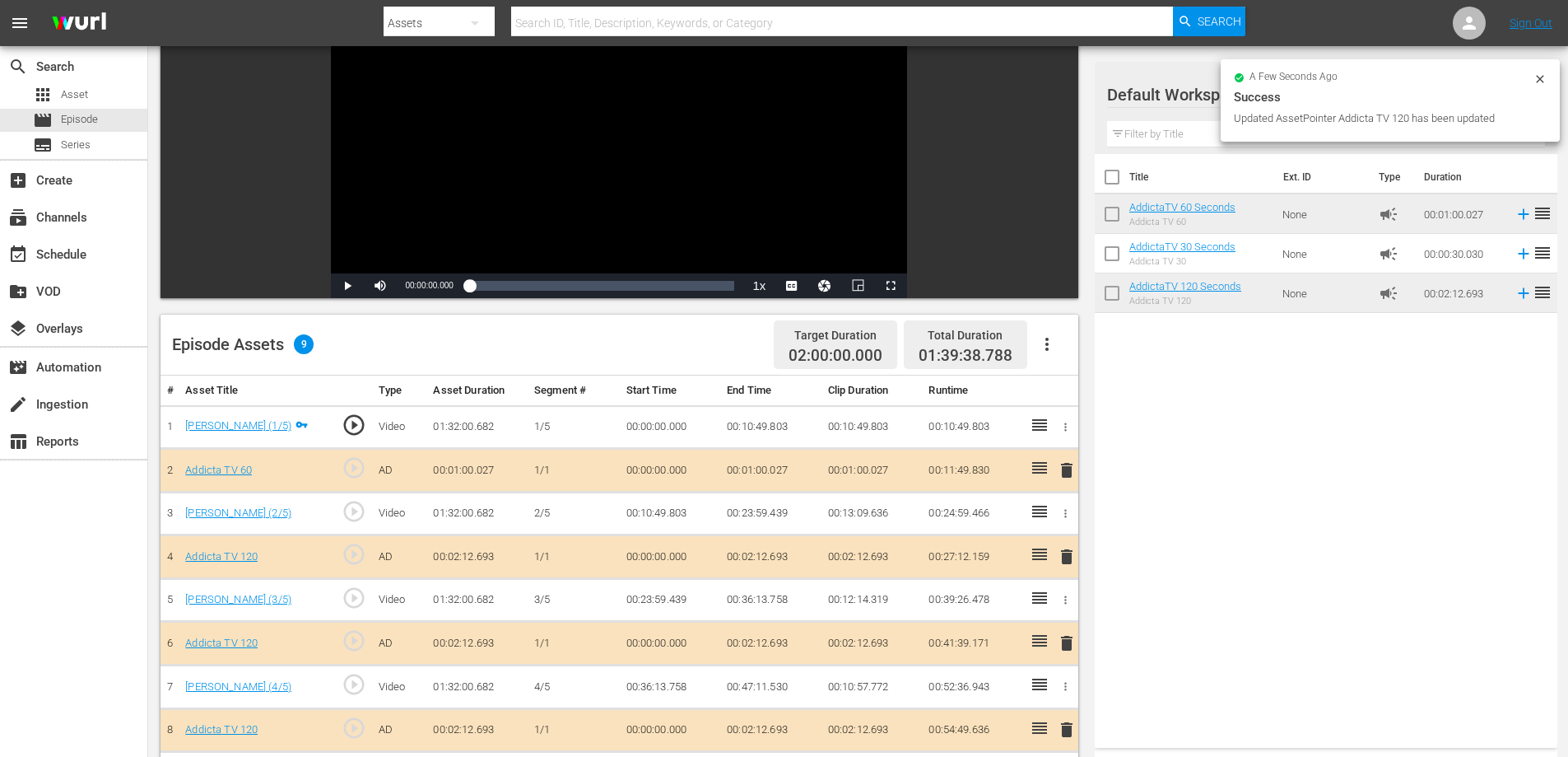
click at [1069, 465] on span "delete" at bounding box center [1066, 470] width 20 height 20
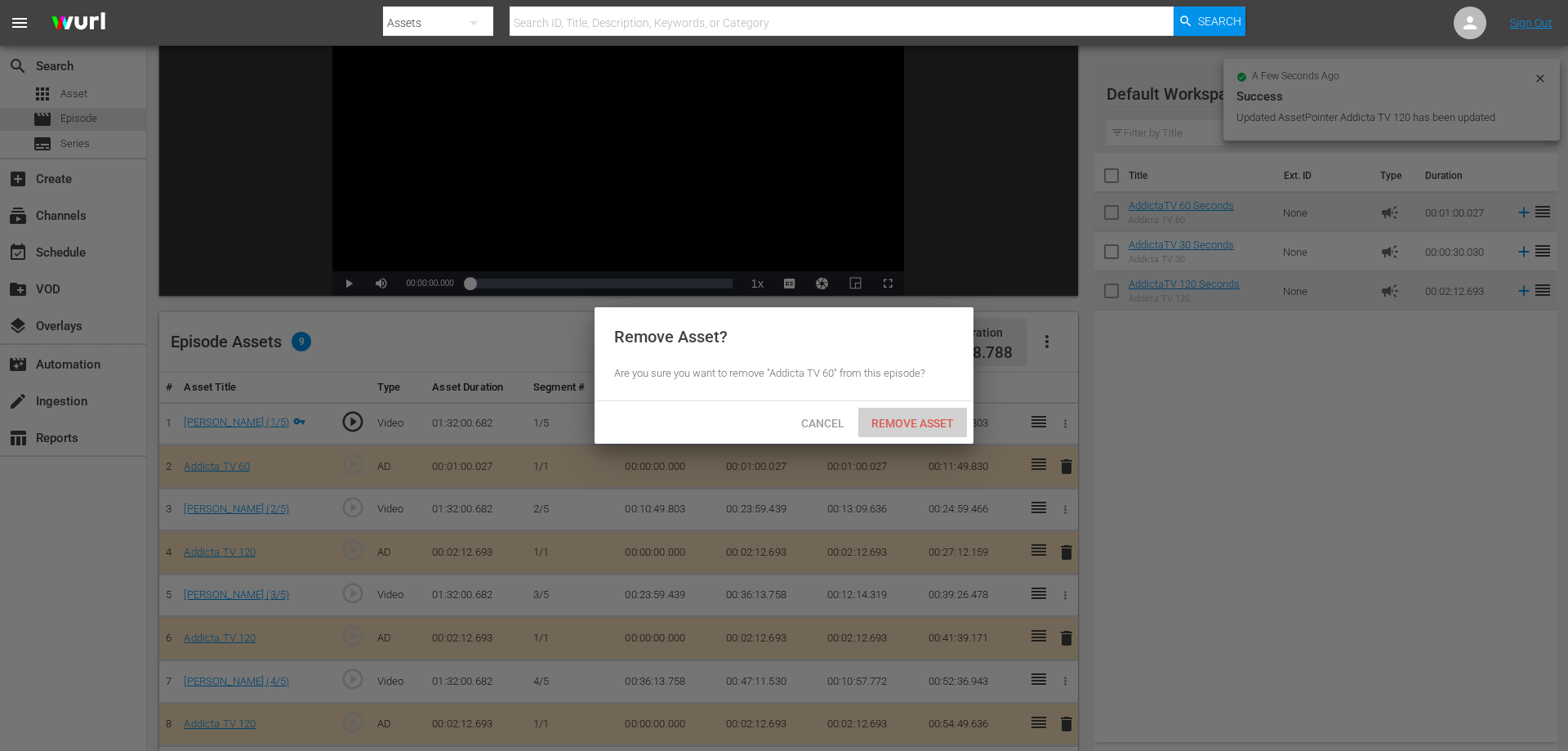
click at [923, 427] on span "Remove Asset" at bounding box center [913, 422] width 109 height 13
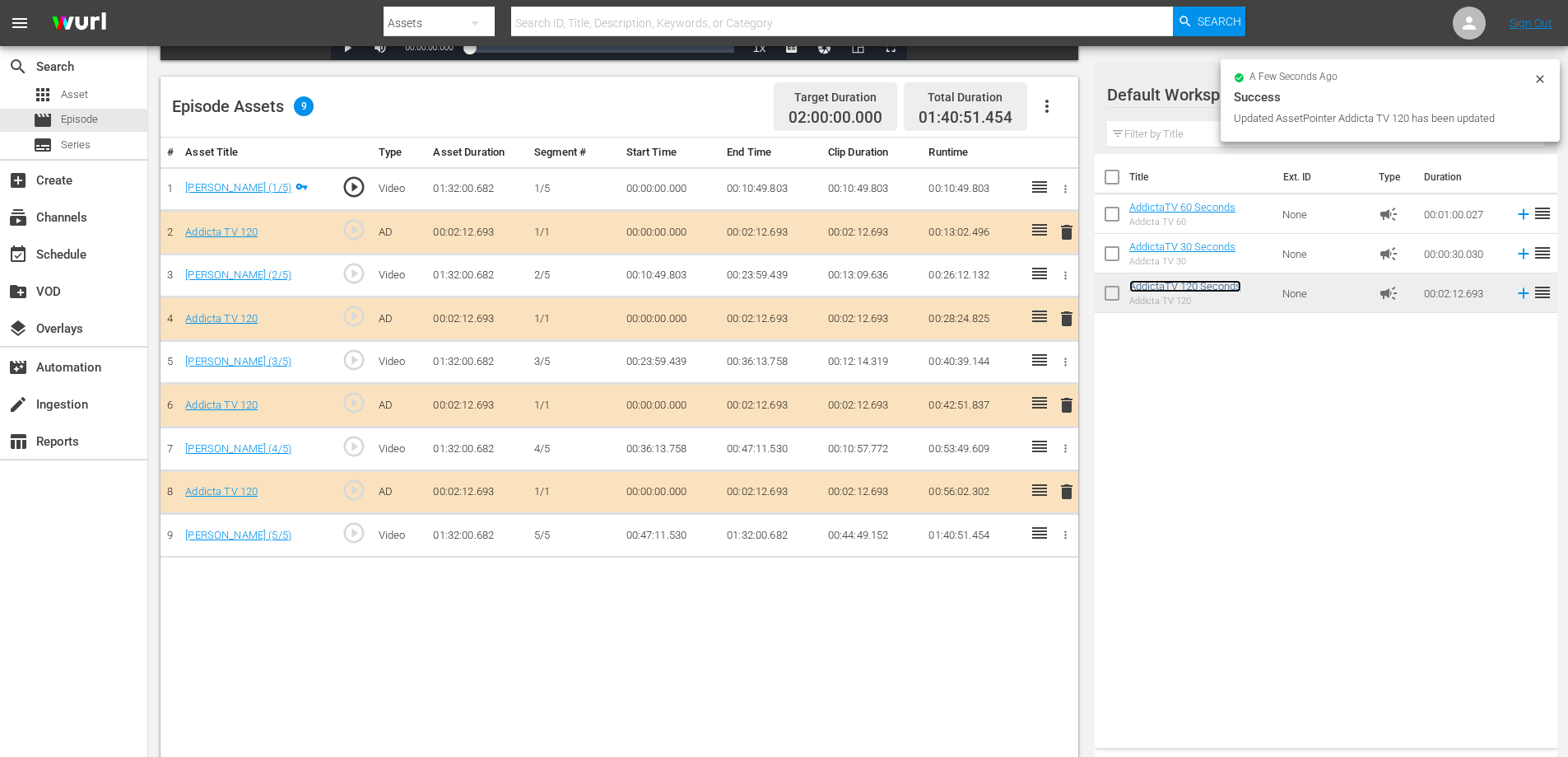
scroll to position [412, 0]
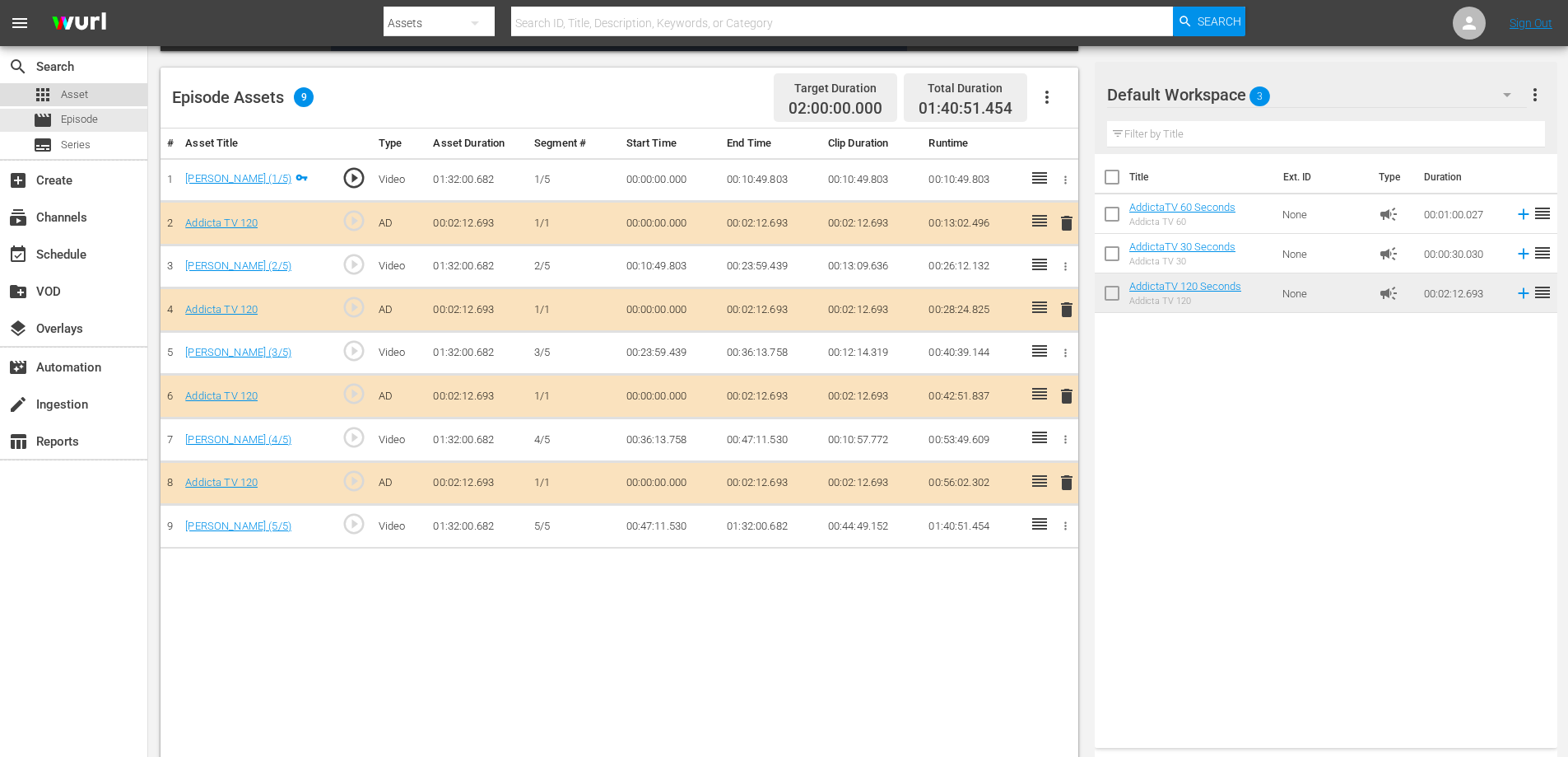
click at [87, 96] on span "Asset" at bounding box center [74, 94] width 27 height 16
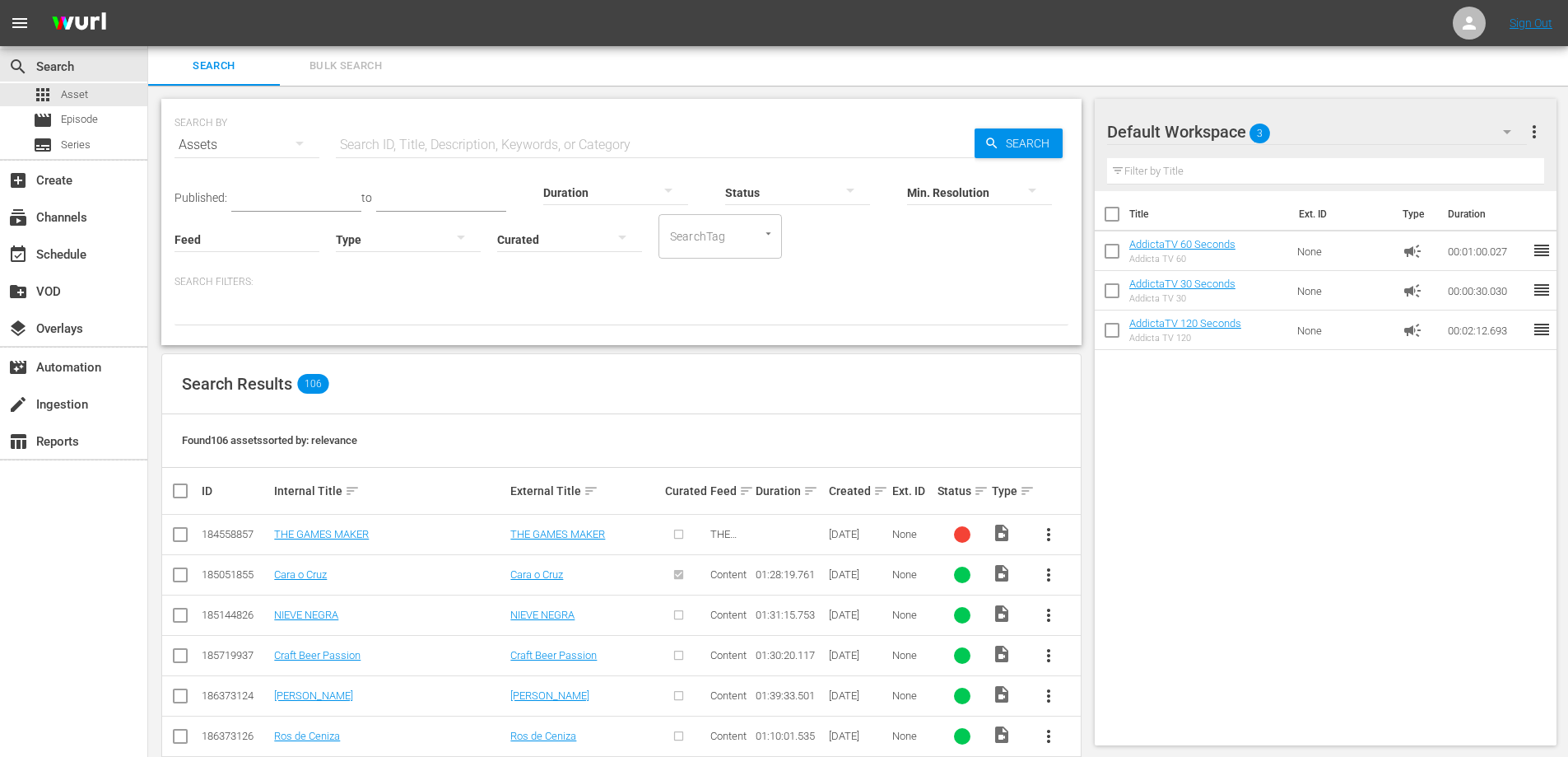
click at [476, 145] on input "text" at bounding box center [655, 145] width 639 height 40
paste input "DELANTERO"
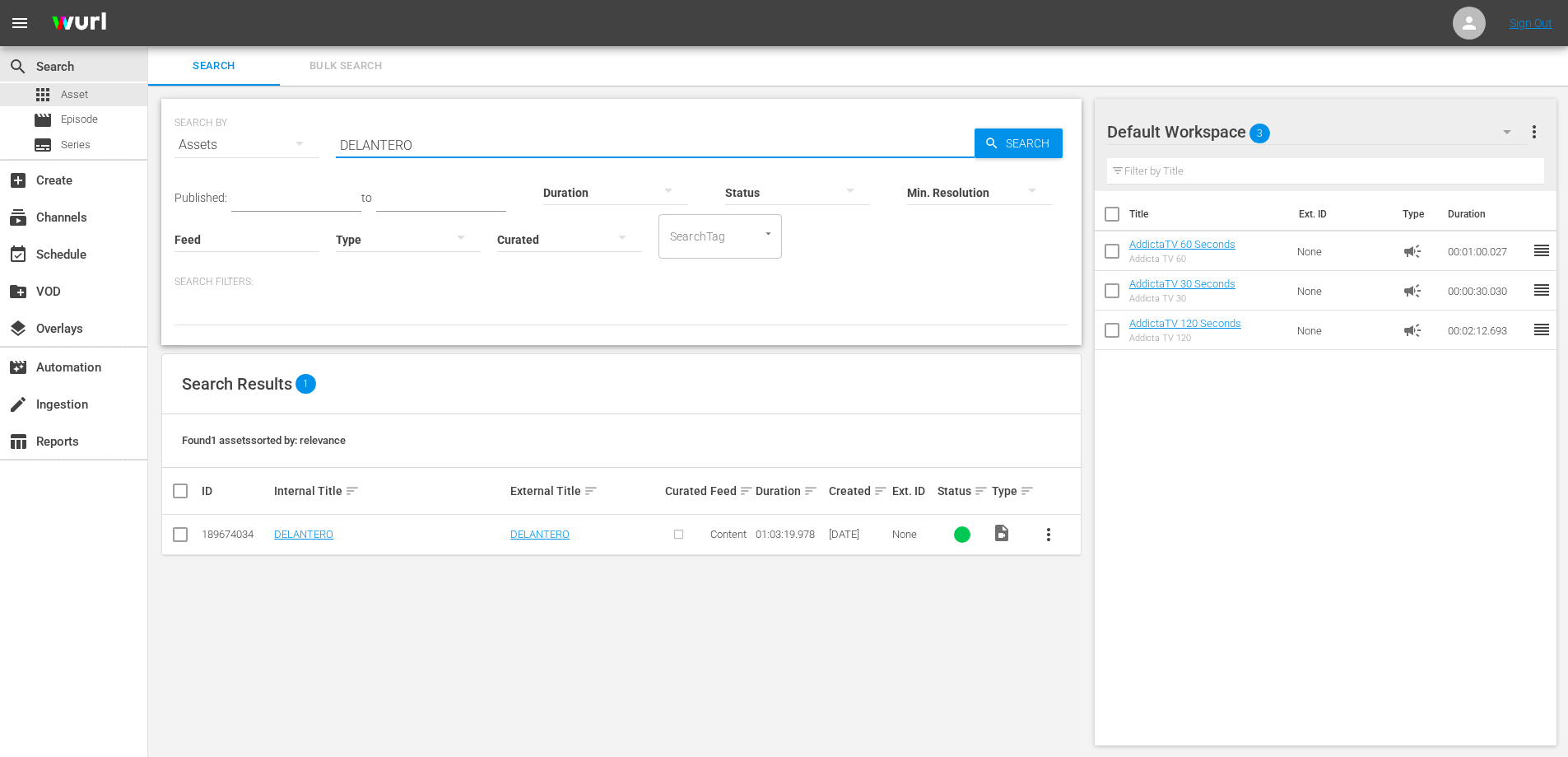
type input "DELANTERO"
click at [1049, 536] on span "more_vert" at bounding box center [1048, 534] width 20 height 20
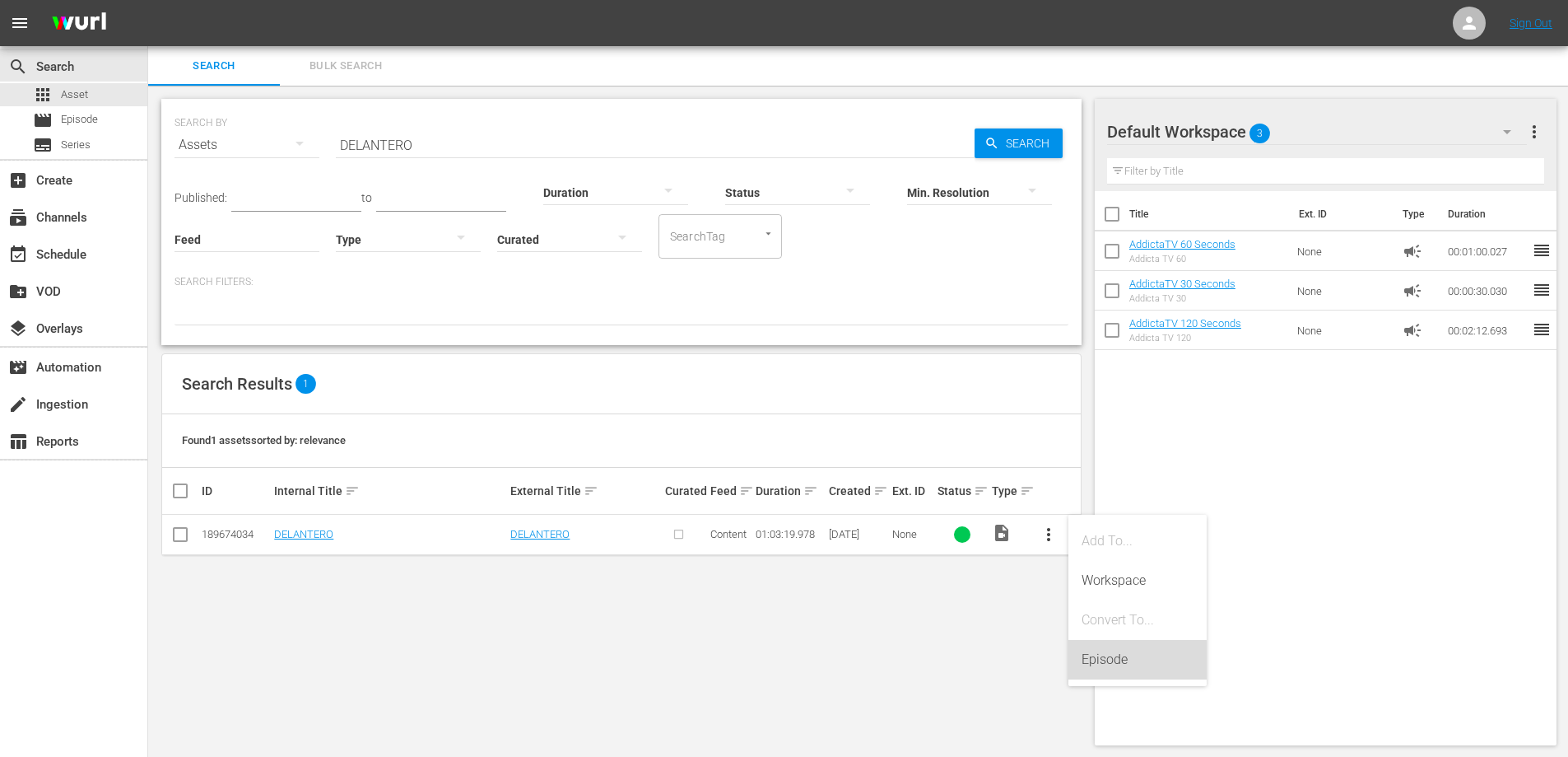
click at [1120, 662] on div "Episode" at bounding box center [1137, 660] width 112 height 40
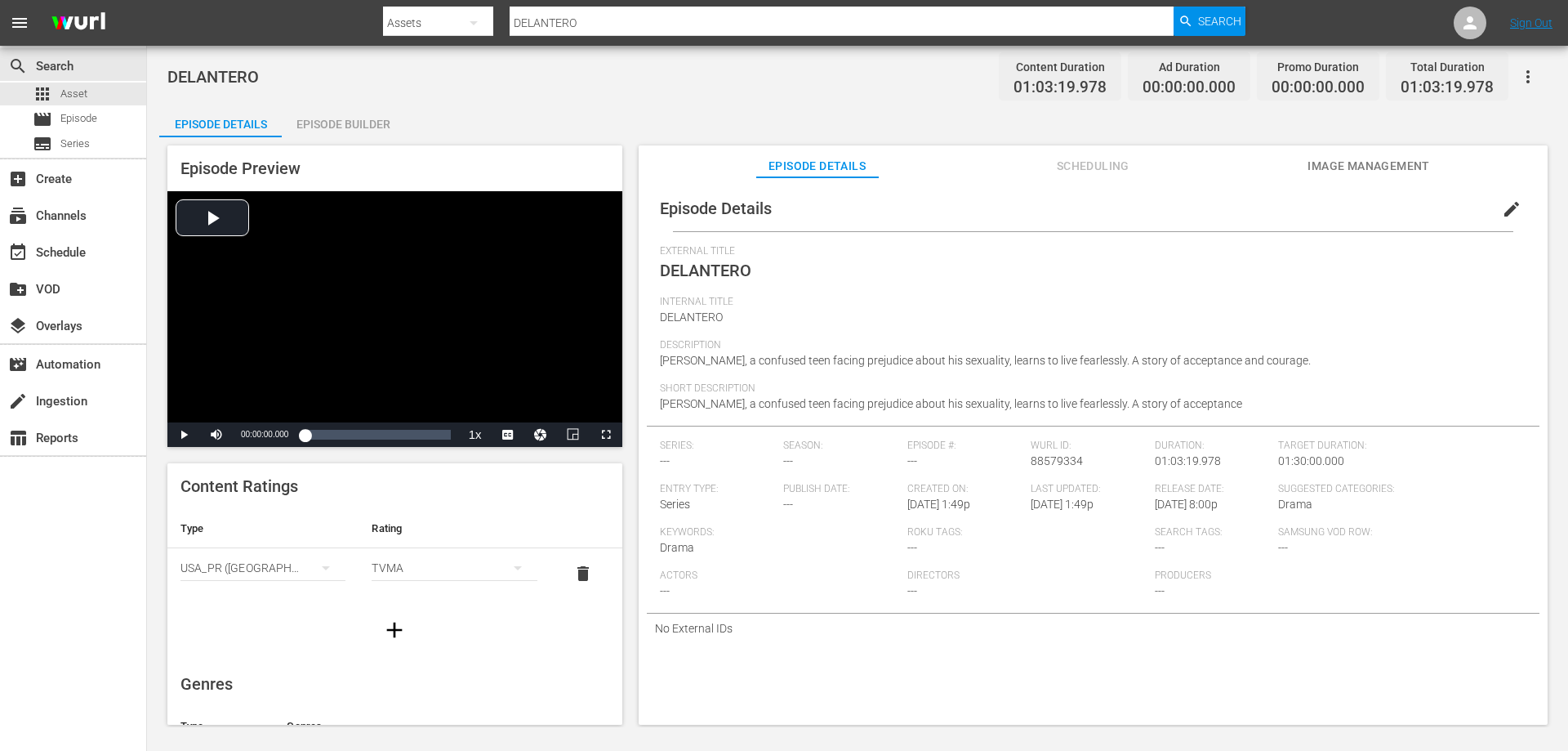
click at [367, 118] on div "Episode Builder" at bounding box center [342, 124] width 123 height 39
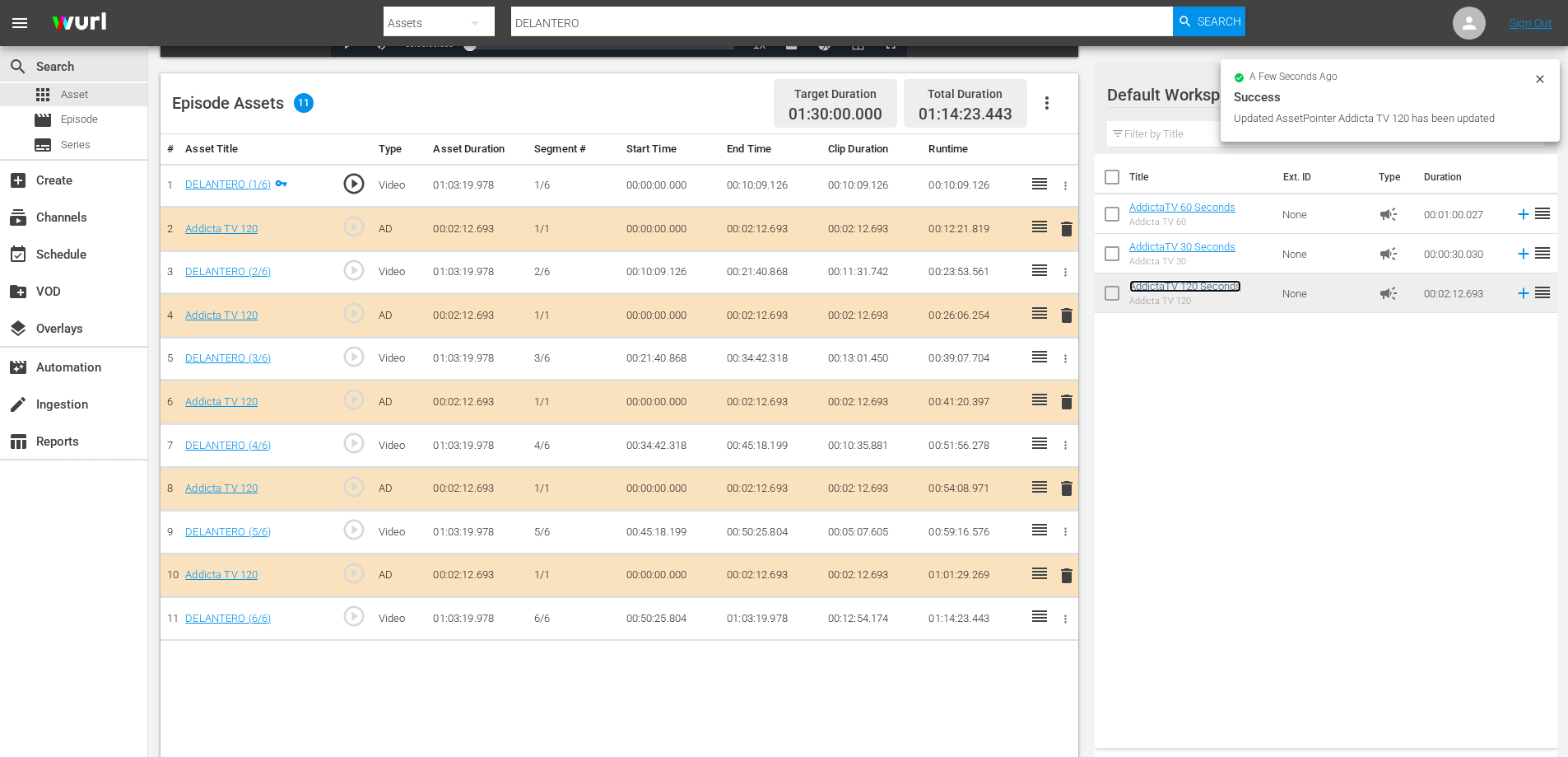
scroll to position [429, 0]
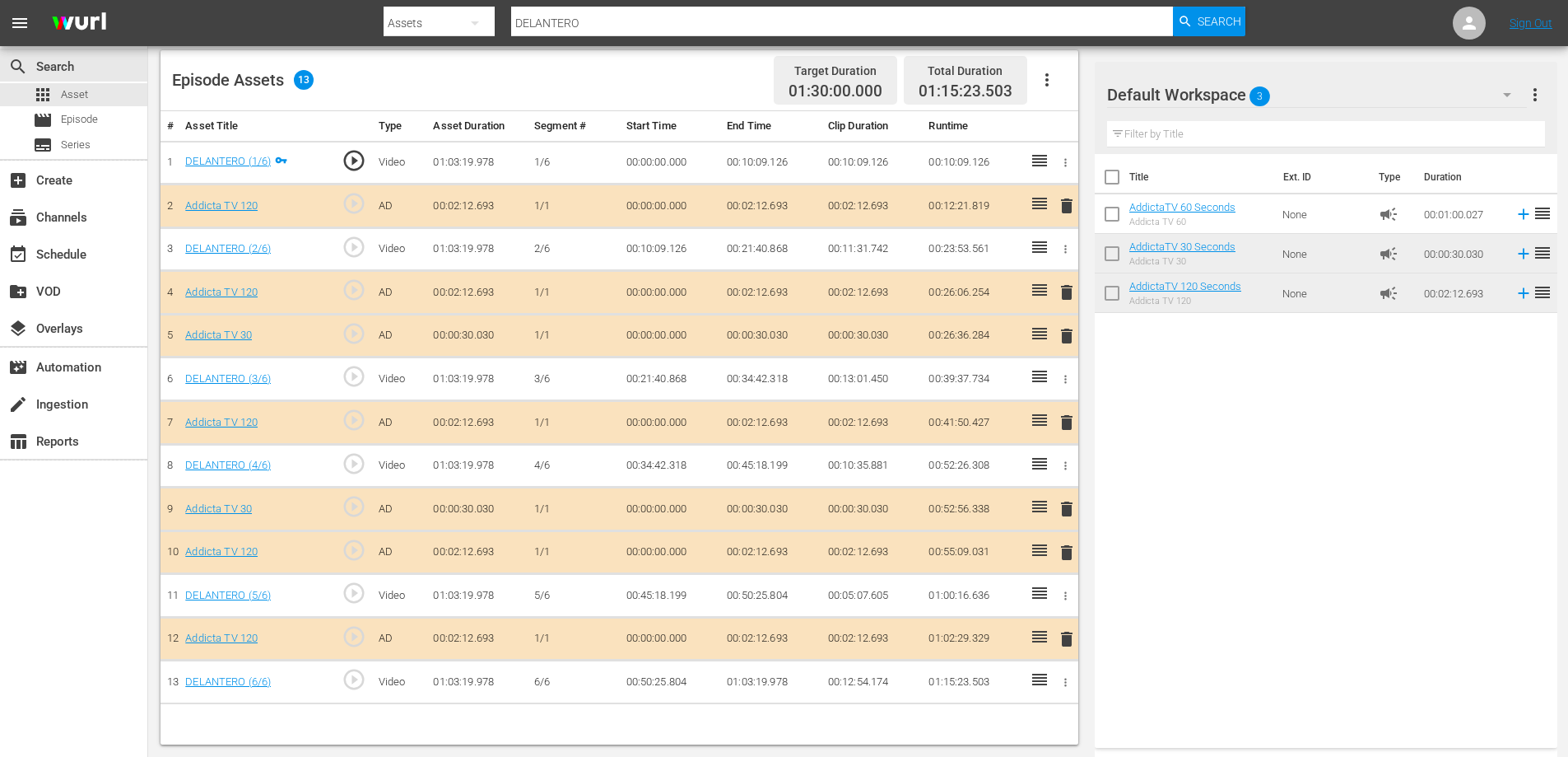
click at [1066, 424] on span "delete" at bounding box center [1066, 422] width 20 height 20
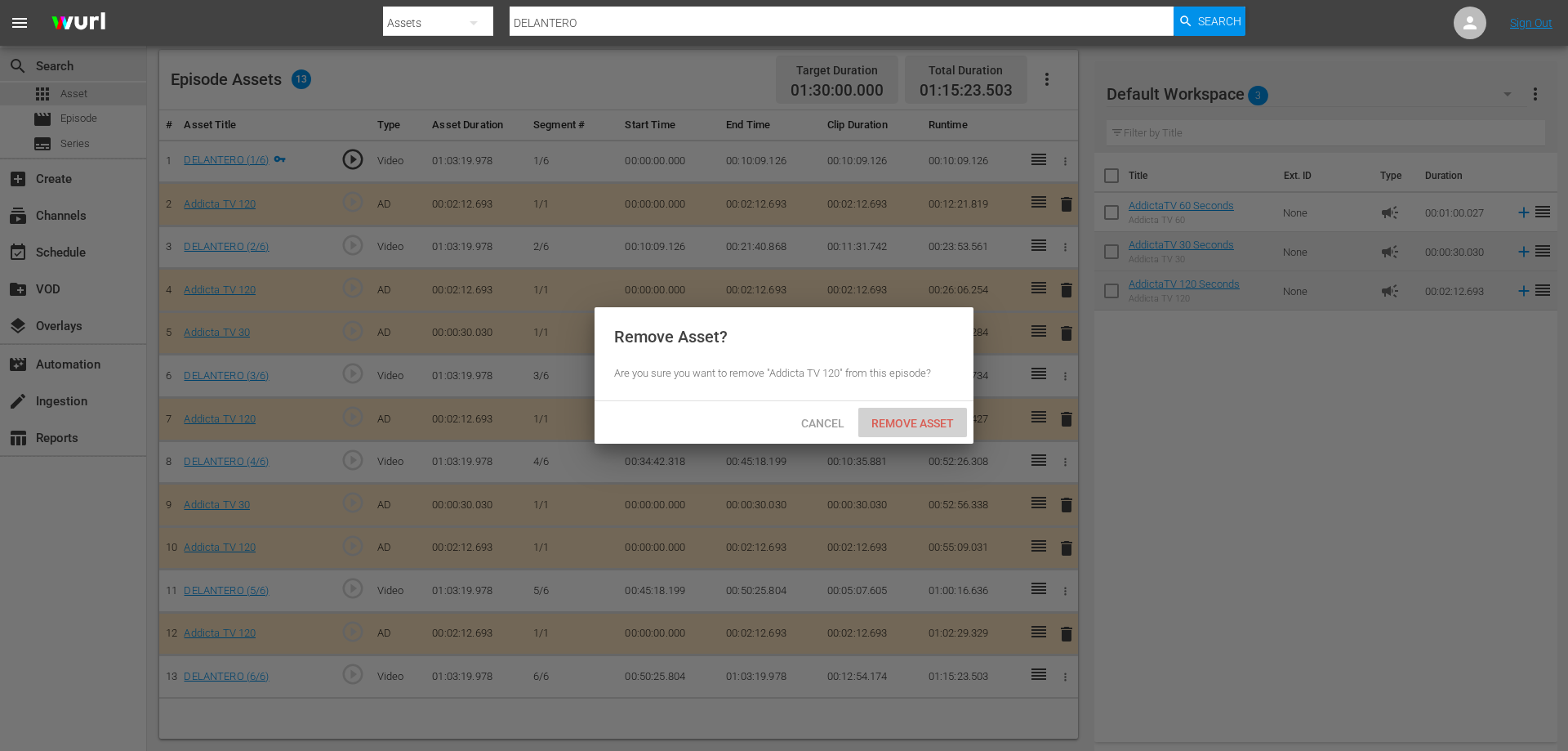
click at [896, 419] on span "Remove Asset" at bounding box center [913, 422] width 109 height 13
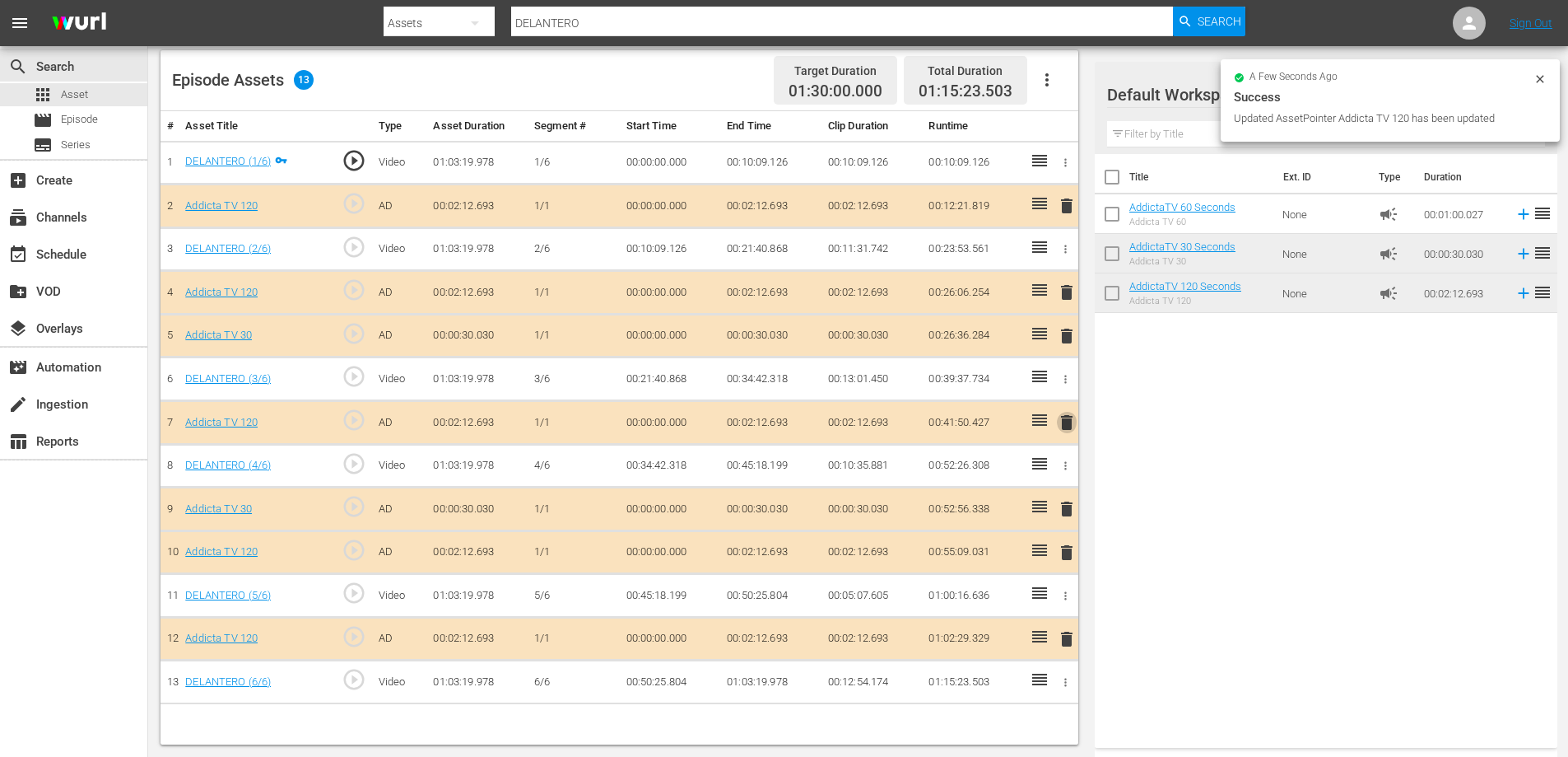
click at [1066, 419] on span "delete" at bounding box center [1066, 422] width 20 height 20
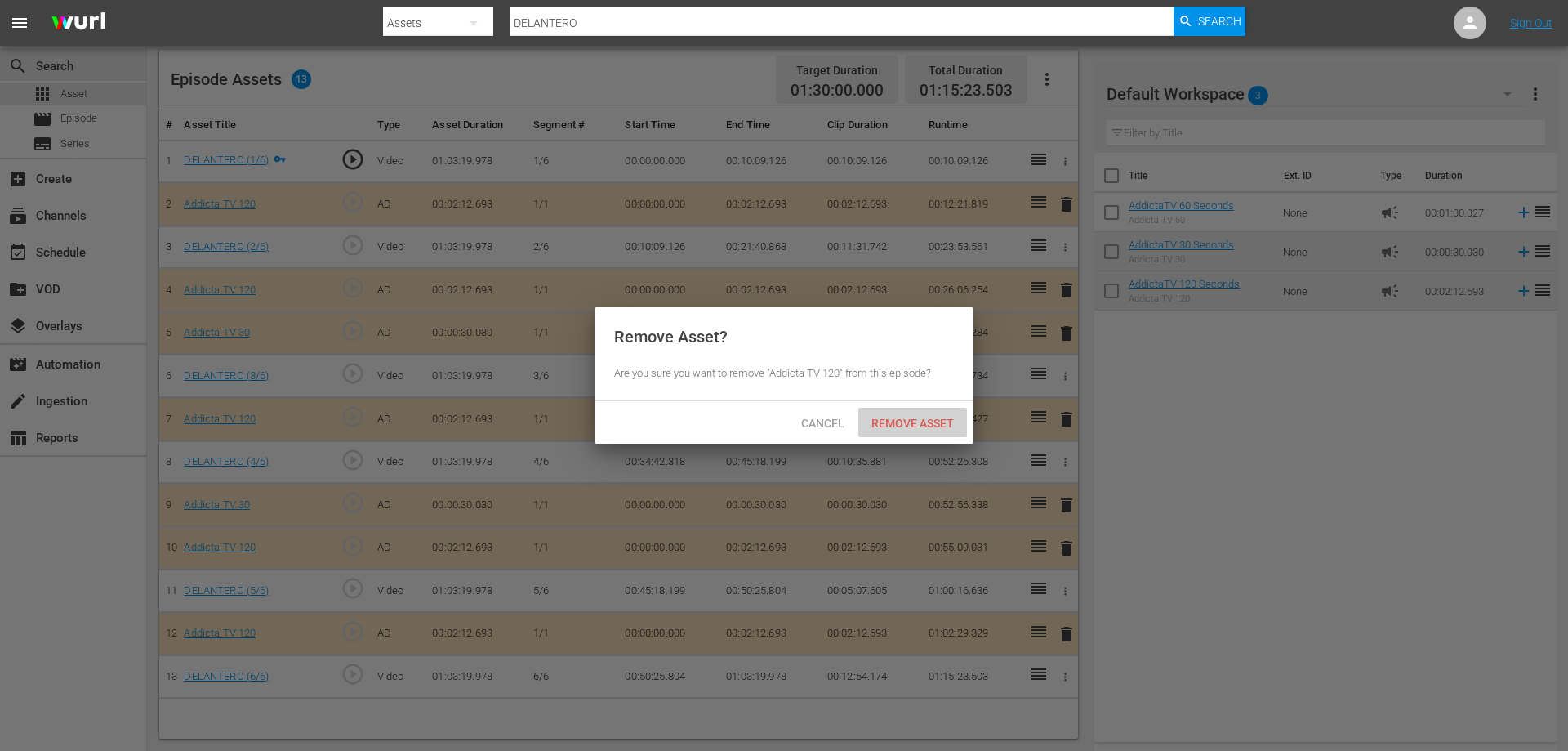
click at [918, 422] on span "Remove Asset" at bounding box center [913, 422] width 109 height 13
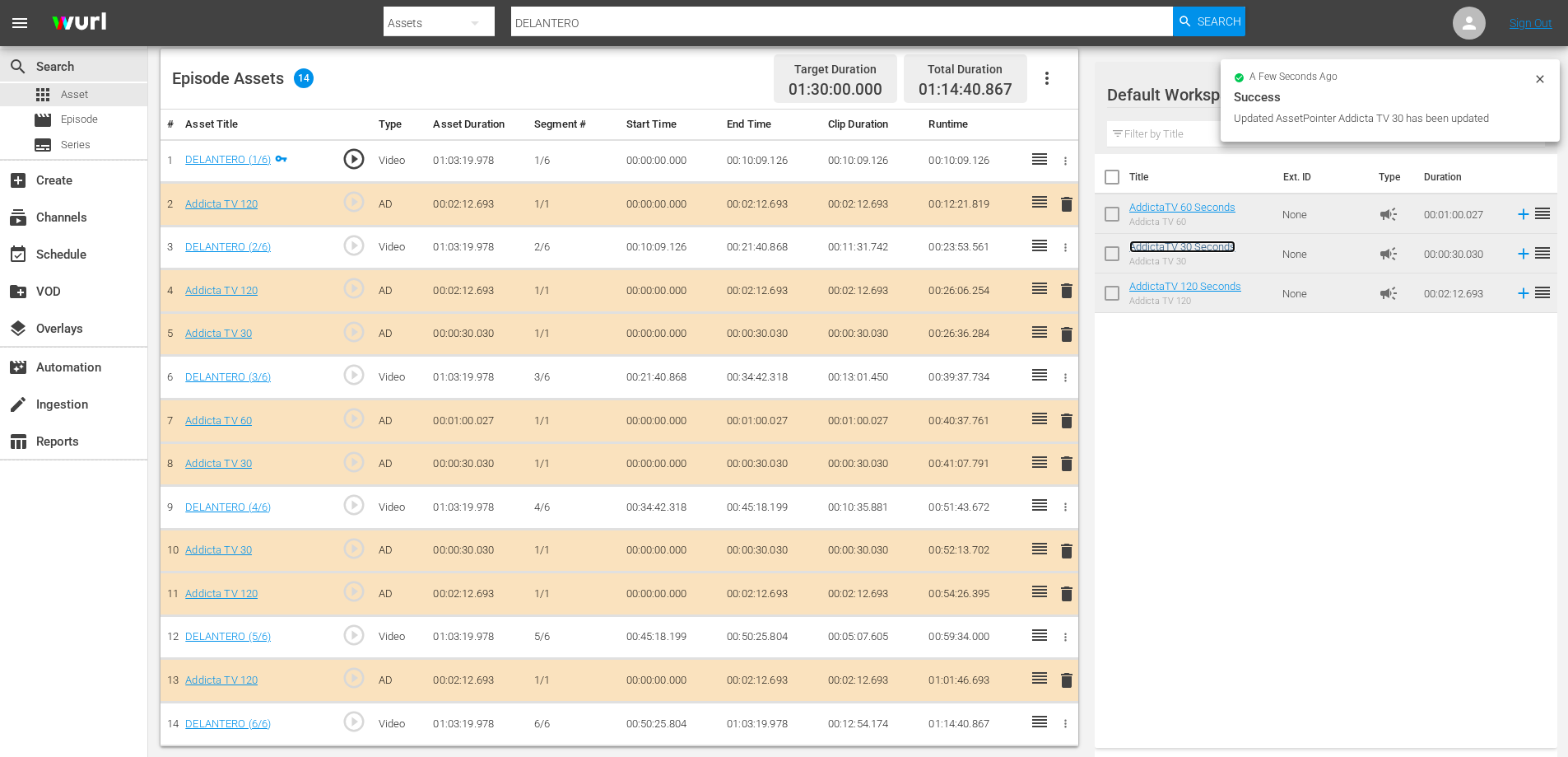
scroll to position [433, 0]
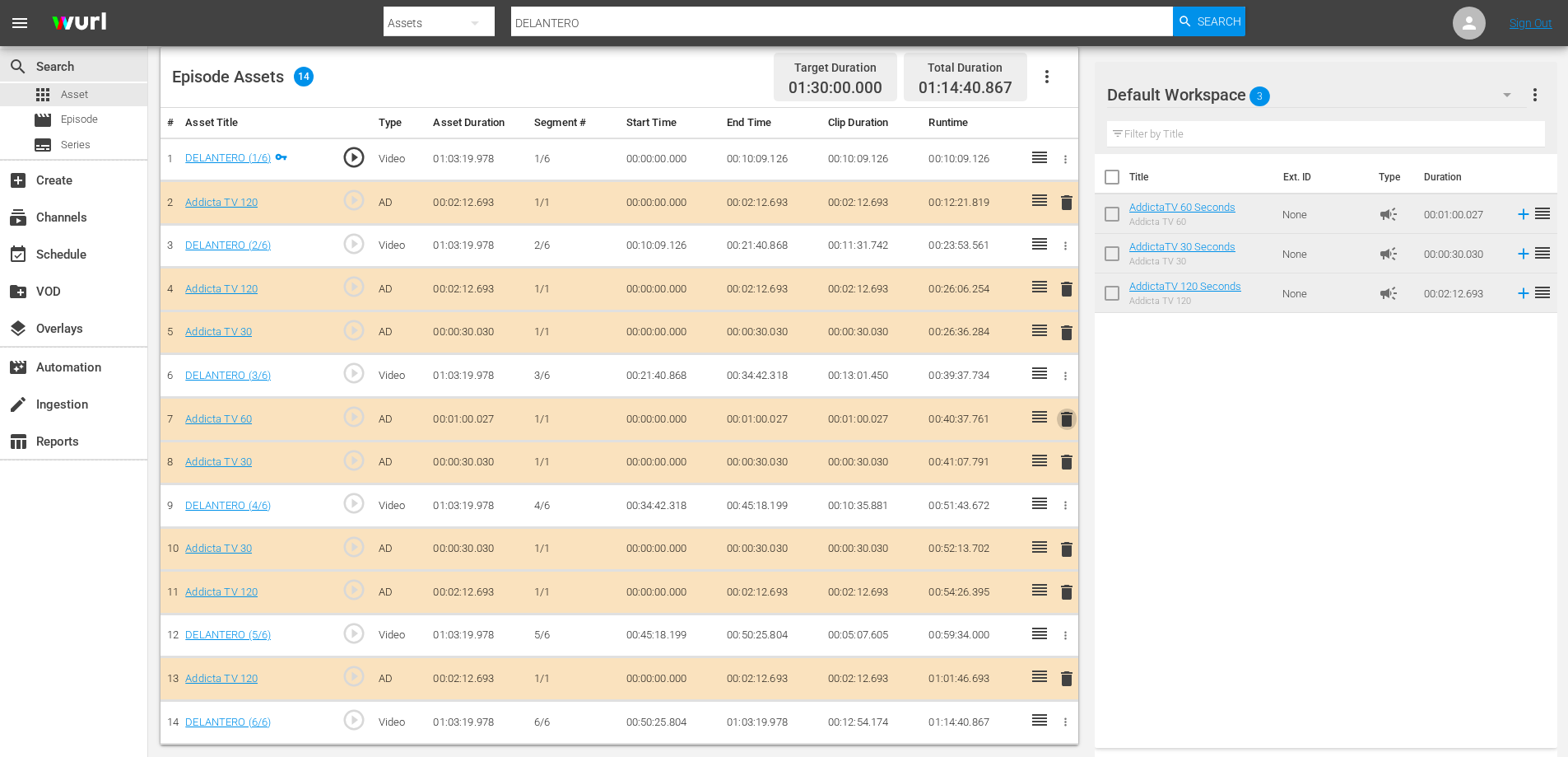
click at [1065, 413] on span "delete" at bounding box center [1066, 419] width 20 height 20
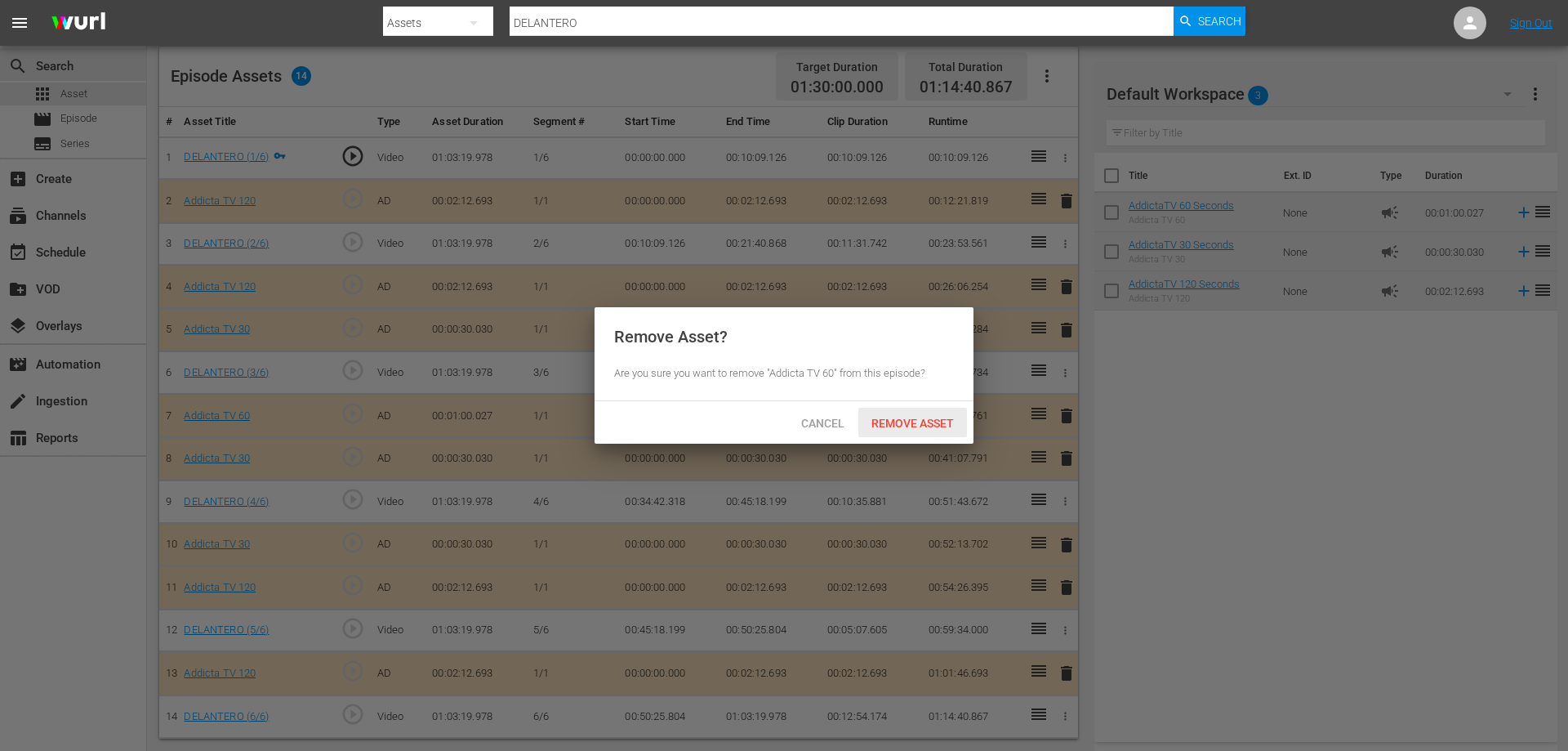
click at [917, 427] on span "Remove Asset" at bounding box center [913, 422] width 109 height 13
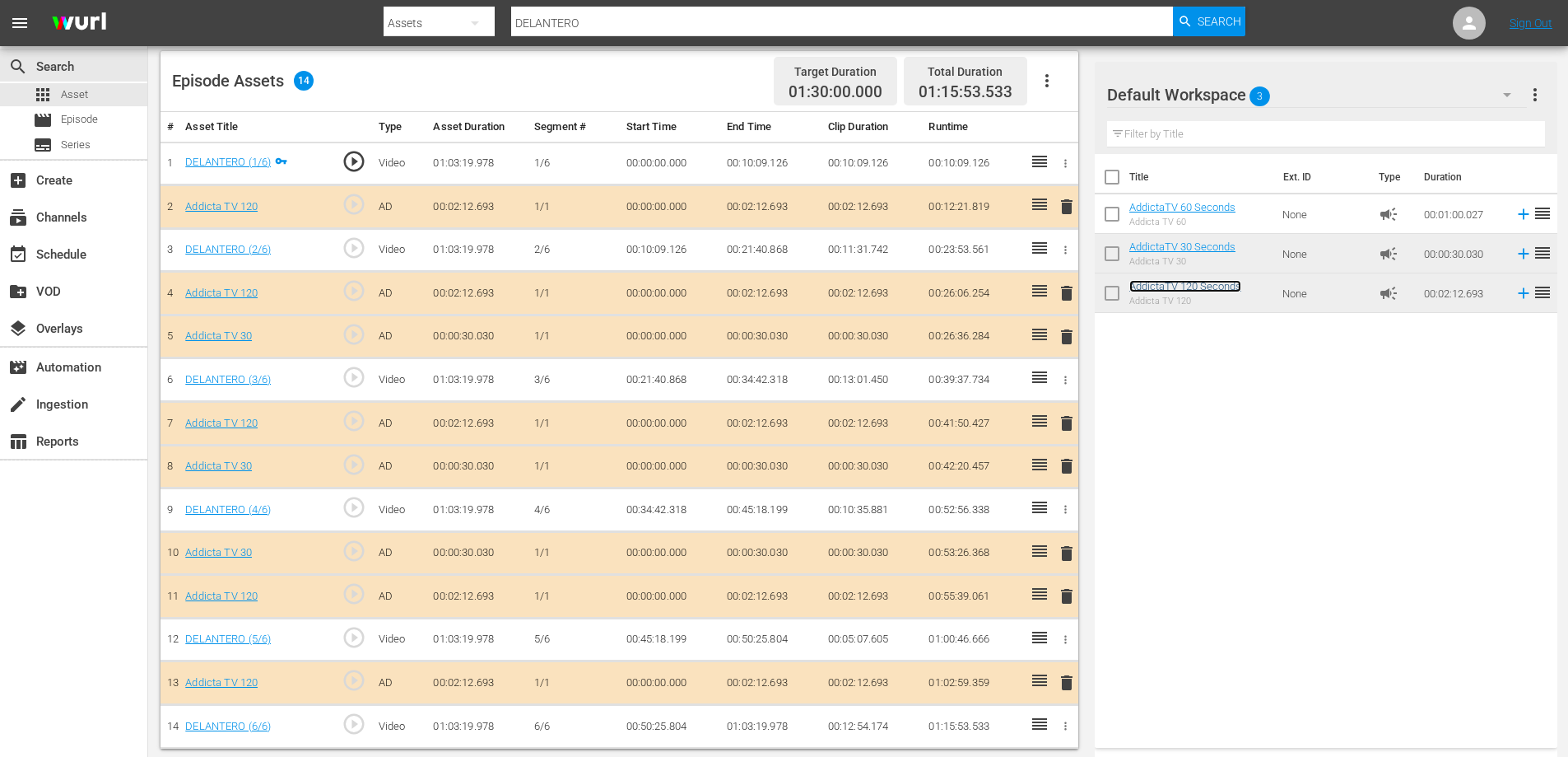
scroll to position [429, 0]
click at [1065, 461] on span "delete" at bounding box center [1066, 465] width 20 height 20
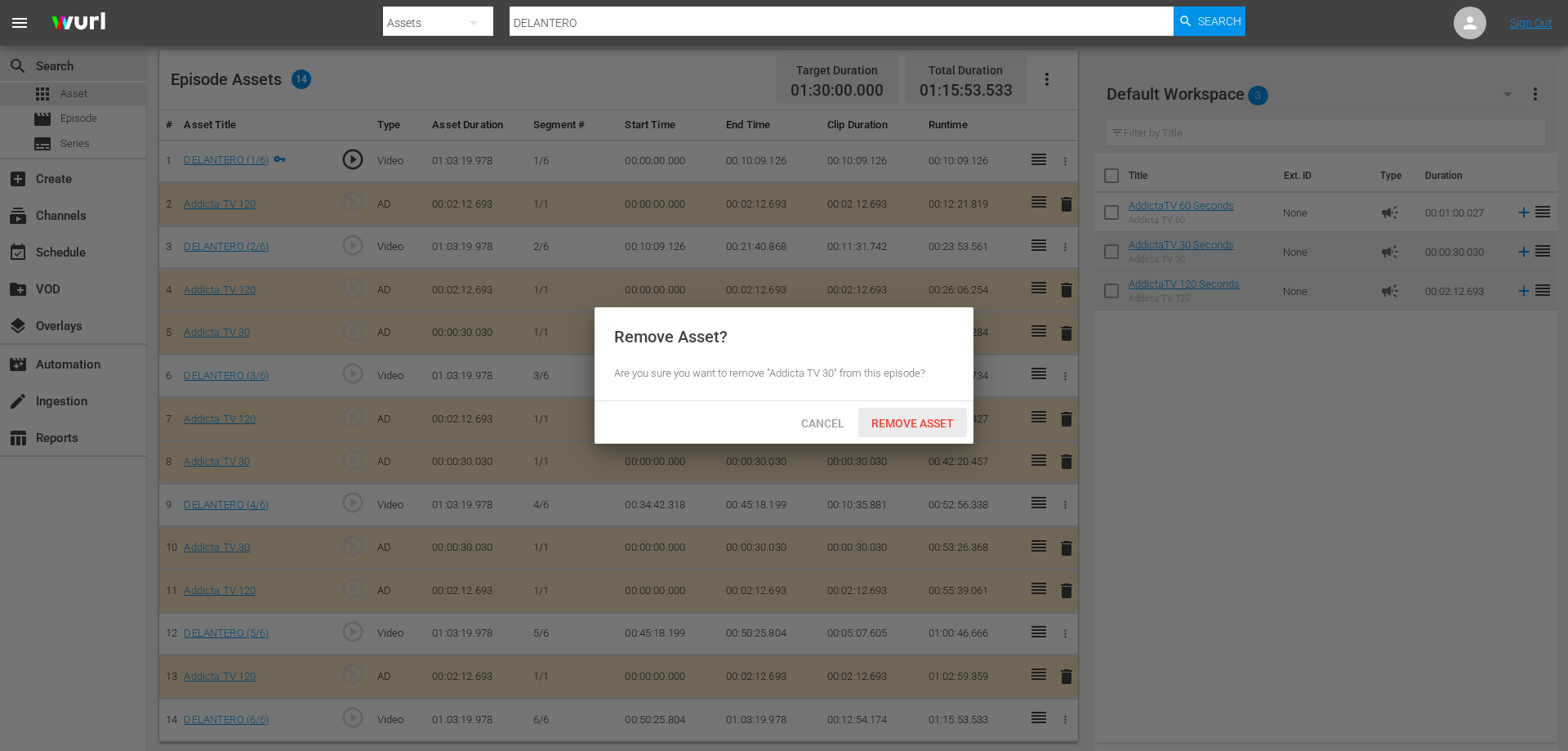
click at [878, 418] on span "Remove Asset" at bounding box center [913, 422] width 109 height 13
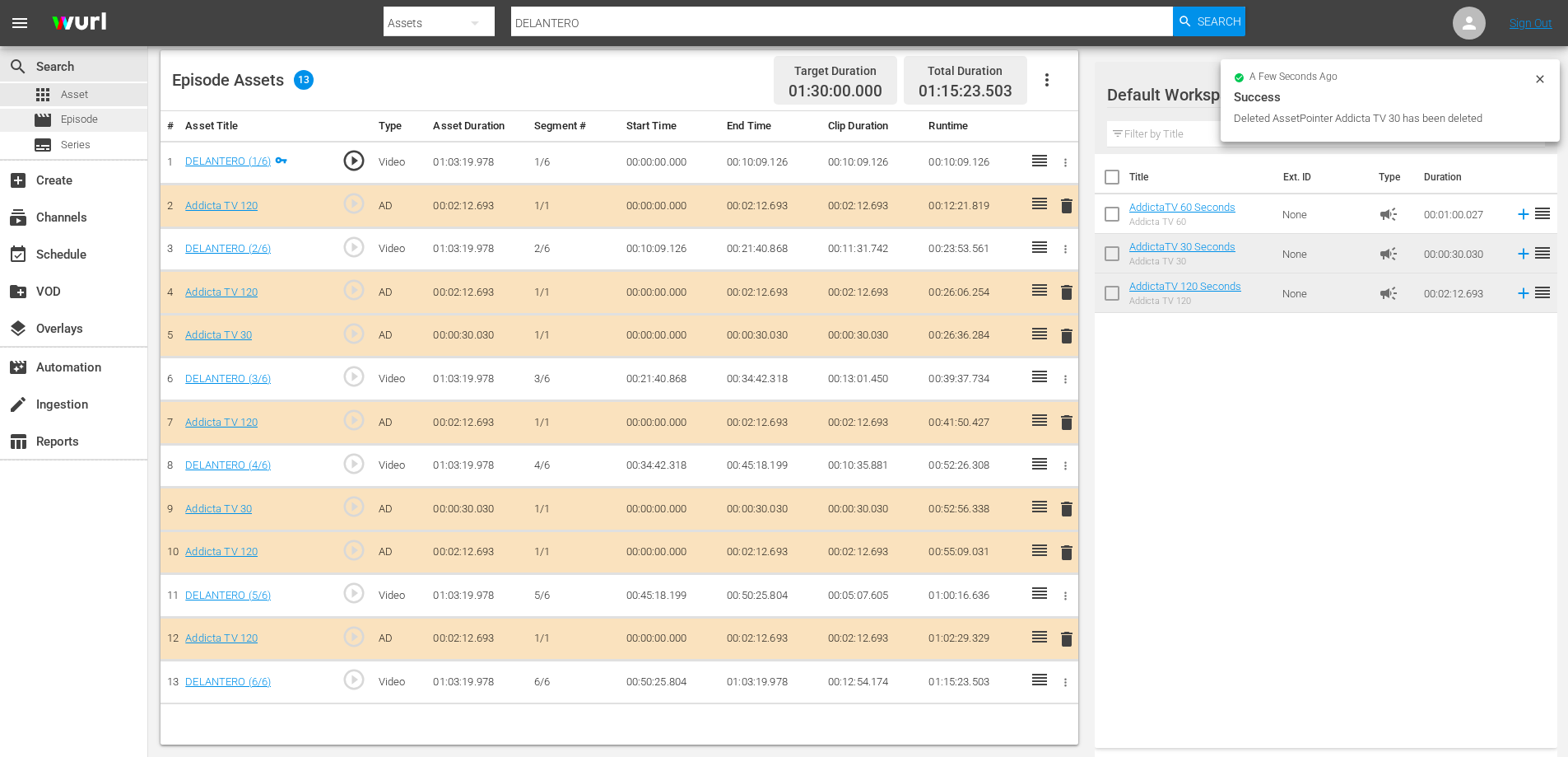
click at [70, 112] on span "Episode" at bounding box center [79, 119] width 37 height 16
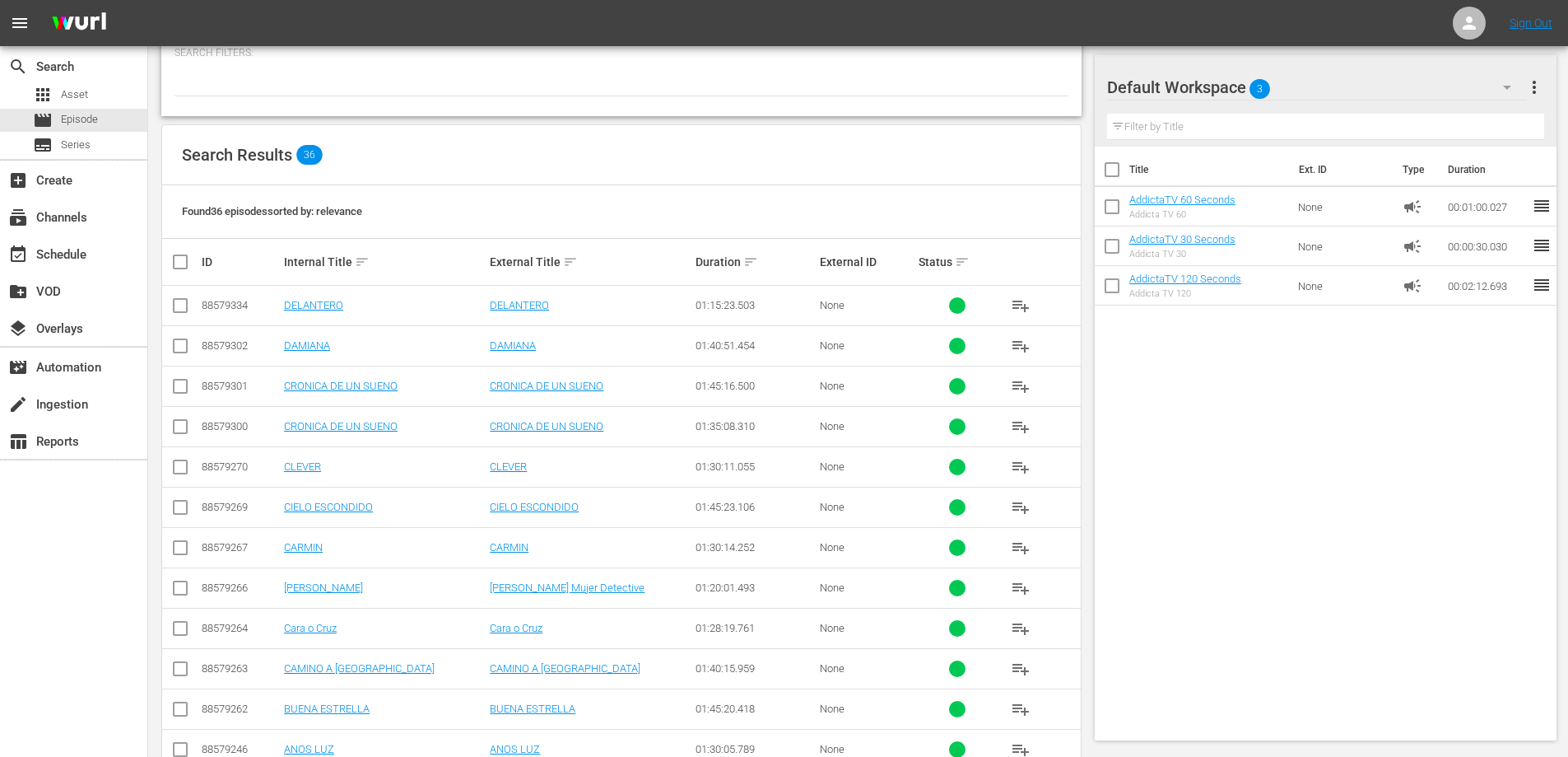
scroll to position [17, 0]
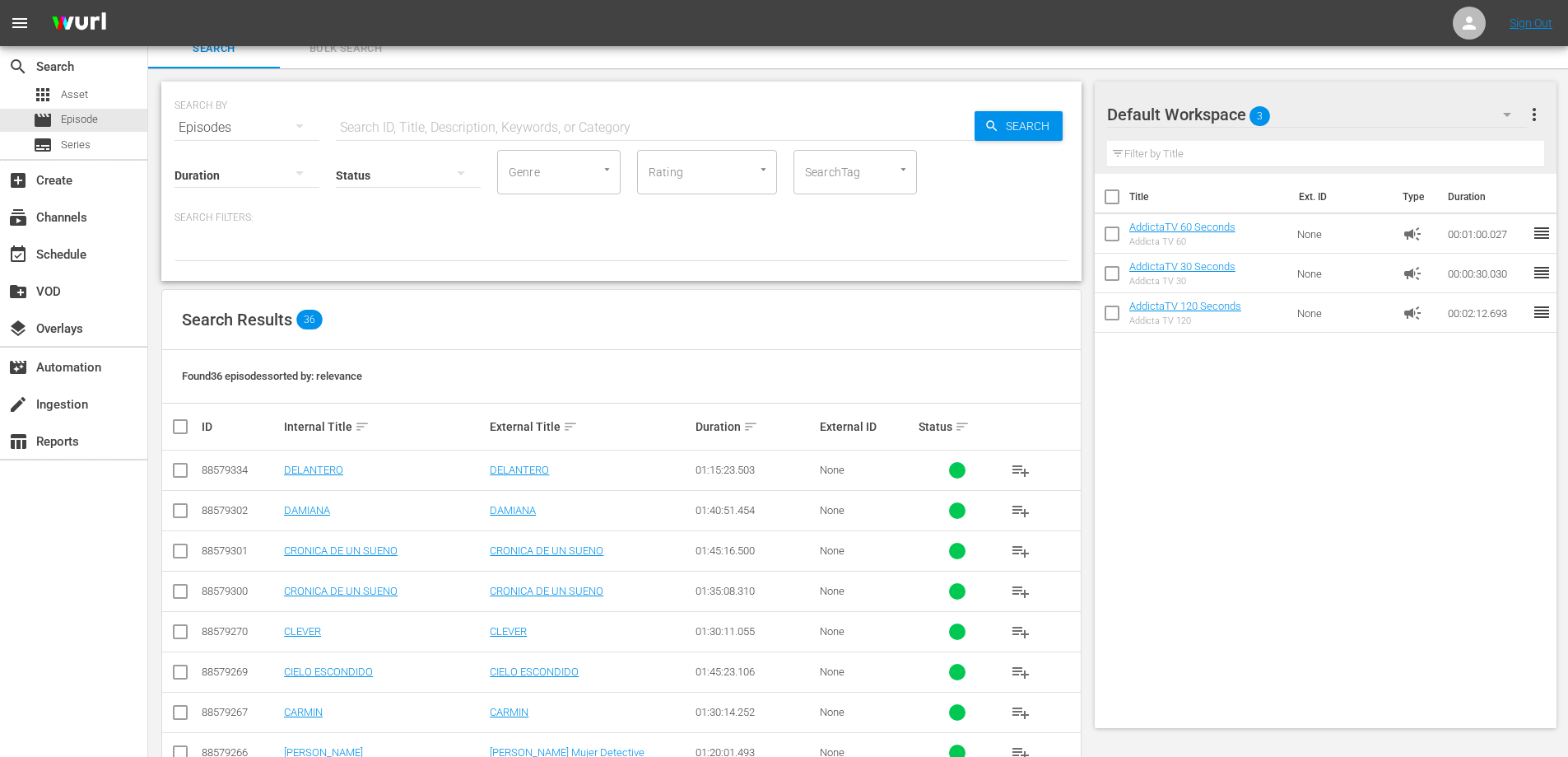
click at [467, 133] on input "text" at bounding box center [655, 128] width 639 height 40
paste input "DESPUES DEL FINAL"
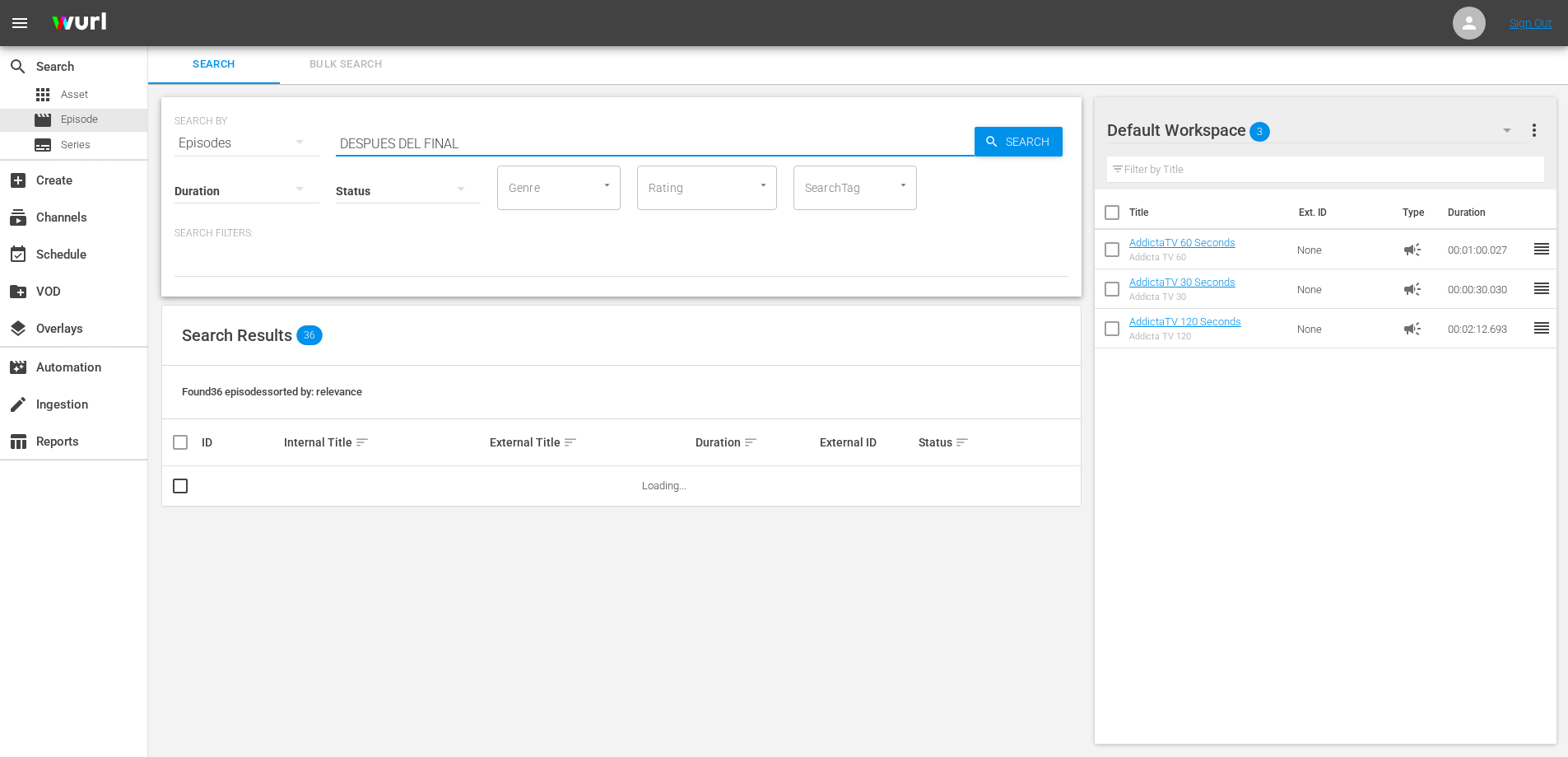
scroll to position [2, 0]
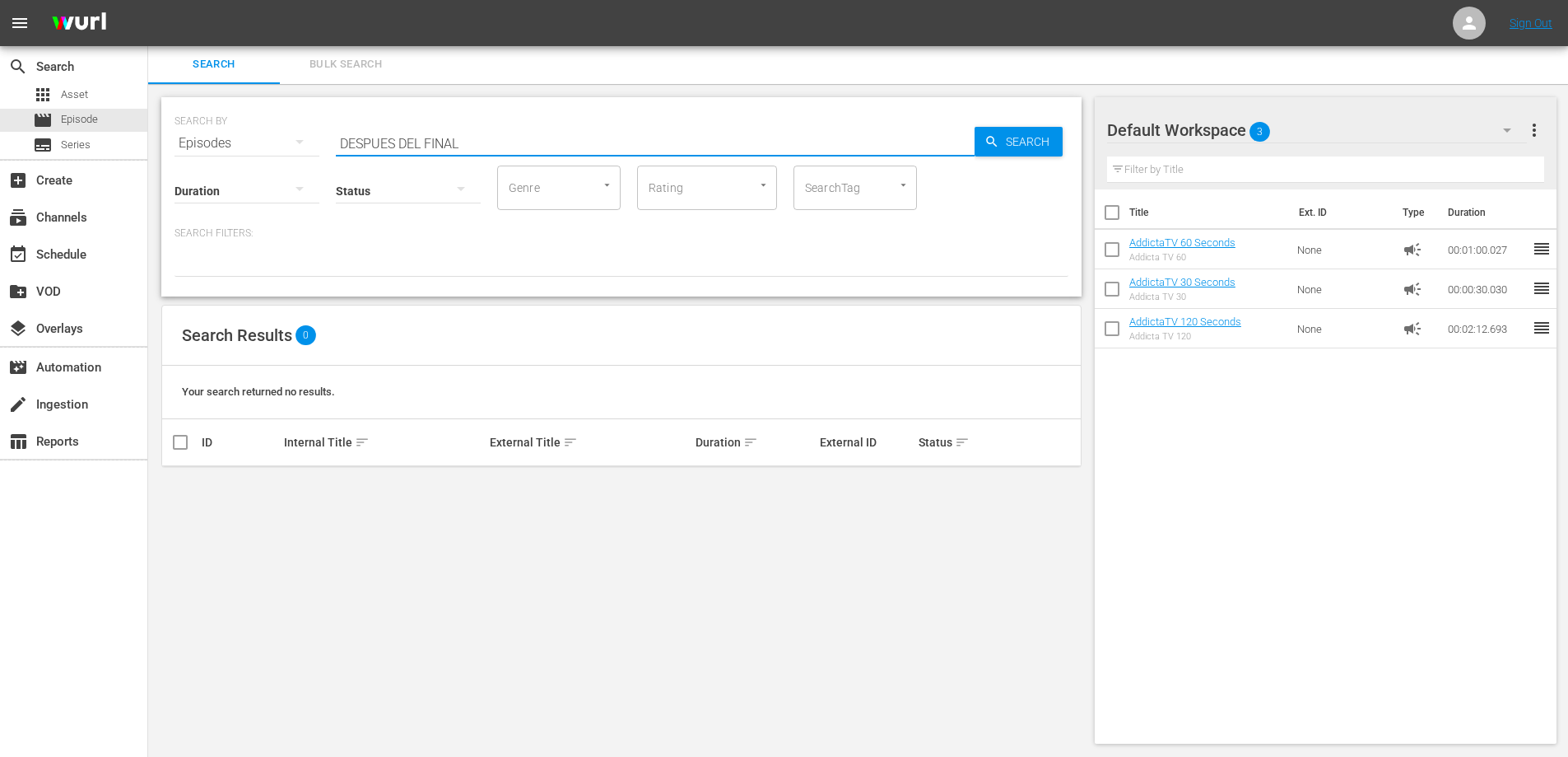
drag, startPoint x: 396, startPoint y: 141, endPoint x: 579, endPoint y: 141, distance: 183.0
click at [579, 141] on input "DESPUES DEL FINAL" at bounding box center [655, 144] width 639 height 40
type input "DESPUES"
click at [79, 93] on span "Asset" at bounding box center [74, 94] width 27 height 16
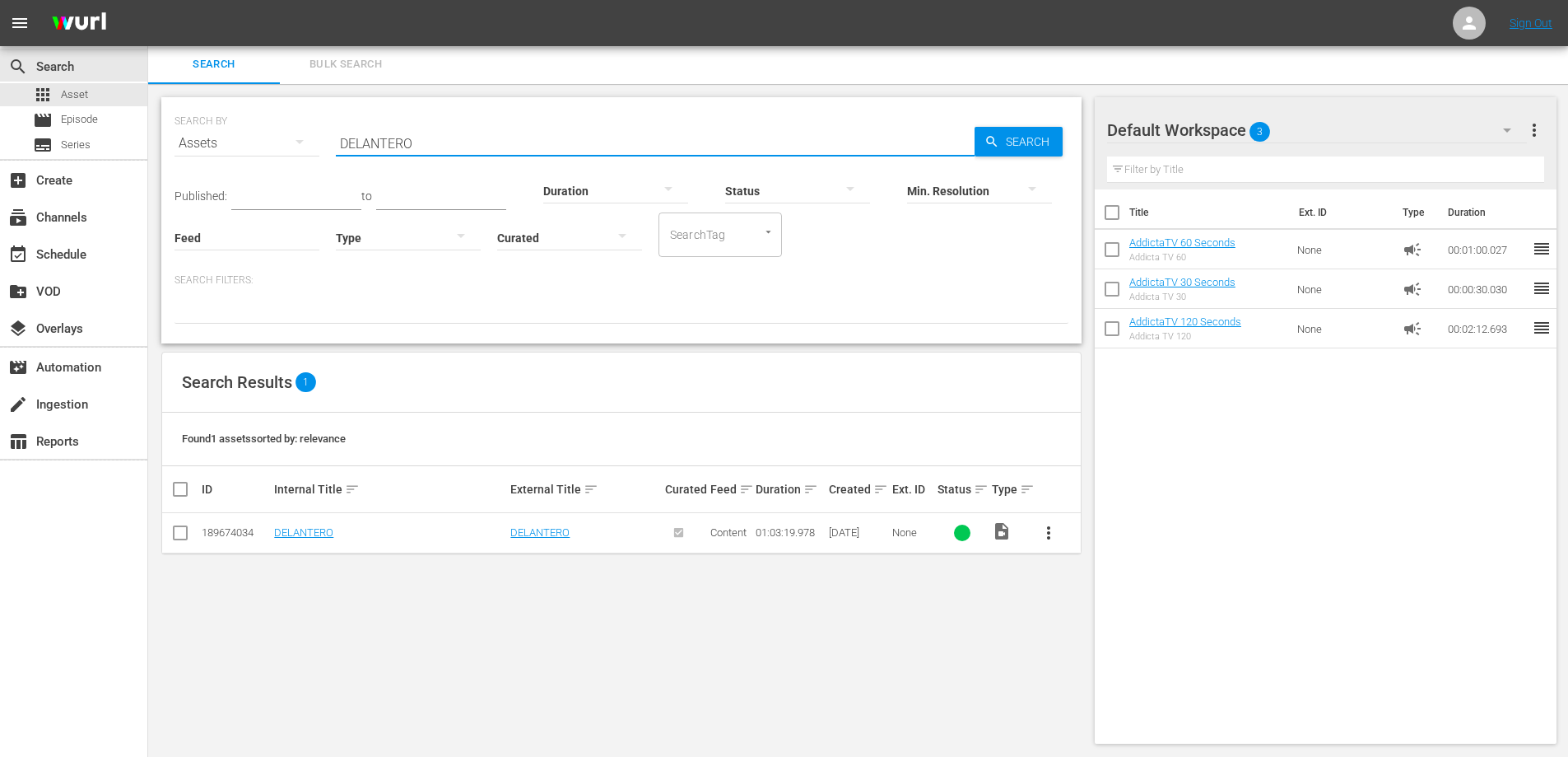
drag, startPoint x: 475, startPoint y: 144, endPoint x: 243, endPoint y: 144, distance: 232.0
click at [243, 144] on div "SEARCH BY Search By Assets Search ID, Title, Description, Keywords, or Category…" at bounding box center [622, 133] width 894 height 60
paste input "SPUES DEL FINAL"
type input "DESPUES DEL FINAL"
click at [1052, 537] on span "more_vert" at bounding box center [1048, 532] width 20 height 20
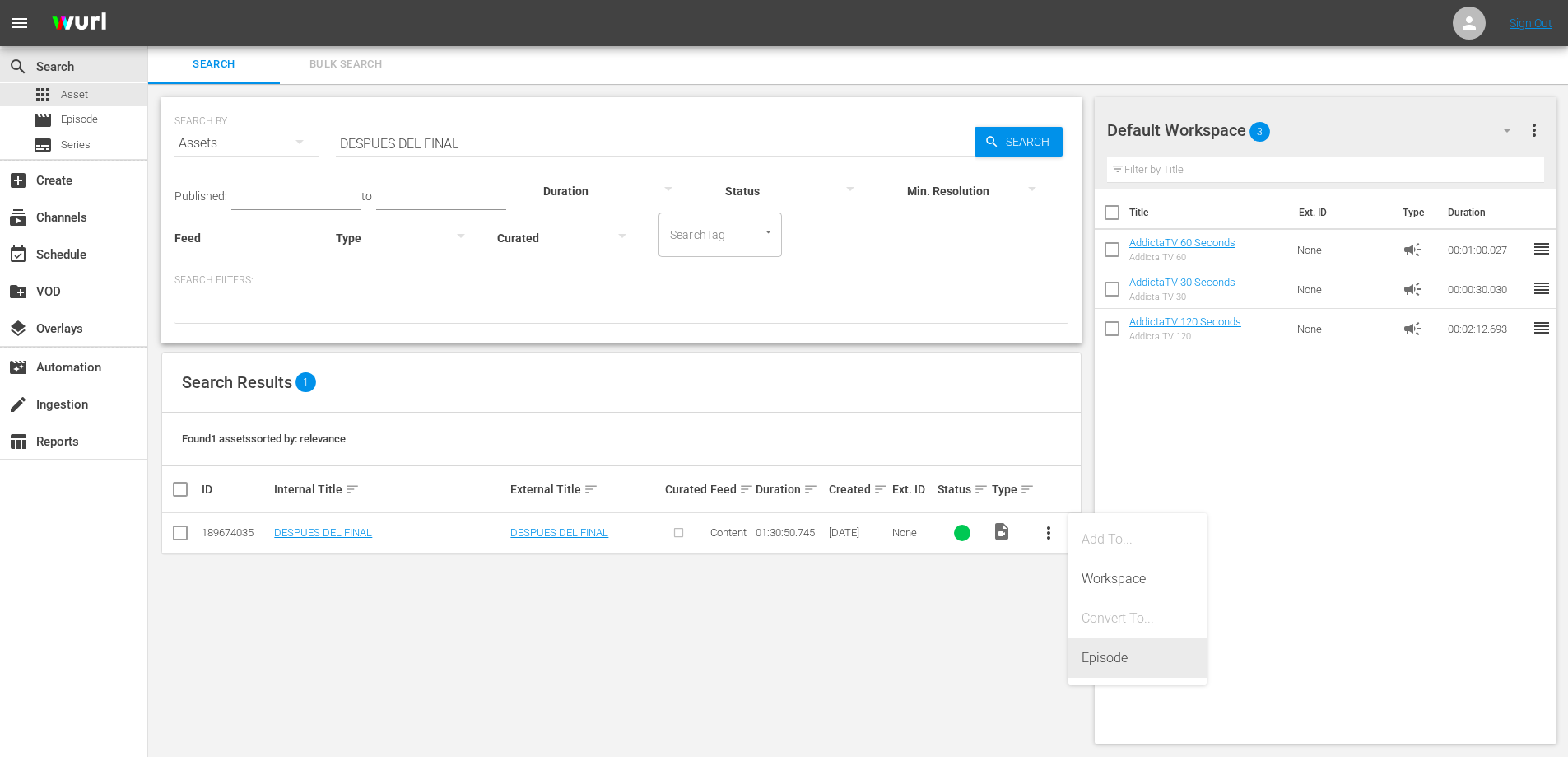
click at [1093, 660] on div "Episode" at bounding box center [1137, 658] width 112 height 40
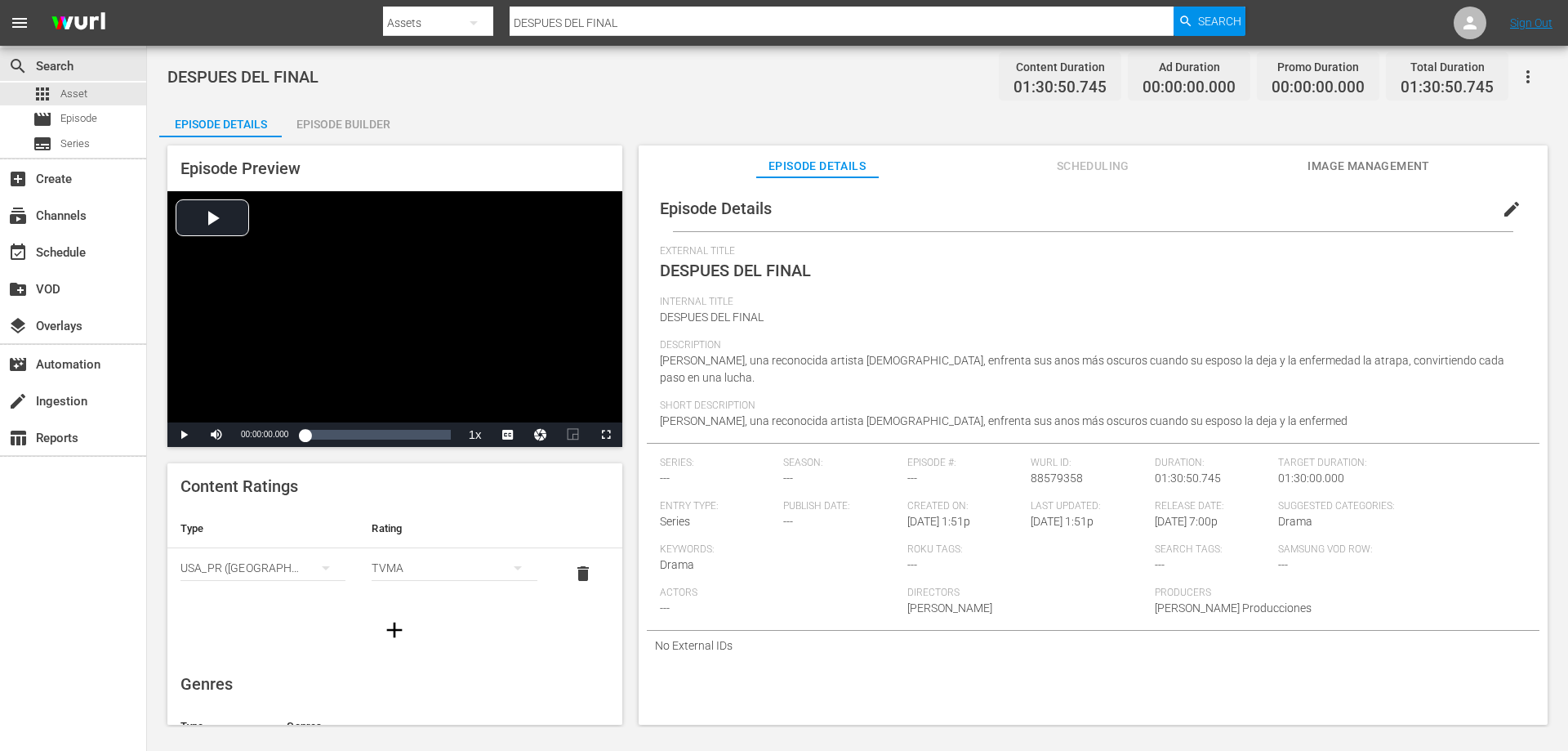
click at [334, 117] on div "Episode Builder" at bounding box center [342, 124] width 123 height 39
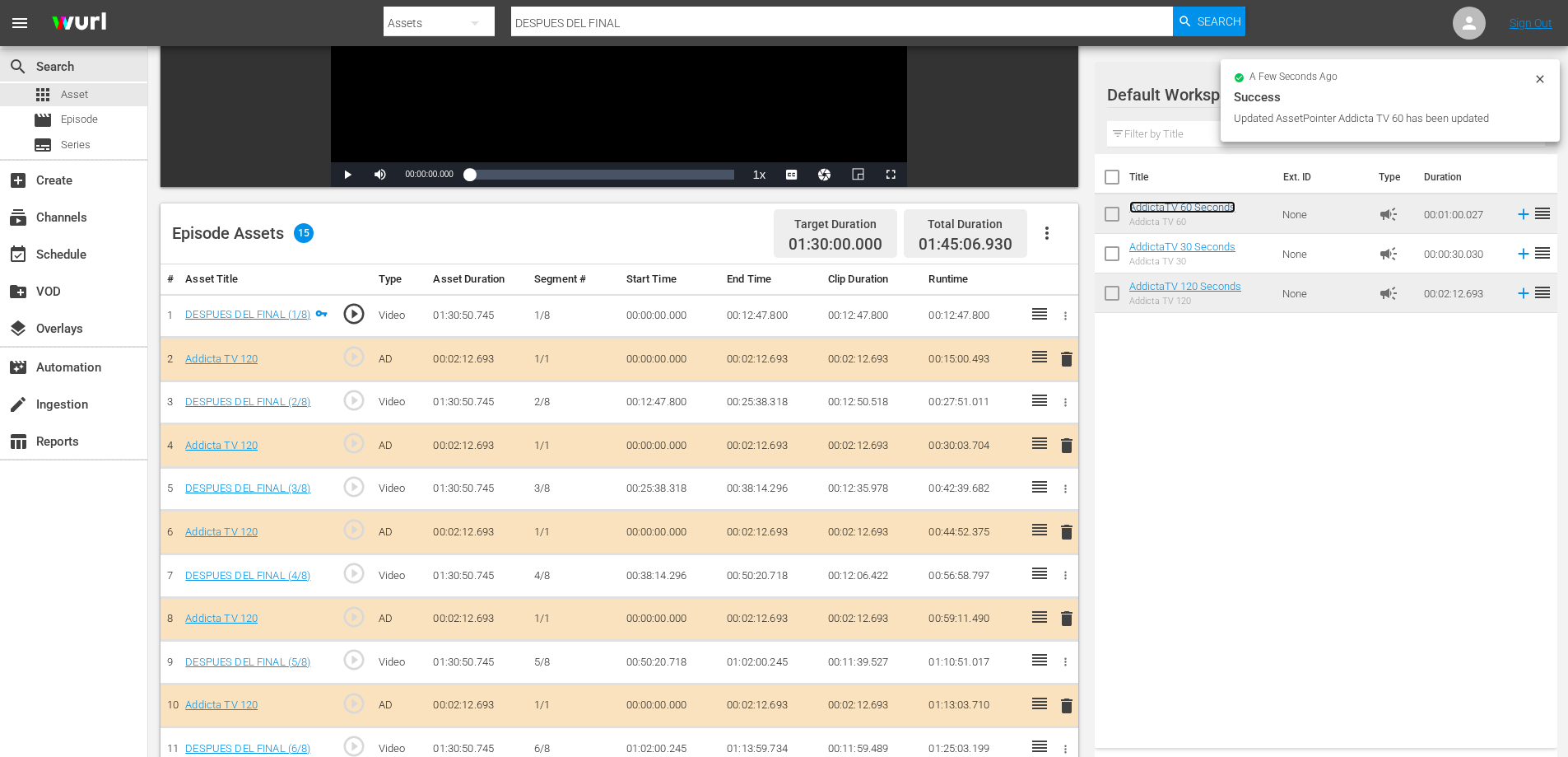
scroll to position [268, 0]
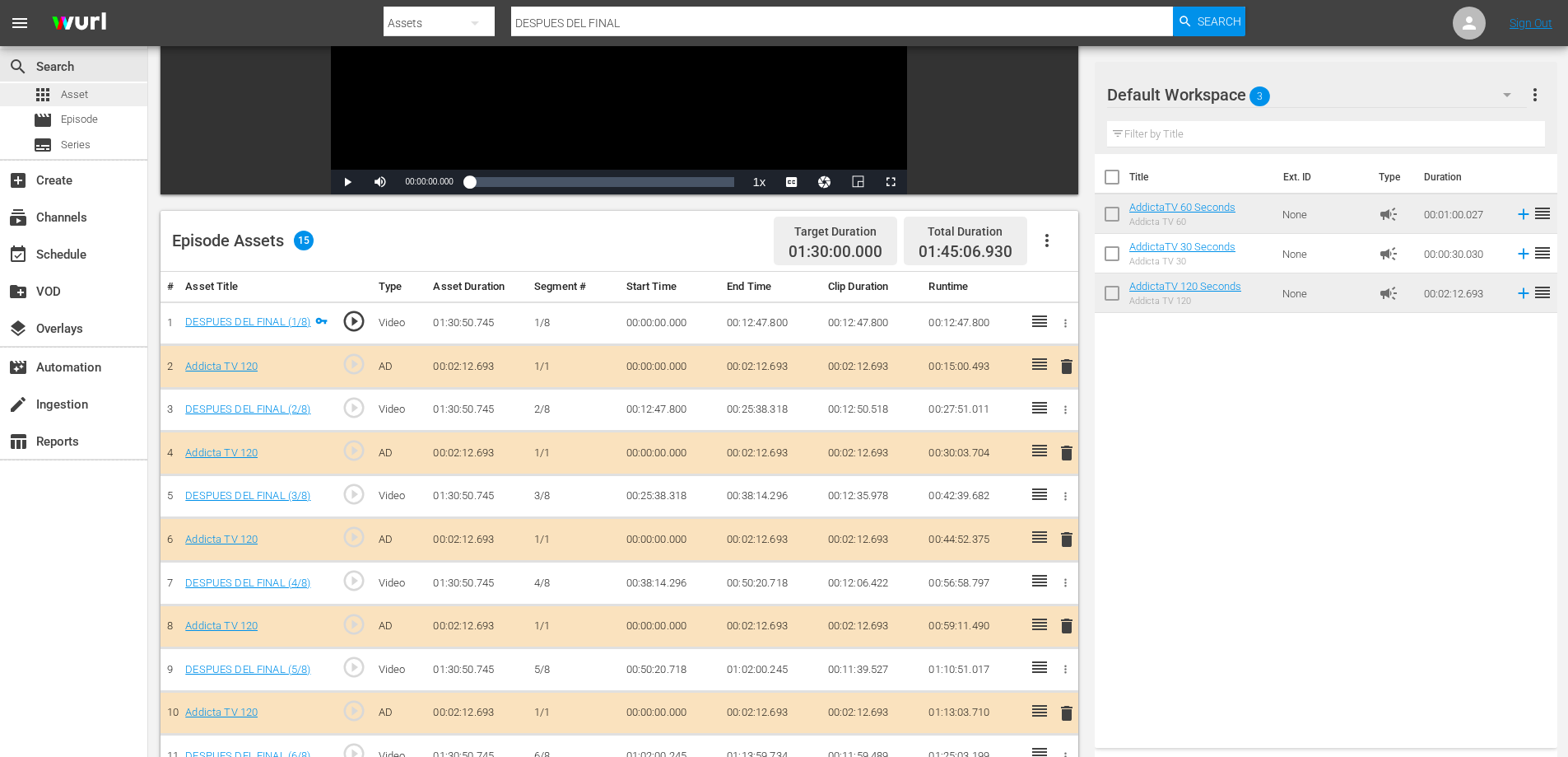
click at [74, 91] on span "Asset" at bounding box center [74, 94] width 27 height 16
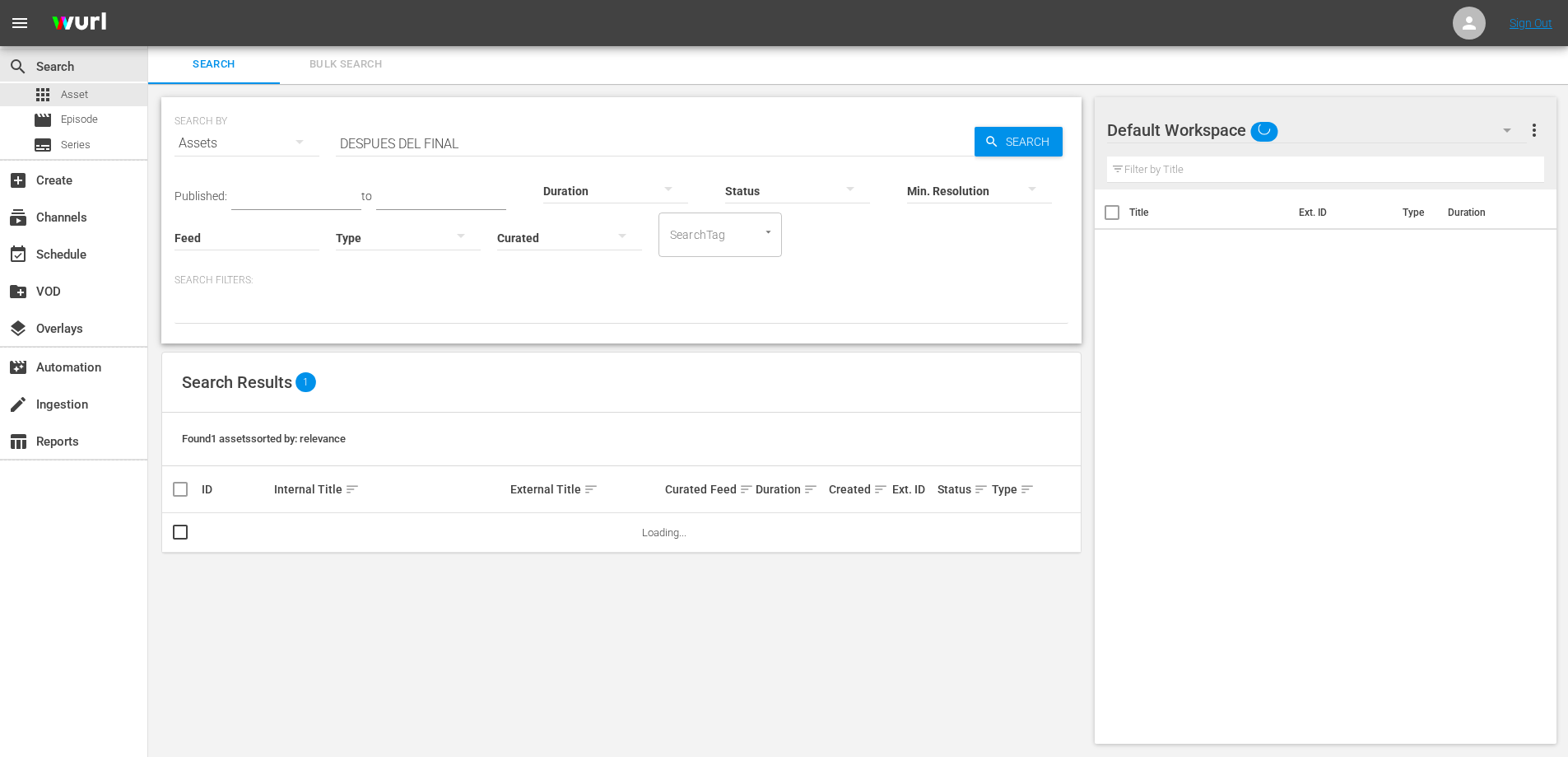
scroll to position [2, 0]
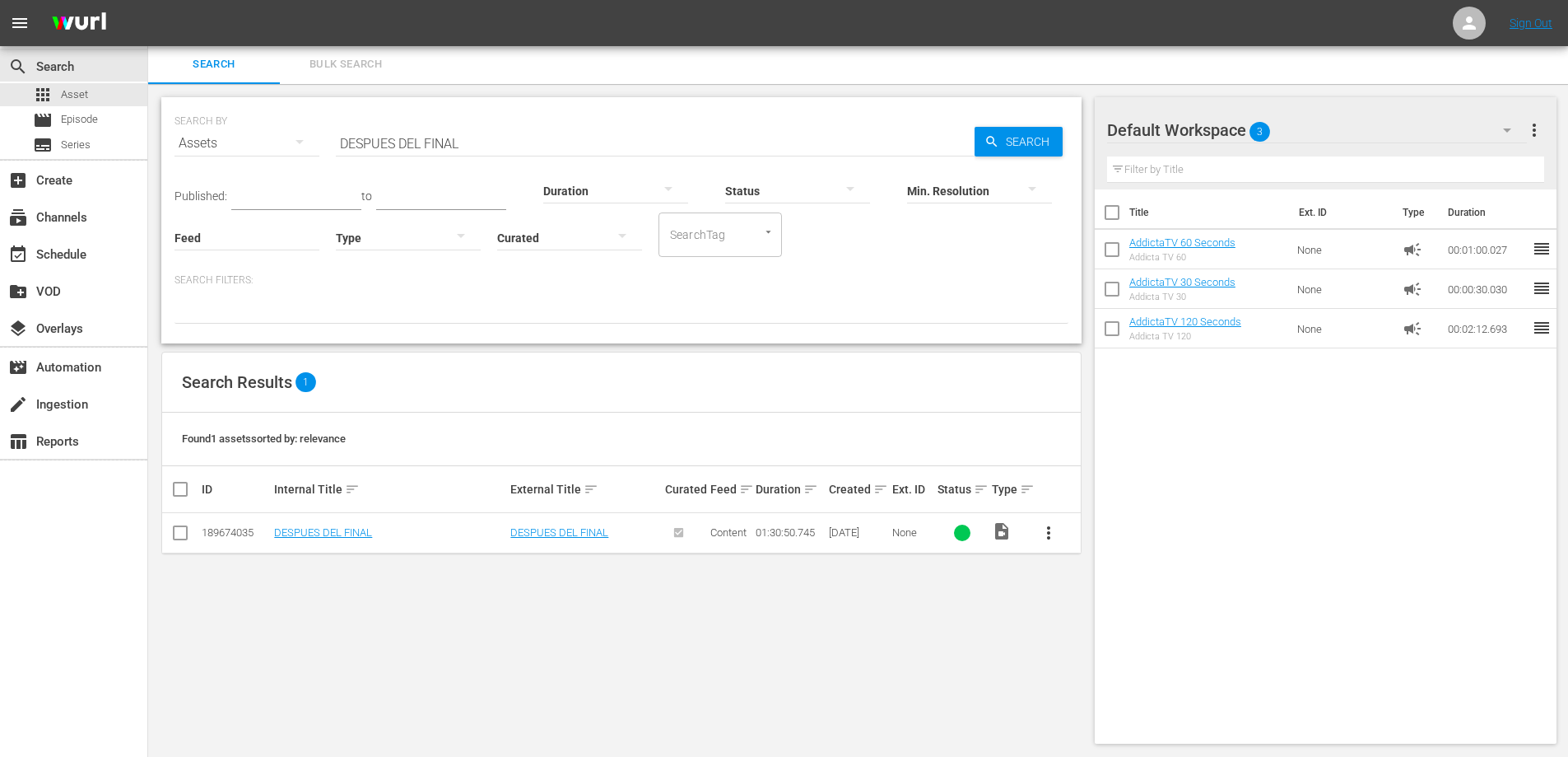
click at [446, 144] on input "DESPUES DEL FINAL" at bounding box center [655, 144] width 639 height 40
paste input "IAS BORROSOS"
type input "[PERSON_NAME]"
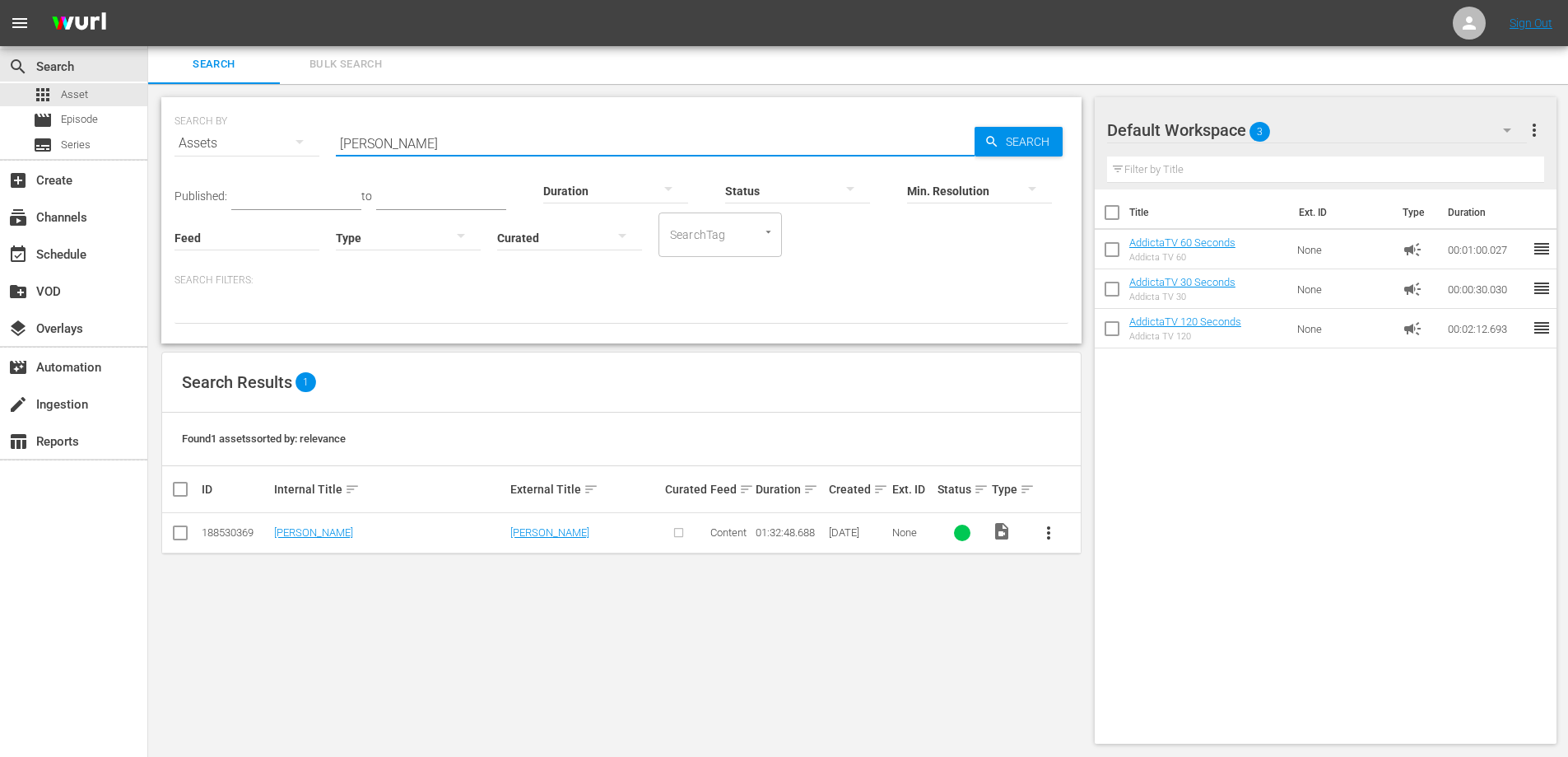
click at [1045, 533] on span "more_vert" at bounding box center [1048, 532] width 20 height 20
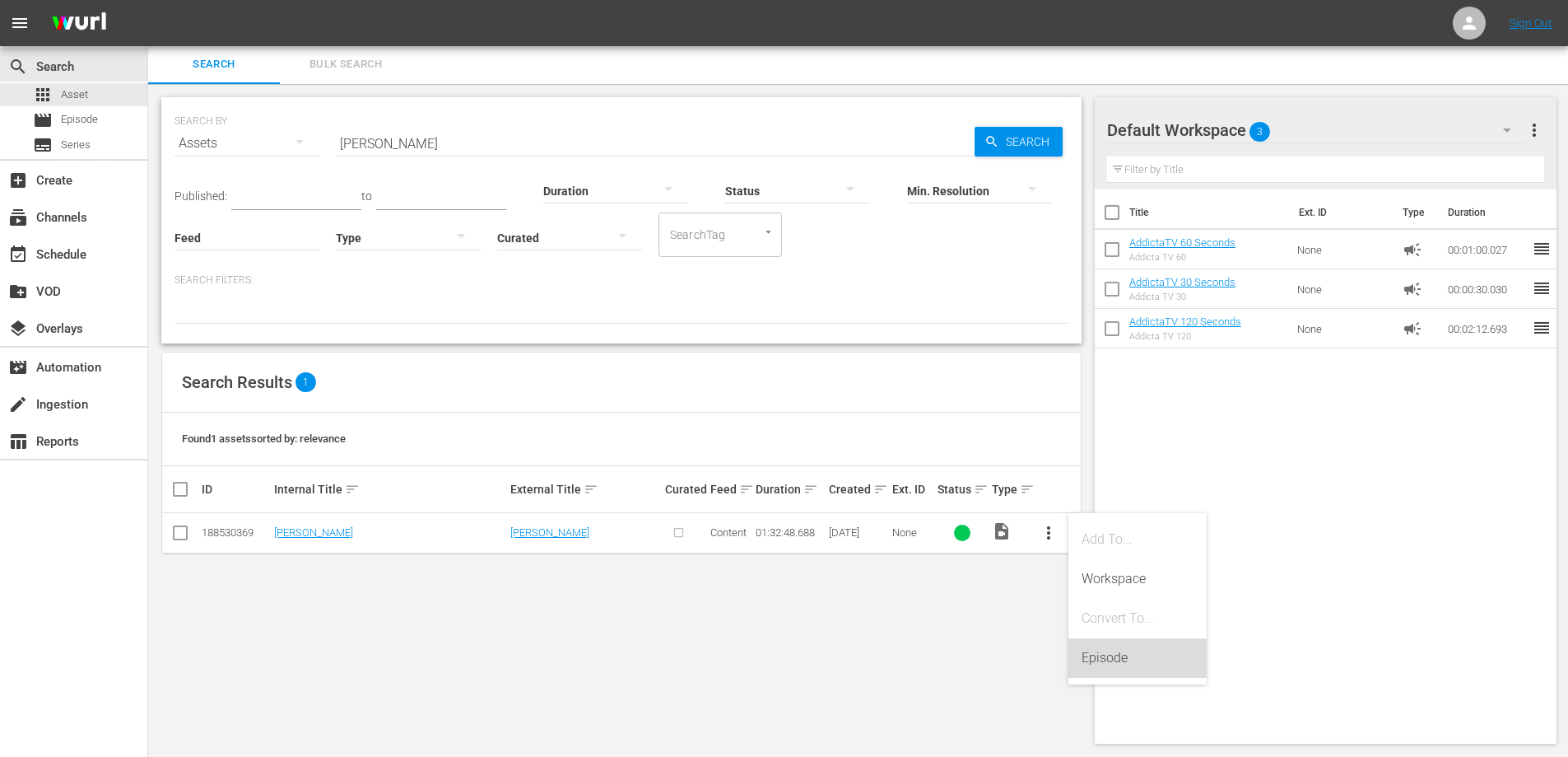
click at [1110, 657] on div "Episode" at bounding box center [1137, 658] width 112 height 40
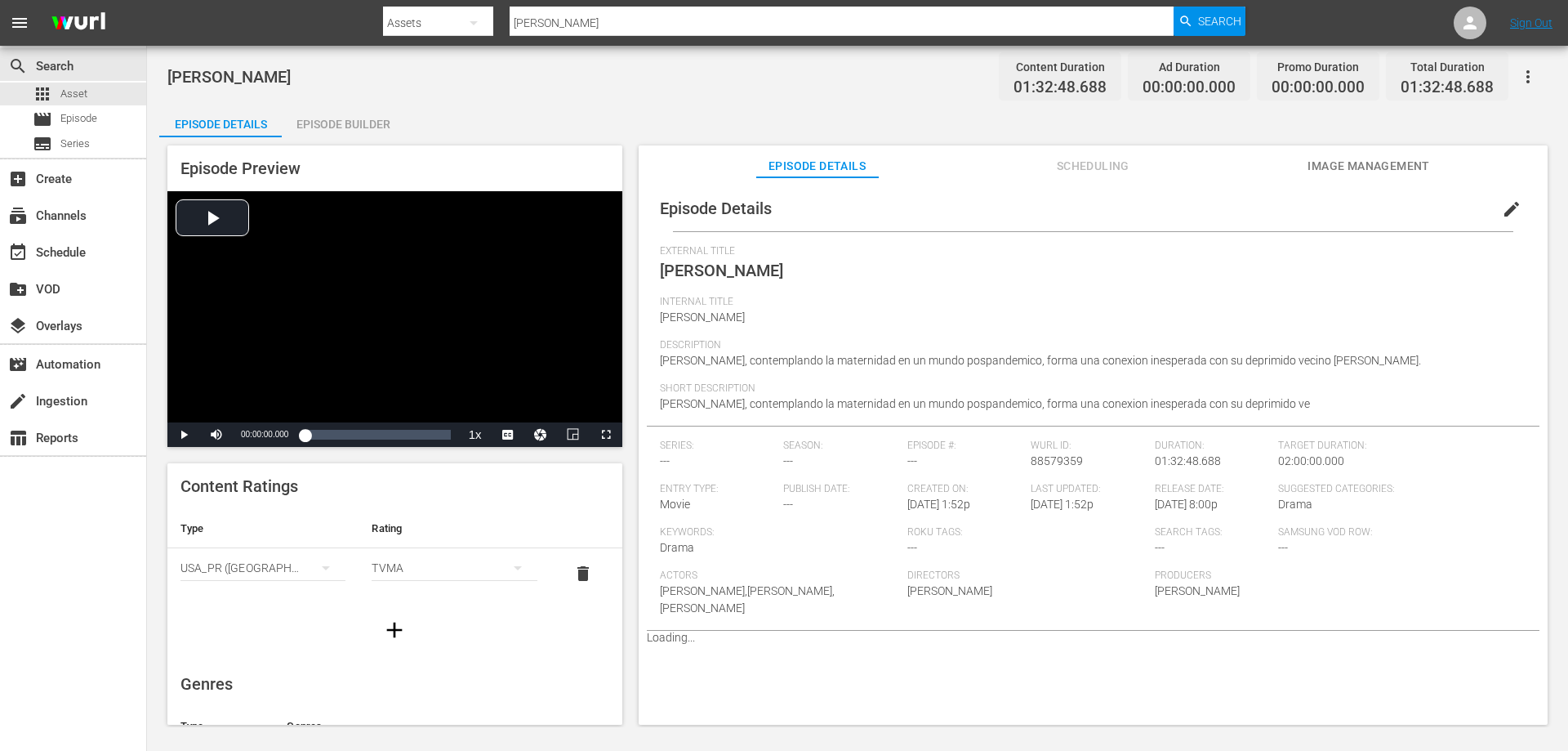
click at [358, 118] on div "Episode Builder" at bounding box center [342, 124] width 123 height 39
click at [363, 112] on div "Episode Builder" at bounding box center [342, 124] width 123 height 39
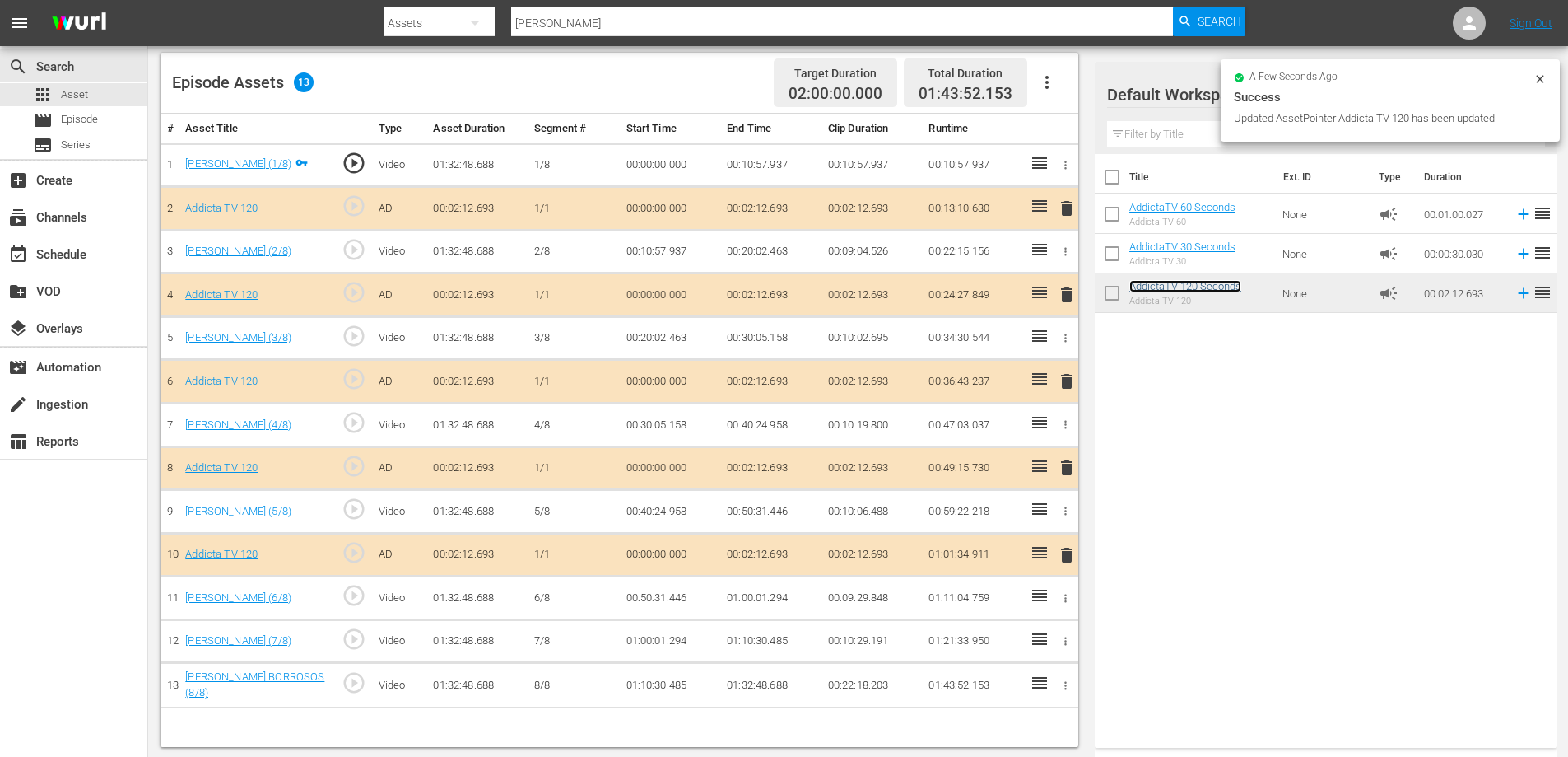
scroll to position [429, 0]
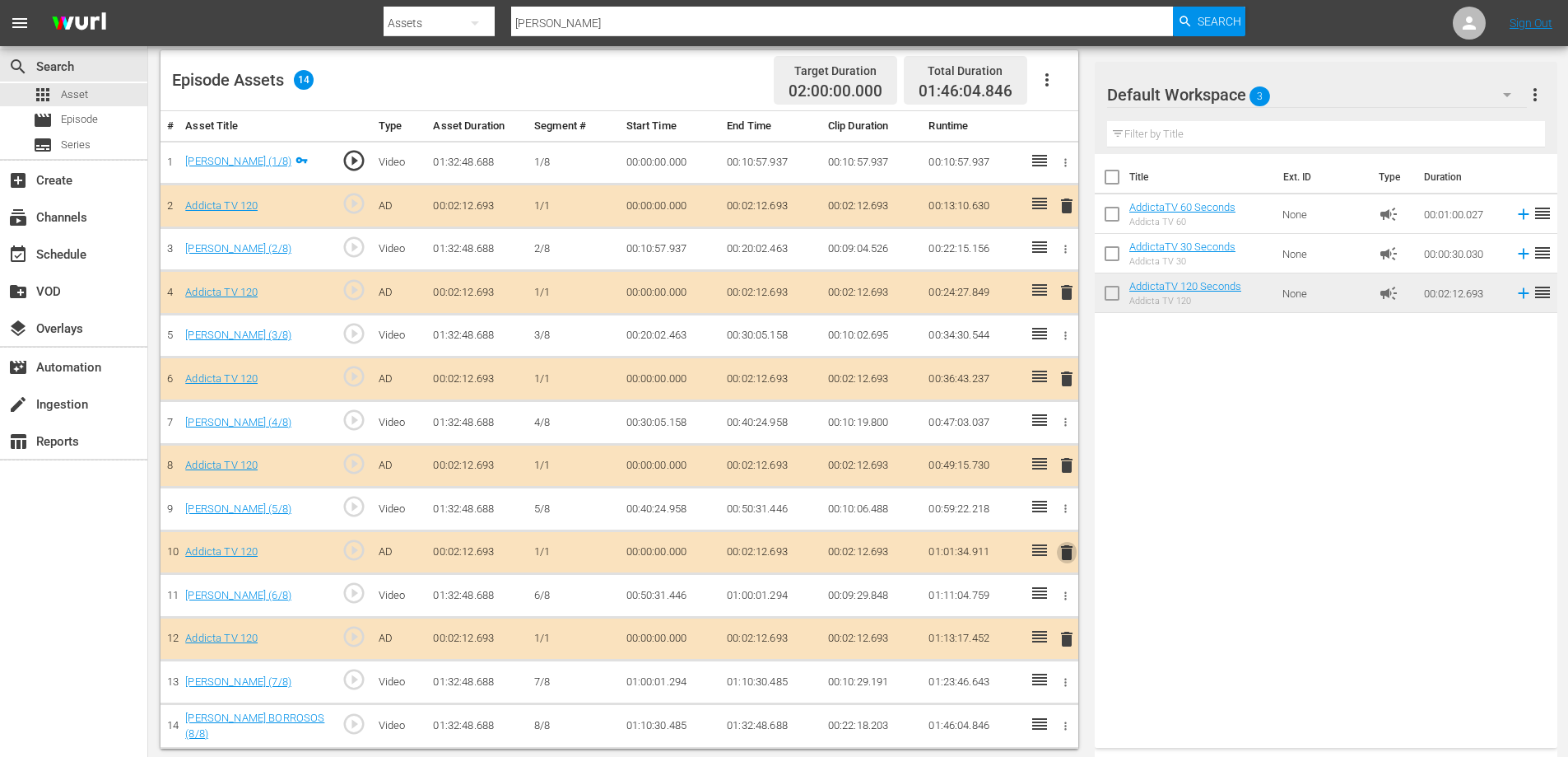
click at [1068, 552] on span "delete" at bounding box center [1066, 552] width 20 height 20
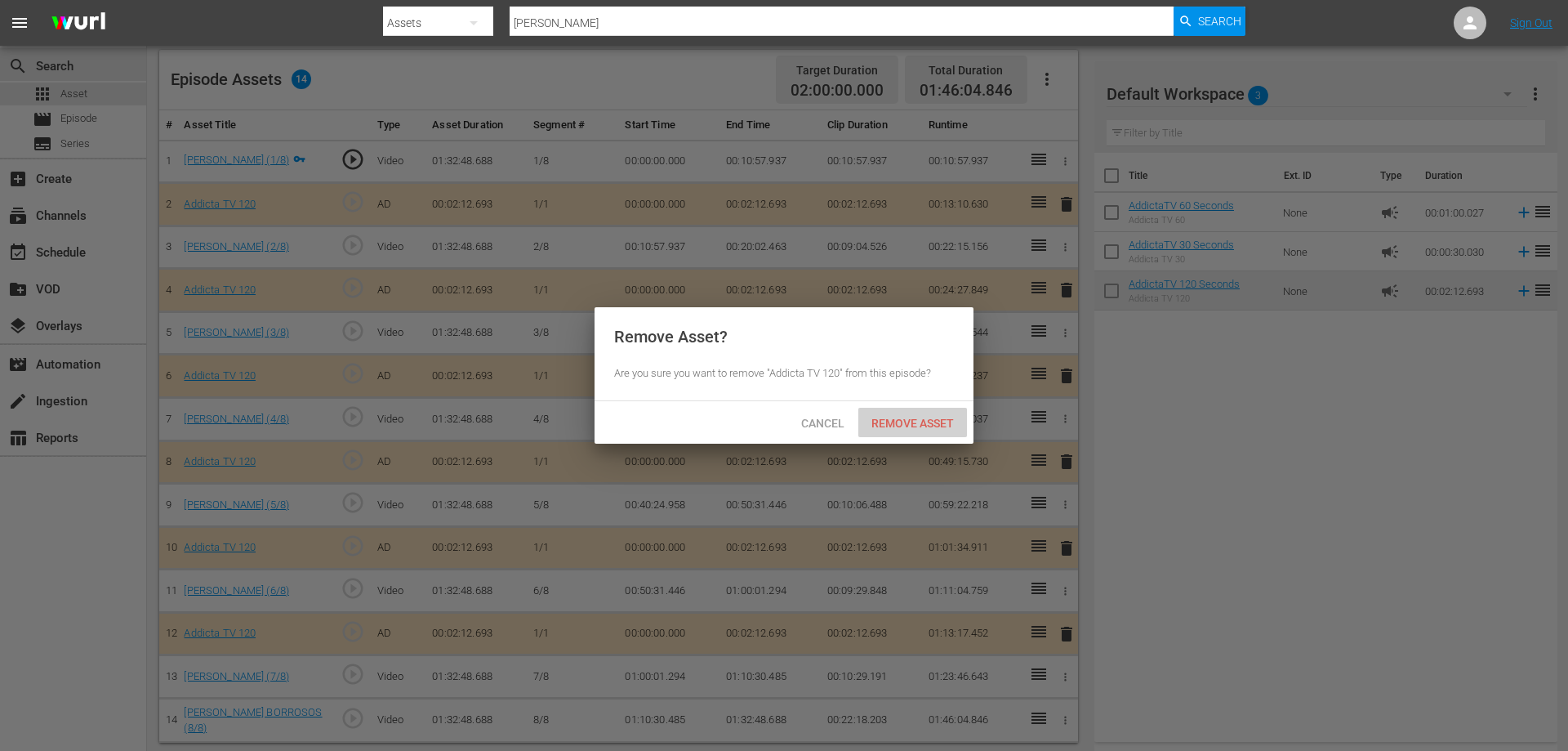
click at [907, 425] on span "Remove Asset" at bounding box center [913, 422] width 109 height 13
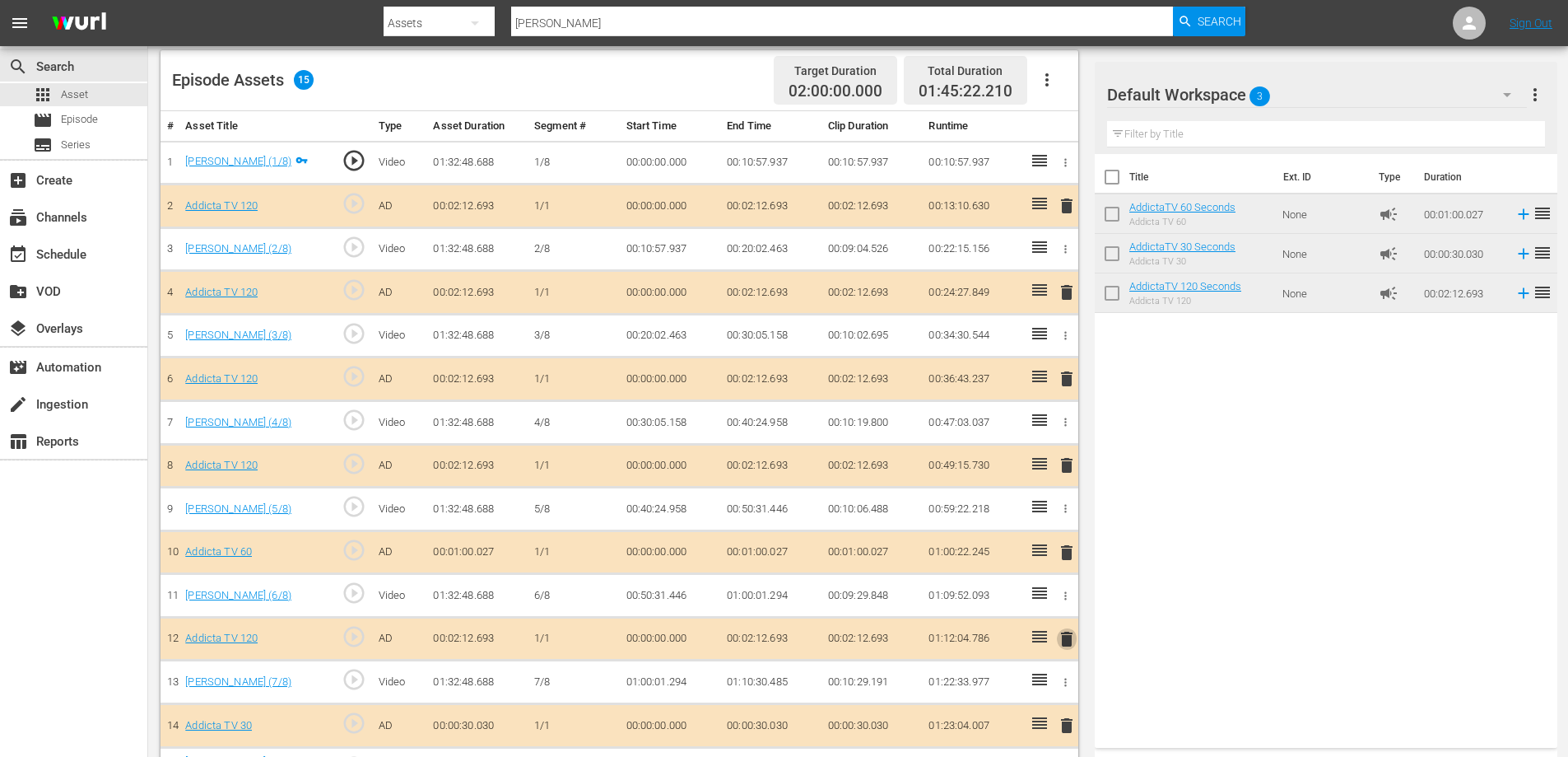
click at [1062, 640] on span "delete" at bounding box center [1066, 638] width 20 height 20
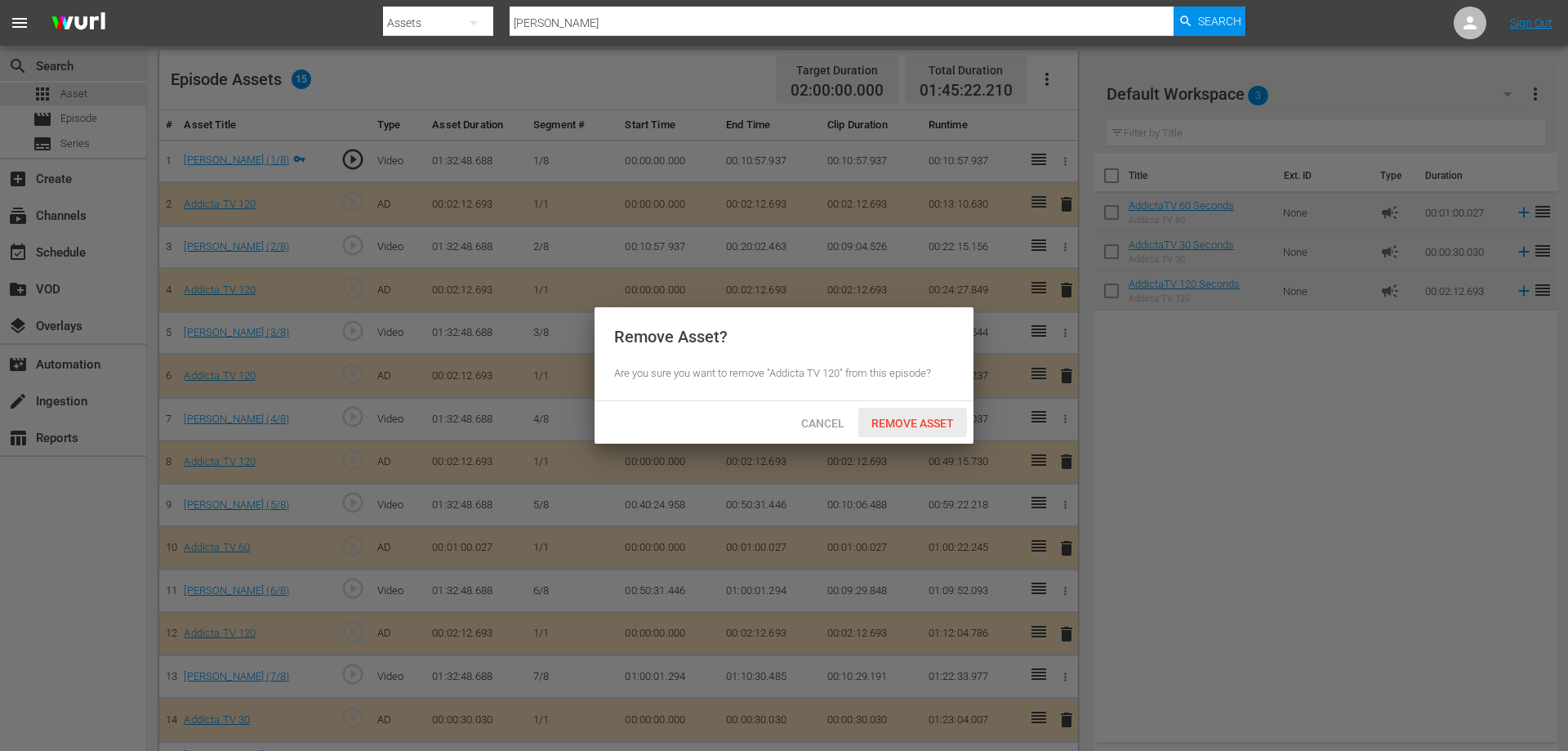
click at [924, 416] on span "Remove Asset" at bounding box center [913, 422] width 109 height 13
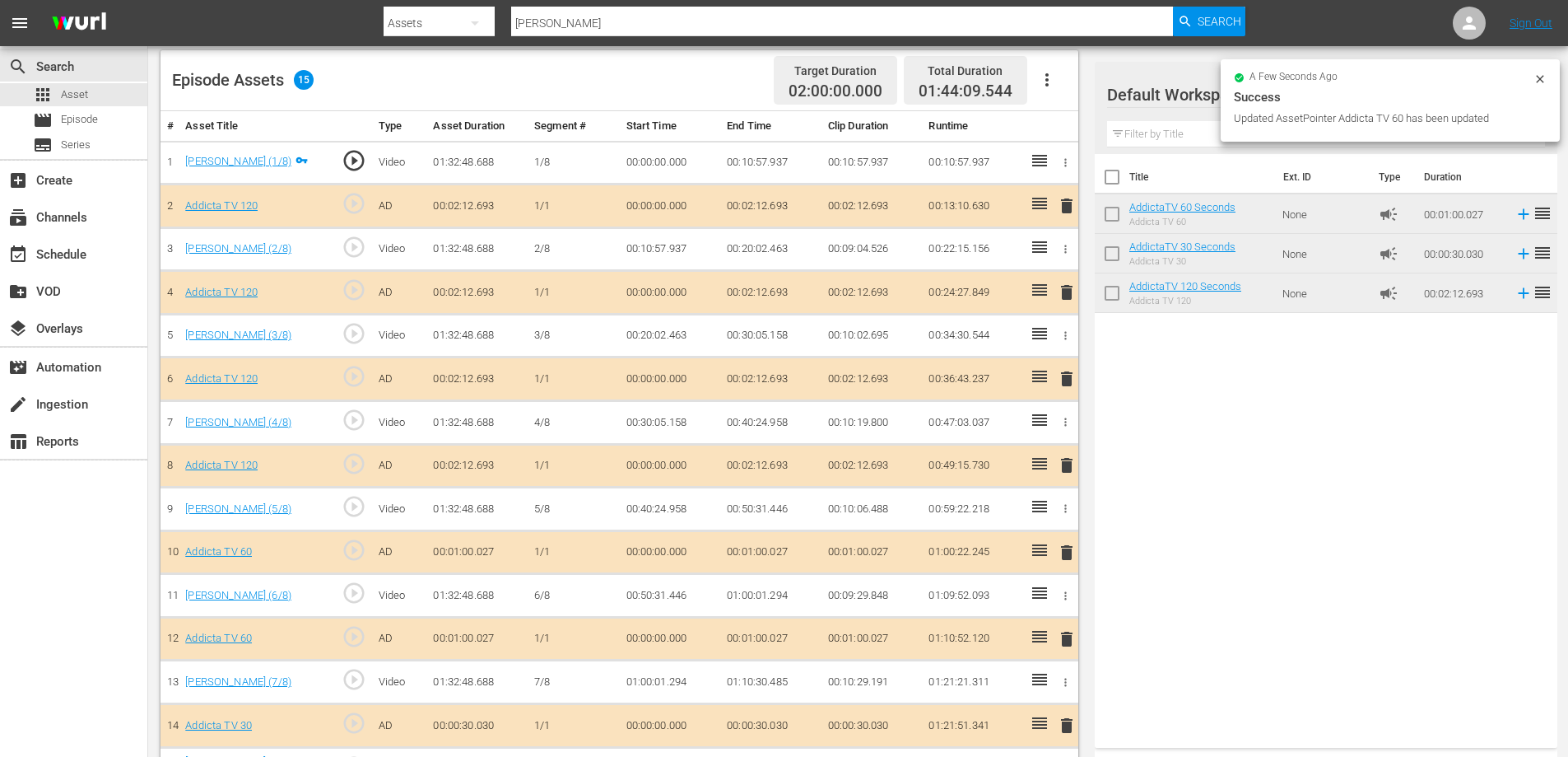
click at [1068, 204] on span "delete" at bounding box center [1066, 206] width 20 height 20
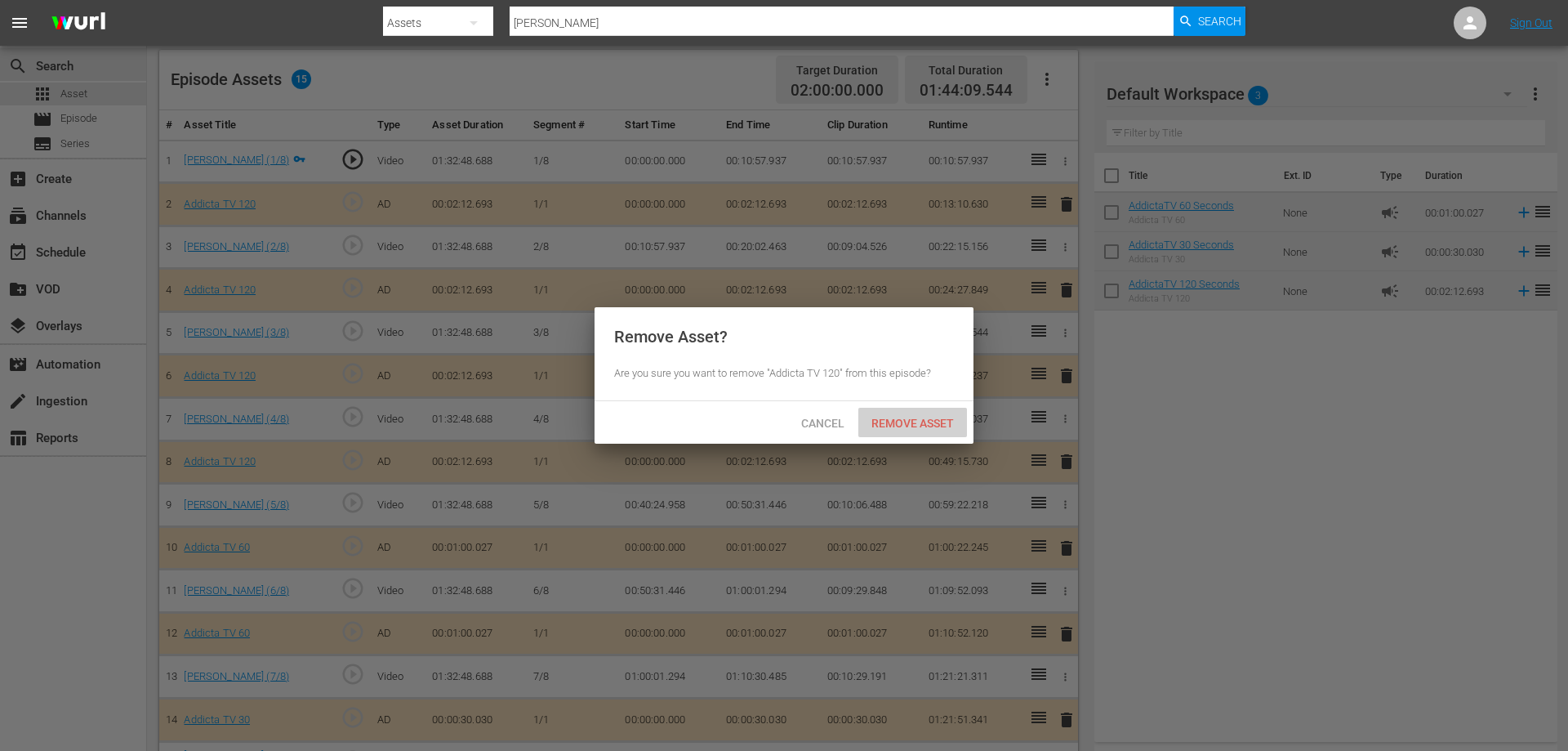
click at [936, 428] on span "Remove Asset" at bounding box center [913, 422] width 109 height 13
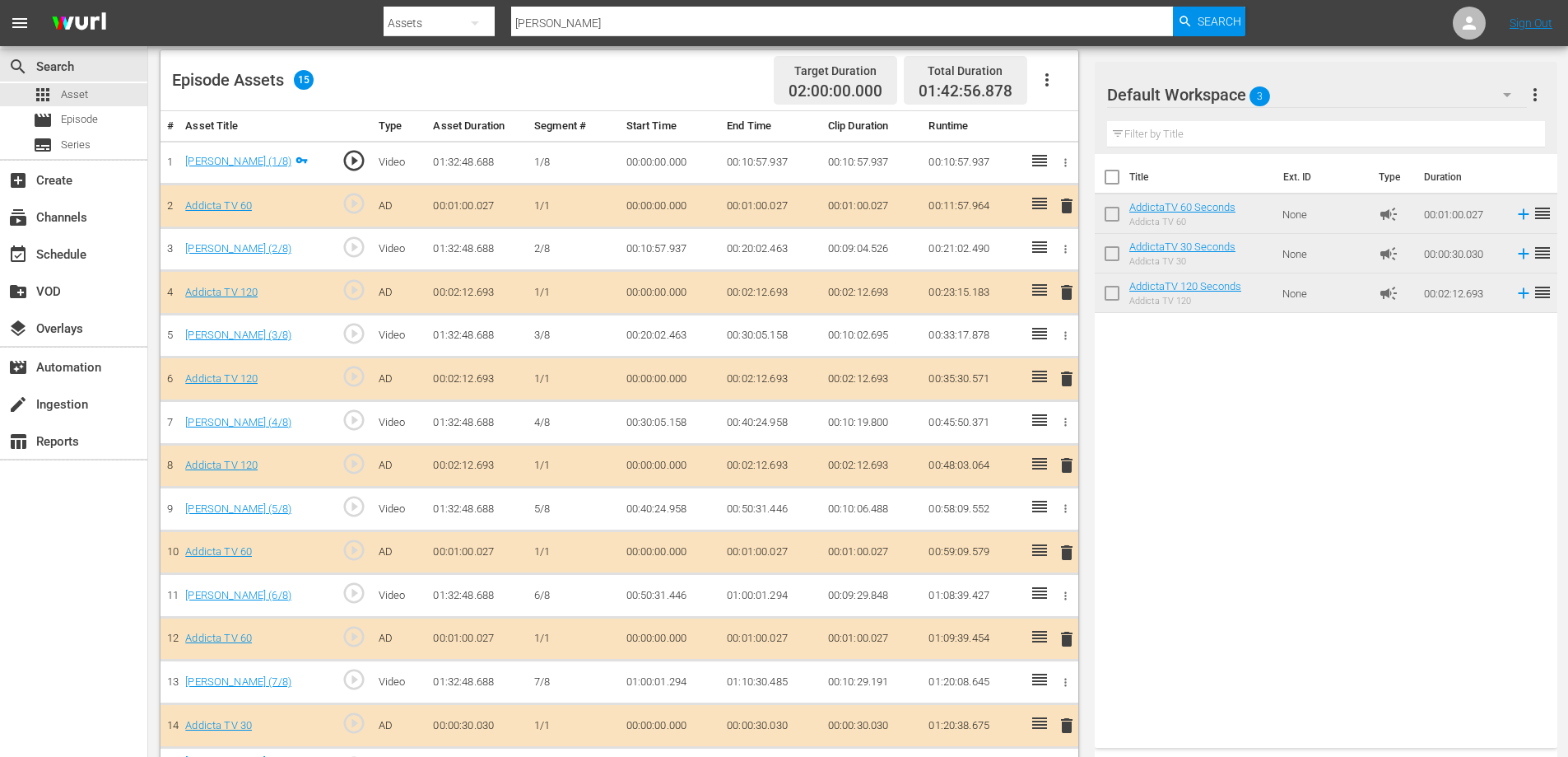
click at [1066, 209] on span "delete" at bounding box center [1066, 206] width 20 height 20
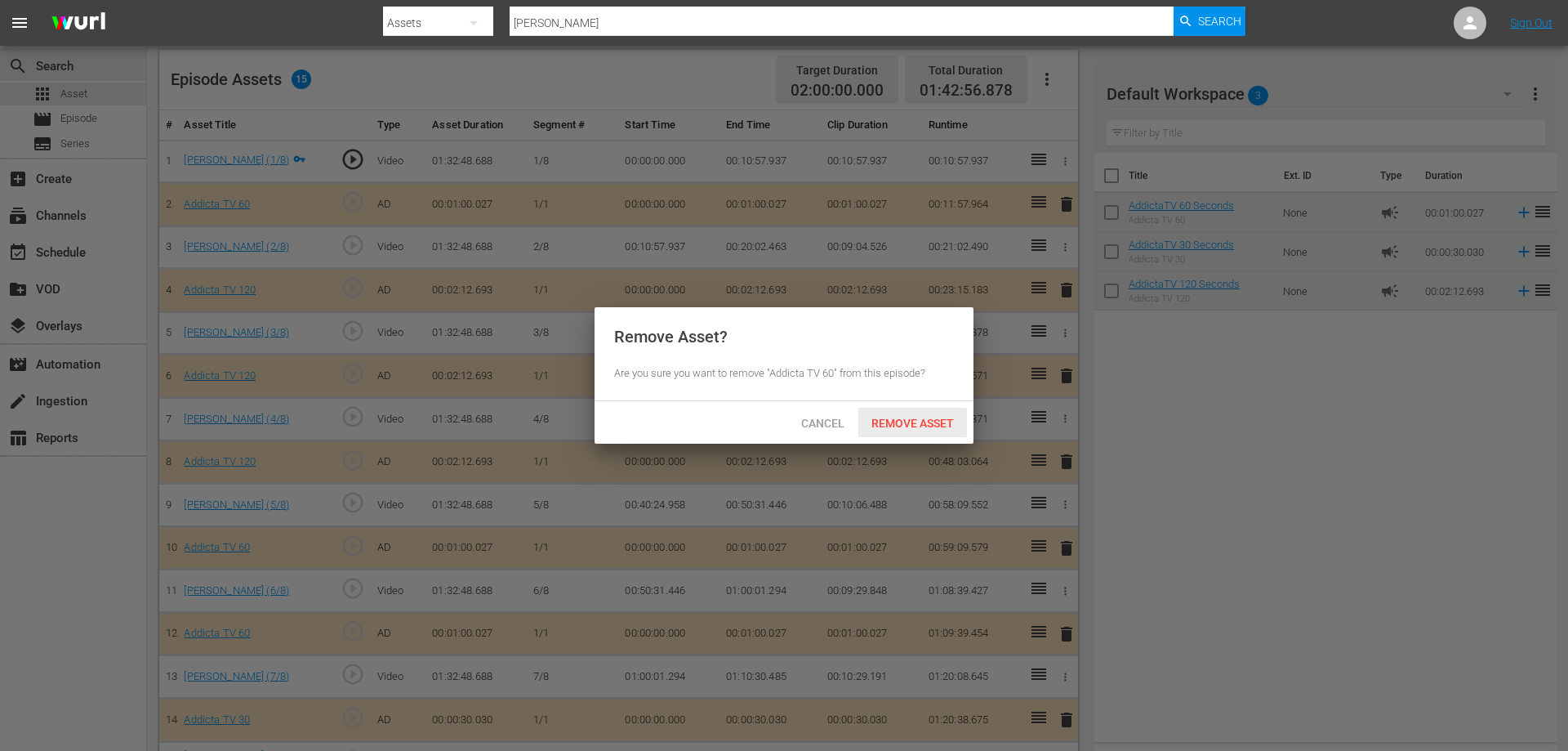
click at [892, 421] on span "Remove Asset" at bounding box center [913, 422] width 109 height 13
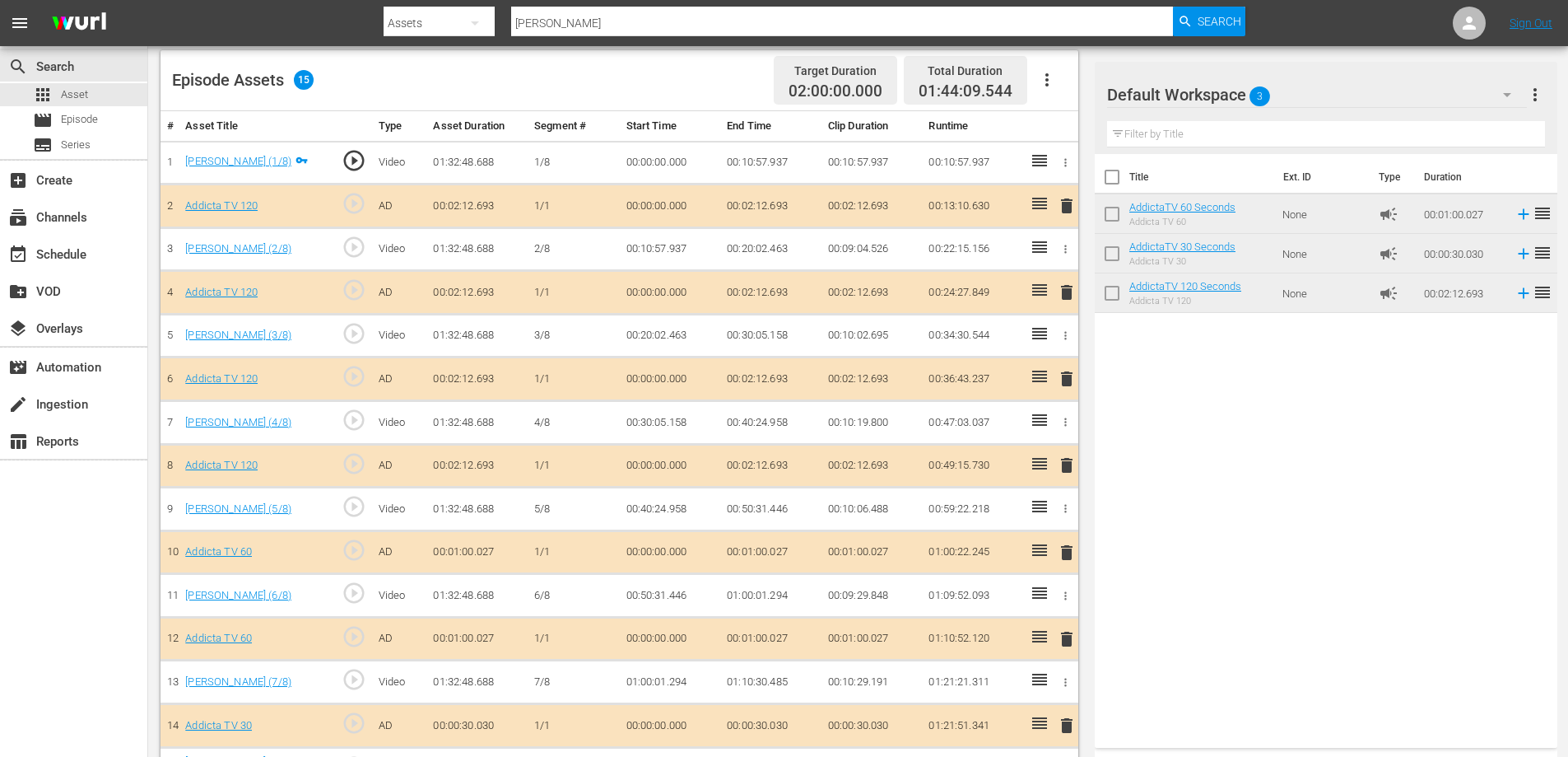
click at [1064, 461] on span "delete" at bounding box center [1066, 465] width 20 height 20
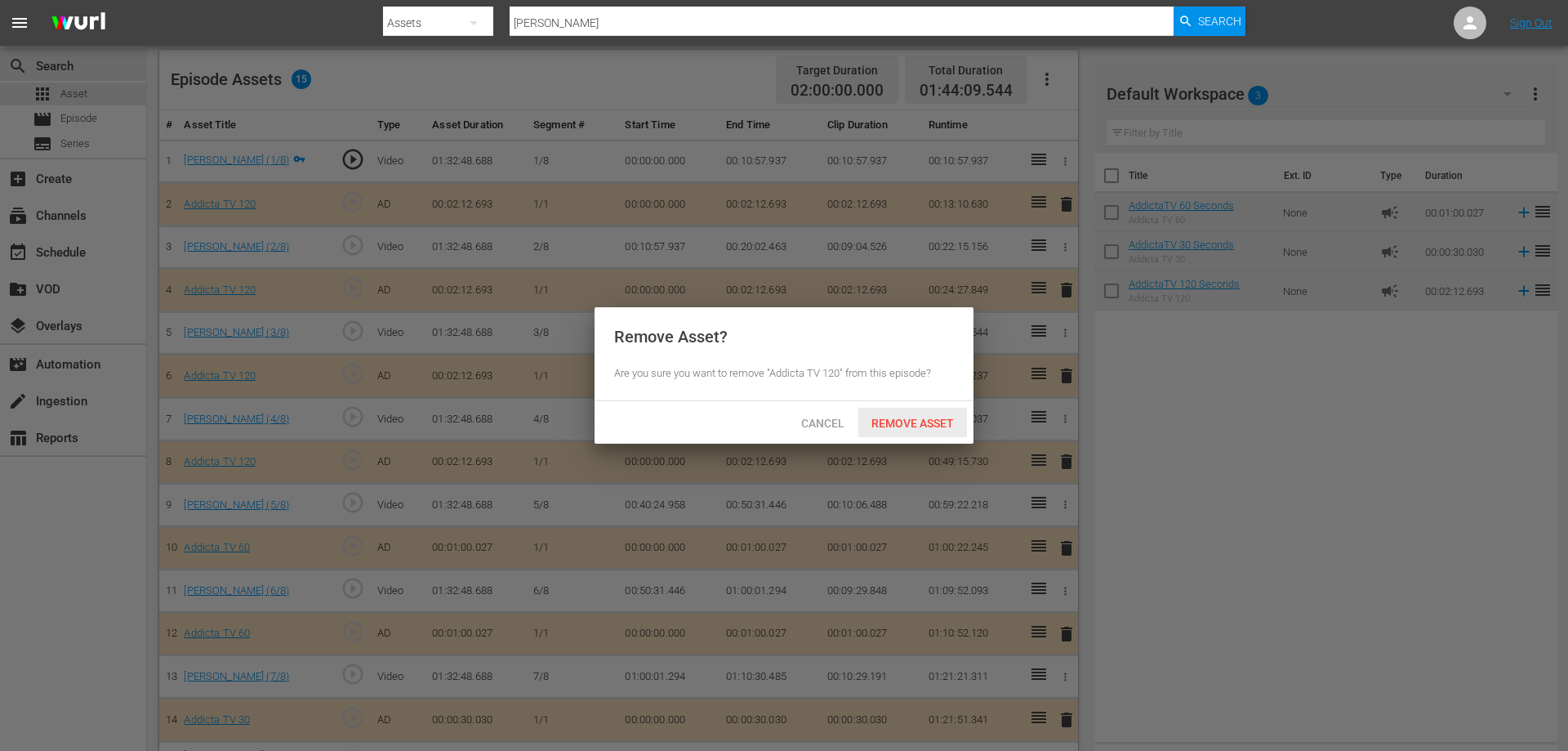
click at [909, 417] on span "Remove Asset" at bounding box center [913, 422] width 109 height 13
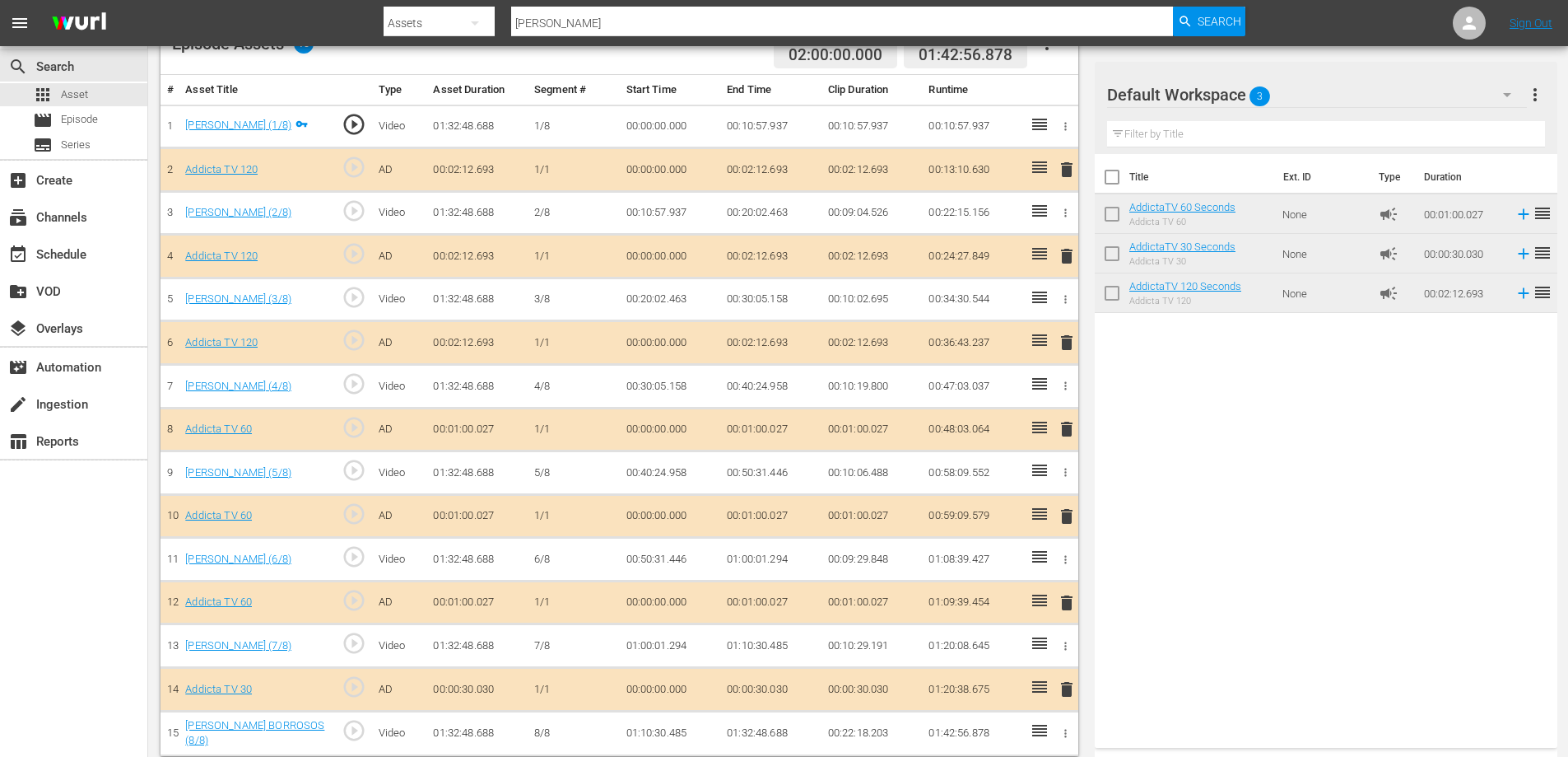
scroll to position [475, 0]
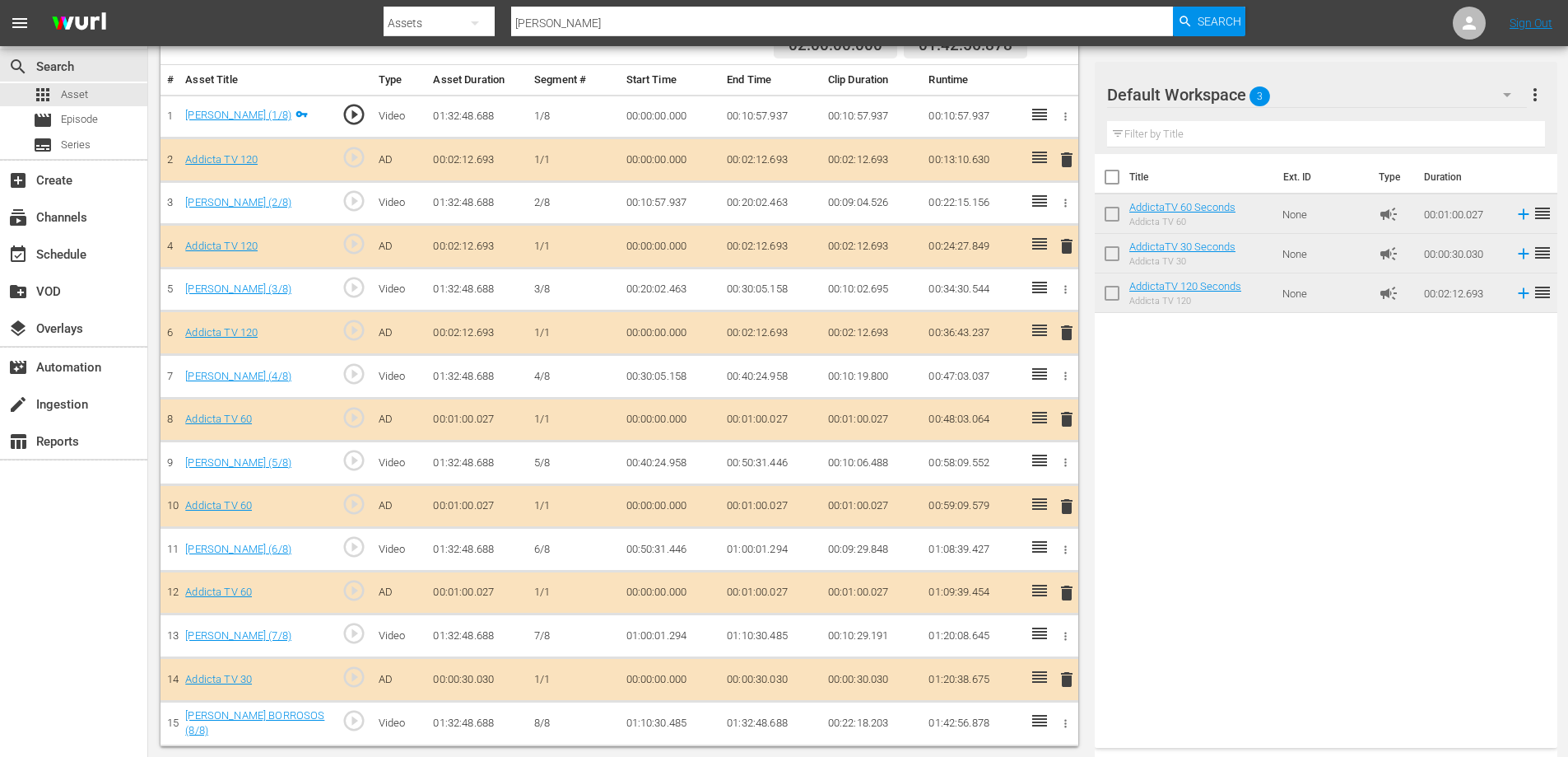
click at [1064, 678] on span "delete" at bounding box center [1066, 679] width 20 height 20
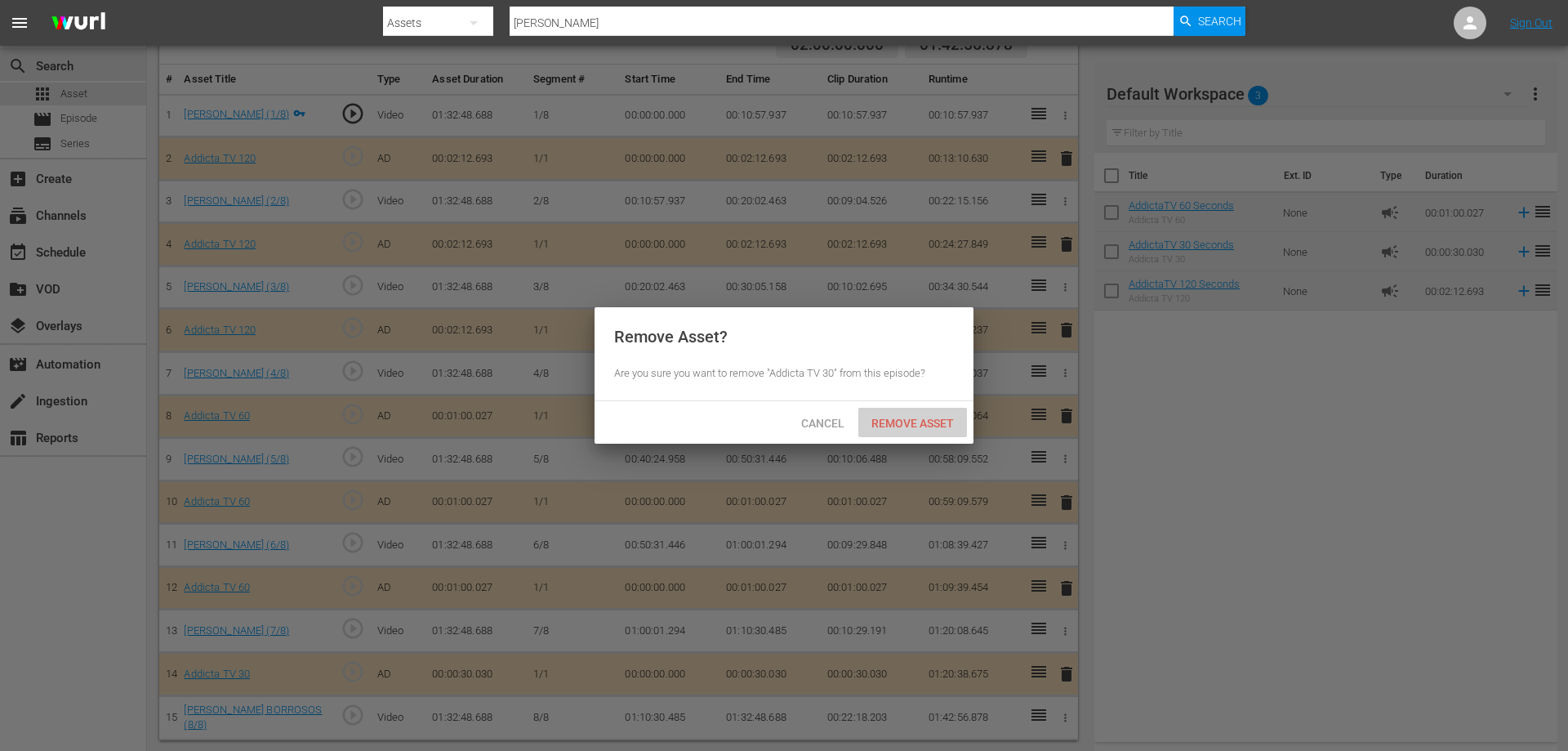
click at [932, 423] on span "Remove Asset" at bounding box center [913, 422] width 109 height 13
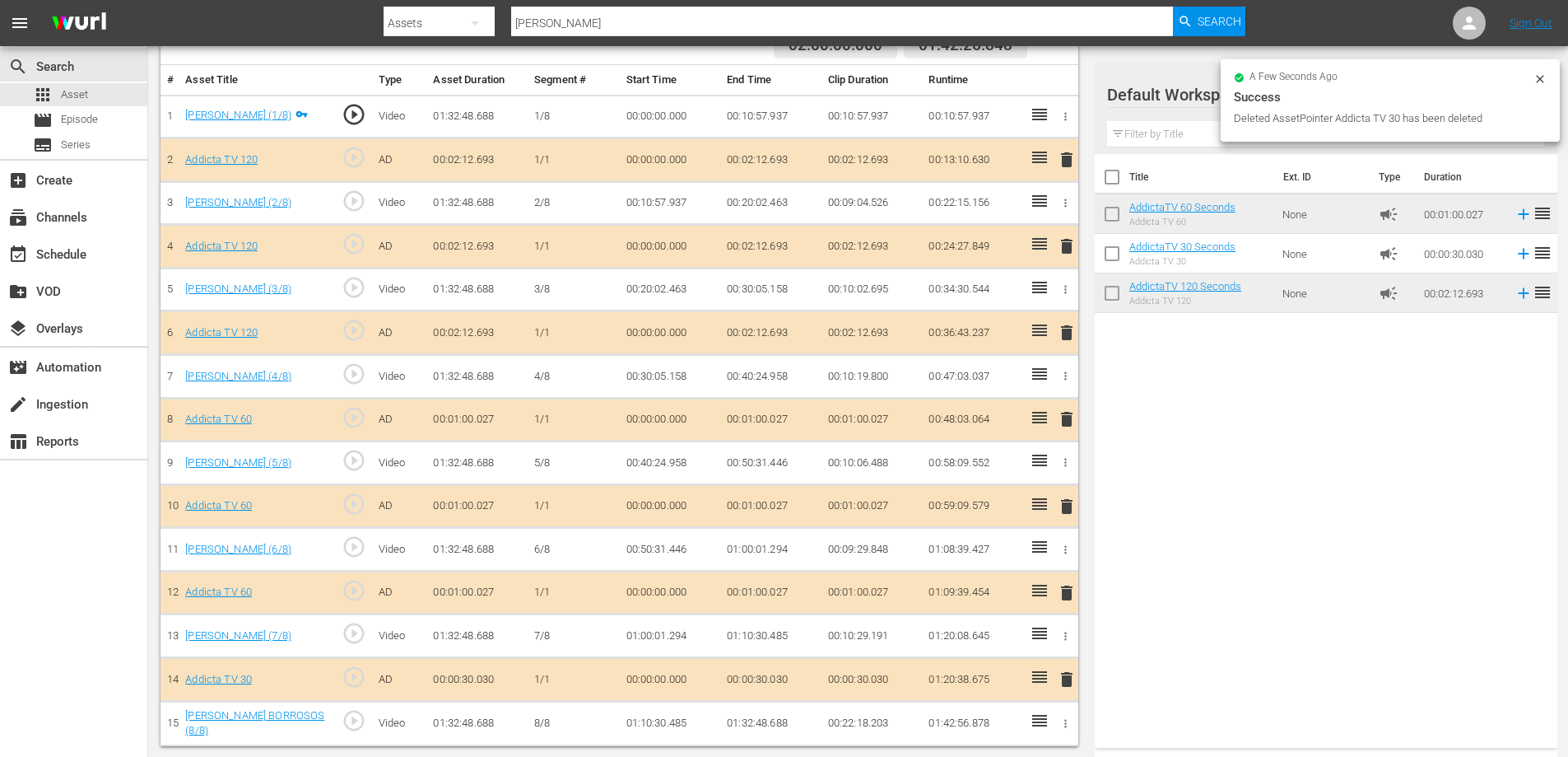
scroll to position [433, 0]
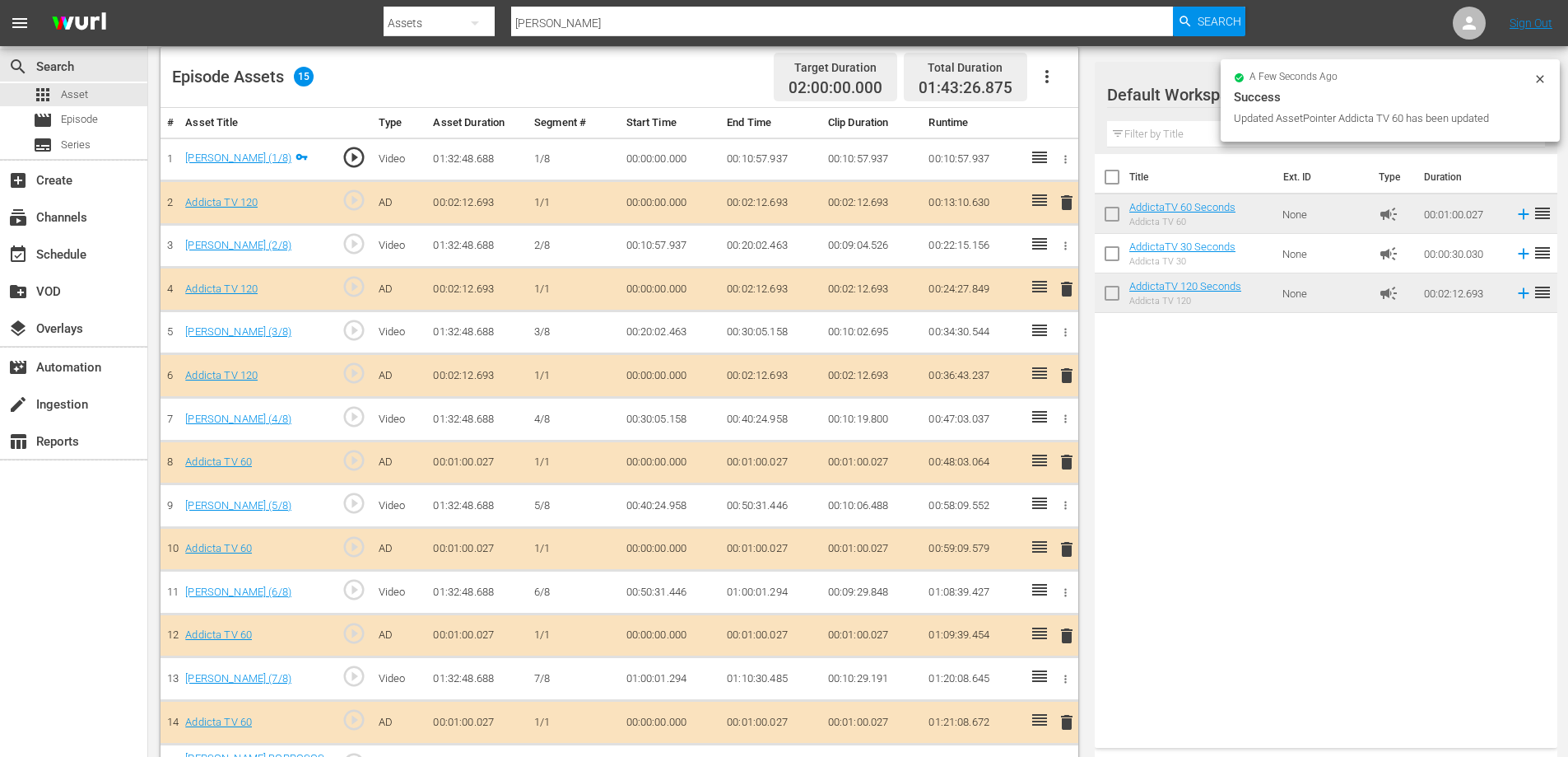
click at [1064, 724] on span "delete" at bounding box center [1066, 722] width 20 height 20
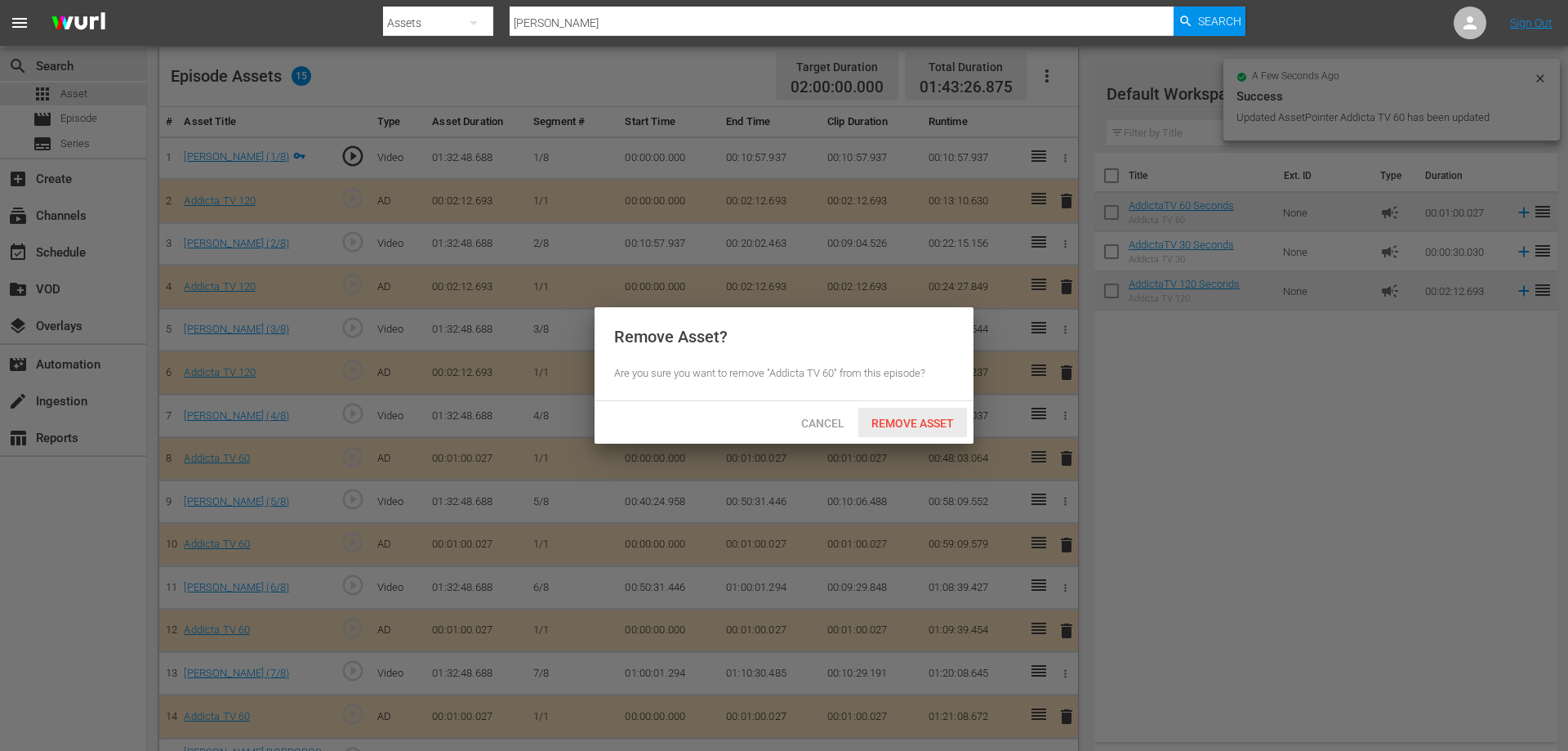
click at [935, 423] on span "Remove Asset" at bounding box center [913, 422] width 109 height 13
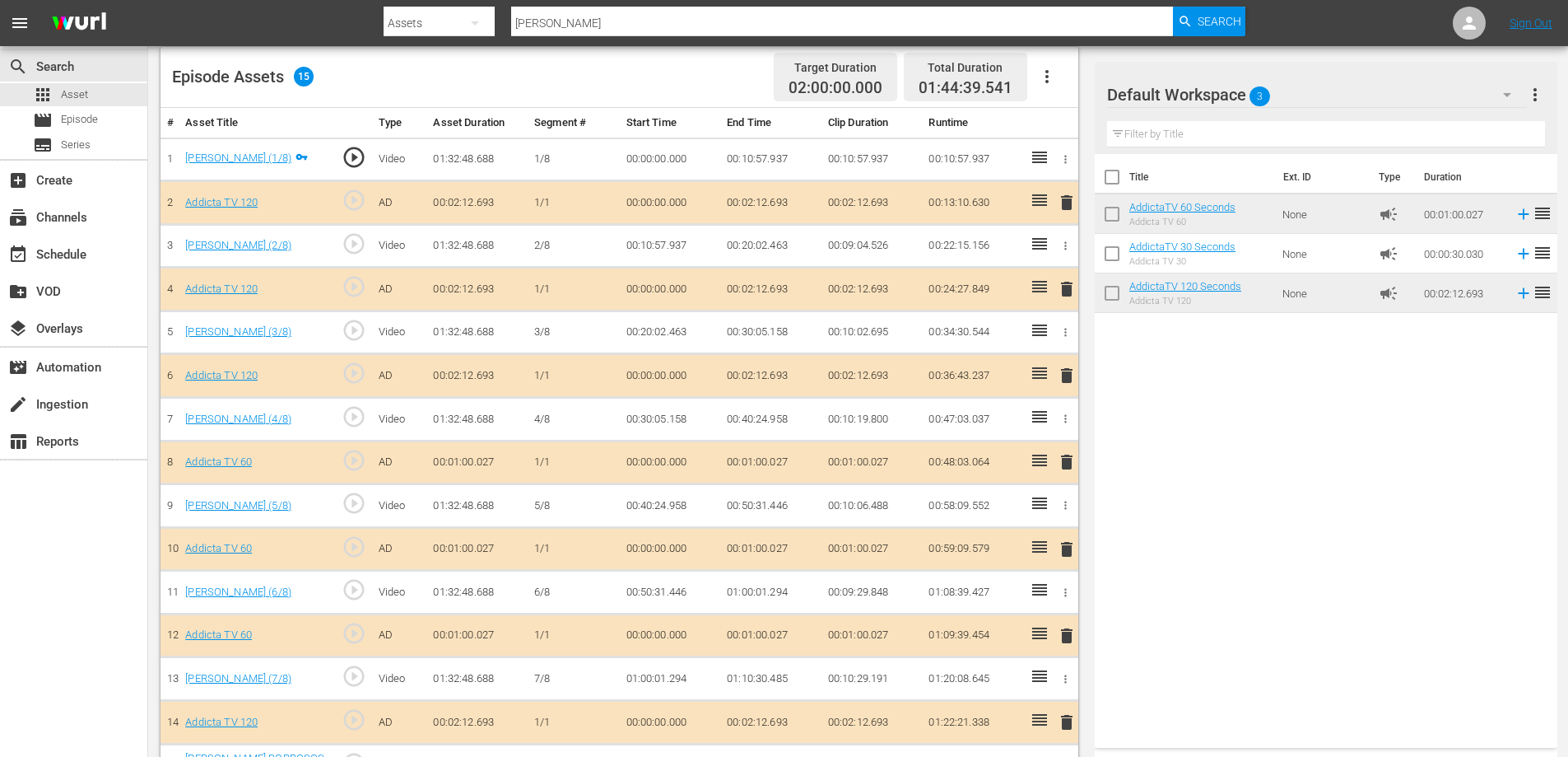
click at [1068, 458] on span "delete" at bounding box center [1066, 462] width 20 height 20
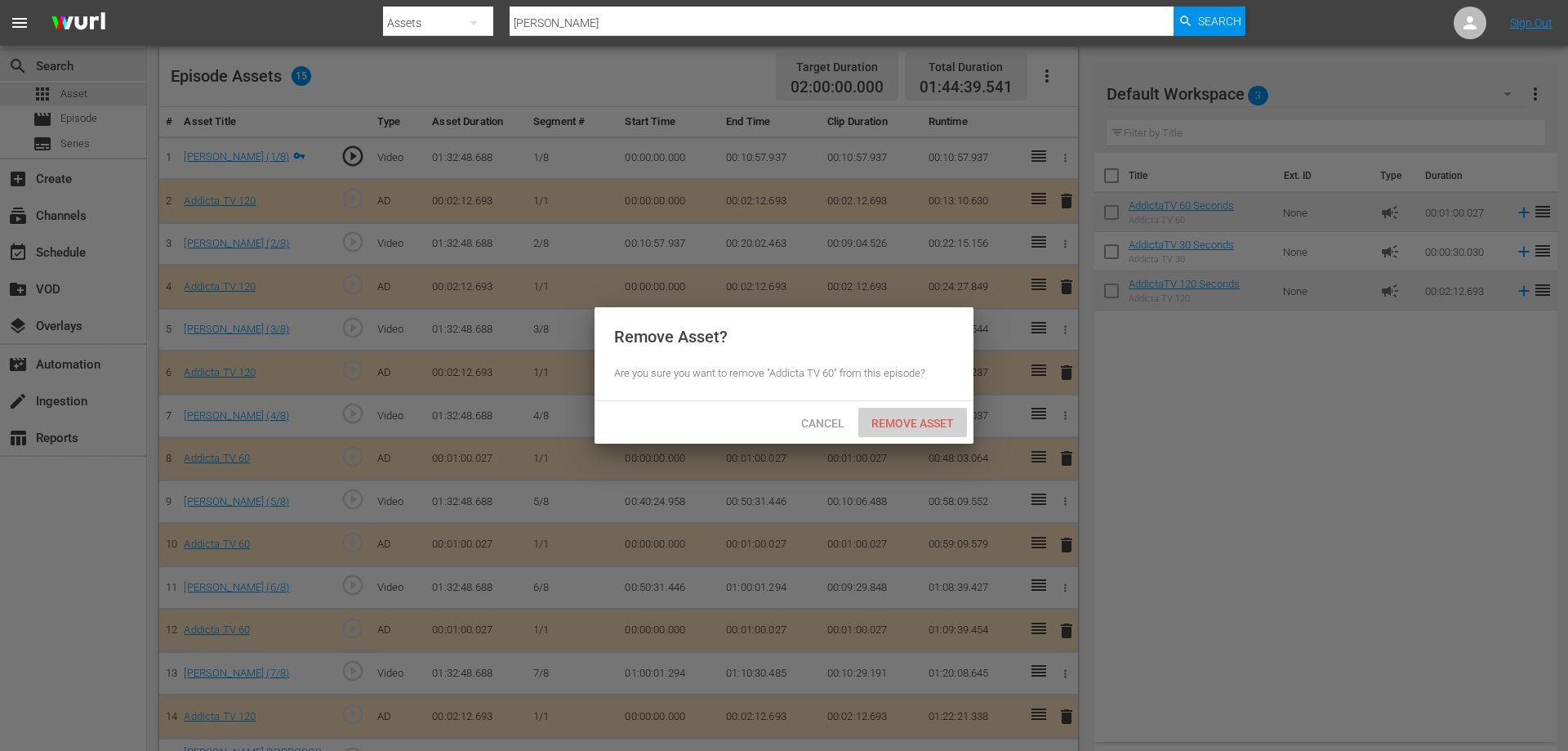
click at [932, 414] on div "Remove Asset" at bounding box center [913, 422] width 109 height 30
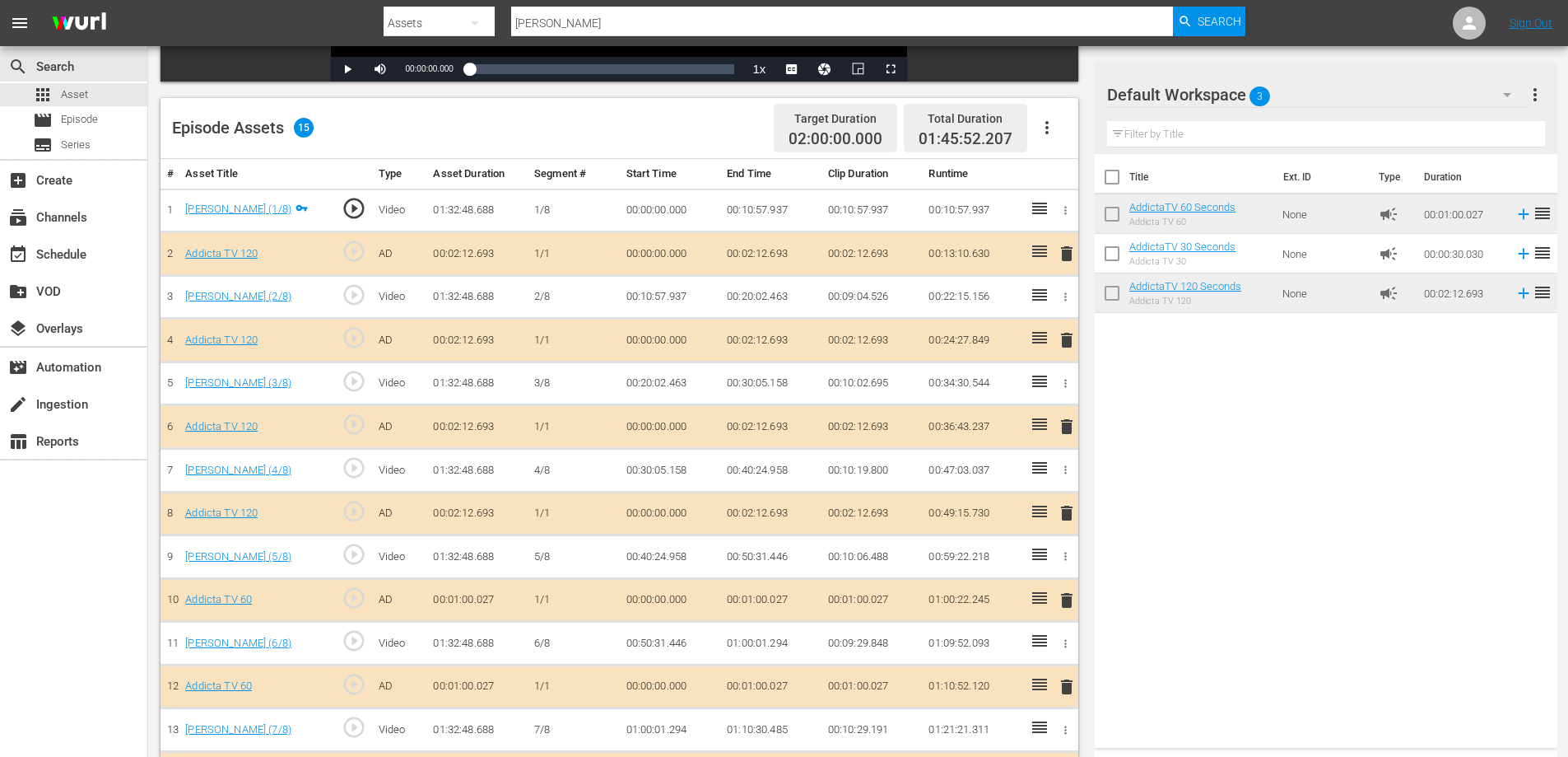
scroll to position [475, 0]
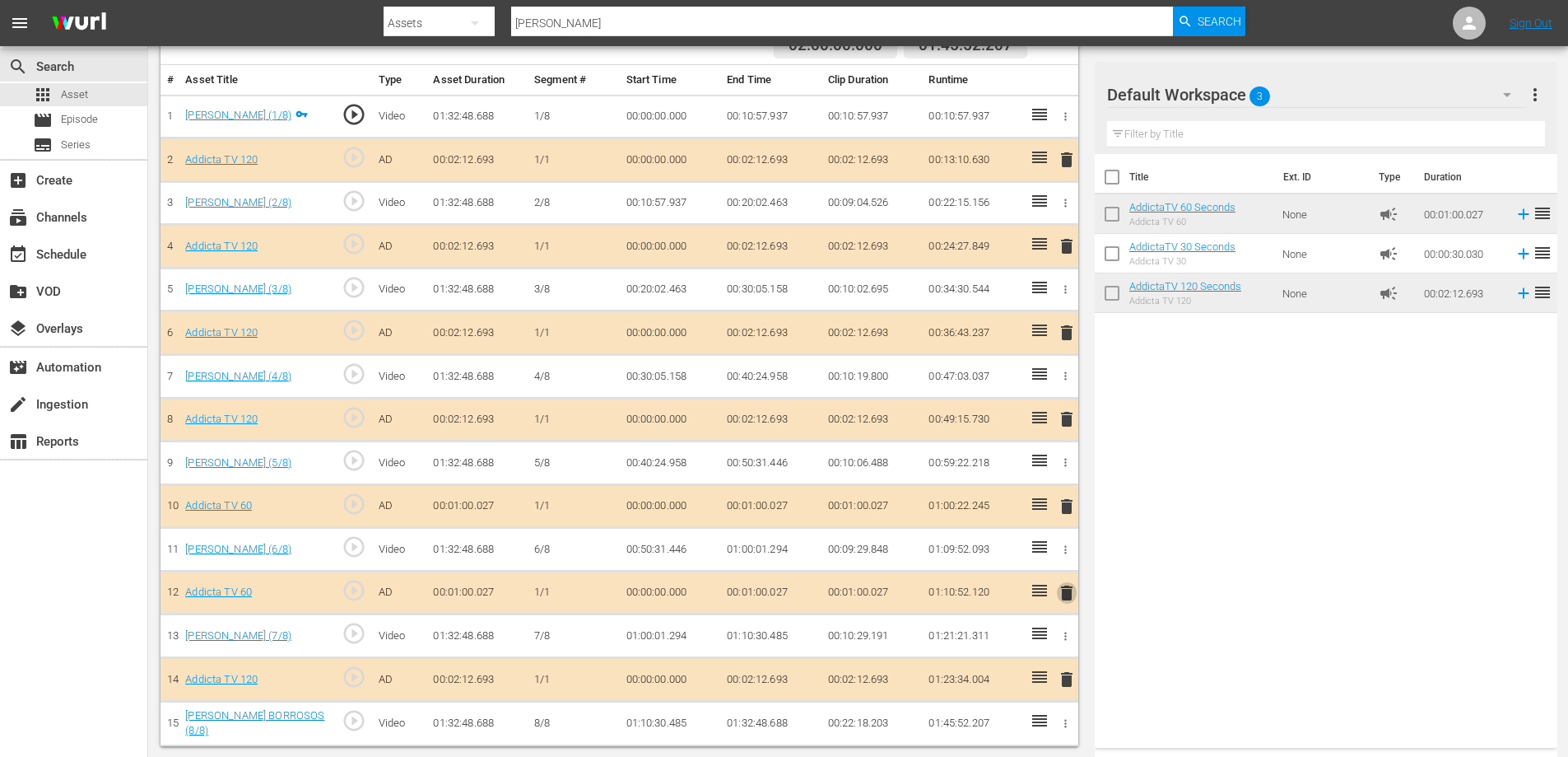
click at [1065, 592] on span "delete" at bounding box center [1066, 593] width 20 height 20
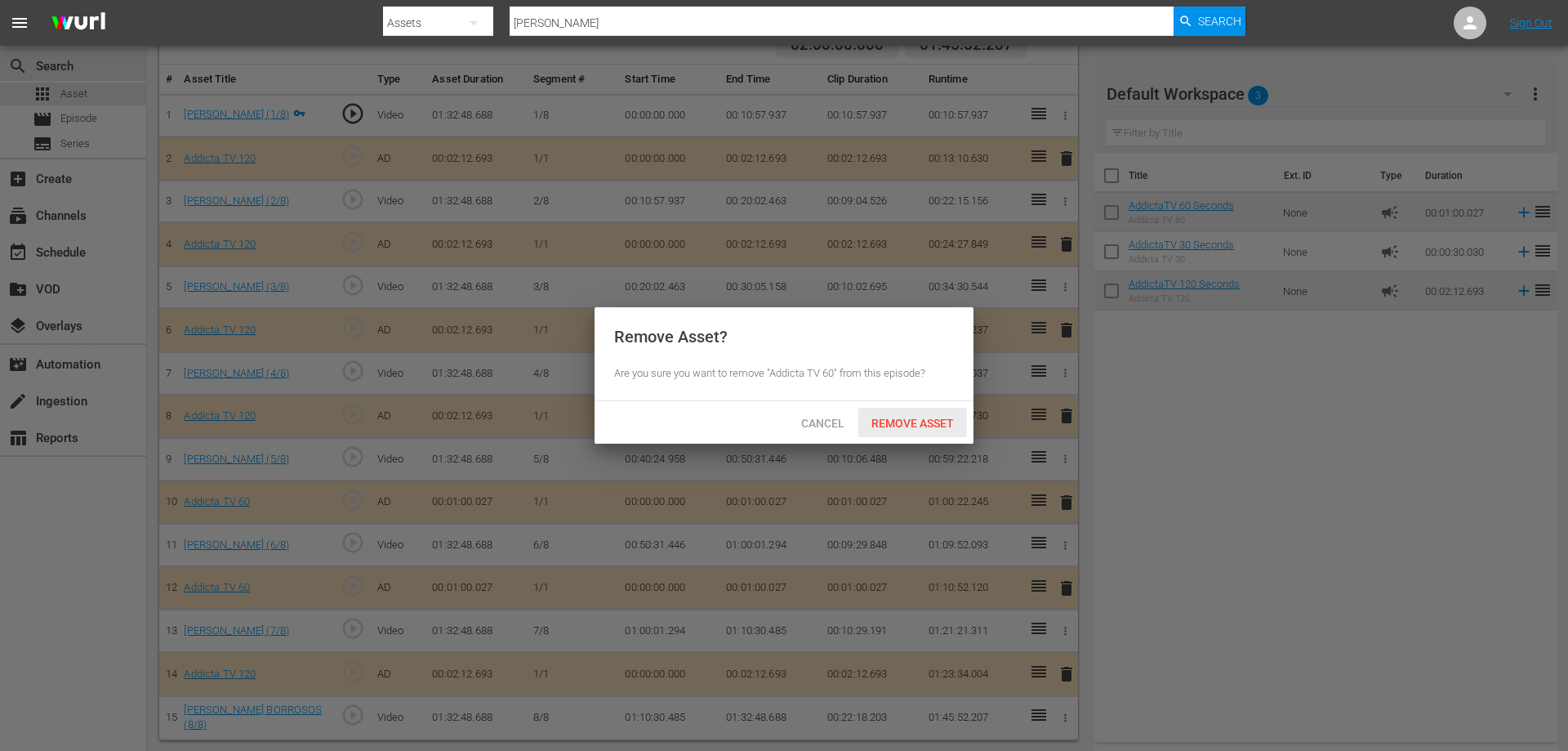
click at [926, 419] on span "Remove Asset" at bounding box center [913, 422] width 109 height 13
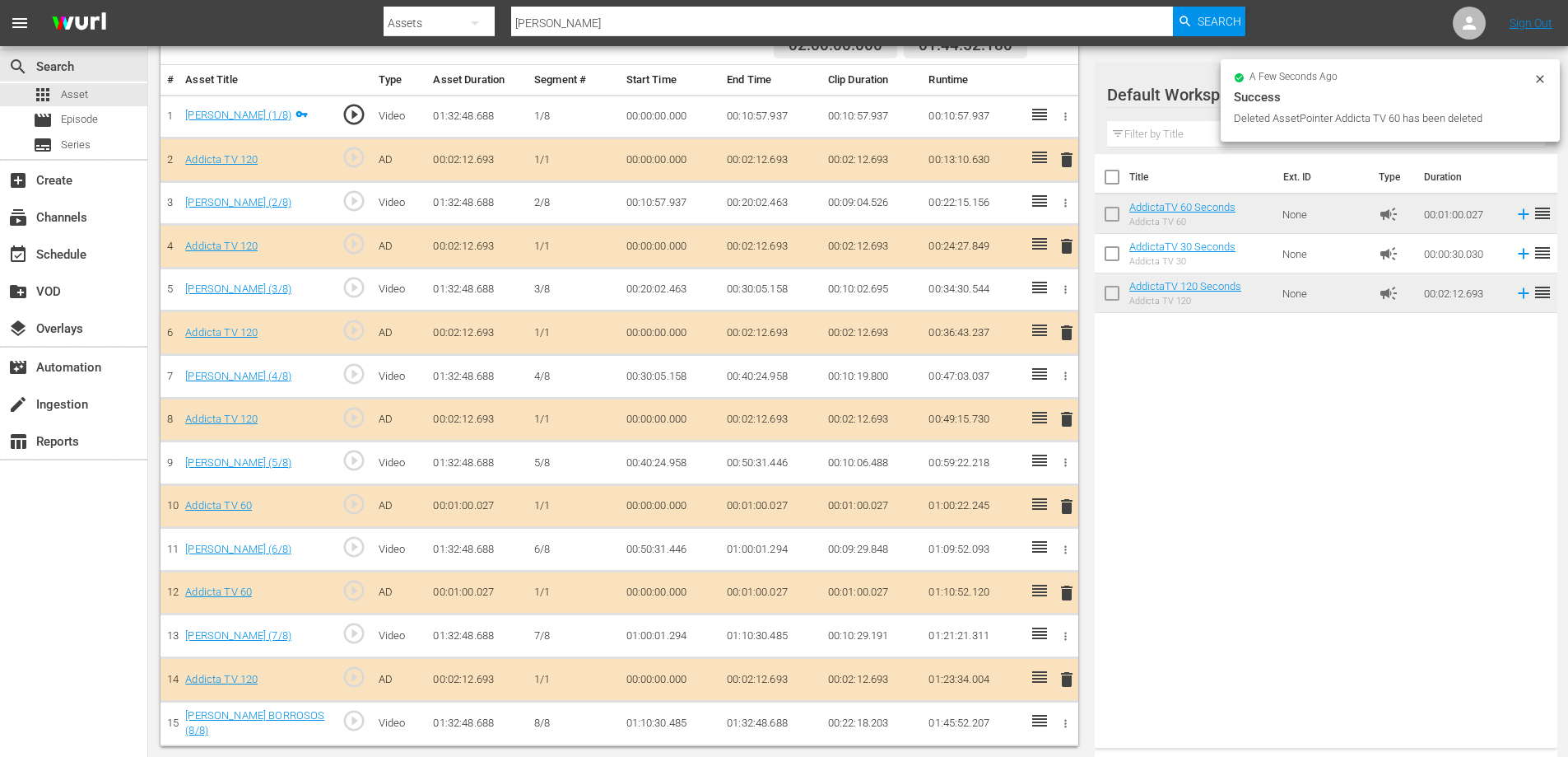
scroll to position [433, 0]
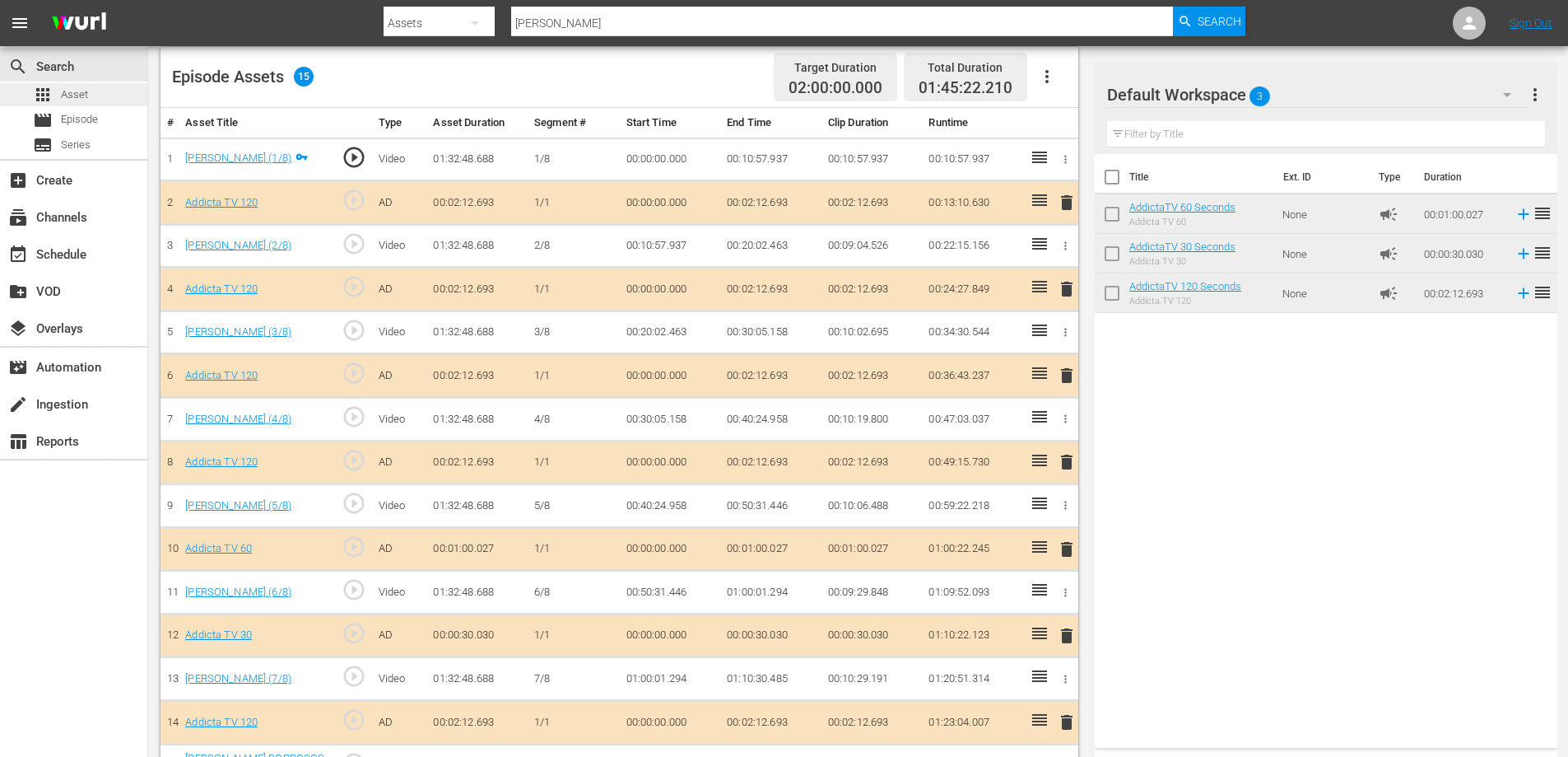
click at [72, 99] on span "Asset" at bounding box center [74, 94] width 27 height 16
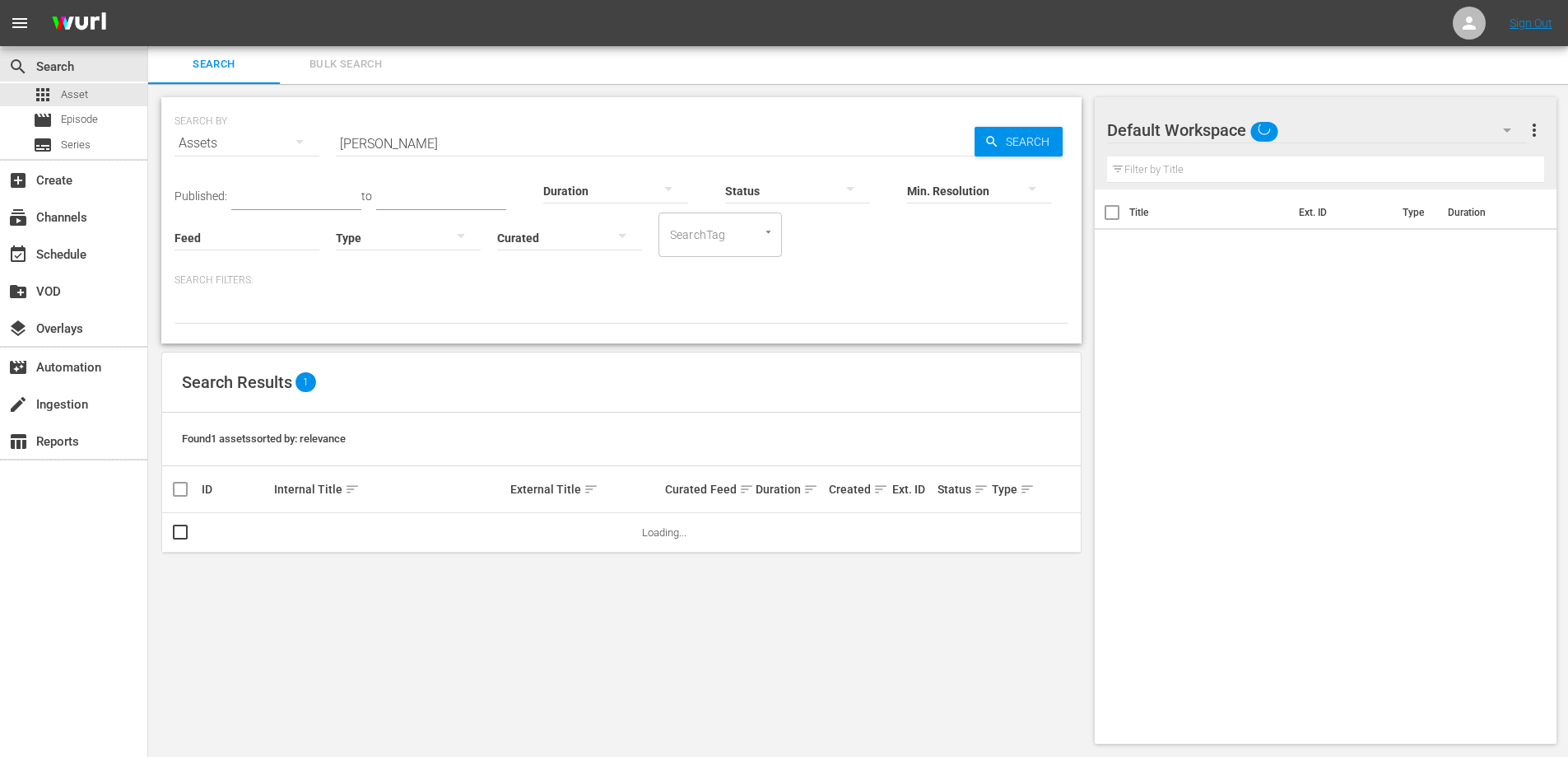
scroll to position [2, 0]
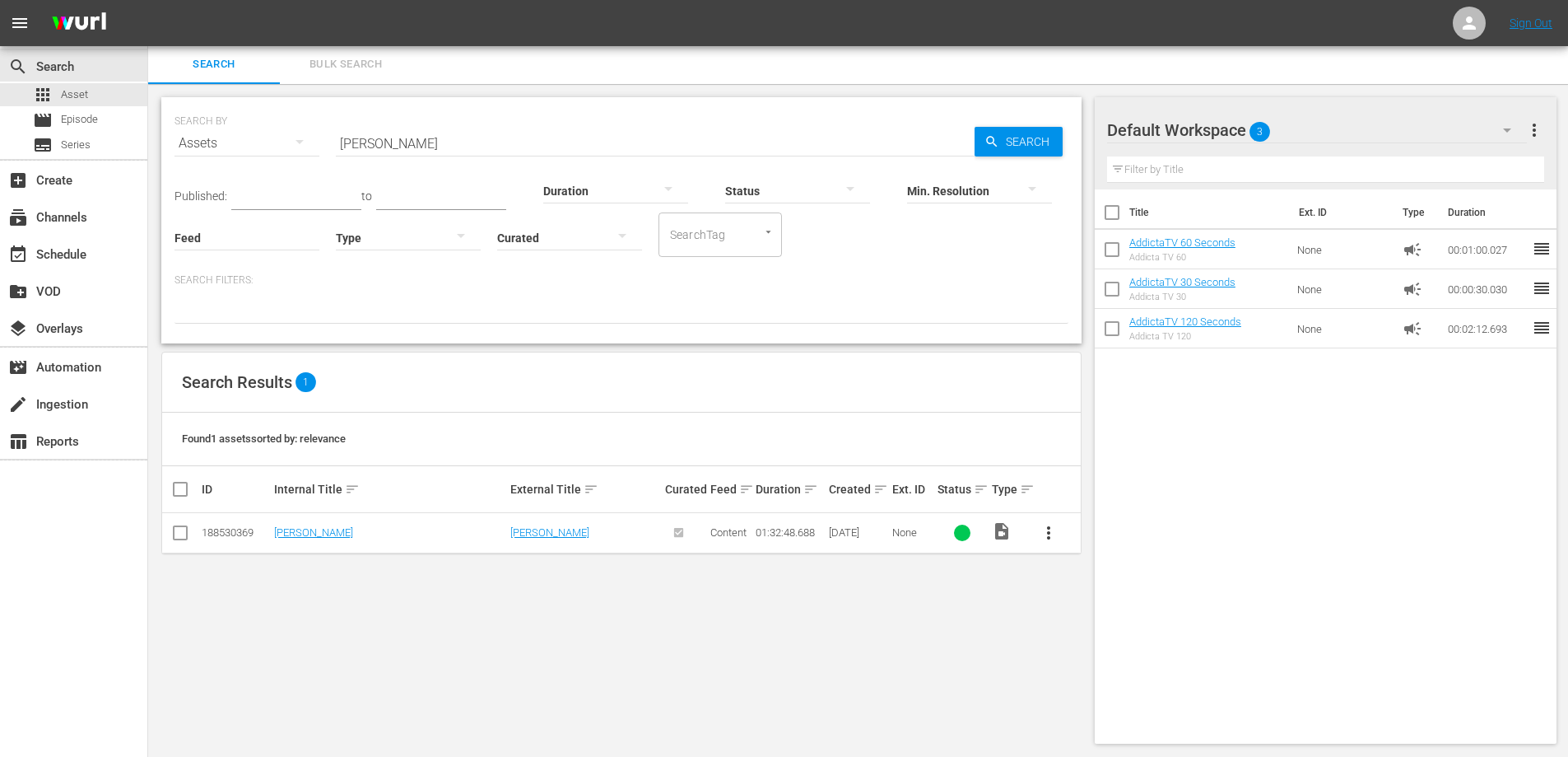
click at [419, 136] on input "[PERSON_NAME]" at bounding box center [655, 144] width 639 height 40
click at [419, 135] on input "[PERSON_NAME]" at bounding box center [655, 144] width 639 height 40
paste input "OS ORIENTALE"
type input "DOS ORIENTALES"
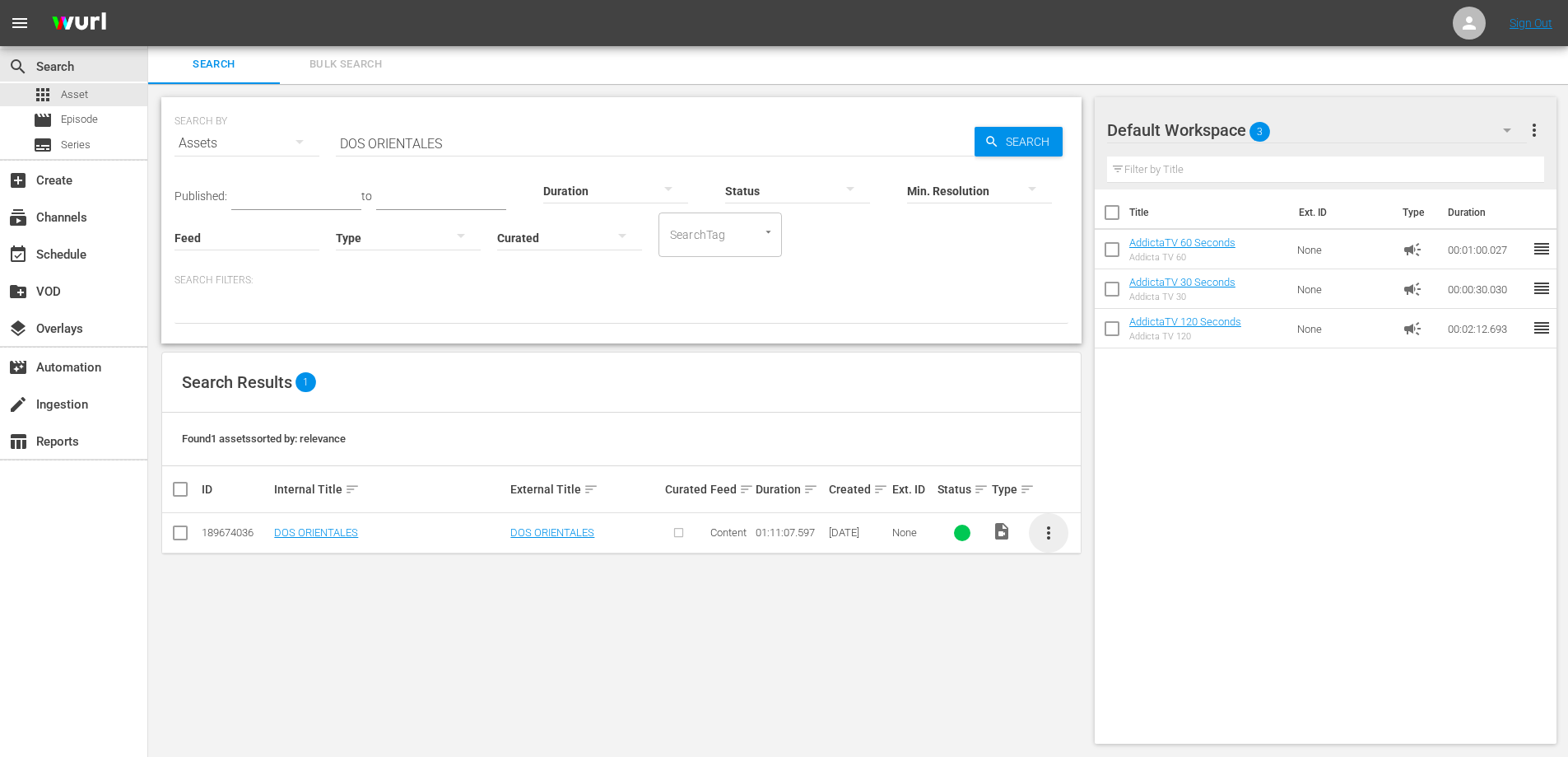
click at [1049, 529] on span "more_vert" at bounding box center [1048, 532] width 20 height 20
click at [1090, 659] on div "Episode" at bounding box center [1137, 658] width 112 height 40
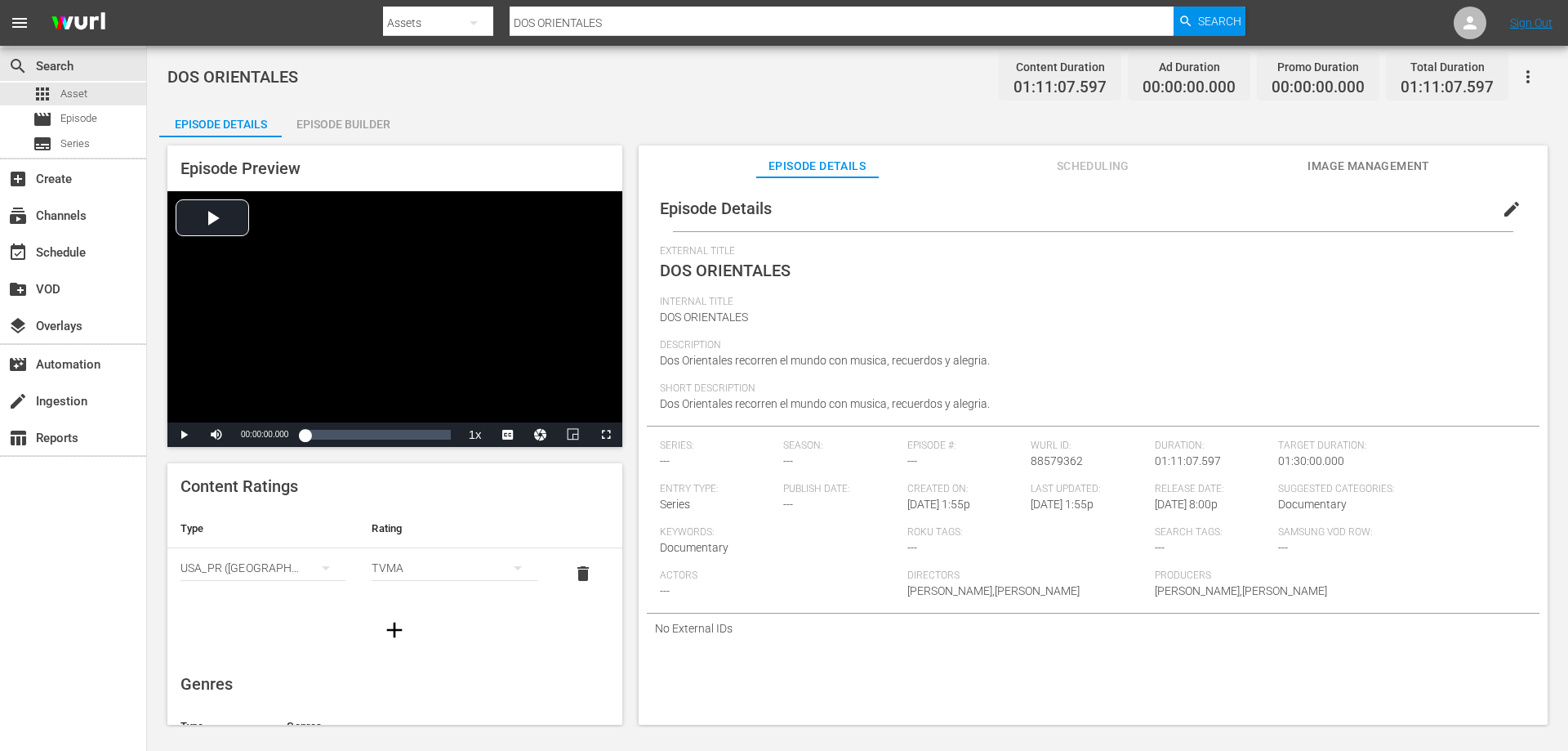
click at [365, 120] on div "Episode Builder" at bounding box center [342, 124] width 123 height 39
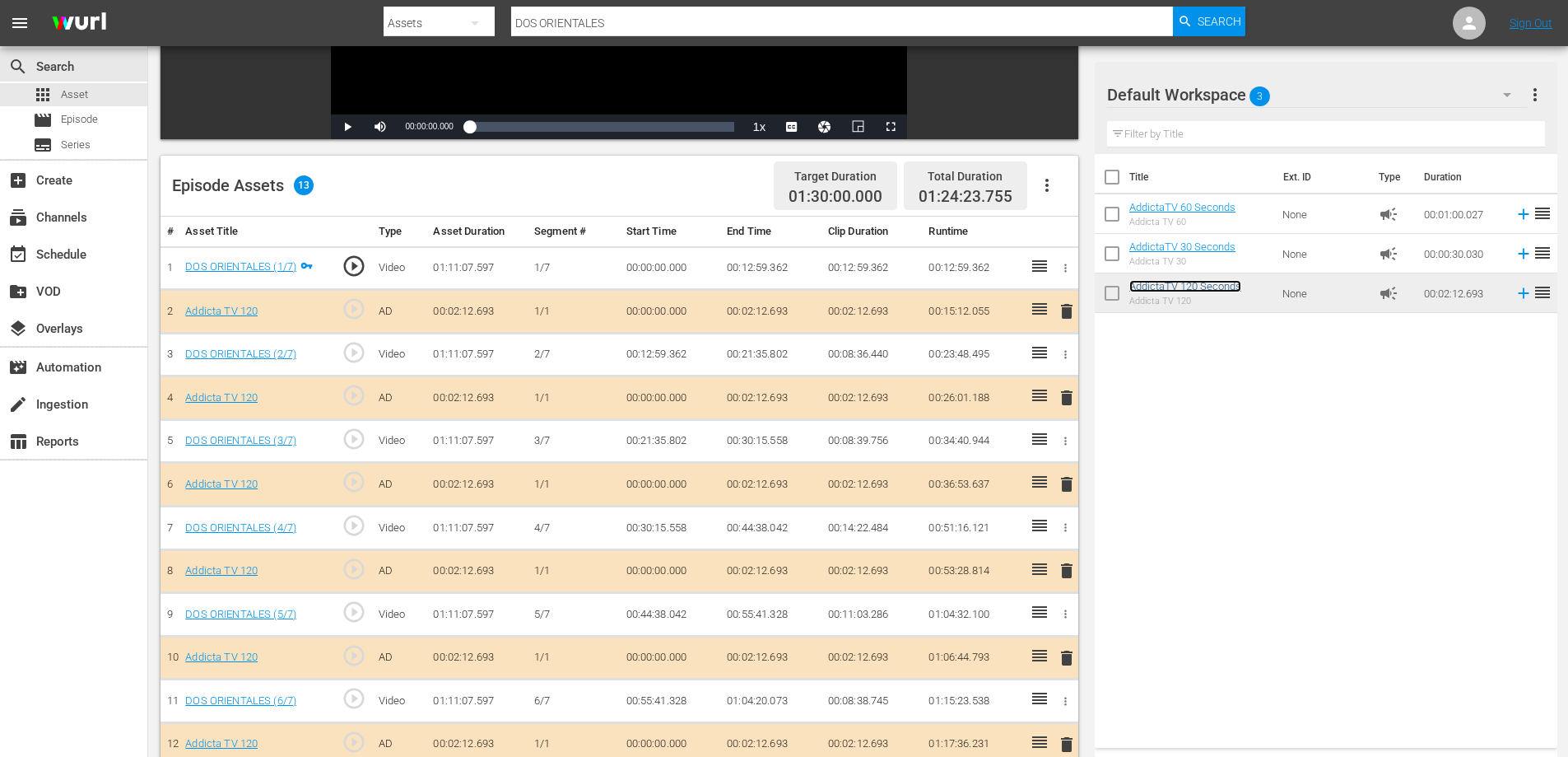
scroll to position [347, 0]
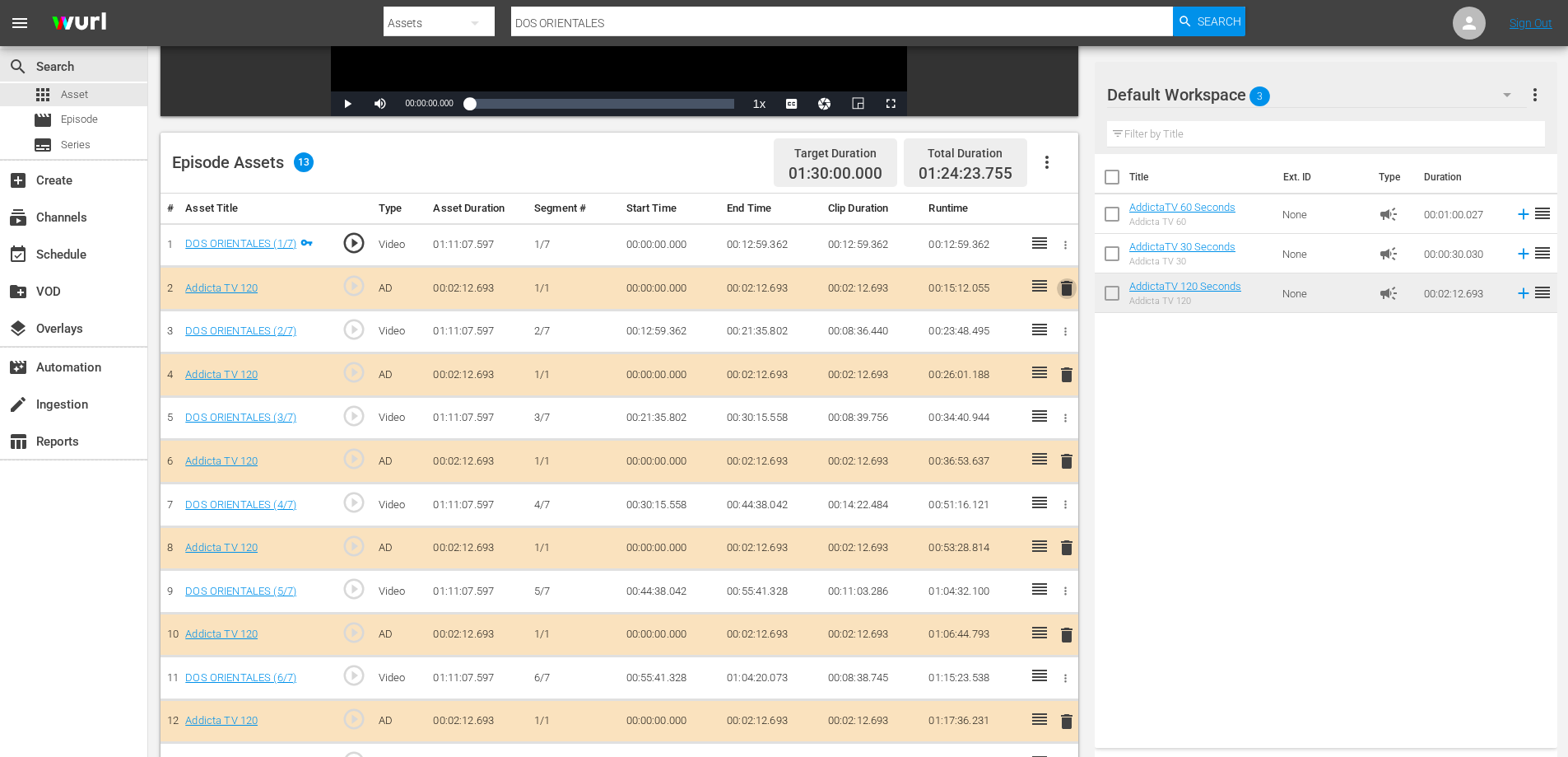
click at [1062, 283] on span "delete" at bounding box center [1066, 288] width 20 height 20
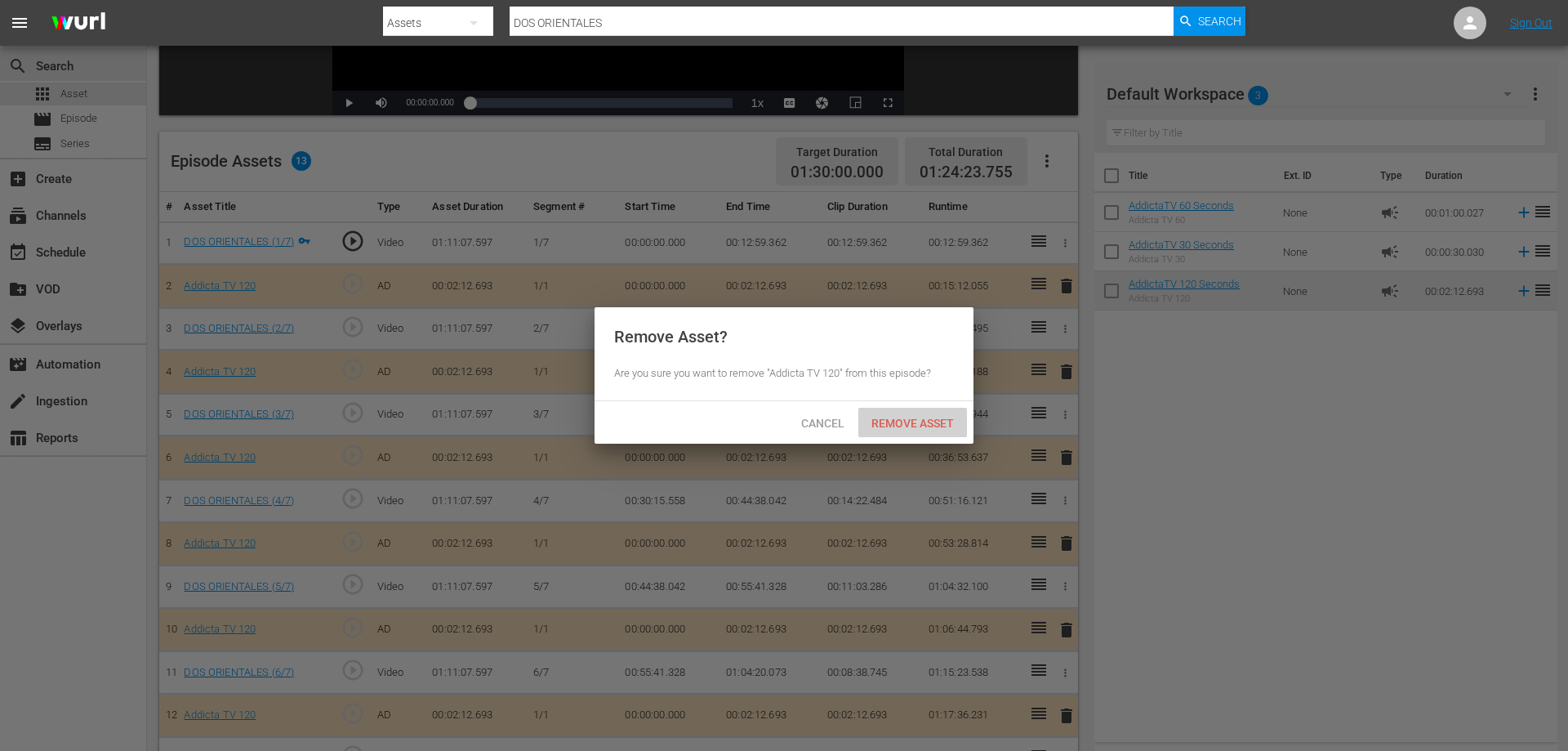
click at [923, 422] on span "Remove Asset" at bounding box center [913, 422] width 109 height 13
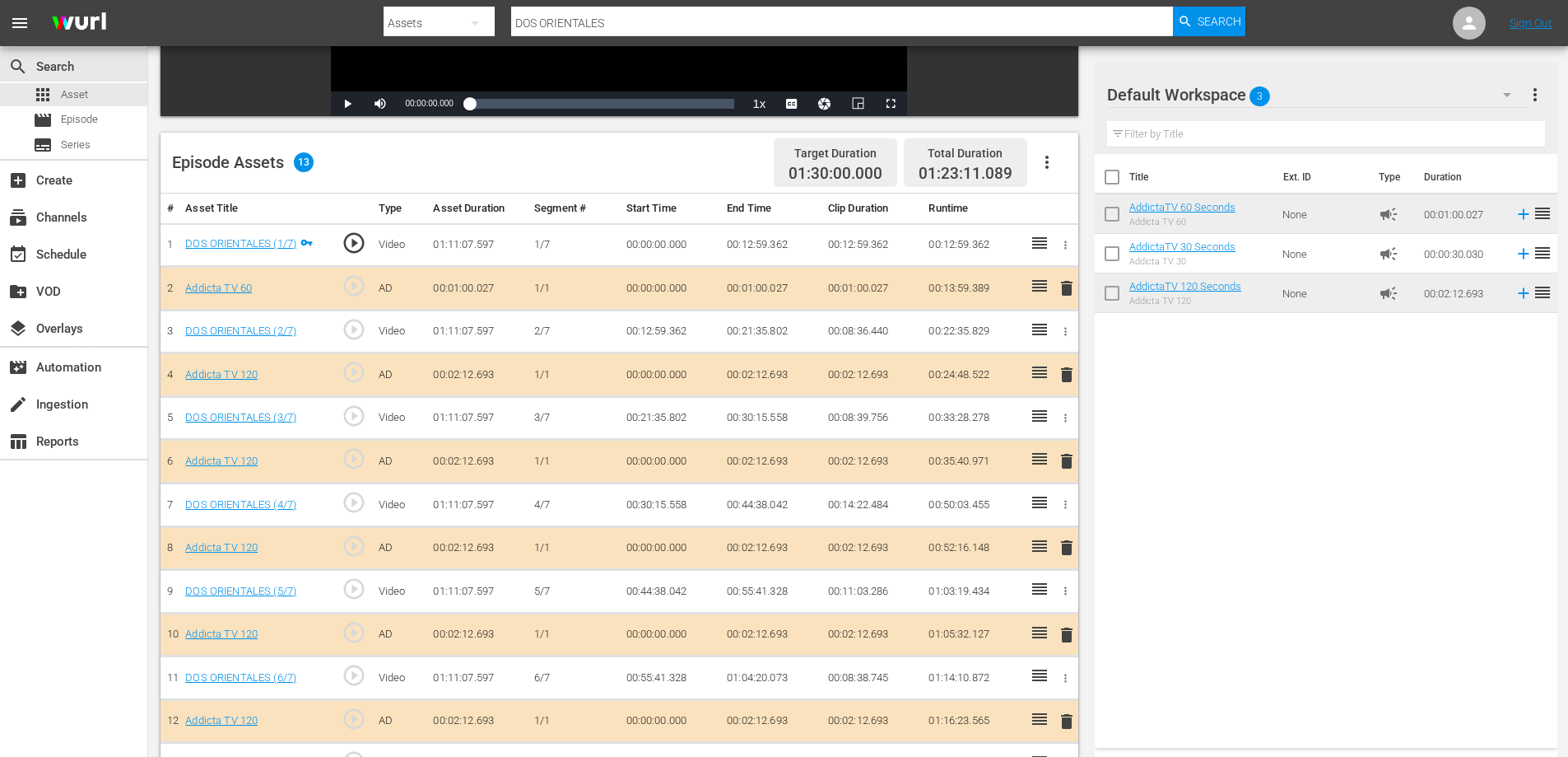
click at [1066, 375] on span "delete" at bounding box center [1066, 375] width 20 height 20
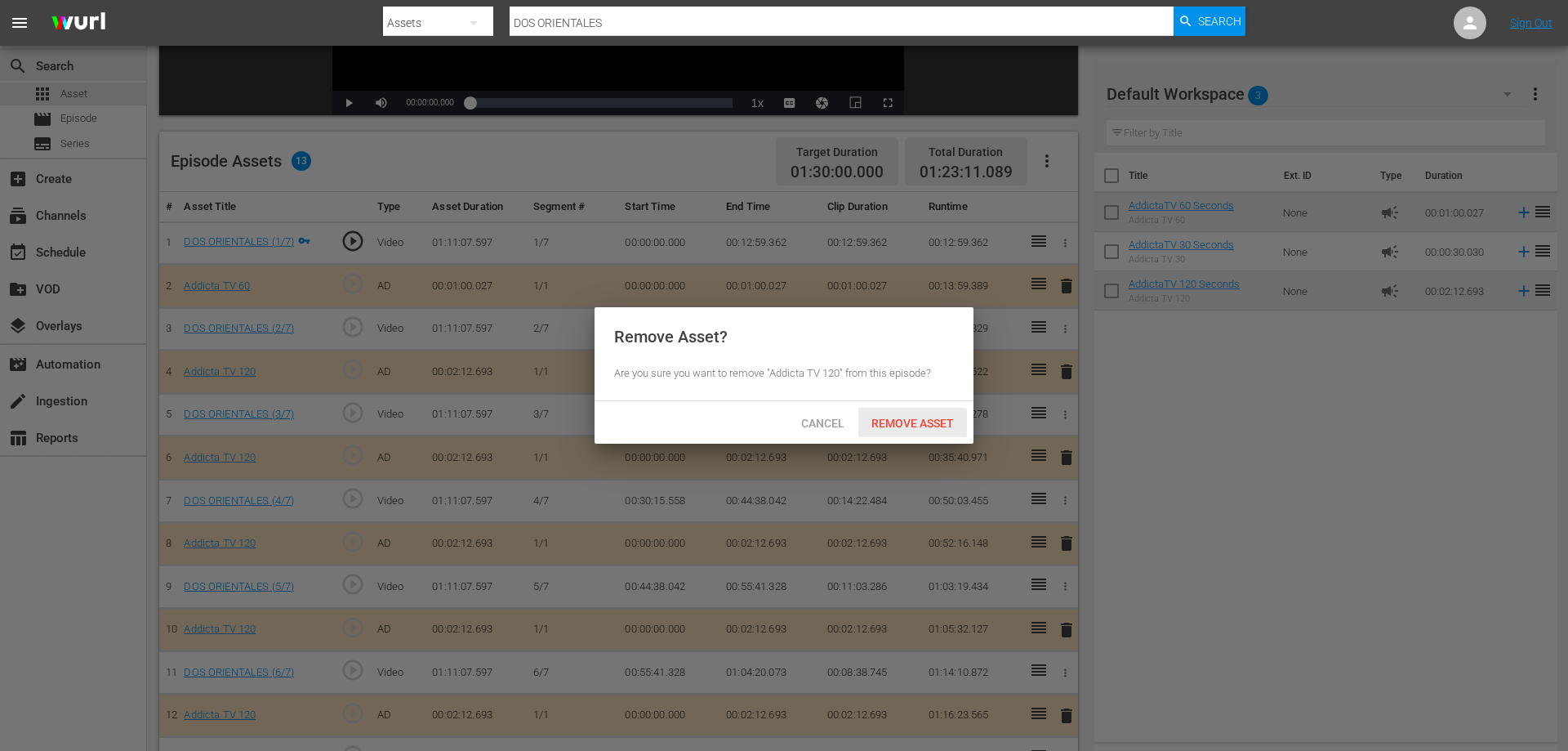
click at [878, 421] on span "Remove Asset" at bounding box center [913, 422] width 109 height 13
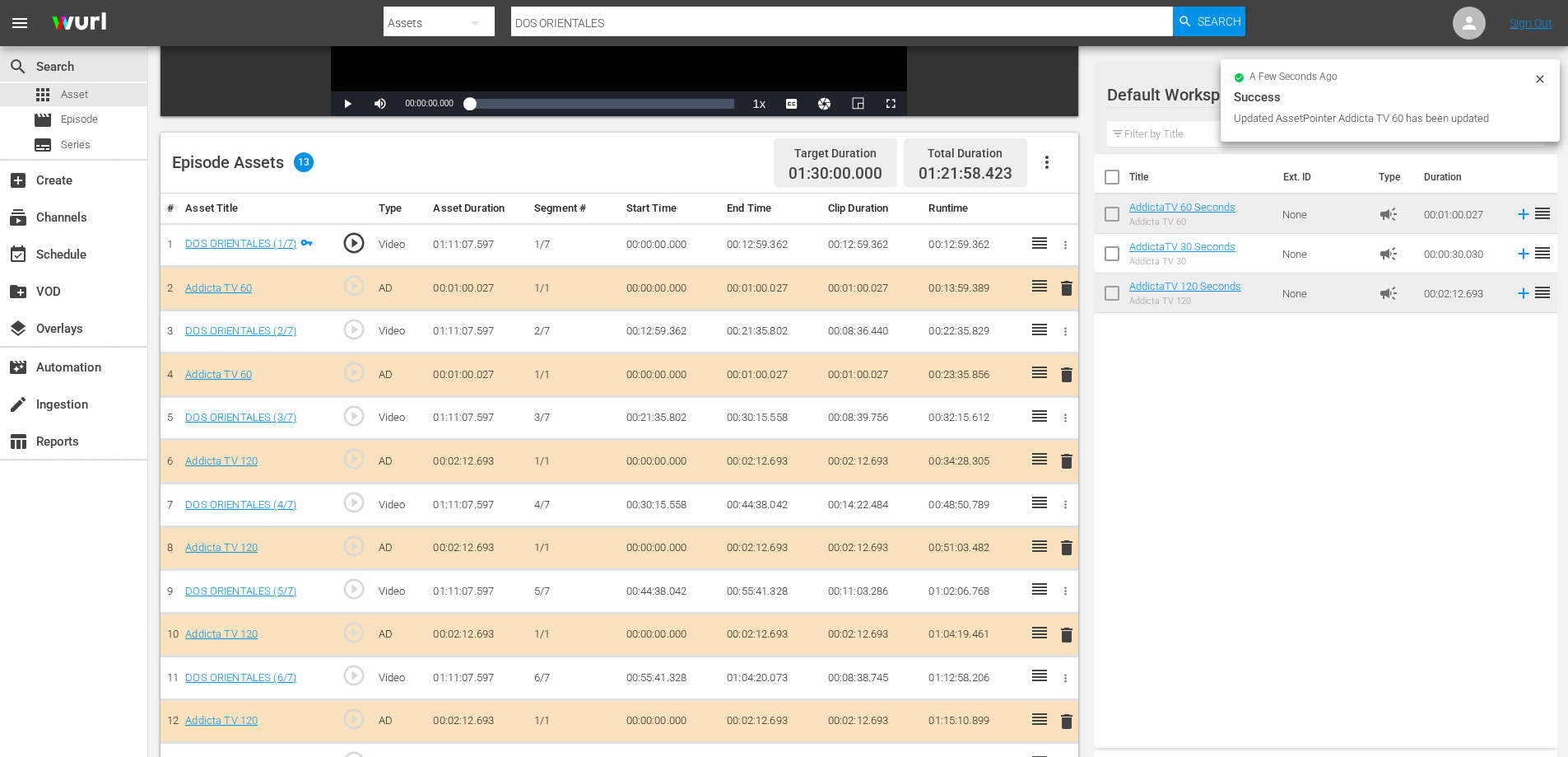
click at [1064, 458] on span "delete" at bounding box center [1066, 461] width 20 height 20
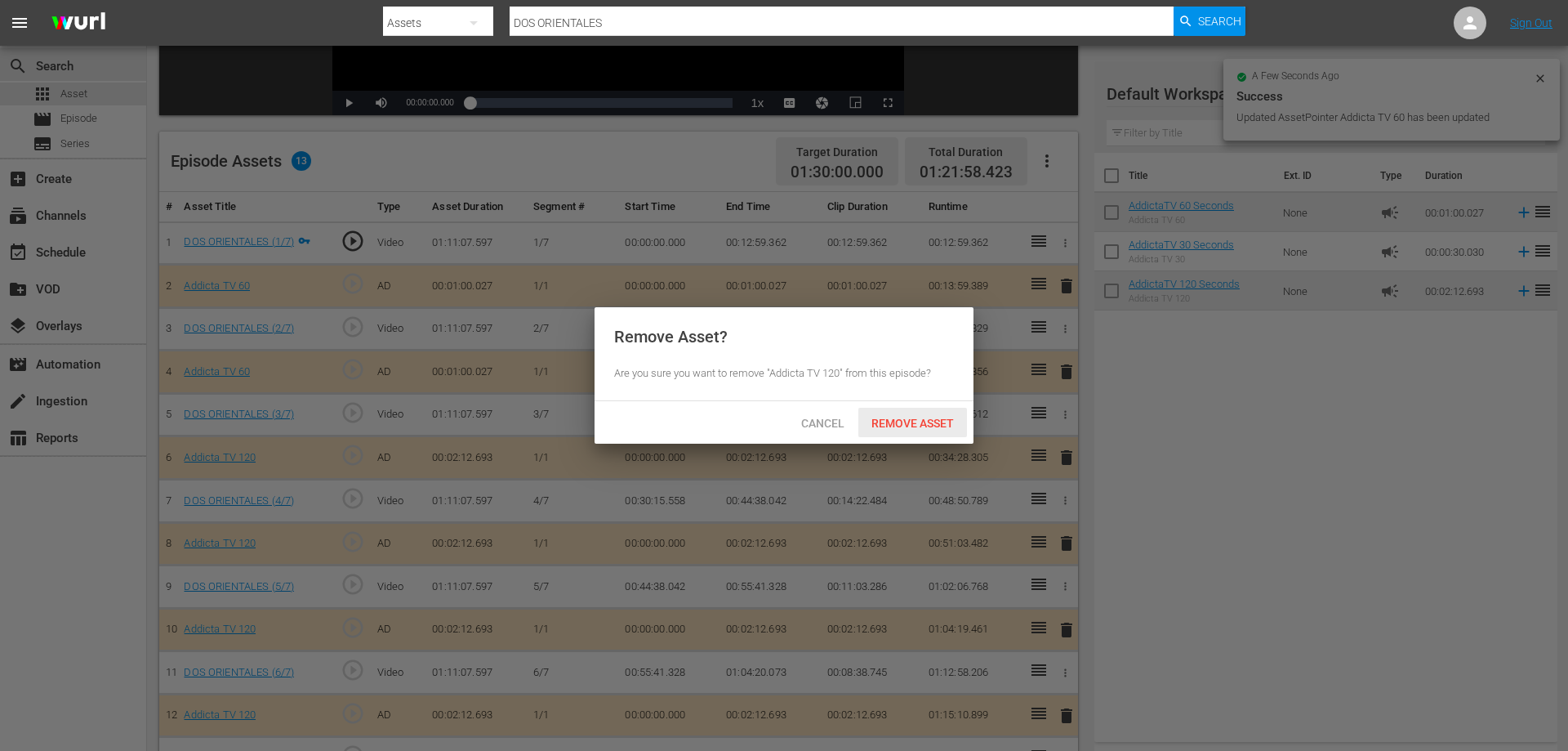
click at [929, 419] on span "Remove Asset" at bounding box center [913, 422] width 109 height 13
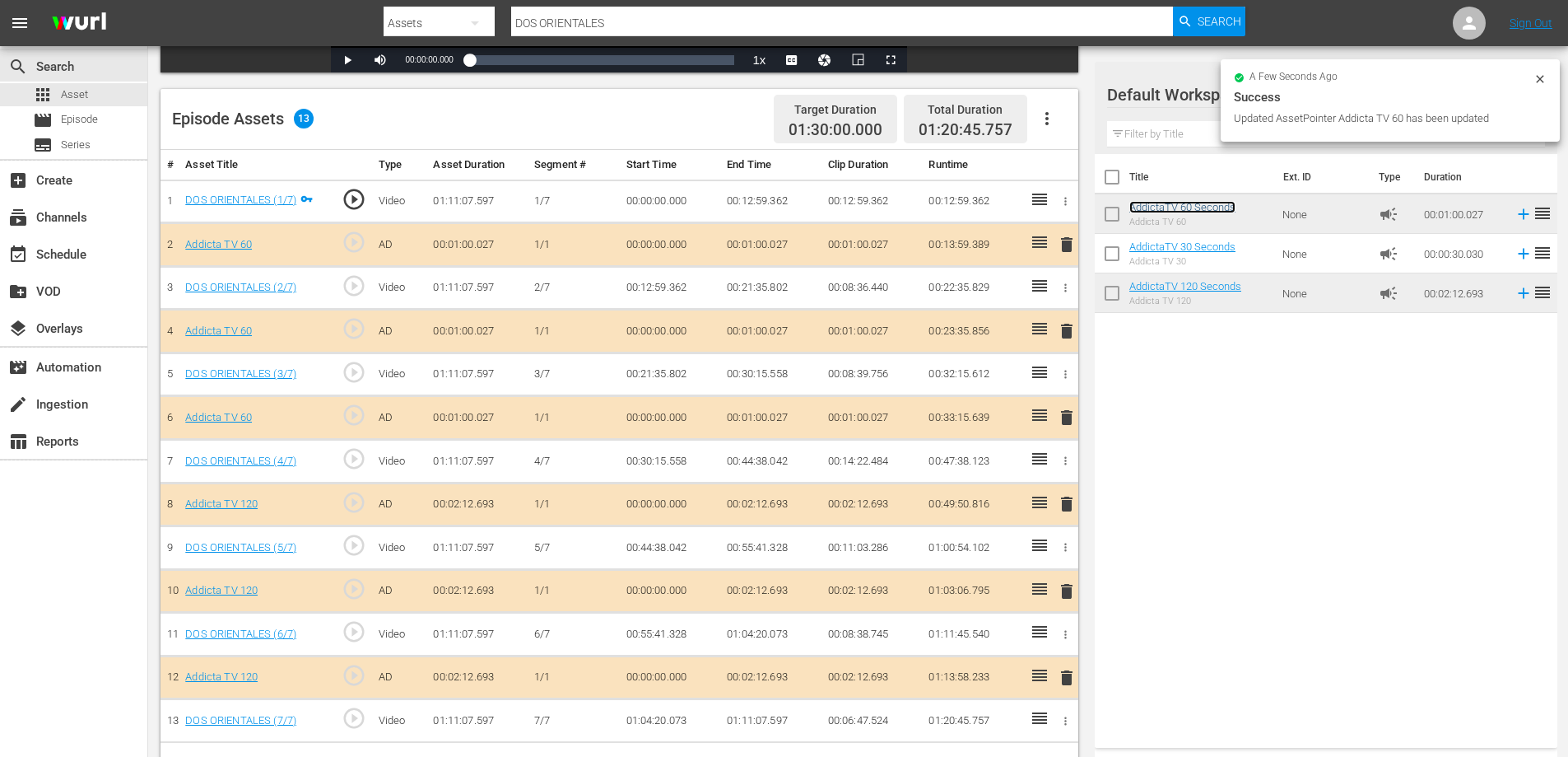
scroll to position [429, 0]
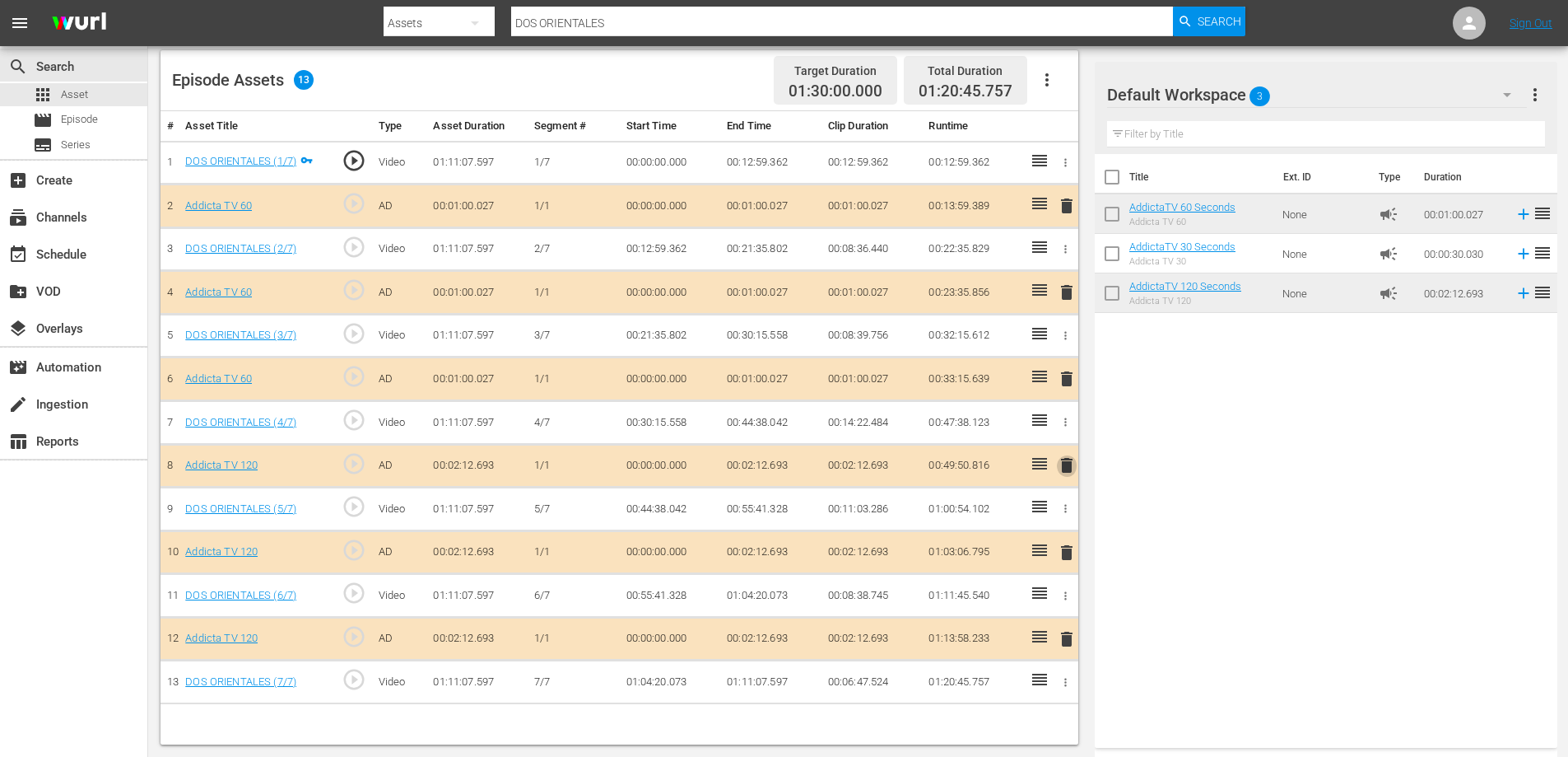
click at [1068, 465] on span "delete" at bounding box center [1066, 465] width 20 height 20
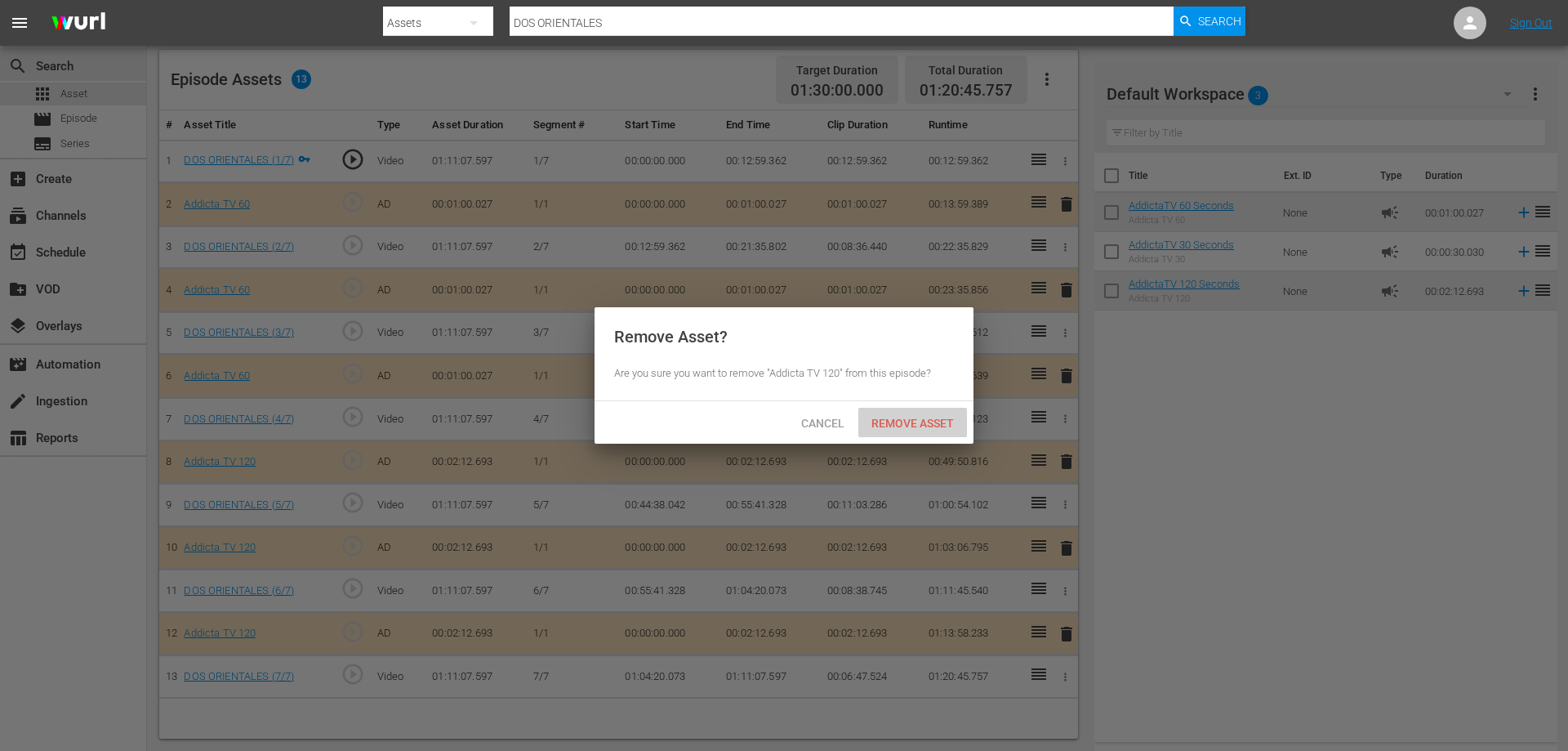
click at [926, 419] on span "Remove Asset" at bounding box center [913, 422] width 109 height 13
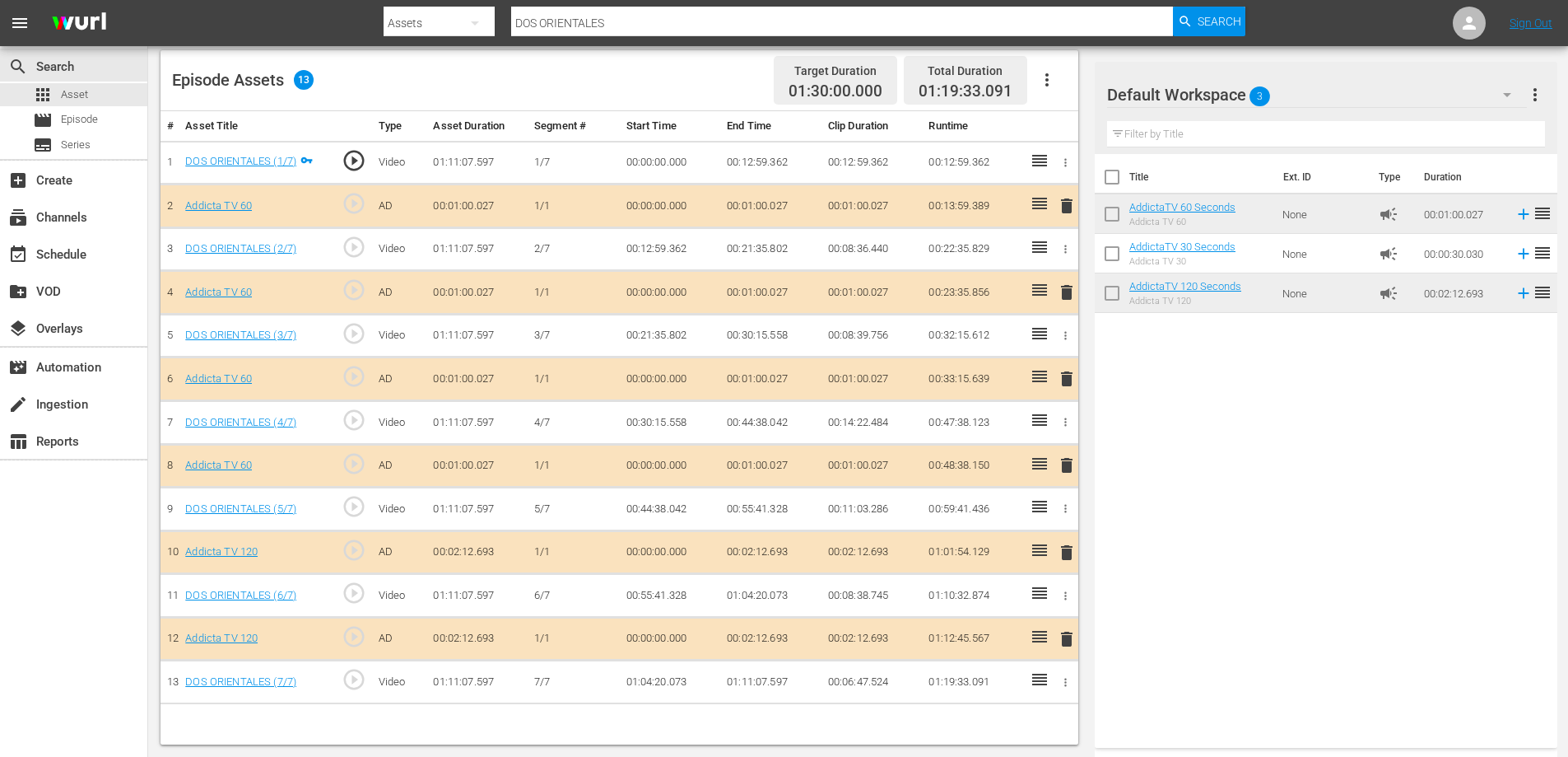
click at [1072, 642] on span "delete" at bounding box center [1066, 638] width 20 height 20
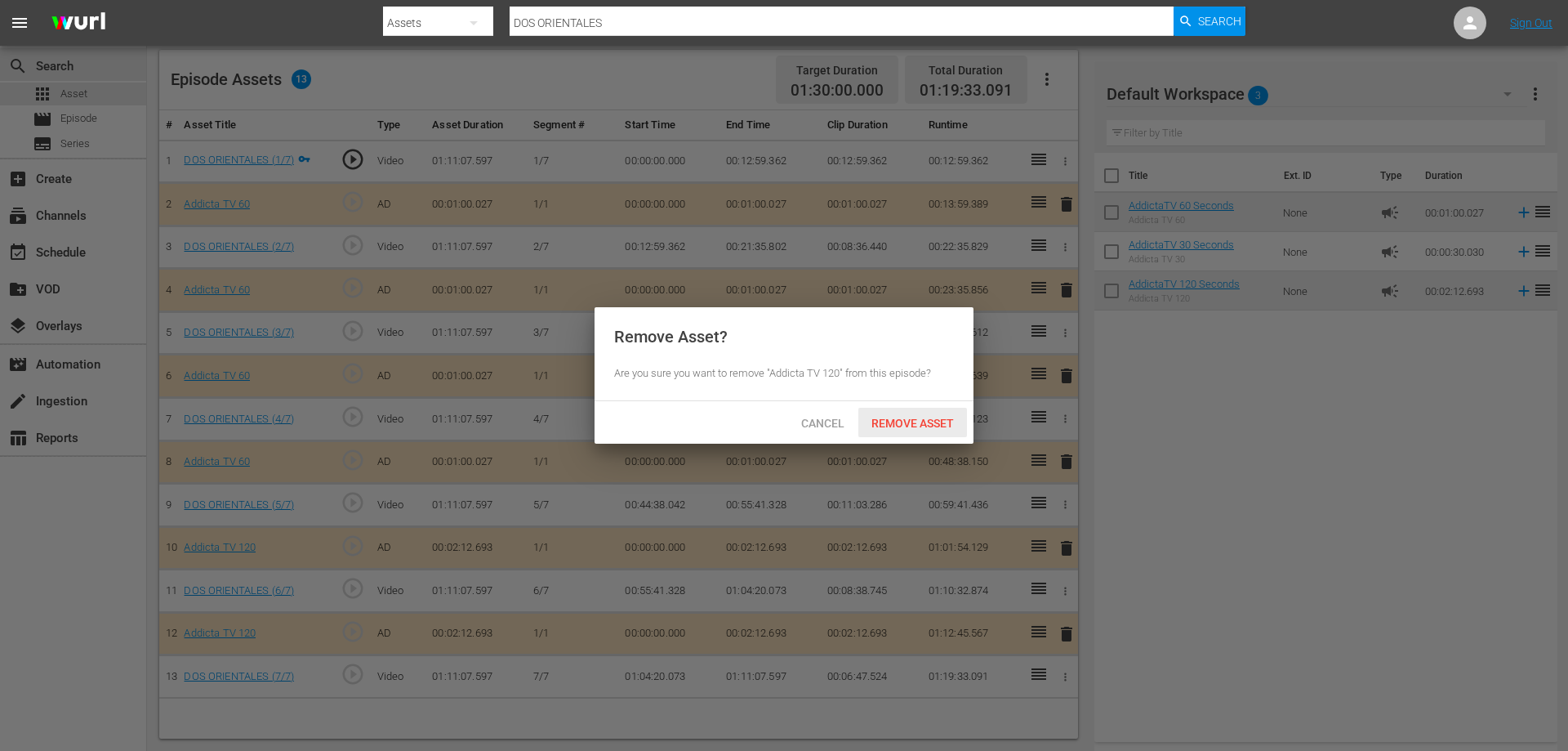
click at [896, 419] on span "Remove Asset" at bounding box center [913, 422] width 109 height 13
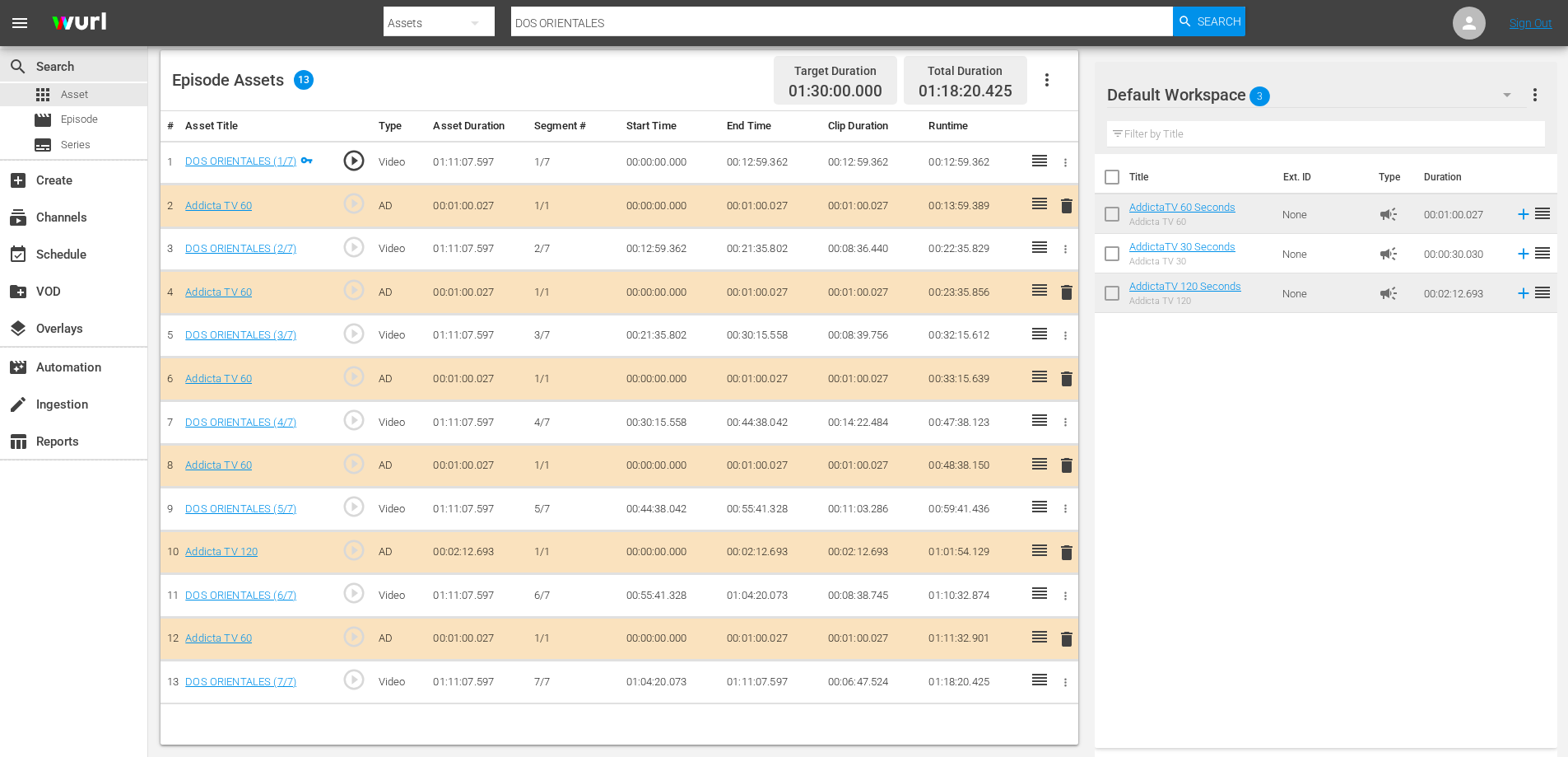
click at [1060, 638] on span "delete" at bounding box center [1066, 638] width 20 height 20
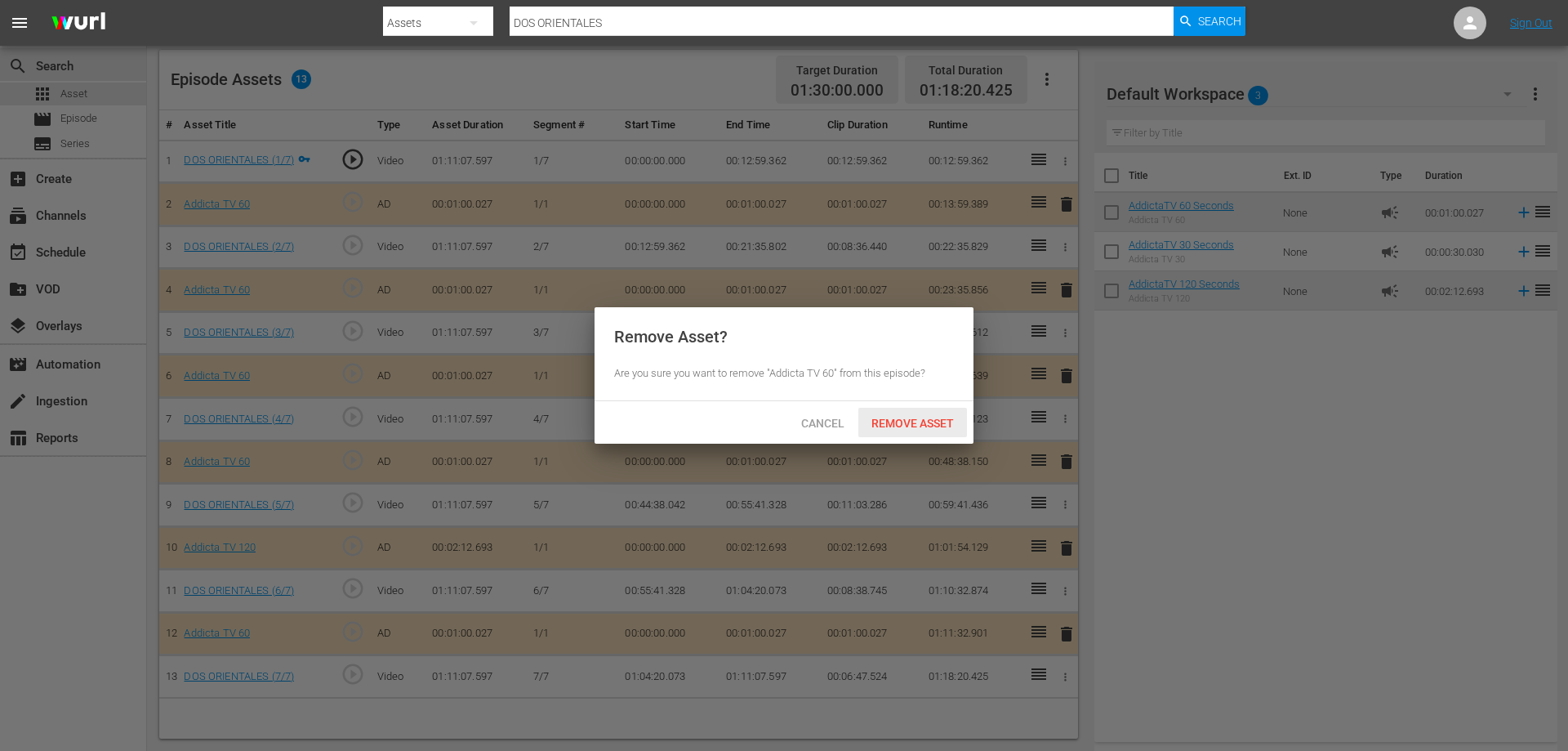
click at [927, 426] on span "Remove Asset" at bounding box center [913, 422] width 109 height 13
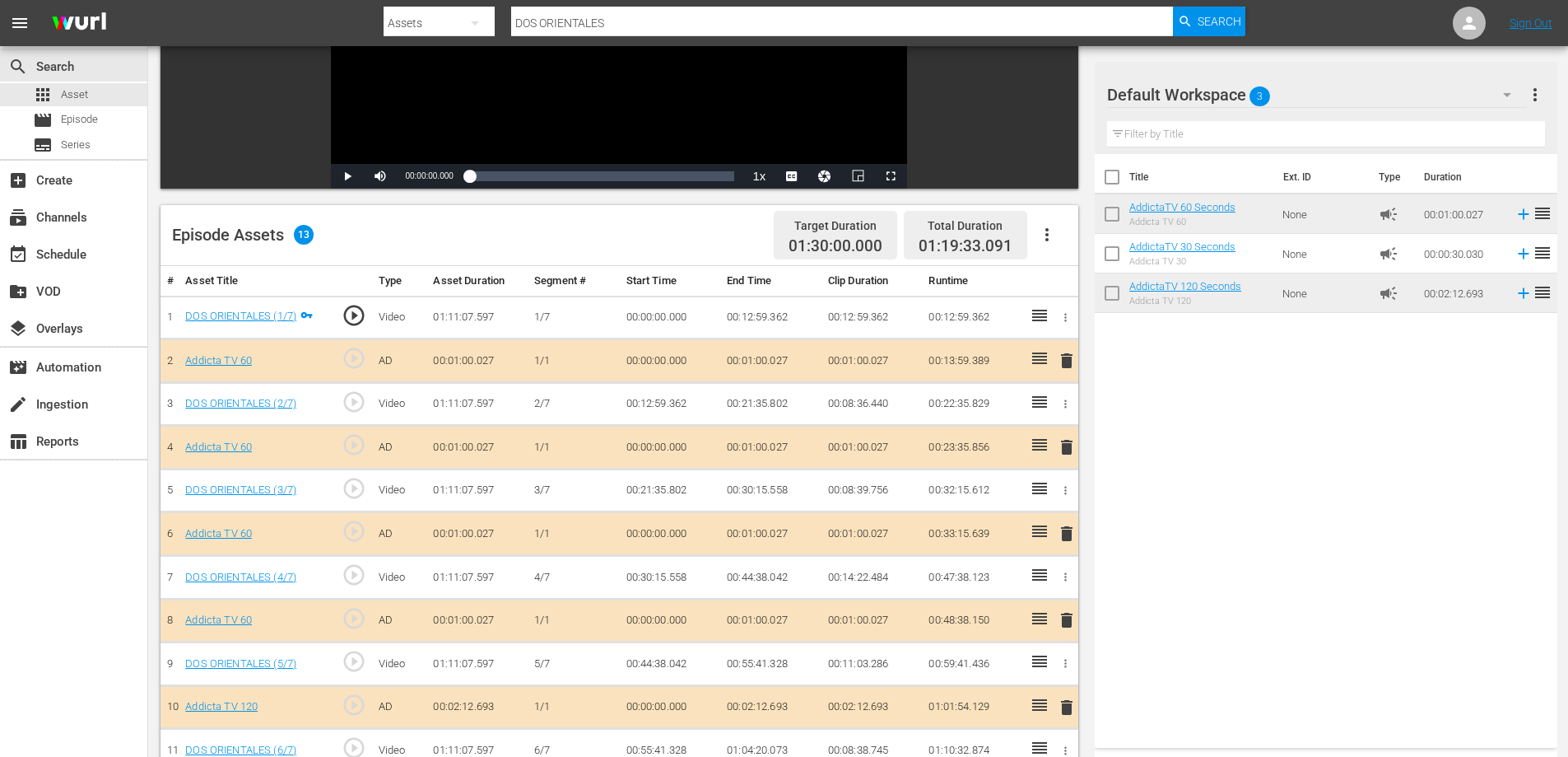
scroll to position [265, 0]
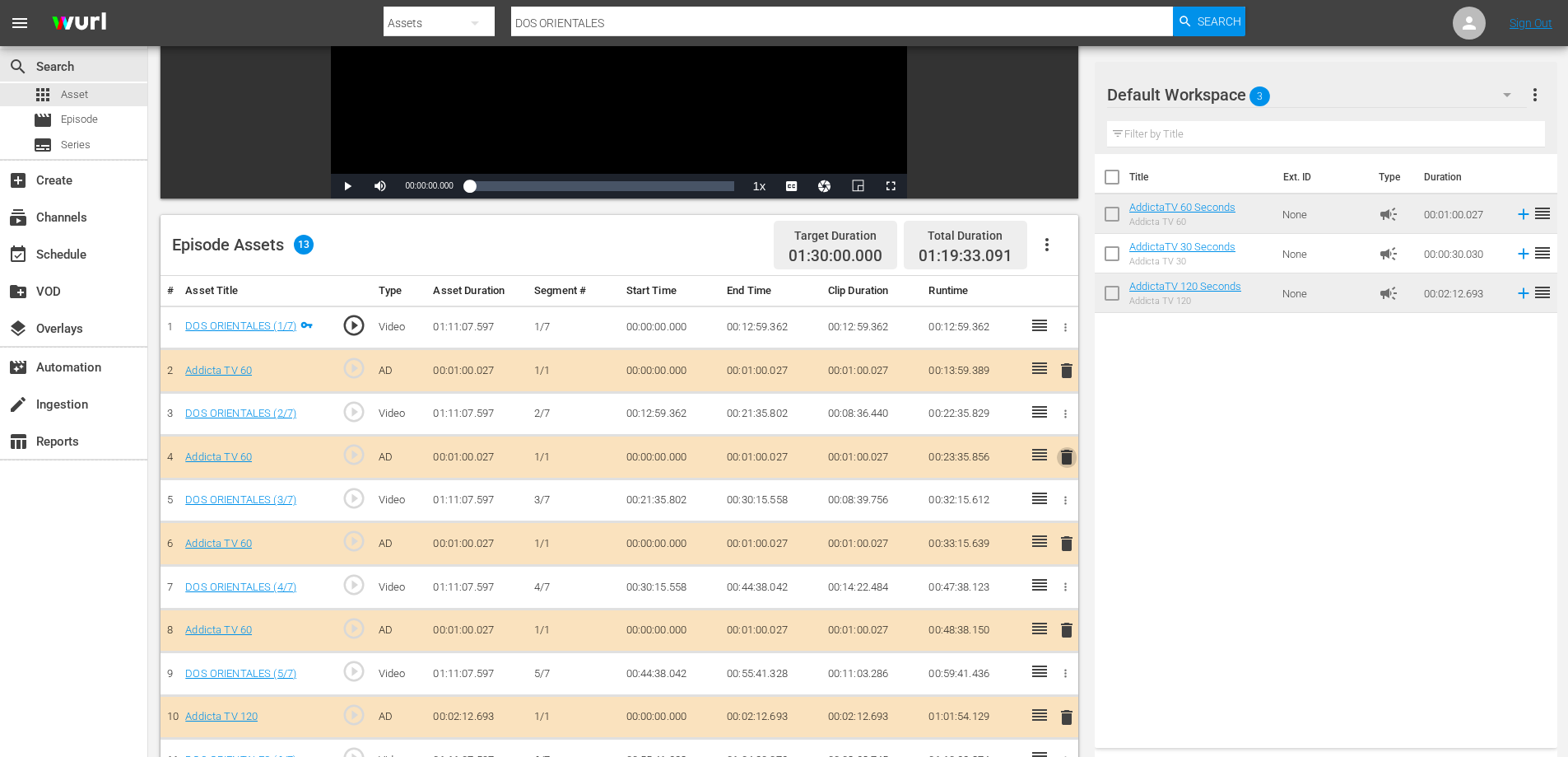
click at [1068, 456] on span "delete" at bounding box center [1066, 457] width 20 height 20
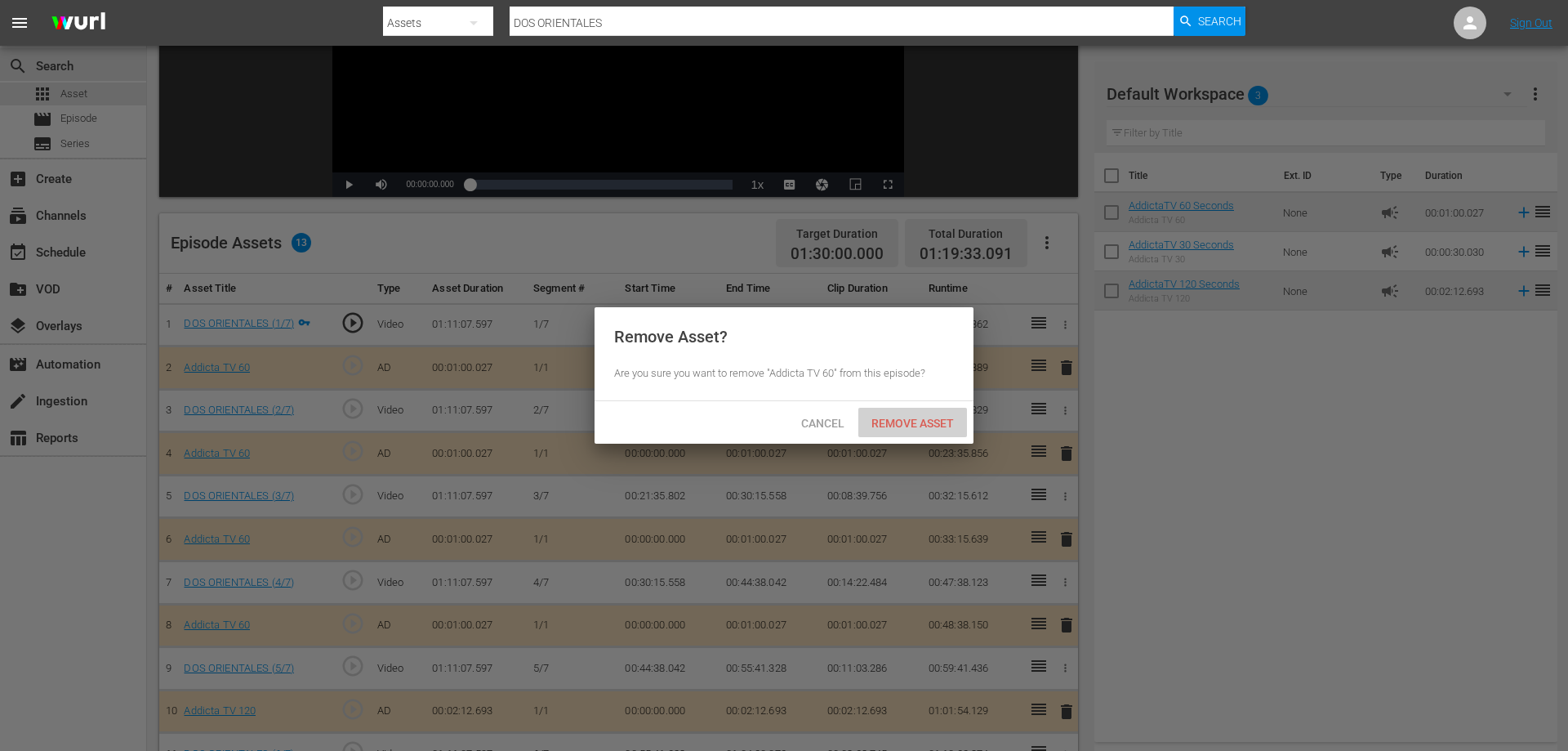
click at [906, 417] on span "Remove Asset" at bounding box center [913, 422] width 109 height 13
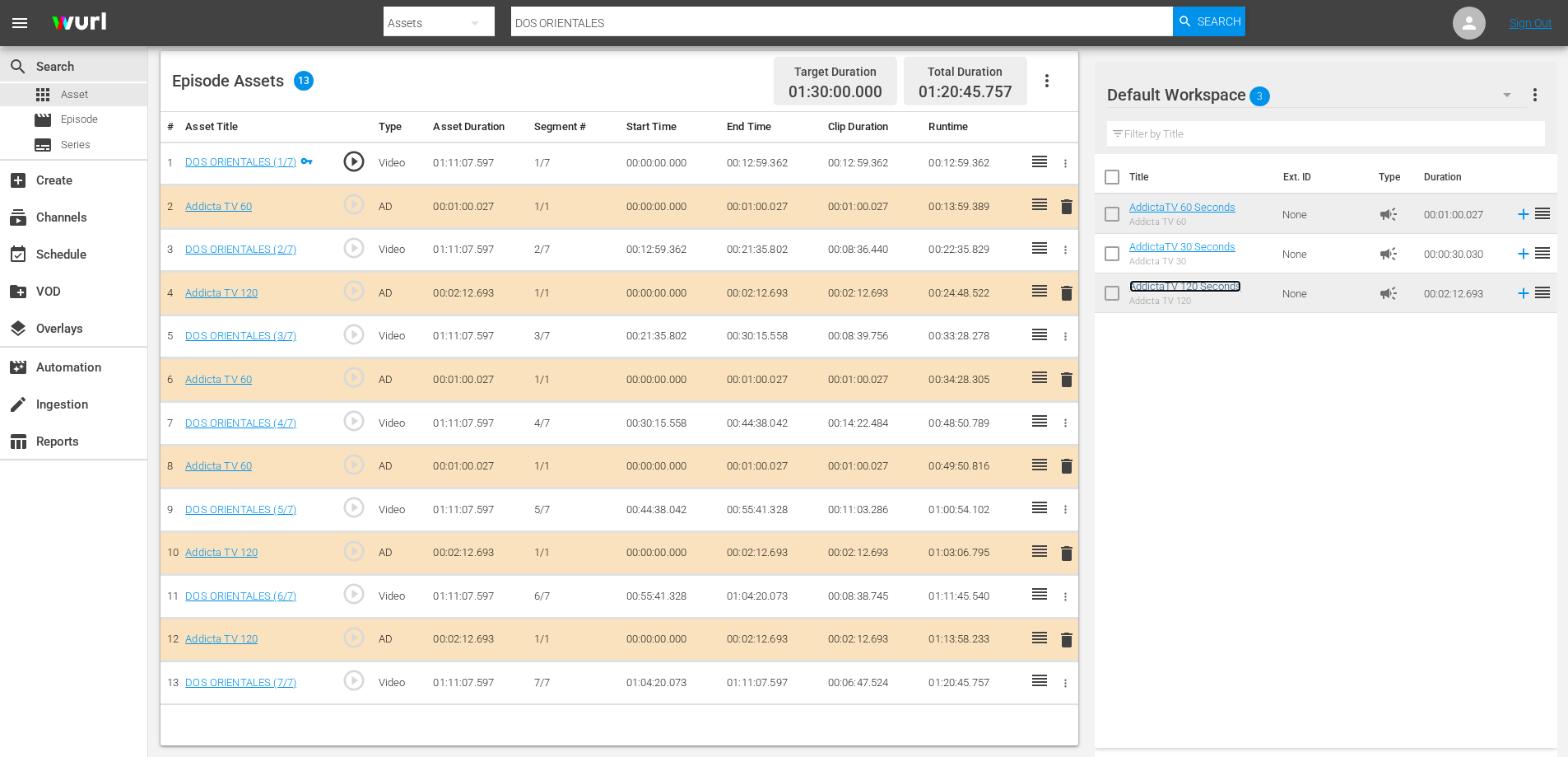
scroll to position [429, 0]
click at [1064, 291] on span "delete" at bounding box center [1066, 292] width 20 height 20
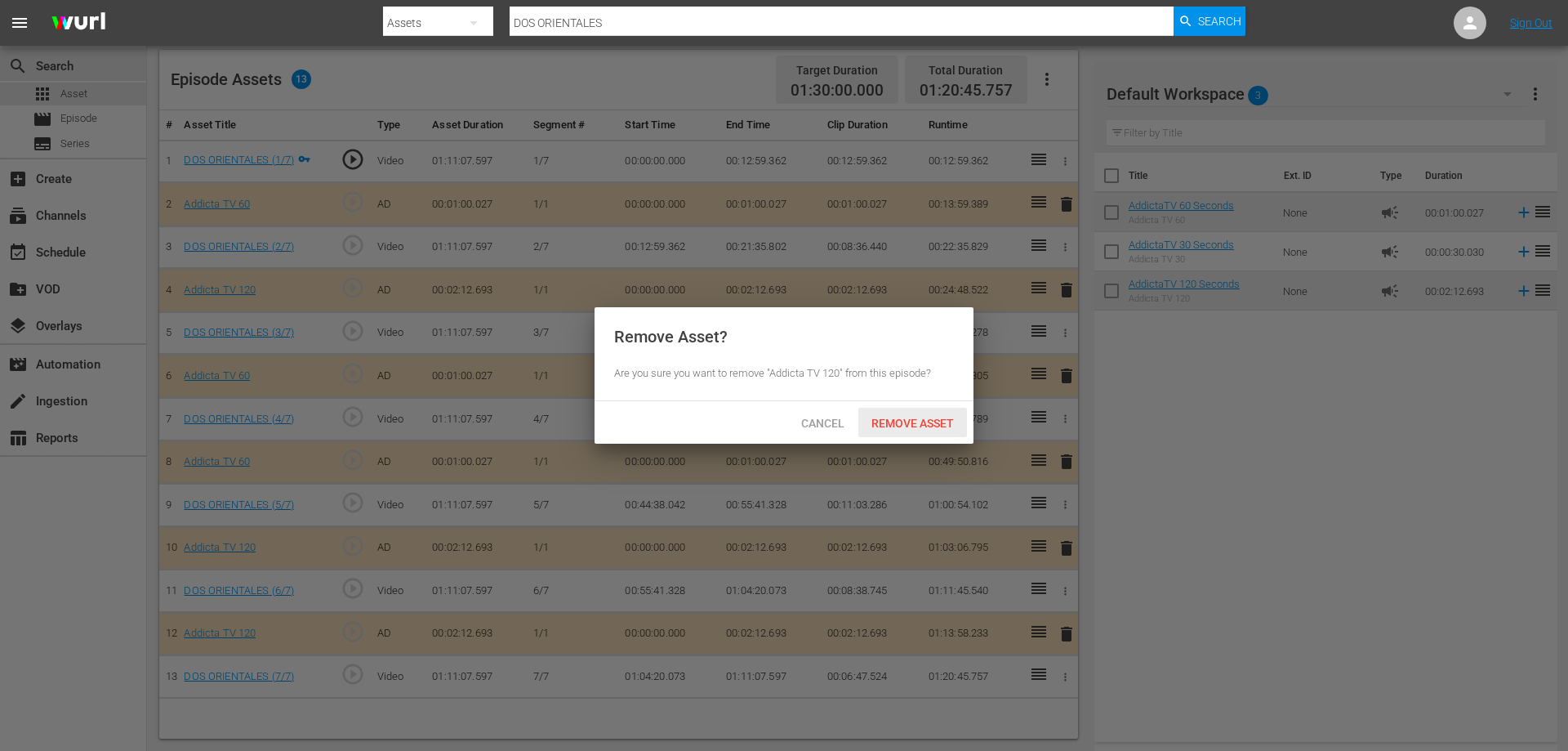
click at [909, 426] on span "Remove Asset" at bounding box center [913, 422] width 109 height 13
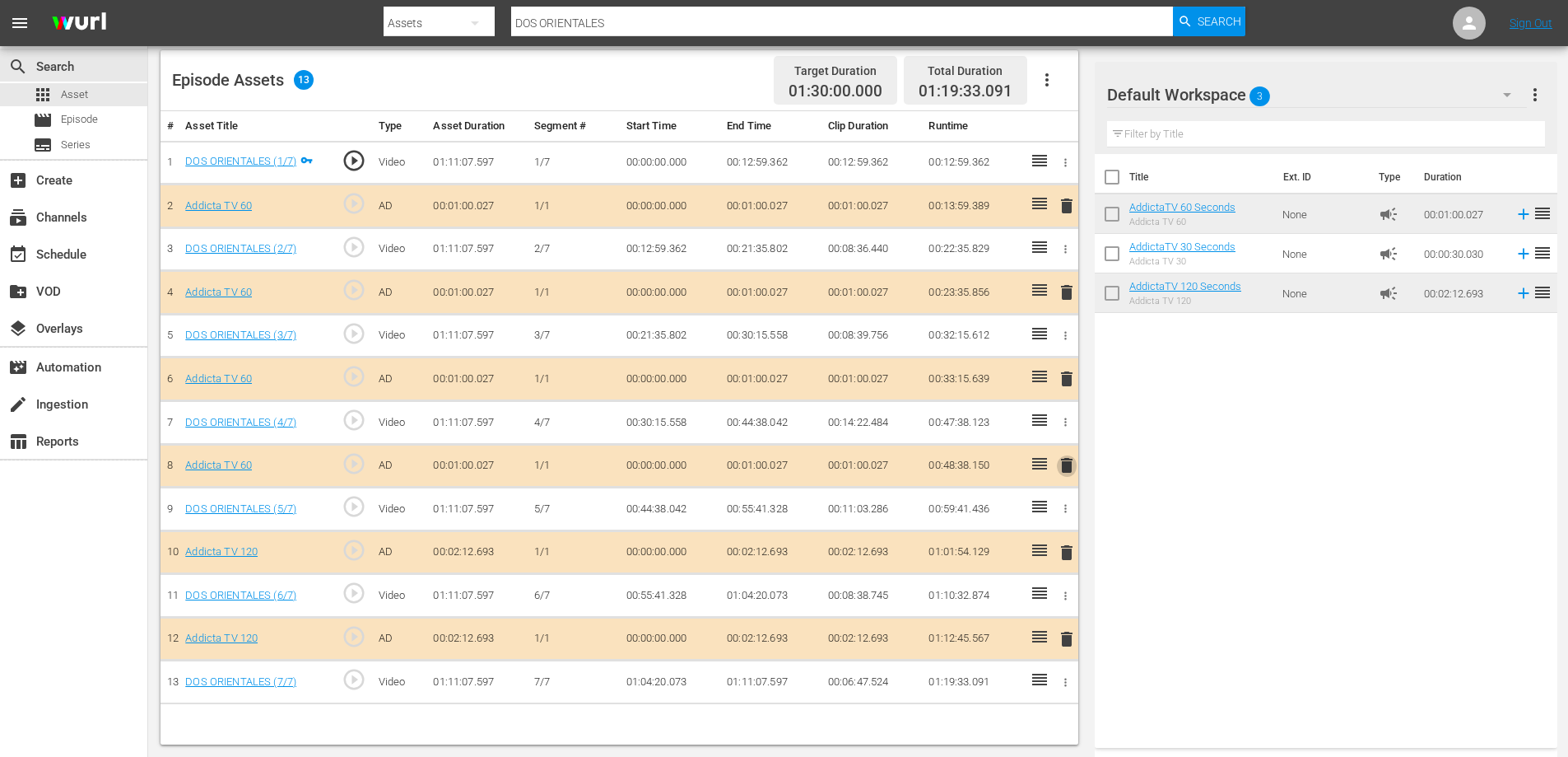
click at [1061, 465] on span "delete" at bounding box center [1066, 465] width 20 height 20
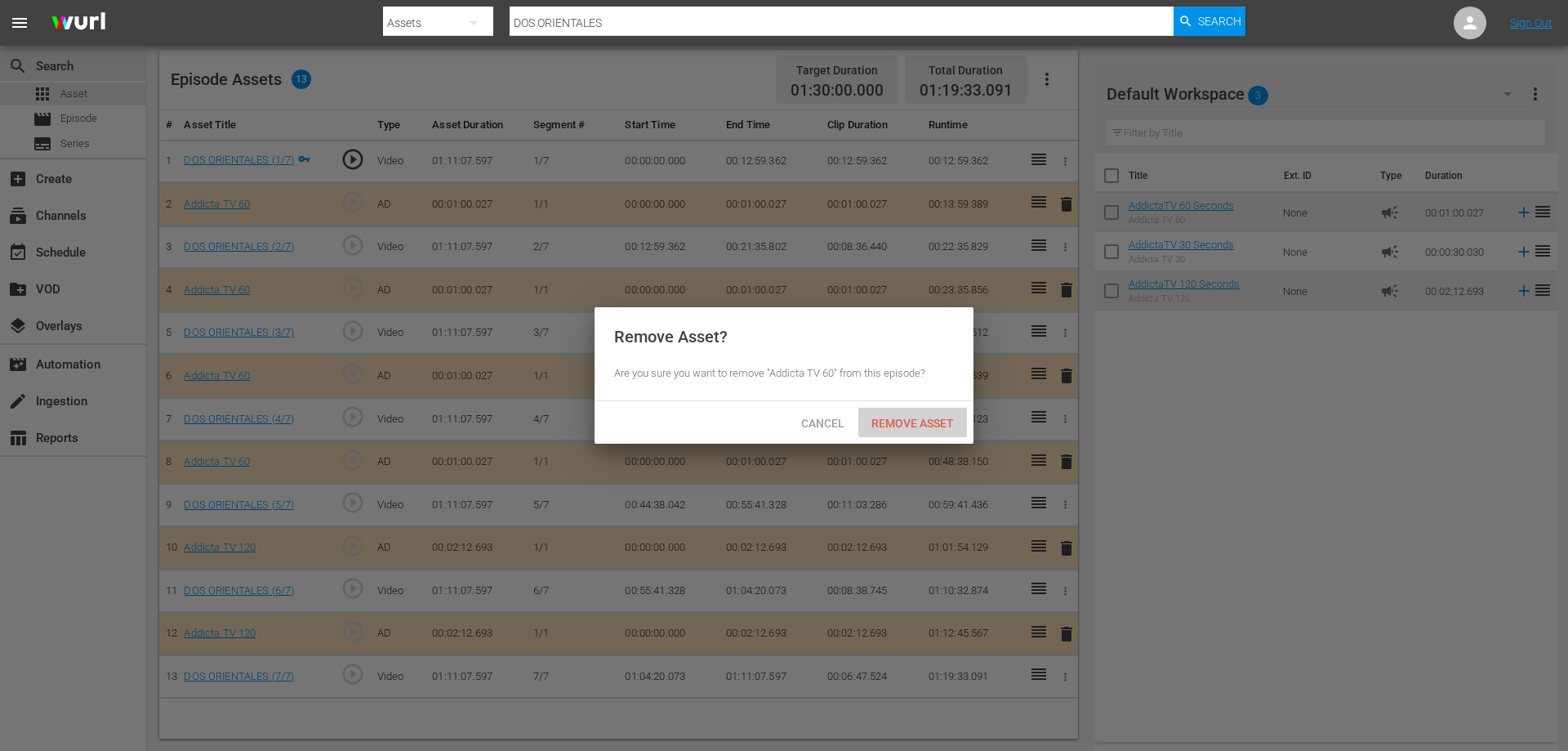
click at [905, 420] on span "Remove Asset" at bounding box center [913, 422] width 109 height 13
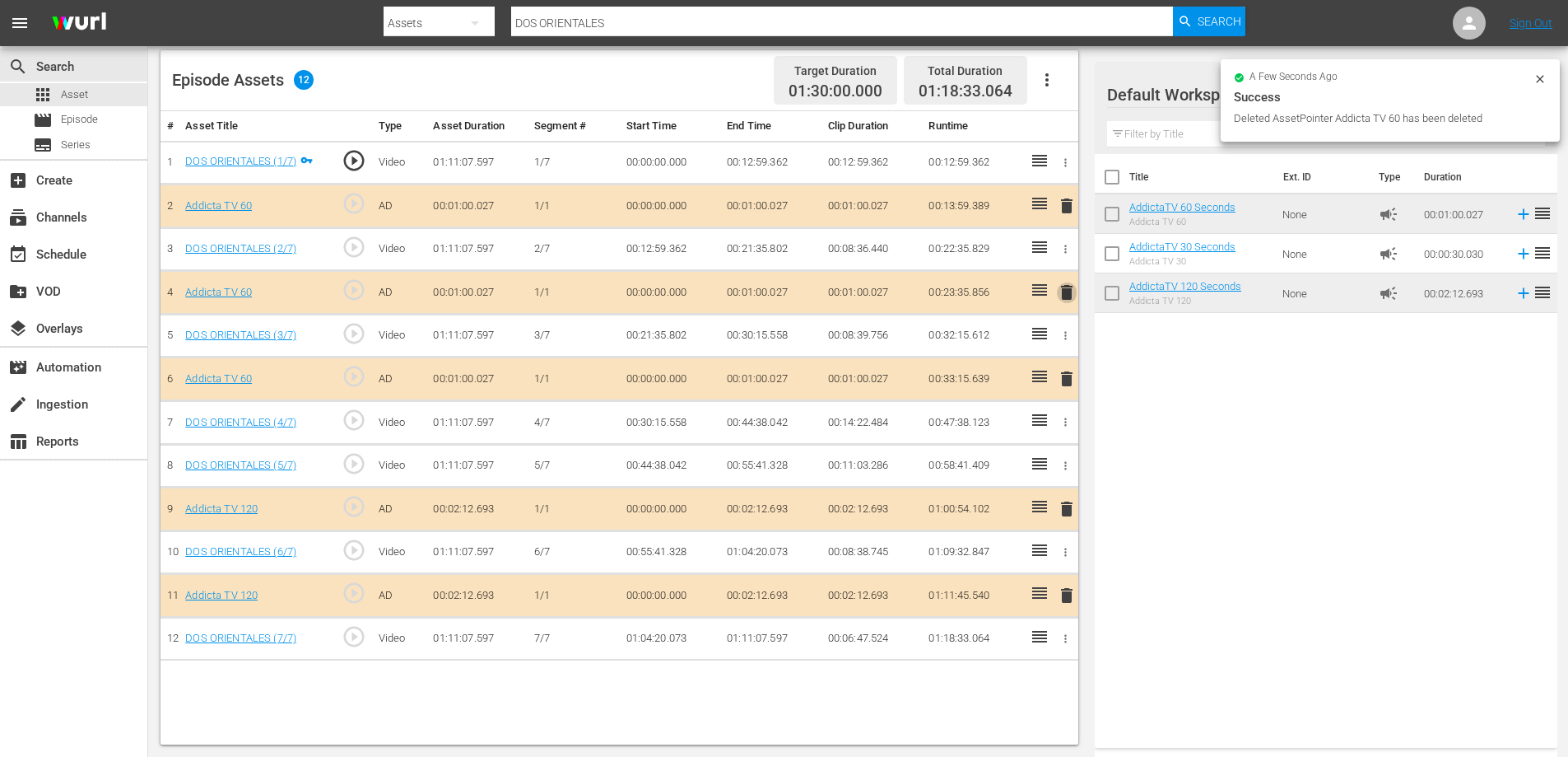
click at [1070, 298] on span "delete" at bounding box center [1066, 292] width 20 height 20
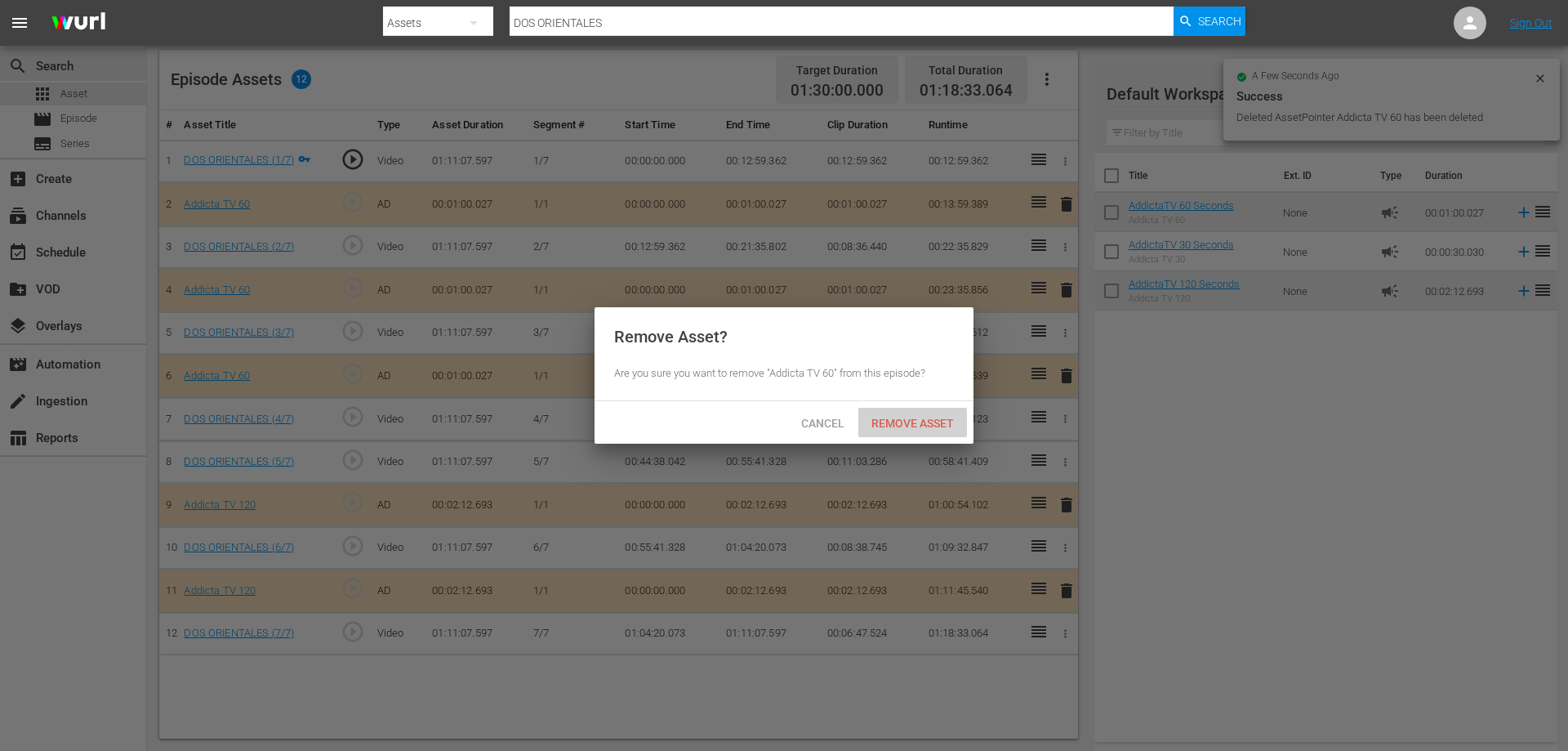
click at [930, 415] on div "Remove Asset" at bounding box center [913, 422] width 109 height 30
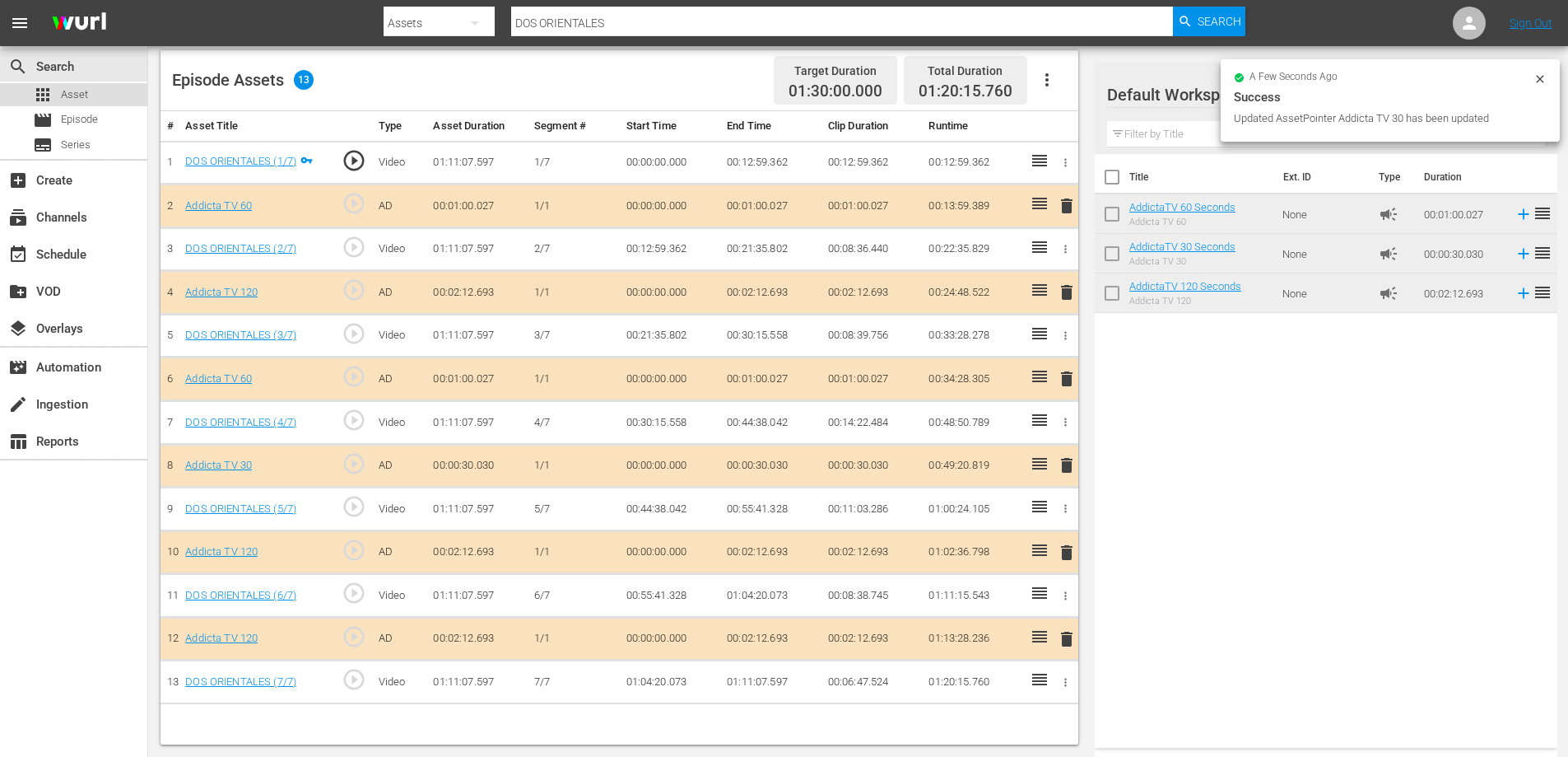
click at [67, 90] on span "Asset" at bounding box center [74, 94] width 27 height 16
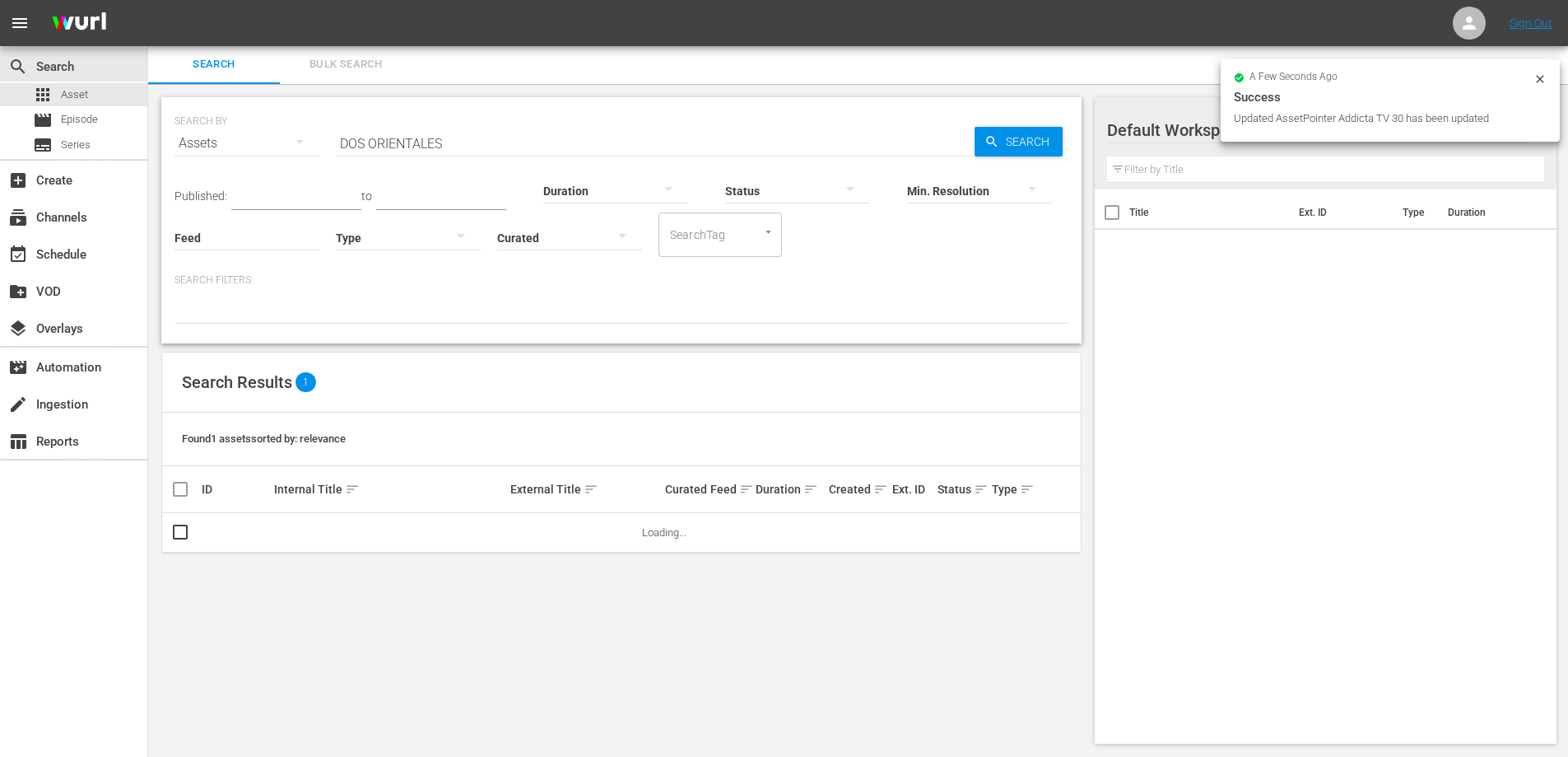
scroll to position [2, 0]
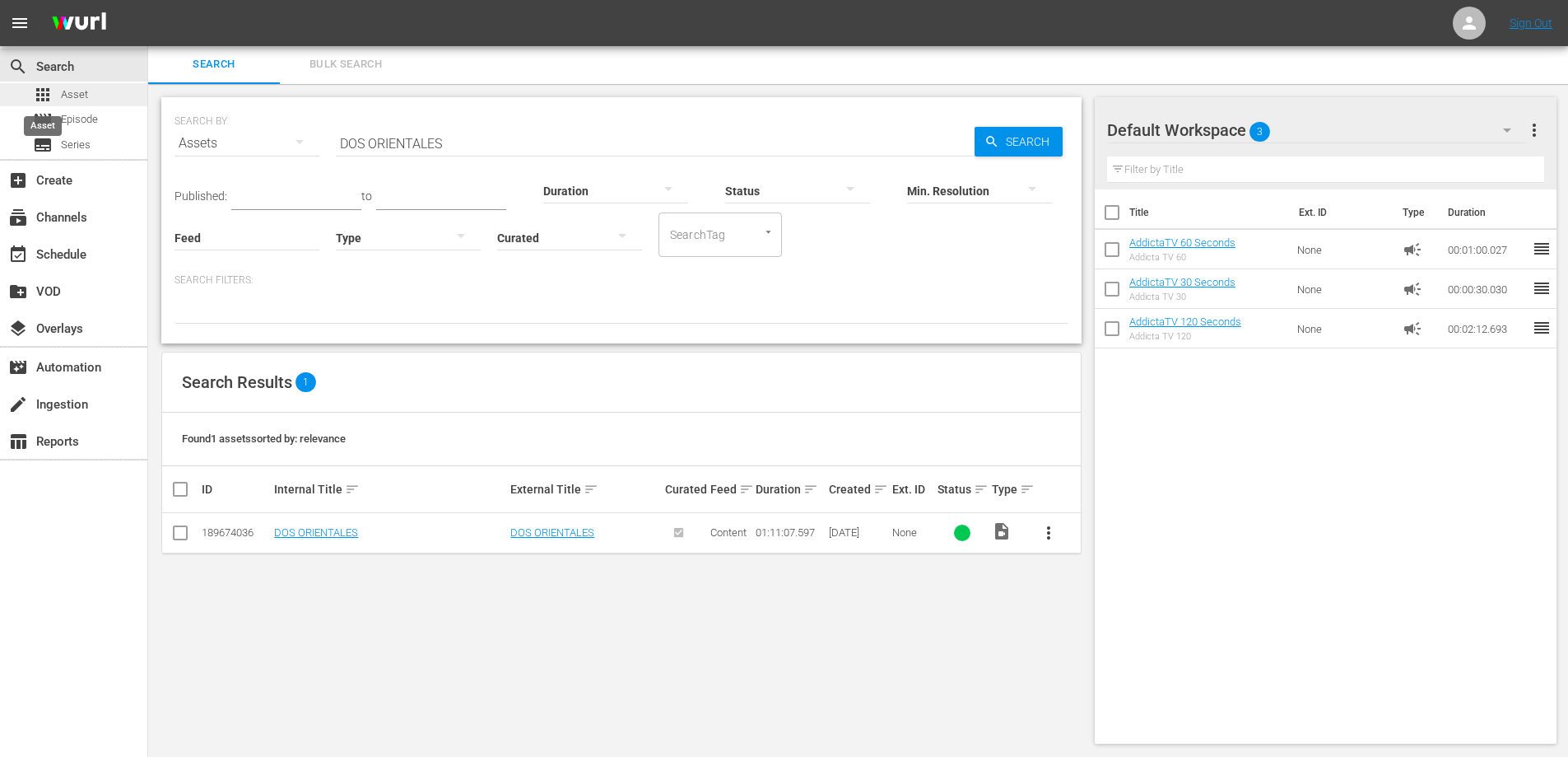
click at [47, 93] on span "apps" at bounding box center [42, 94] width 20 height 20
click at [332, 140] on div "SEARCH BY Search By Assets Search ID, Title, Description, Keywords, or Category…" at bounding box center [622, 133] width 894 height 60
click at [333, 140] on div "SEARCH BY Search By Assets Search ID, Title, Description, Keywords, or Category…" at bounding box center [622, 133] width 894 height 60
click at [485, 141] on input "DOS ORIENTALES" at bounding box center [655, 144] width 639 height 40
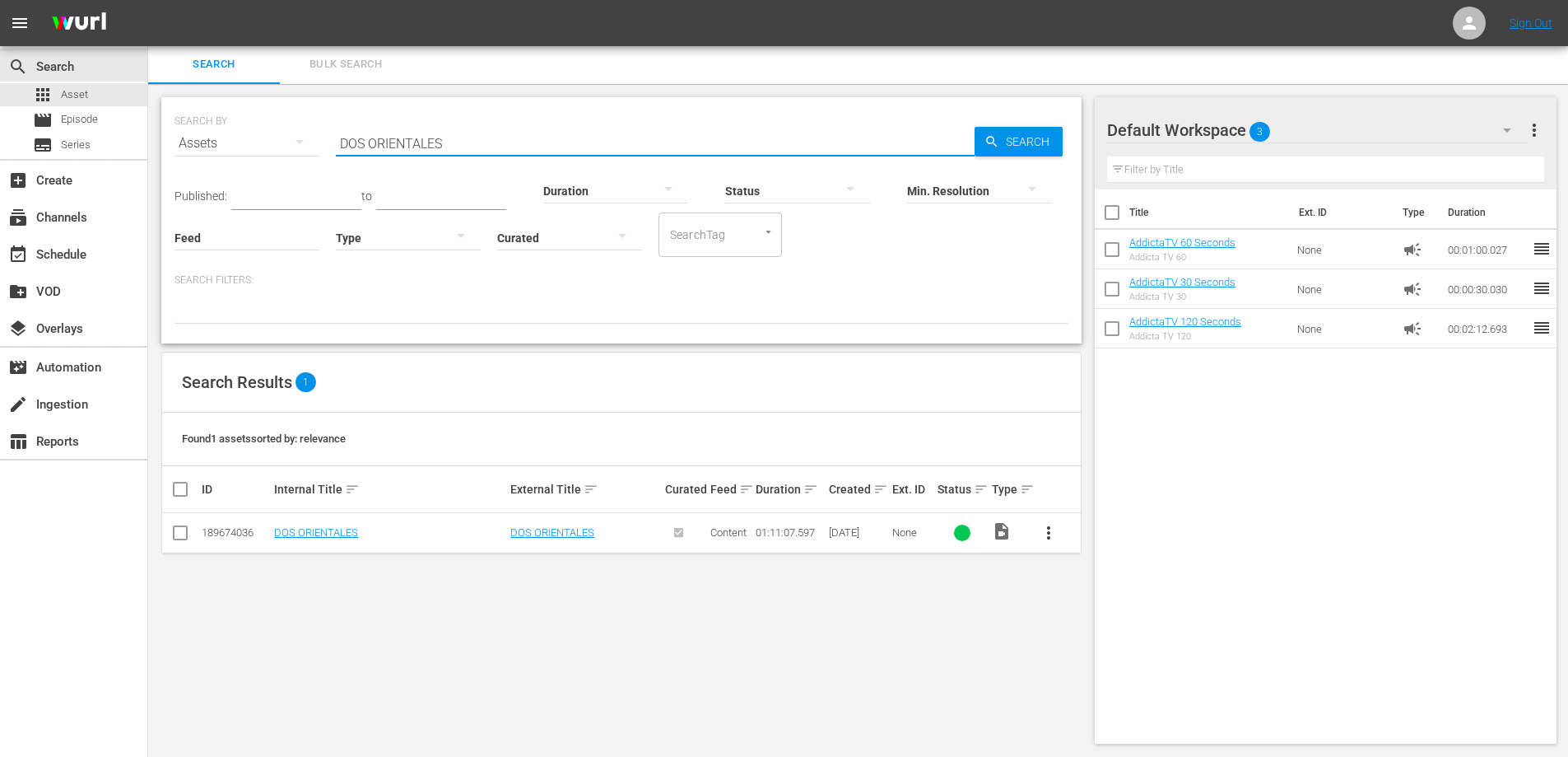
drag, startPoint x: 477, startPoint y: 143, endPoint x: 298, endPoint y: 144, distance: 179.0
click at [300, 144] on div "SEARCH BY Search By Assets Search ID, Title, Description, Keywords, or Category…" at bounding box center [622, 133] width 894 height 60
paste input "EL CANDIDATO"
type input "EL CANDIDATO"
click at [1046, 535] on span "more_vert" at bounding box center [1048, 532] width 20 height 20
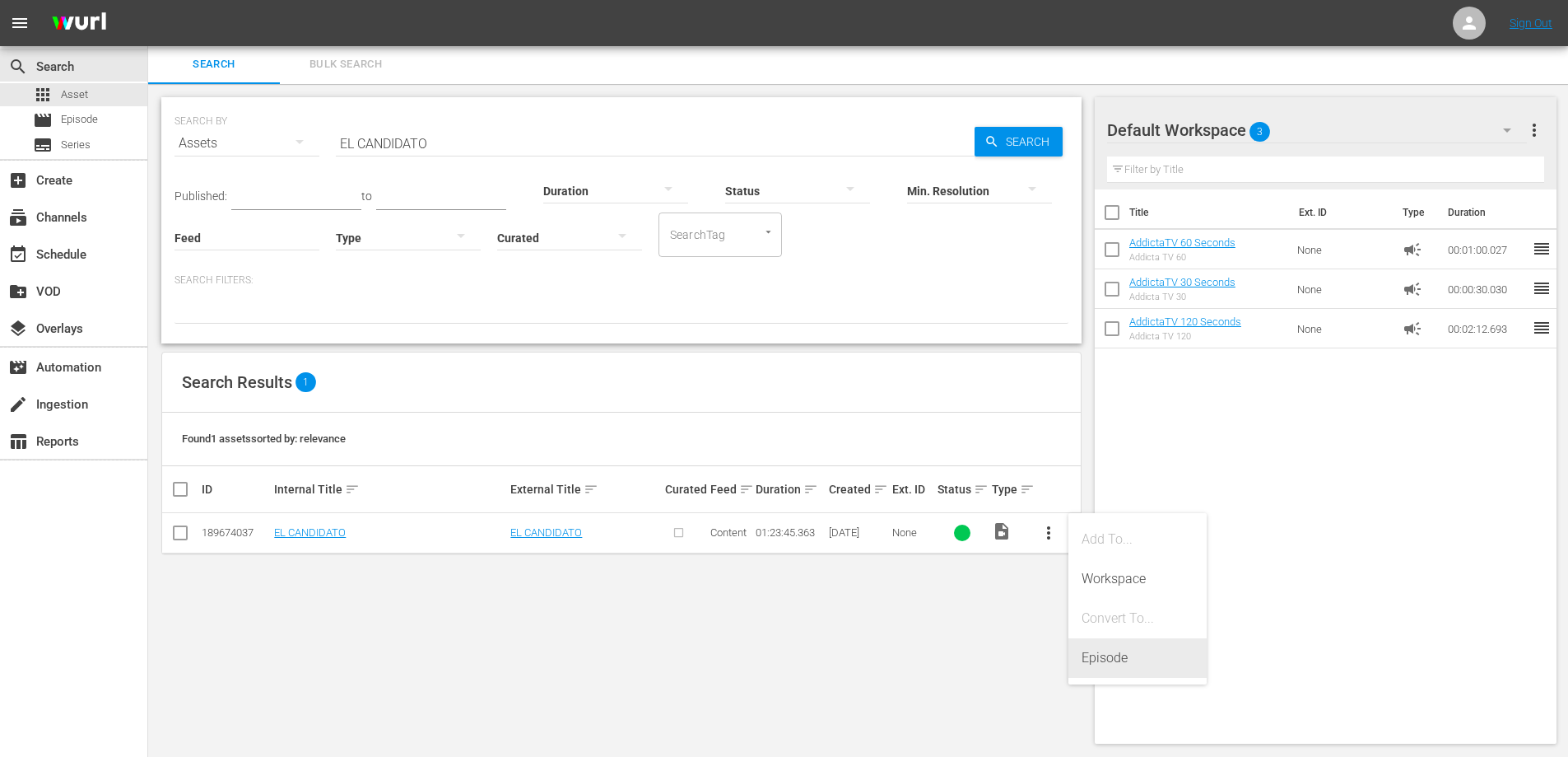
click at [1095, 657] on div "Episode" at bounding box center [1137, 658] width 112 height 40
click at [1099, 657] on div "Episode" at bounding box center [1137, 658] width 112 height 40
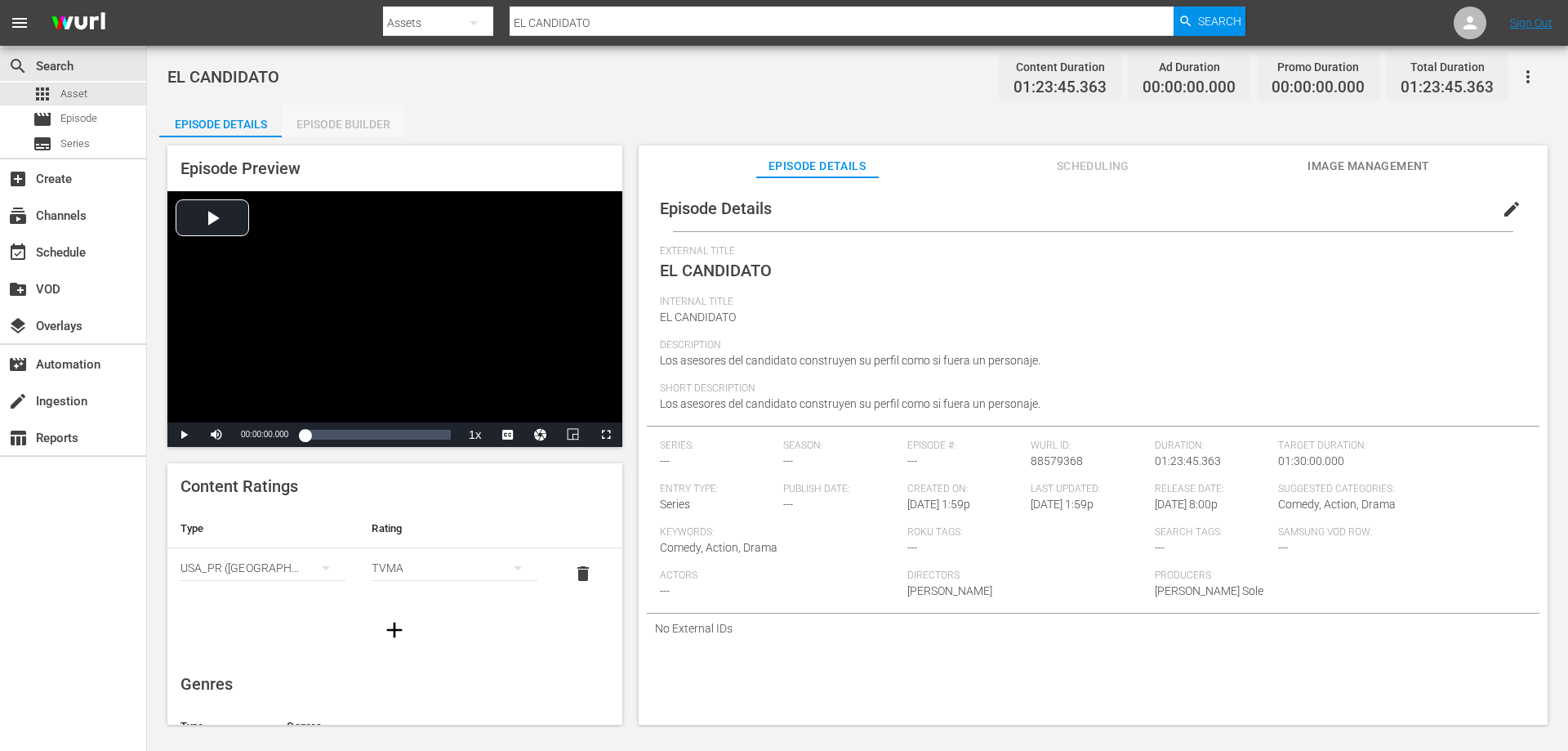
click at [352, 112] on div "Episode Builder" at bounding box center [342, 124] width 123 height 39
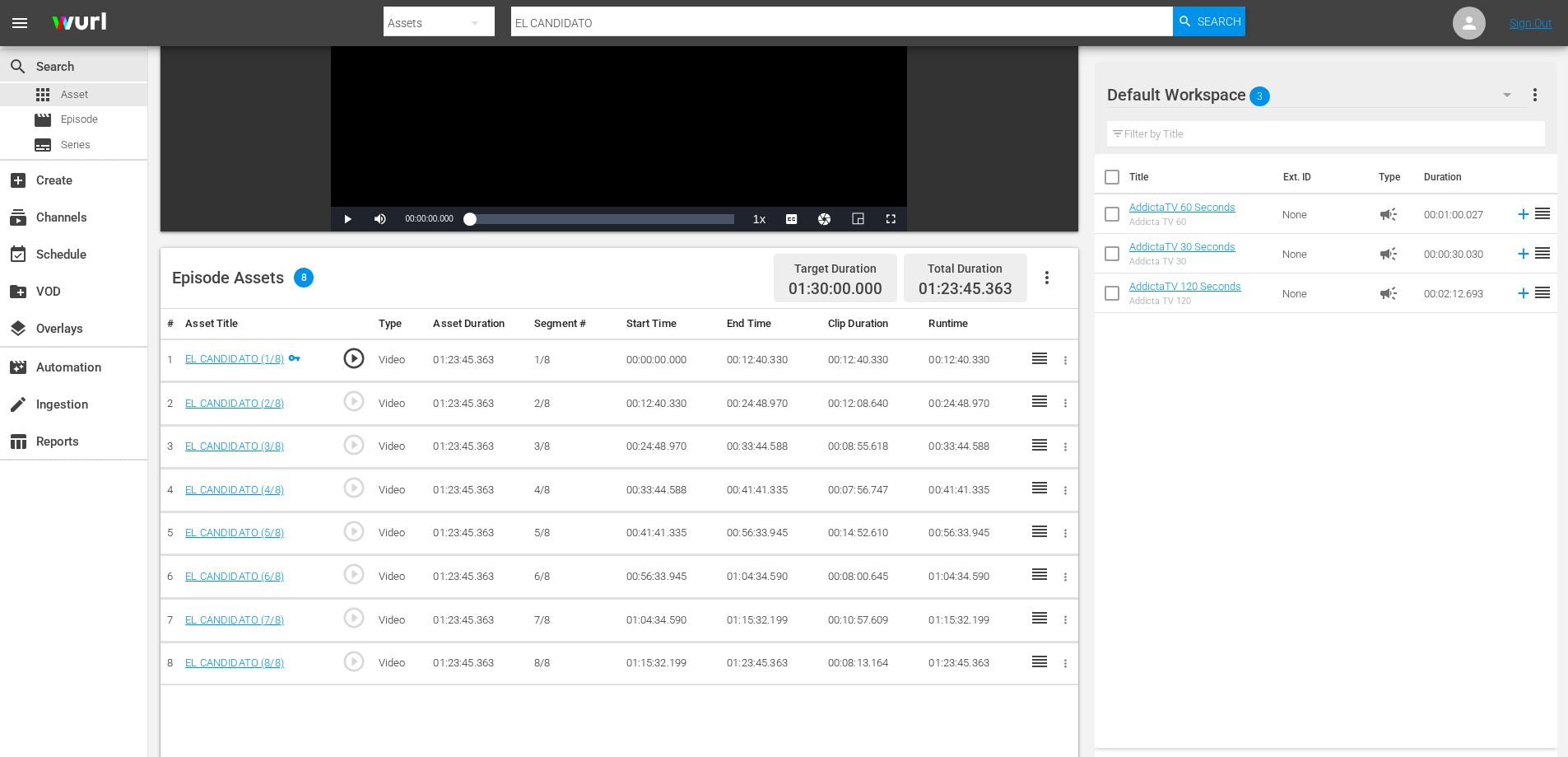
scroll to position [247, 0]
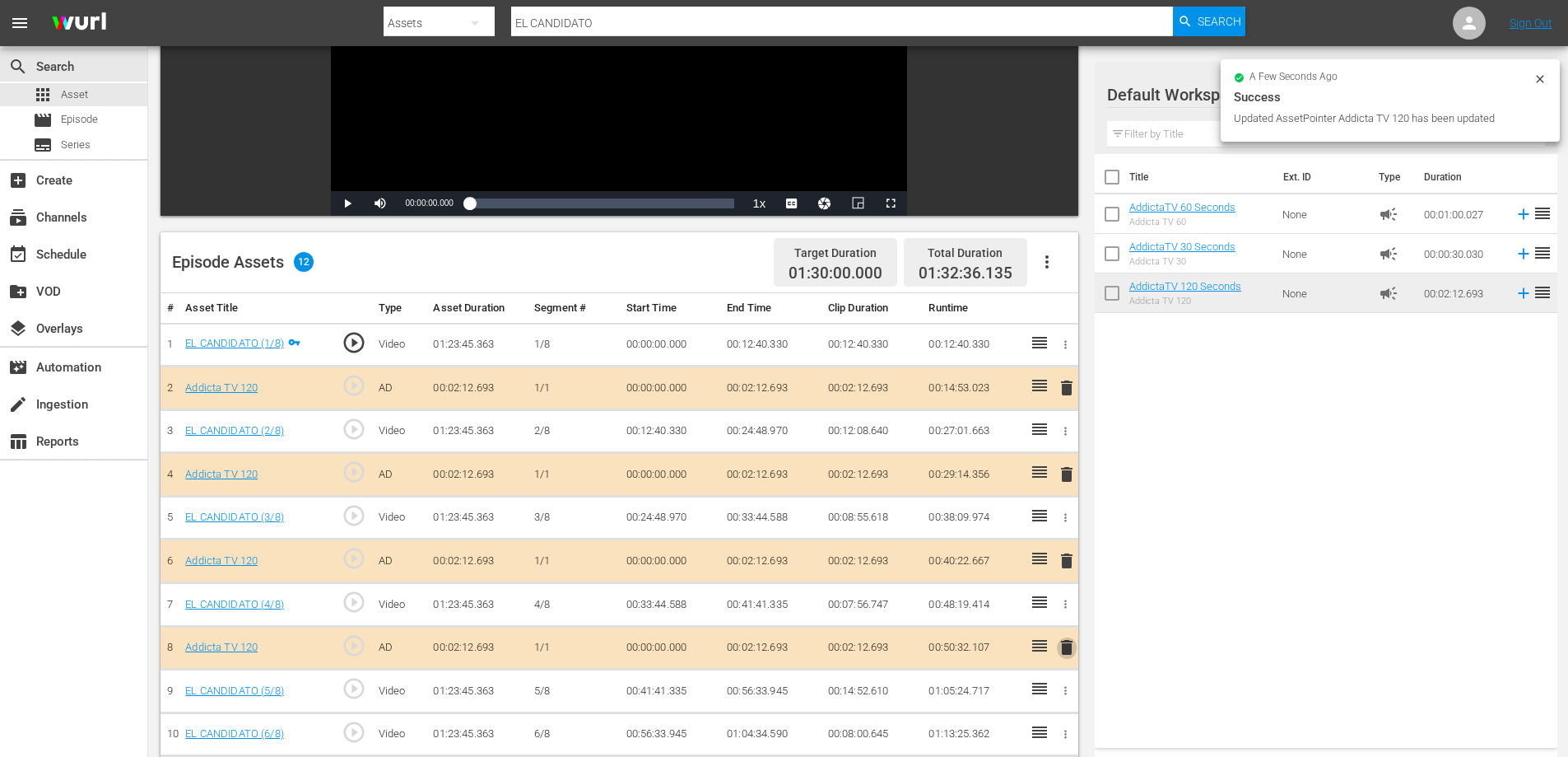
click at [1071, 655] on span "delete" at bounding box center [1066, 647] width 20 height 20
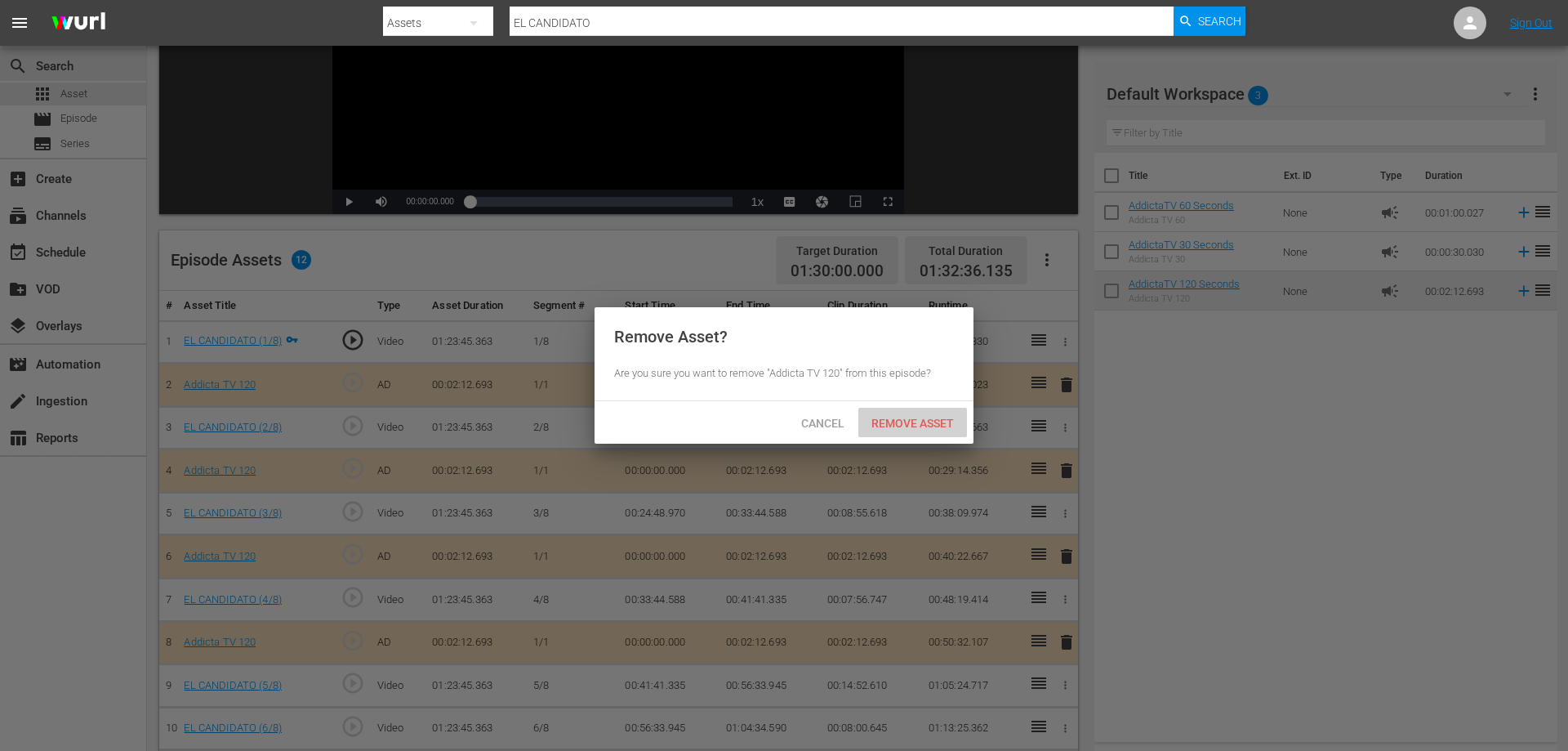
click at [929, 420] on span "Remove Asset" at bounding box center [913, 422] width 109 height 13
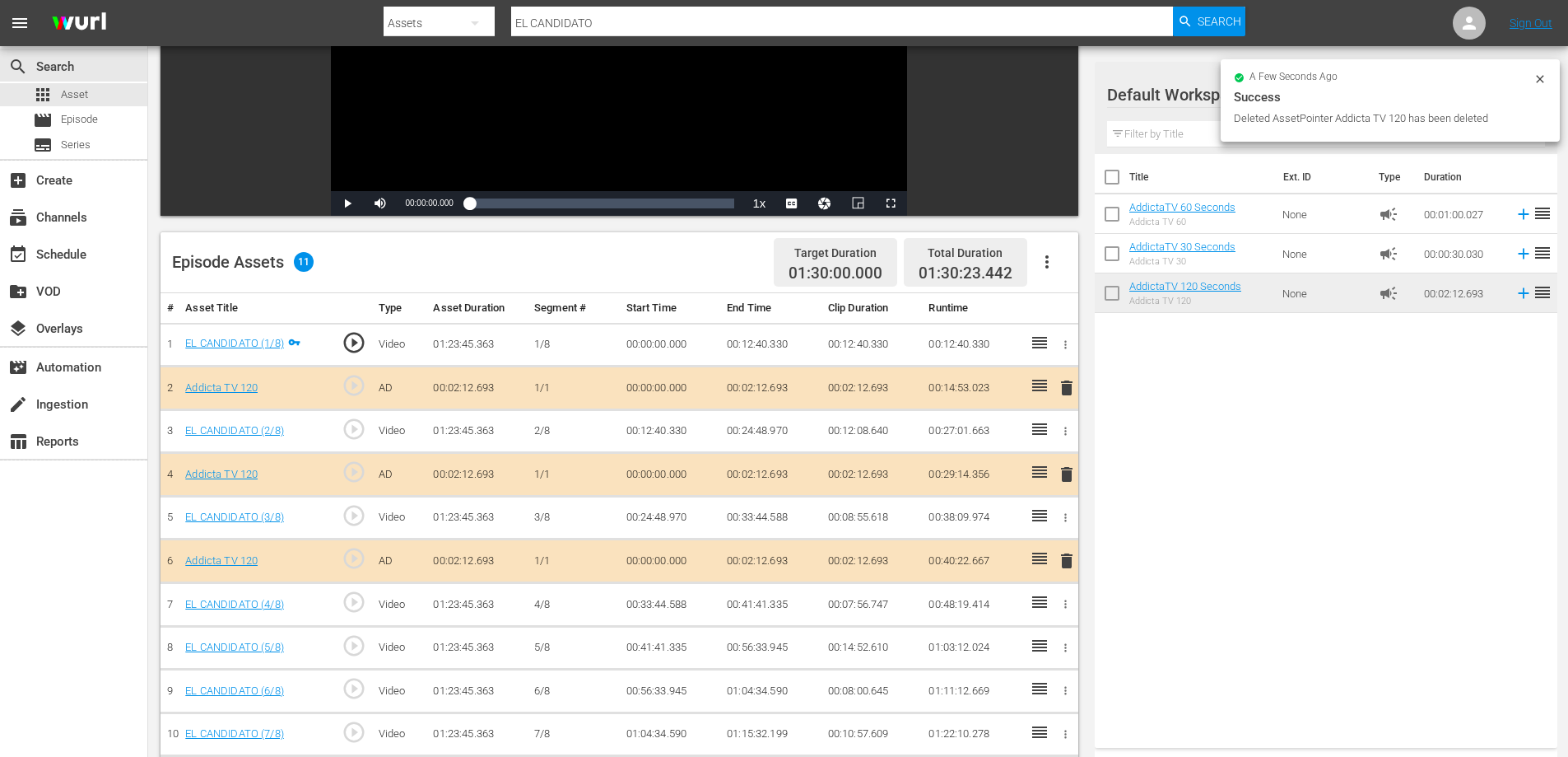
click at [1063, 346] on icon "button" at bounding box center [1066, 344] width 12 height 12
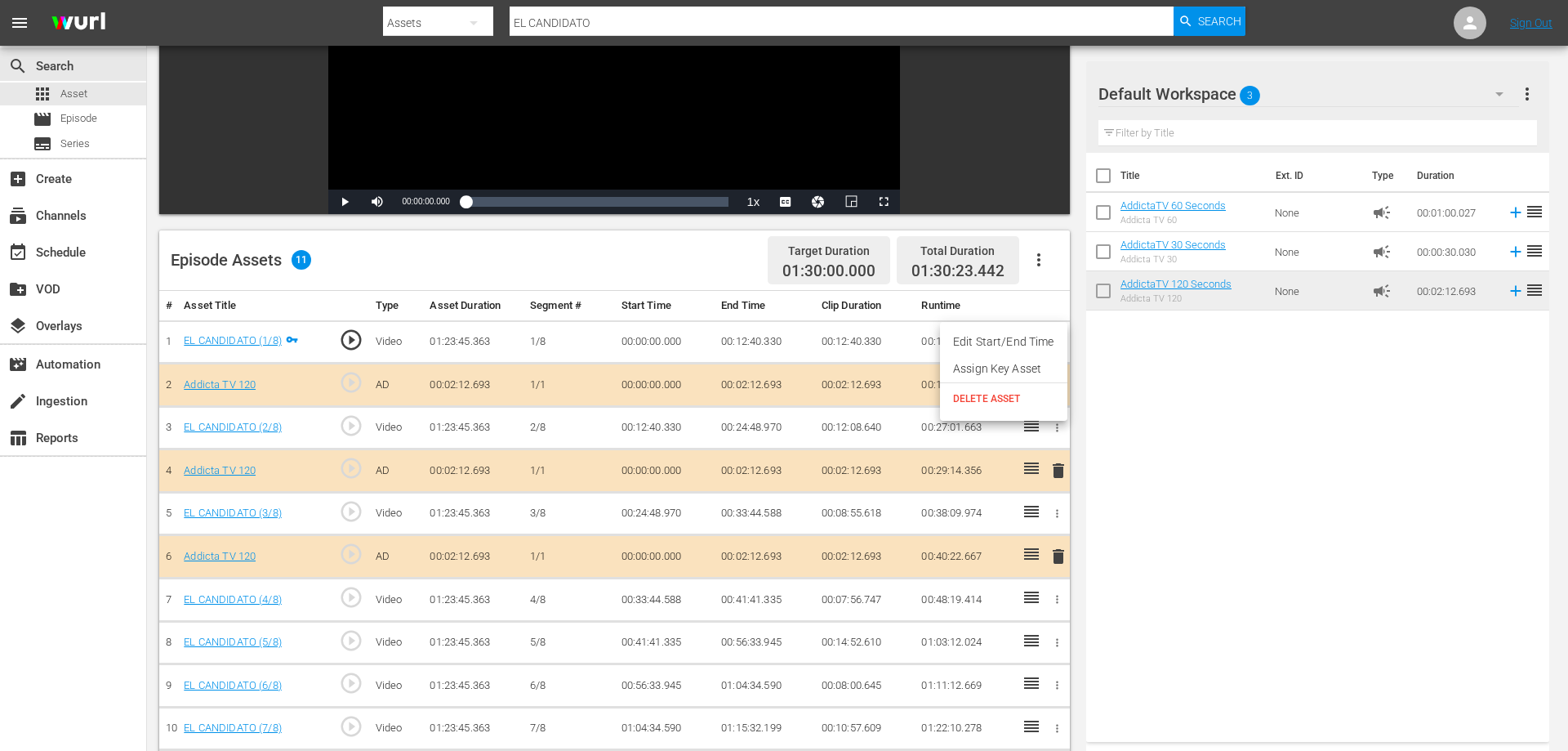
drag, startPoint x: 1197, startPoint y: 392, endPoint x: 1085, endPoint y: 332, distance: 127.1
click at [1197, 393] on div at bounding box center [784, 375] width 1568 height 751
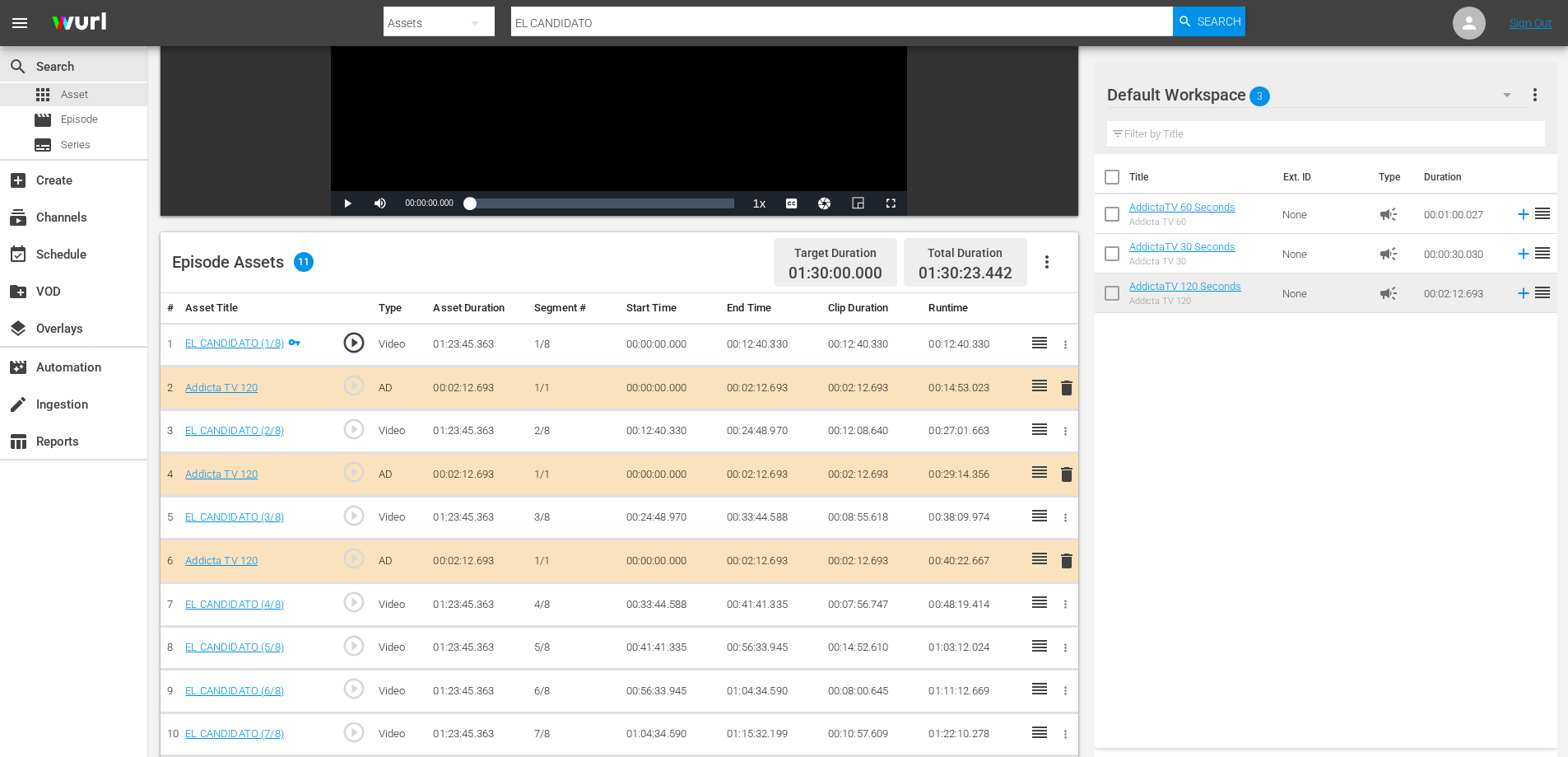
click at [1049, 250] on button "button" at bounding box center [1047, 262] width 40 height 40
click at [1081, 306] on div "Clear Ads" at bounding box center [1096, 308] width 112 height 40
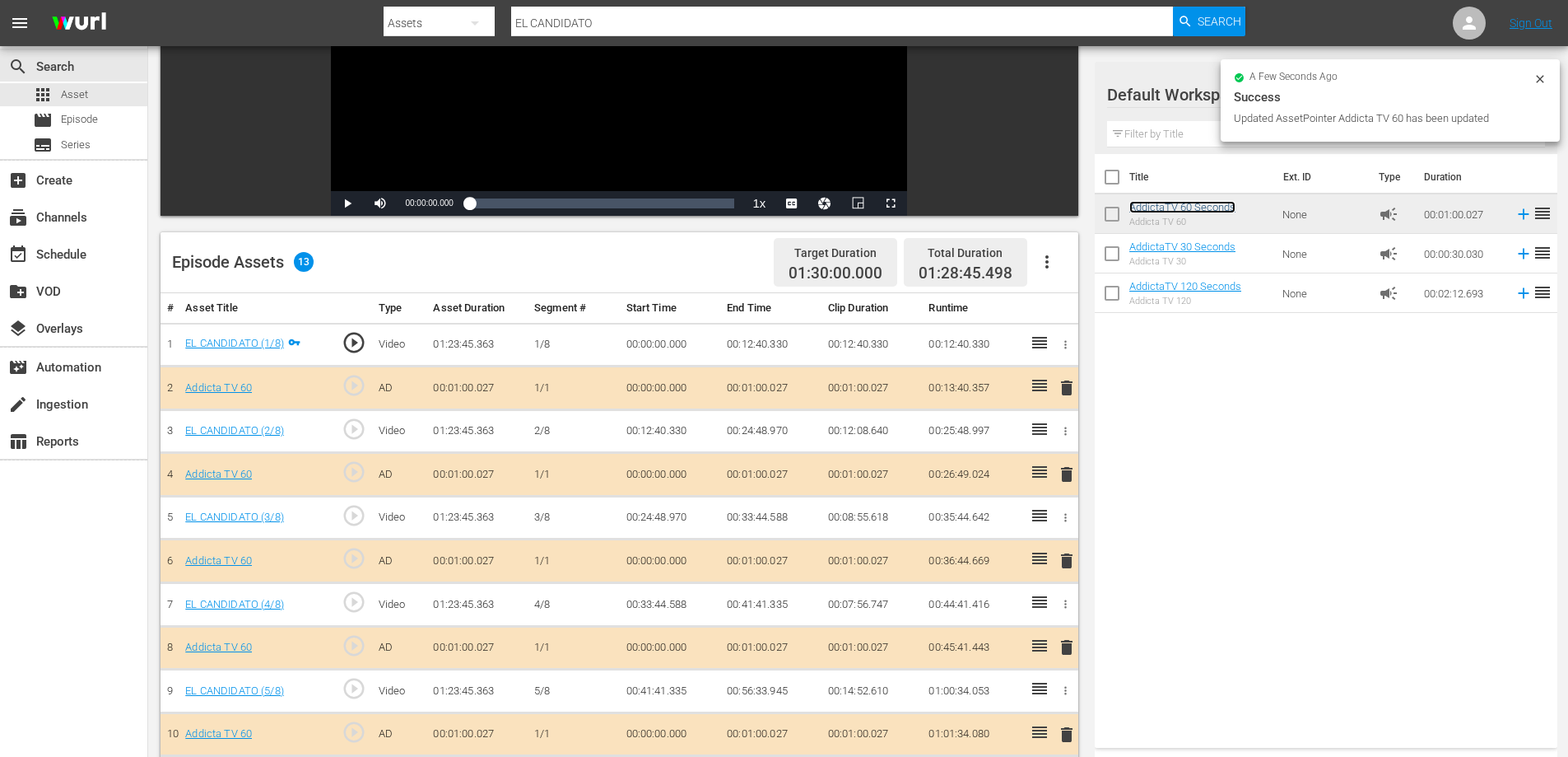
scroll to position [429, 0]
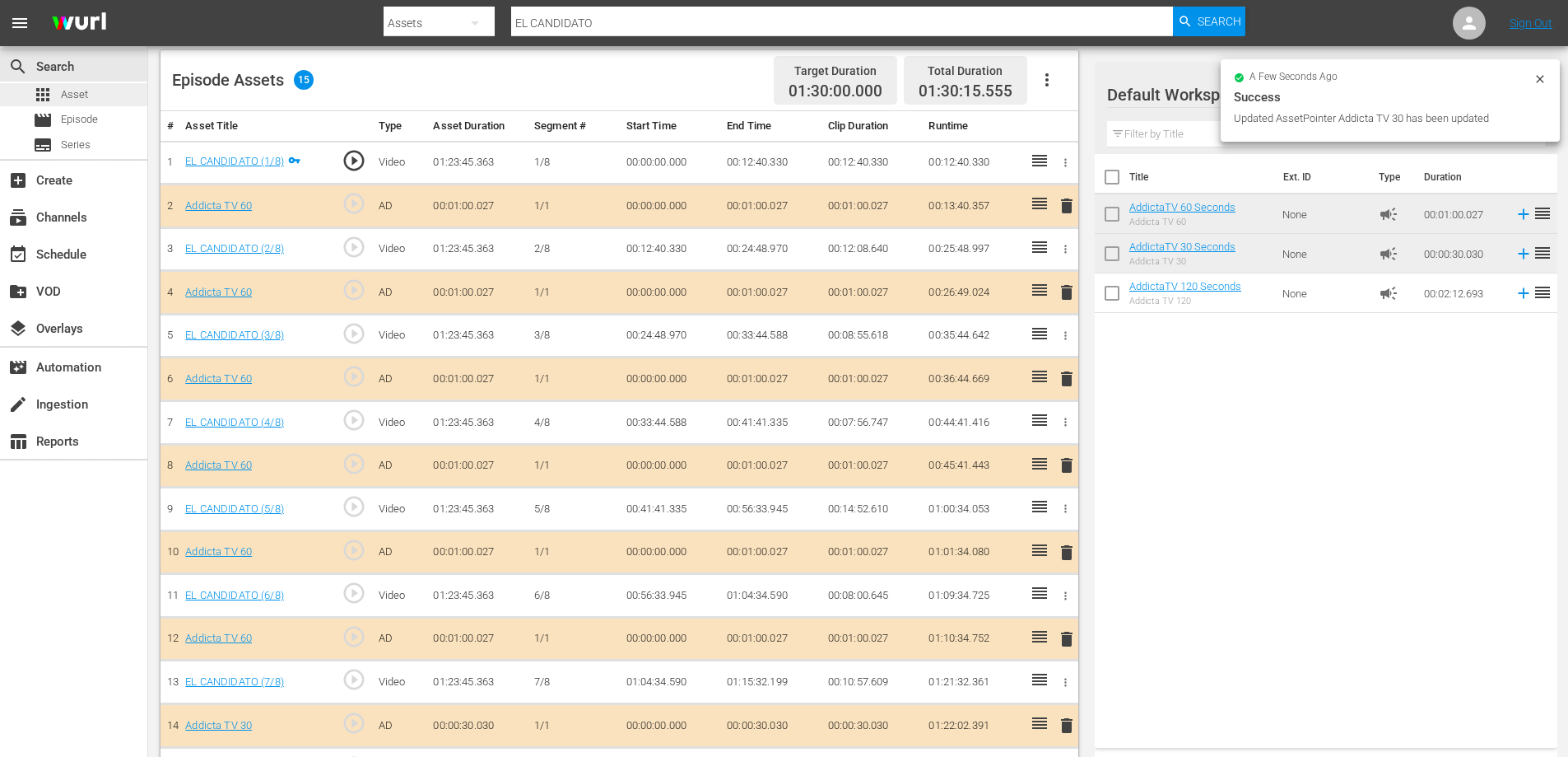
click at [71, 91] on span "Asset" at bounding box center [74, 94] width 27 height 16
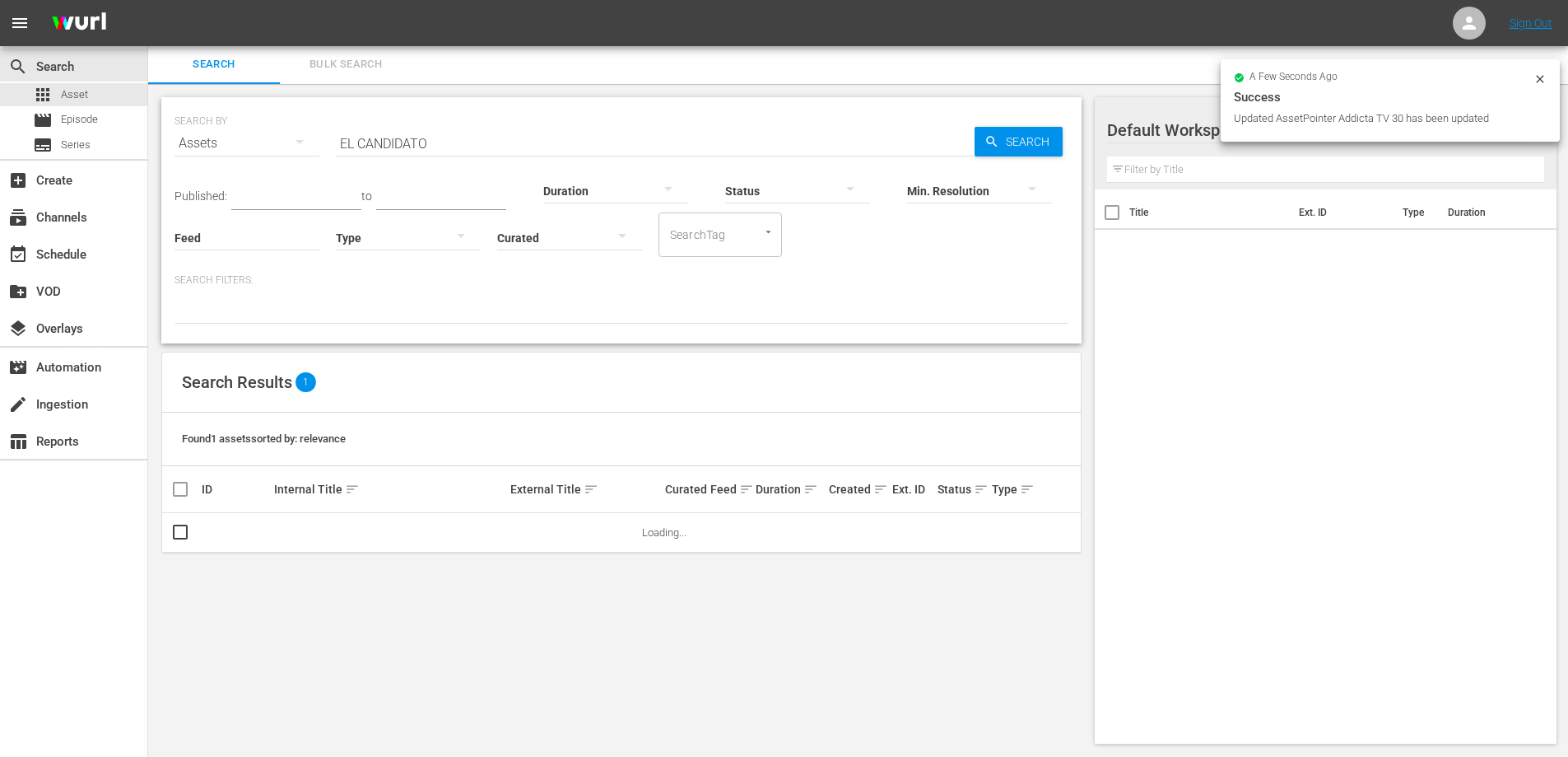
scroll to position [2, 0]
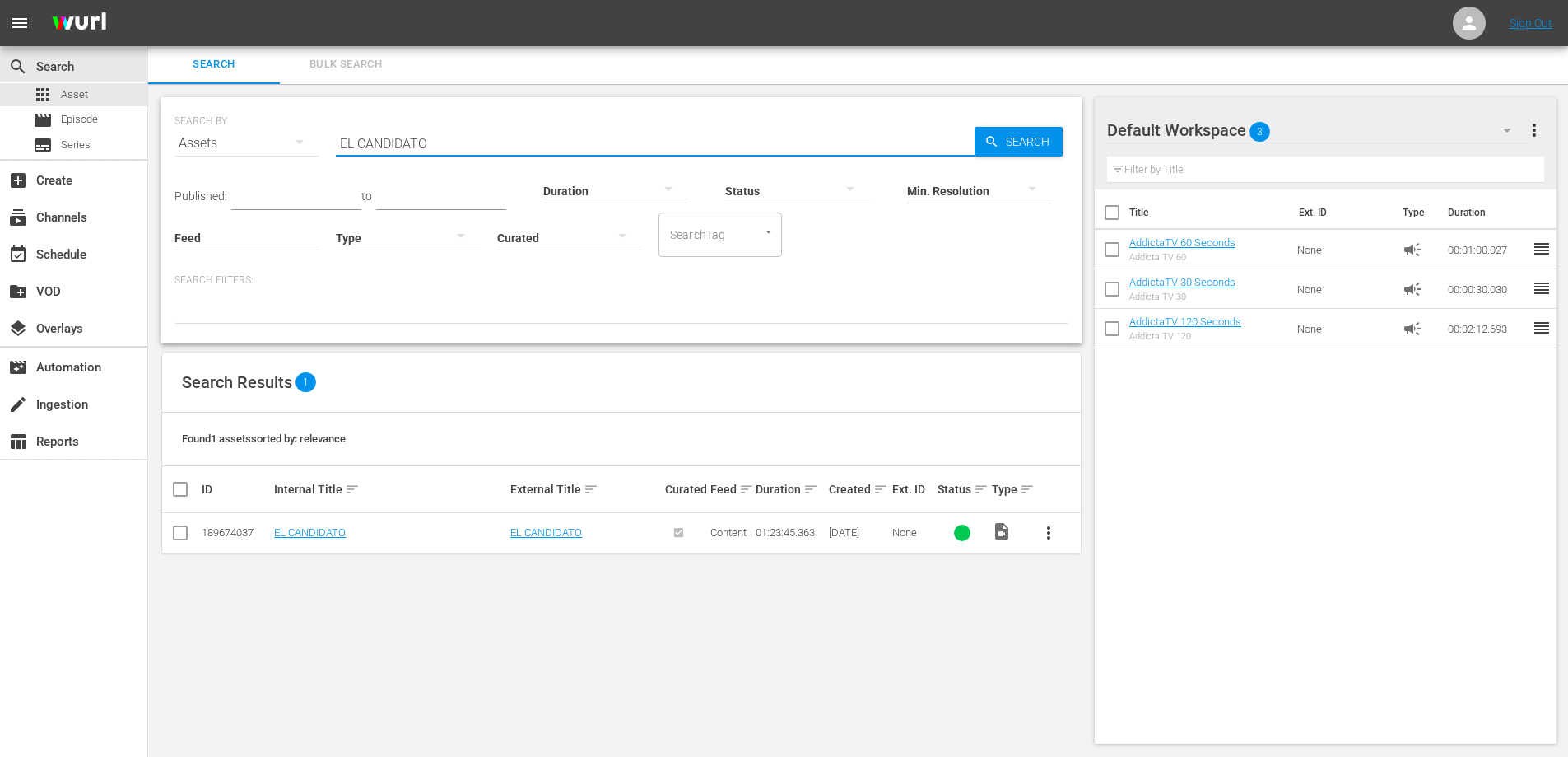
drag, startPoint x: 458, startPoint y: 145, endPoint x: 310, endPoint y: 144, distance: 148.0
click at [310, 144] on div "SEARCH BY Search By Assets Search ID, Title, Description, Keywords, or Category…" at bounding box center [622, 133] width 894 height 60
paste input "l Creador De Juegos"
type input "El Creador De Juegos"
click at [1052, 542] on button "more_vert" at bounding box center [1049, 533] width 40 height 40
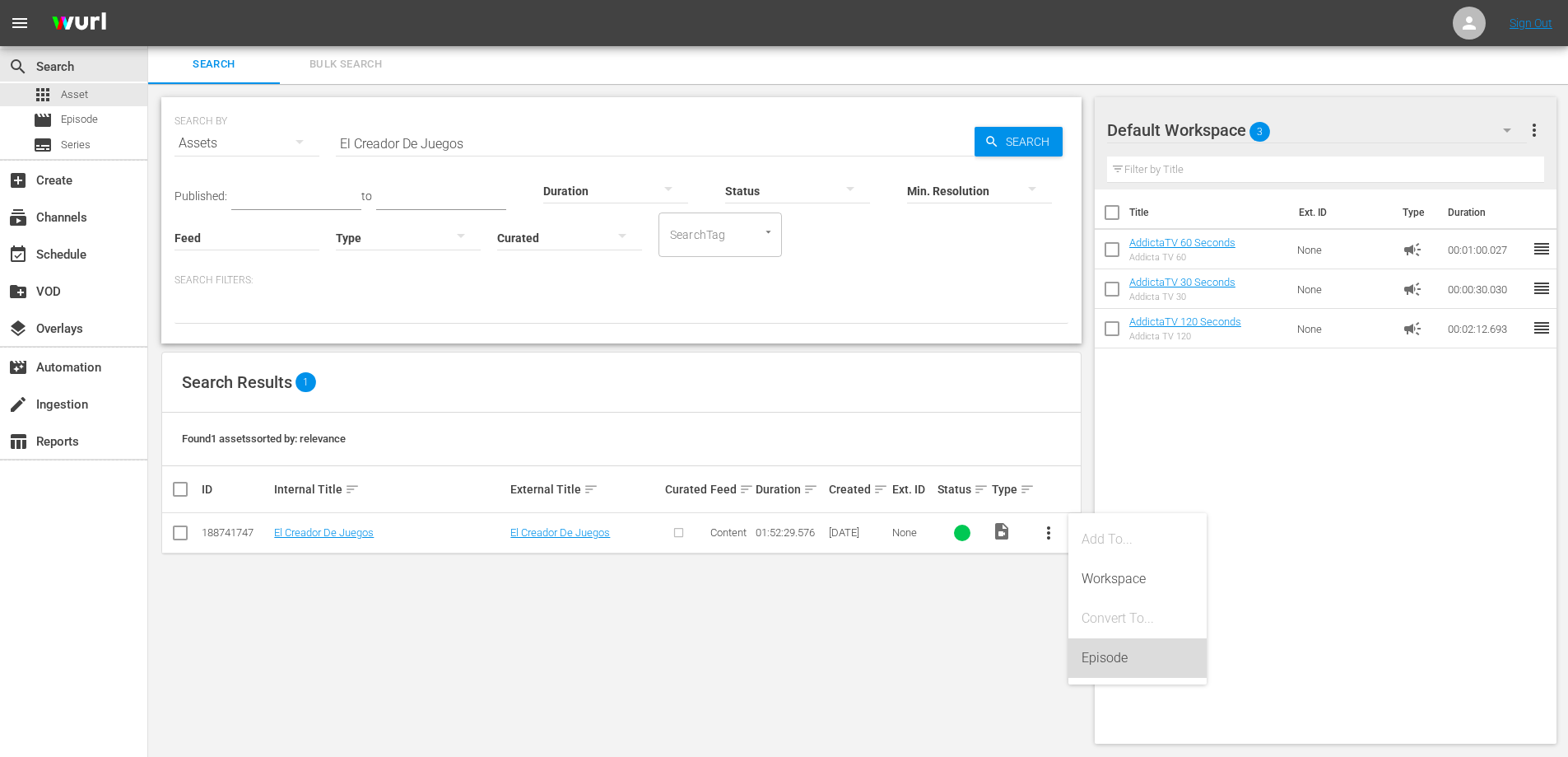
click at [1098, 660] on div "Episode" at bounding box center [1137, 658] width 112 height 40
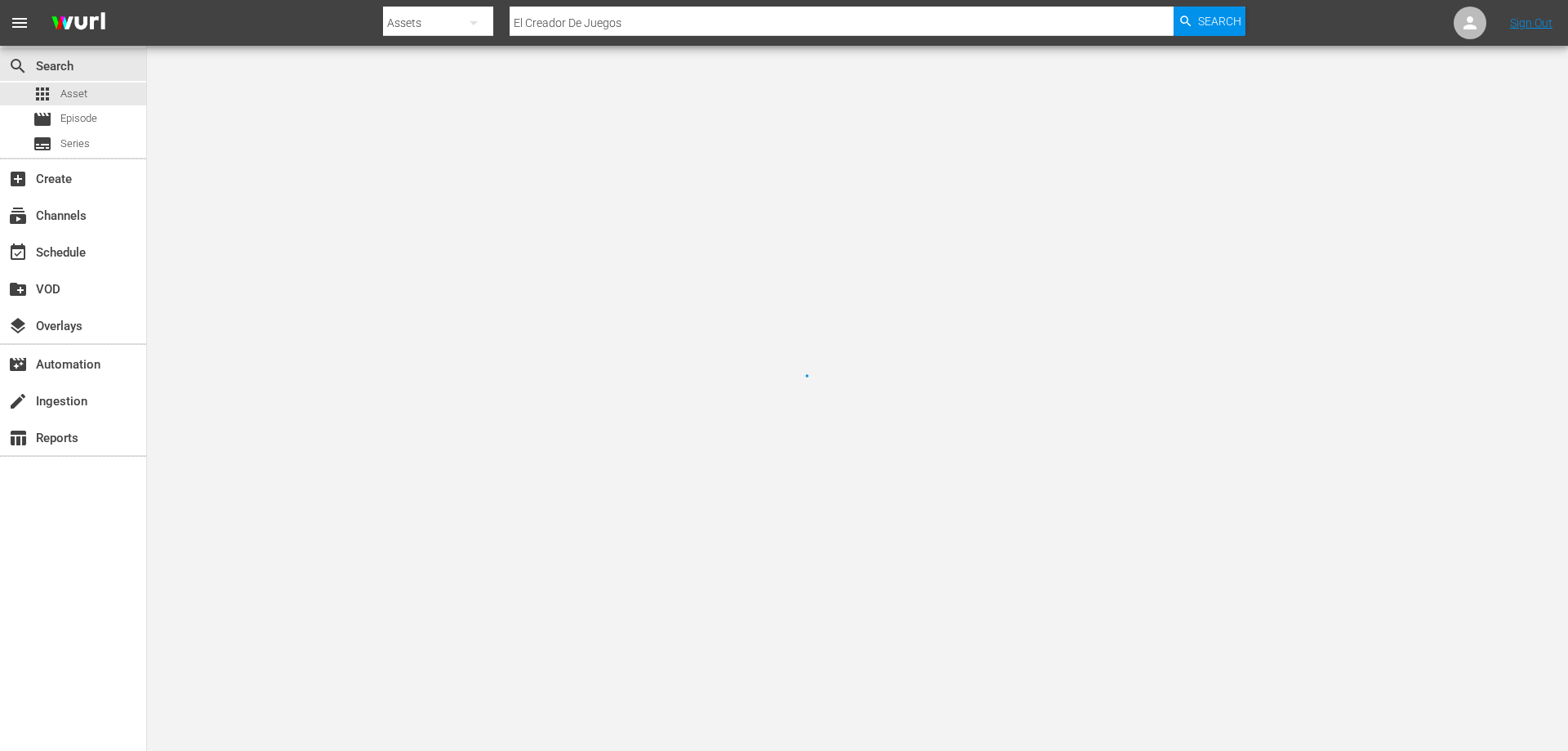
click at [1091, 649] on div at bounding box center [784, 375] width 1568 height 751
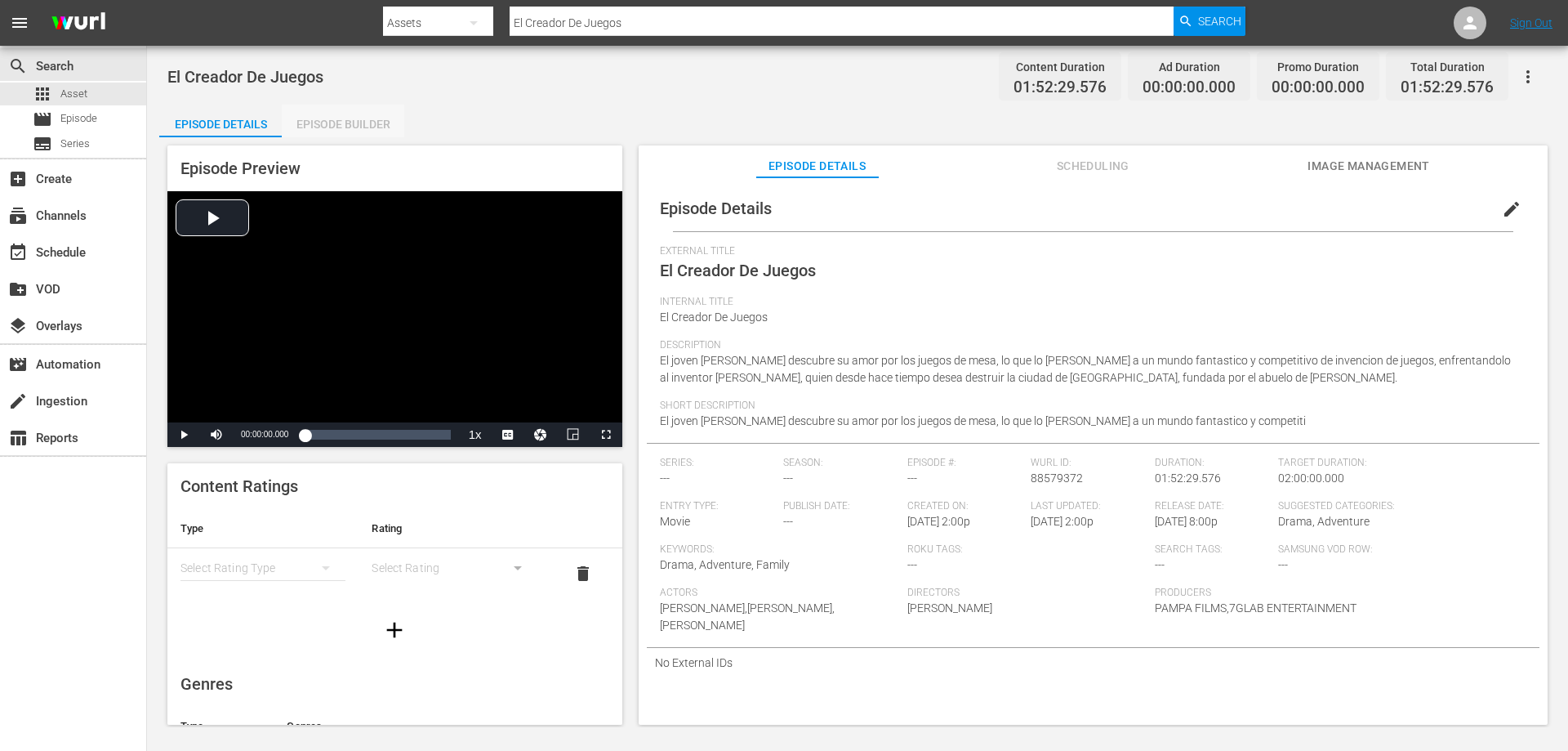
click at [343, 122] on div "Episode Builder" at bounding box center [342, 124] width 123 height 39
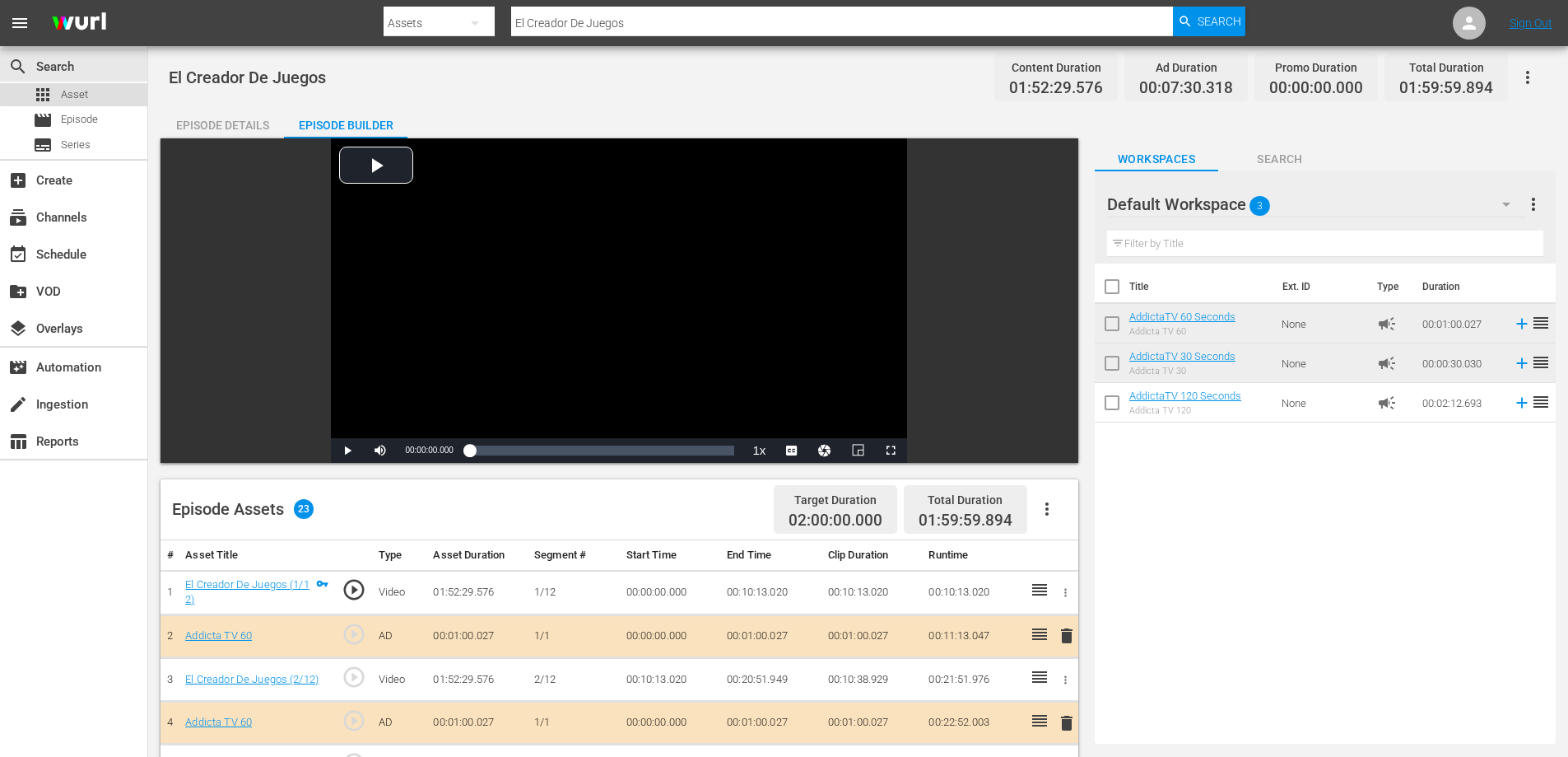
click at [80, 93] on span "Asset" at bounding box center [74, 94] width 27 height 16
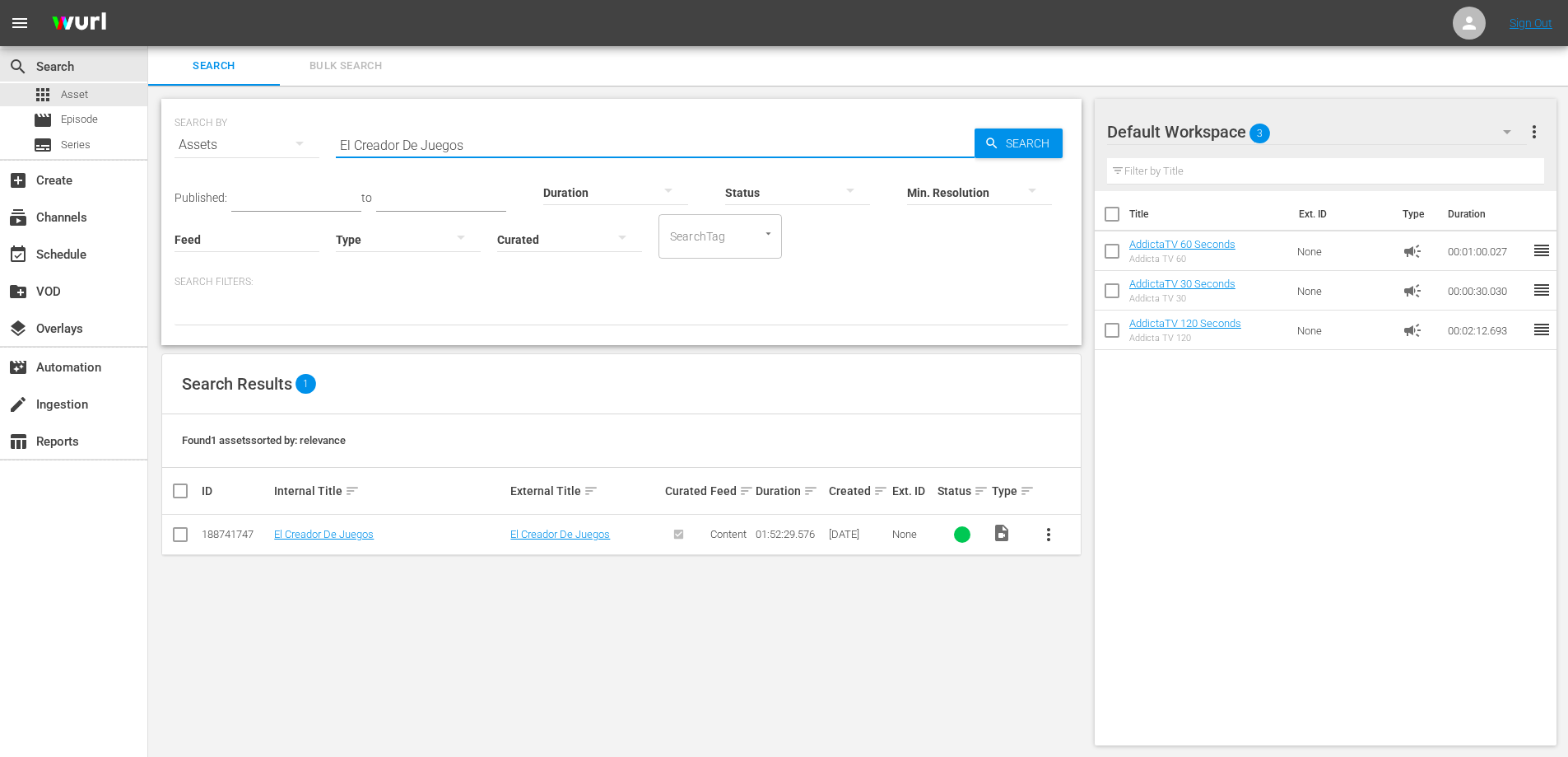
drag, startPoint x: 490, startPoint y: 148, endPoint x: 277, endPoint y: 140, distance: 213.2
click at [277, 140] on div "SEARCH BY Search By Assets Search ID, Title, Description, Keywords, or Category…" at bounding box center [622, 135] width 894 height 60
paste input "L FILMADOR"
type input "EL FILMADOR"
click at [361, 67] on span "Bulk Search" at bounding box center [345, 67] width 112 height 19
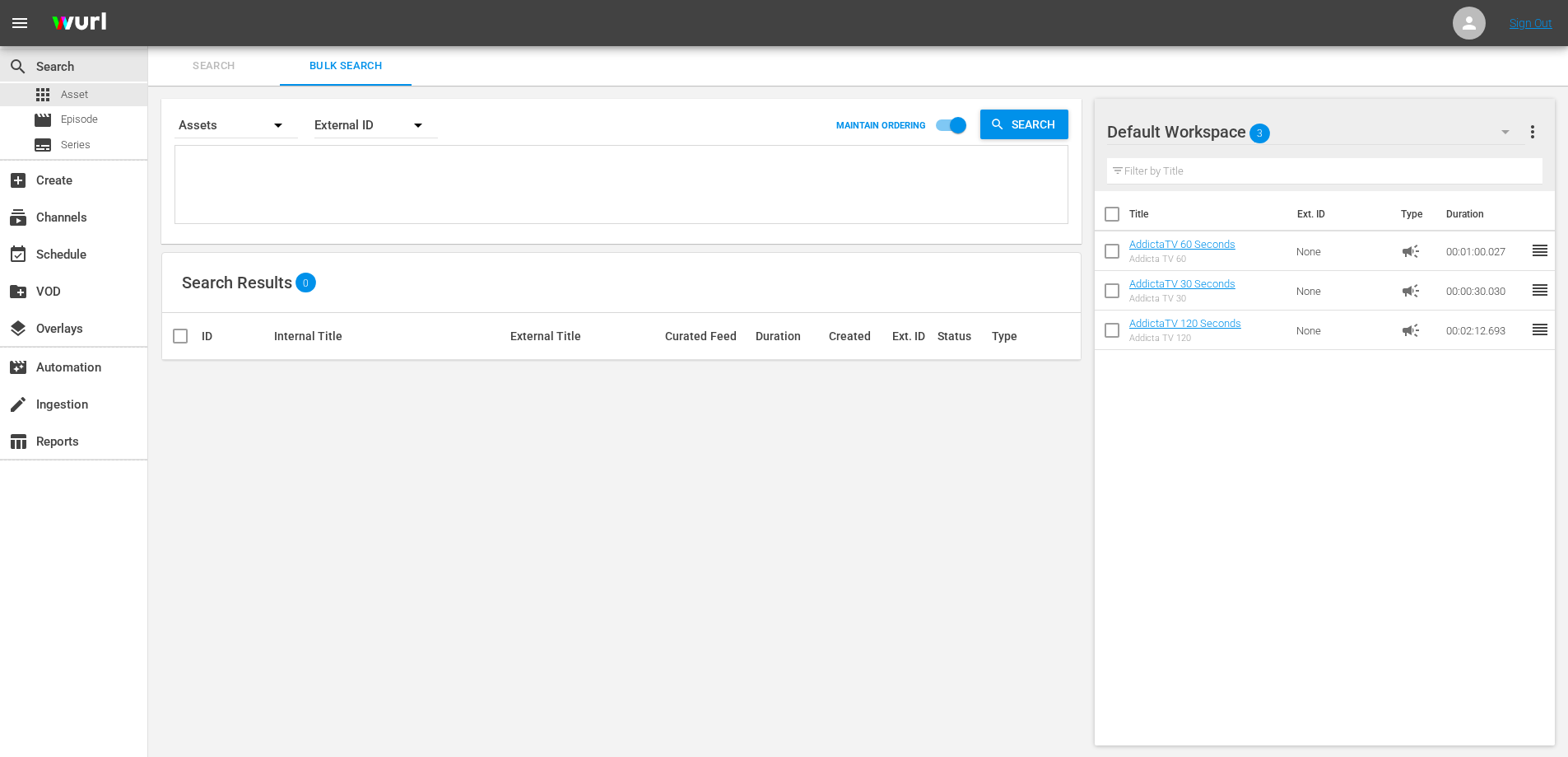
click at [219, 62] on span "Search" at bounding box center [214, 67] width 112 height 19
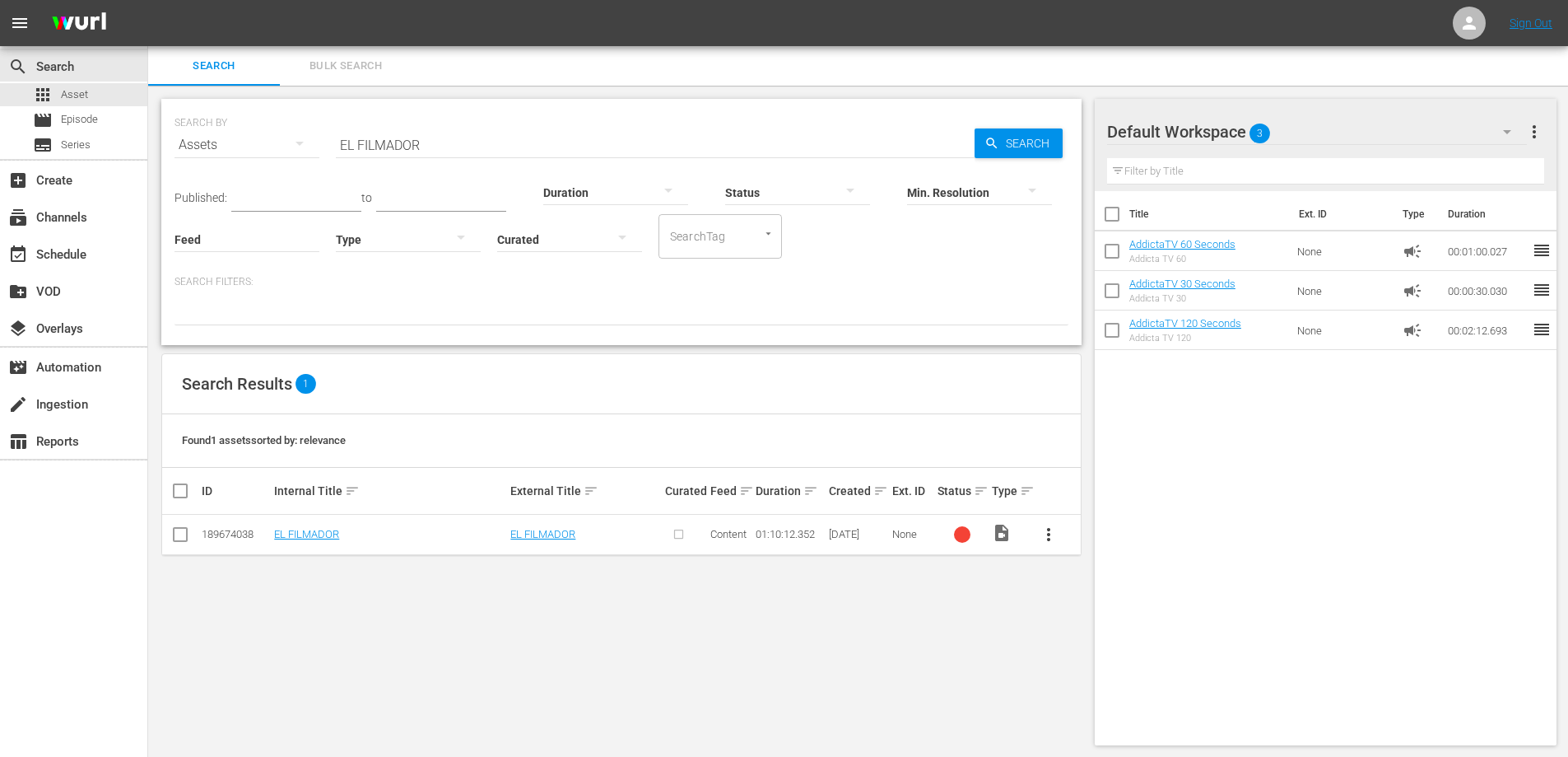
drag, startPoint x: 438, startPoint y: 139, endPoint x: 327, endPoint y: 145, distance: 111.2
click at [327, 145] on div "SEARCH BY Search By Assets Search ID, Title, Description, Keywords, or Category…" at bounding box center [622, 135] width 894 height 60
paste input "text"
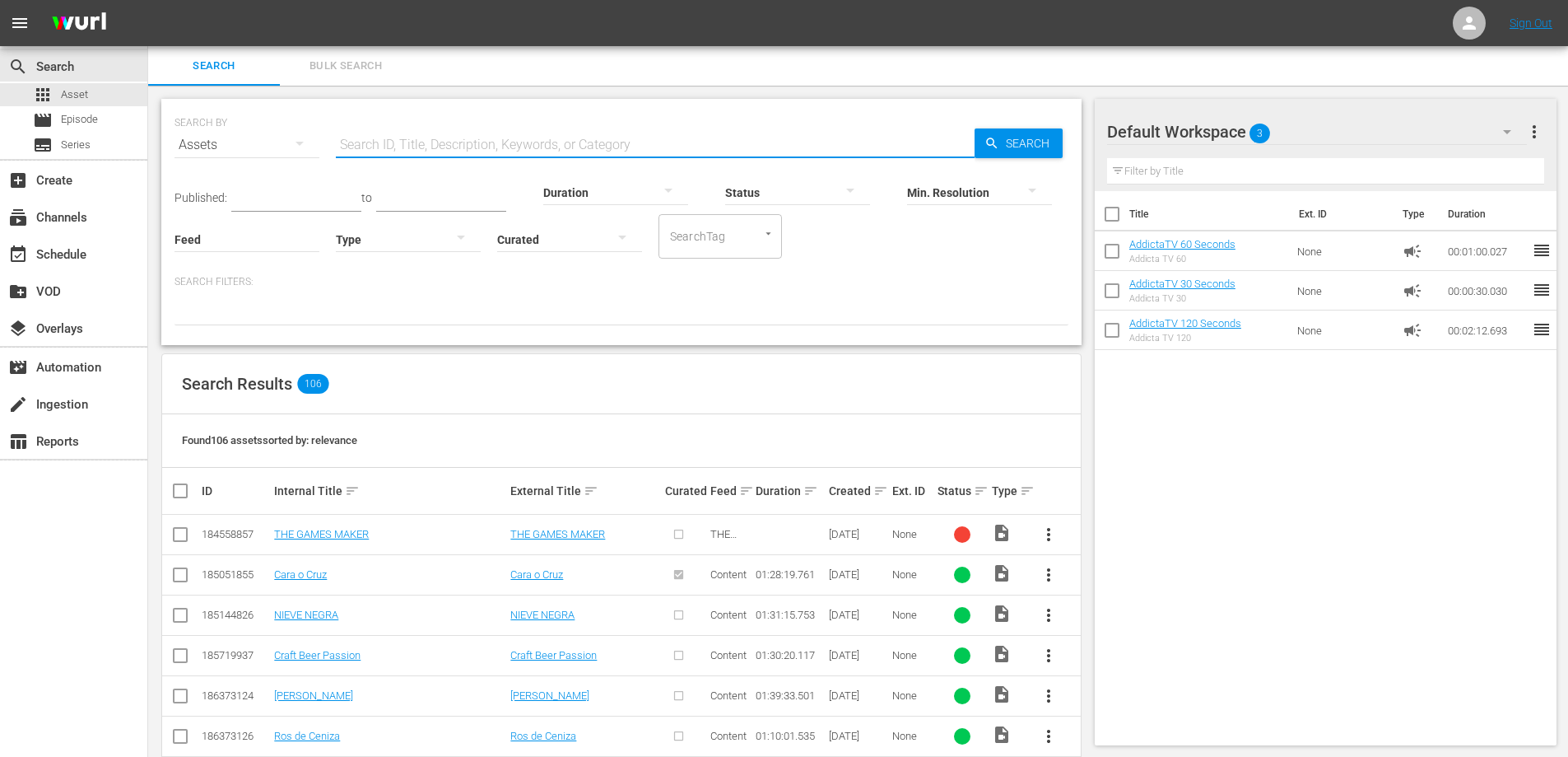
click at [532, 138] on input "text" at bounding box center [655, 145] width 639 height 40
paste input "EL GRAN VIAJE AL PAIS PEQUENO"
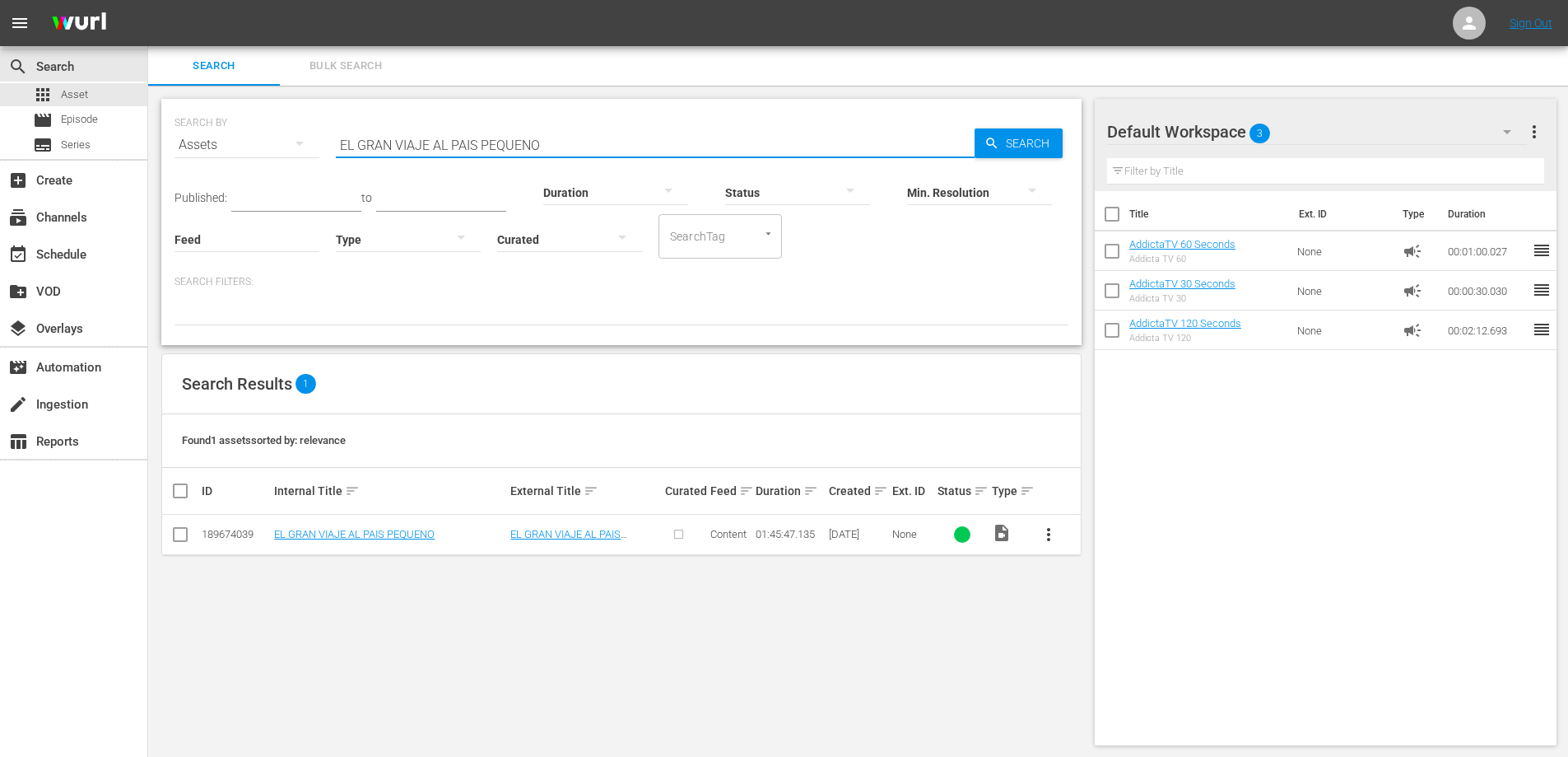
type input "EL GRAN VIAJE AL PAIS PEQUENO"
click at [1049, 542] on span "more_vert" at bounding box center [1048, 534] width 20 height 20
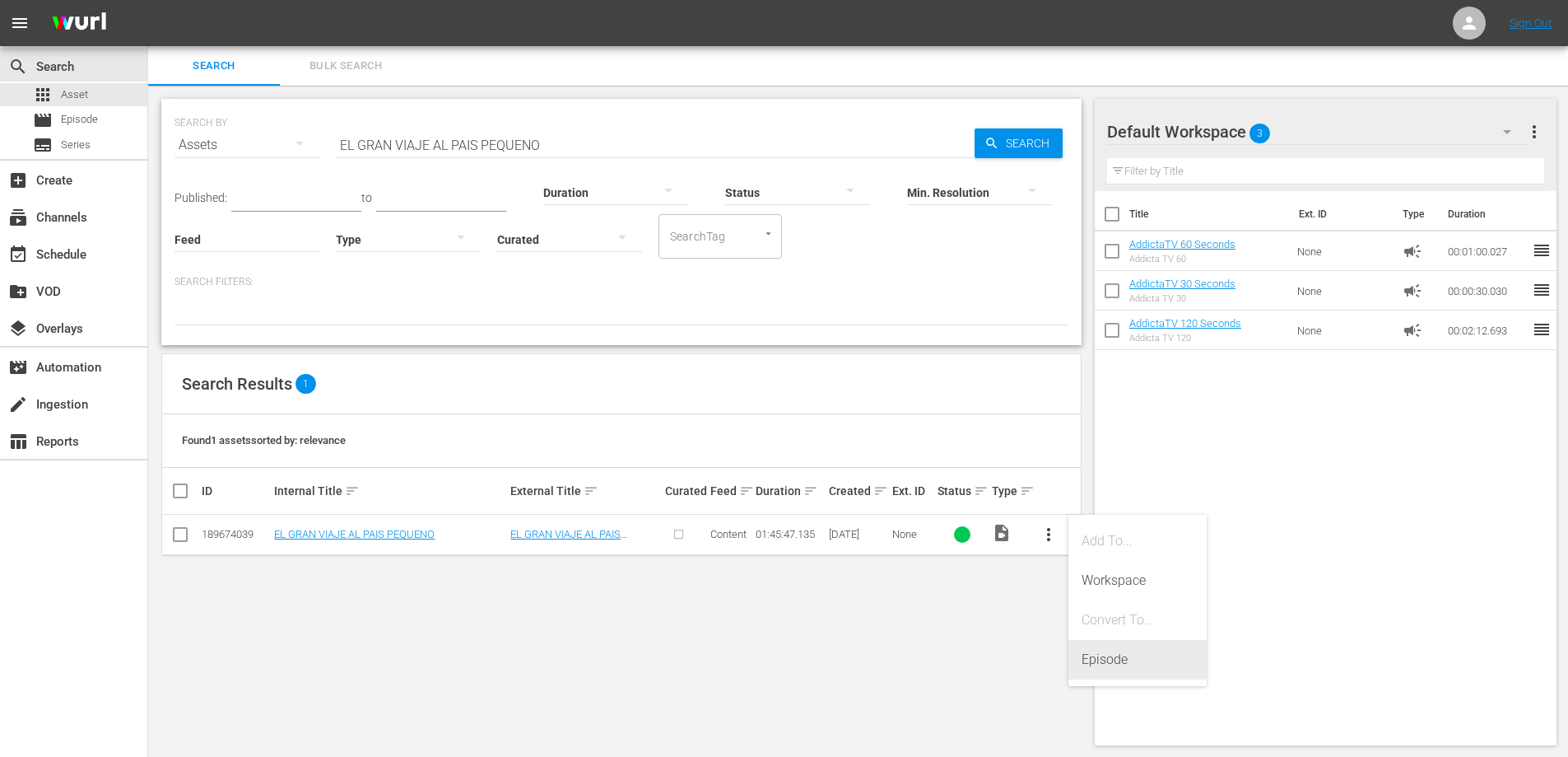
click at [1103, 650] on div "Episode" at bounding box center [1137, 660] width 112 height 40
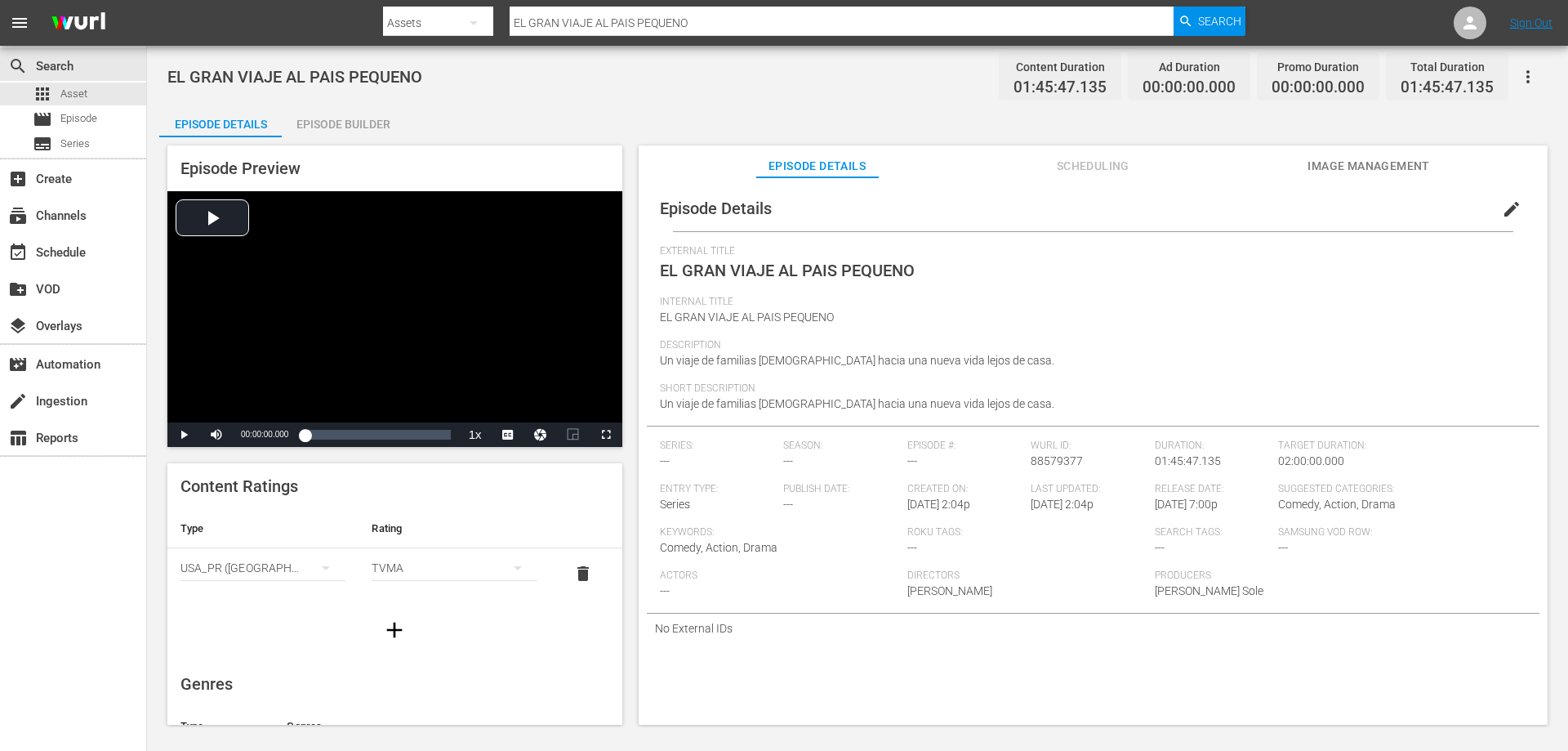
click at [355, 117] on div "Episode Builder" at bounding box center [342, 124] width 123 height 39
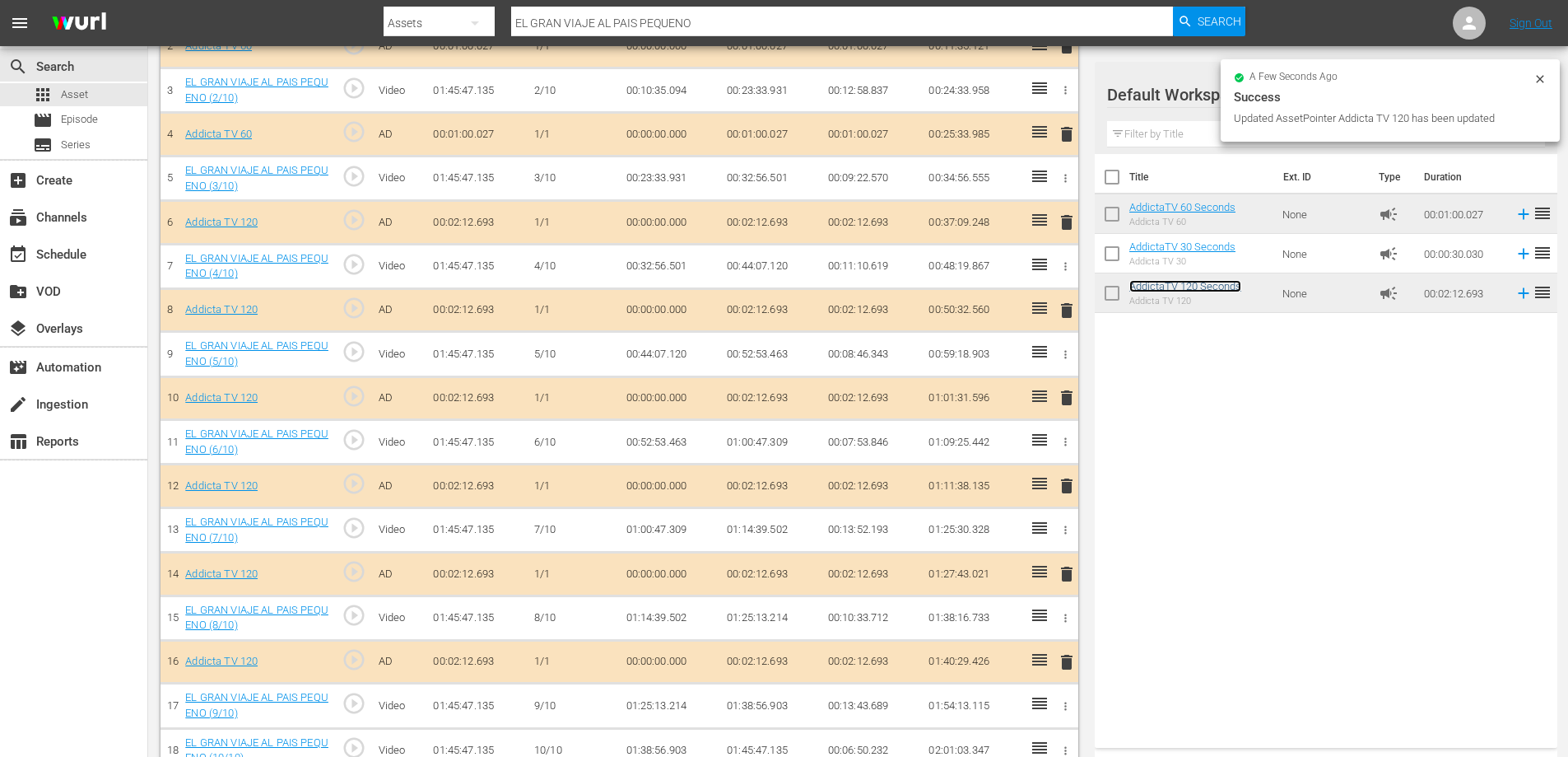
scroll to position [619, 0]
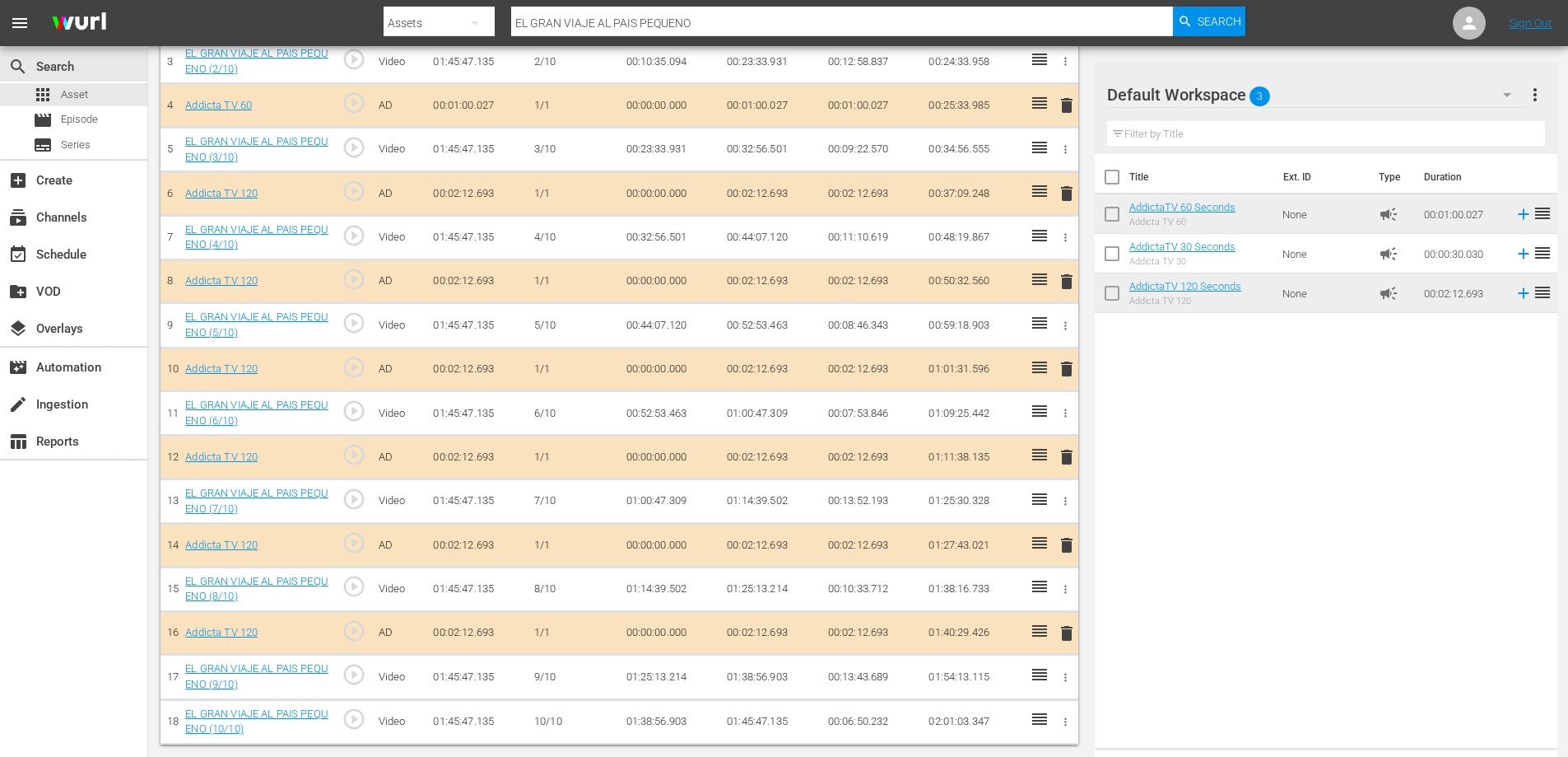
click at [1062, 627] on span "delete" at bounding box center [1066, 633] width 20 height 20
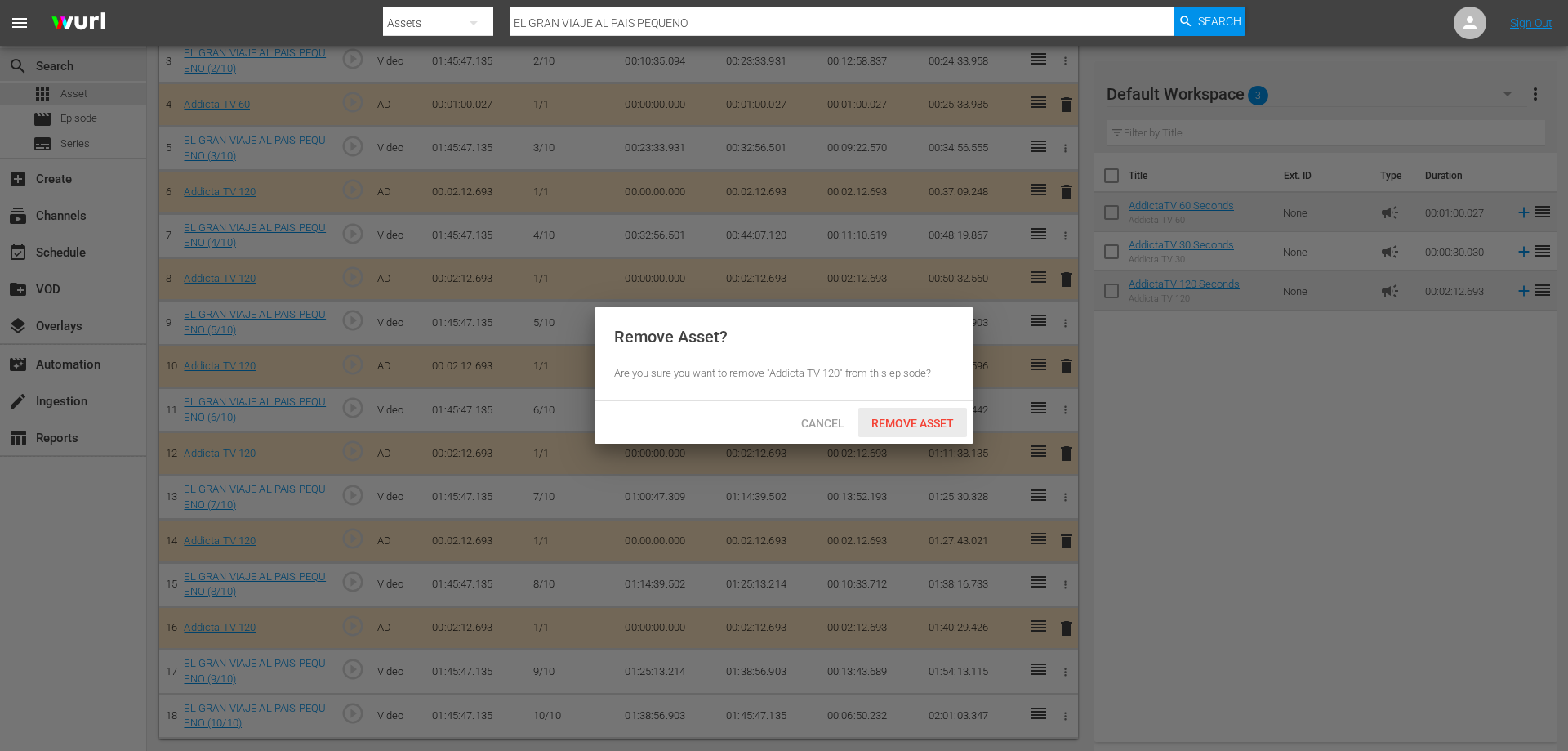
click at [921, 421] on span "Remove Asset" at bounding box center [913, 422] width 109 height 13
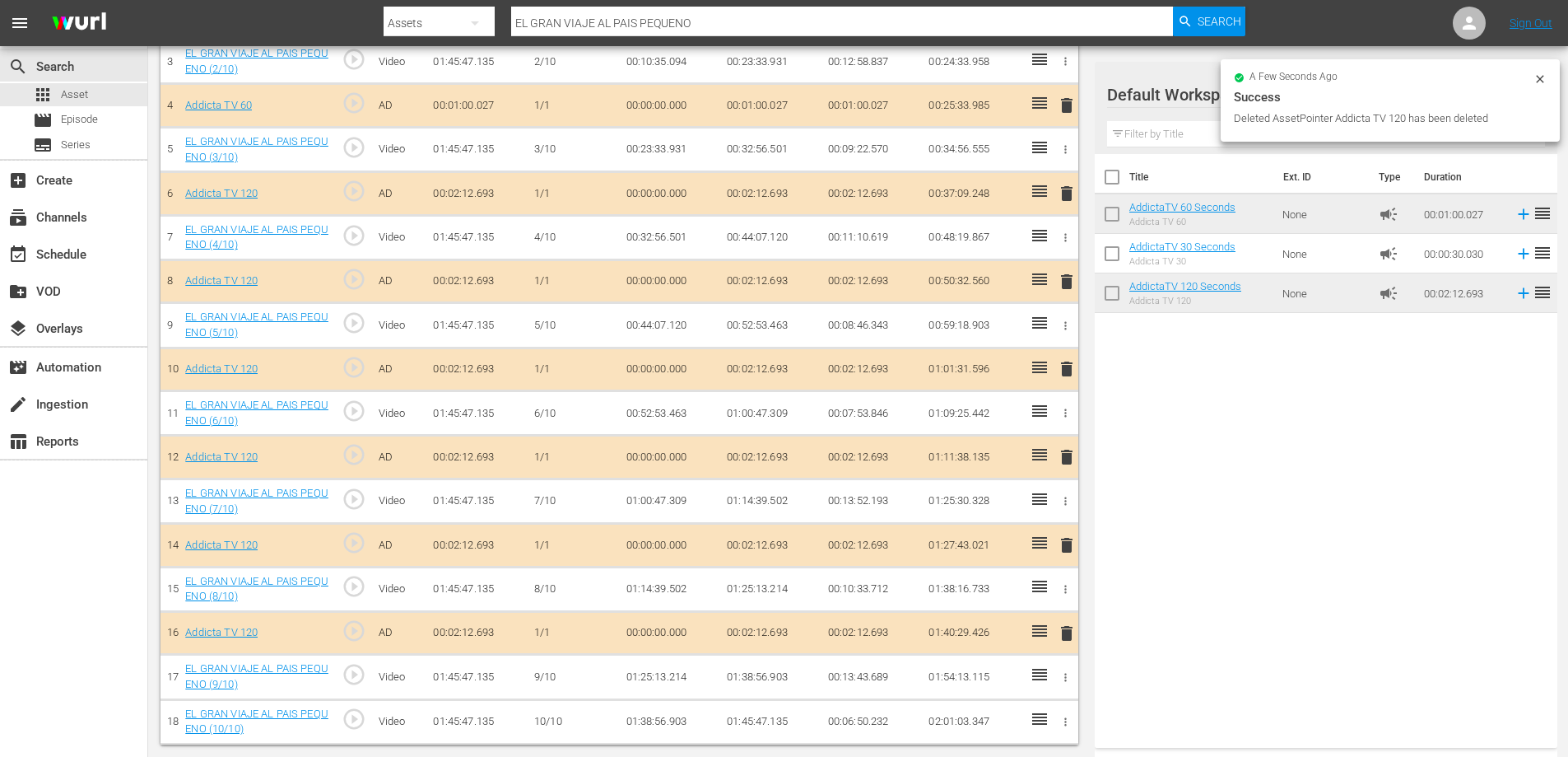
scroll to position [574, 0]
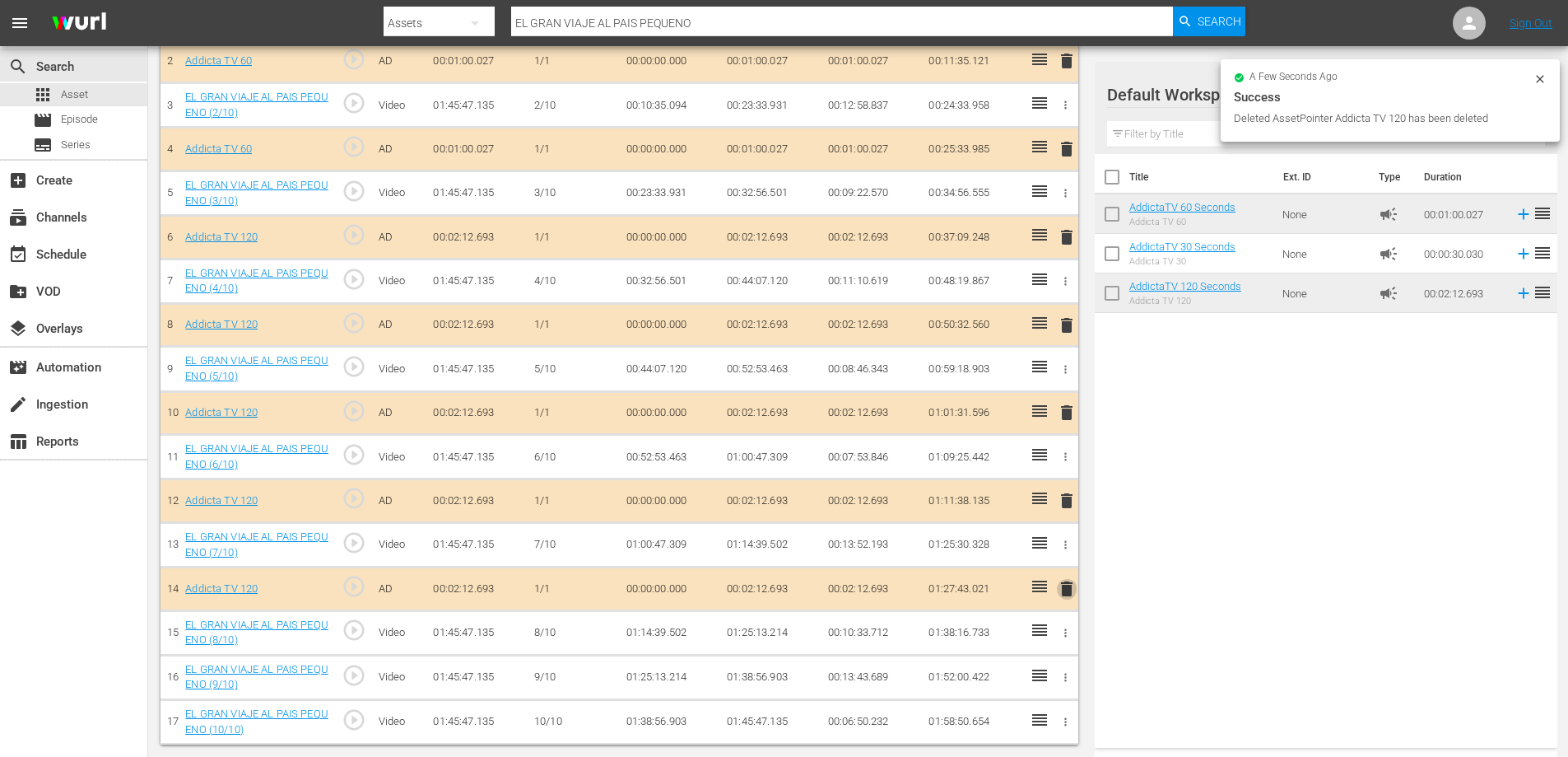
click at [1070, 581] on span "delete" at bounding box center [1066, 588] width 20 height 20
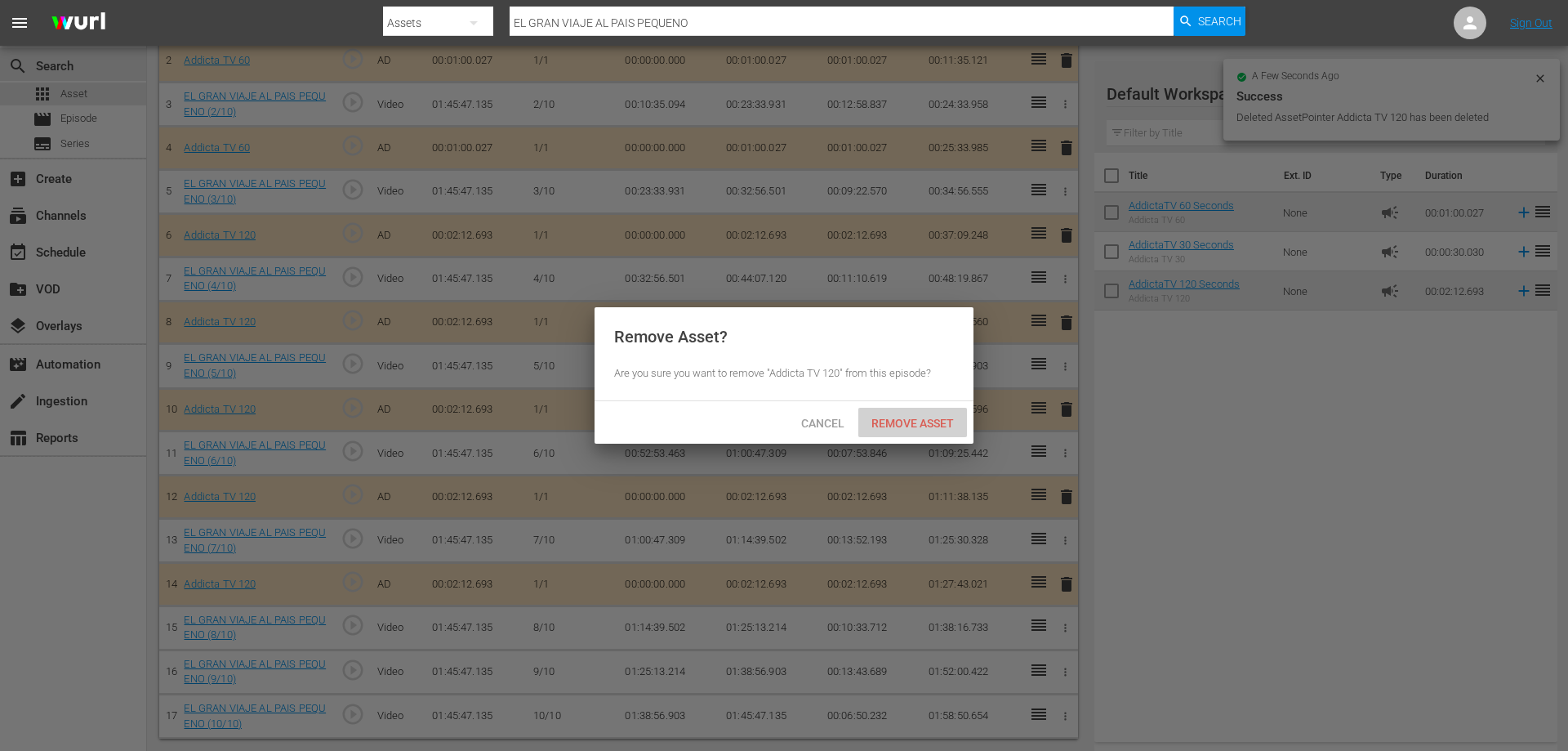
click at [901, 422] on span "Remove Asset" at bounding box center [913, 422] width 109 height 13
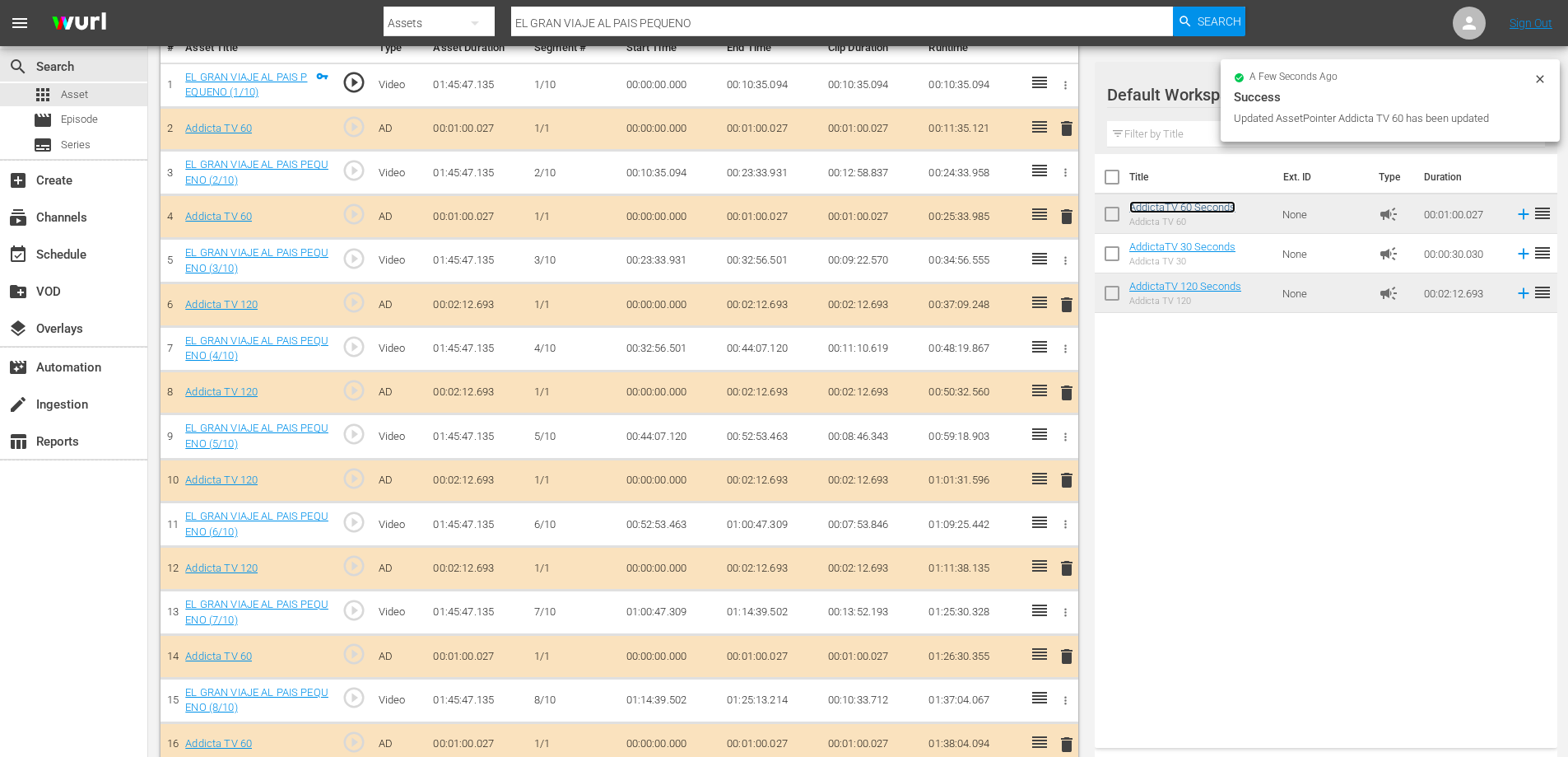
scroll to position [536, 0]
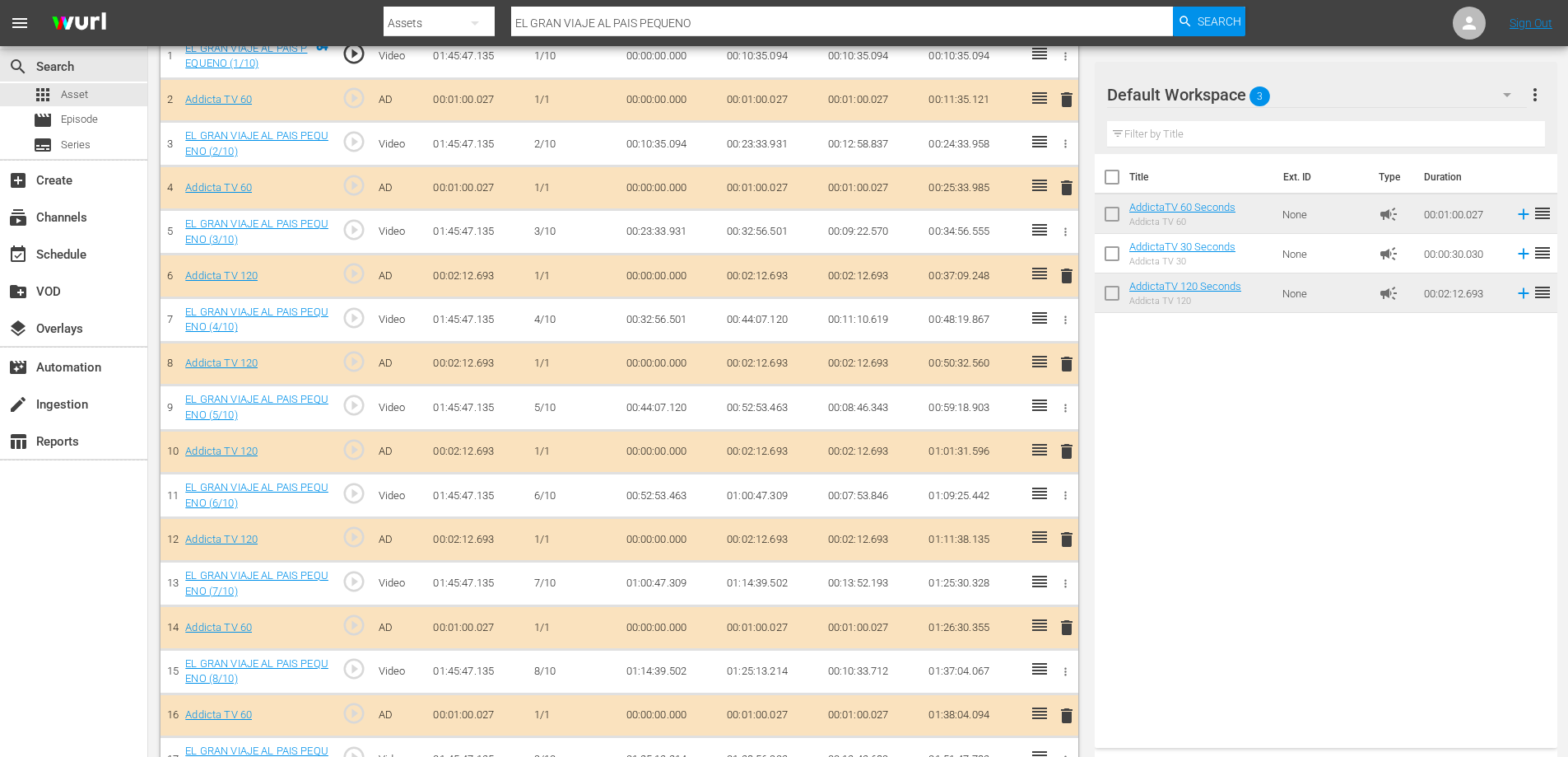
click at [1070, 369] on span "delete" at bounding box center [1066, 363] width 20 height 20
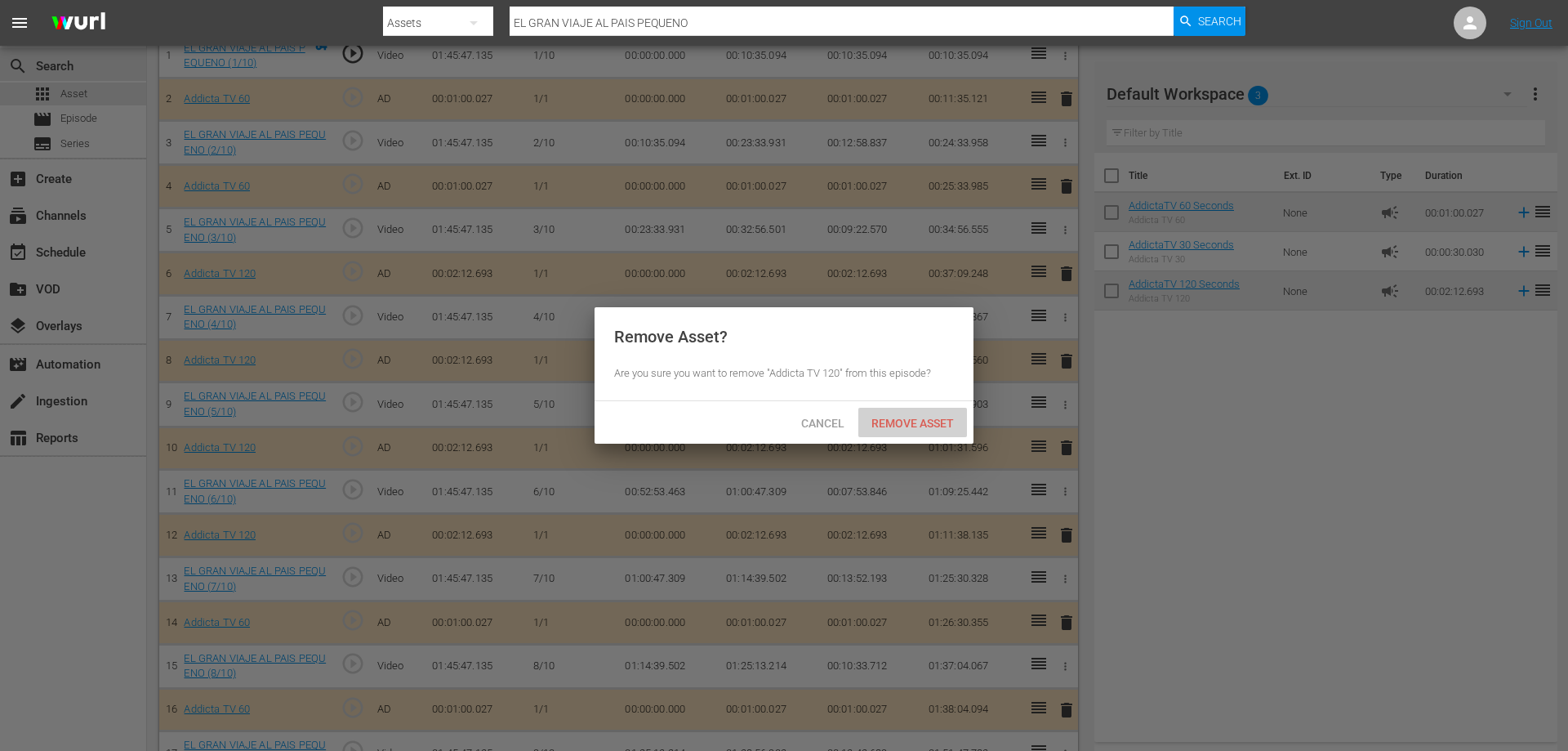
click at [926, 429] on div "Remove Asset" at bounding box center [913, 422] width 109 height 30
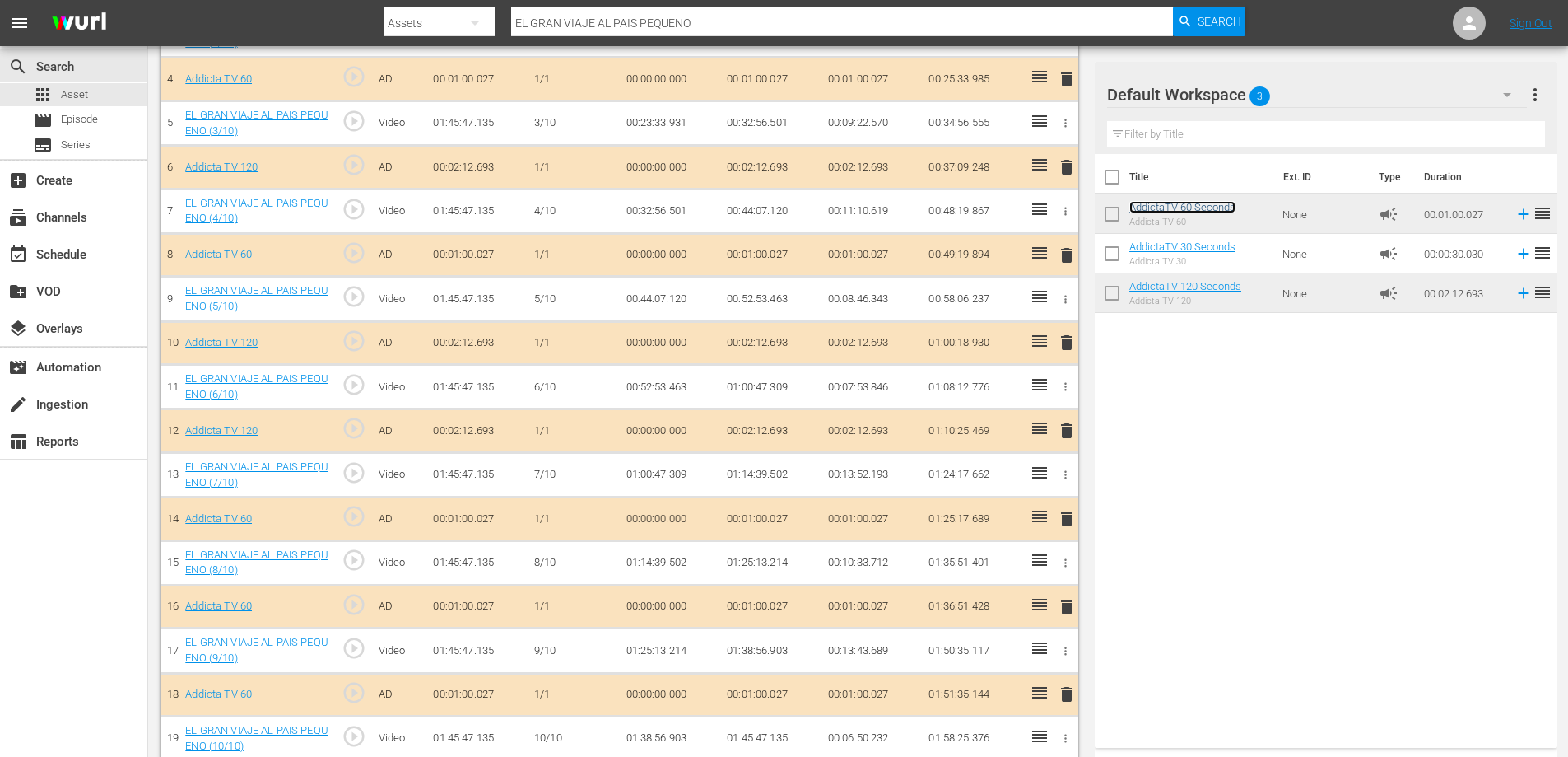
scroll to position [661, 0]
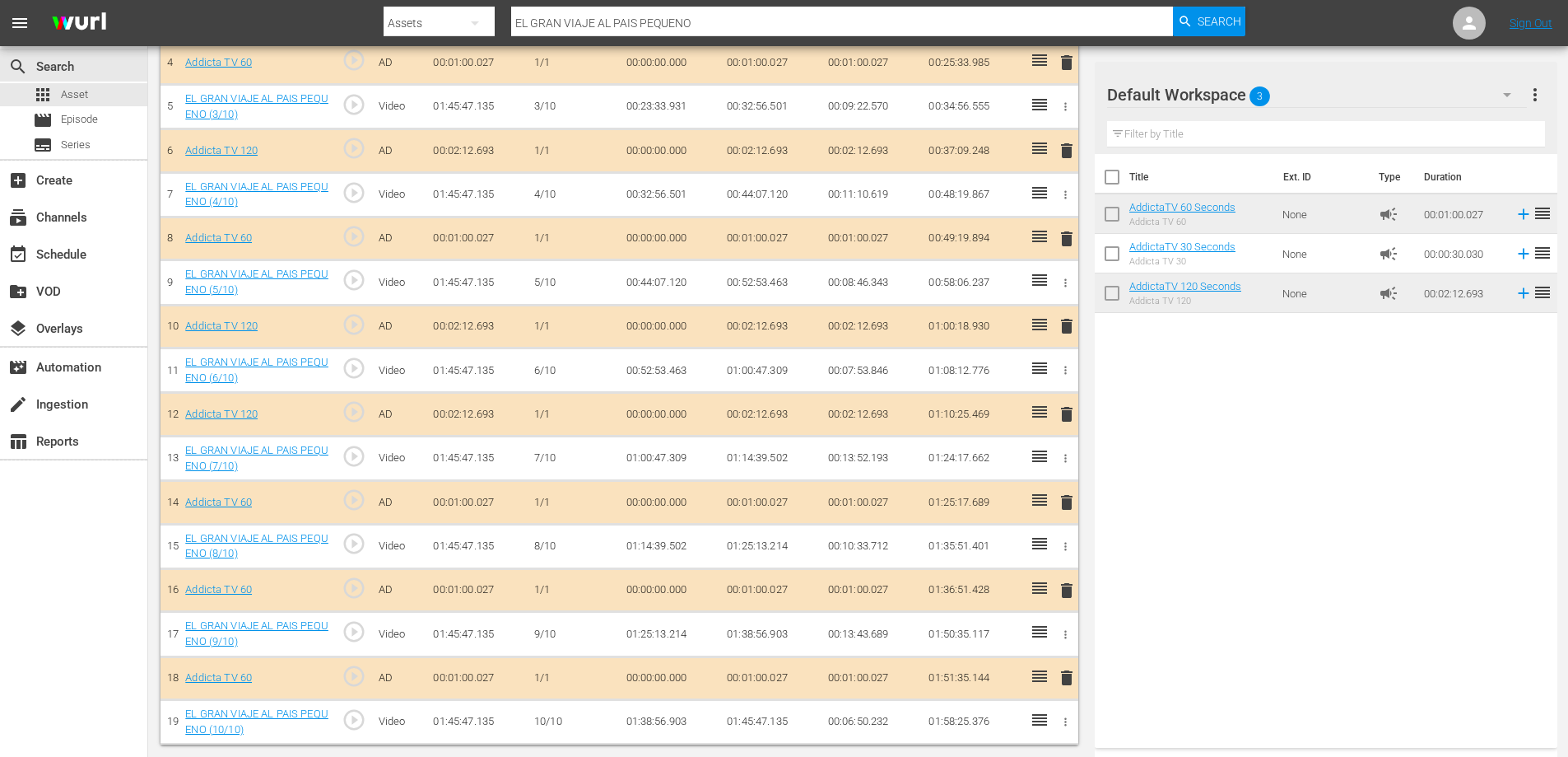
click at [1066, 677] on span "delete" at bounding box center [1066, 677] width 20 height 20
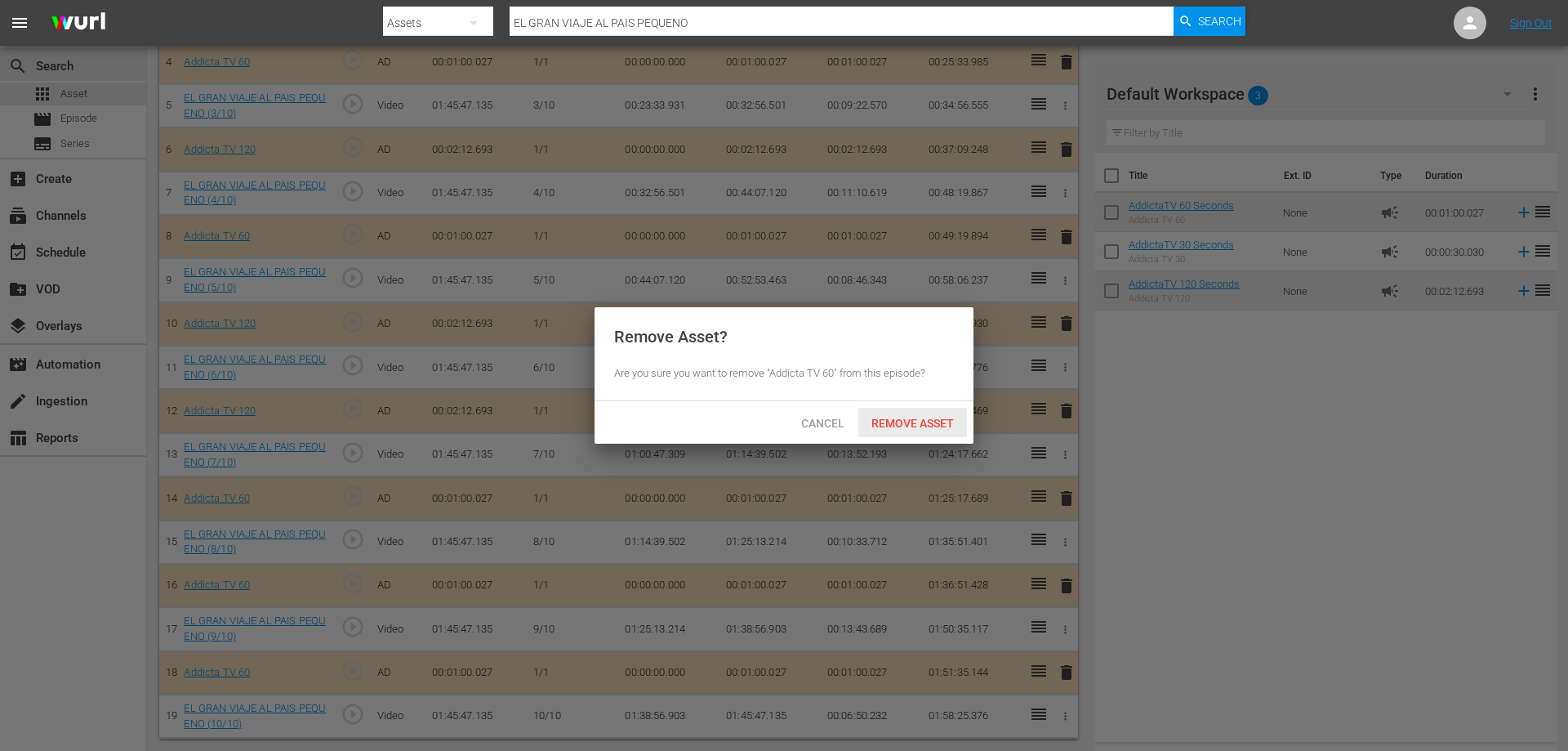
click at [912, 421] on span "Remove Asset" at bounding box center [913, 422] width 109 height 13
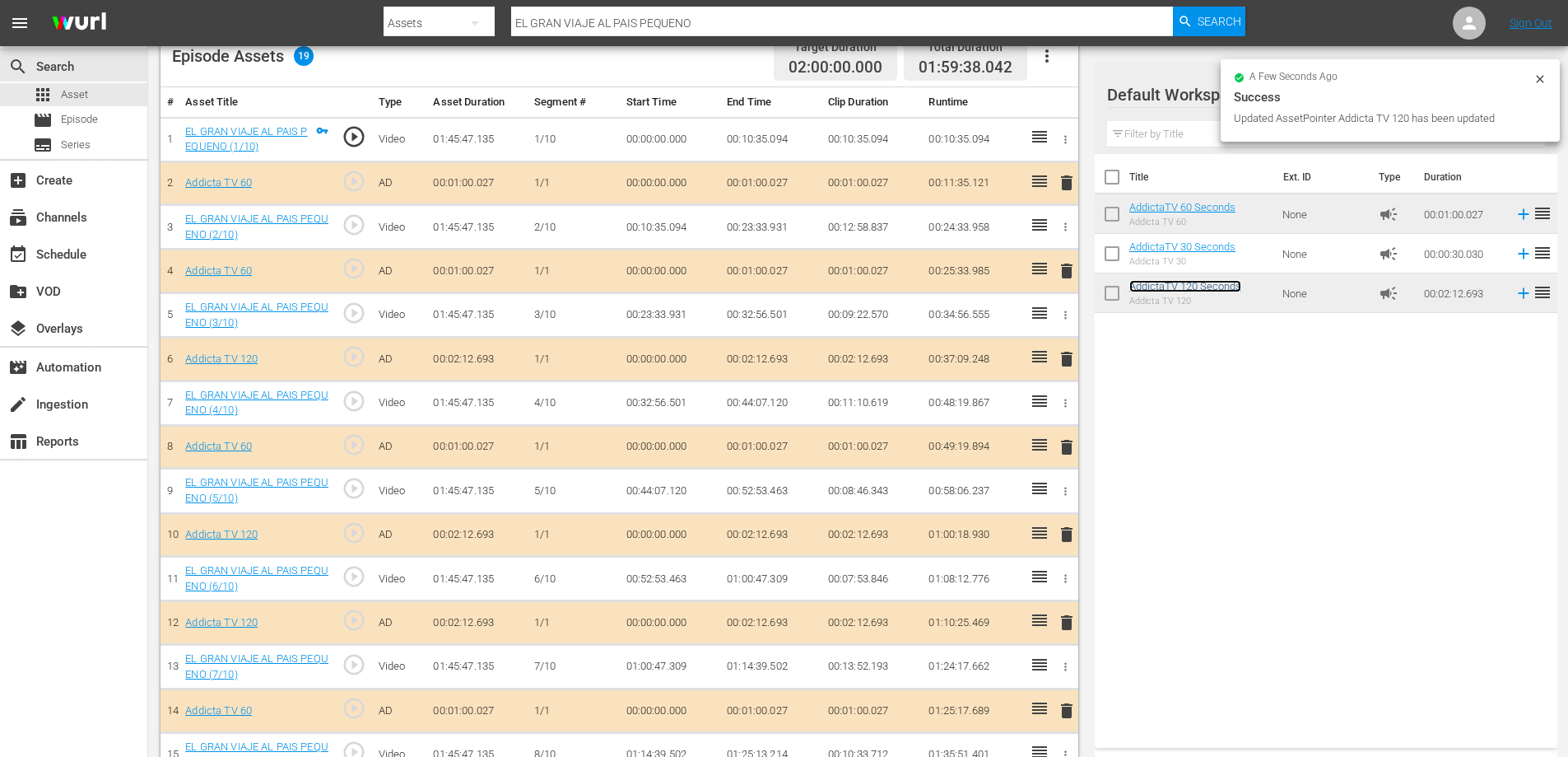
scroll to position [454, 0]
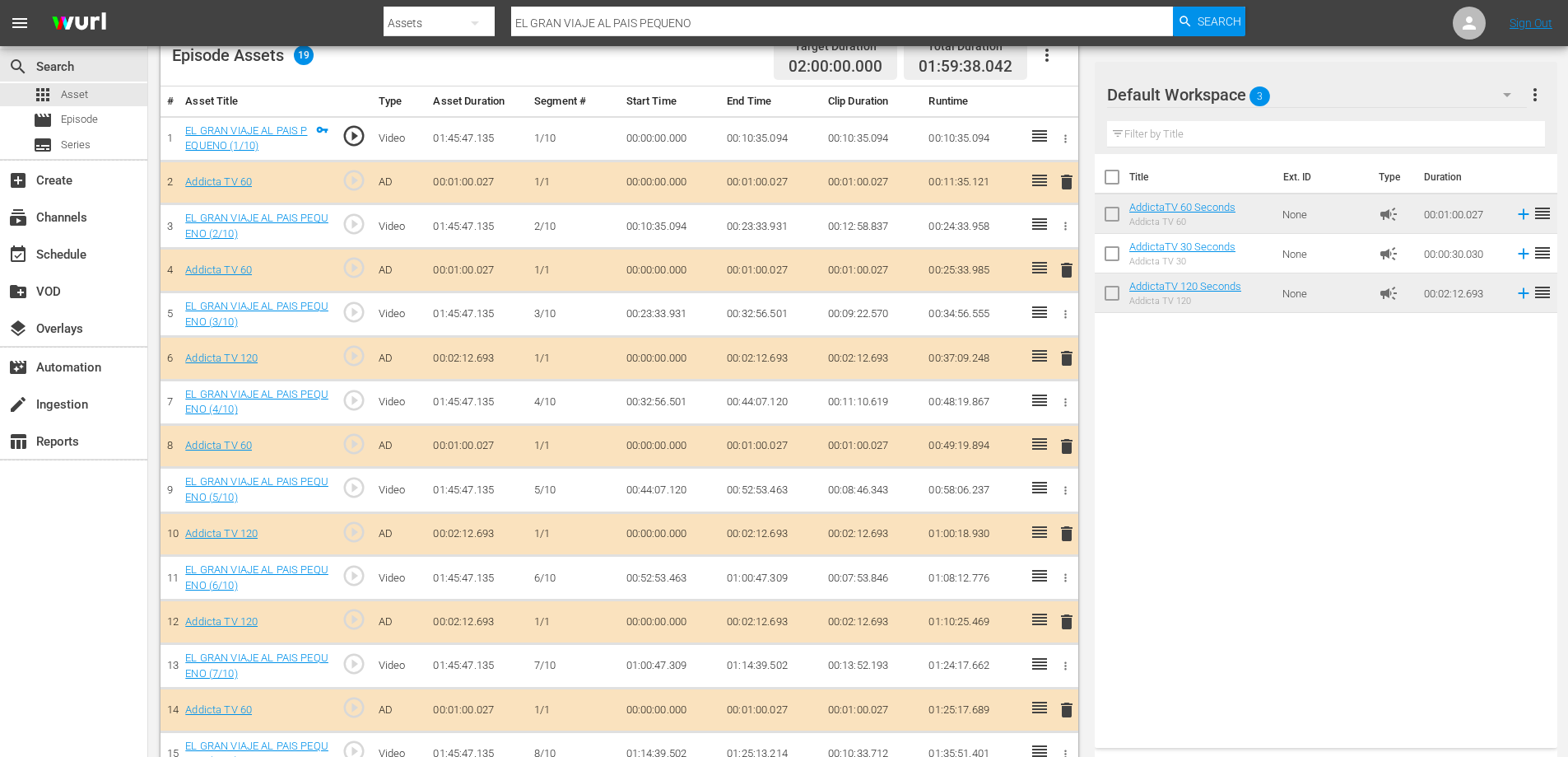
click at [1067, 179] on span "delete" at bounding box center [1066, 182] width 20 height 20
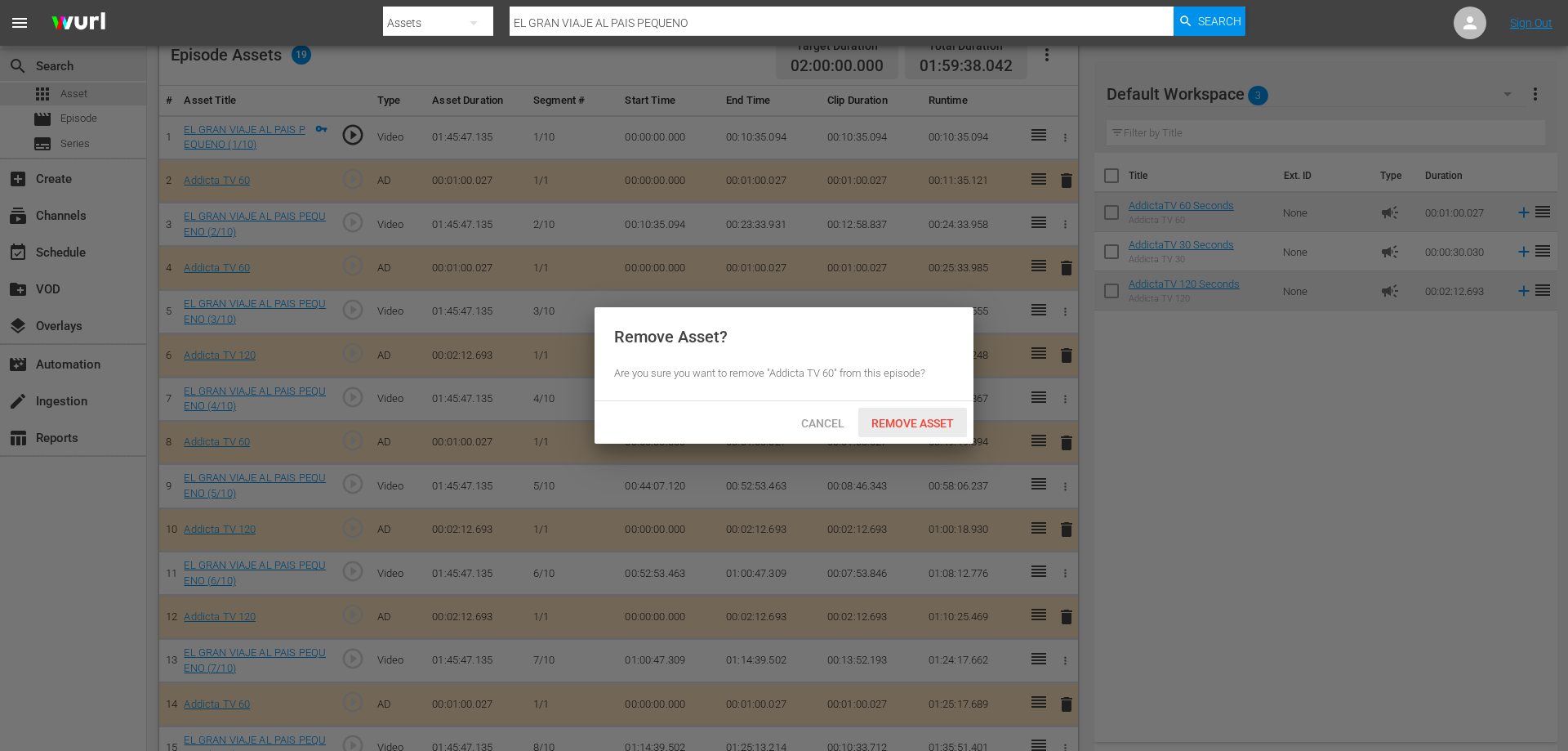
click at [902, 429] on div "Remove Asset" at bounding box center [913, 422] width 109 height 30
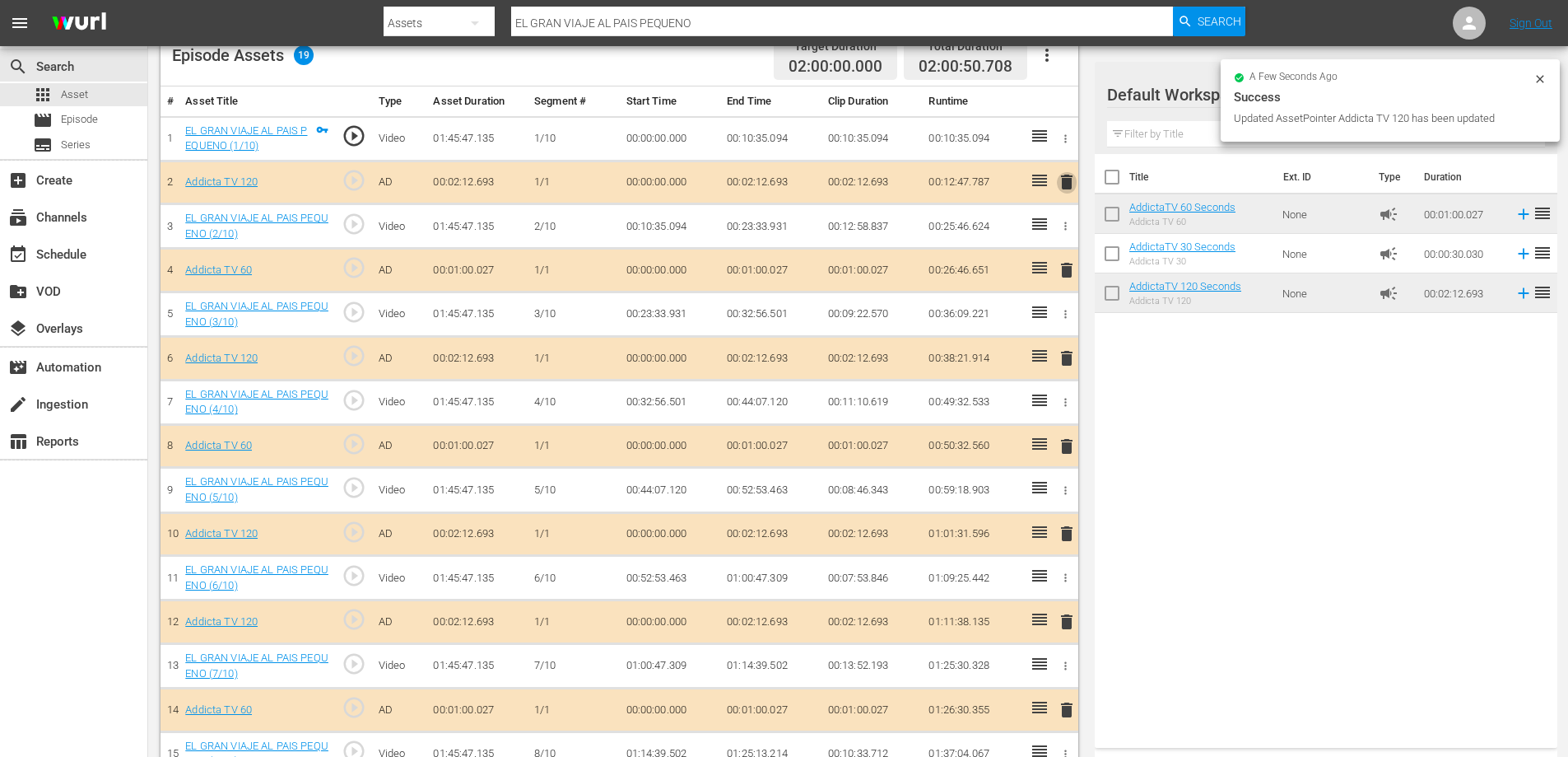
click at [1067, 178] on span "delete" at bounding box center [1066, 182] width 20 height 20
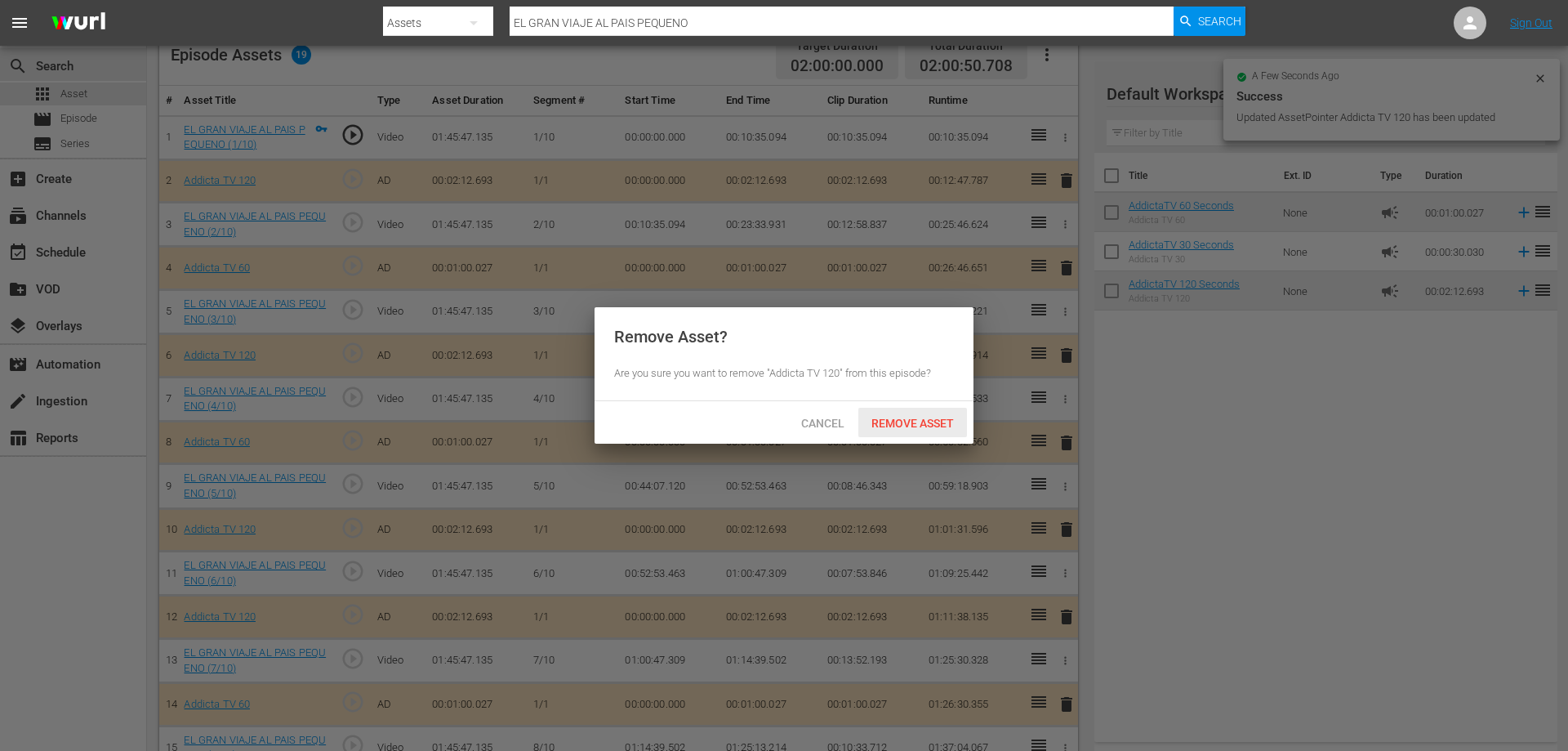
click at [884, 421] on span "Remove Asset" at bounding box center [913, 422] width 109 height 13
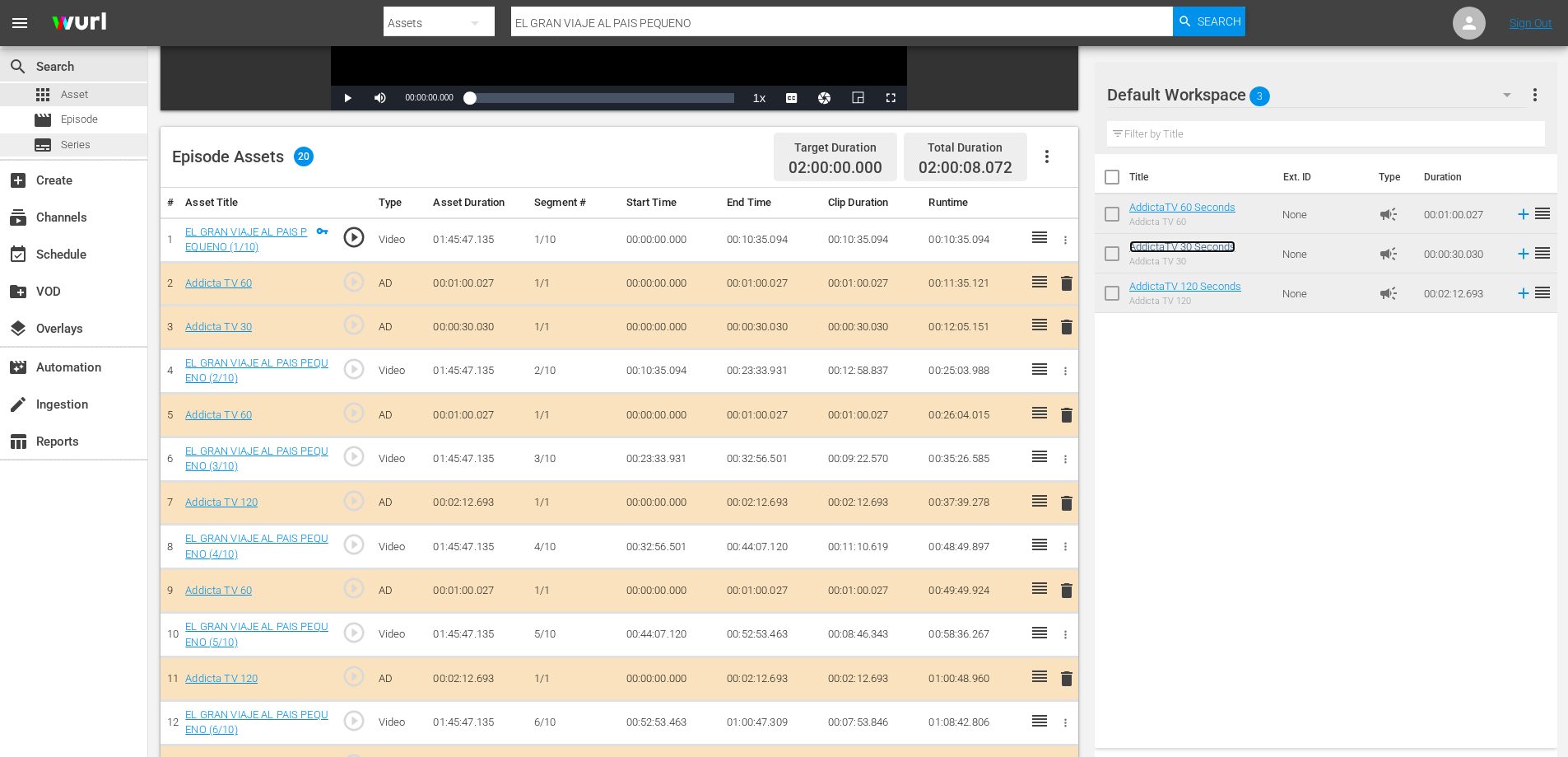
scroll to position [211, 0]
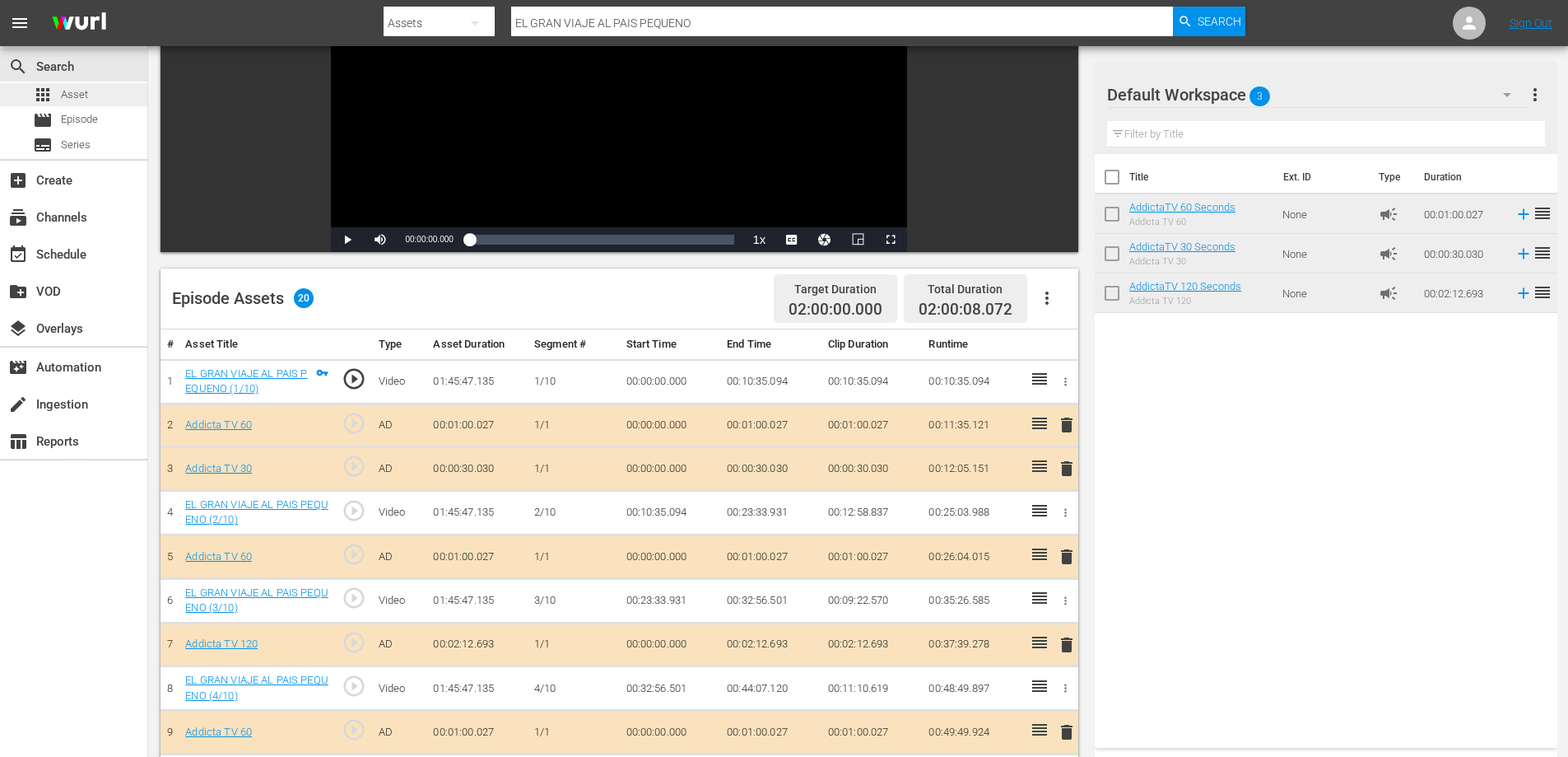
click at [67, 87] on span "Asset" at bounding box center [74, 94] width 27 height 16
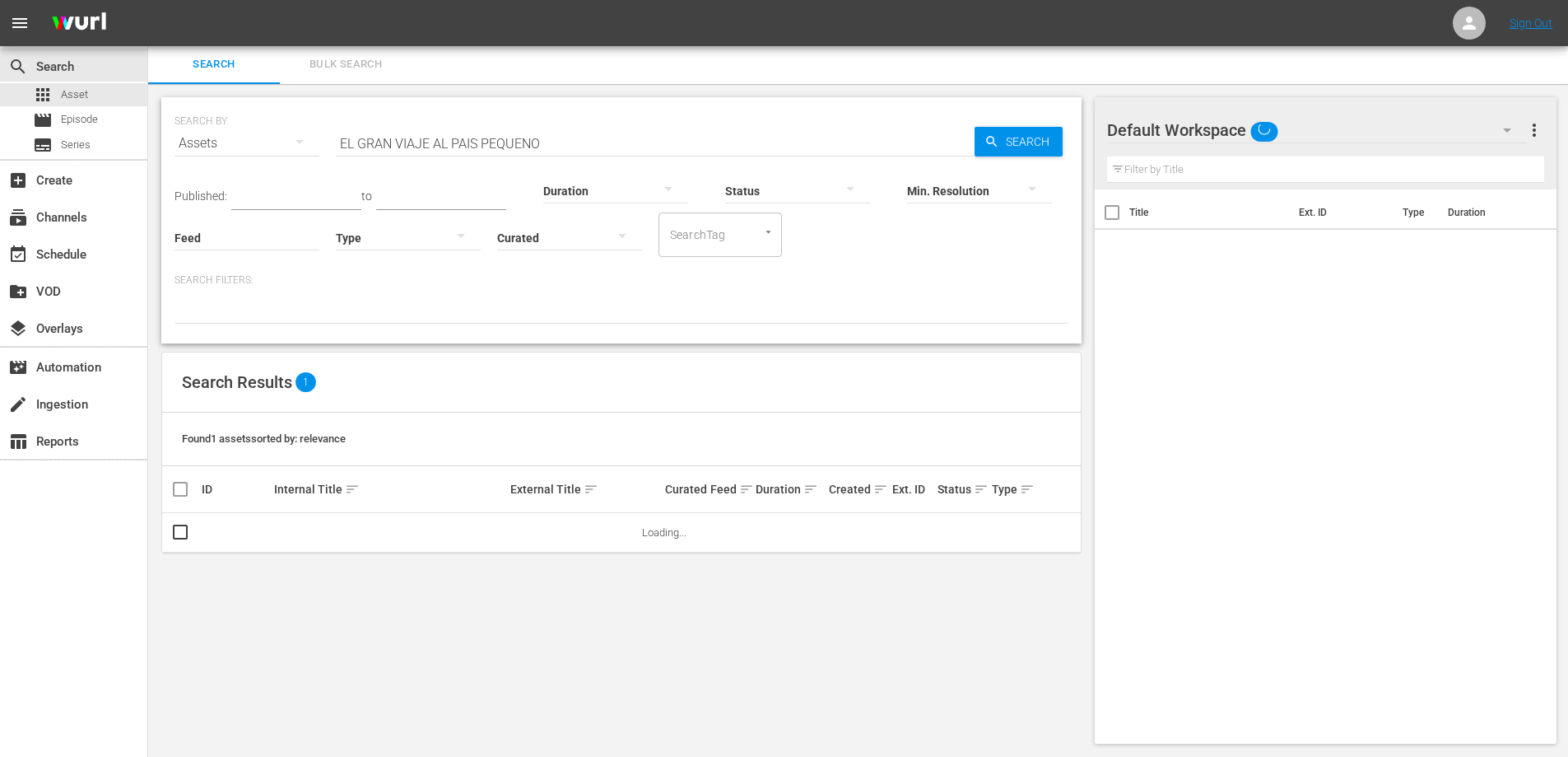
scroll to position [2, 0]
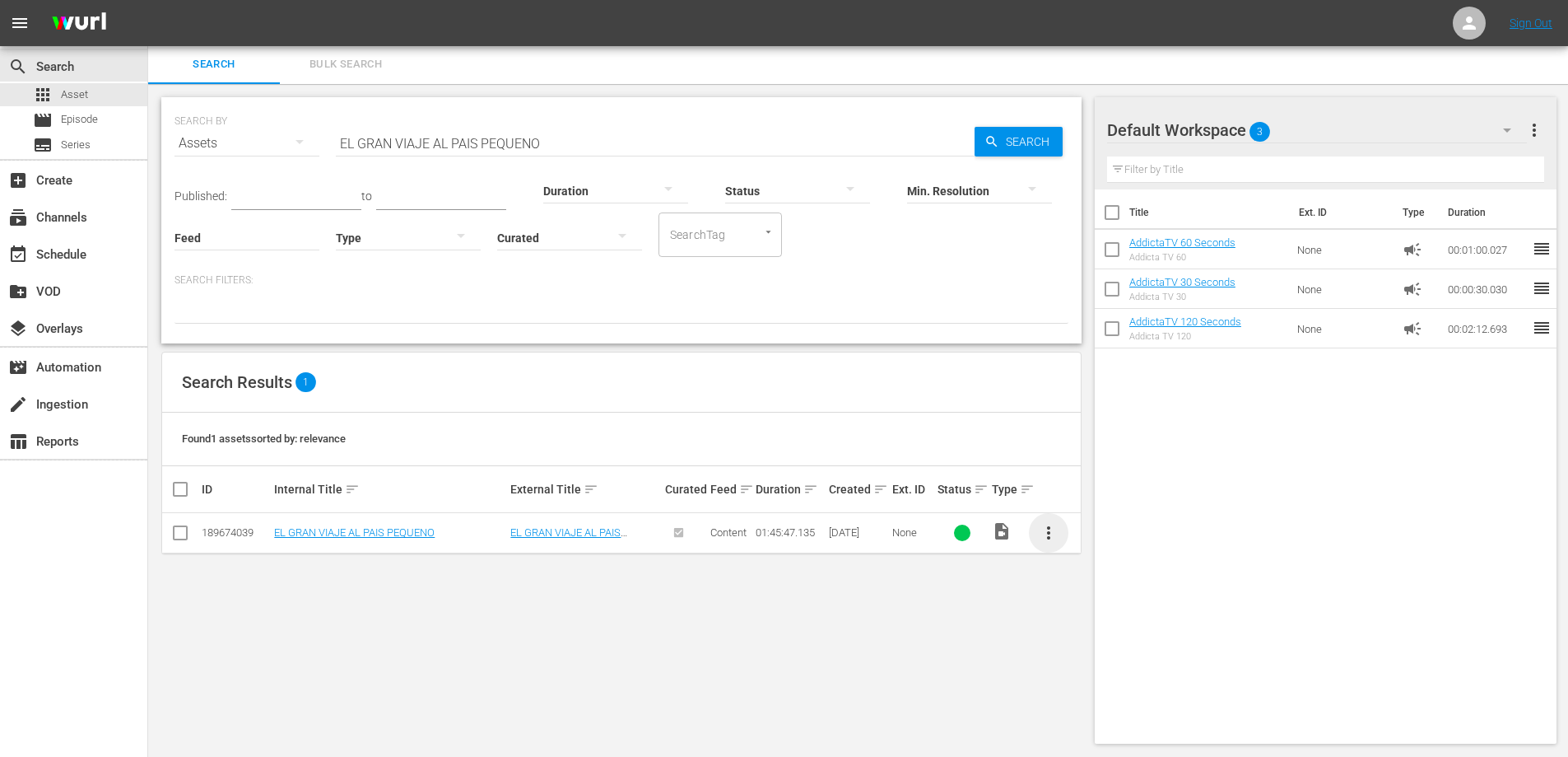
click at [1049, 530] on span "more_vert" at bounding box center [1048, 532] width 20 height 20
click at [1119, 664] on div "Episode" at bounding box center [1137, 658] width 112 height 40
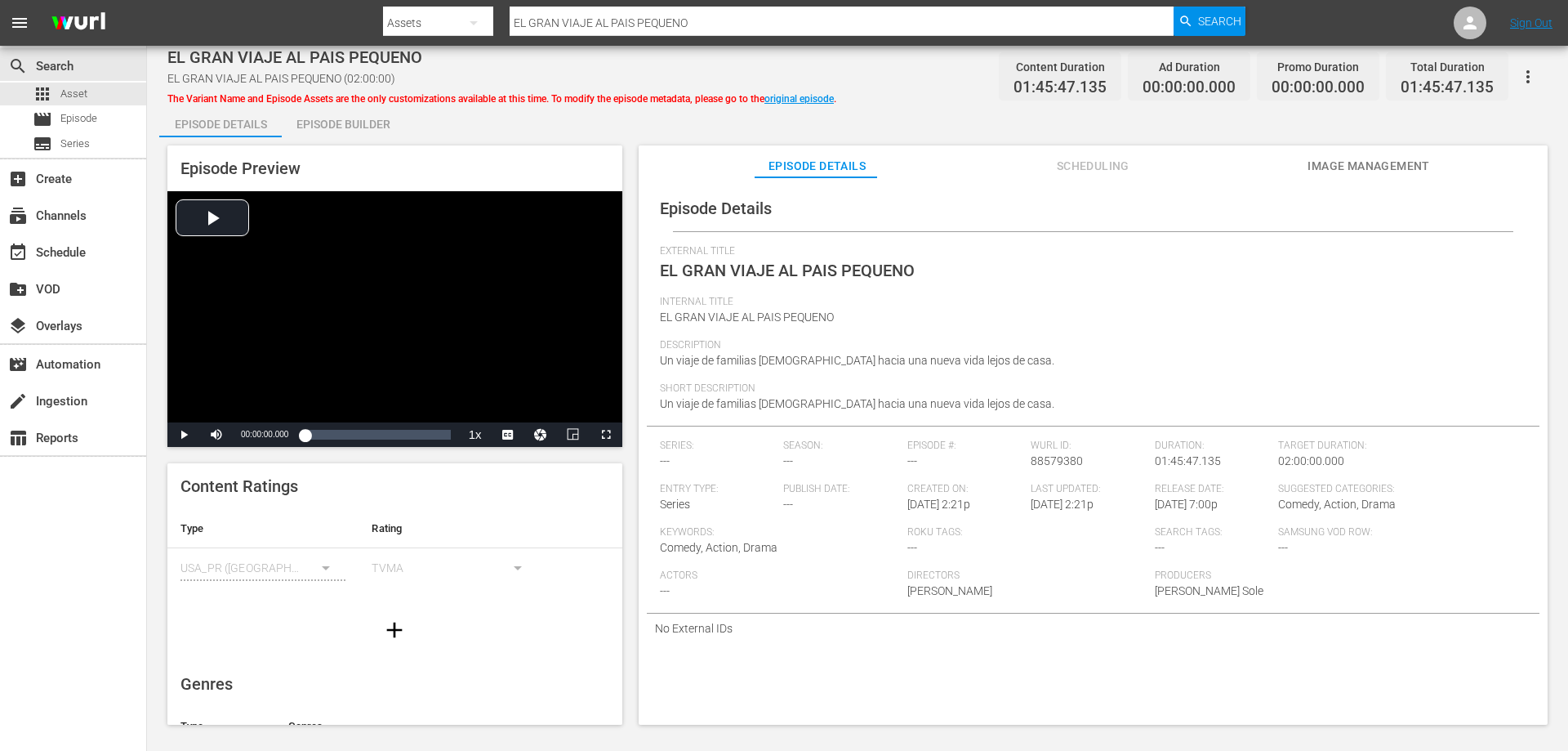
click at [324, 119] on div "Episode Builder" at bounding box center [342, 124] width 123 height 39
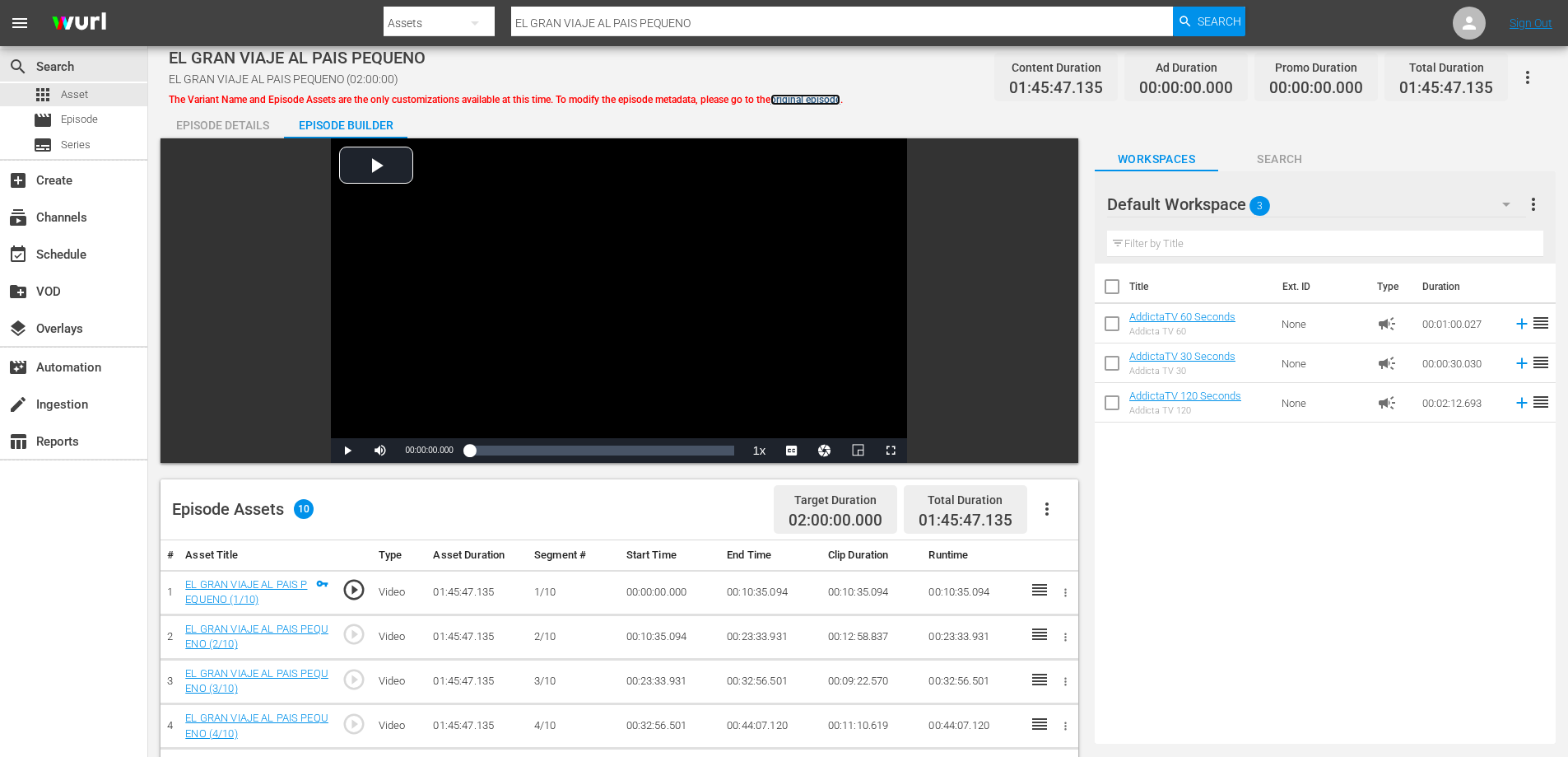
click at [802, 98] on link "original episode" at bounding box center [805, 99] width 70 height 11
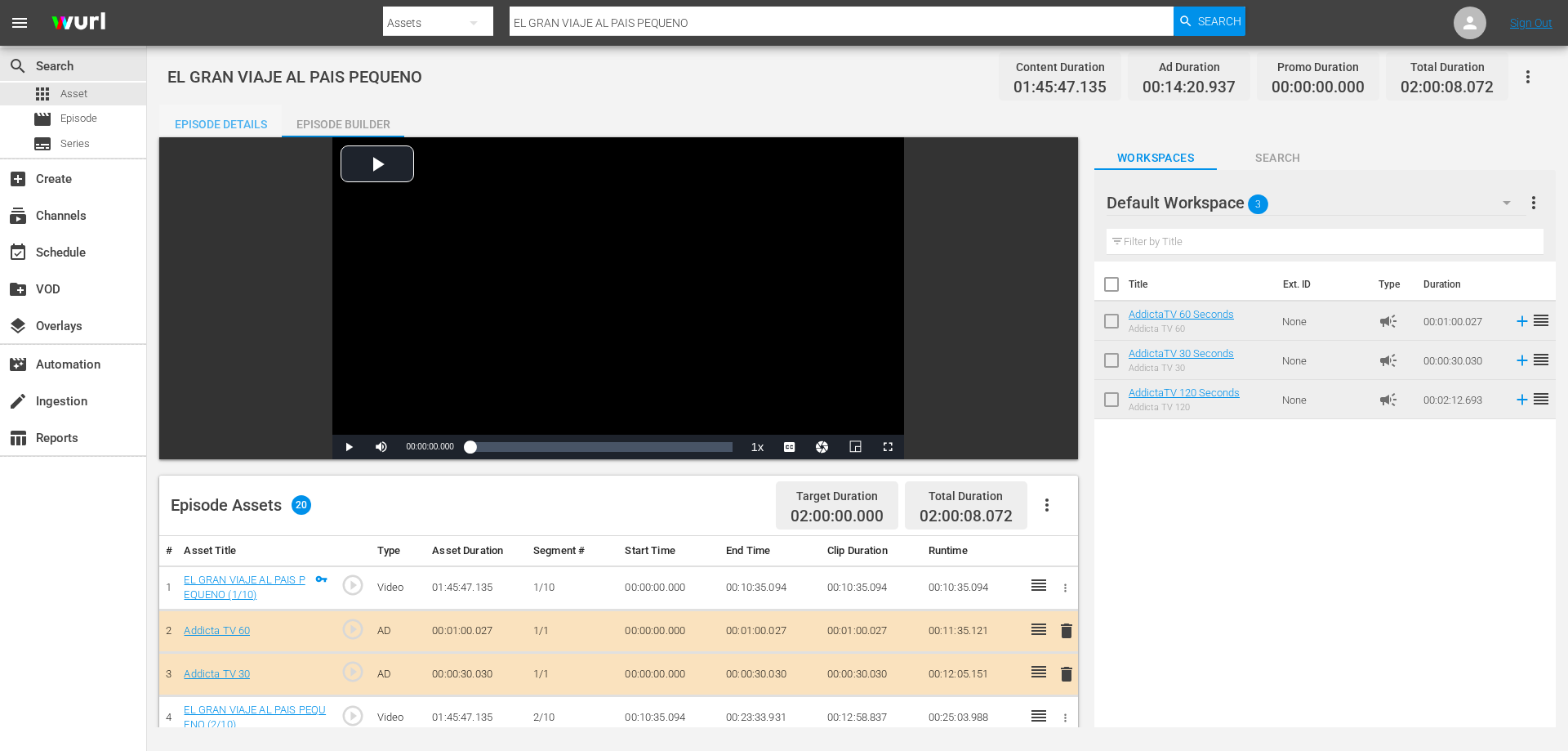
click at [208, 126] on div "Episode Details" at bounding box center [220, 124] width 123 height 39
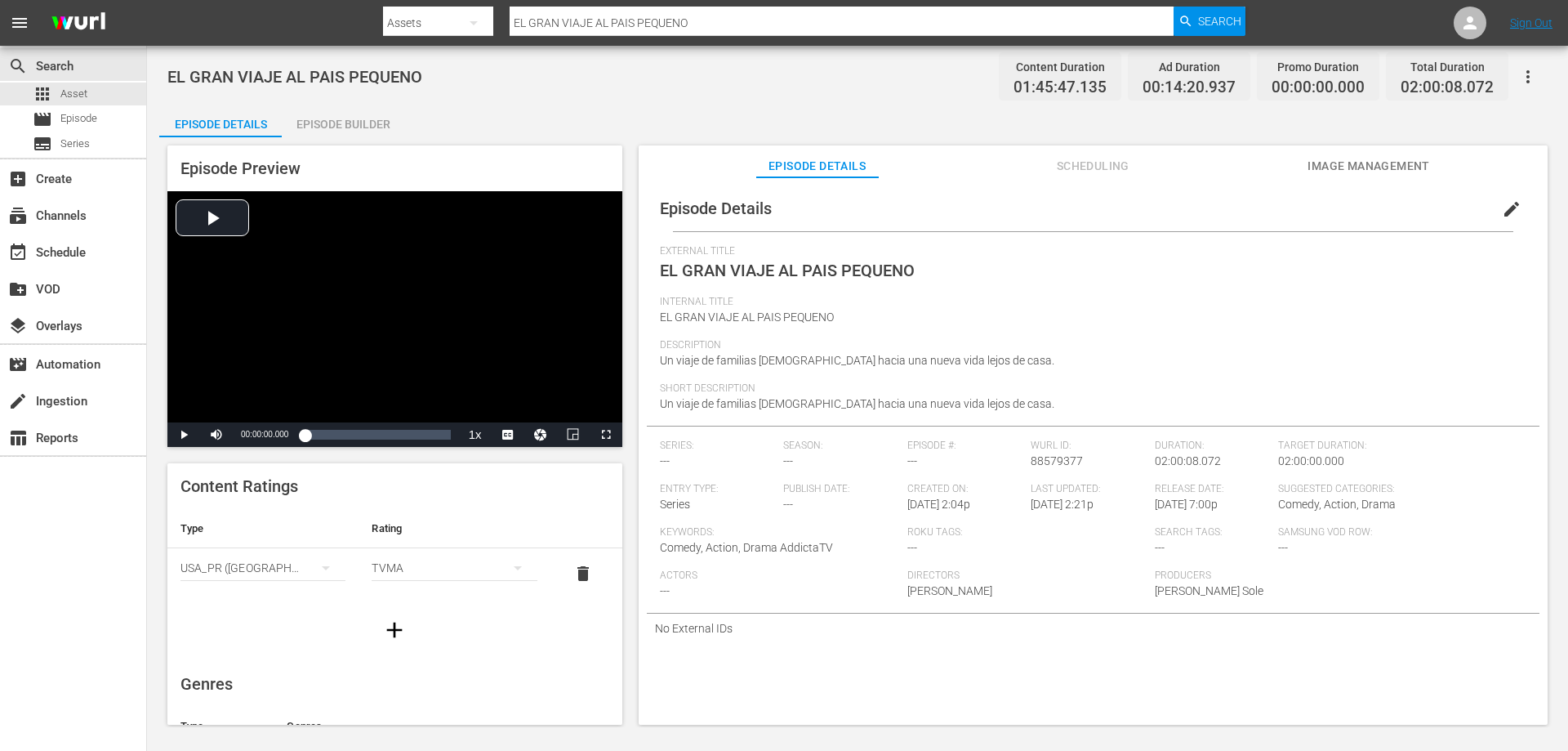
click at [348, 126] on div "Episode Builder" at bounding box center [342, 124] width 123 height 39
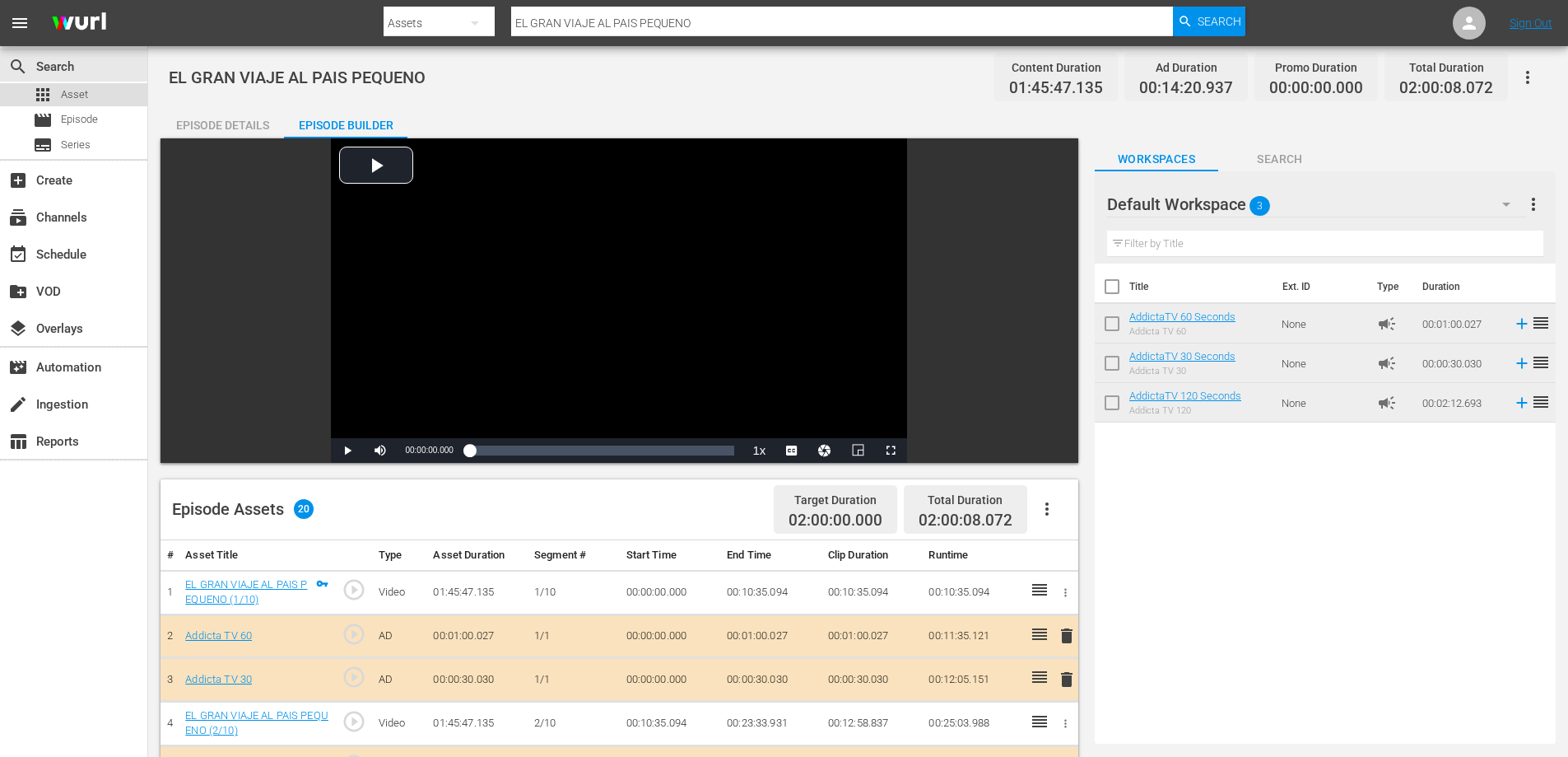
click at [70, 89] on span "Asset" at bounding box center [74, 94] width 27 height 16
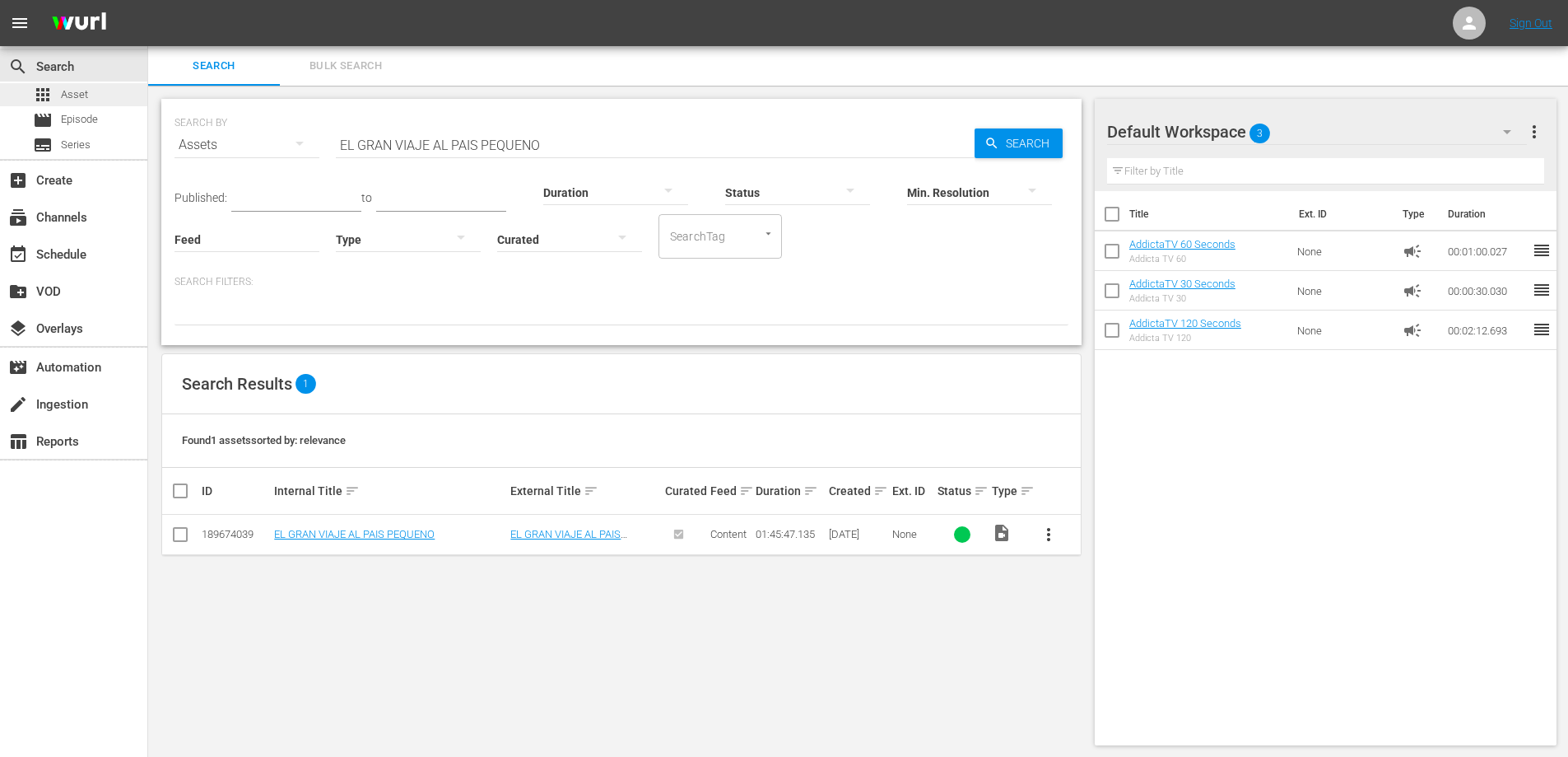
click at [64, 93] on span "Asset" at bounding box center [74, 94] width 27 height 16
click at [413, 143] on input "EL GRAN VIAJE AL PAIS PEQUENO" at bounding box center [655, 145] width 639 height 40
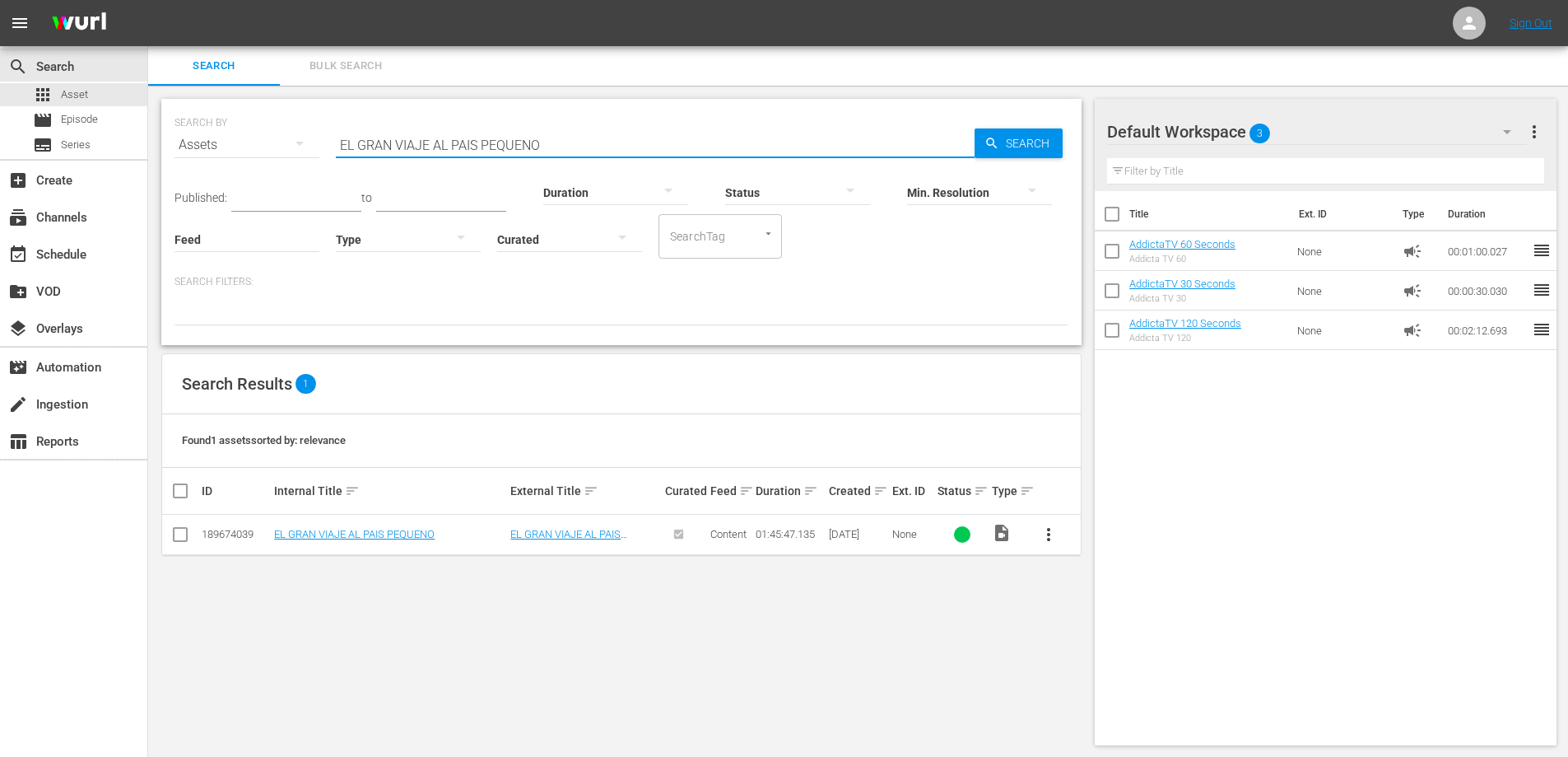
paste input "HOMBRE NUEV"
type input "EL HOMBRE NUEVO"
click at [1042, 530] on span "more_vert" at bounding box center [1048, 534] width 20 height 20
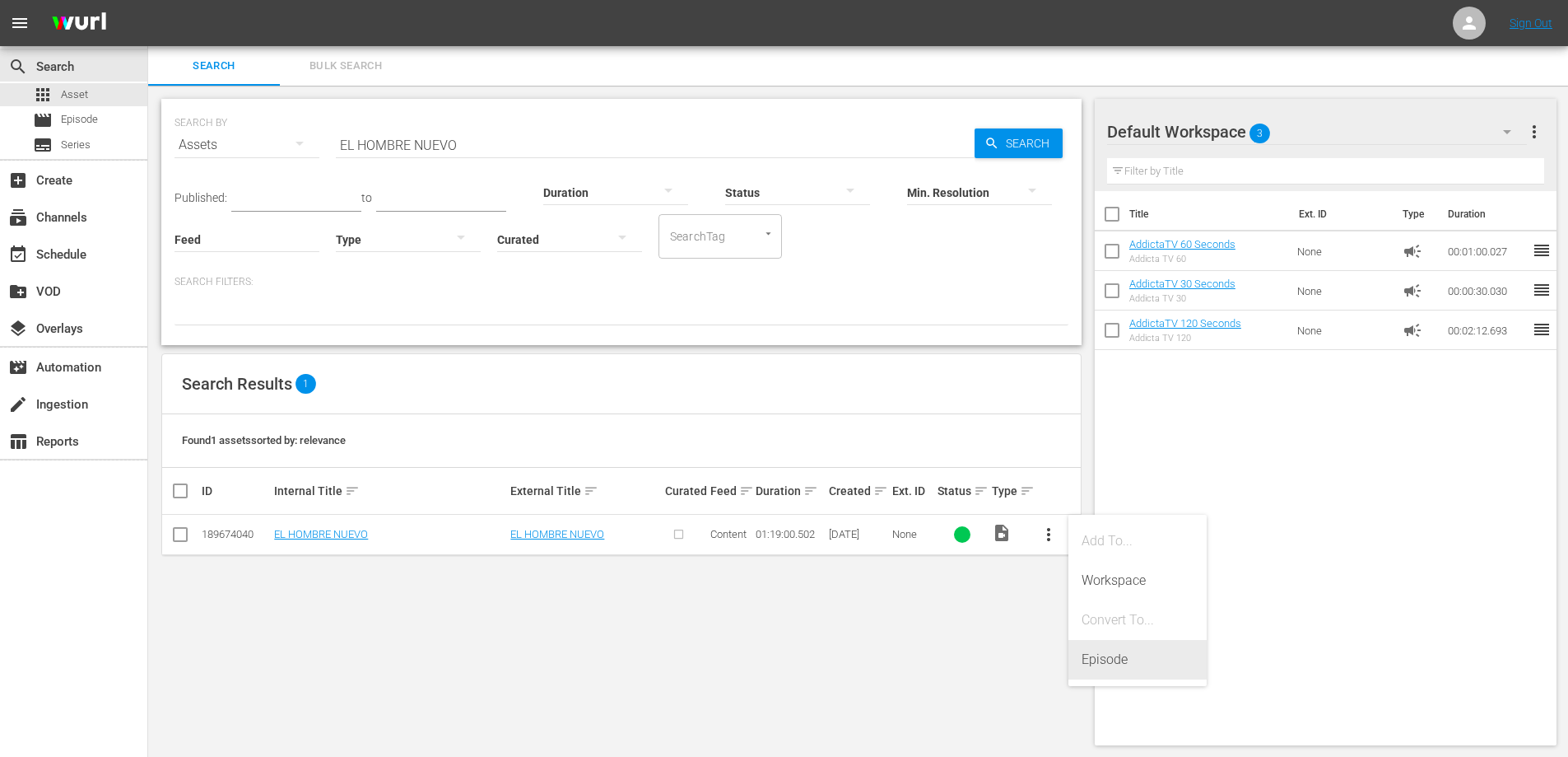
click at [1114, 659] on div "Episode" at bounding box center [1137, 660] width 112 height 40
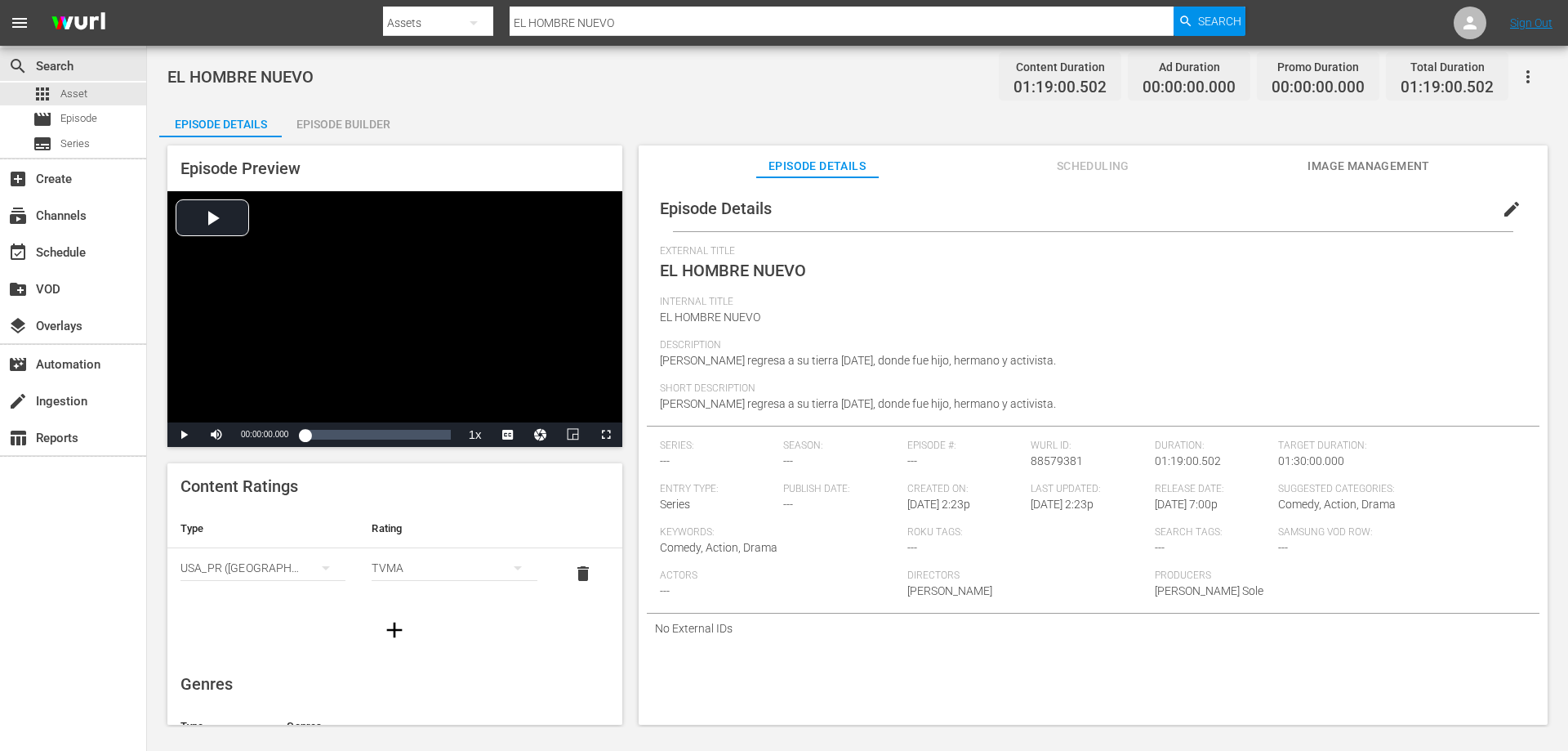
click at [355, 122] on div "Episode Builder" at bounding box center [342, 124] width 123 height 39
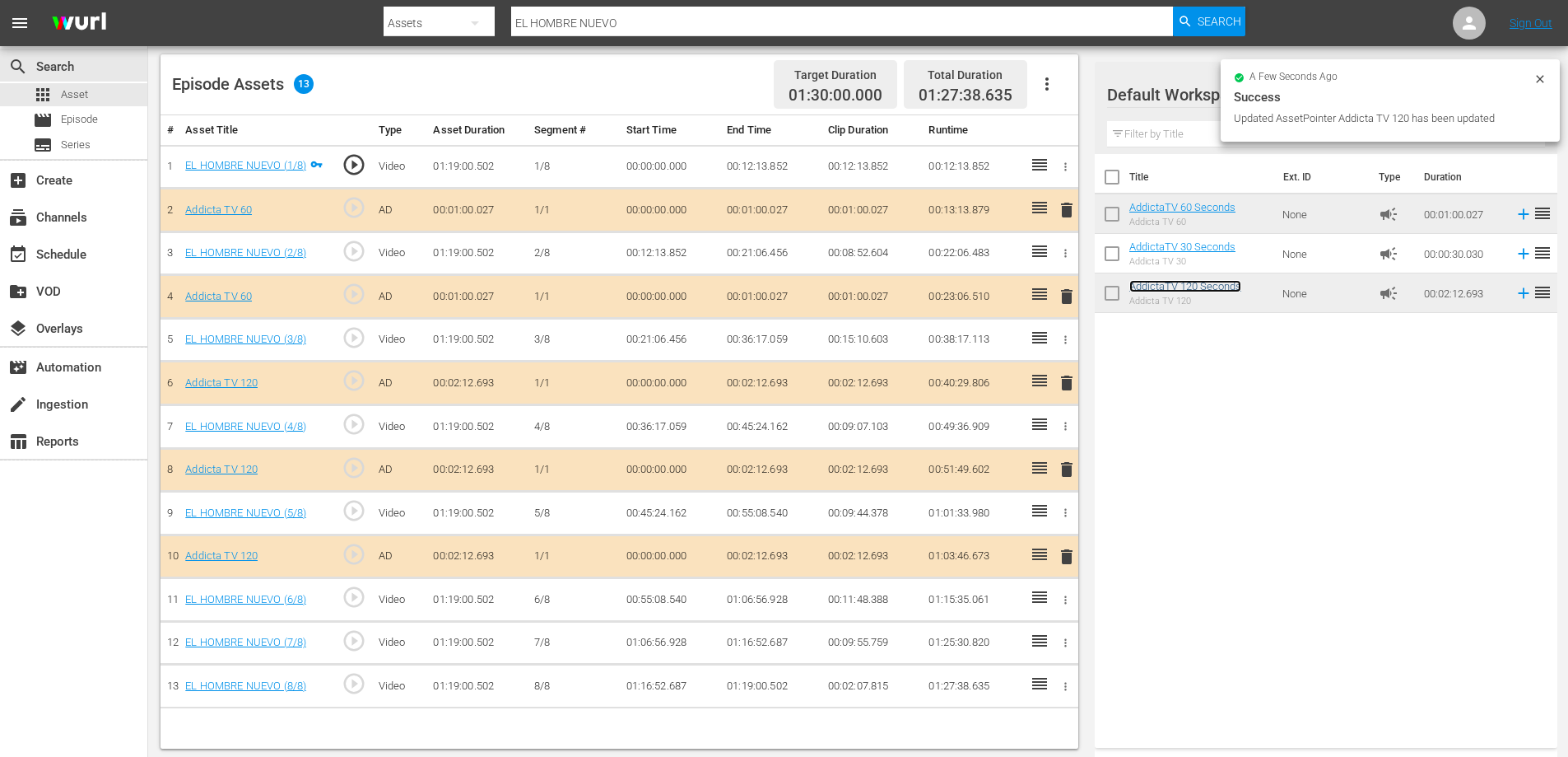
scroll to position [429, 0]
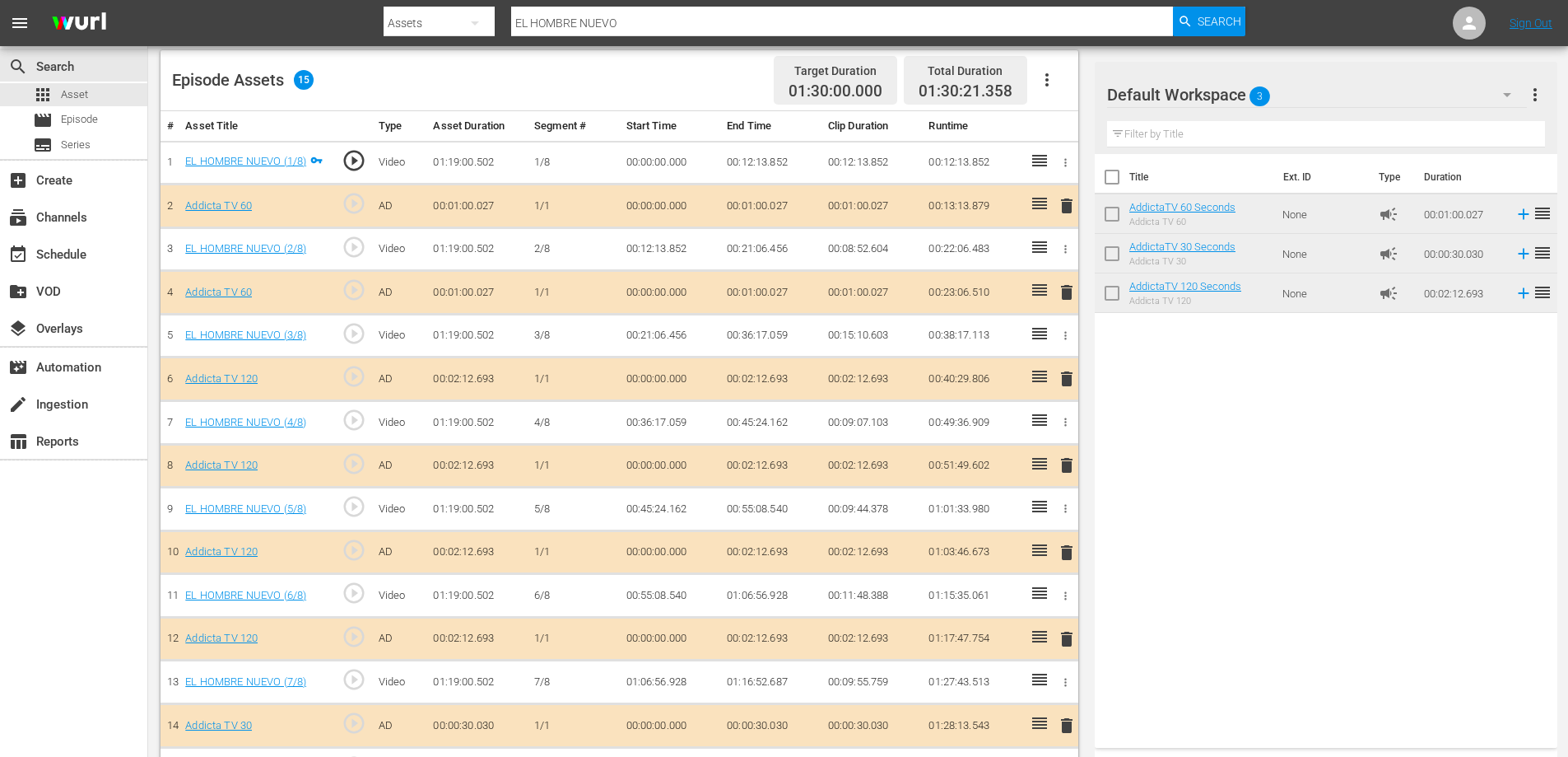
click at [1067, 382] on span "delete" at bounding box center [1066, 378] width 20 height 20
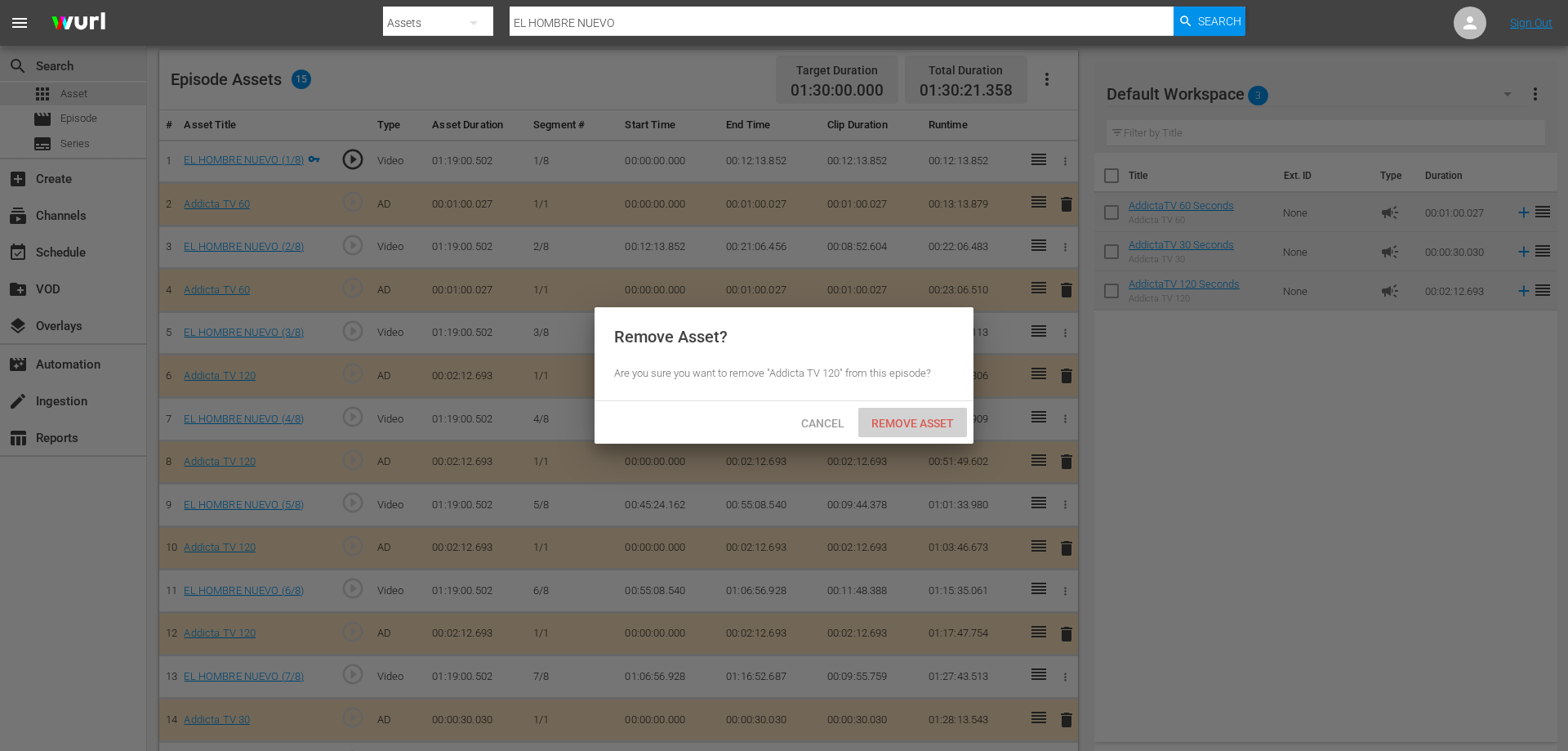
click at [942, 414] on div "Remove Asset" at bounding box center [913, 422] width 109 height 30
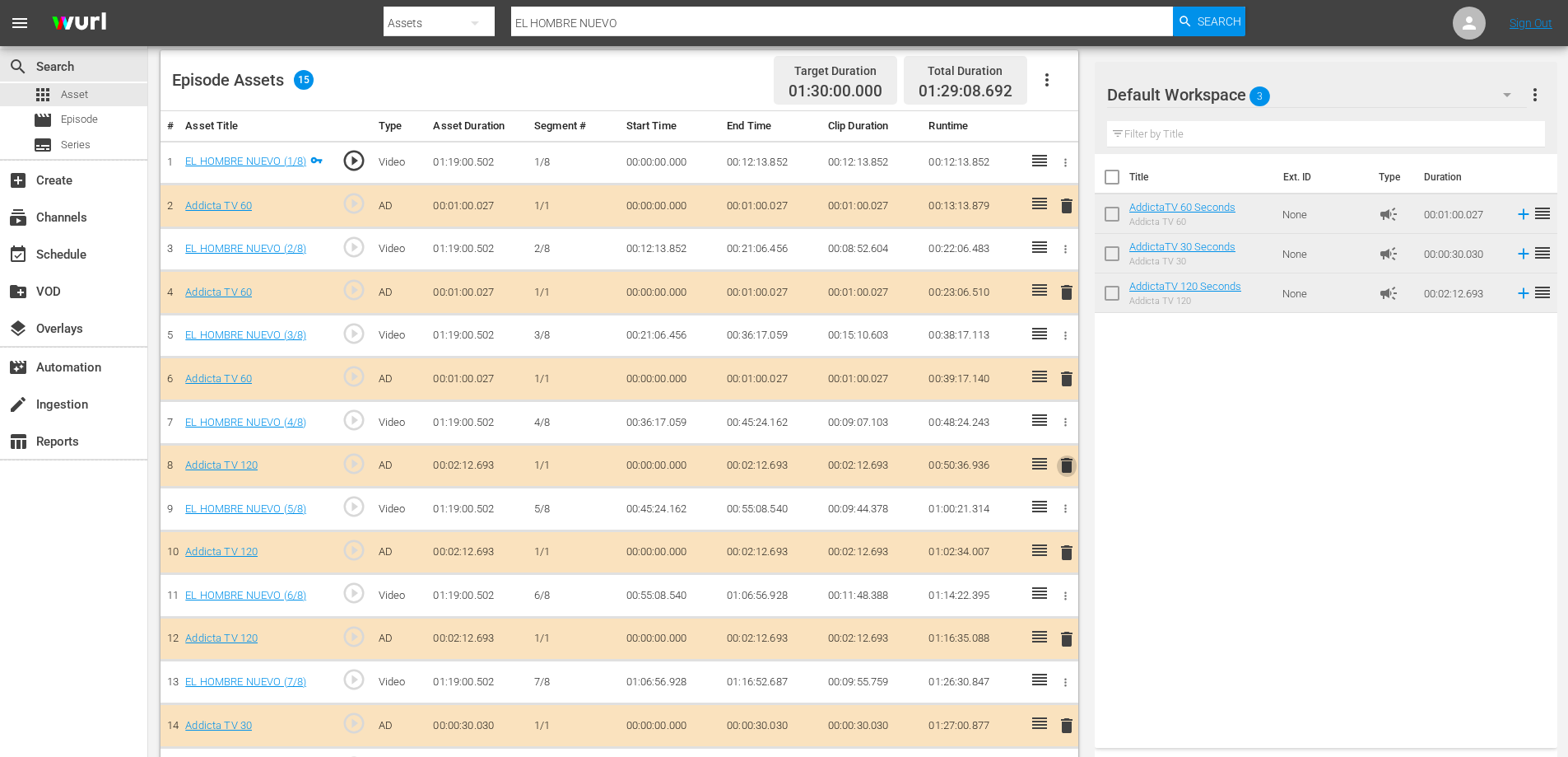
click at [1071, 465] on span "delete" at bounding box center [1066, 465] width 20 height 20
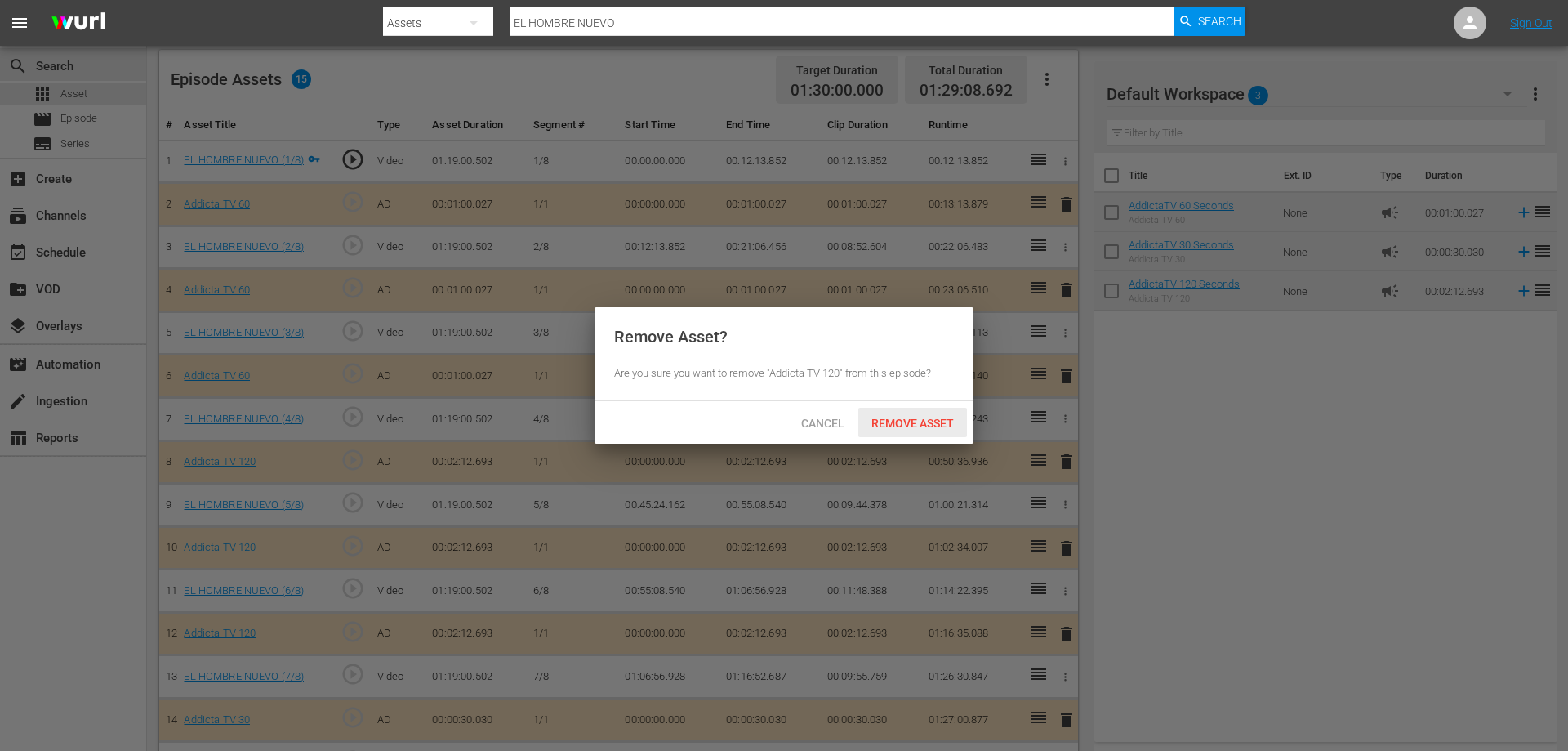
click at [915, 420] on span "Remove Asset" at bounding box center [913, 422] width 109 height 13
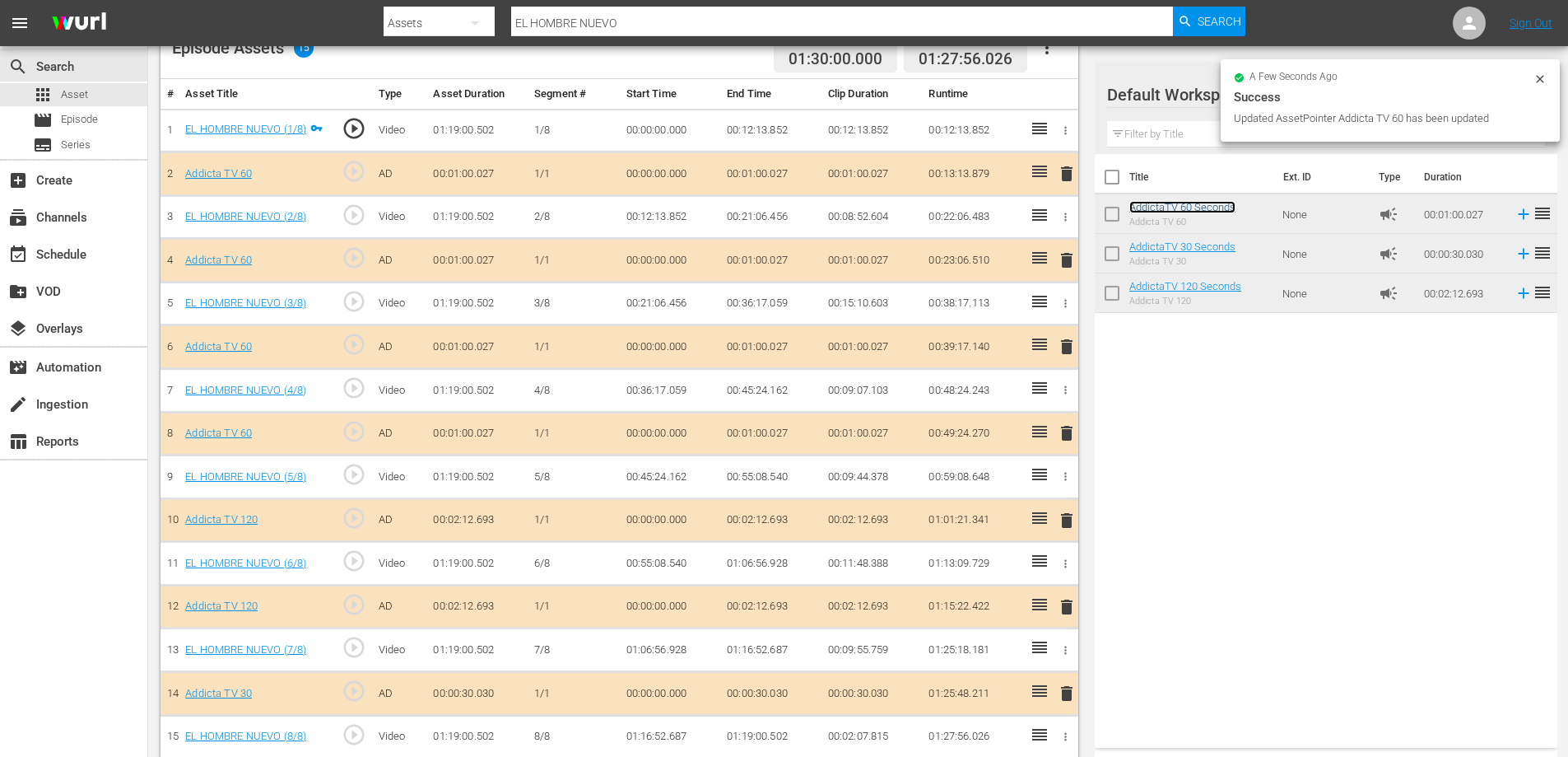
scroll to position [475, 0]
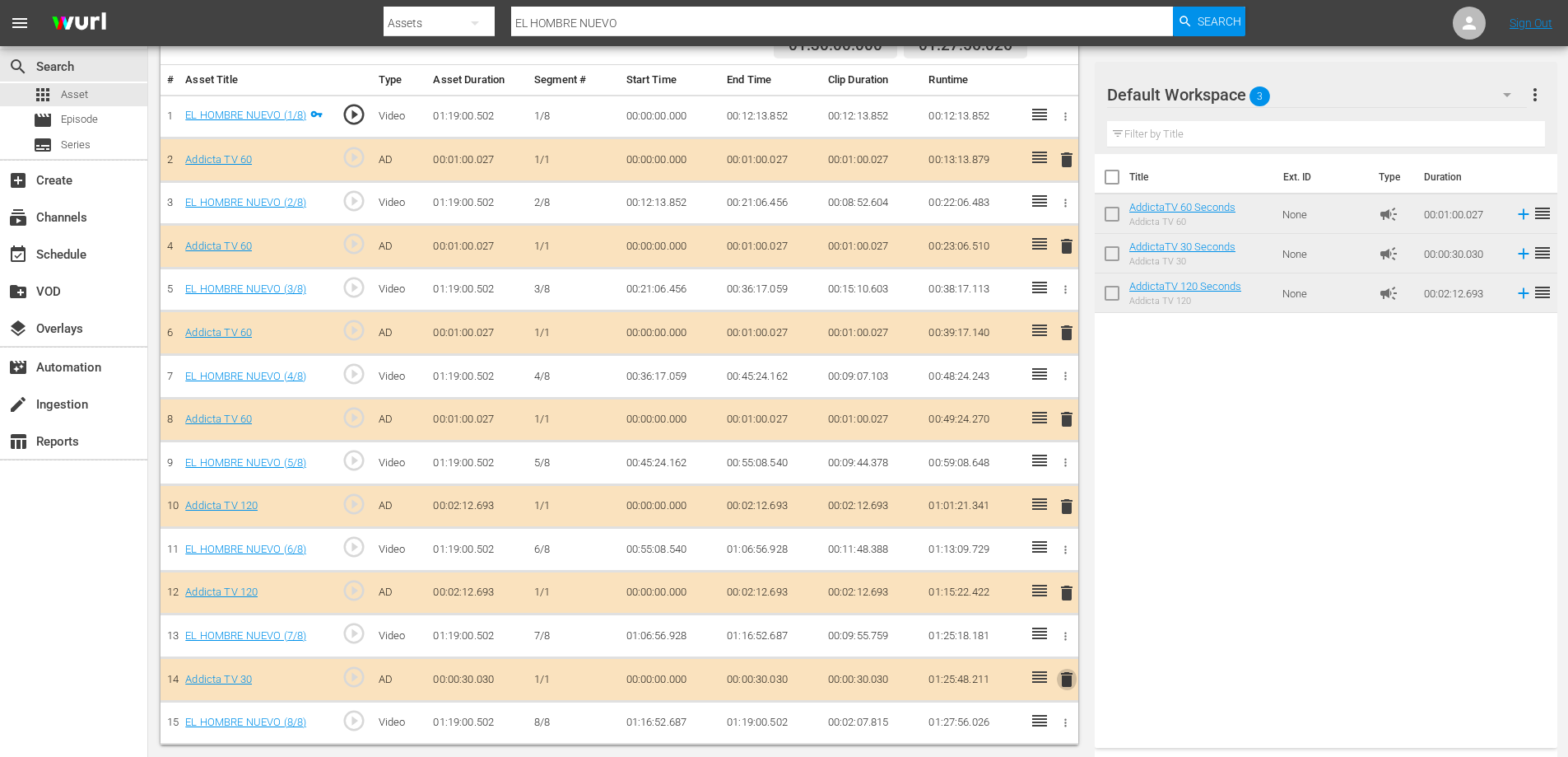
click at [1066, 677] on span "delete" at bounding box center [1066, 679] width 20 height 20
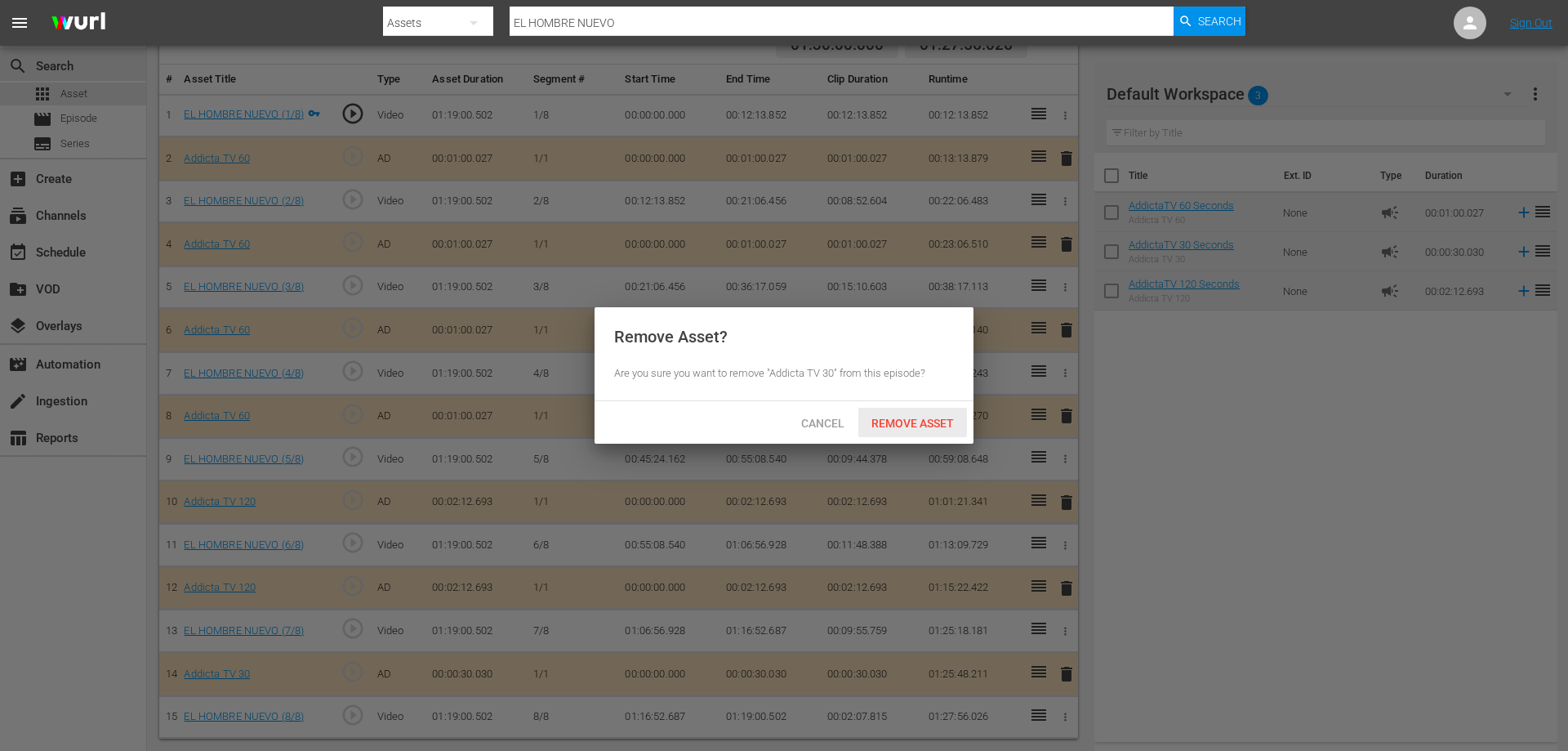
click at [927, 412] on div "Remove Asset" at bounding box center [913, 422] width 109 height 30
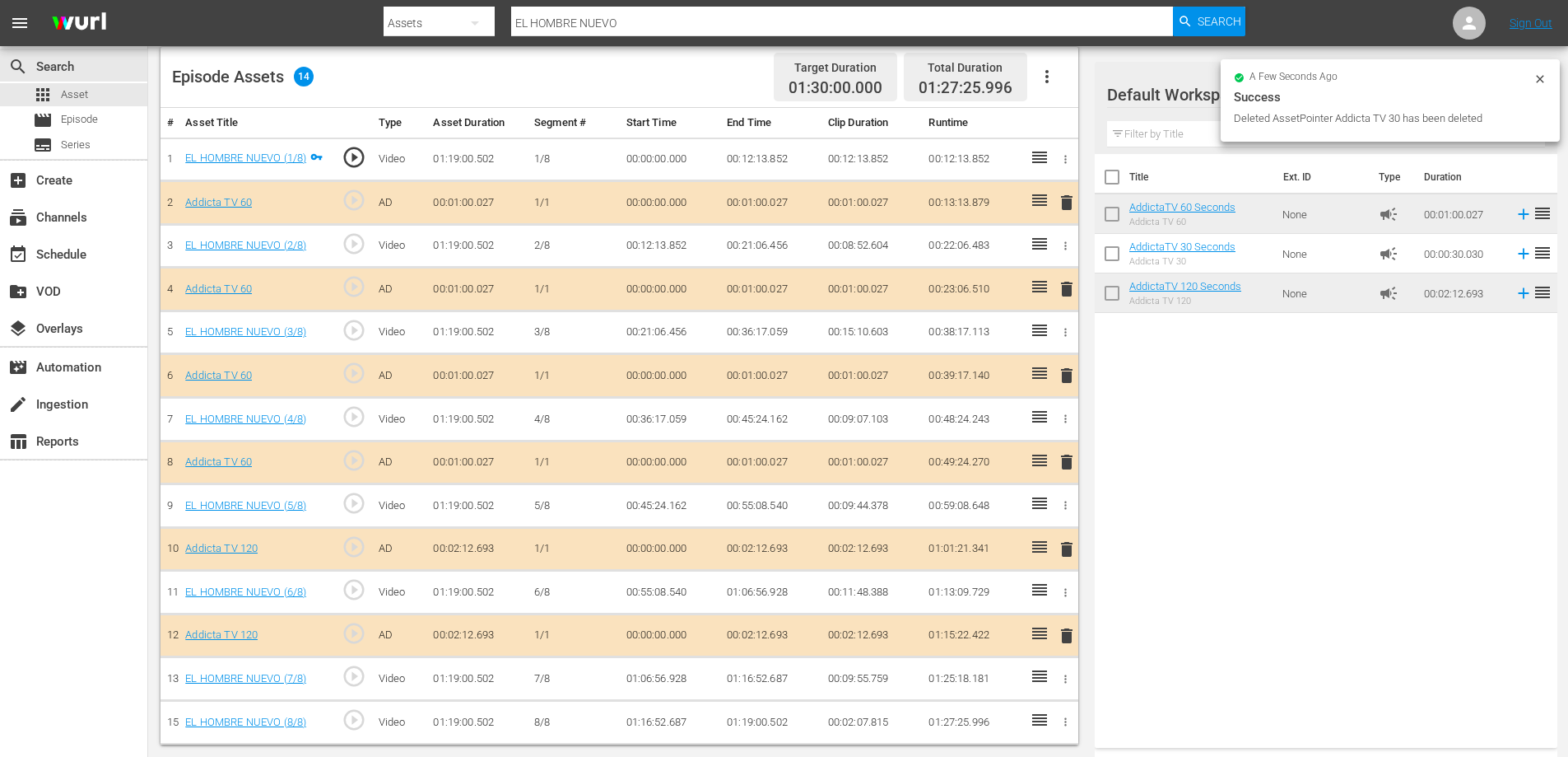
scroll to position [433, 0]
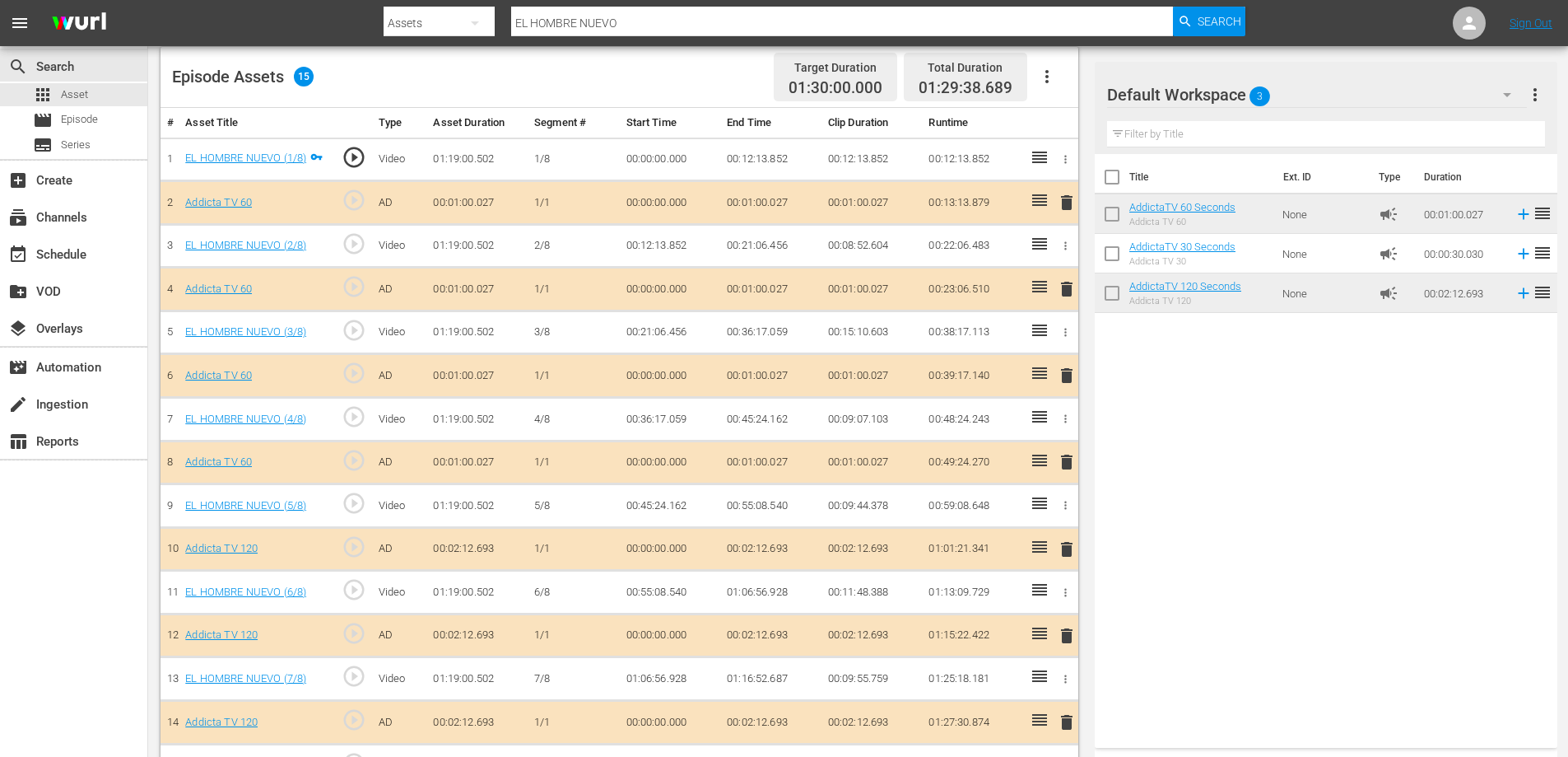
click at [1069, 199] on span "delete" at bounding box center [1066, 202] width 20 height 20
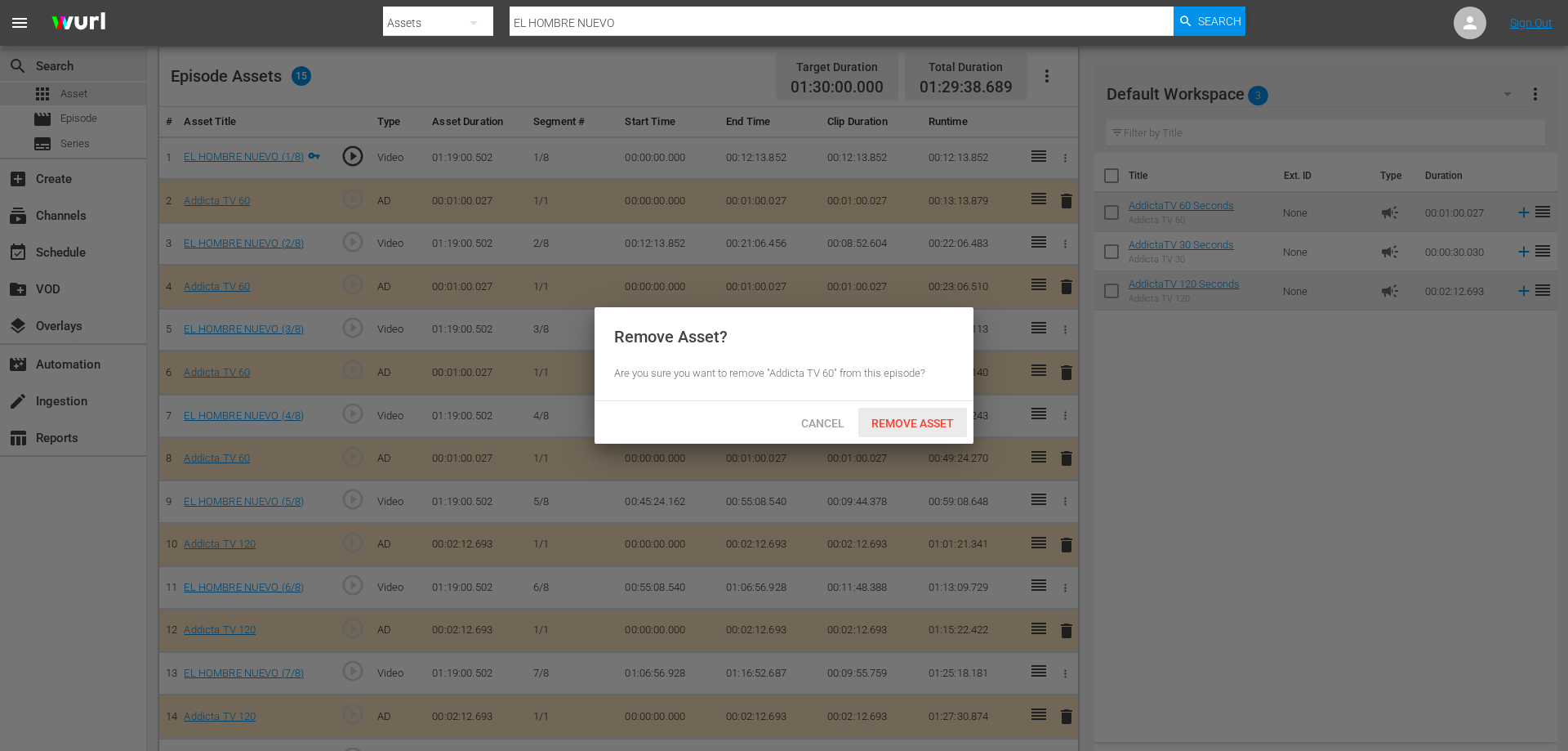
click at [900, 418] on span "Remove Asset" at bounding box center [913, 422] width 109 height 13
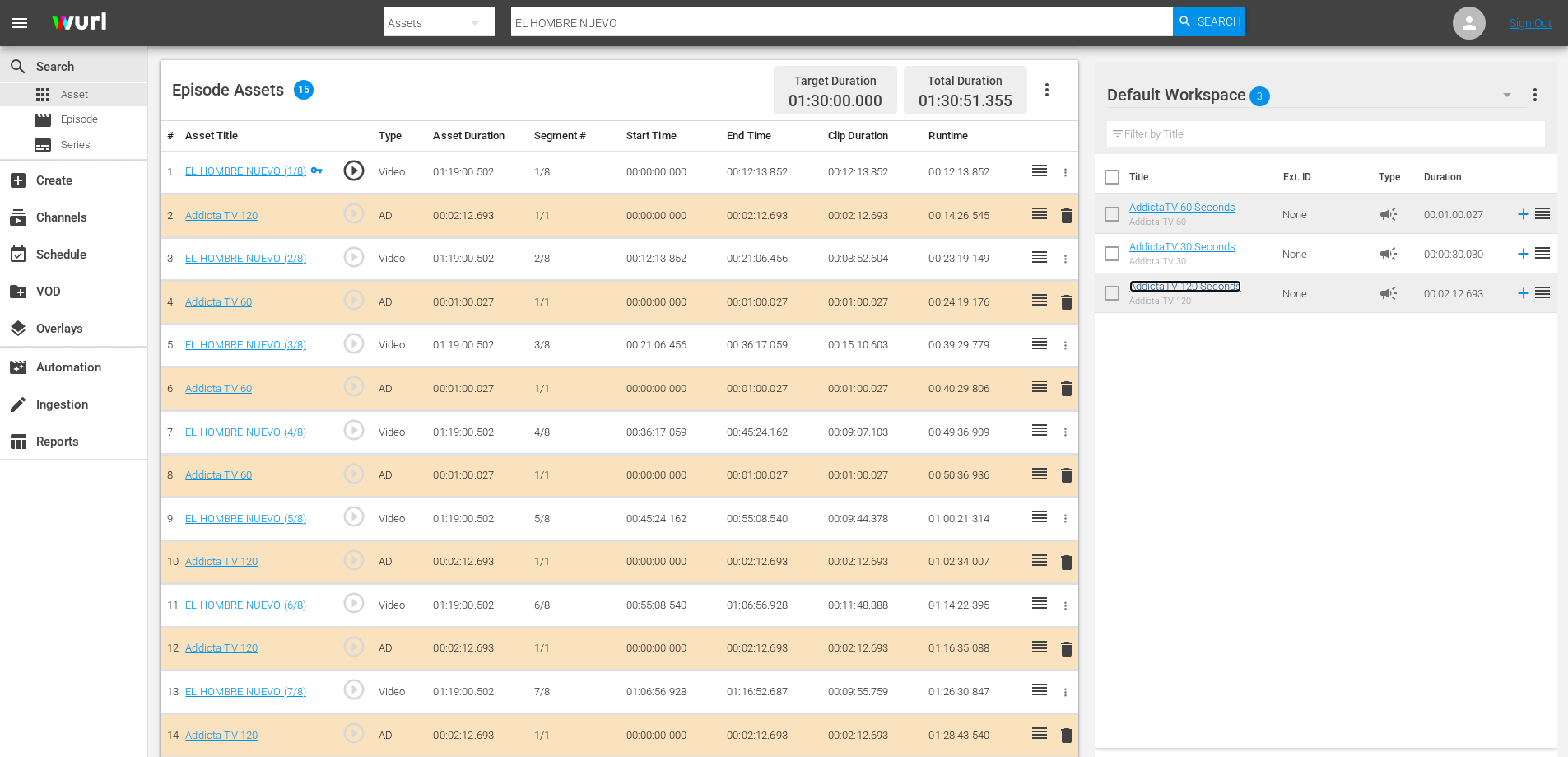
scroll to position [393, 0]
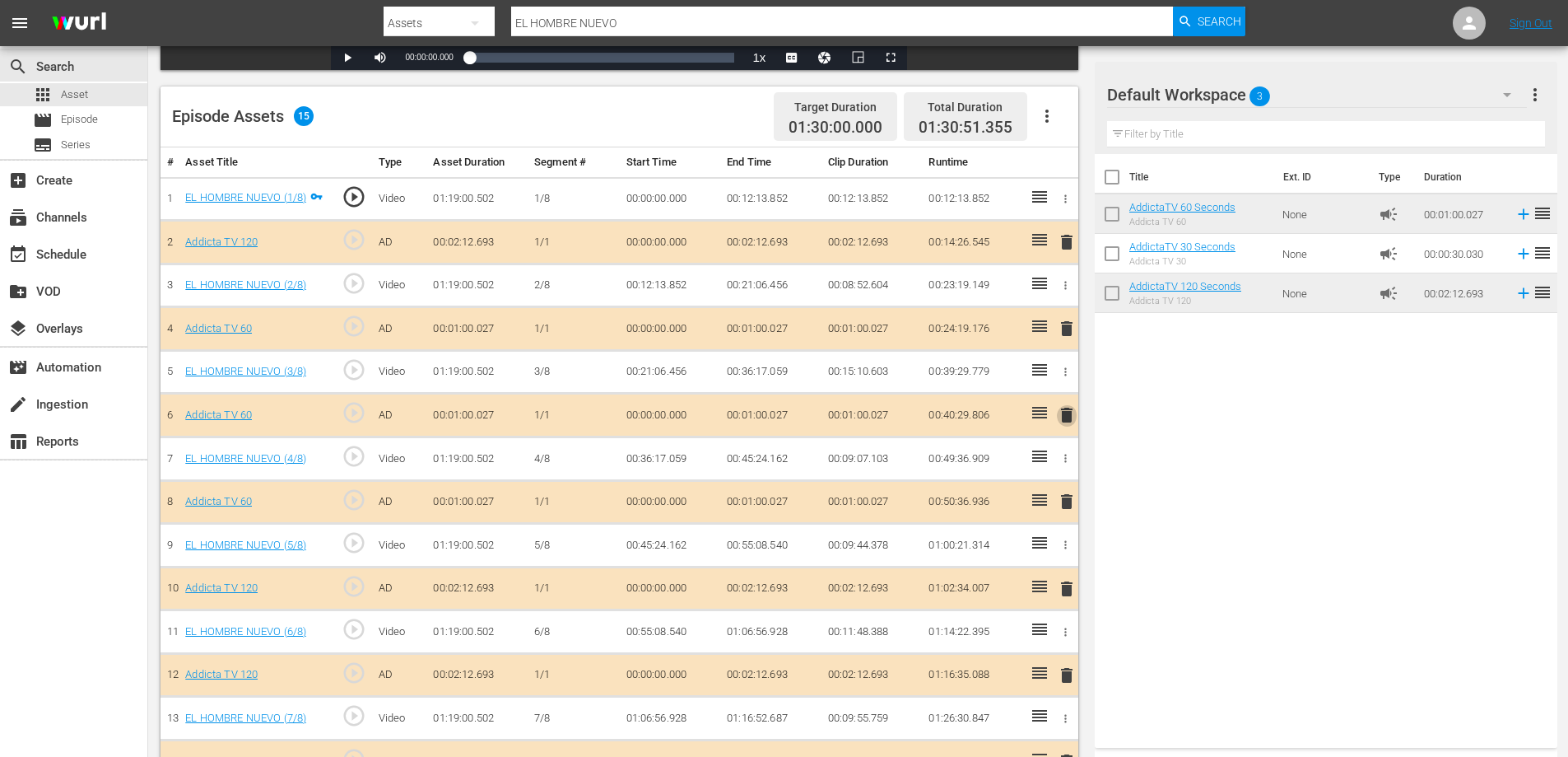
click at [1065, 414] on span "delete" at bounding box center [1066, 414] width 20 height 20
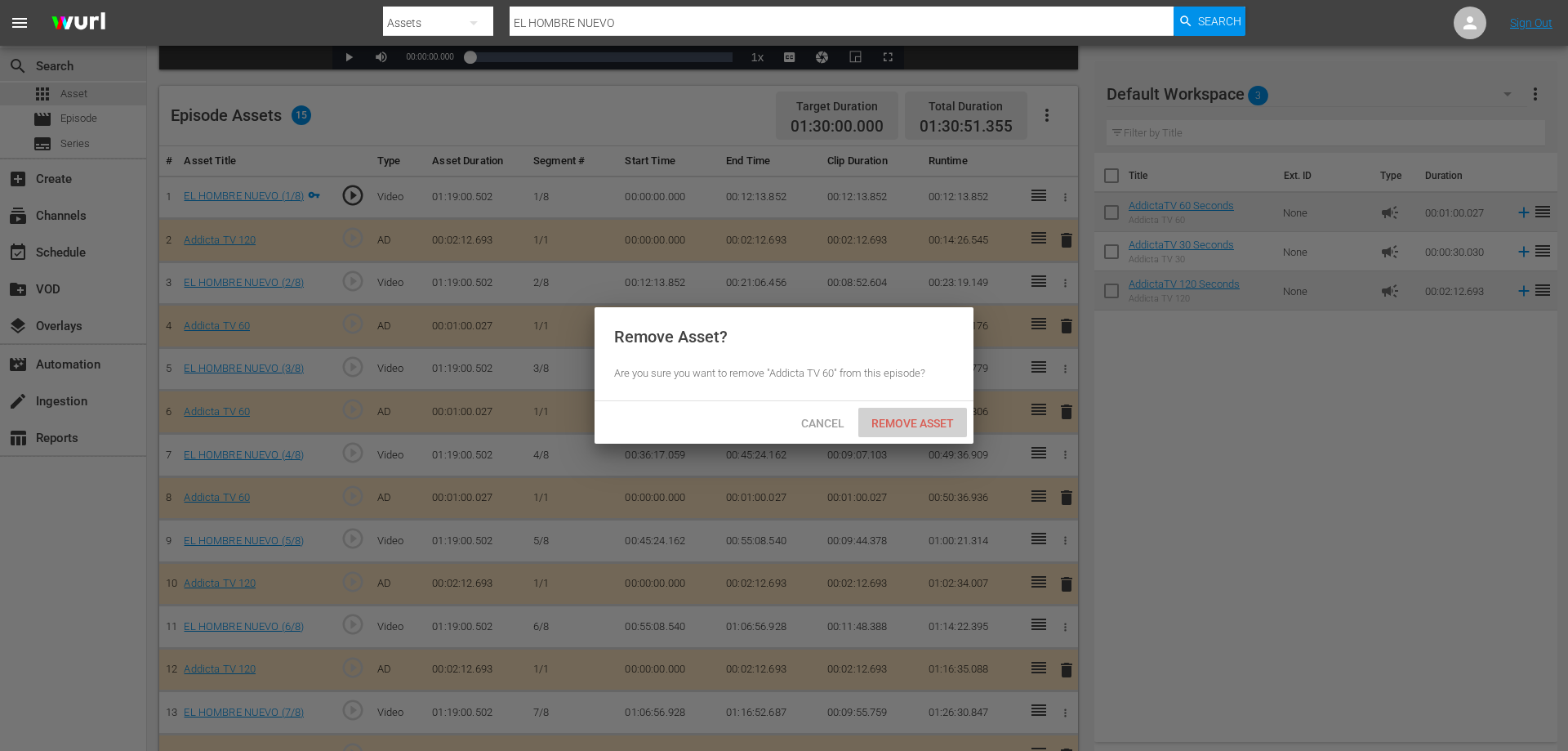
click at [930, 425] on span "Remove Asset" at bounding box center [913, 422] width 109 height 13
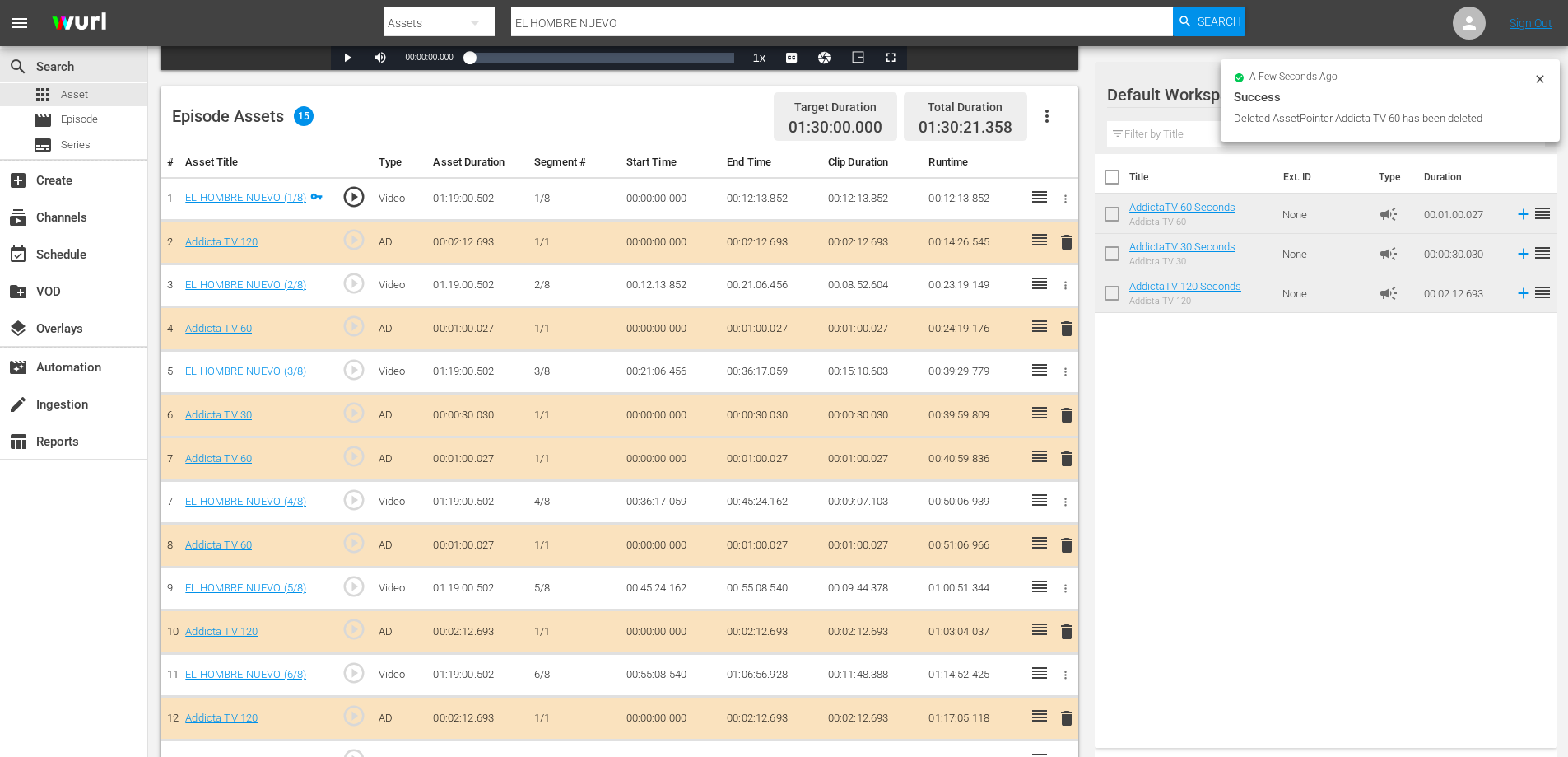
click at [1068, 459] on span "delete" at bounding box center [1066, 459] width 20 height 20
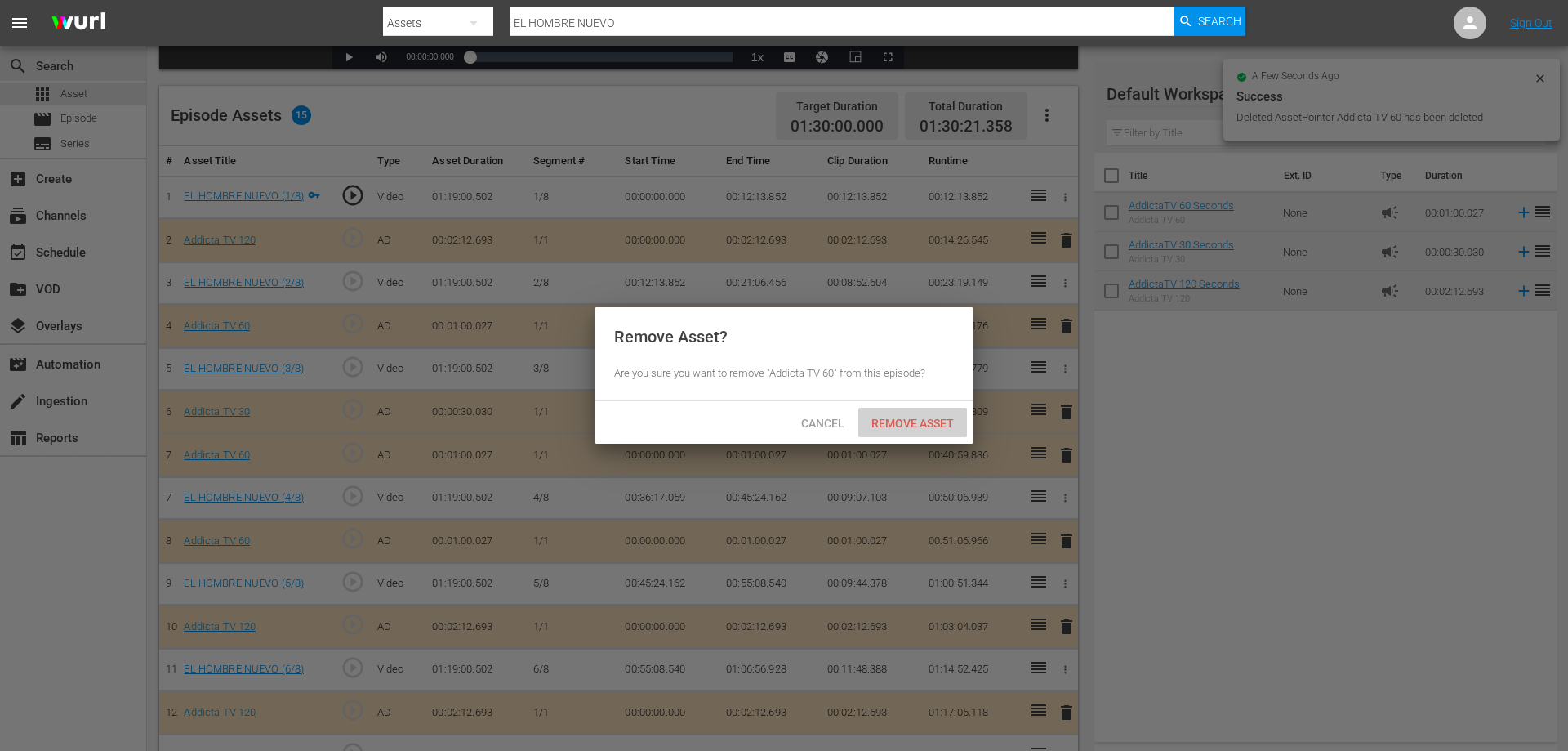
click at [920, 419] on span "Remove Asset" at bounding box center [913, 422] width 109 height 13
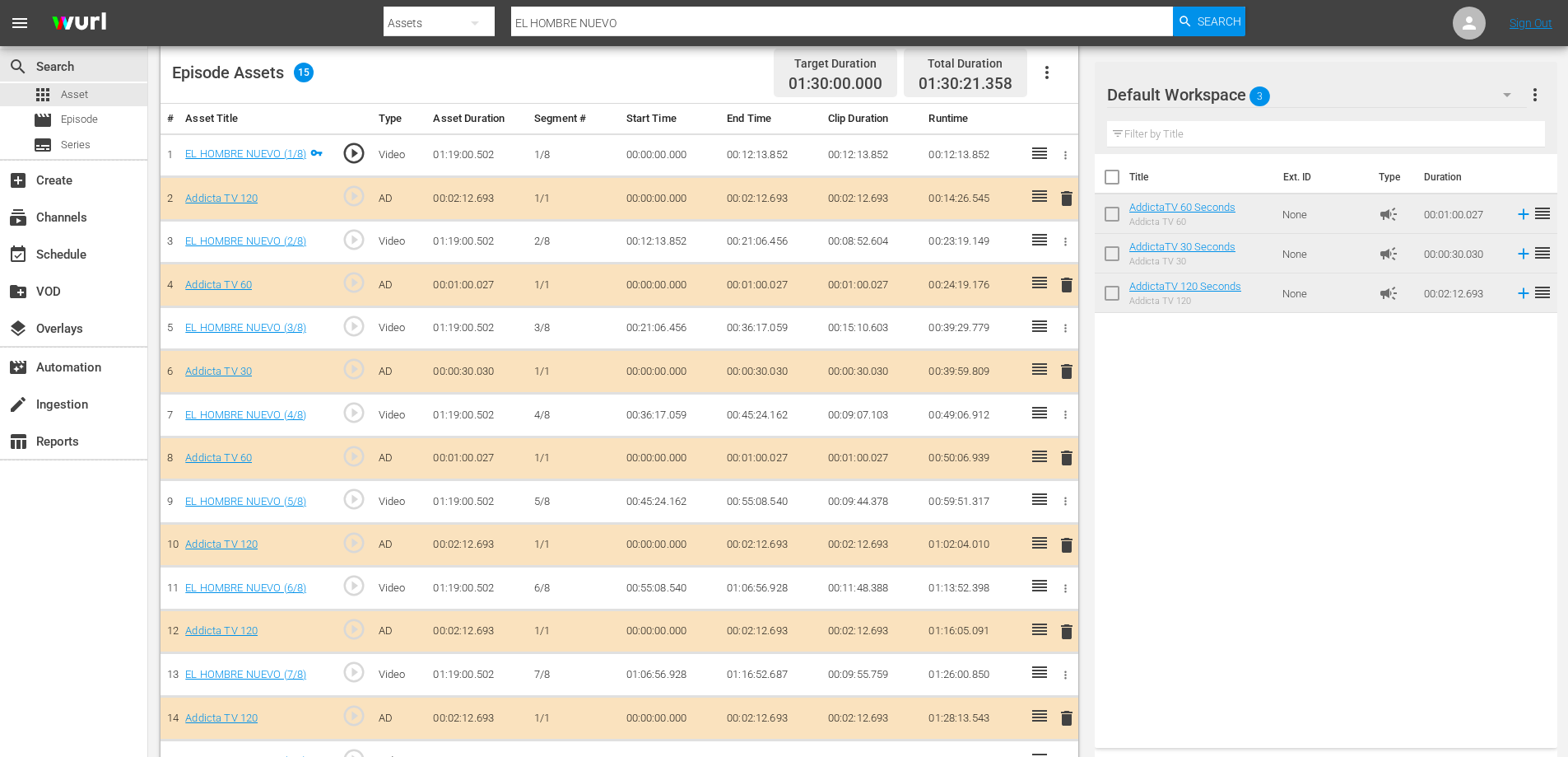
scroll to position [475, 0]
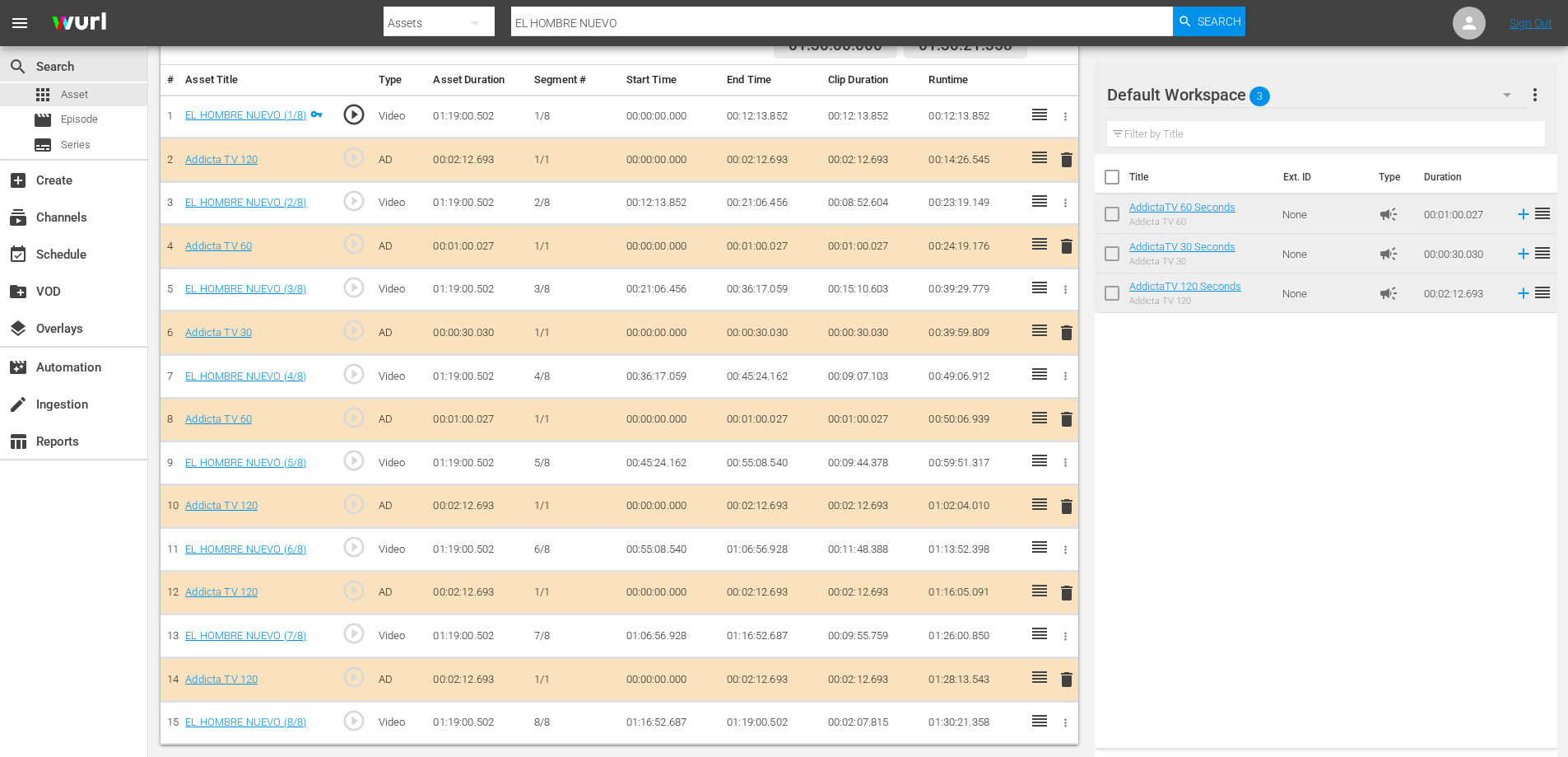
click at [1065, 506] on span "delete" at bounding box center [1066, 506] width 20 height 20
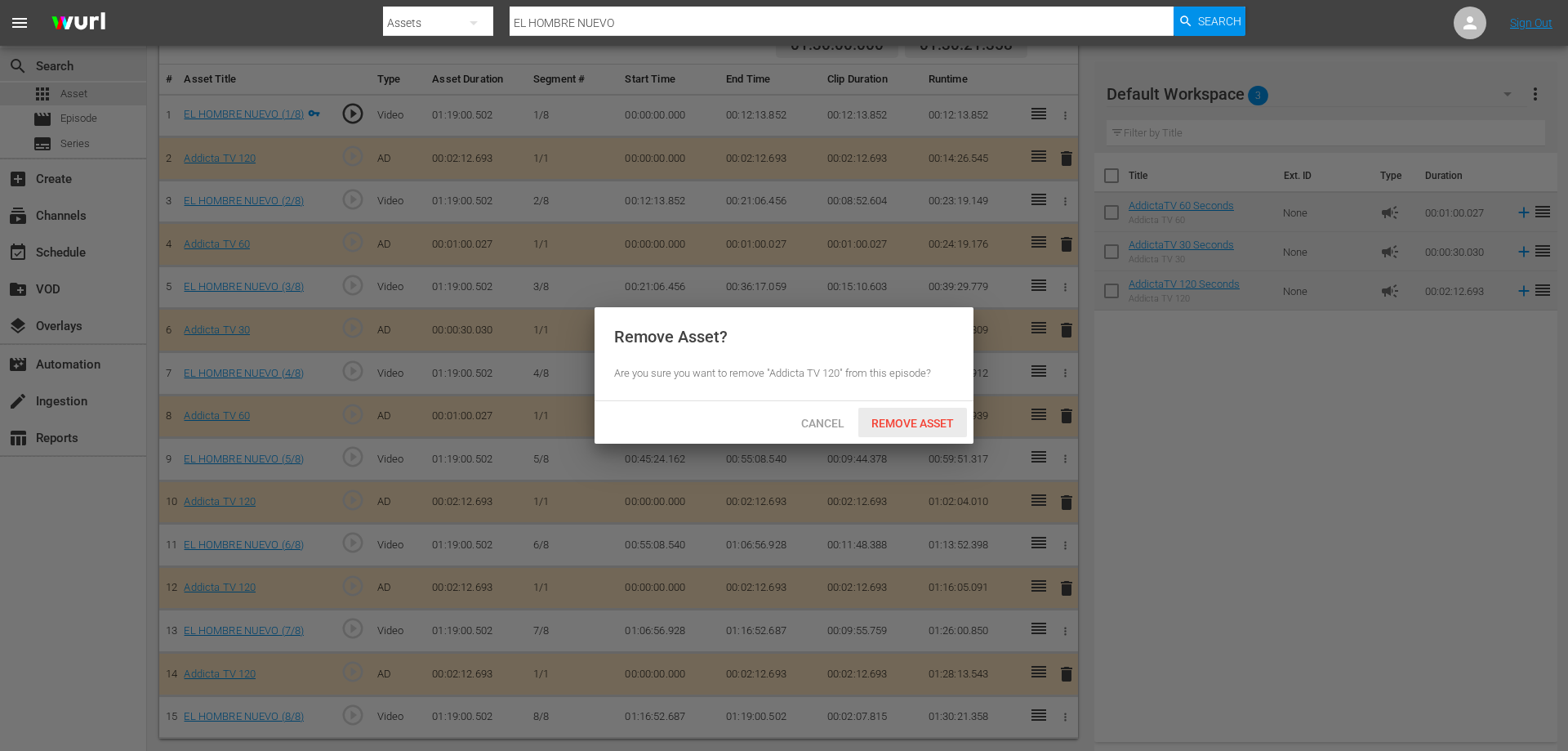
click at [912, 420] on span "Remove Asset" at bounding box center [913, 422] width 109 height 13
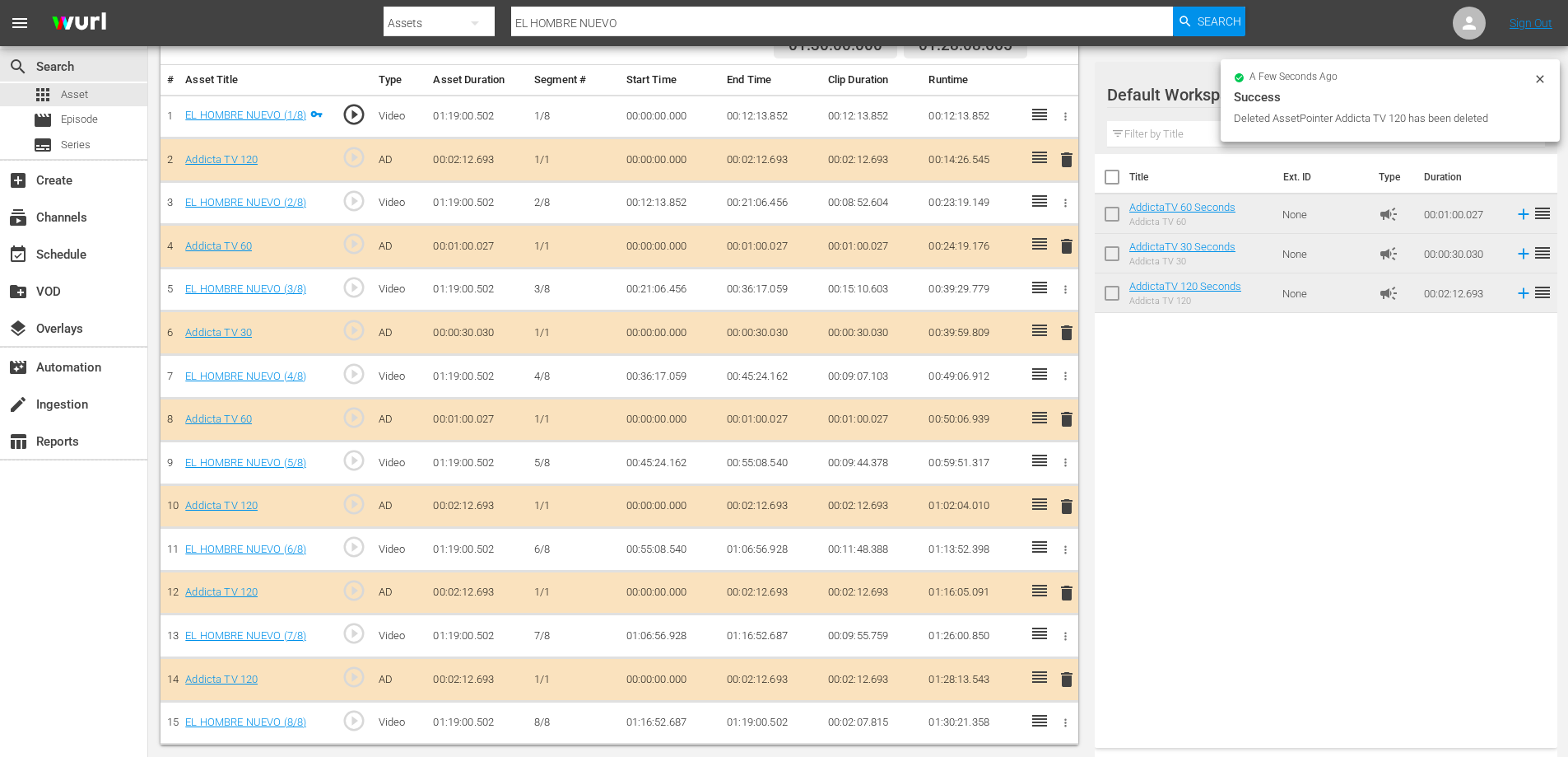
scroll to position [433, 0]
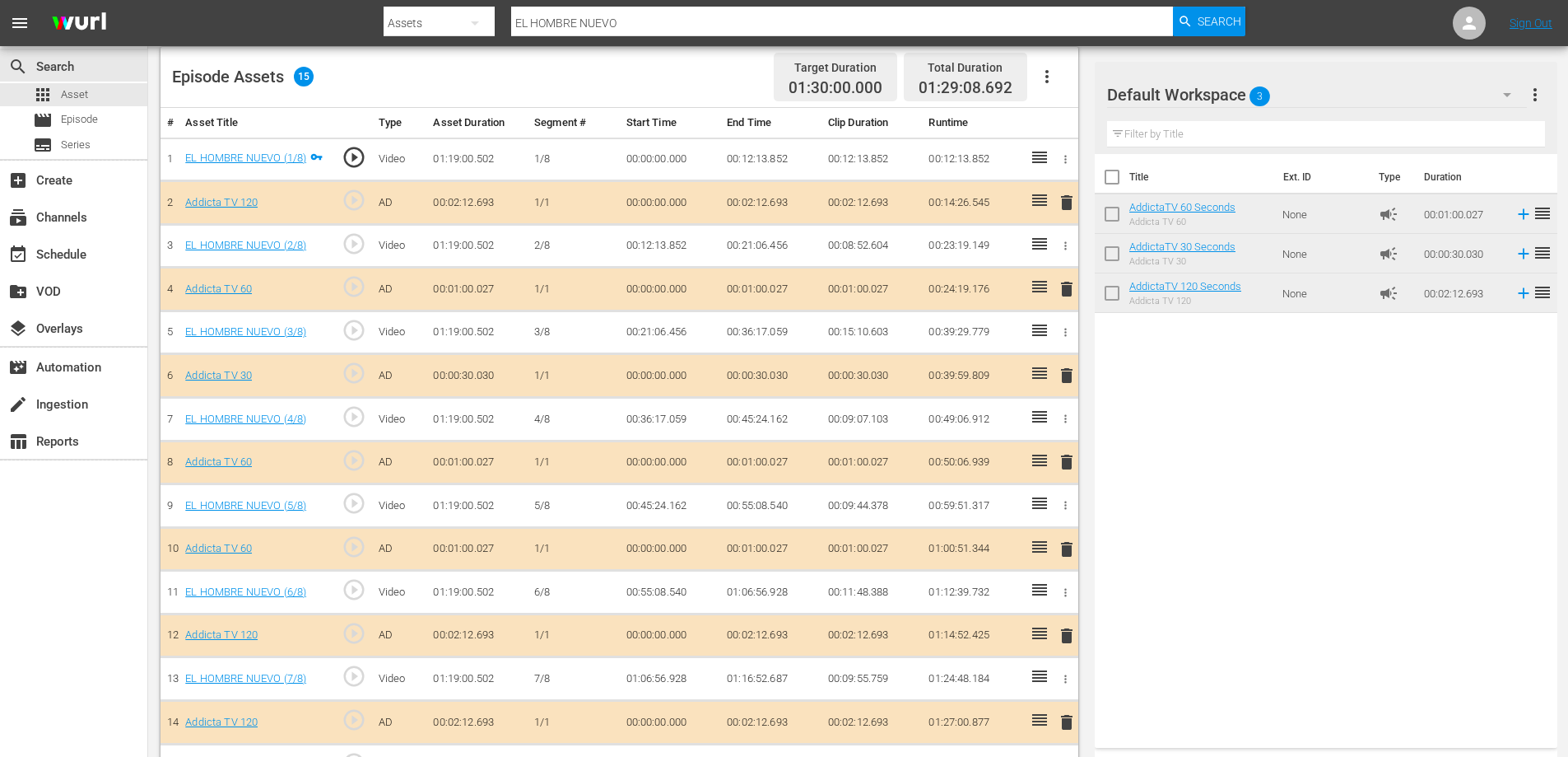
click at [1066, 374] on span "delete" at bounding box center [1066, 375] width 20 height 20
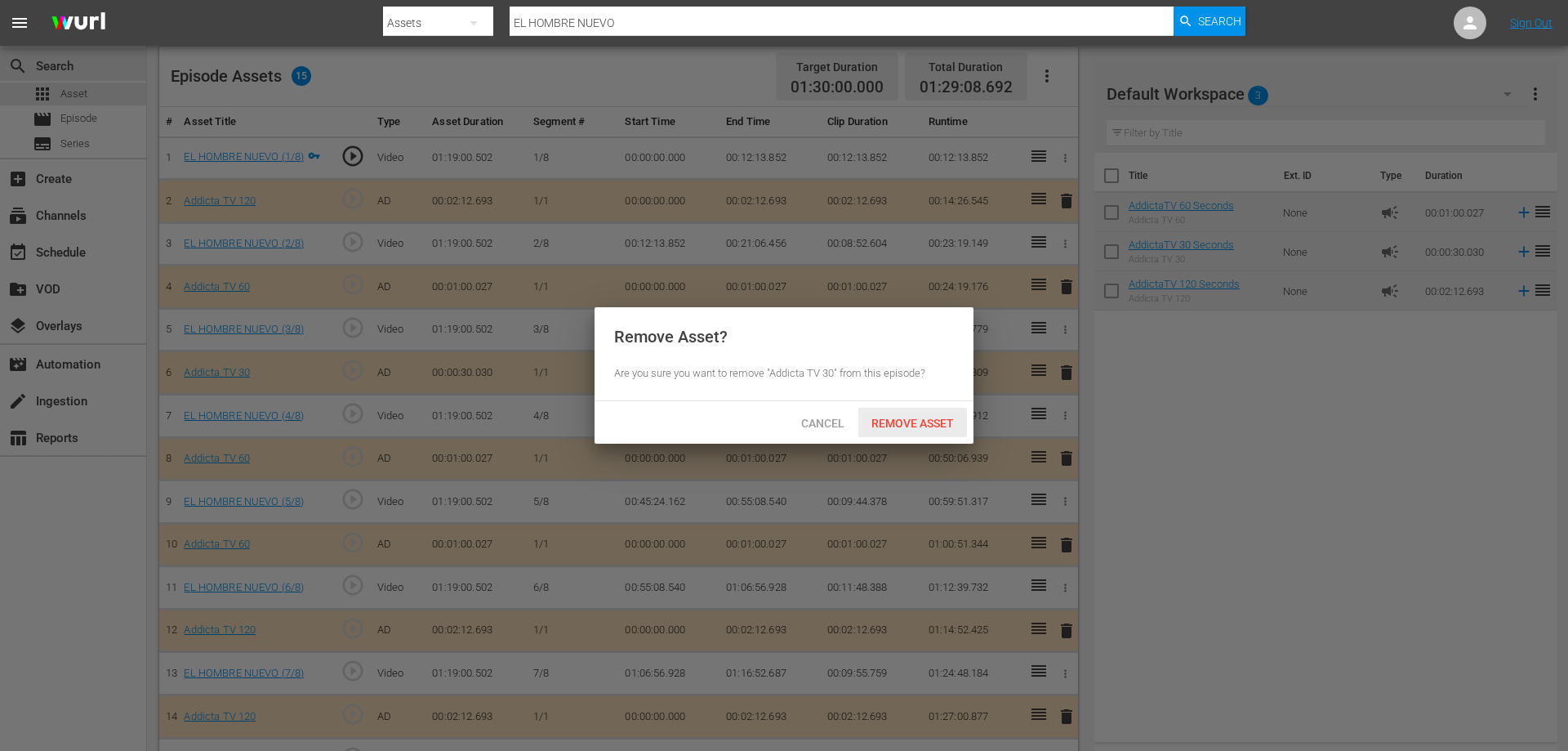
click at [919, 421] on span "Remove Asset" at bounding box center [913, 422] width 109 height 13
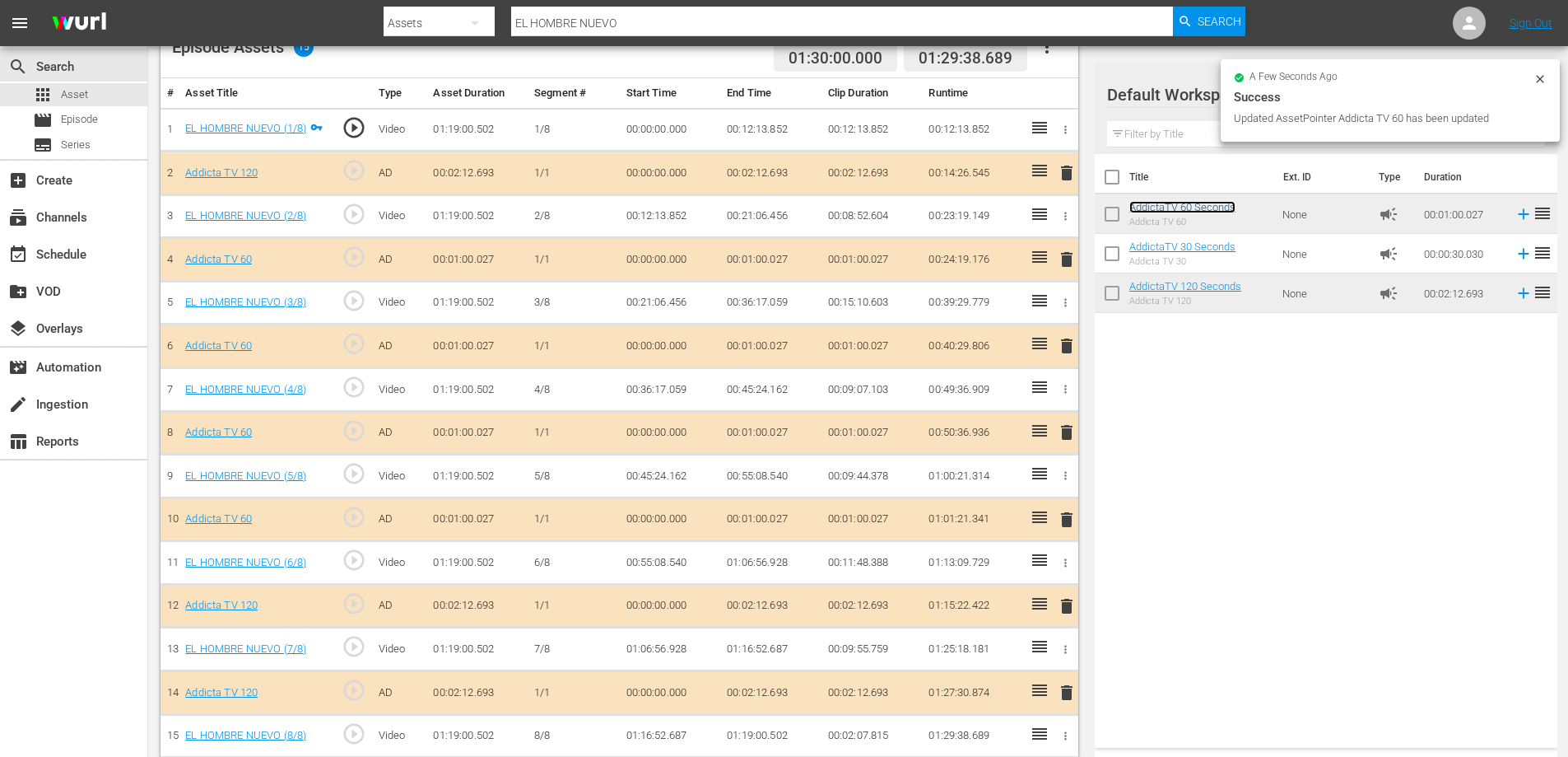
scroll to position [475, 0]
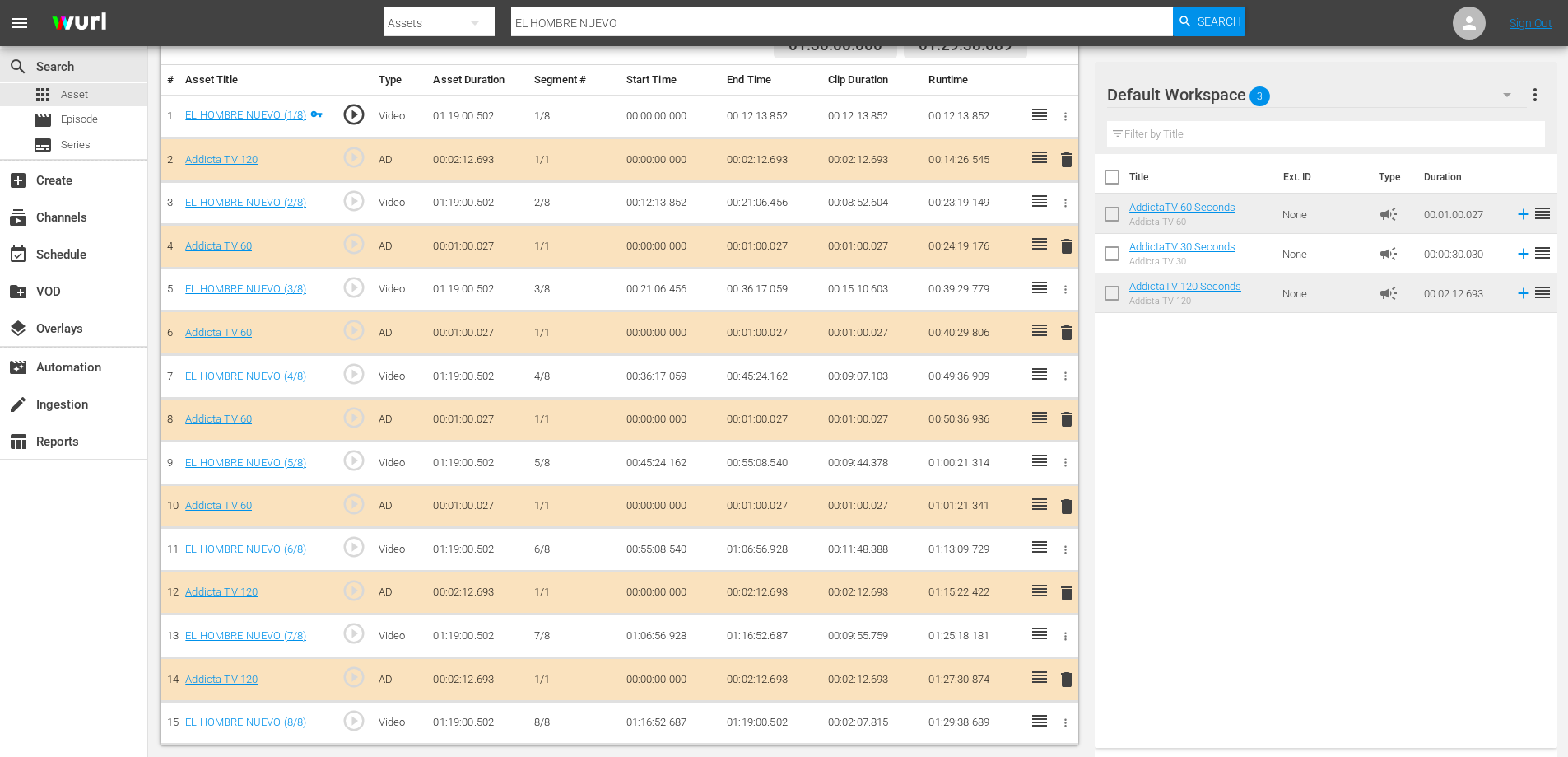
click at [1070, 598] on span "delete" at bounding box center [1066, 593] width 20 height 20
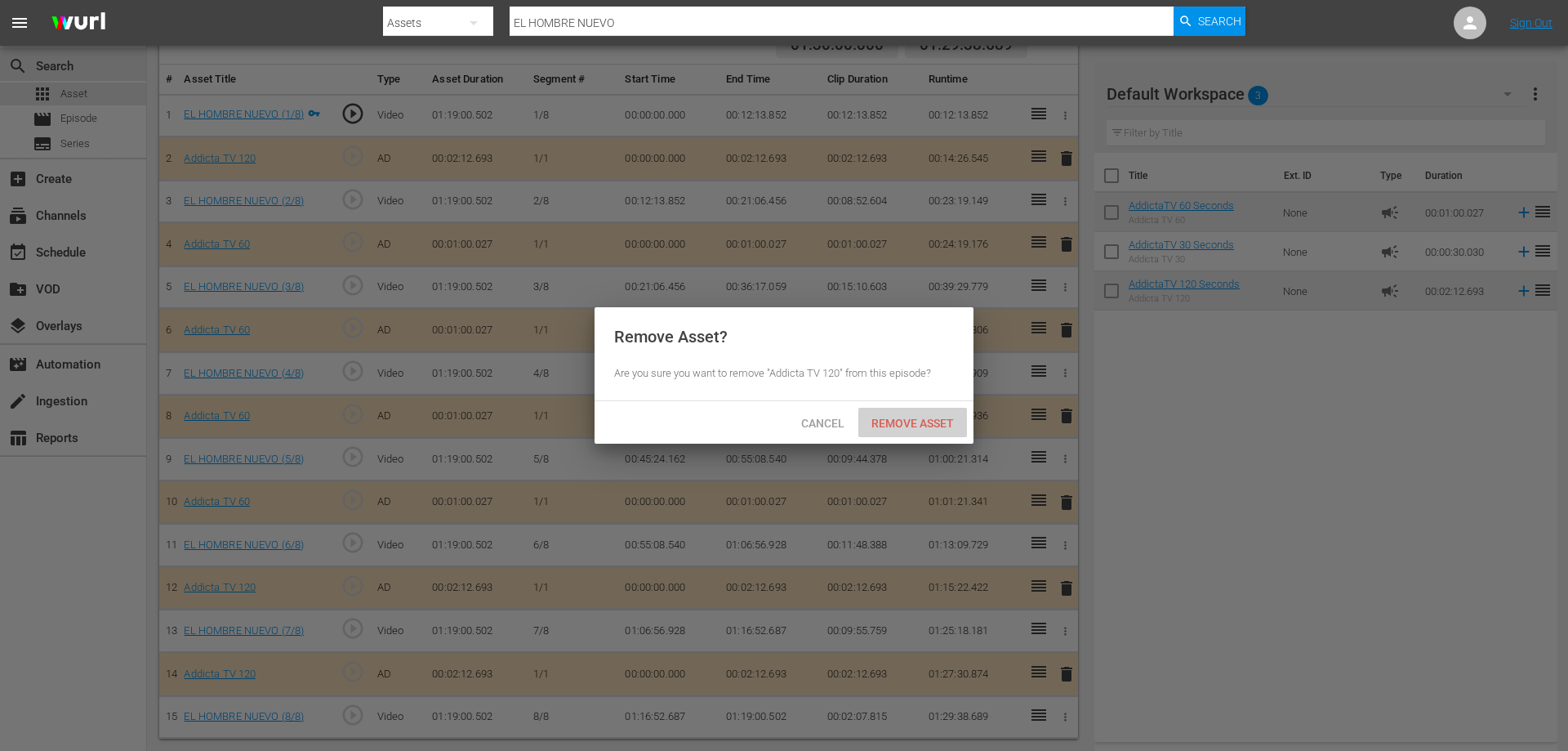
click at [890, 414] on div "Remove Asset" at bounding box center [913, 422] width 109 height 30
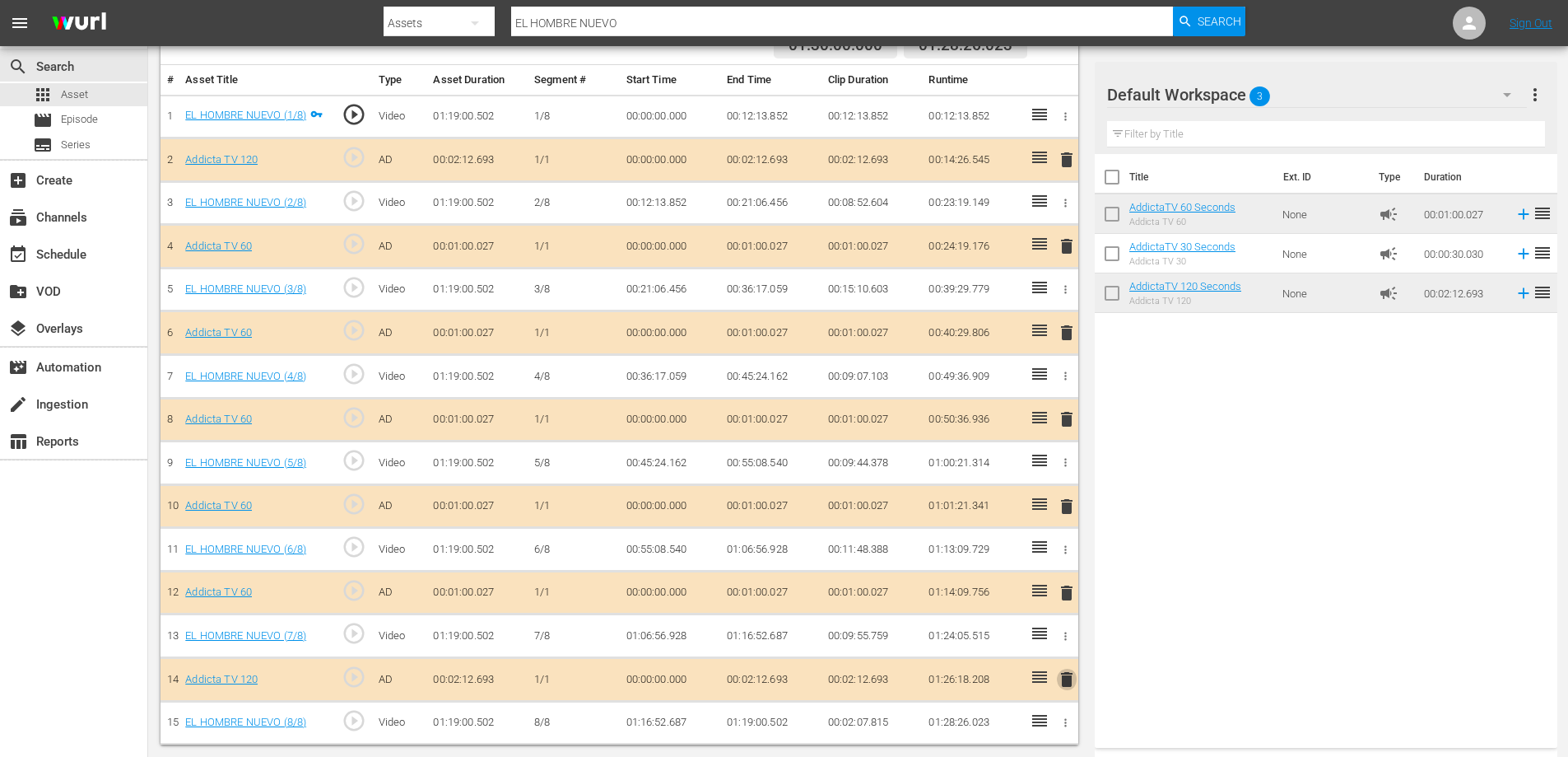
click at [1066, 682] on span "delete" at bounding box center [1066, 679] width 20 height 20
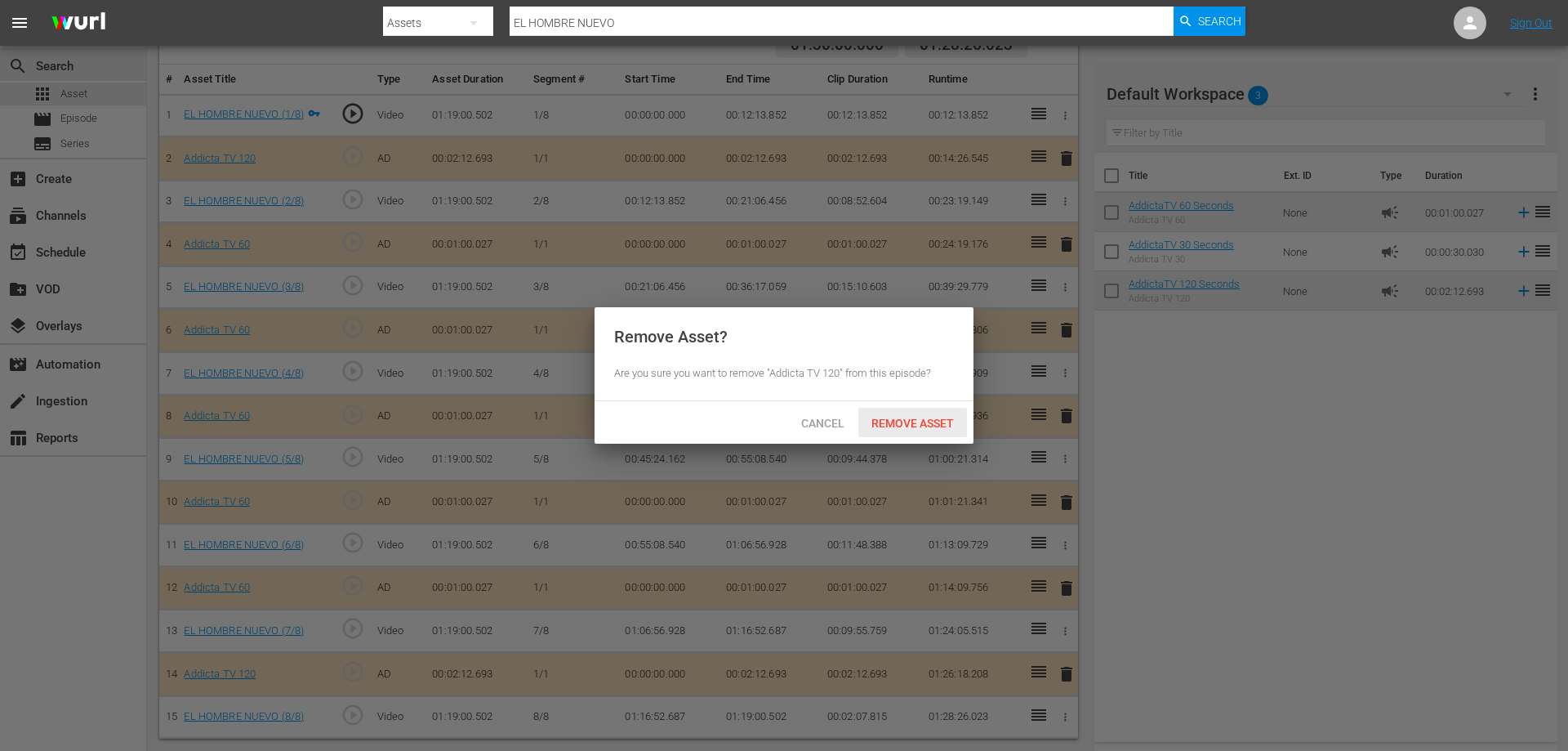
click at [921, 416] on span "Remove Asset" at bounding box center [913, 422] width 109 height 13
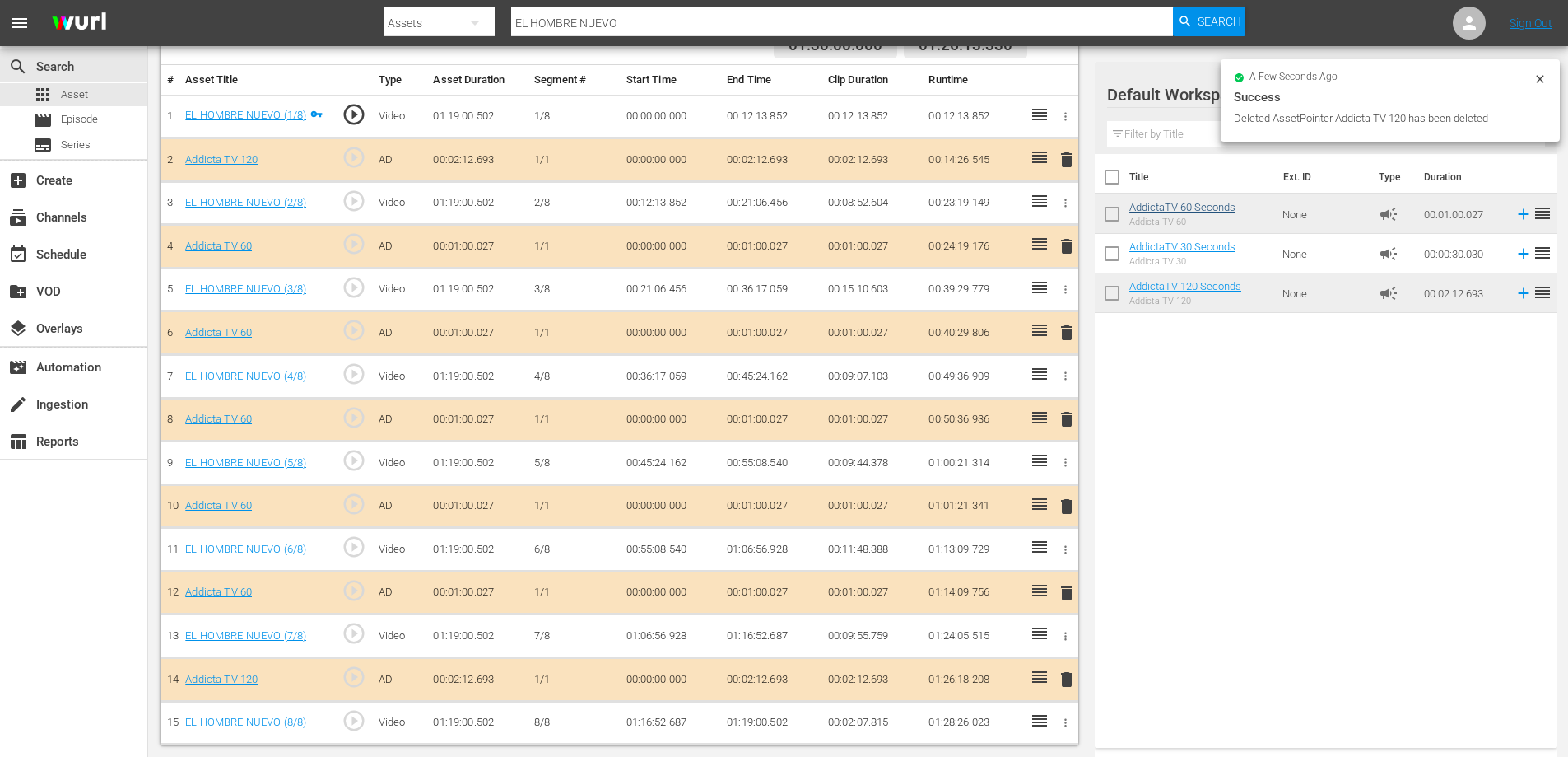
scroll to position [433, 0]
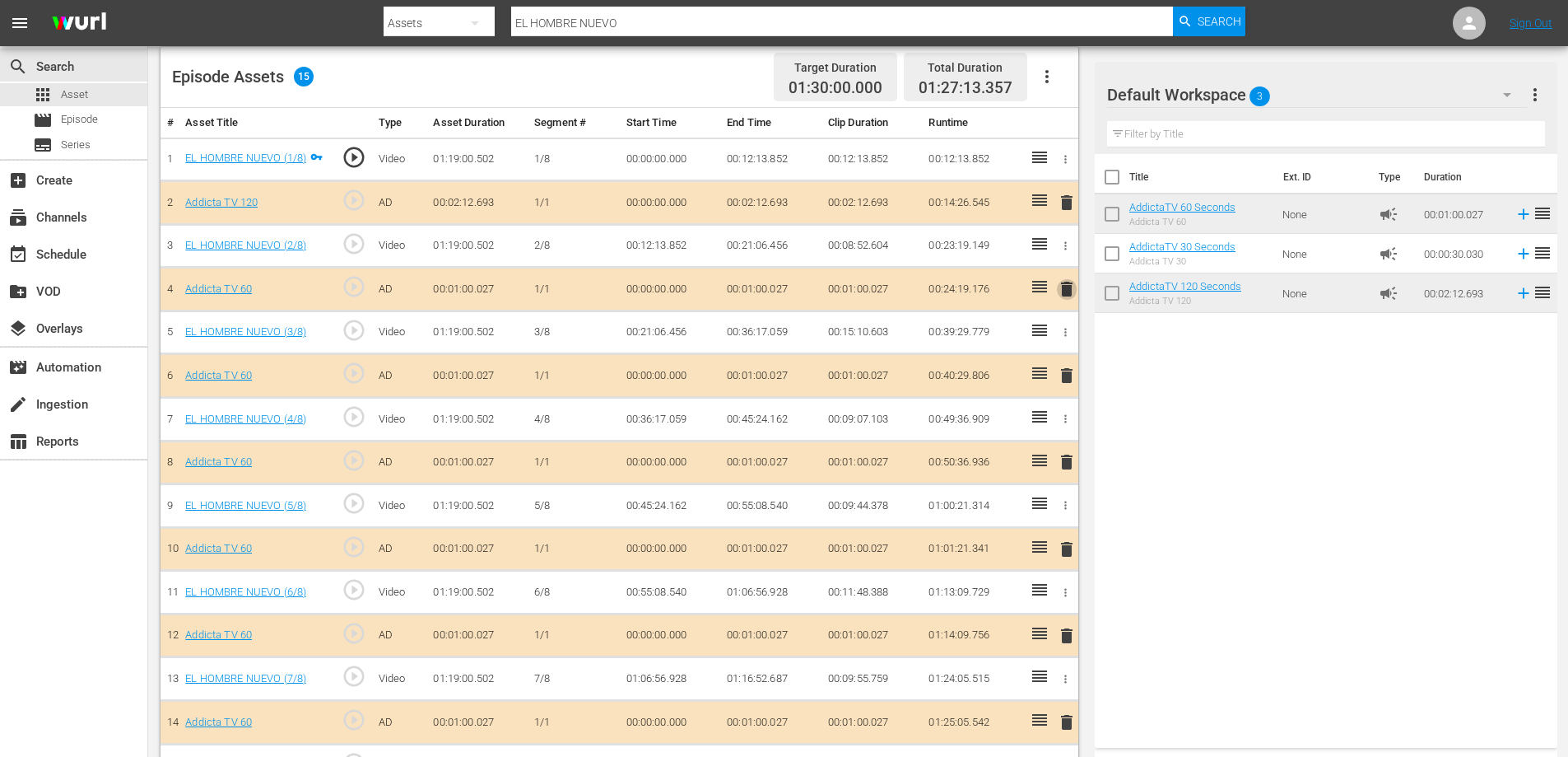
click at [1068, 294] on span "delete" at bounding box center [1066, 289] width 20 height 20
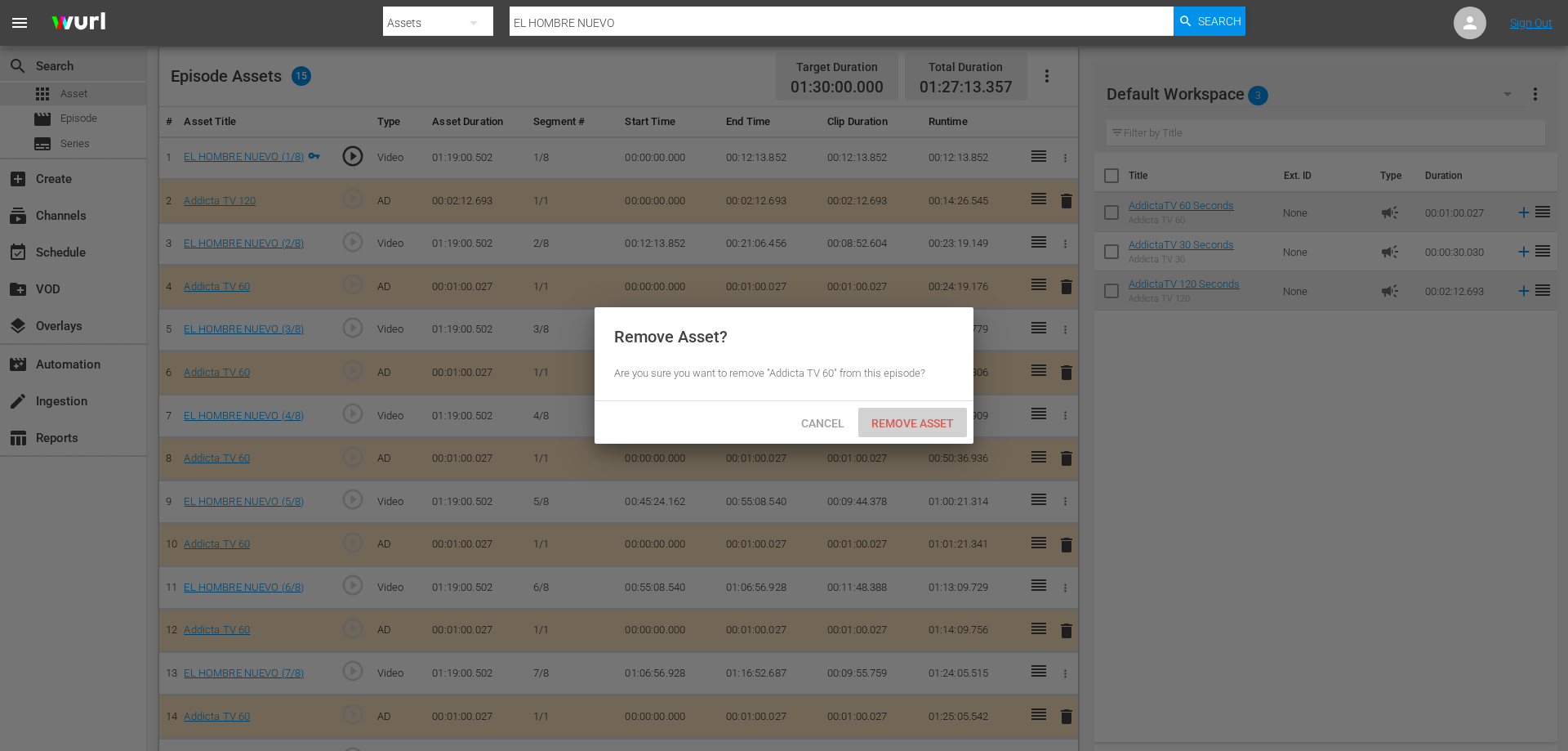
click at [899, 428] on span "Remove Asset" at bounding box center [913, 422] width 109 height 13
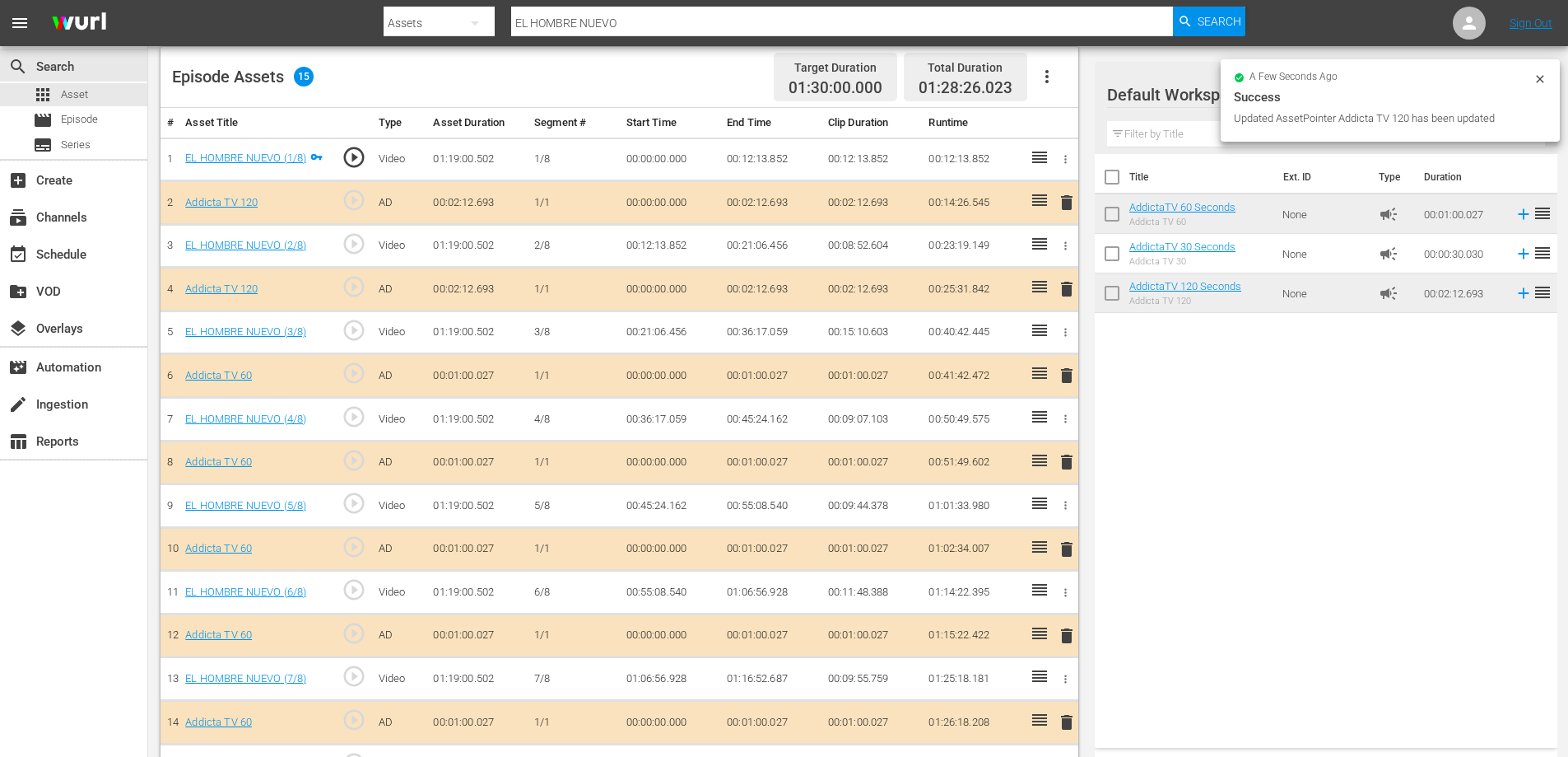
click at [1061, 375] on span "delete" at bounding box center [1066, 375] width 20 height 20
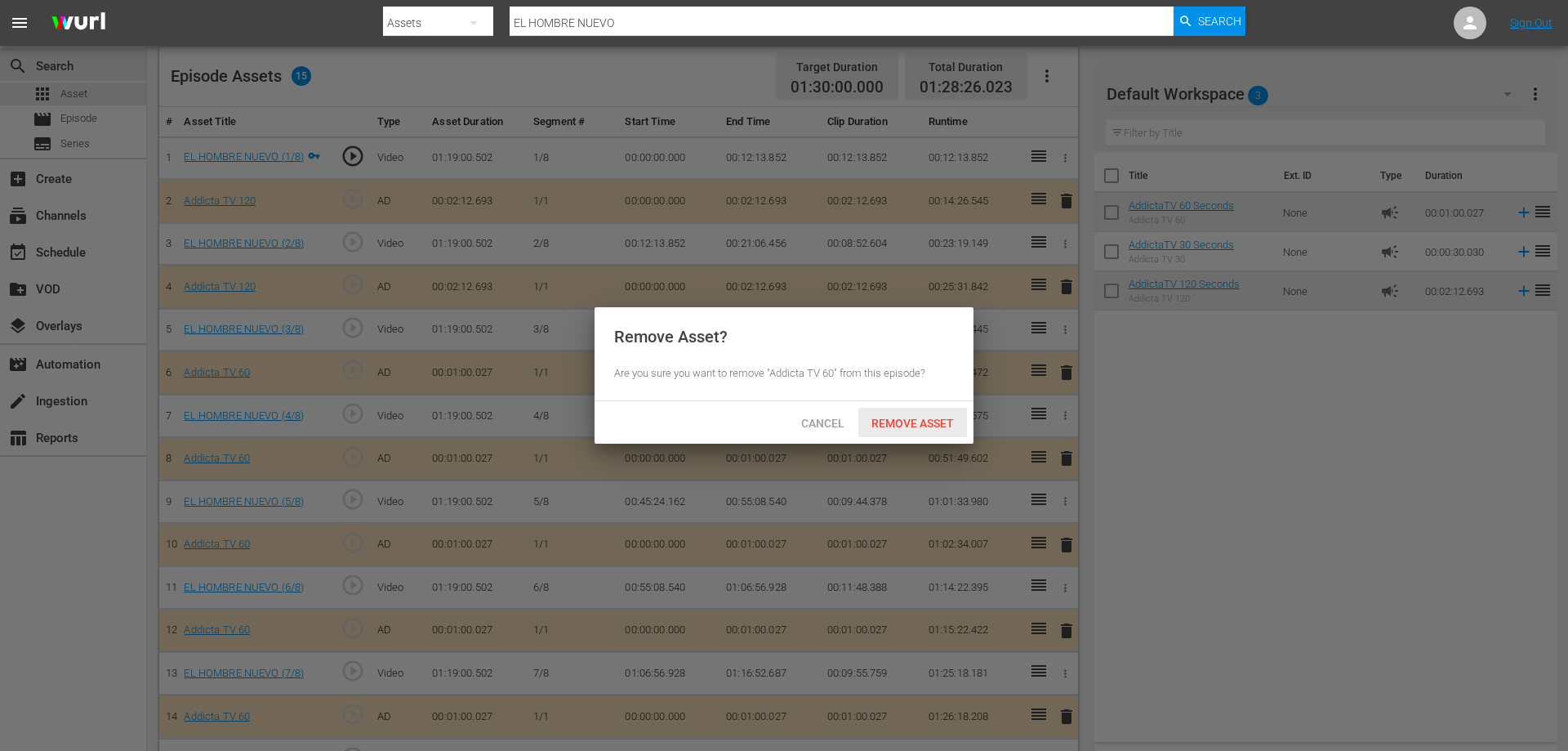
click at [872, 422] on span "Remove Asset" at bounding box center [913, 422] width 109 height 13
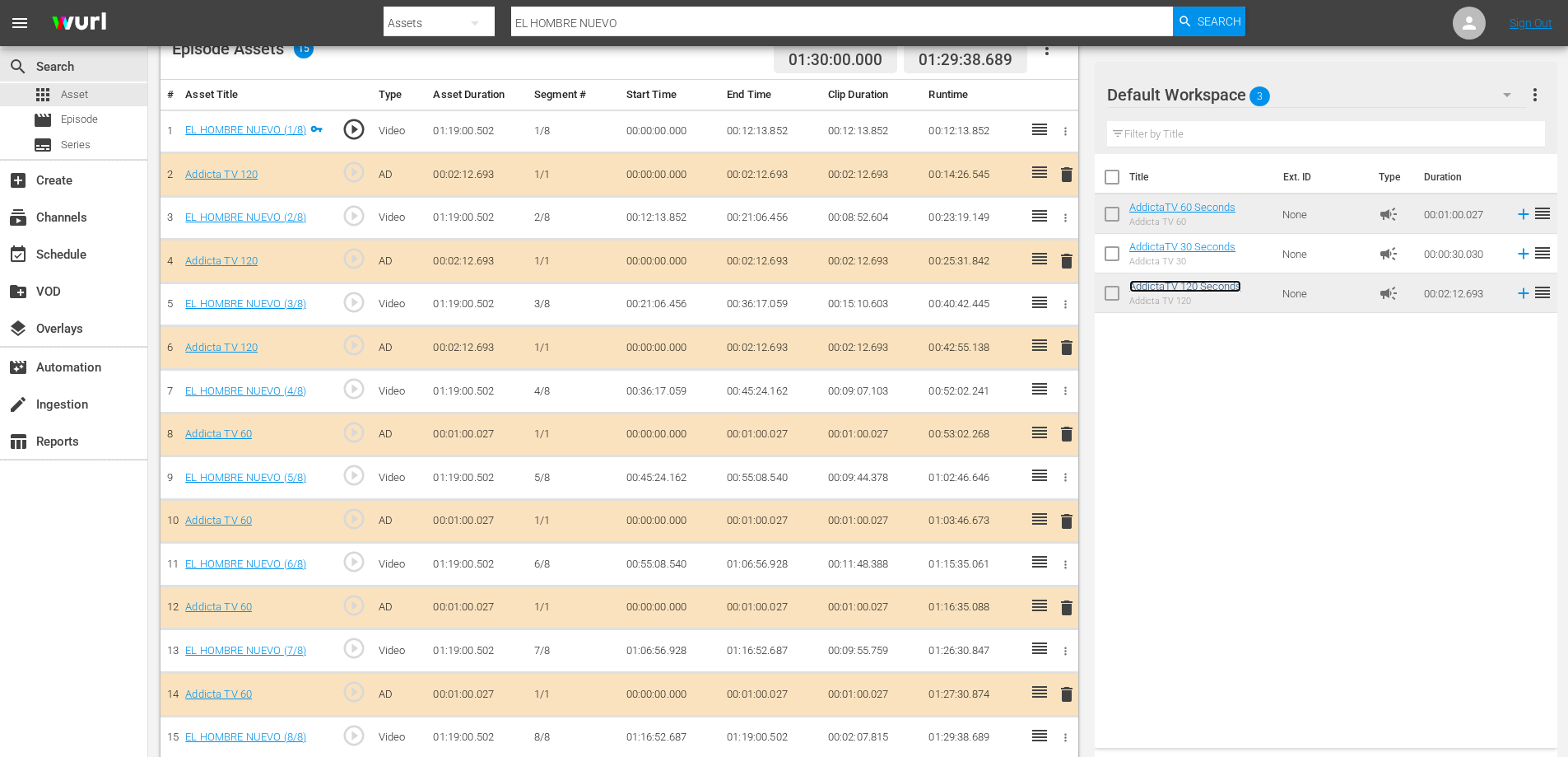
scroll to position [475, 0]
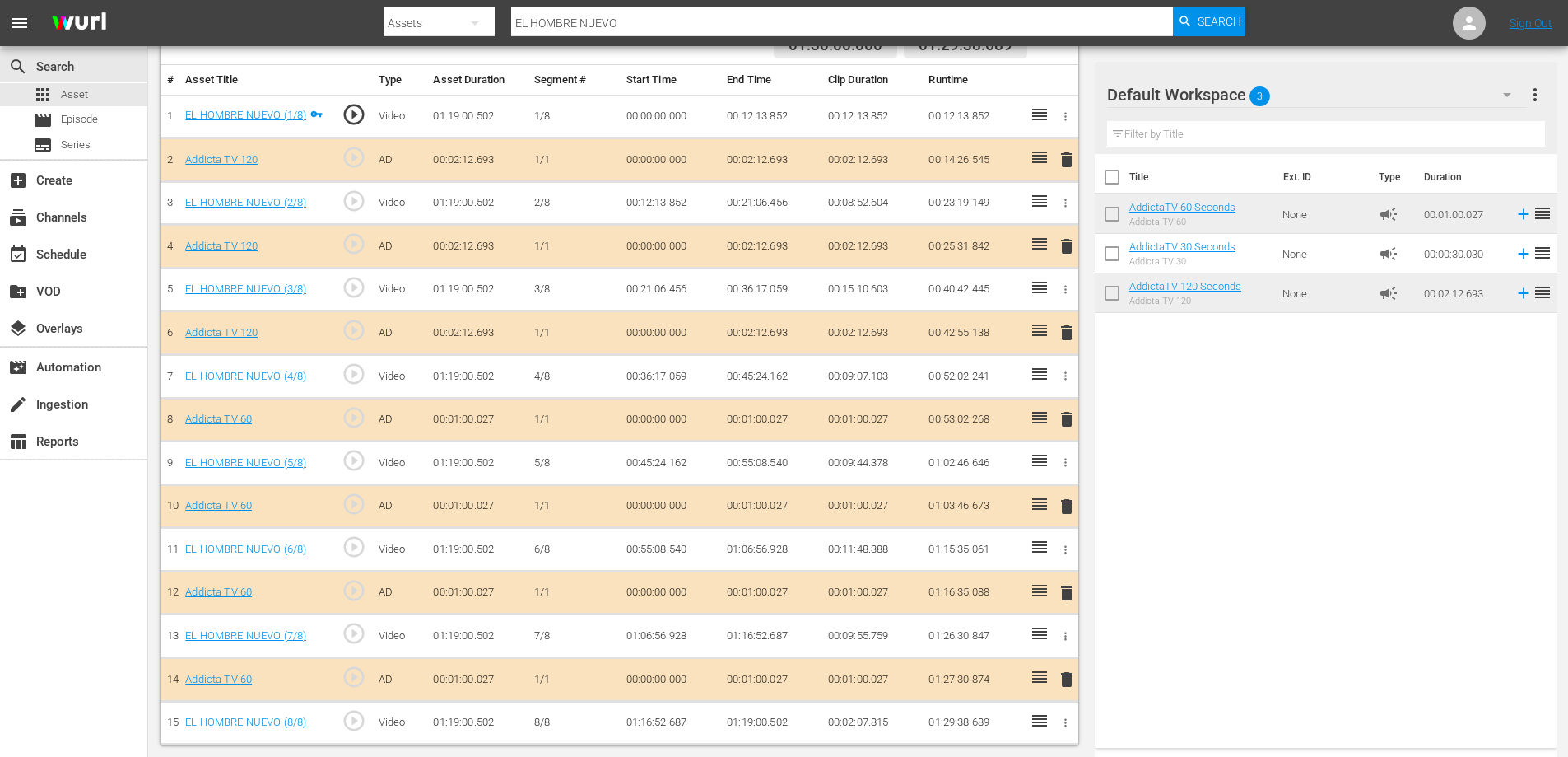
click at [1072, 503] on span "delete" at bounding box center [1066, 506] width 20 height 20
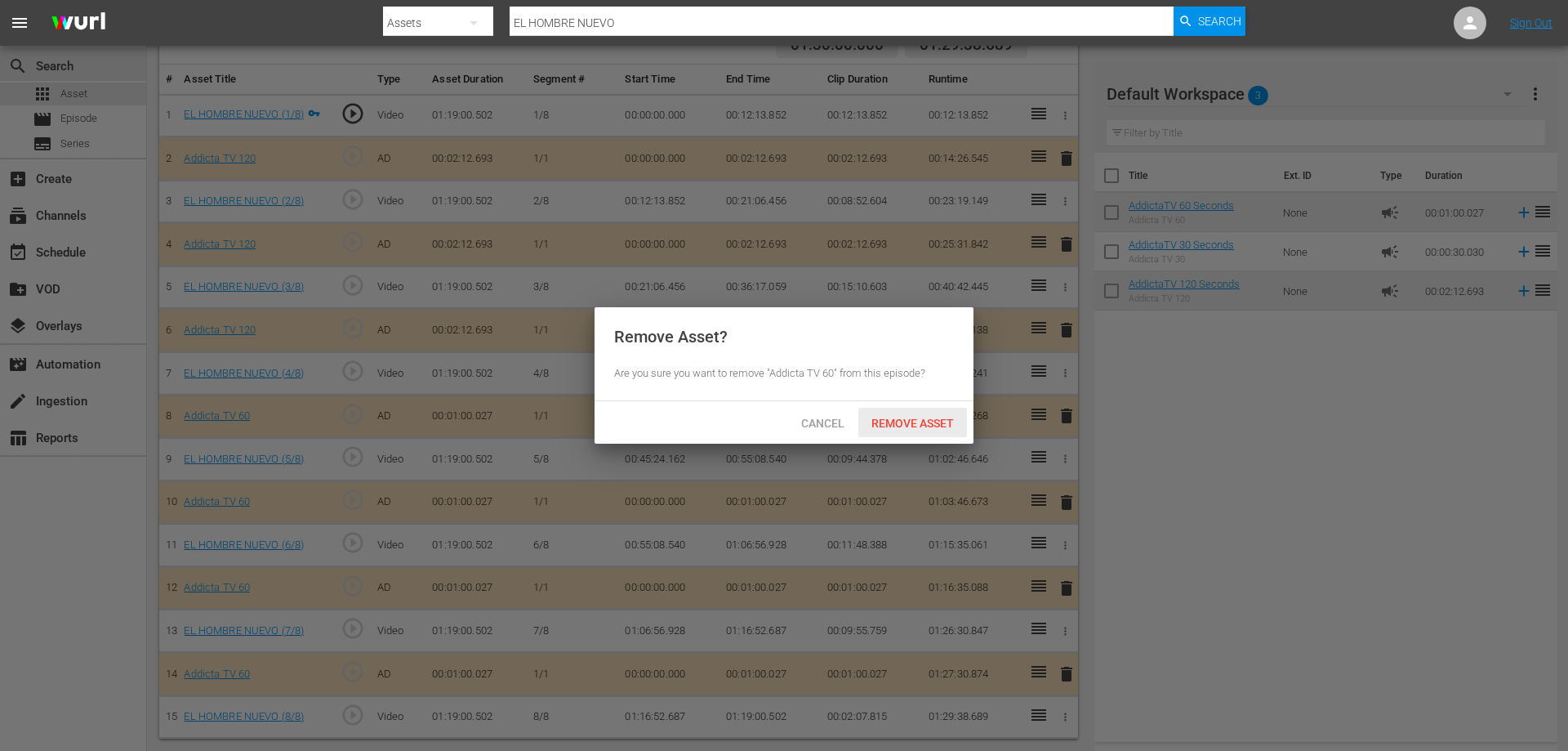
click at [920, 410] on div "Remove Asset" at bounding box center [913, 422] width 109 height 30
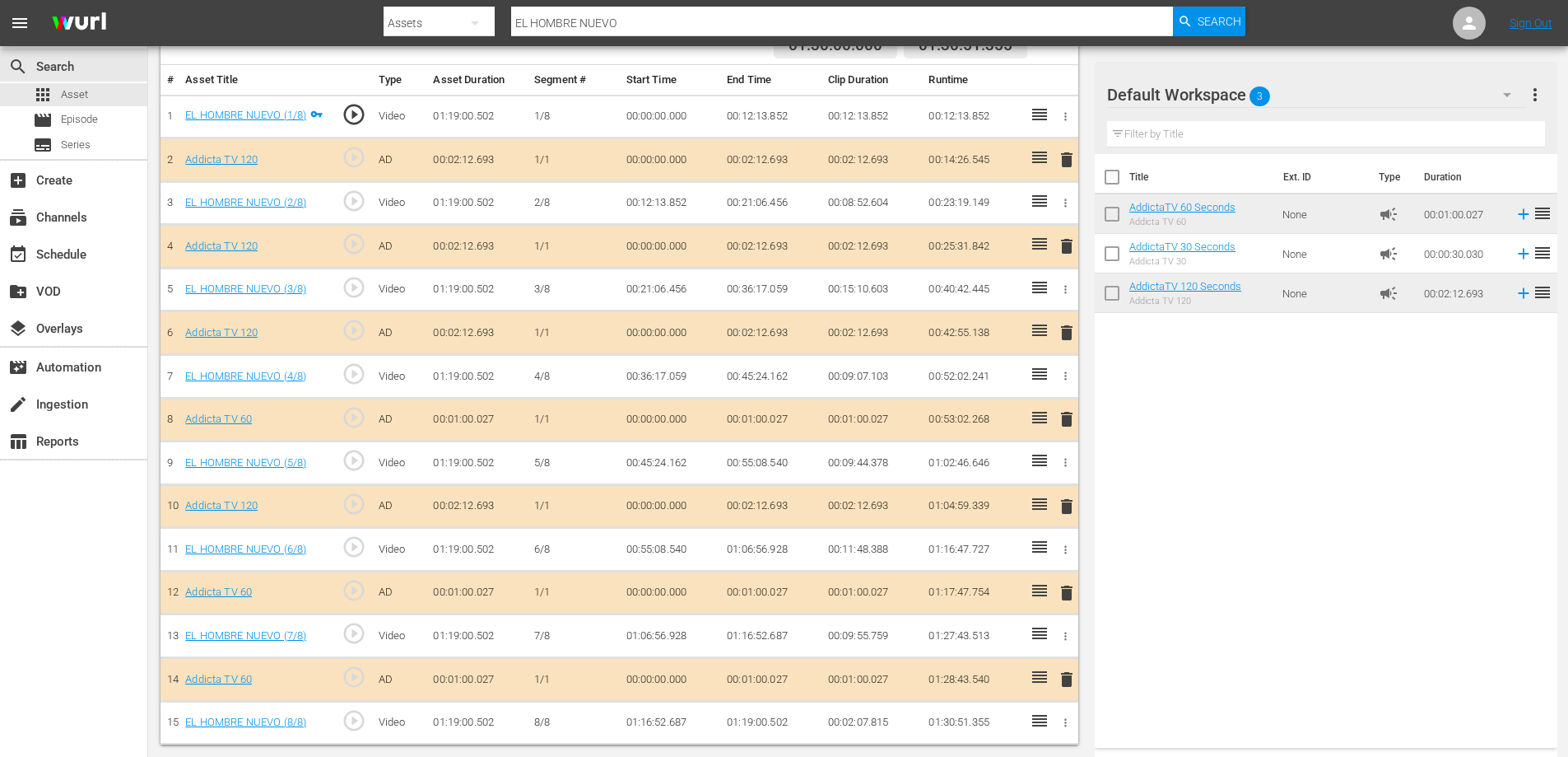
click at [1067, 153] on span "delete" at bounding box center [1066, 159] width 20 height 20
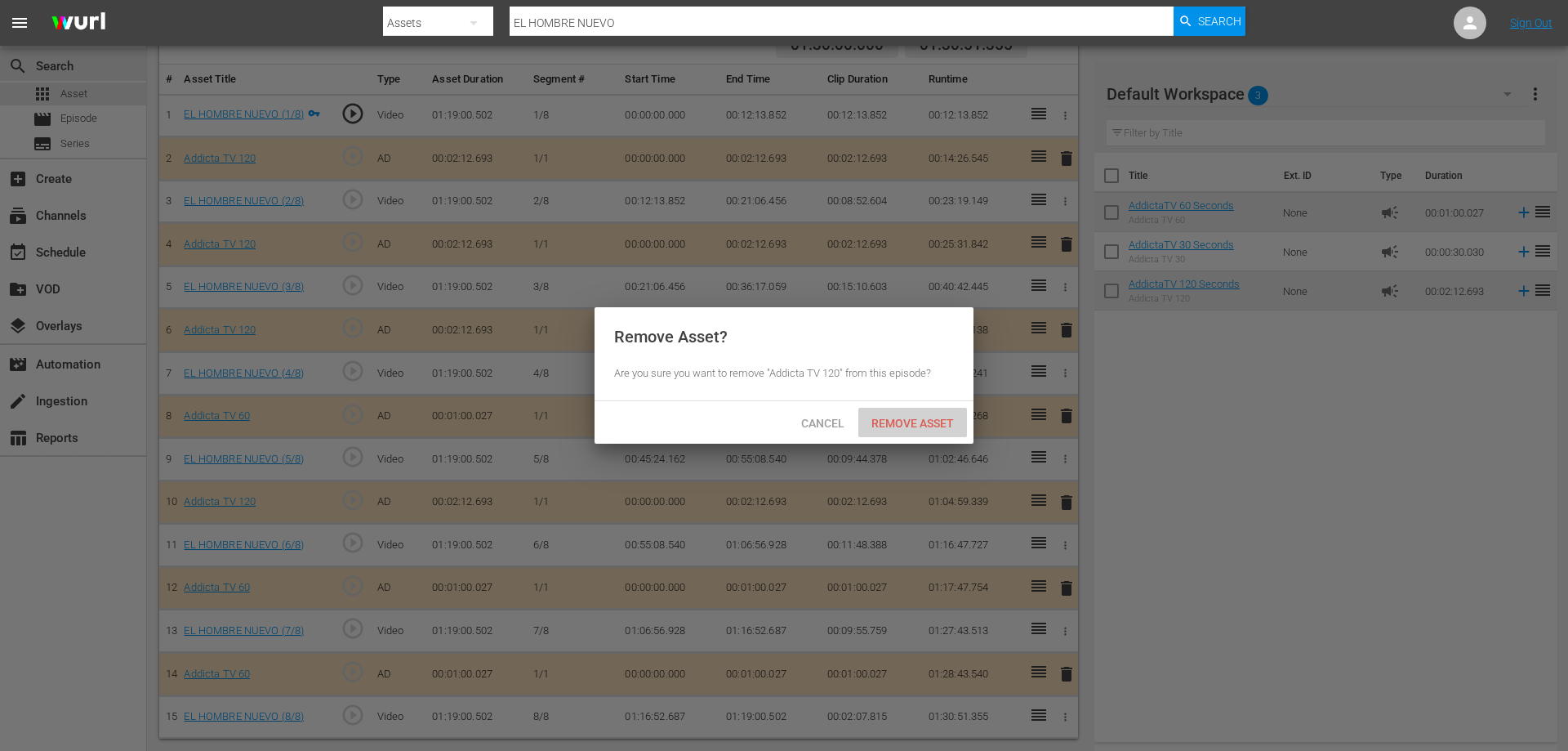
click at [901, 421] on span "Remove Asset" at bounding box center [913, 422] width 109 height 13
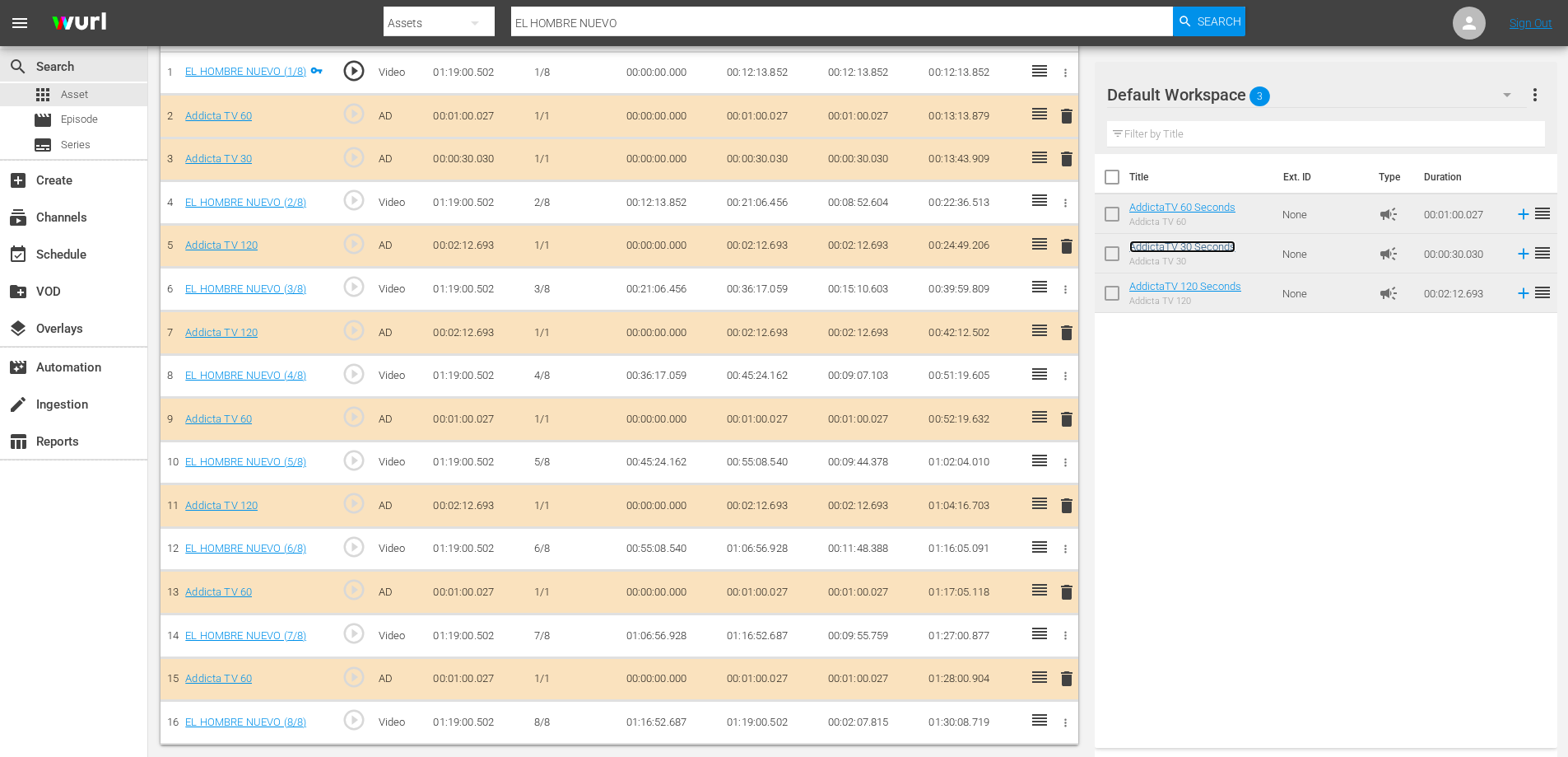
scroll to position [189, 0]
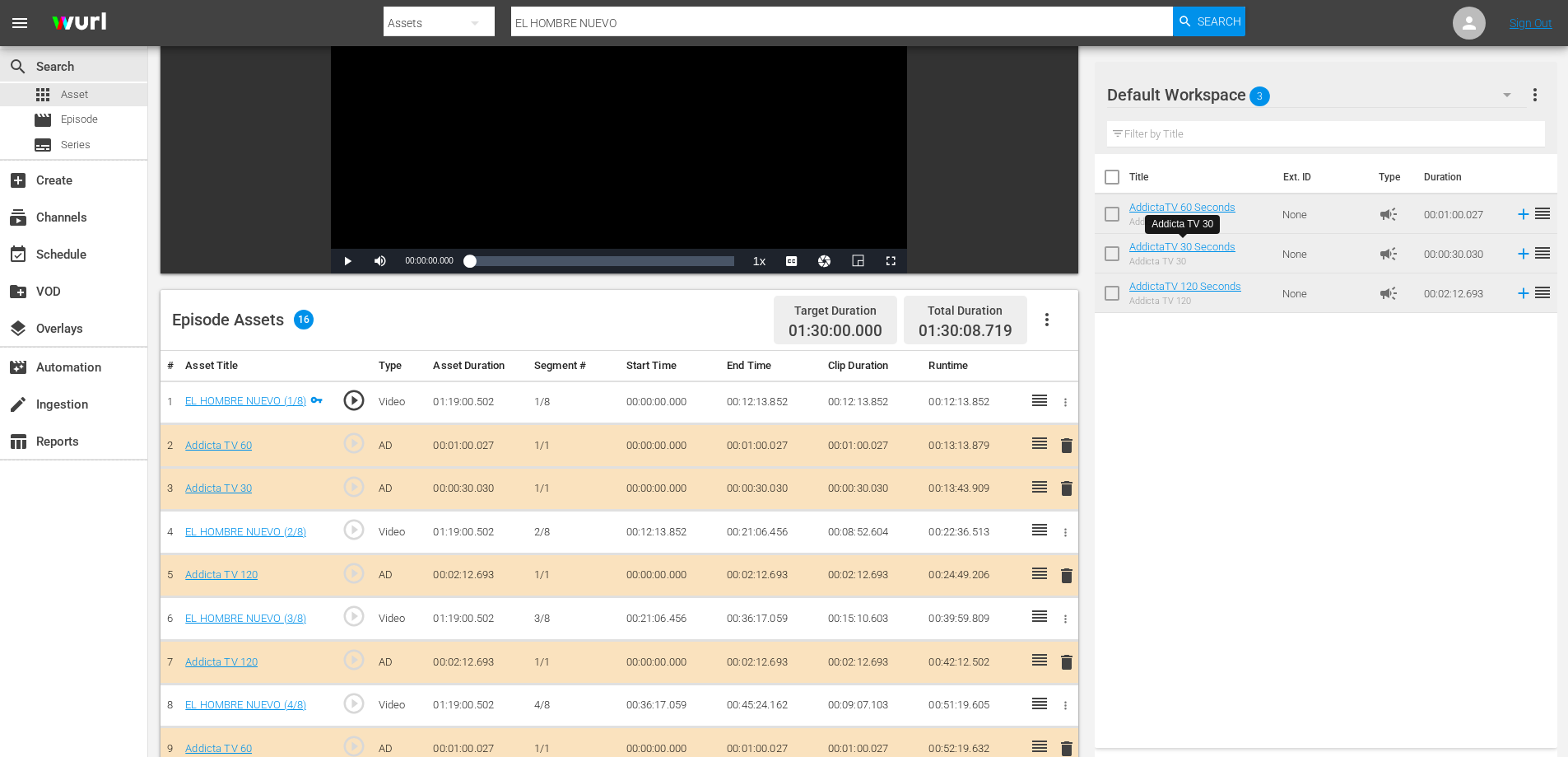
click at [1358, 465] on div "Title Ext. ID Type Duration AddictaTV 60 Seconds Addicta TV 60 None campaign 00…" at bounding box center [1326, 447] width 463 height 587
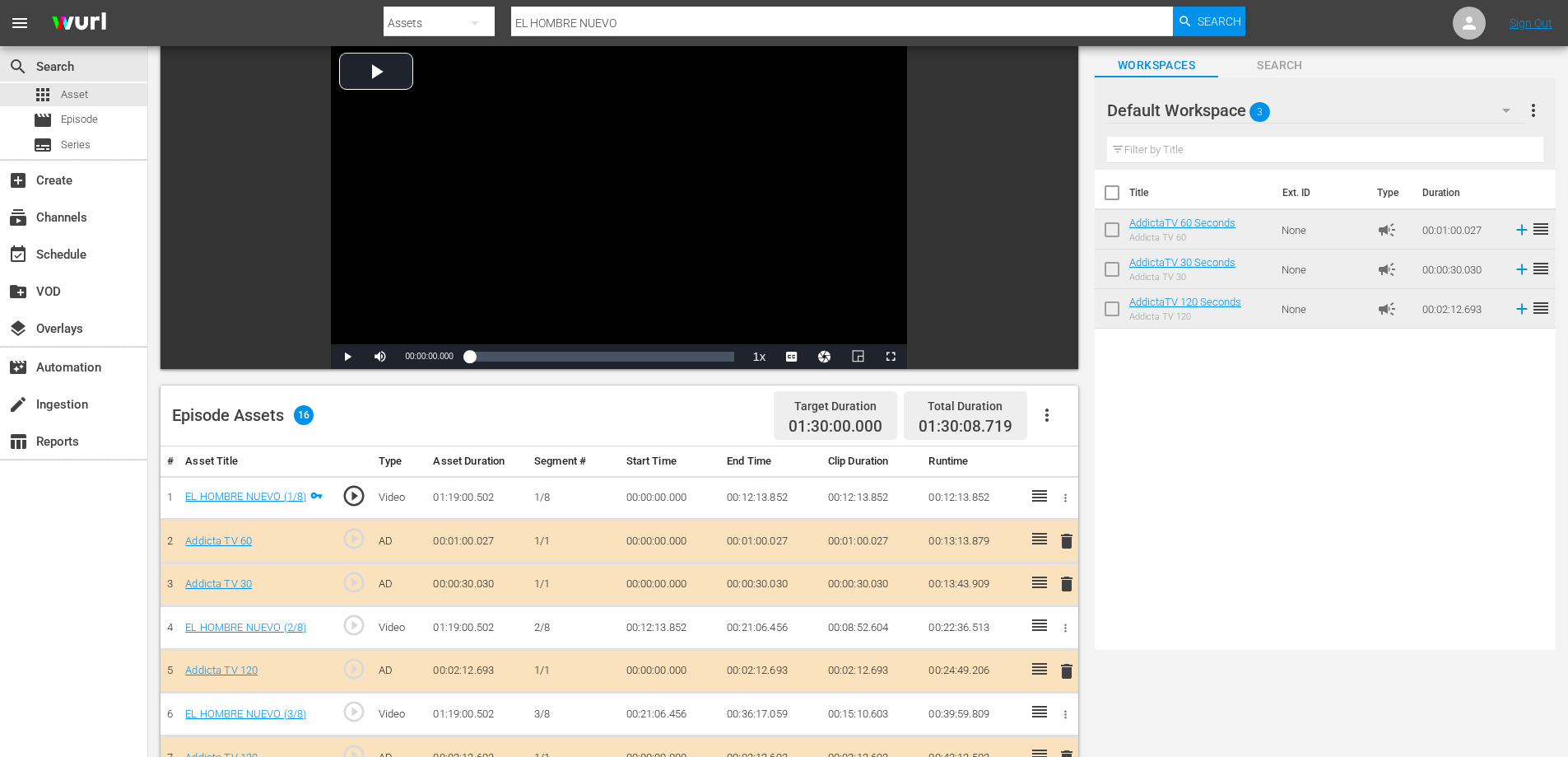
scroll to position [0, 0]
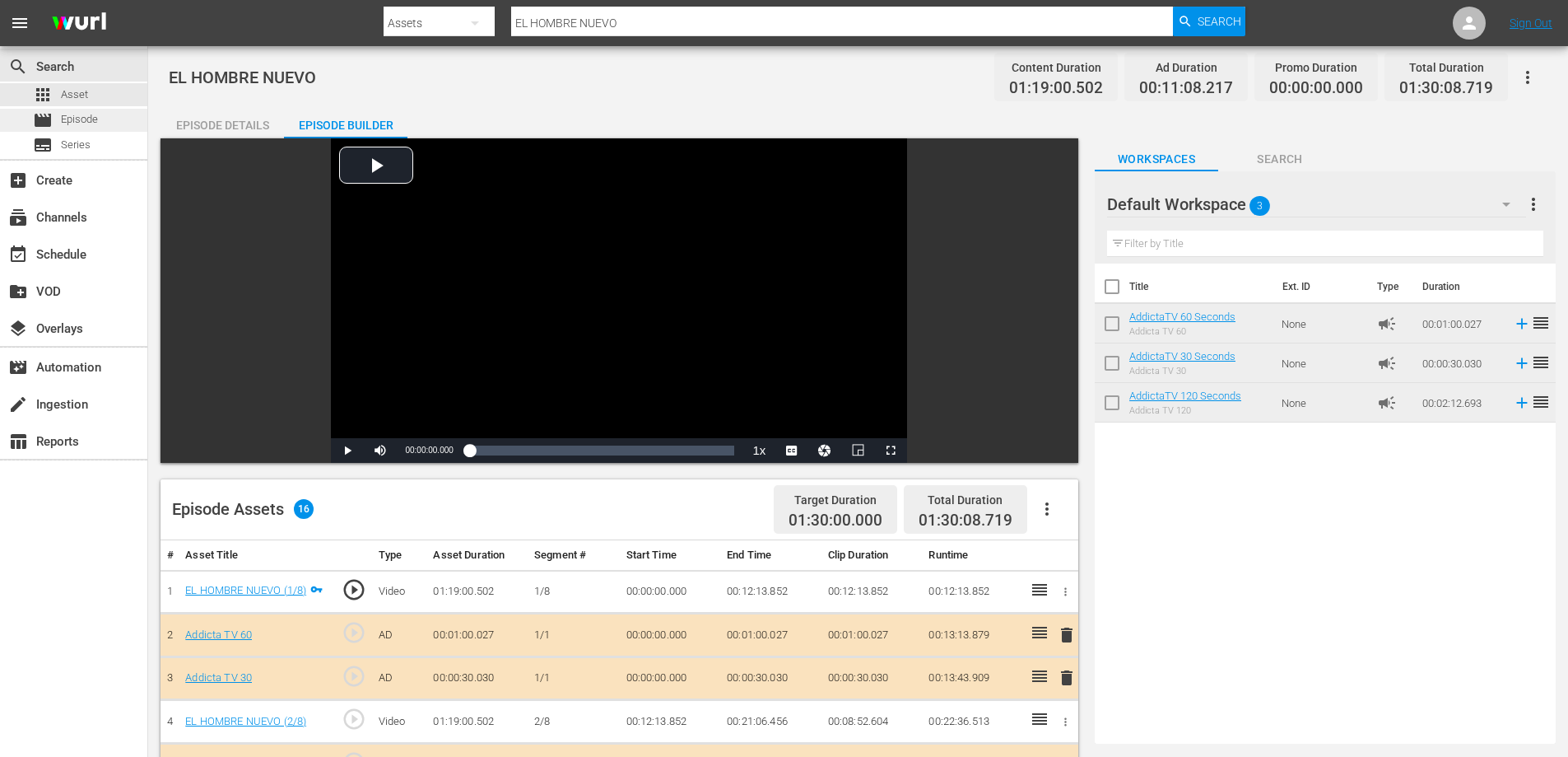
click at [77, 118] on span "Episode" at bounding box center [79, 119] width 37 height 16
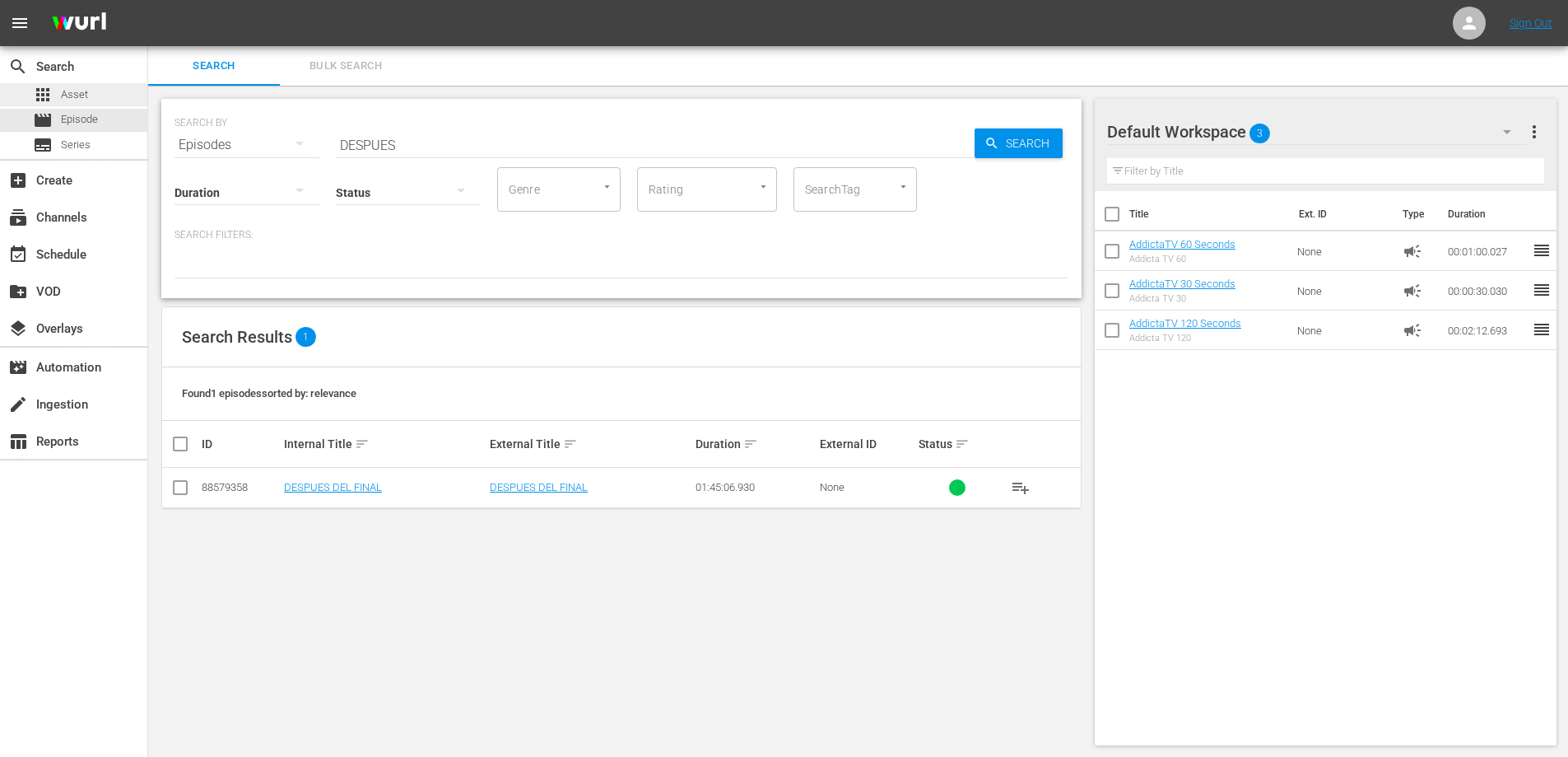
click at [65, 87] on span "Asset" at bounding box center [74, 94] width 27 height 16
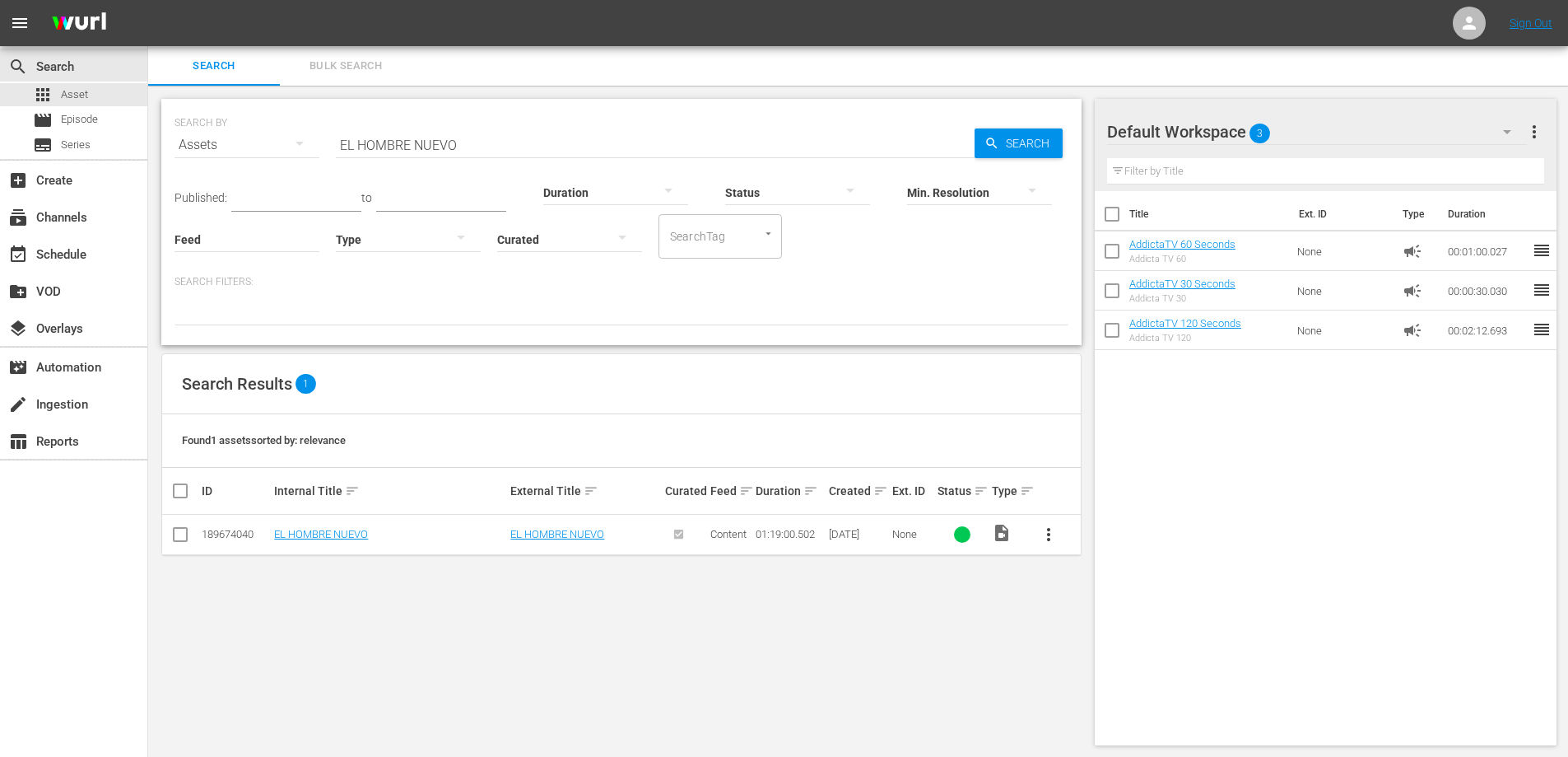
click at [466, 150] on input "EL HOMBRE NUEVO" at bounding box center [655, 145] width 639 height 40
paste input "LLAMADO DEL DESIERT"
type input "EL LLAMADO DEL DESIERTO"
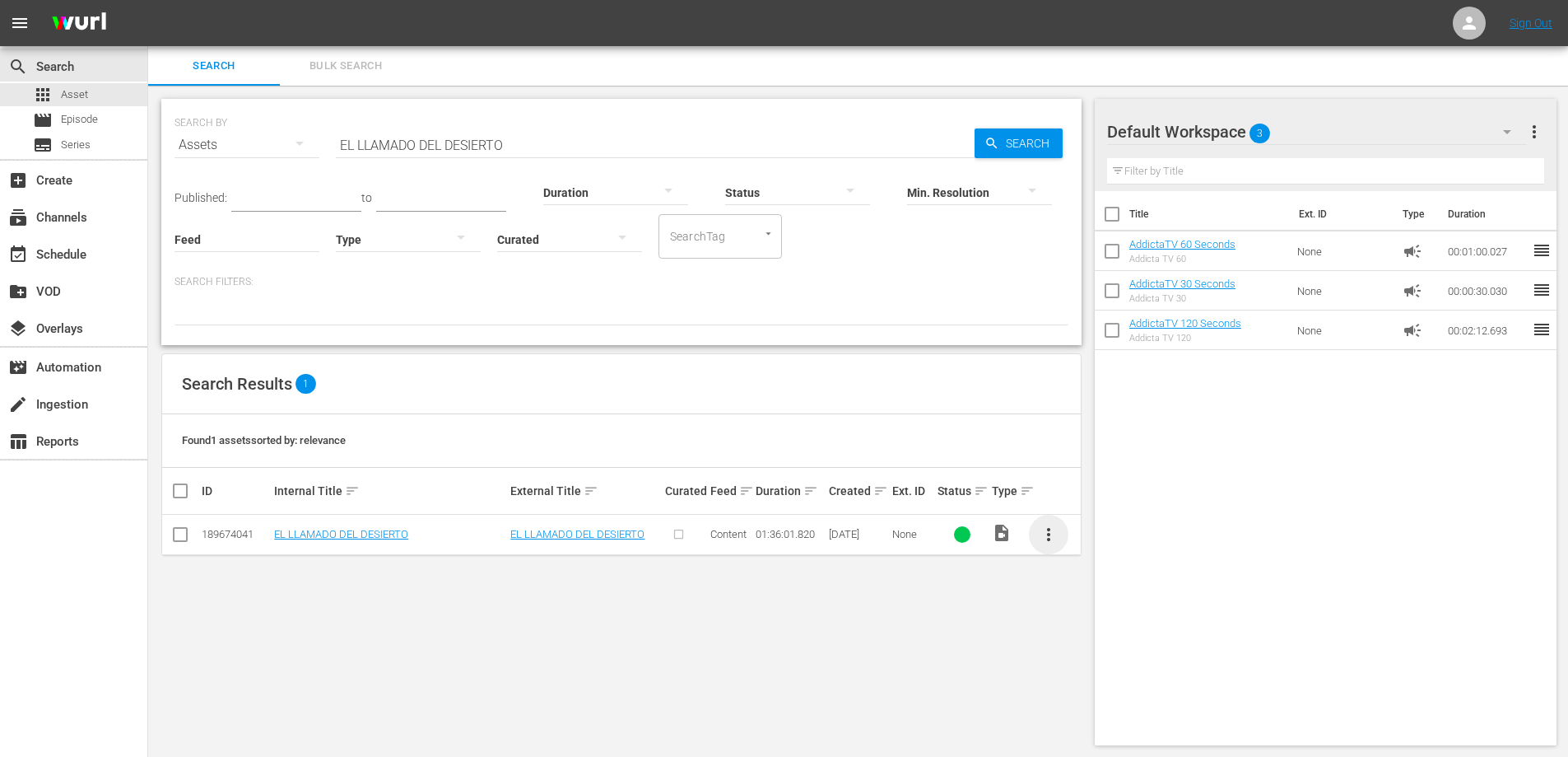
click at [1046, 531] on span "more_vert" at bounding box center [1048, 534] width 20 height 20
click at [1117, 658] on div "Episode" at bounding box center [1137, 660] width 112 height 40
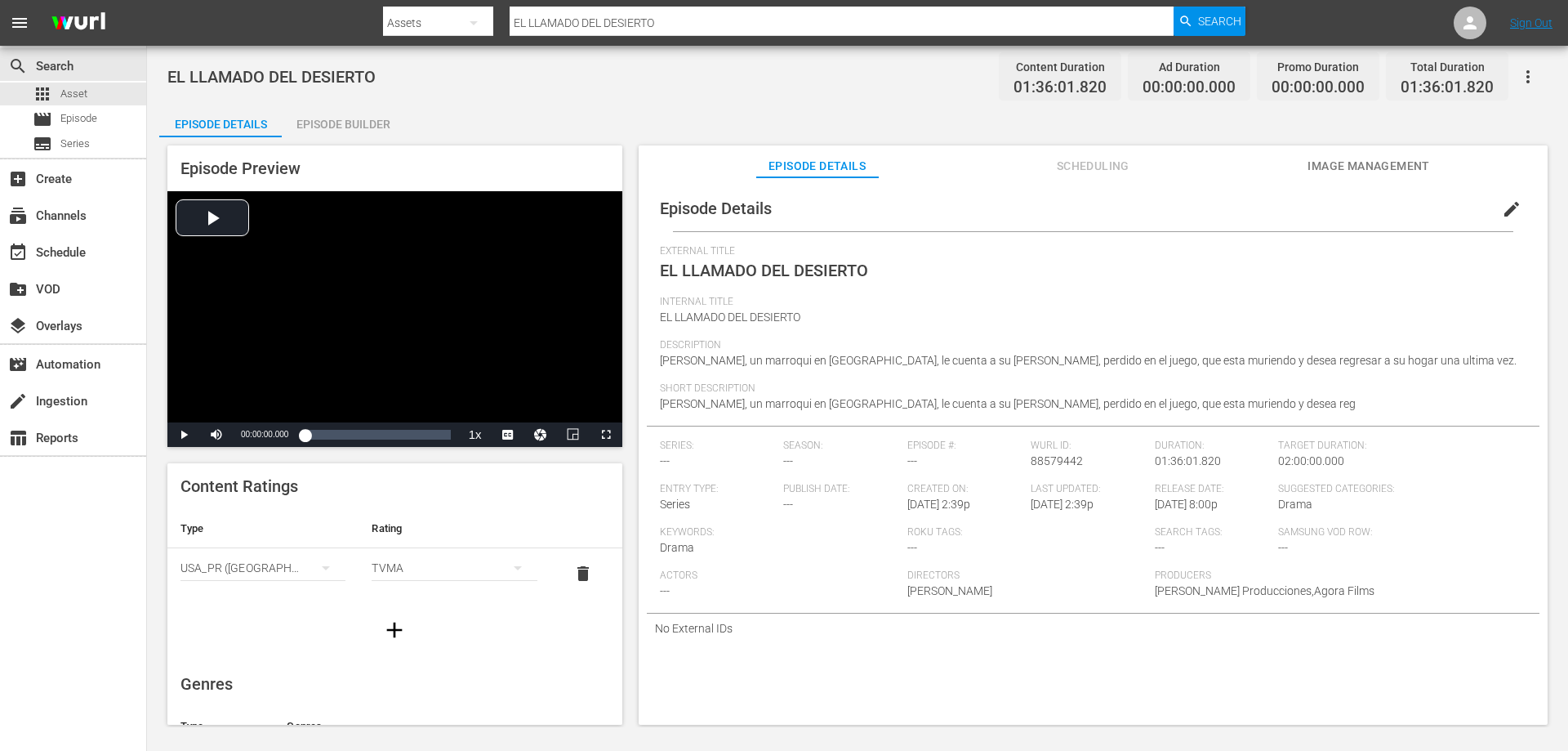
click at [328, 121] on div "Episode Builder" at bounding box center [342, 124] width 123 height 39
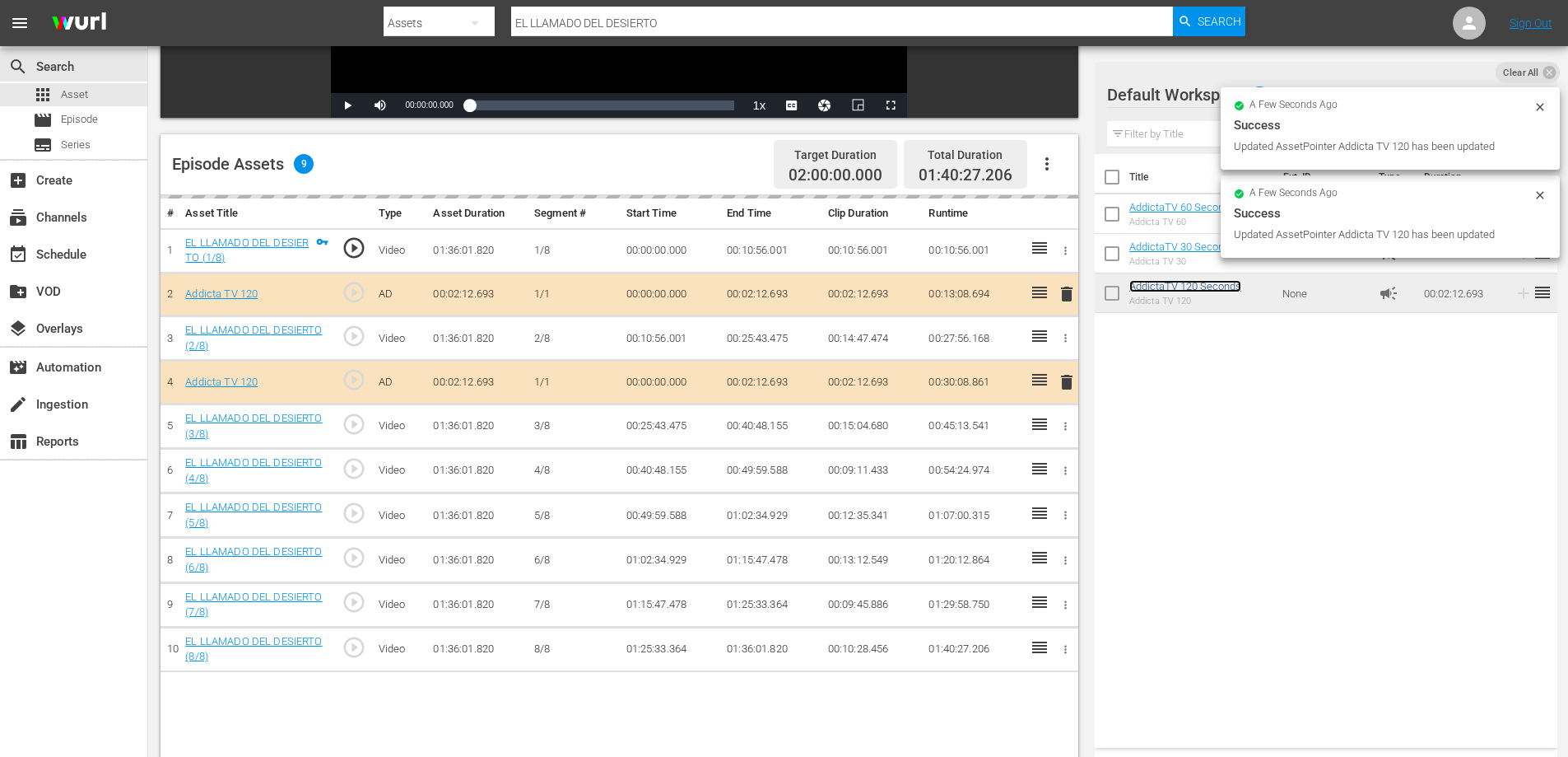
scroll to position [429, 0]
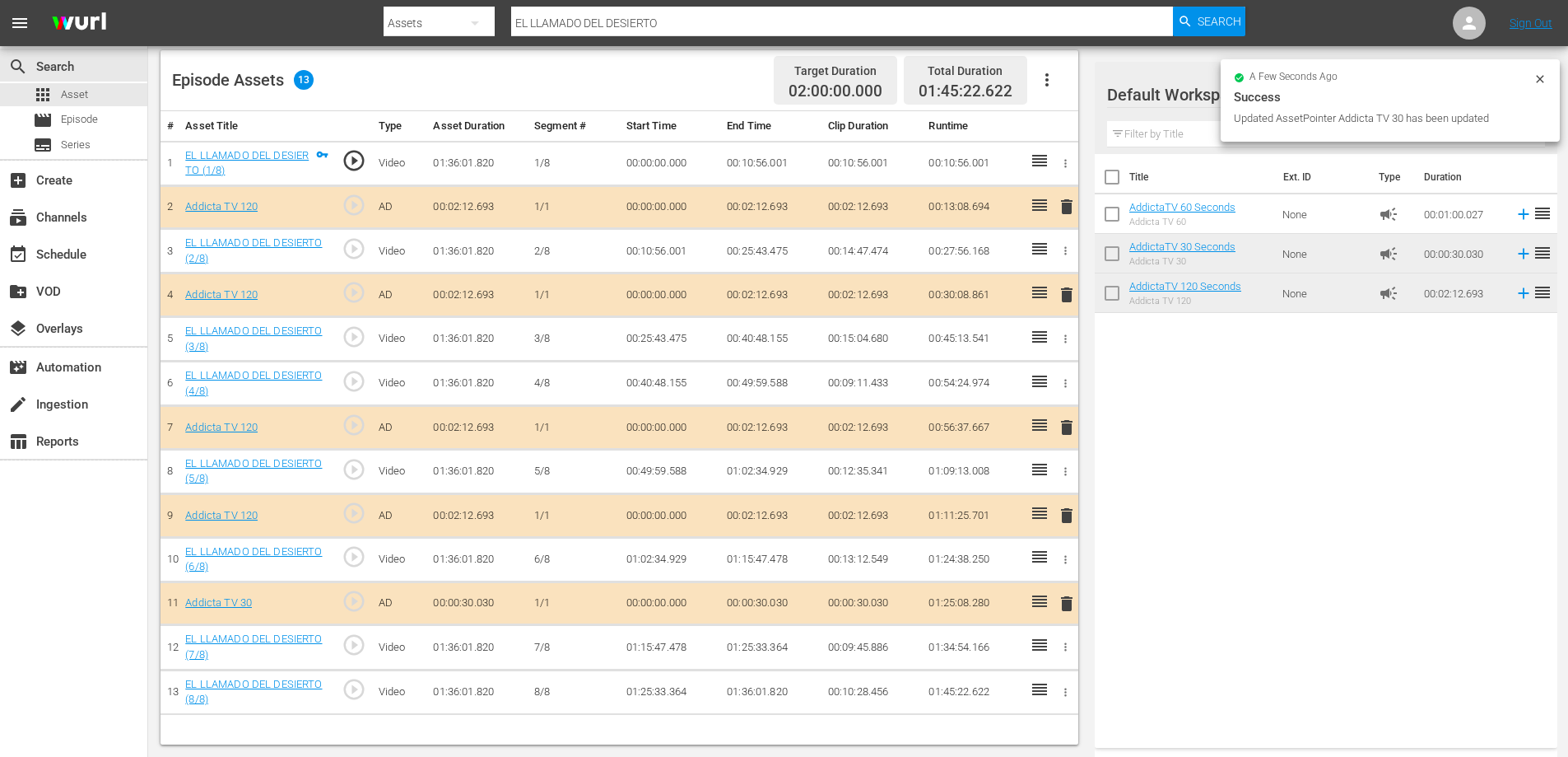
click at [1066, 512] on span "delete" at bounding box center [1066, 516] width 20 height 20
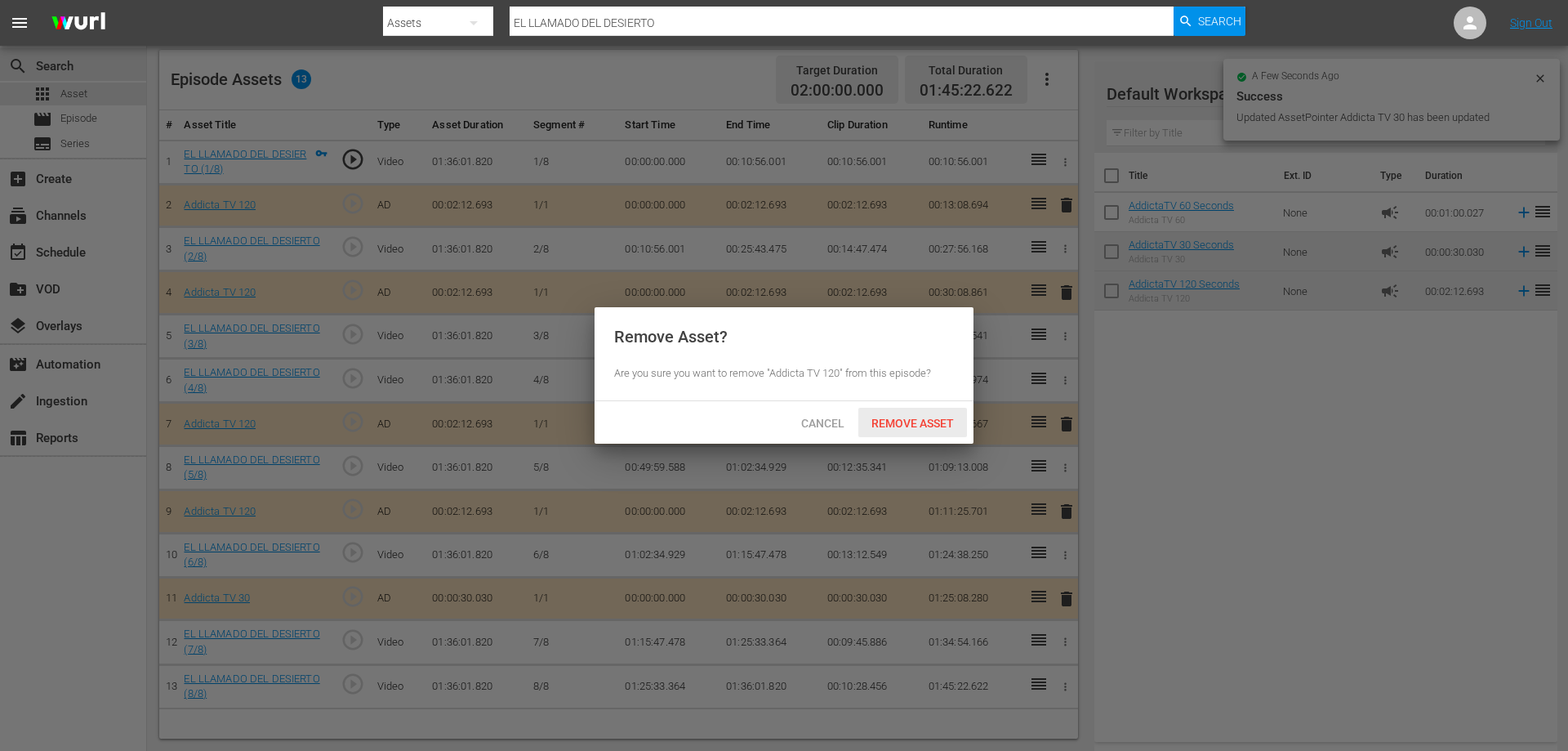
click at [902, 421] on span "Remove Asset" at bounding box center [913, 422] width 109 height 13
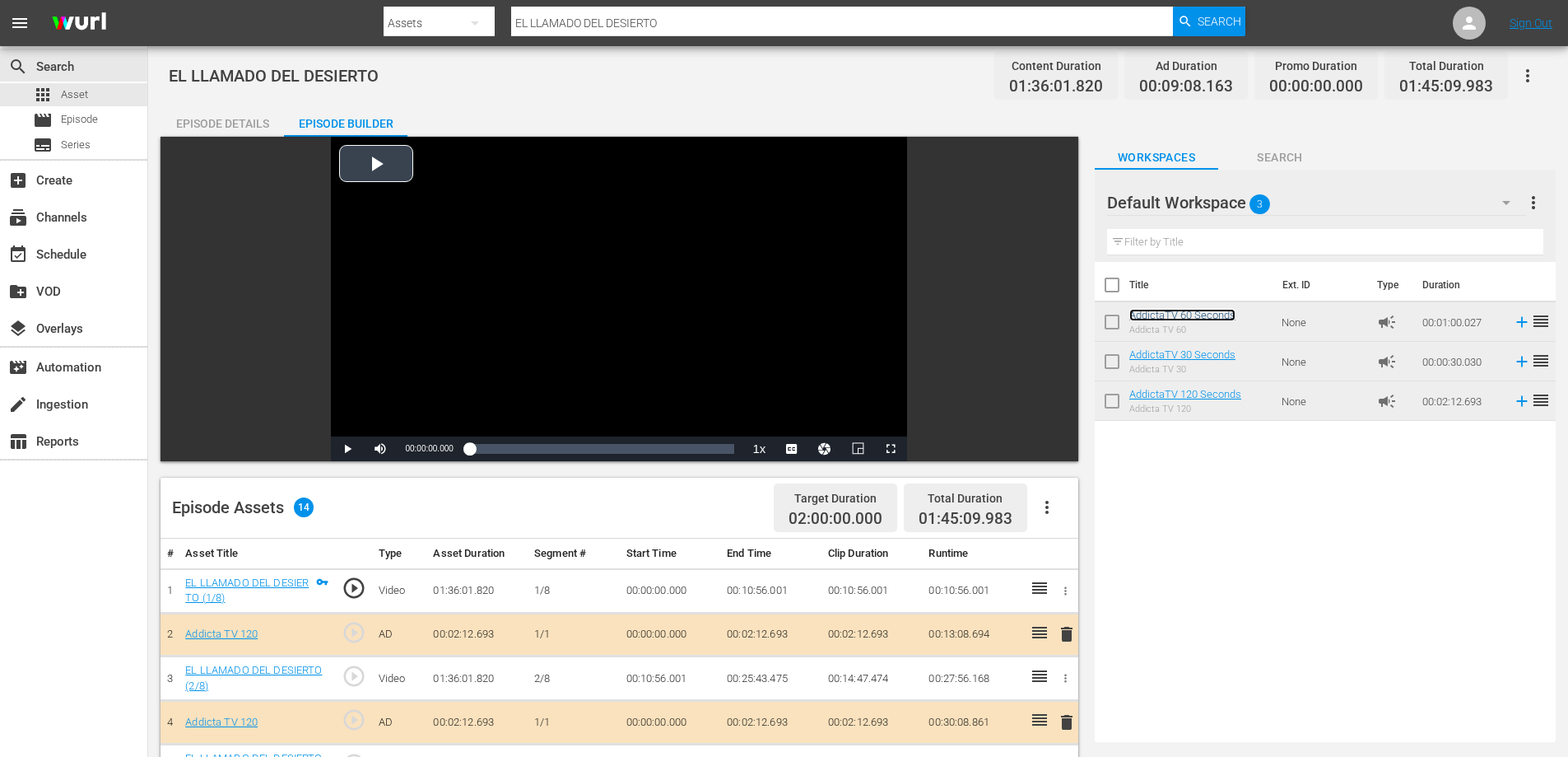
scroll to position [0, 0]
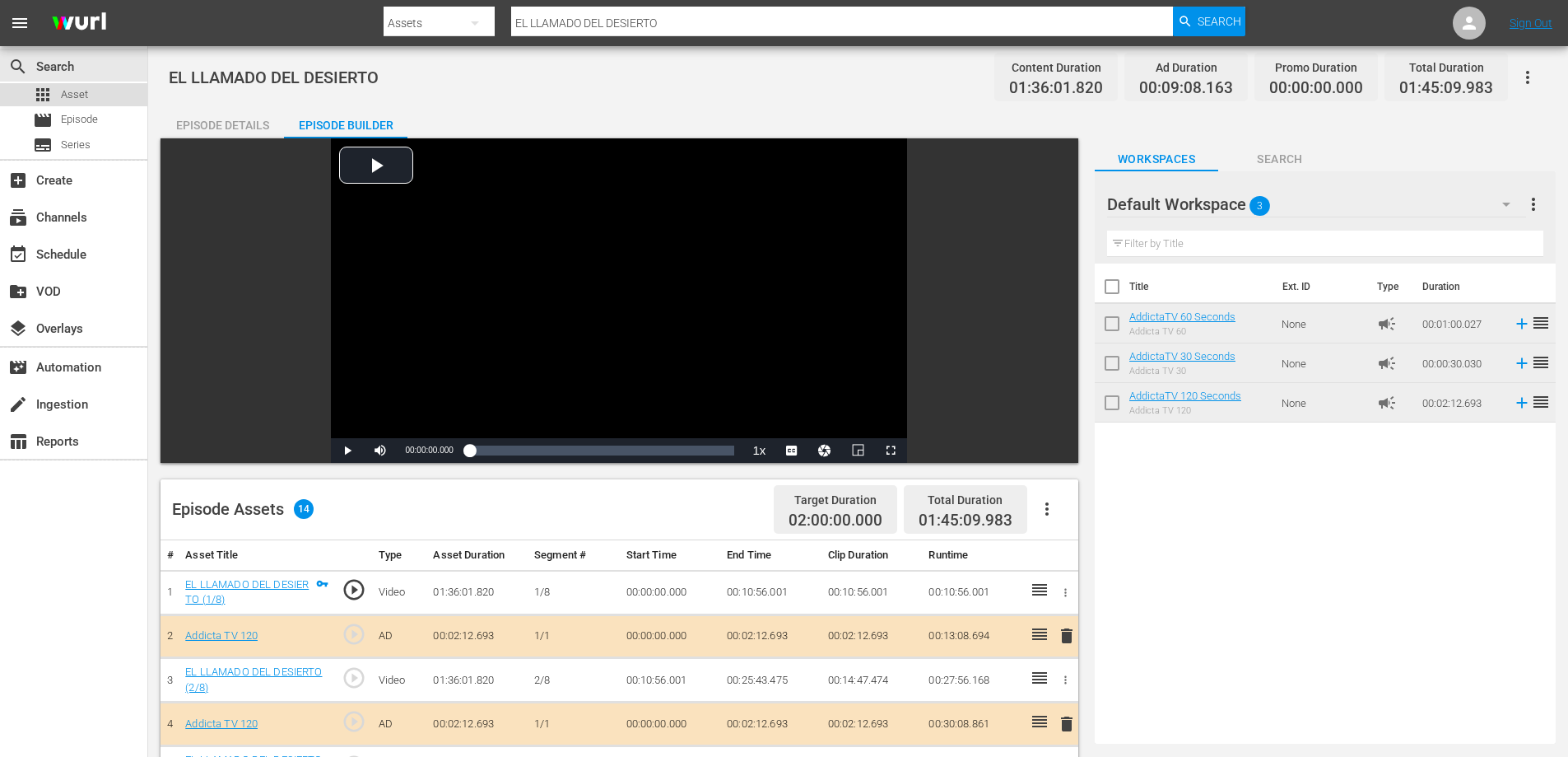
click at [65, 95] on span "Asset" at bounding box center [74, 94] width 27 height 16
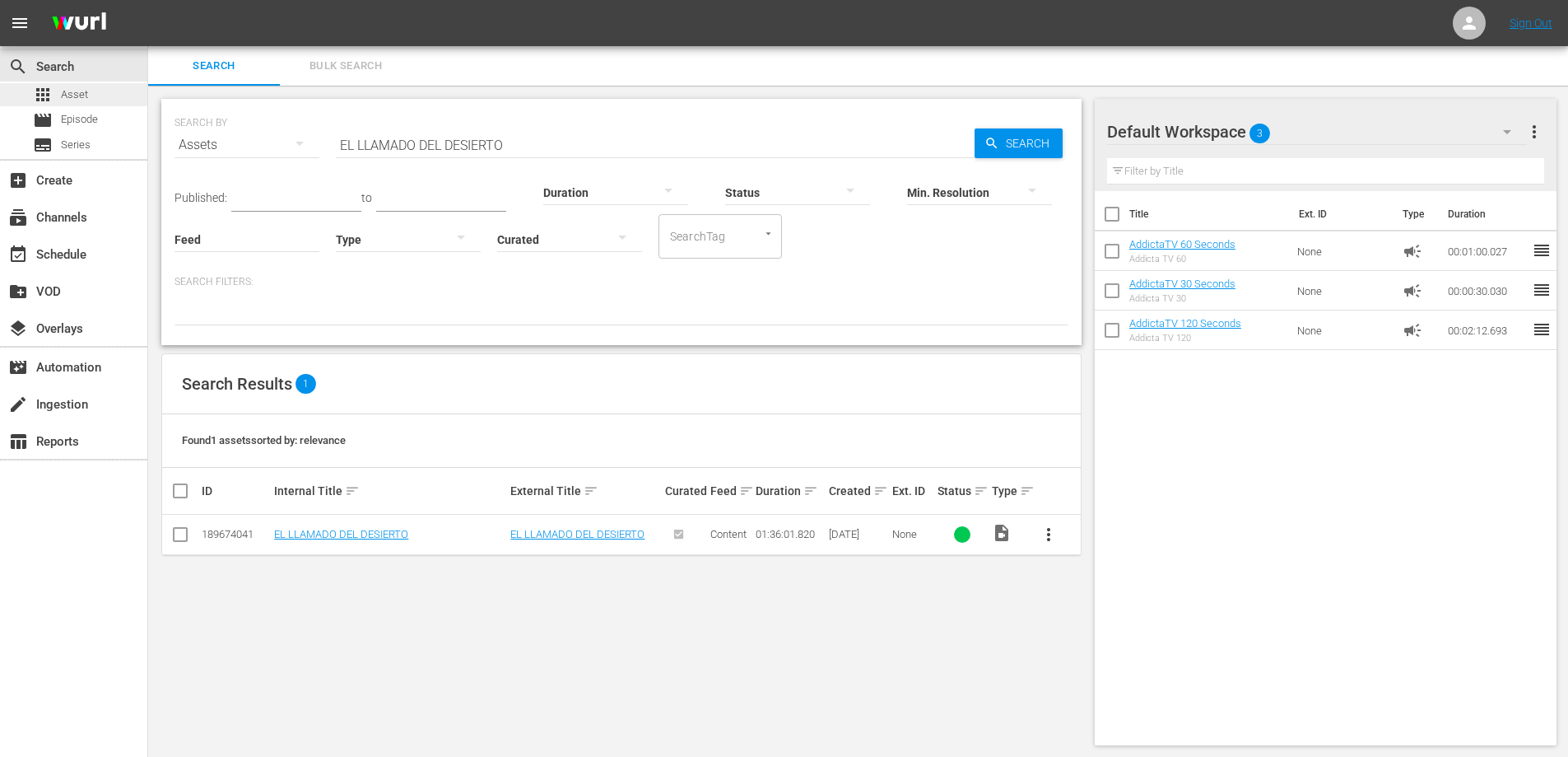
click at [87, 88] on span "Asset" at bounding box center [74, 94] width 27 height 16
click at [437, 149] on input "EL LLAMADO DEL DESIERTO" at bounding box center [655, 145] width 639 height 40
paste input "MUNDO DE CAROLINA"
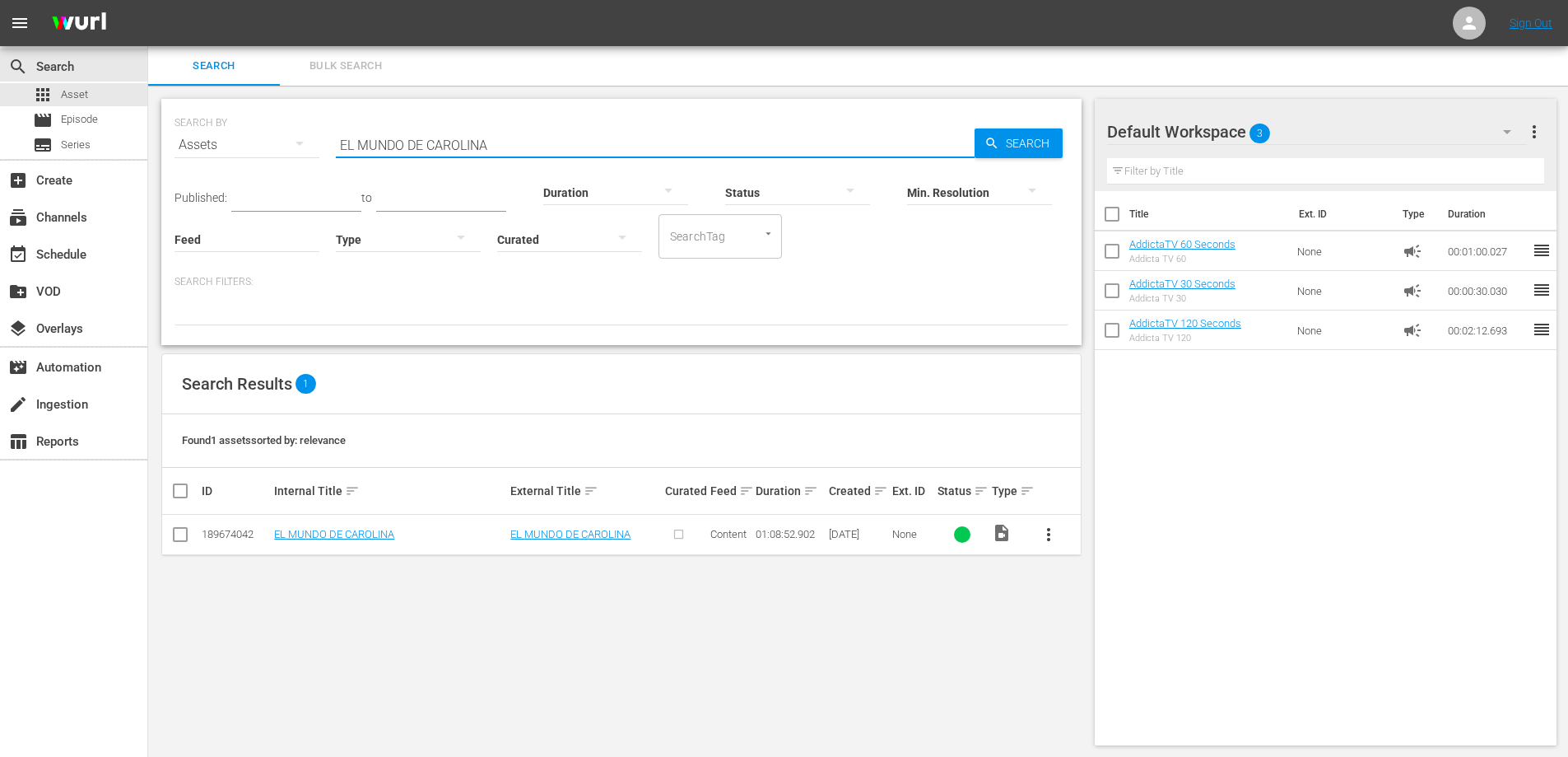
type input "EL MUNDO DE CAROLINA"
click at [1049, 540] on span "more_vert" at bounding box center [1048, 534] width 20 height 20
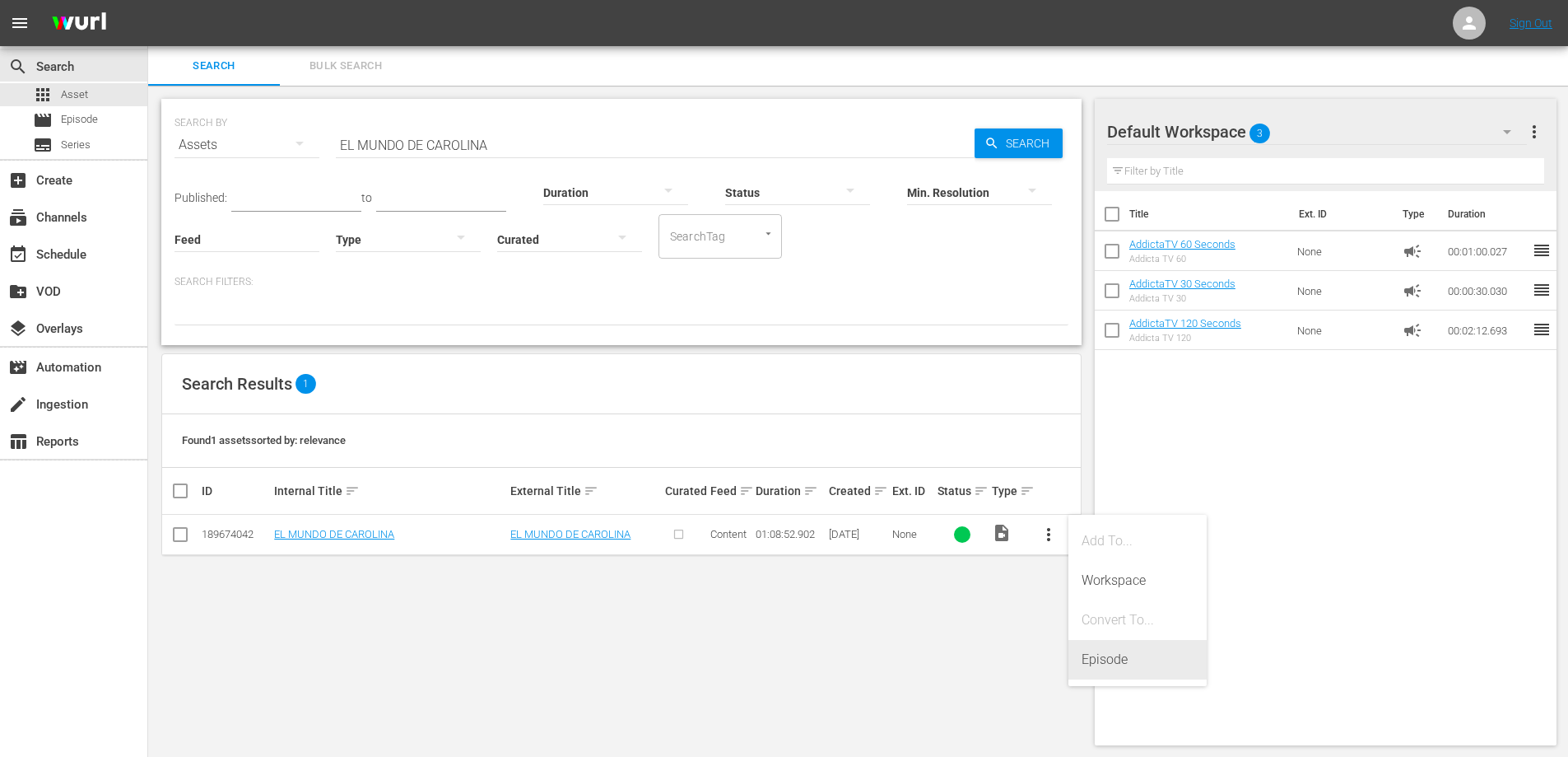
click at [1107, 664] on div "Episode" at bounding box center [1137, 660] width 112 height 40
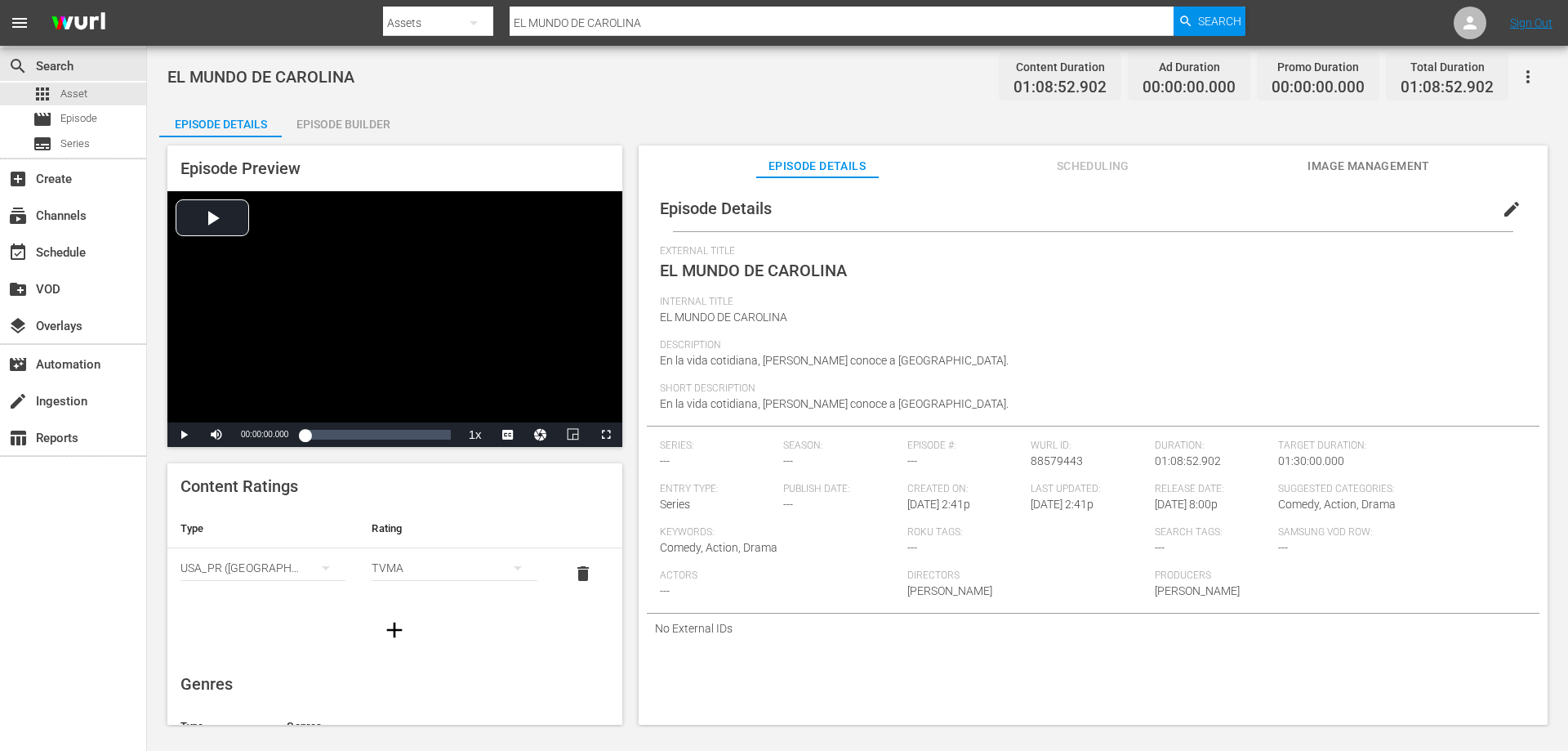
click at [369, 118] on div "Episode Builder" at bounding box center [342, 124] width 123 height 39
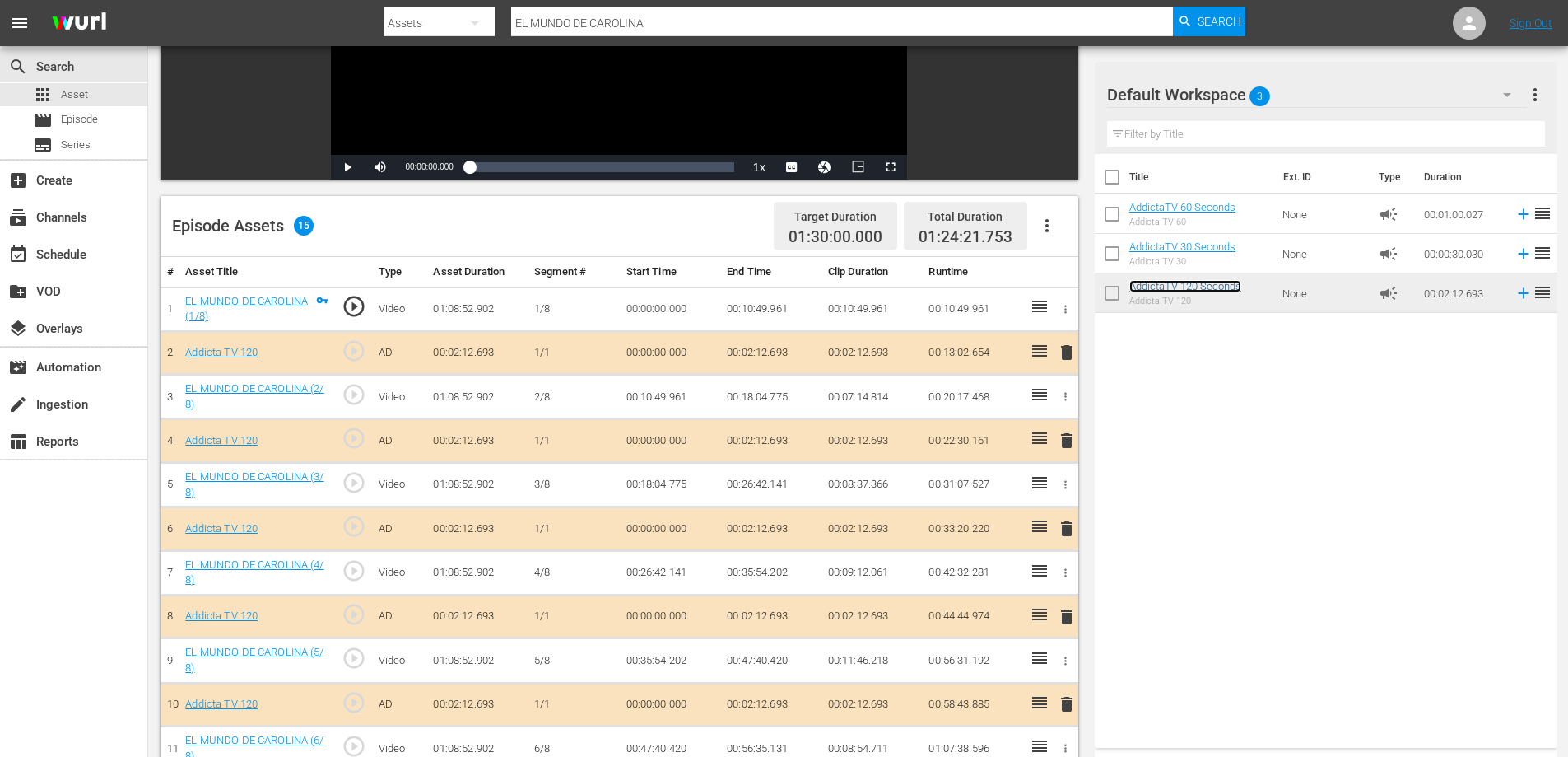
scroll to position [278, 0]
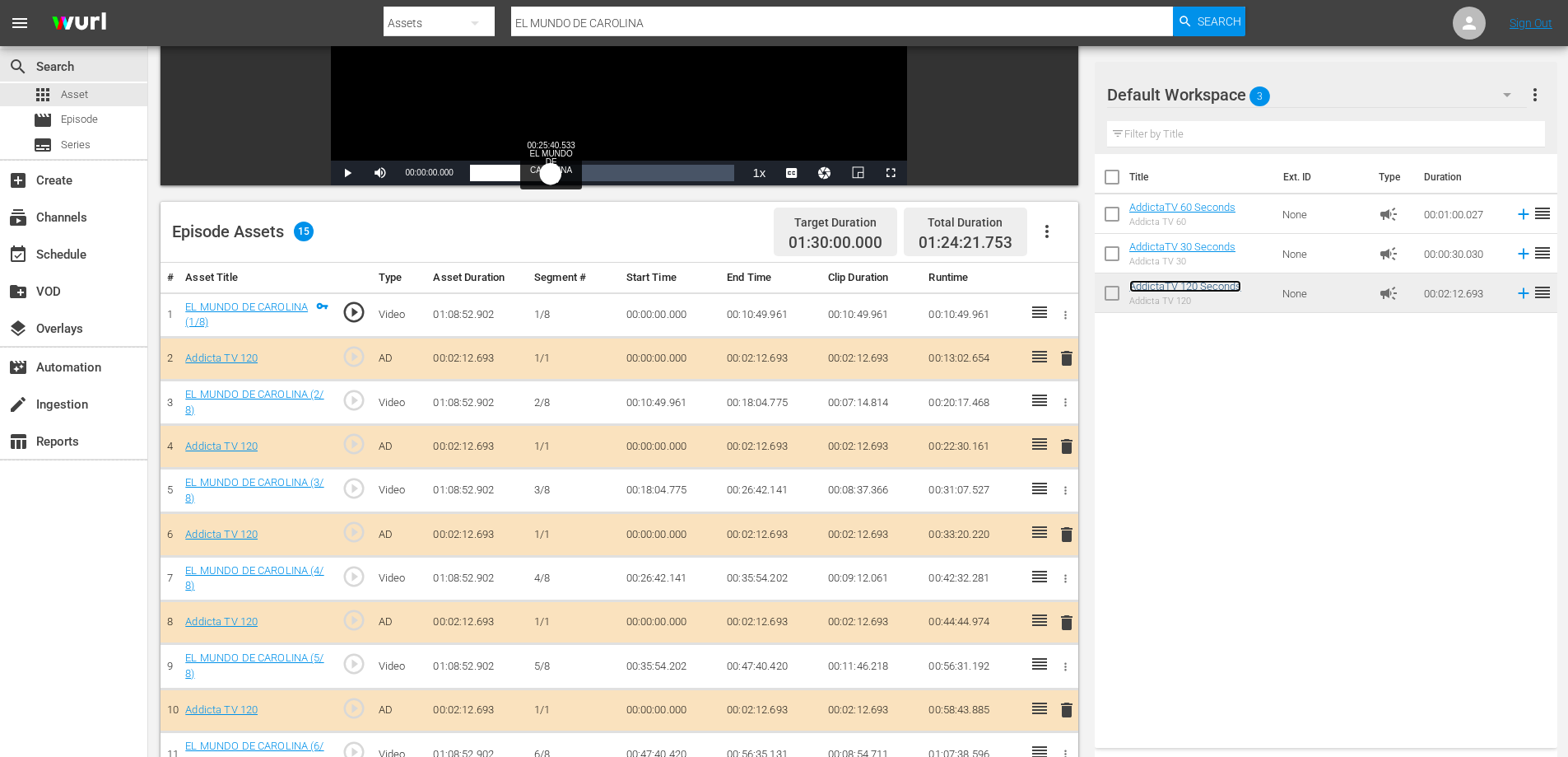
drag, startPoint x: 466, startPoint y: 175, endPoint x: 551, endPoint y: 186, distance: 85.7
click at [551, 181] on div "00:00:00.000" at bounding box center [510, 172] width 80 height 16
drag, startPoint x: 552, startPoint y: 176, endPoint x: 743, endPoint y: 194, distance: 191.8
click at [743, 194] on div "Video Player is loading. Play Video Play Mute Current Time 00:25:56.253 / Durat…" at bounding box center [624, 407] width 926 height 1092
drag, startPoint x: 732, startPoint y: 174, endPoint x: 390, endPoint y: 180, distance: 342.1
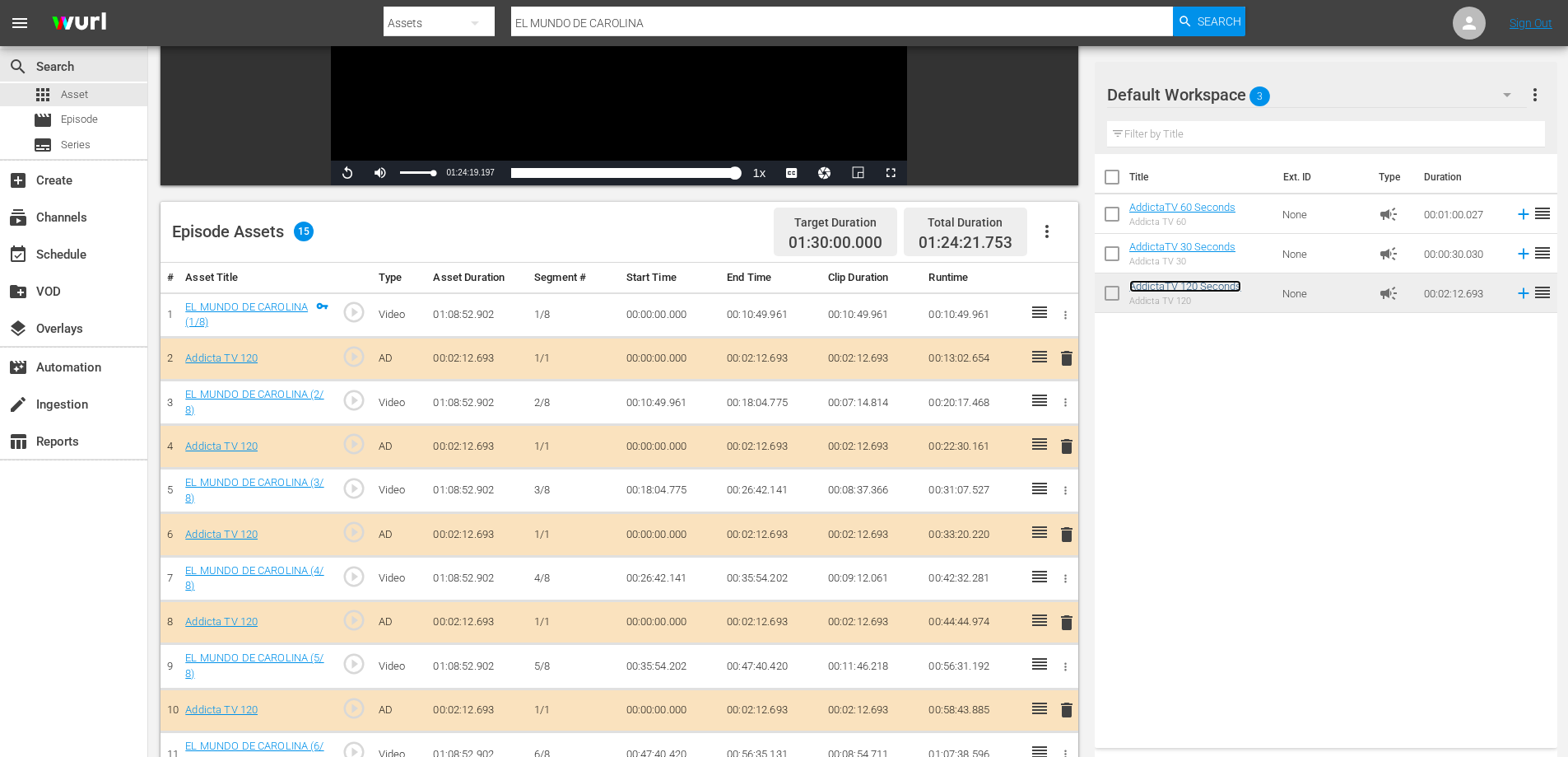
click at [390, 180] on div "Replay Mute Current Time 01:24:19.197 / Duration 01:08:50.346 Loaded : 100.00% …" at bounding box center [619, 173] width 576 height 25
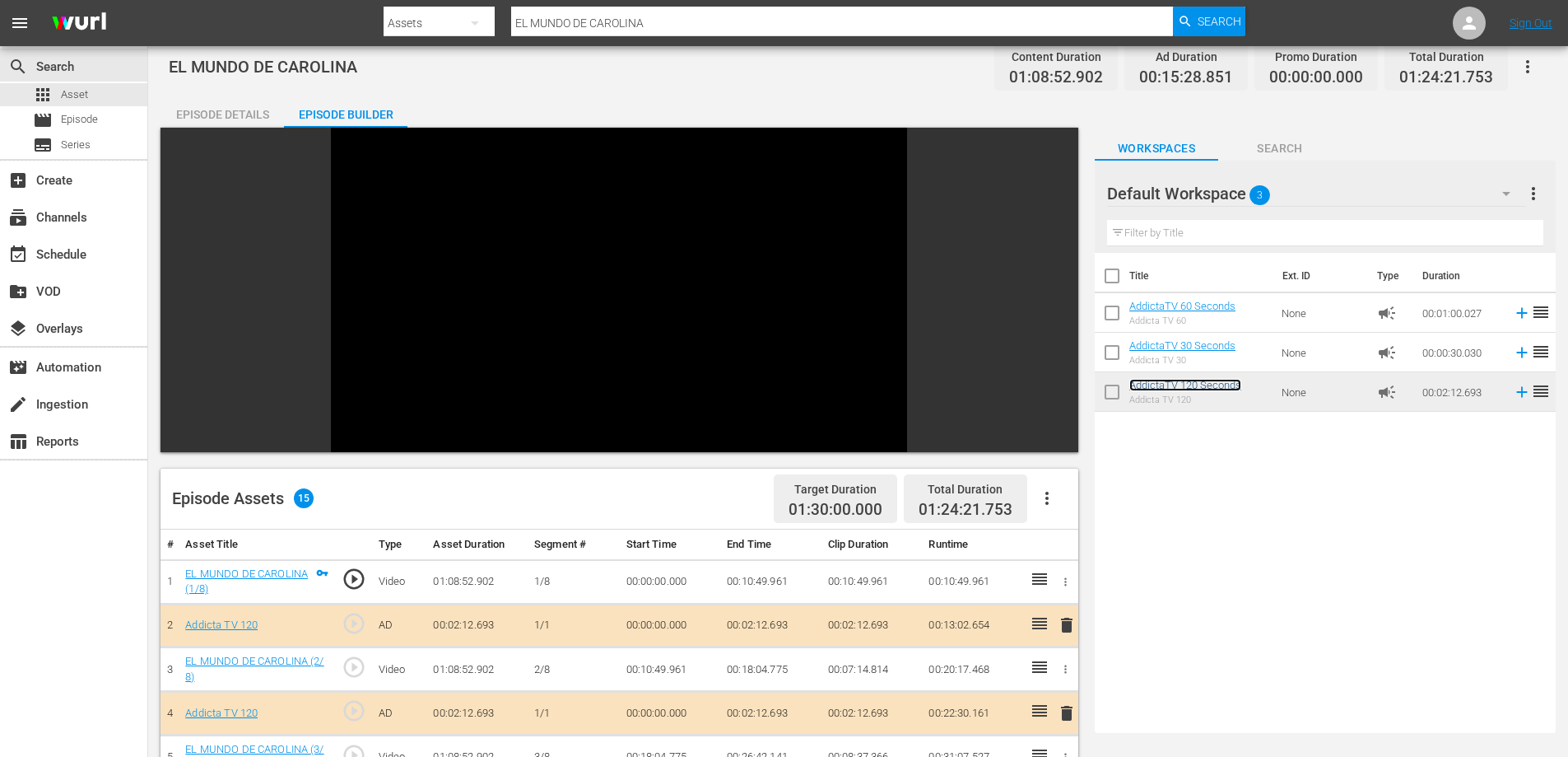
scroll to position [0, 0]
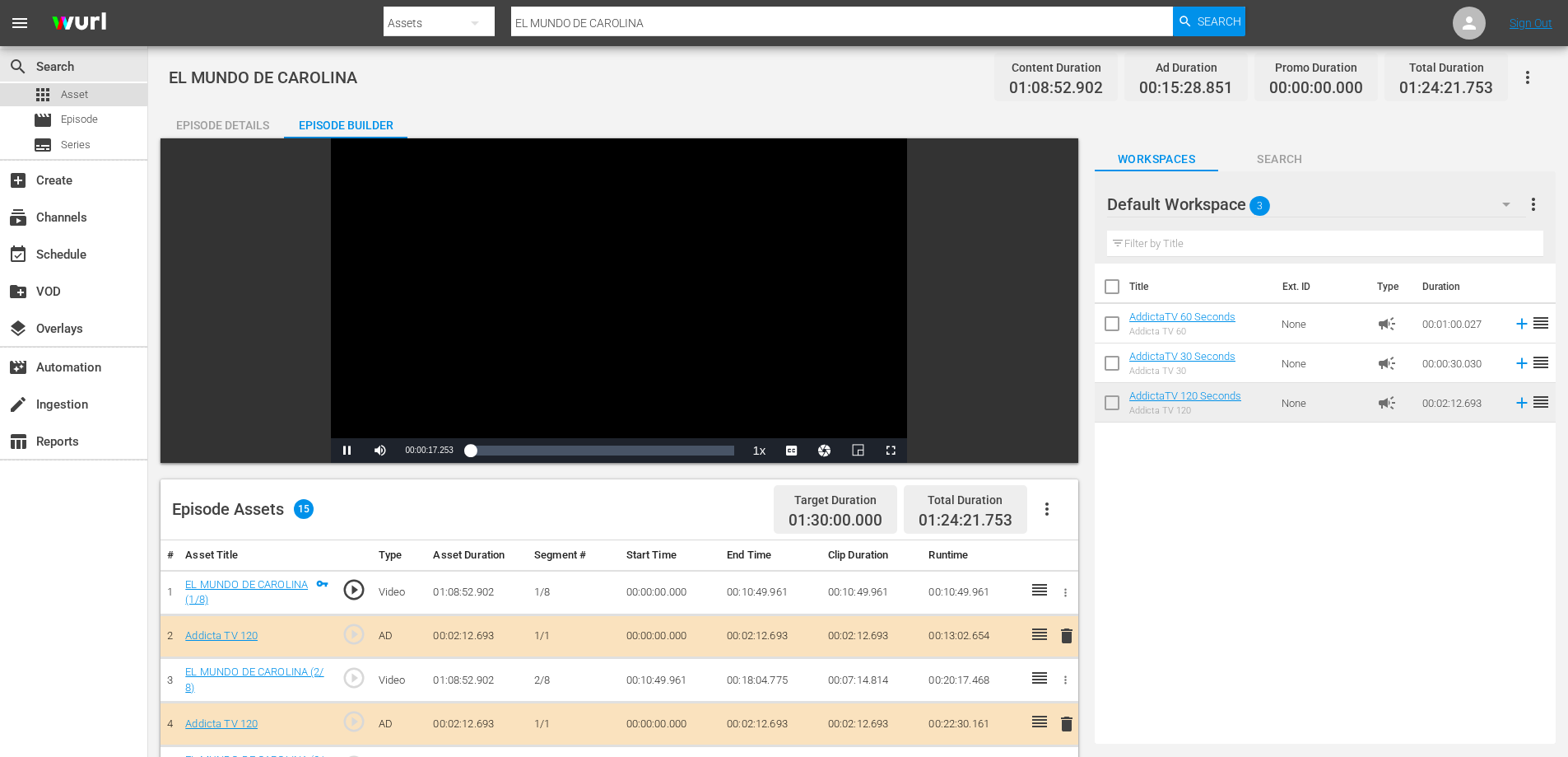
click at [71, 93] on span "Asset" at bounding box center [74, 94] width 27 height 16
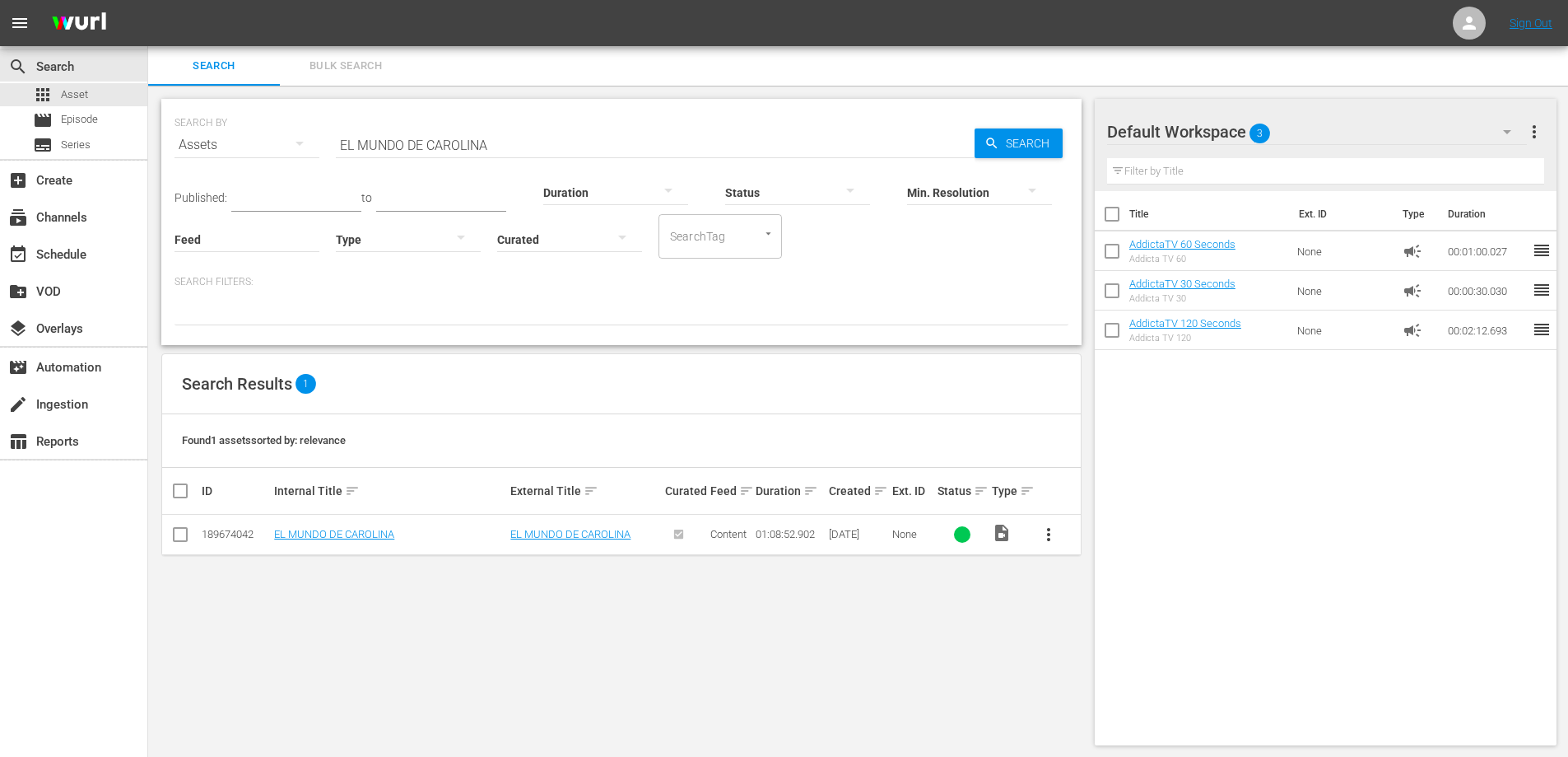
click at [450, 144] on input "EL MUNDO DE CAROLINA" at bounding box center [655, 145] width 639 height 40
paste input "PELUQUERO ROMANTICO"
type input "EL PELUQUERO ROMANTICO"
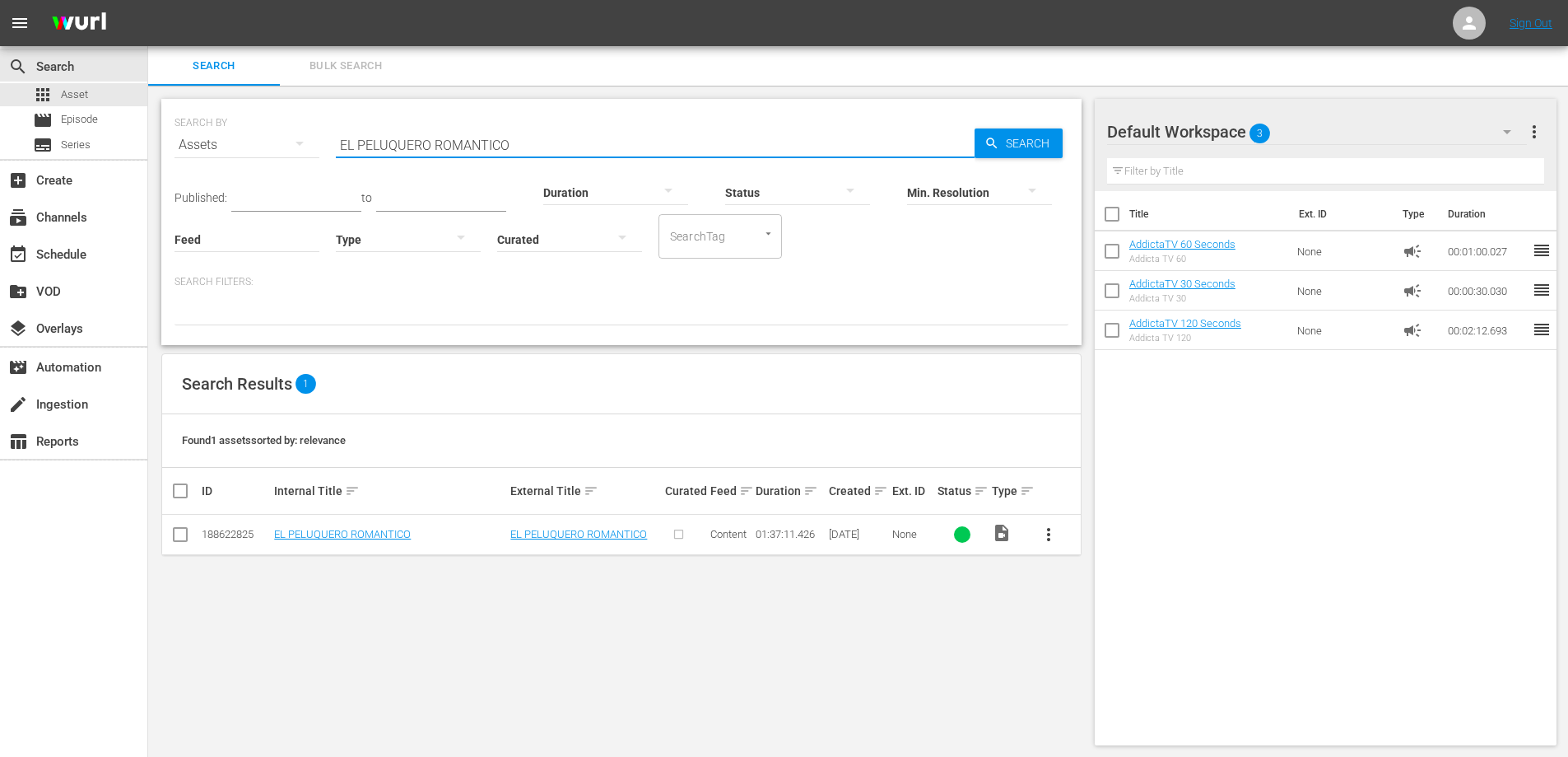
click at [1046, 532] on span "more_vert" at bounding box center [1048, 534] width 20 height 20
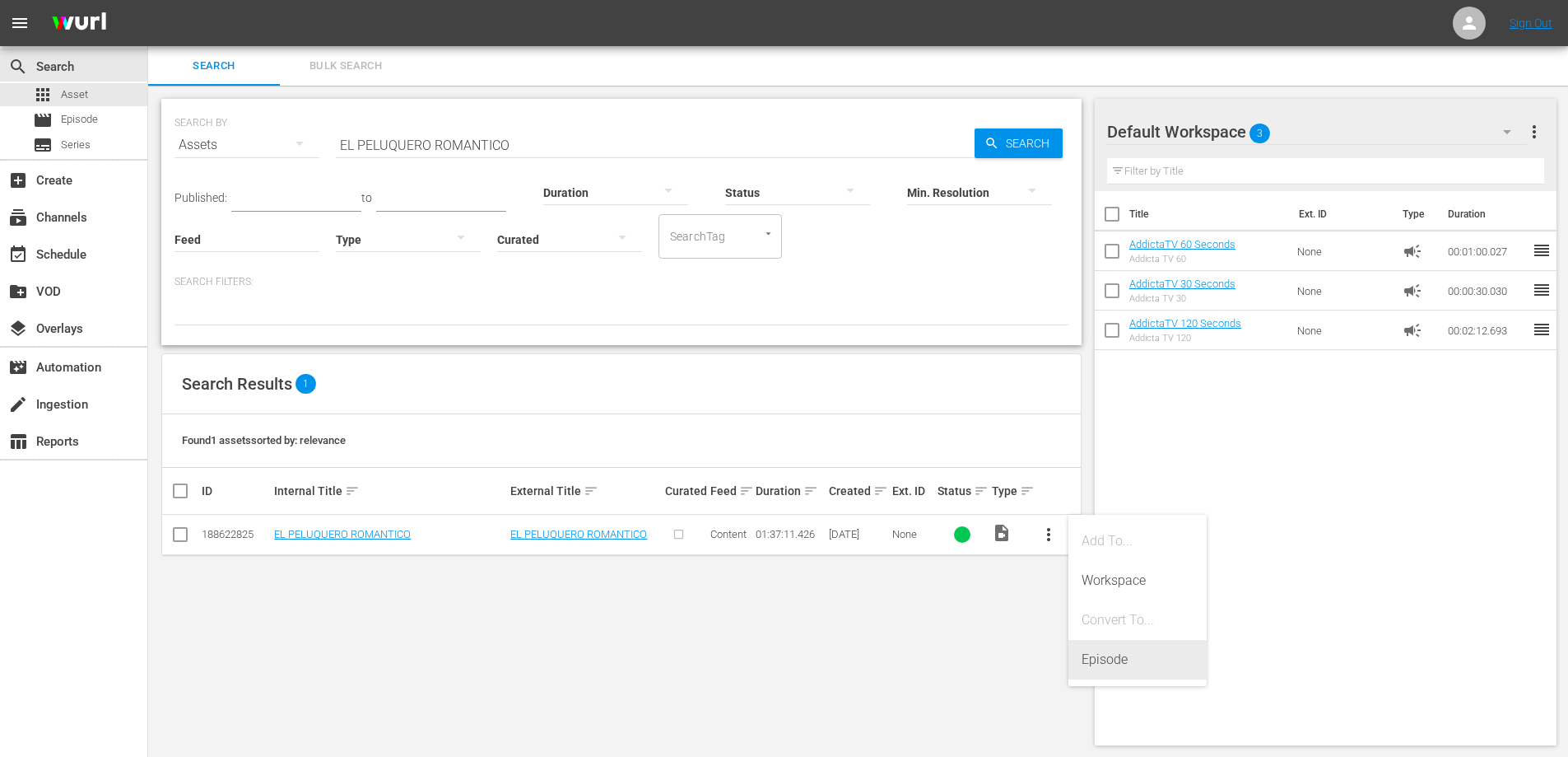
click at [1113, 658] on div "Episode" at bounding box center [1137, 660] width 112 height 40
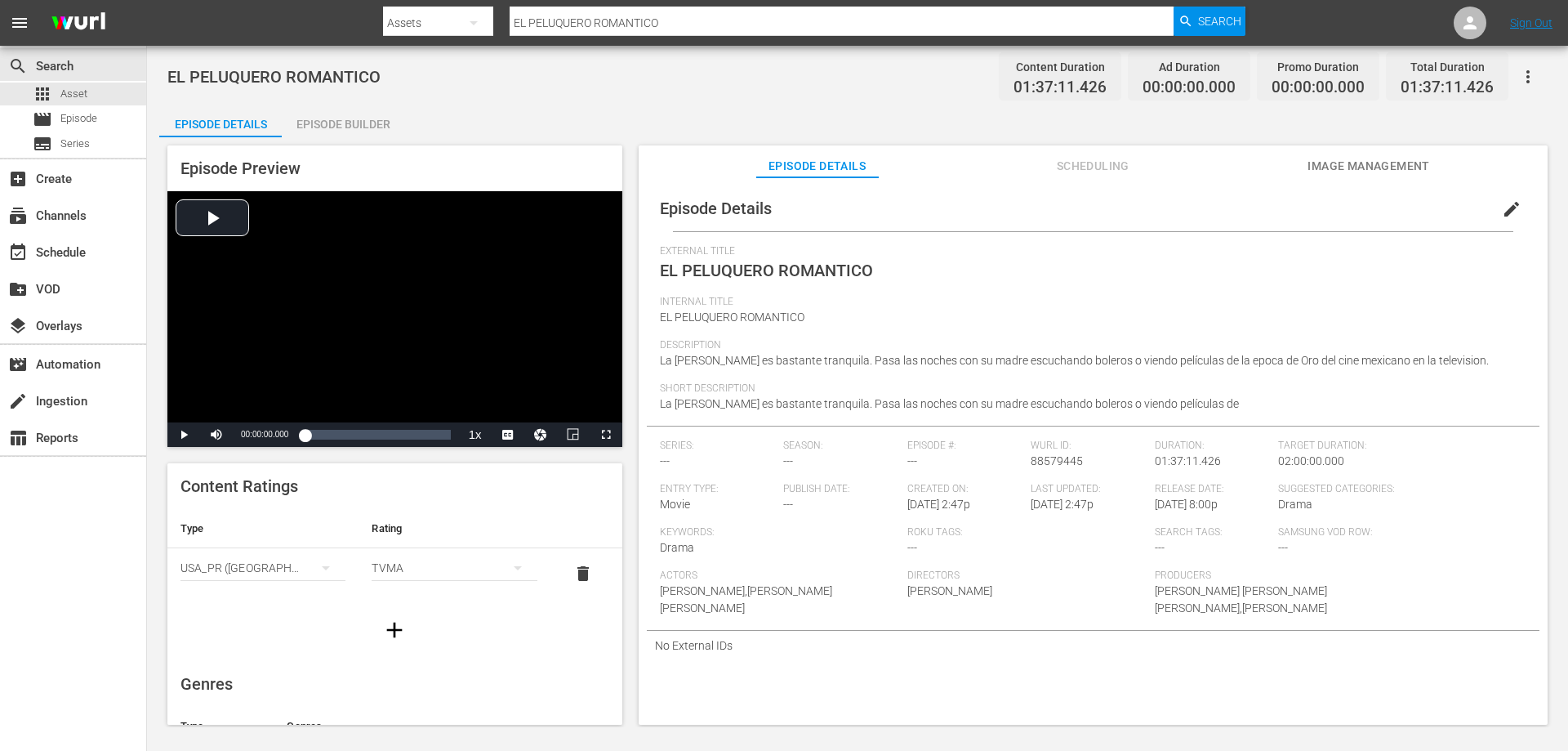
click at [343, 117] on div "Episode Builder" at bounding box center [342, 124] width 123 height 39
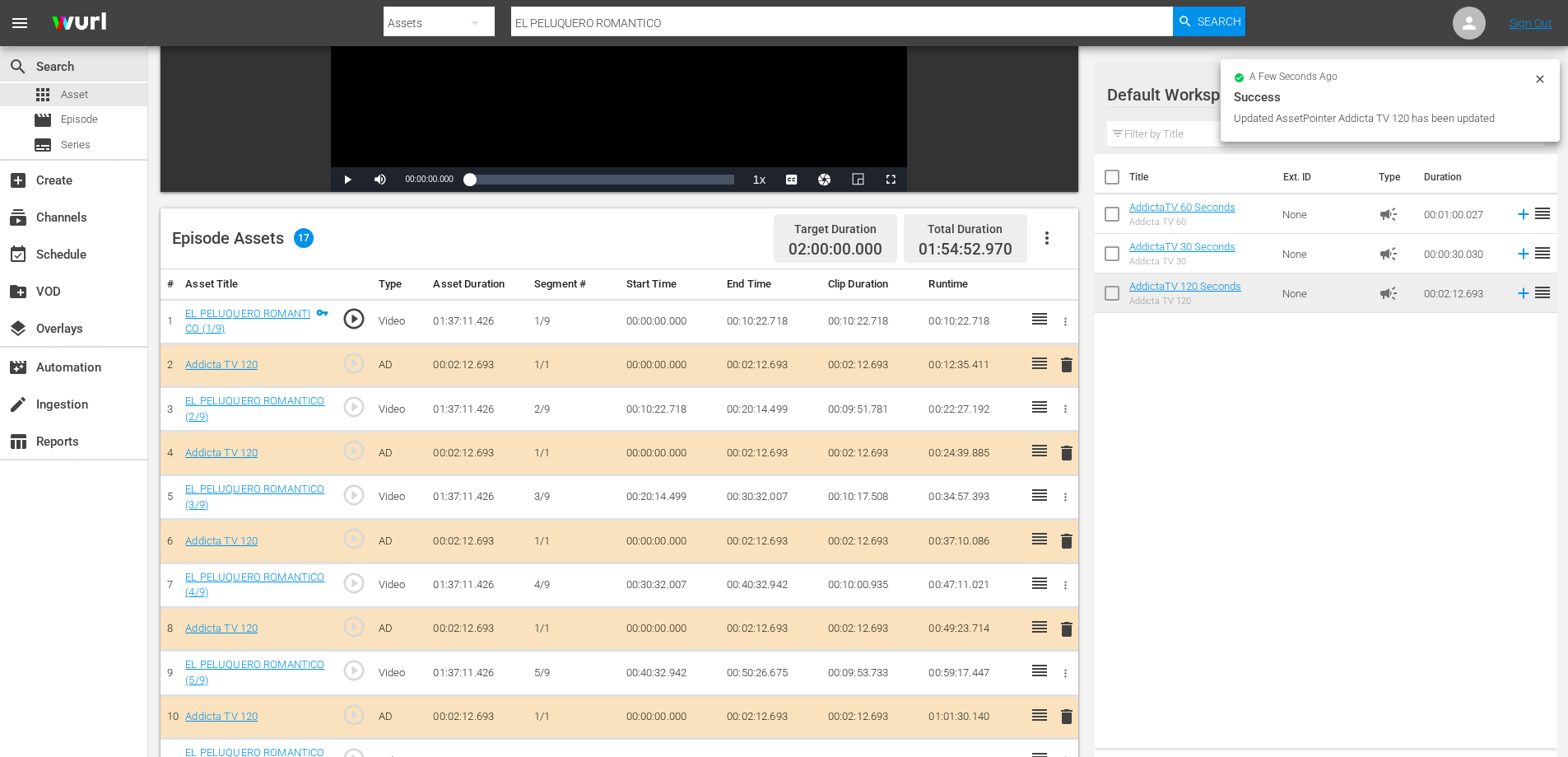
scroll to position [283, 0]
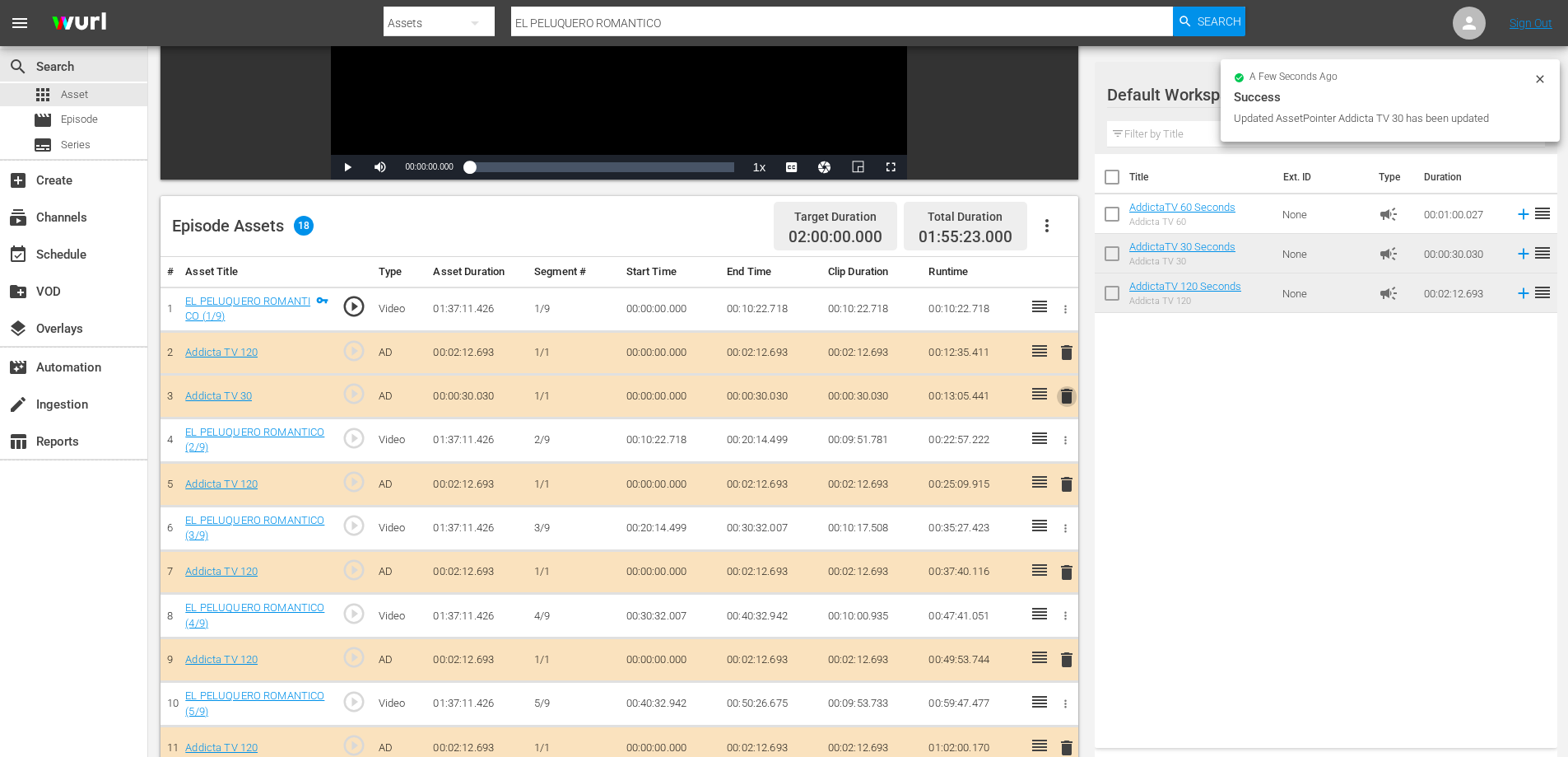
click at [1066, 401] on span "delete" at bounding box center [1066, 395] width 20 height 20
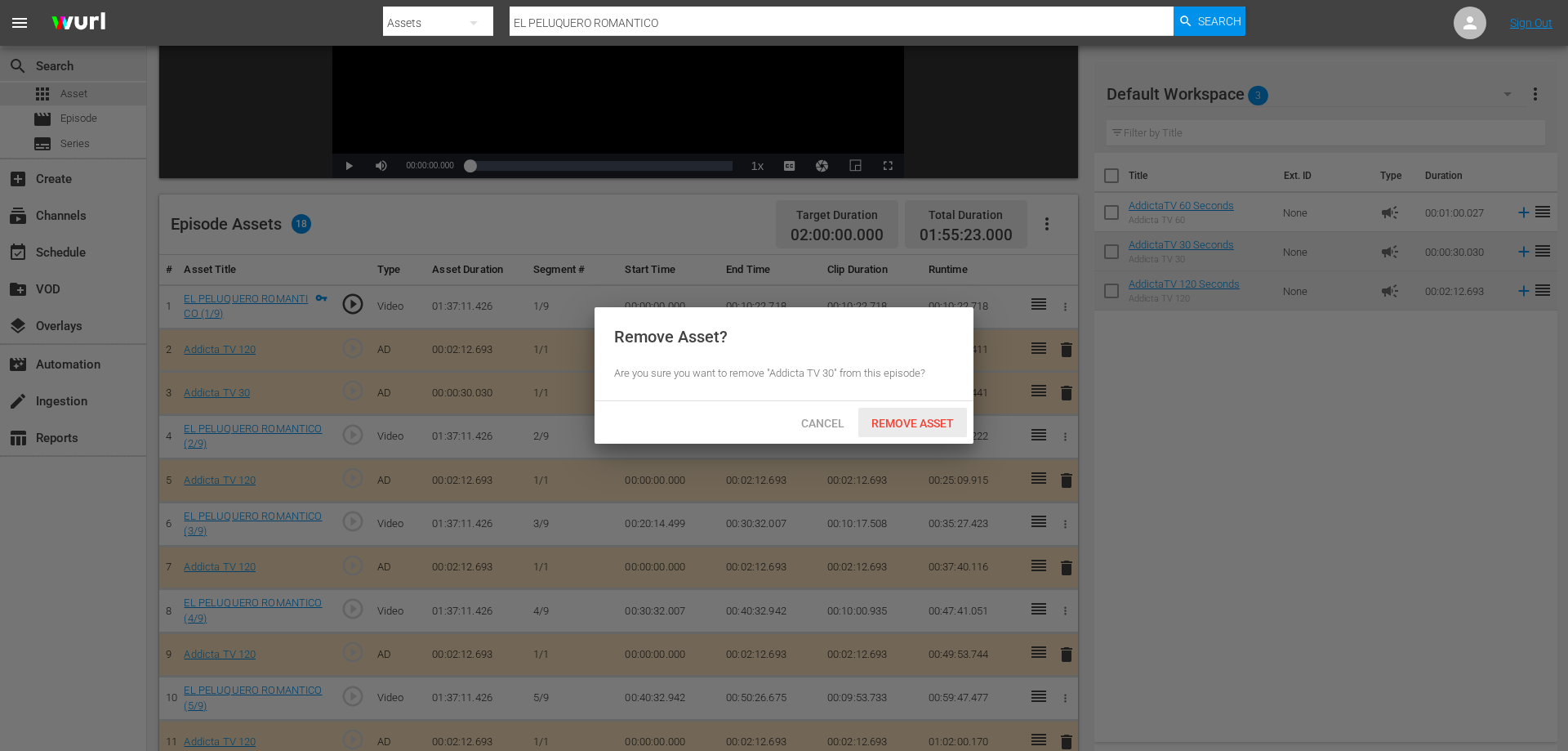
click at [948, 424] on span "Remove Asset" at bounding box center [913, 422] width 109 height 13
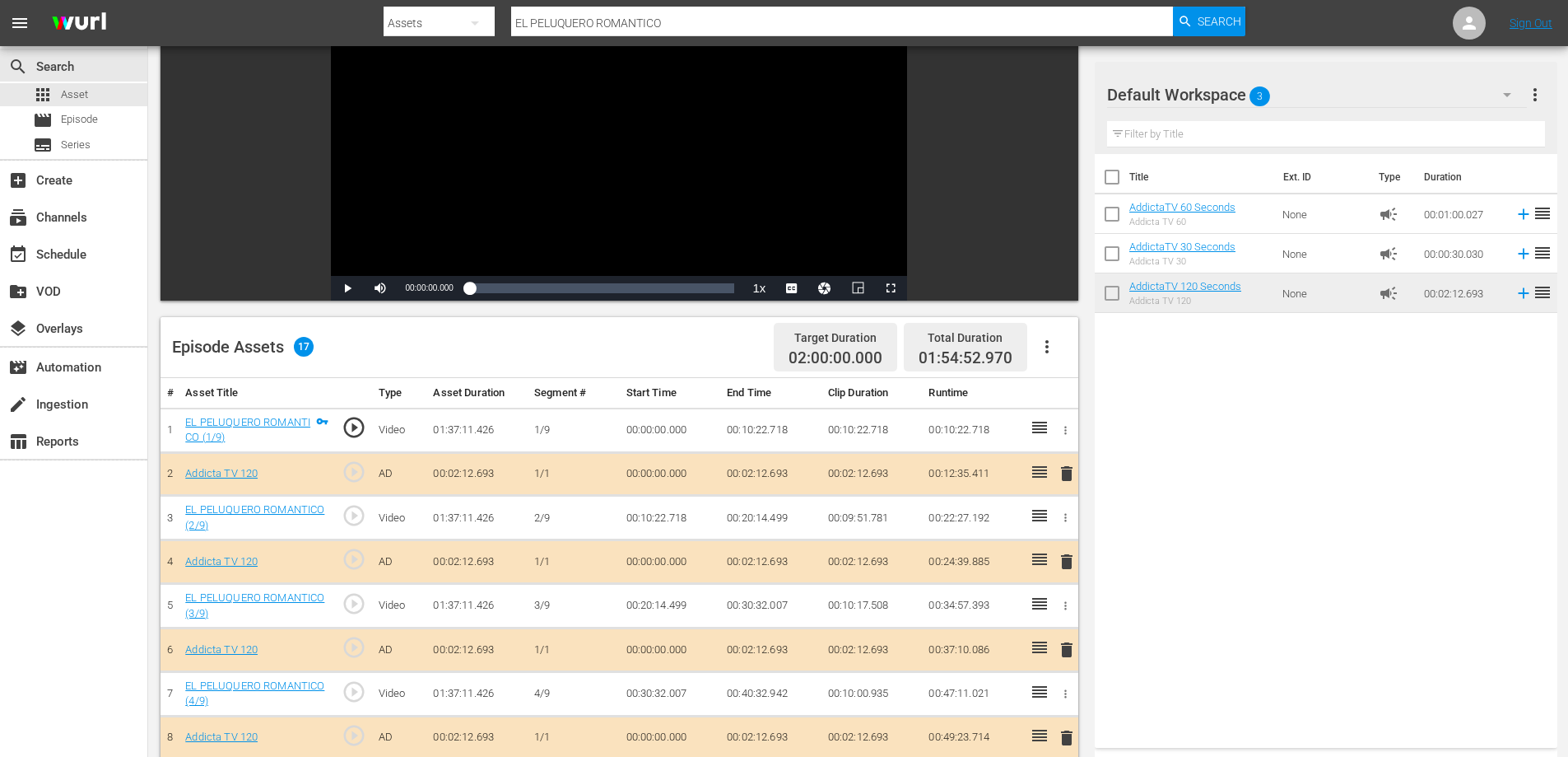
scroll to position [409, 0]
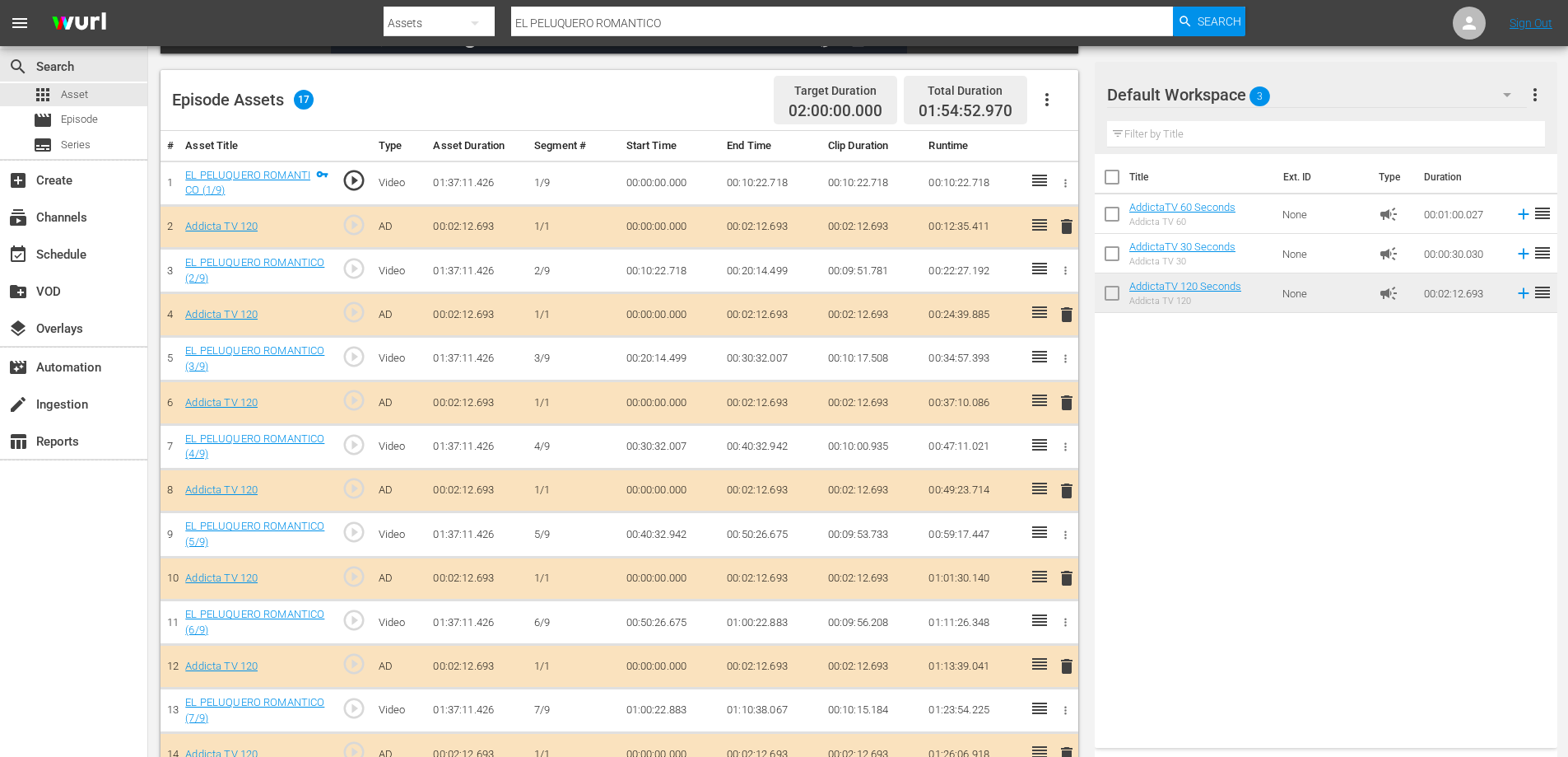
click at [1043, 96] on icon "button" at bounding box center [1046, 99] width 20 height 20
click at [1082, 144] on div "Clear Ads" at bounding box center [1096, 146] width 112 height 40
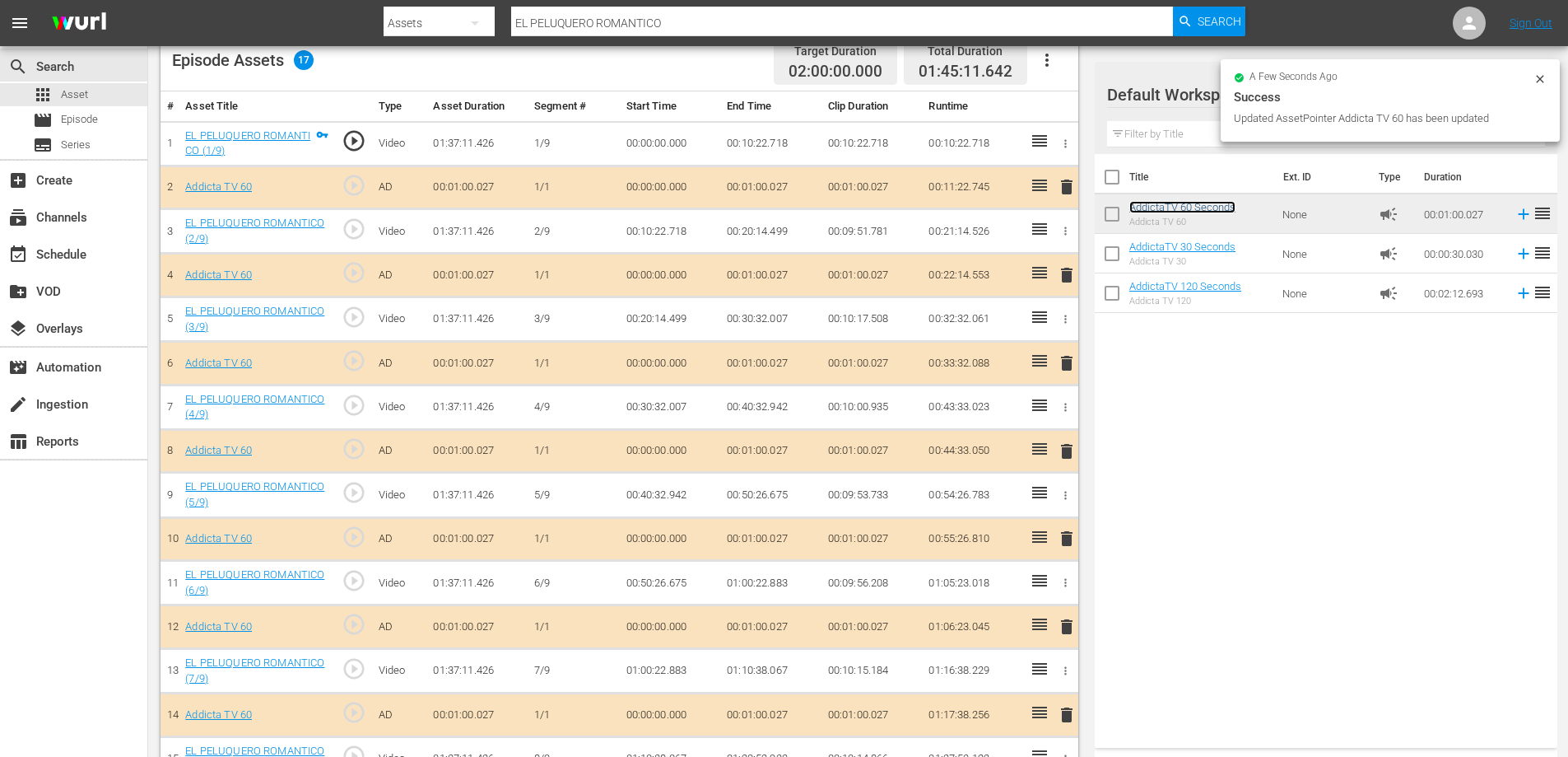
scroll to position [366, 0]
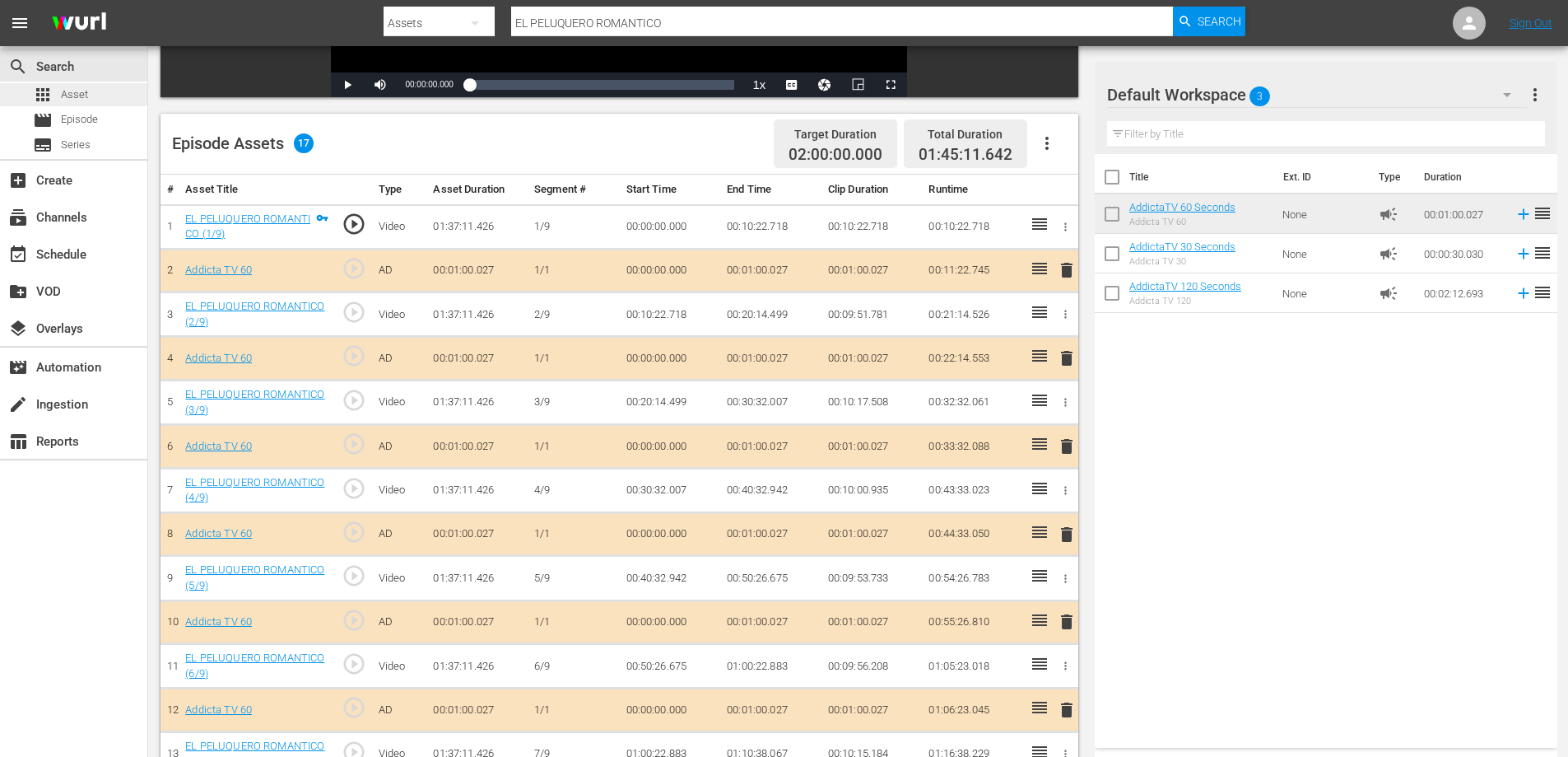
click at [69, 90] on span "Asset" at bounding box center [74, 94] width 27 height 16
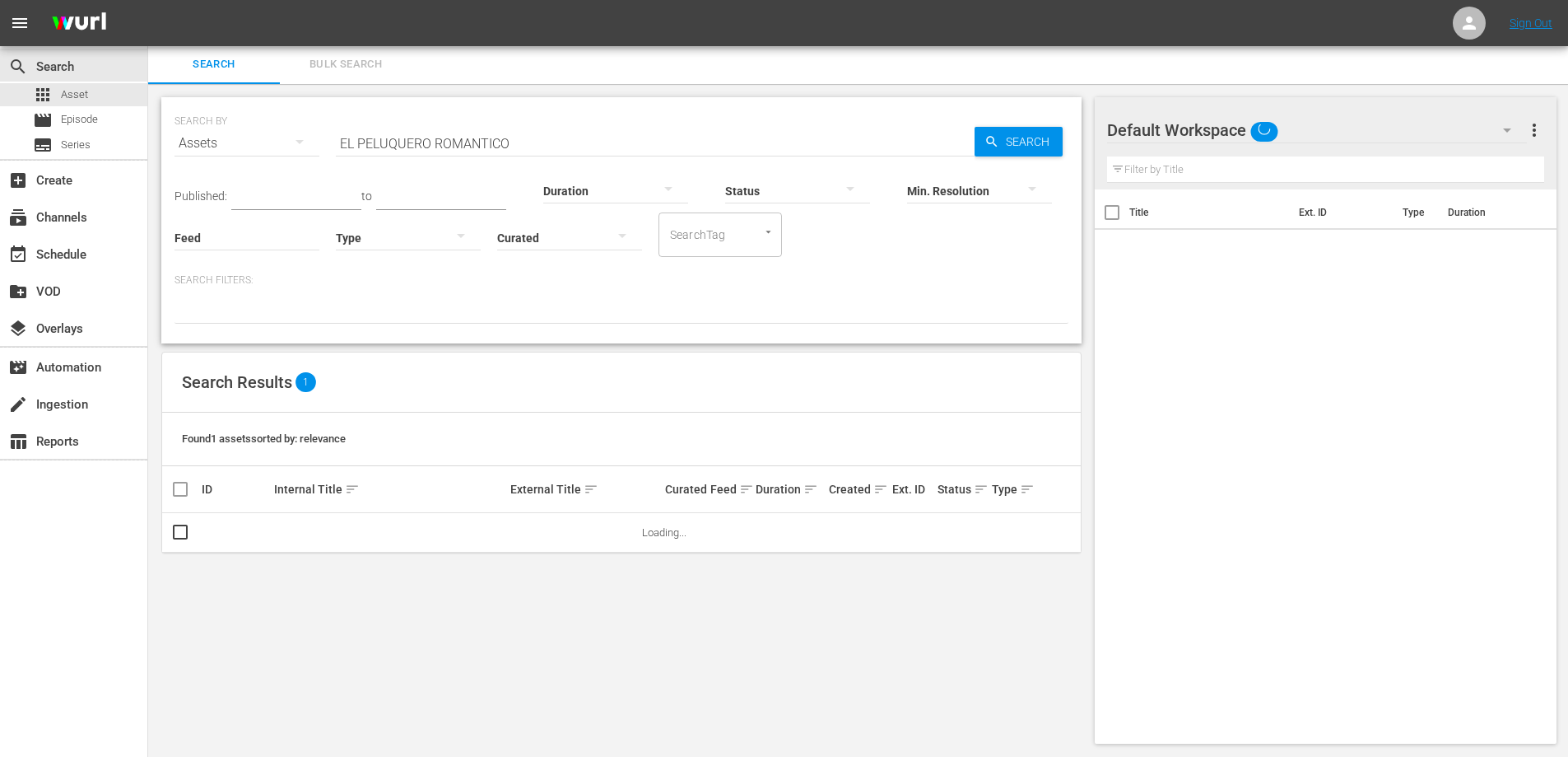
scroll to position [2, 0]
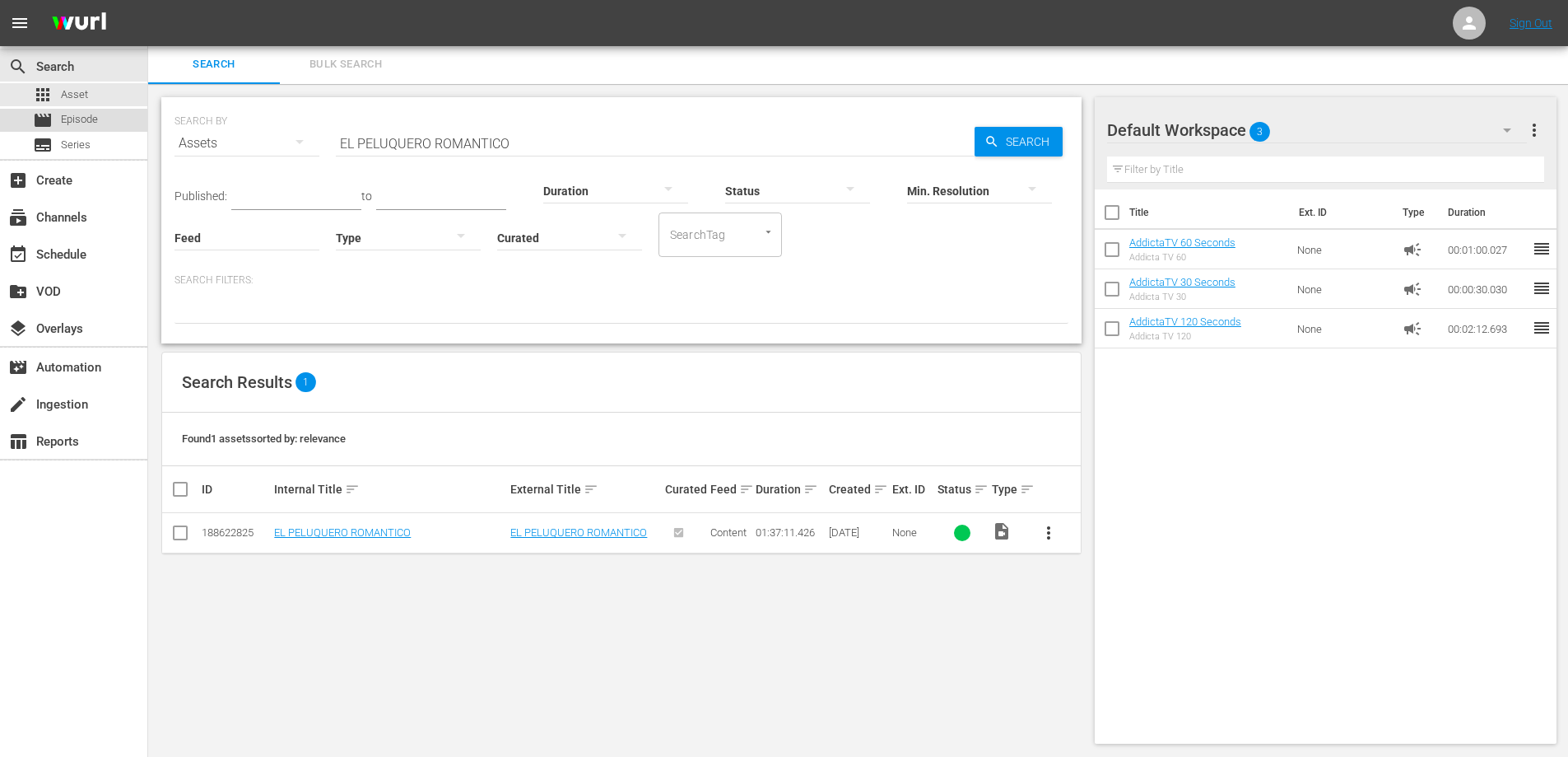
click at [76, 114] on span "Episode" at bounding box center [79, 119] width 37 height 16
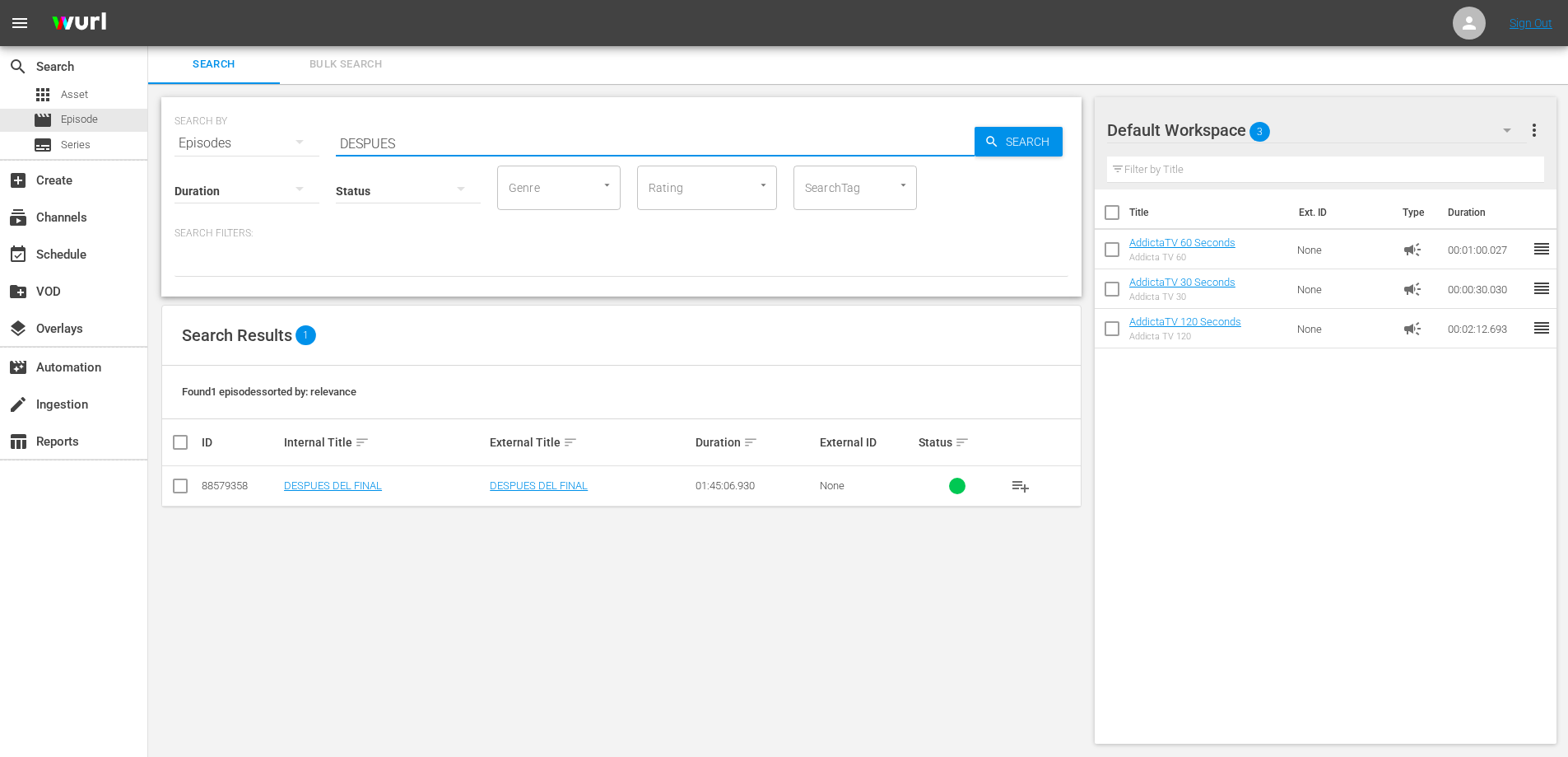
drag, startPoint x: 414, startPoint y: 145, endPoint x: 309, endPoint y: 145, distance: 105.0
click at [309, 145] on div "SEARCH BY Search By Episodes Search ID, Title, Description, Keywords, or Catego…" at bounding box center [622, 133] width 894 height 60
paste input "EL MUNDO DE CAROLINA"
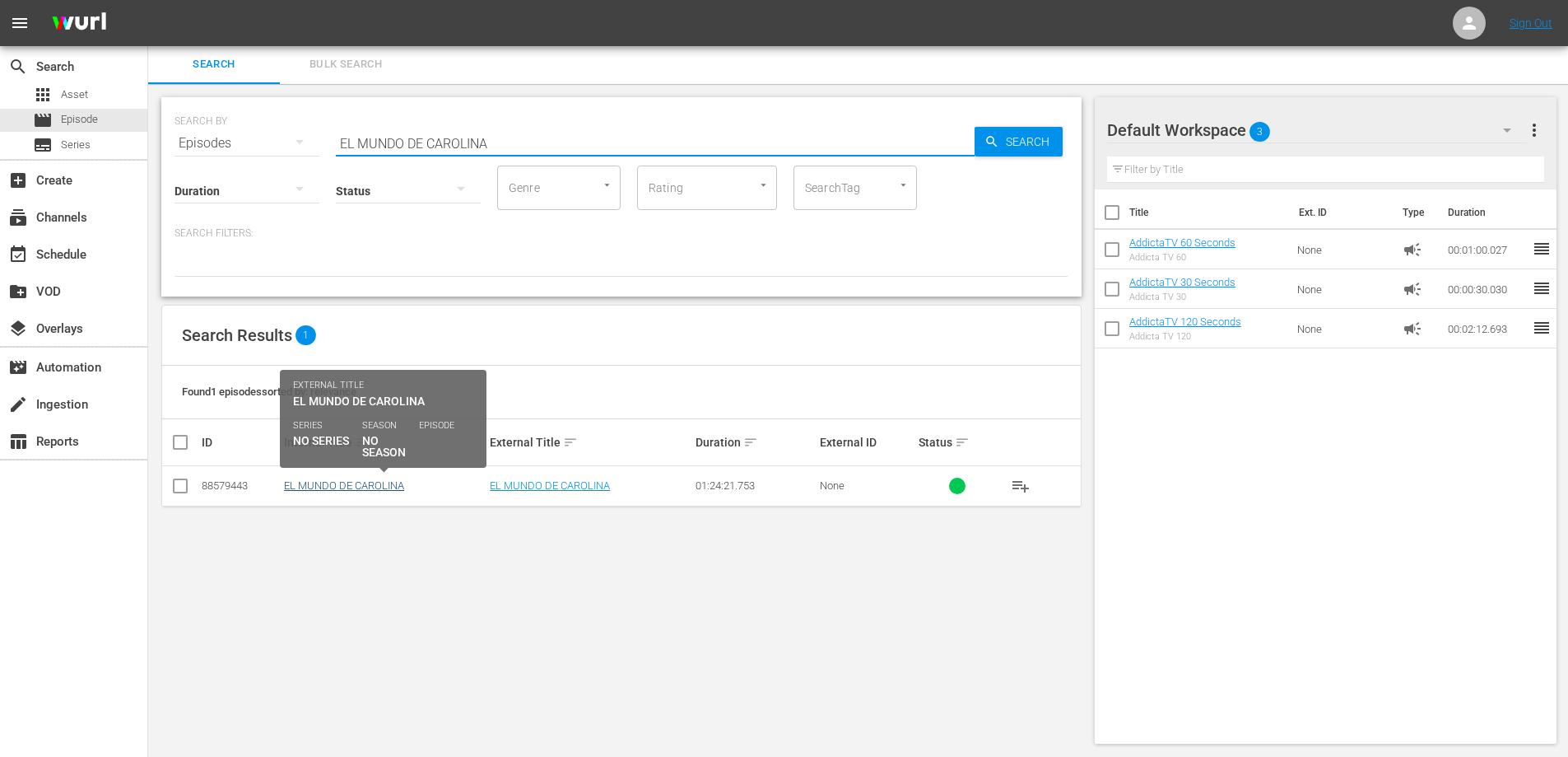
type input "EL MUNDO DE CAROLINA"
click at [360, 484] on link "EL MUNDO DE CAROLINA" at bounding box center [343, 485] width 120 height 12
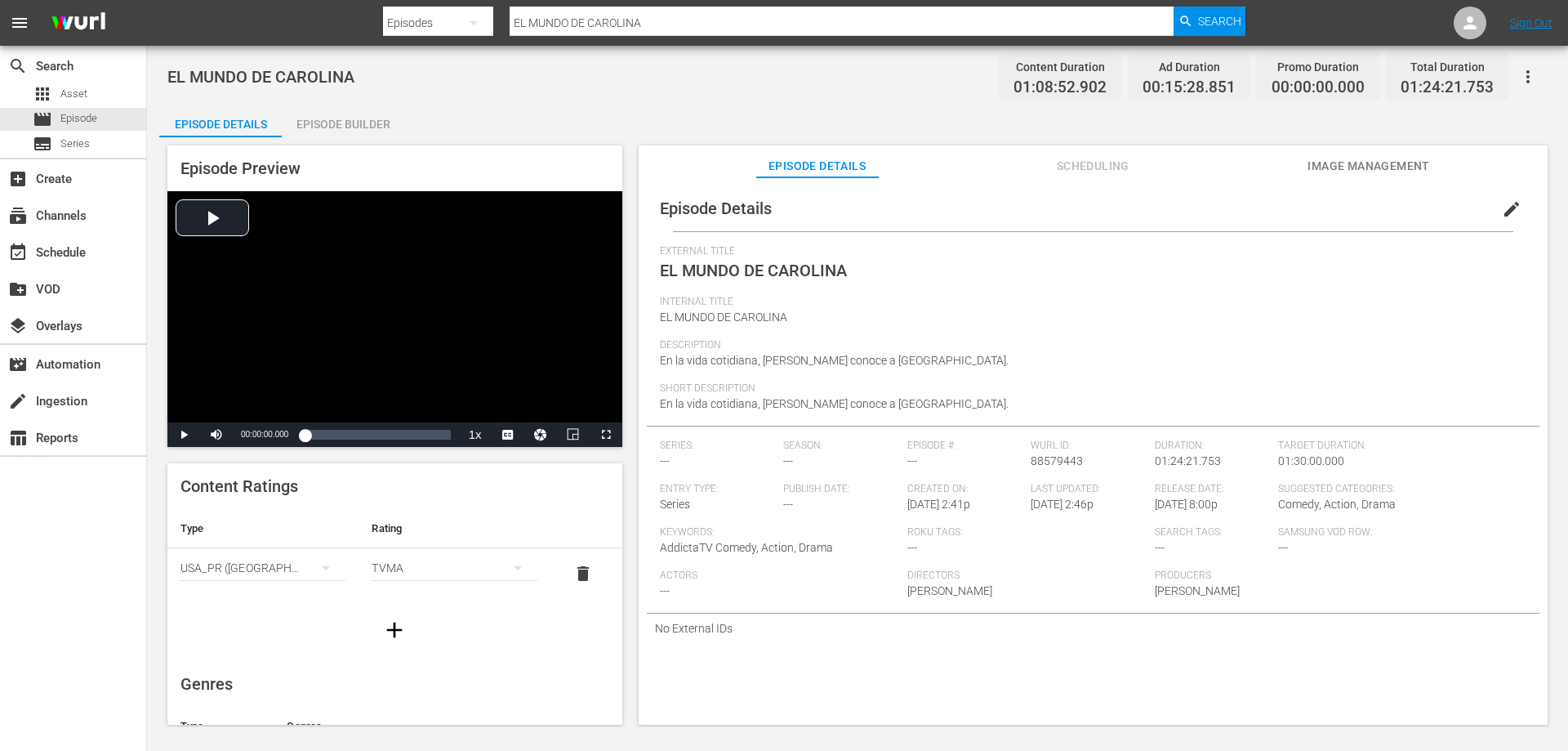
click at [373, 105] on div "Episode Builder" at bounding box center [342, 124] width 123 height 39
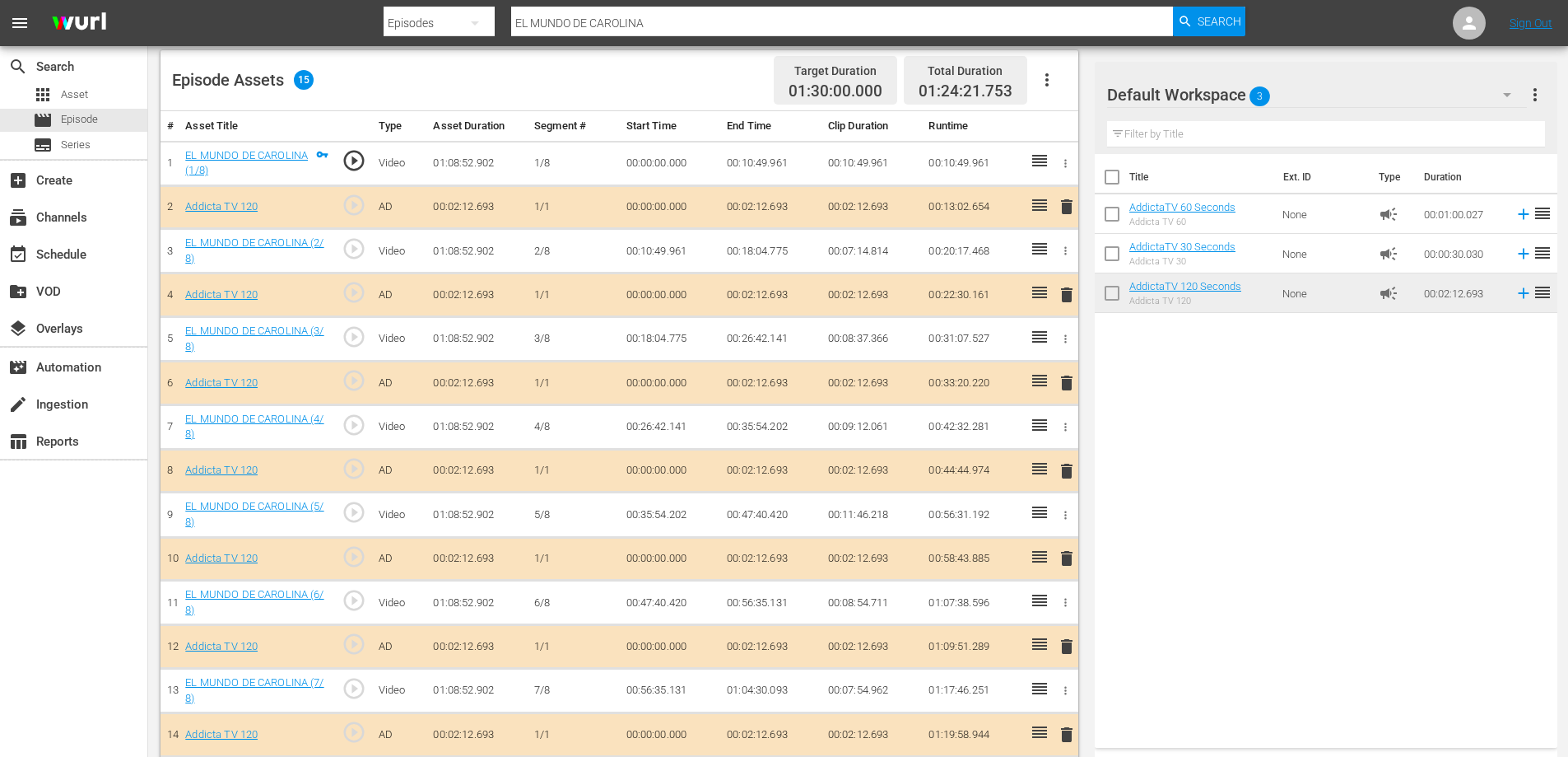
scroll to position [321, 0]
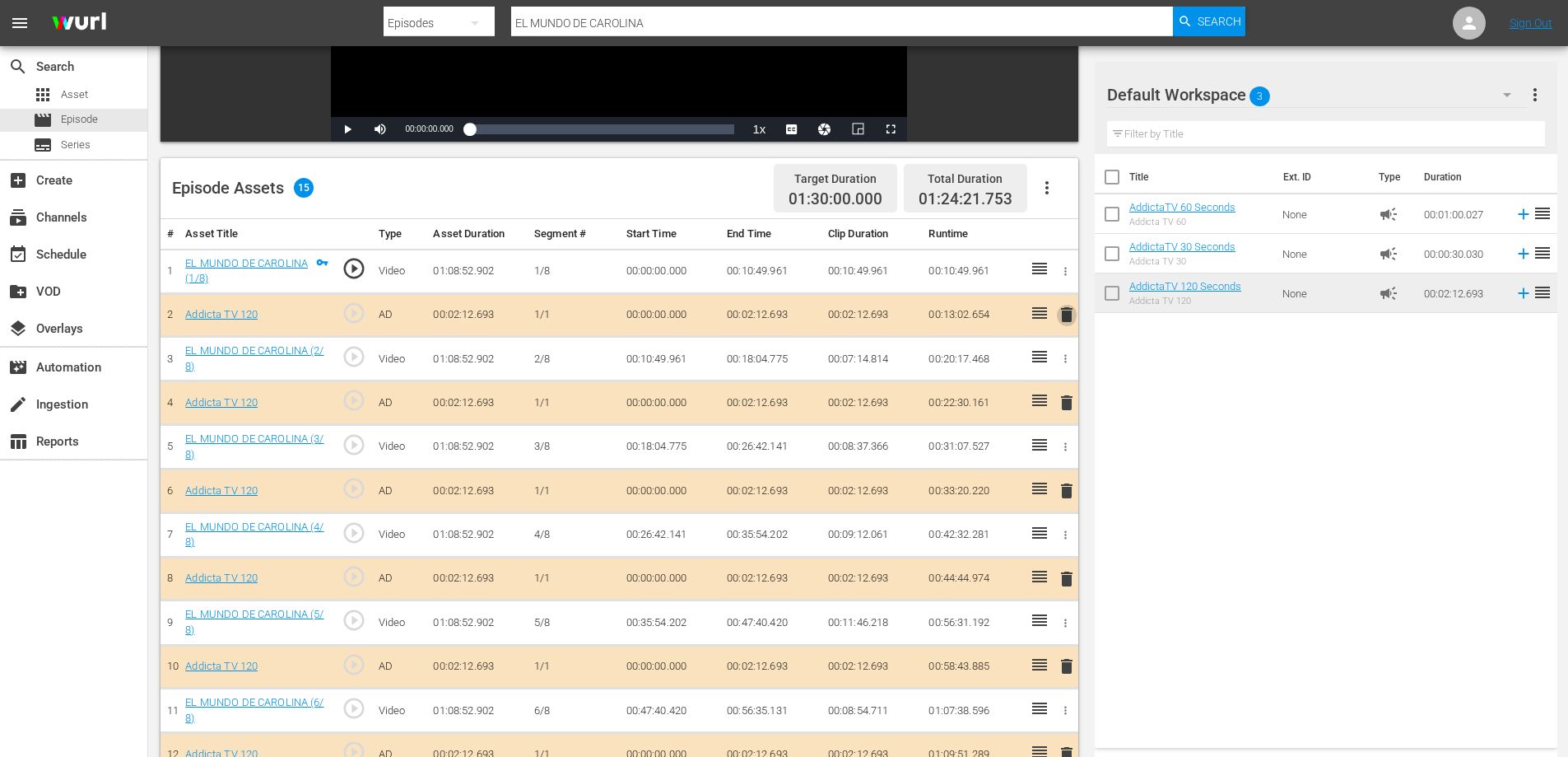
click at [1067, 315] on span "delete" at bounding box center [1066, 314] width 20 height 20
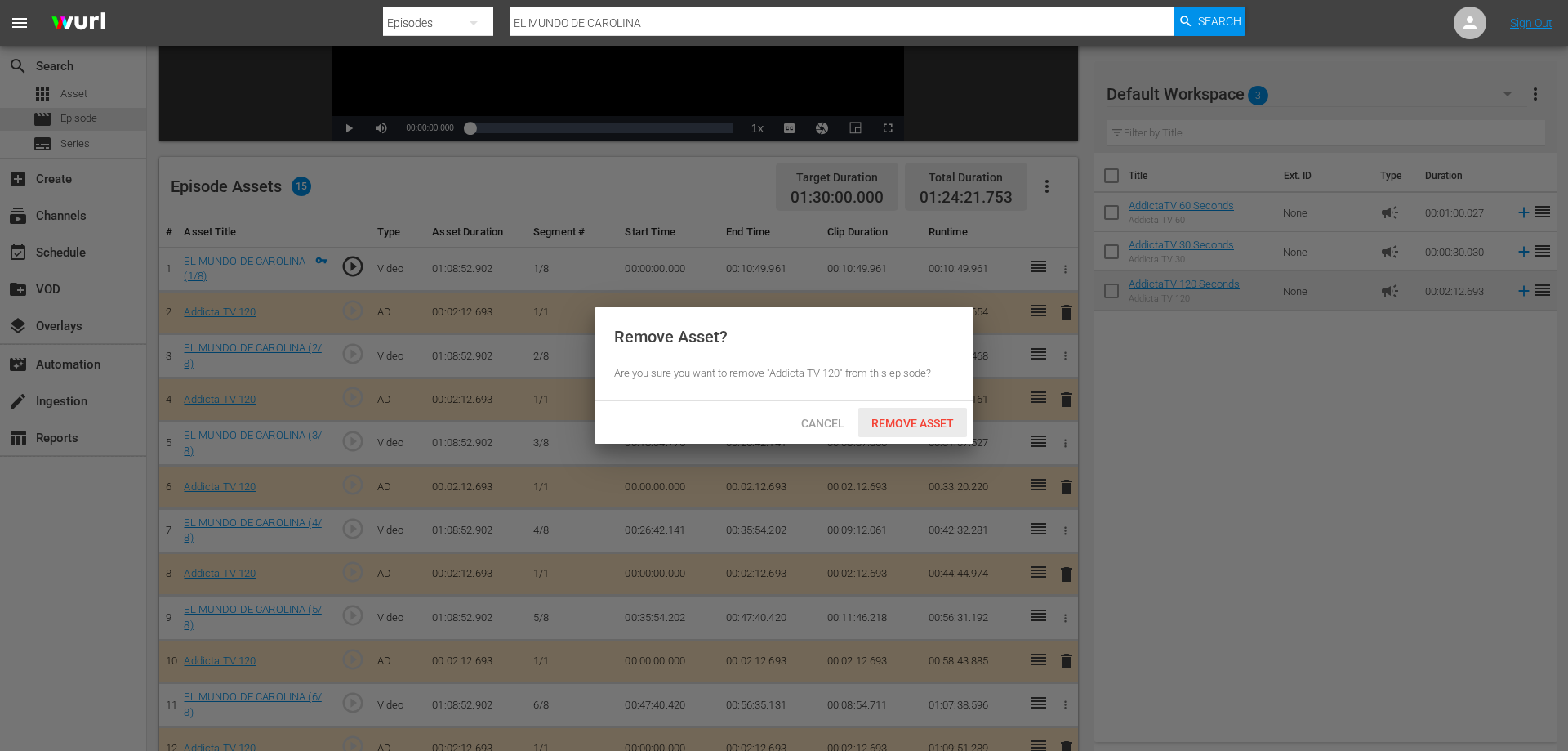
click at [919, 422] on span "Remove Asset" at bounding box center [913, 422] width 109 height 13
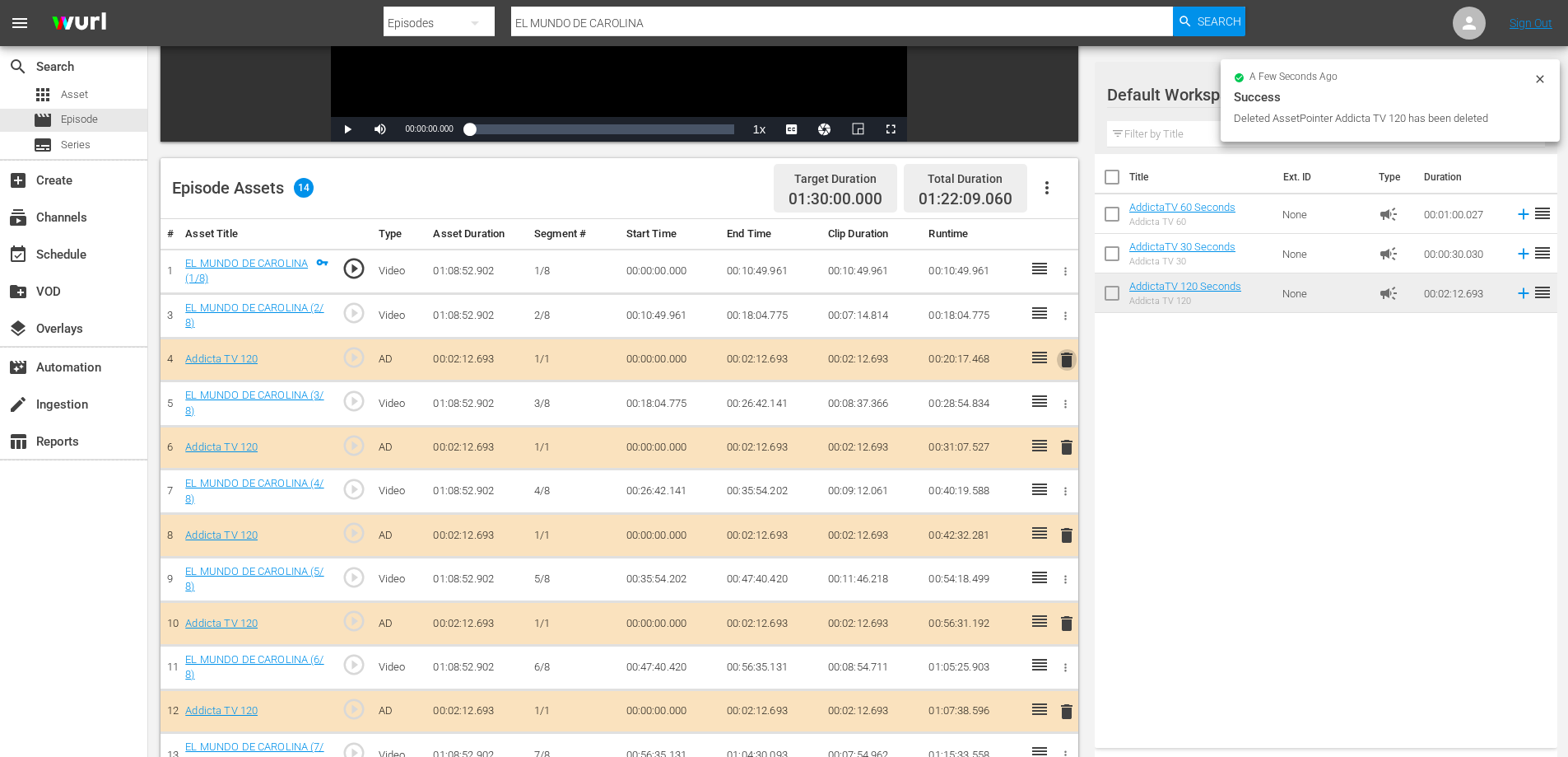
click at [1066, 354] on span "delete" at bounding box center [1066, 360] width 20 height 20
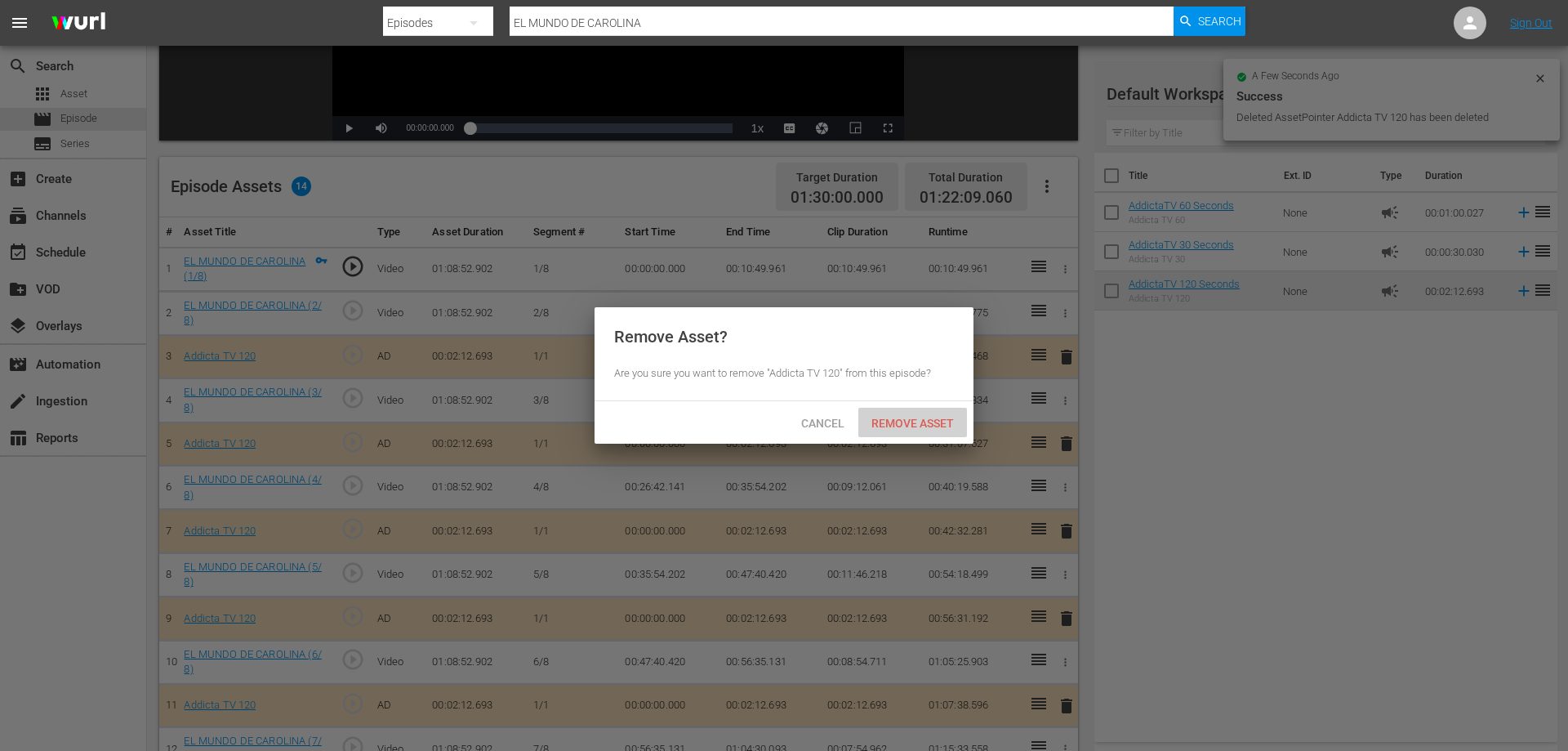
click at [909, 427] on span "Remove Asset" at bounding box center [913, 422] width 109 height 13
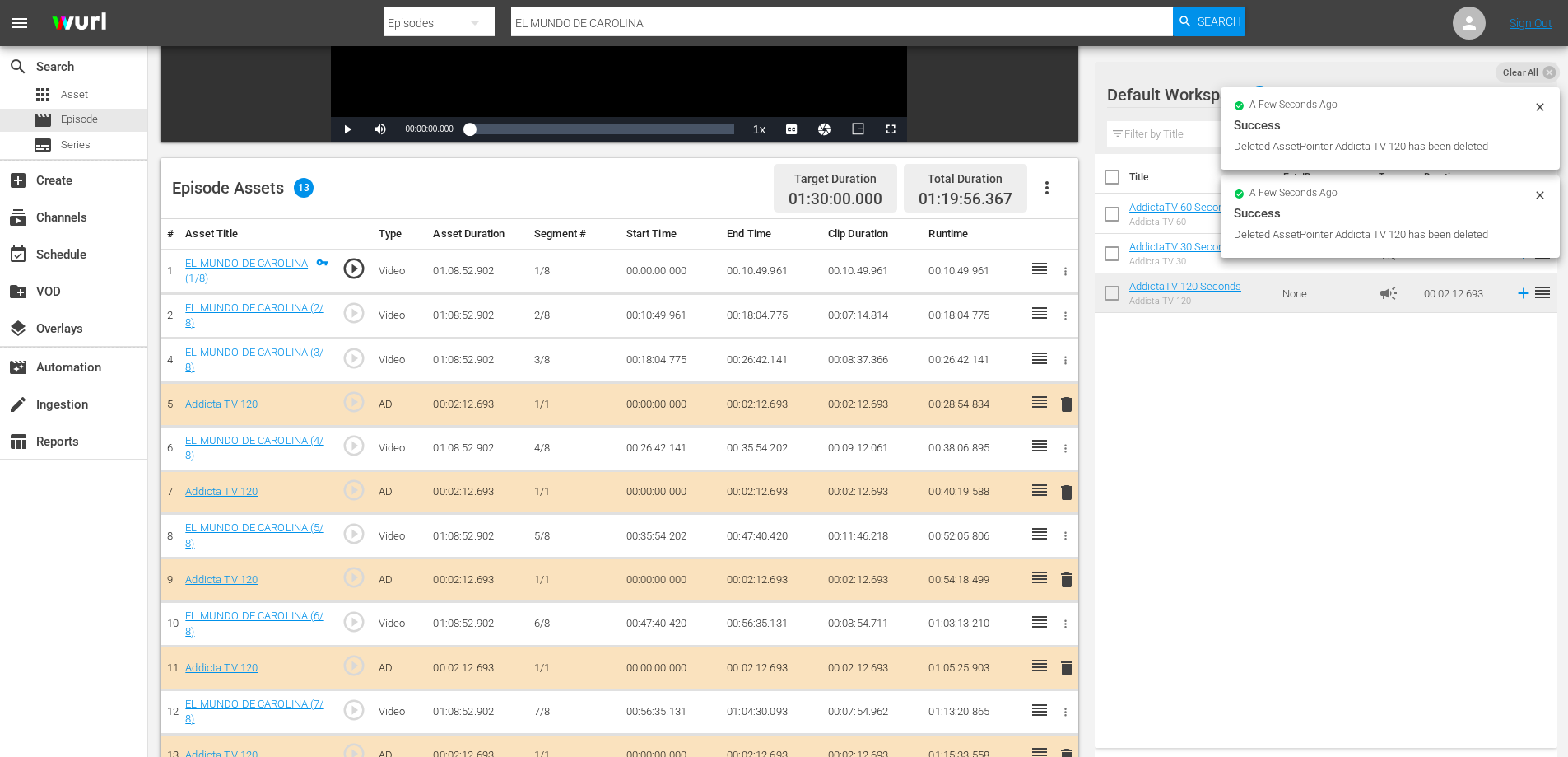
click at [1046, 177] on button "button" at bounding box center [1047, 188] width 40 height 40
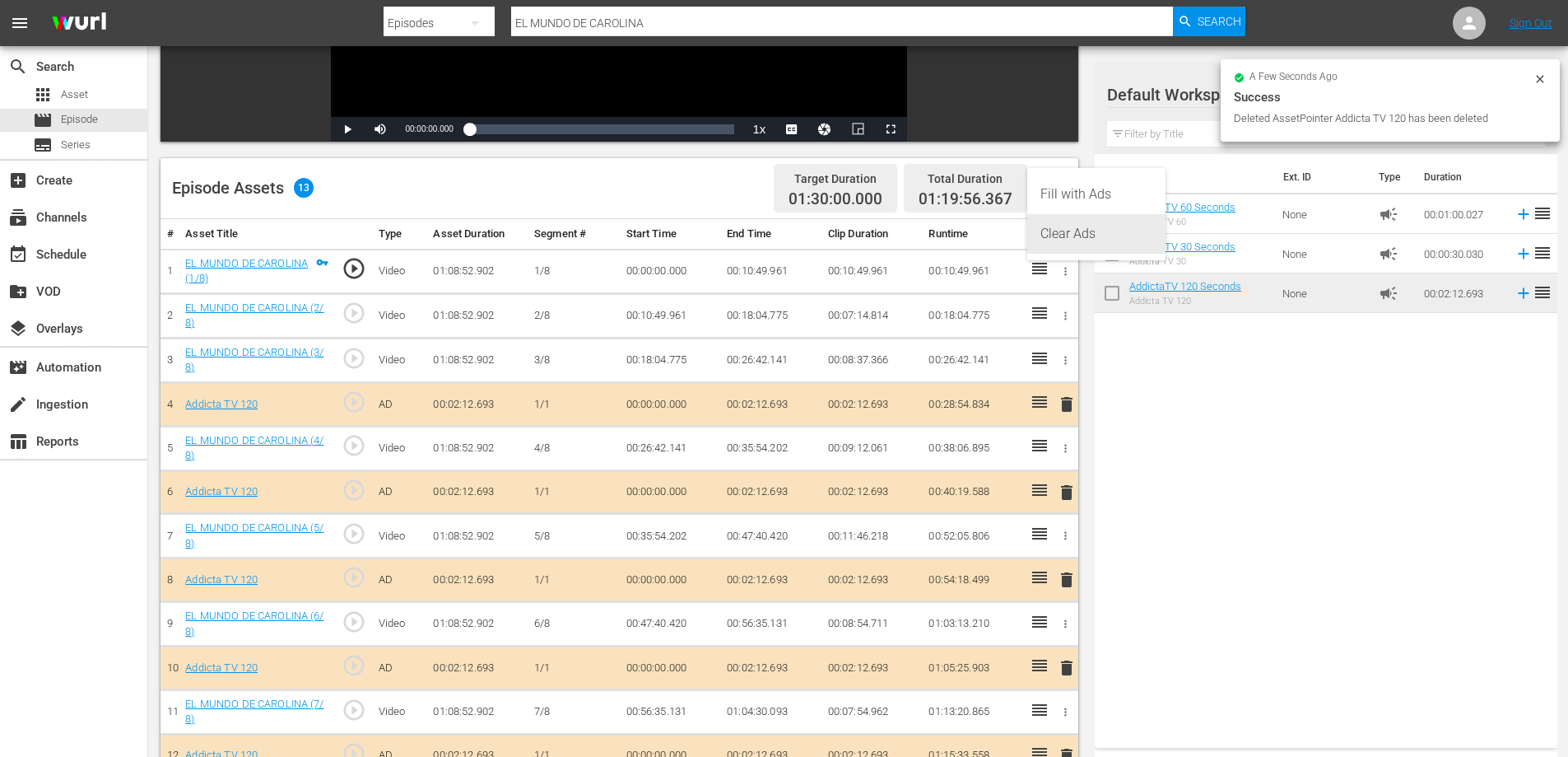
click at [1088, 241] on div "Clear Ads" at bounding box center [1096, 234] width 112 height 40
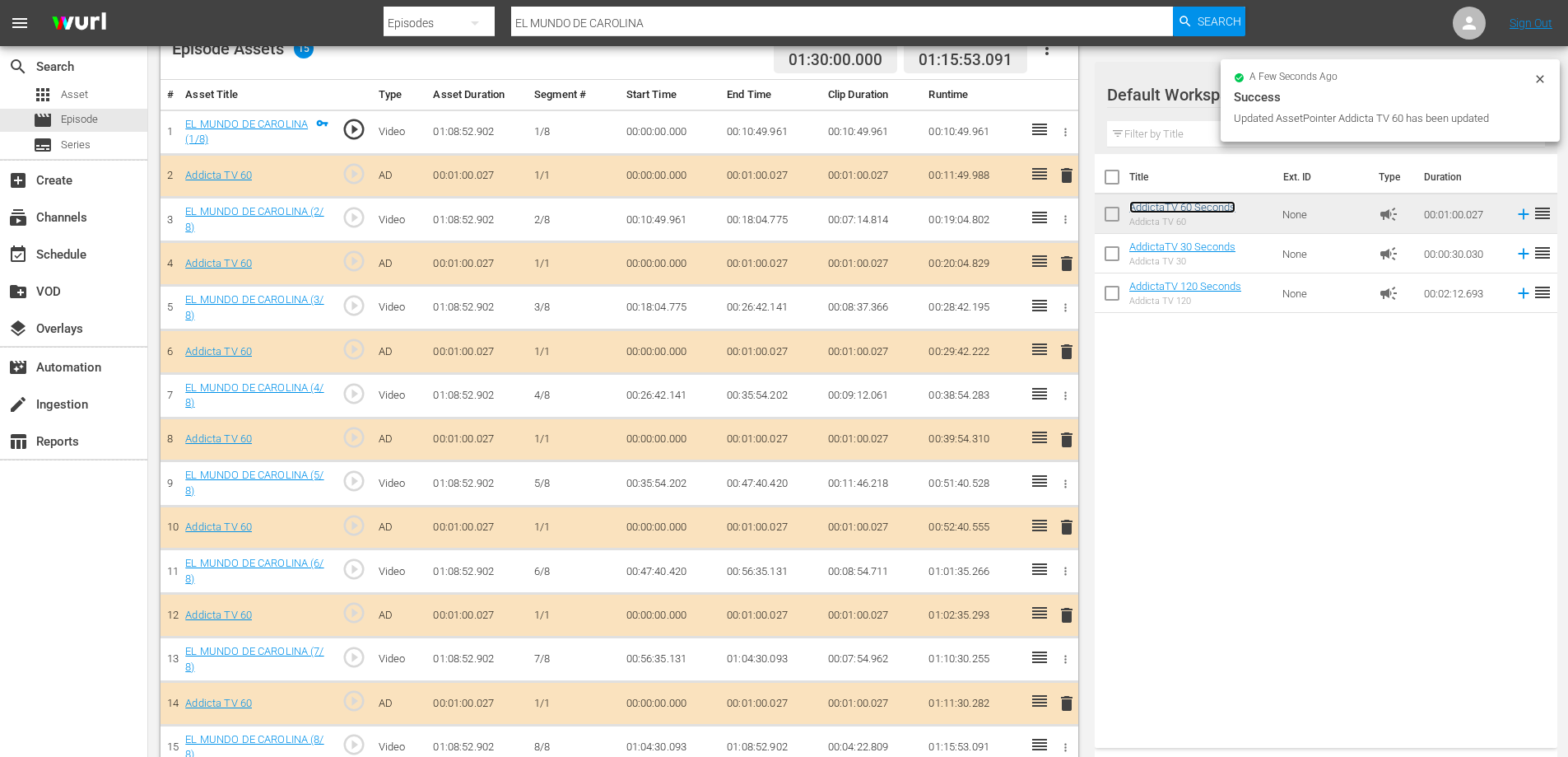
scroll to position [486, 0]
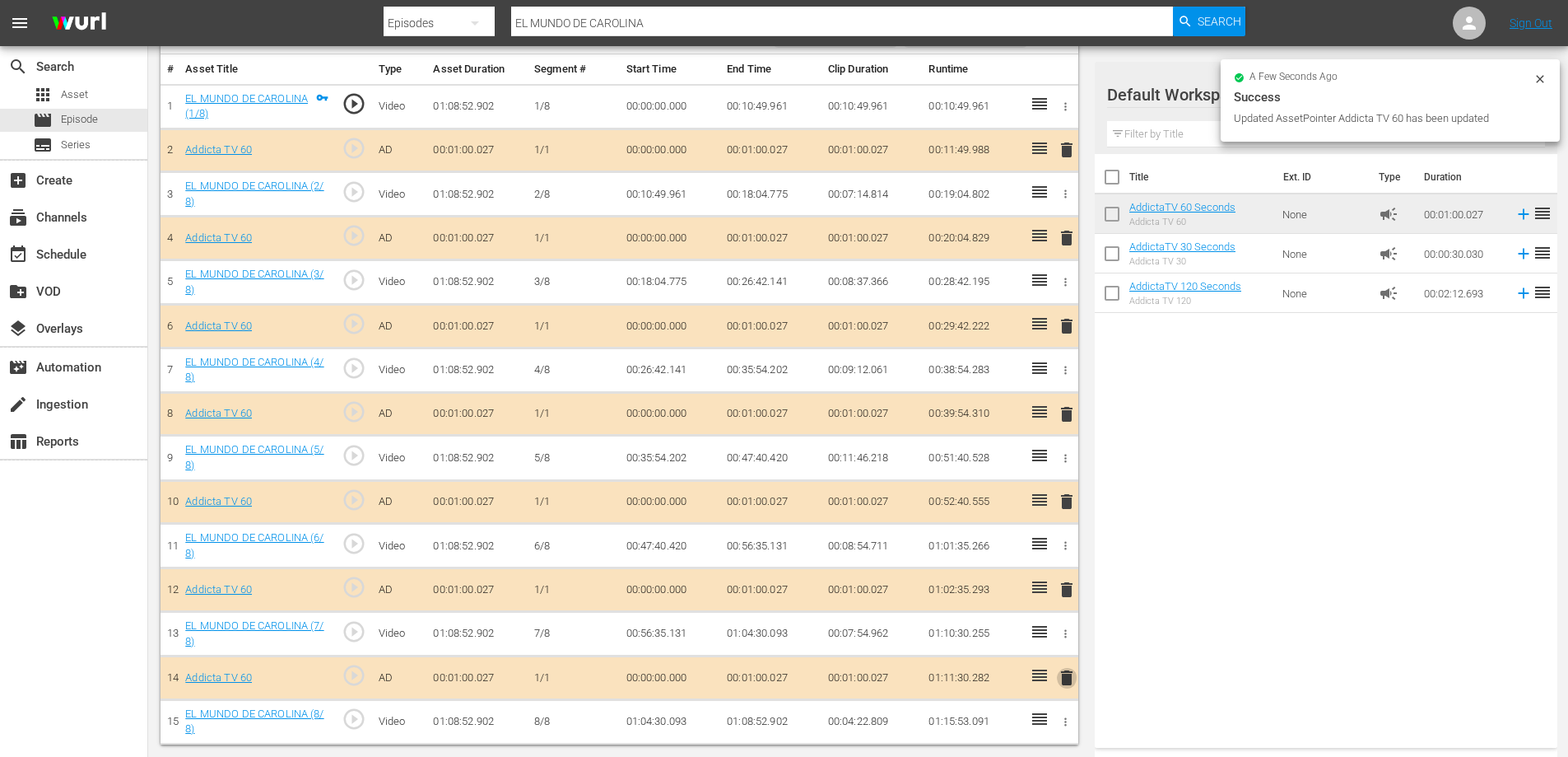
click at [1066, 678] on span "delete" at bounding box center [1066, 677] width 20 height 20
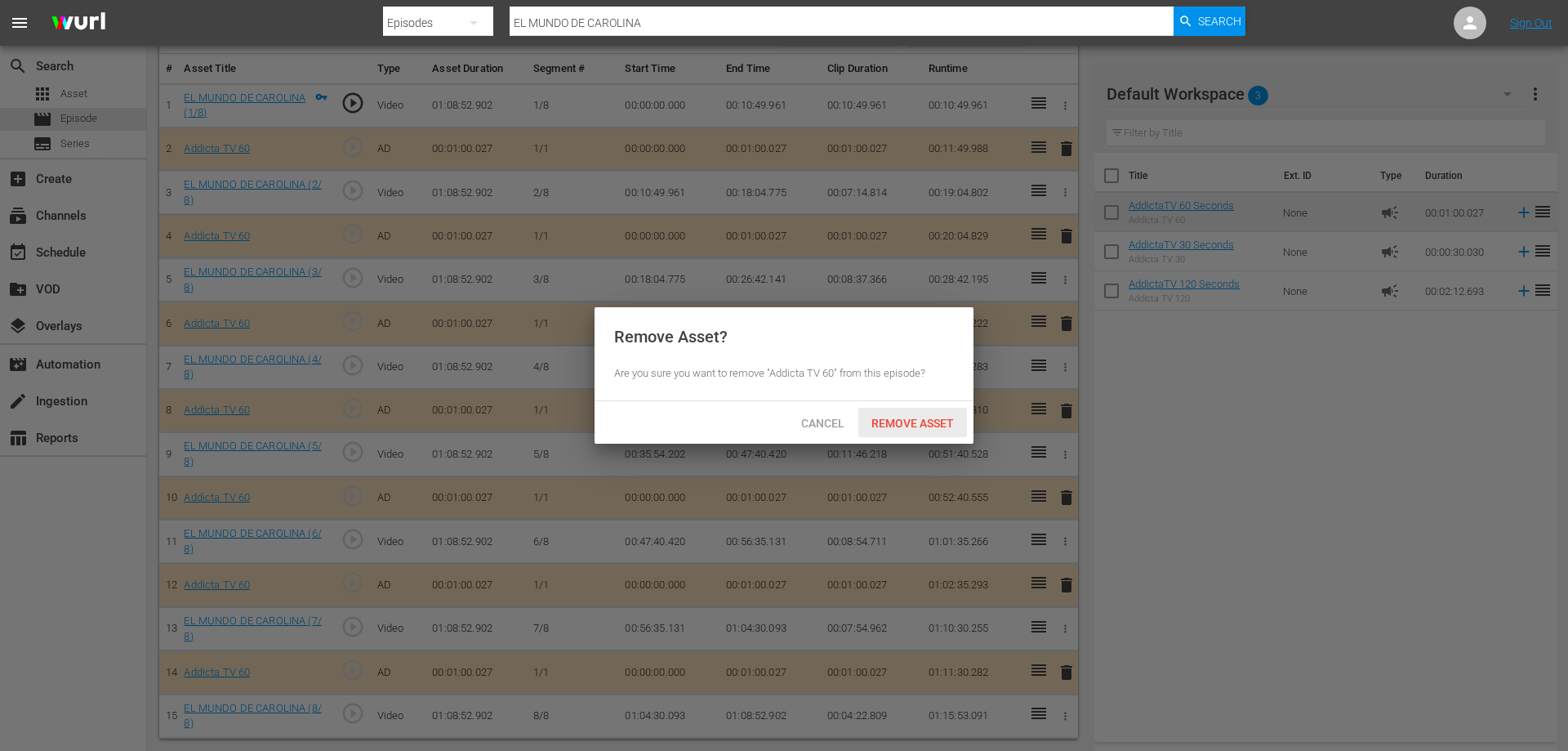
click at [910, 421] on span "Remove Asset" at bounding box center [913, 422] width 109 height 13
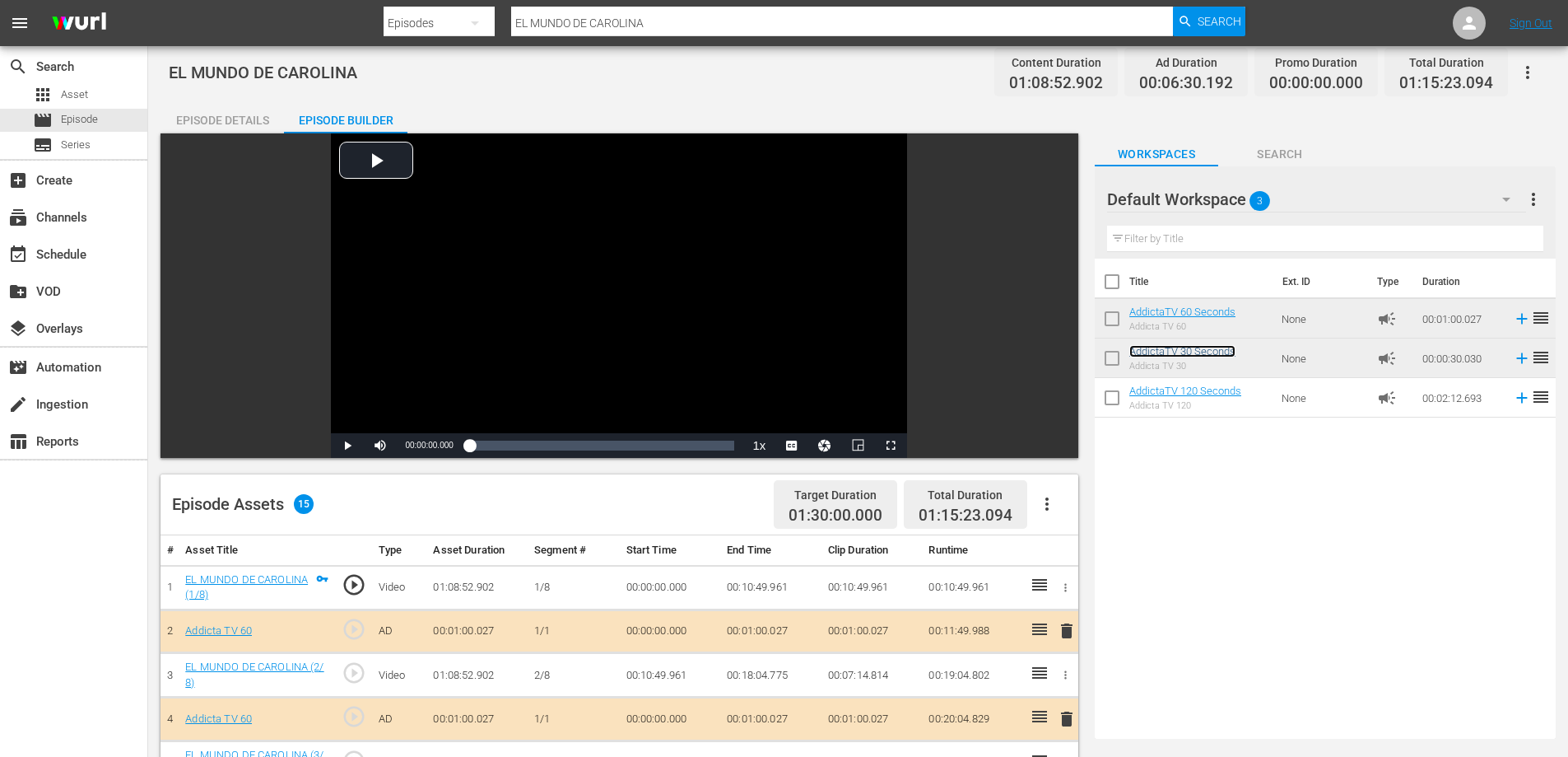
scroll to position [0, 0]
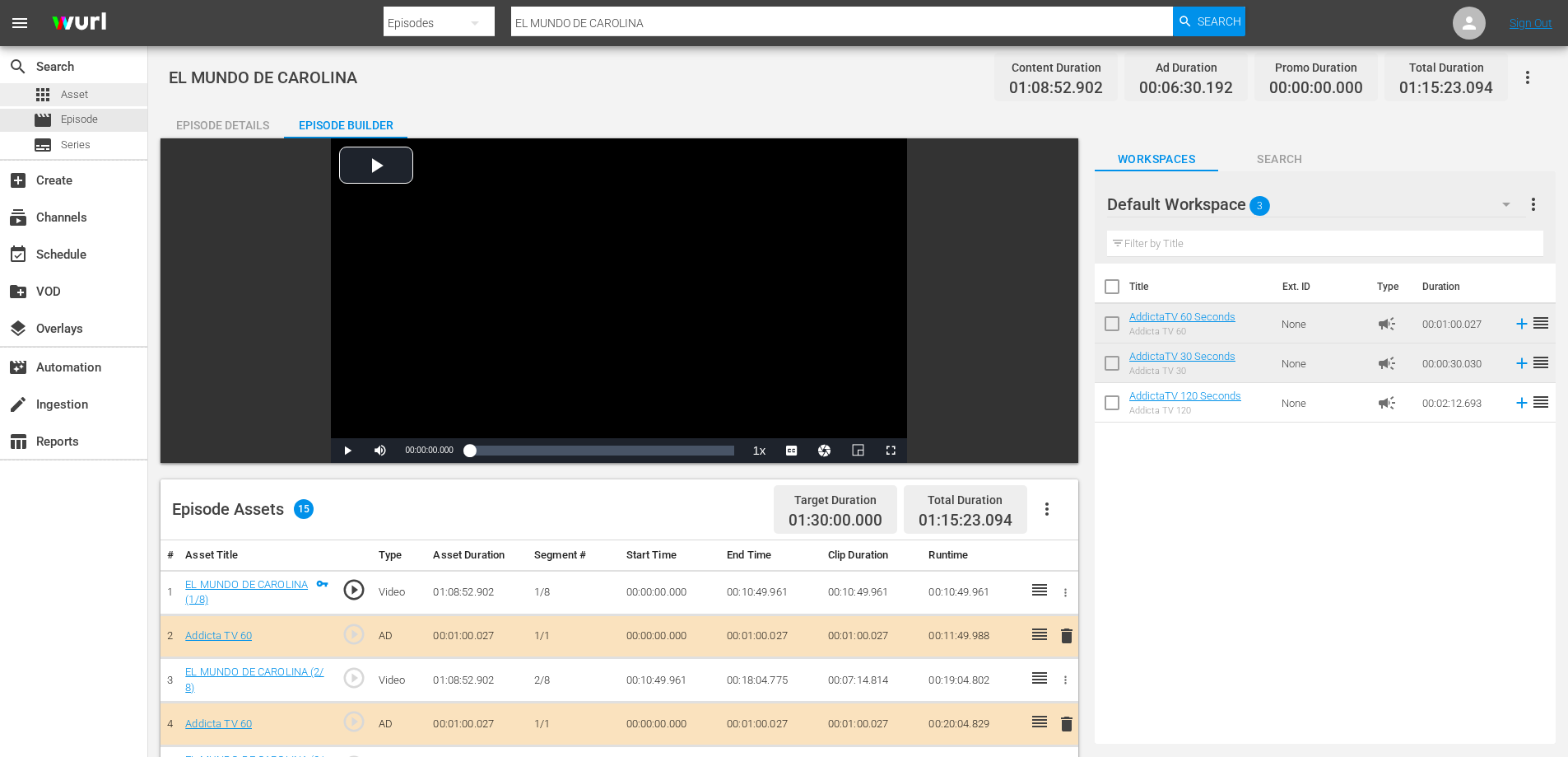
click at [72, 96] on span "Asset" at bounding box center [74, 94] width 27 height 16
